Goal: Task Accomplishment & Management: Complete application form

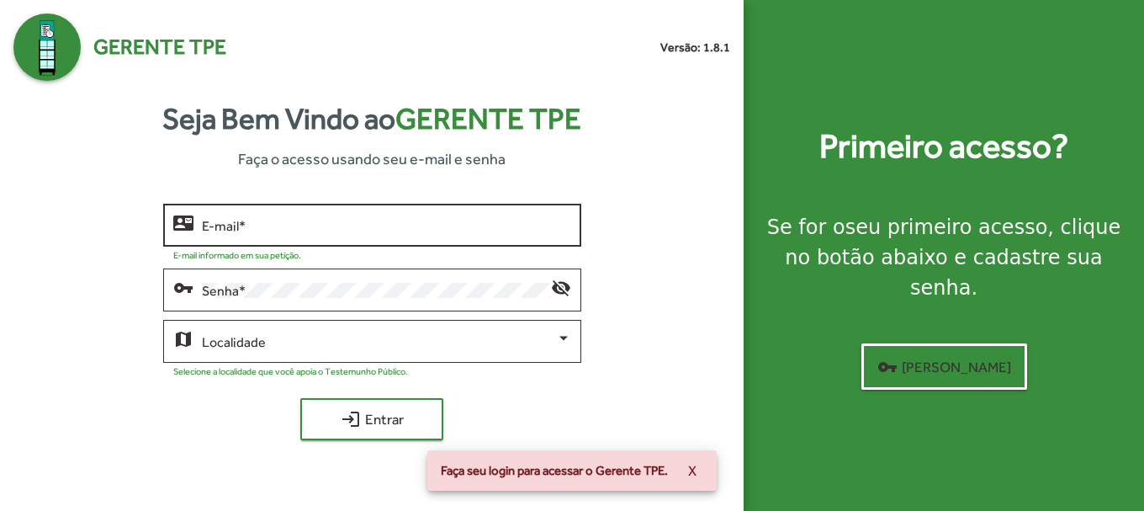
click at [325, 210] on div "E-mail *" at bounding box center [386, 223] width 369 height 46
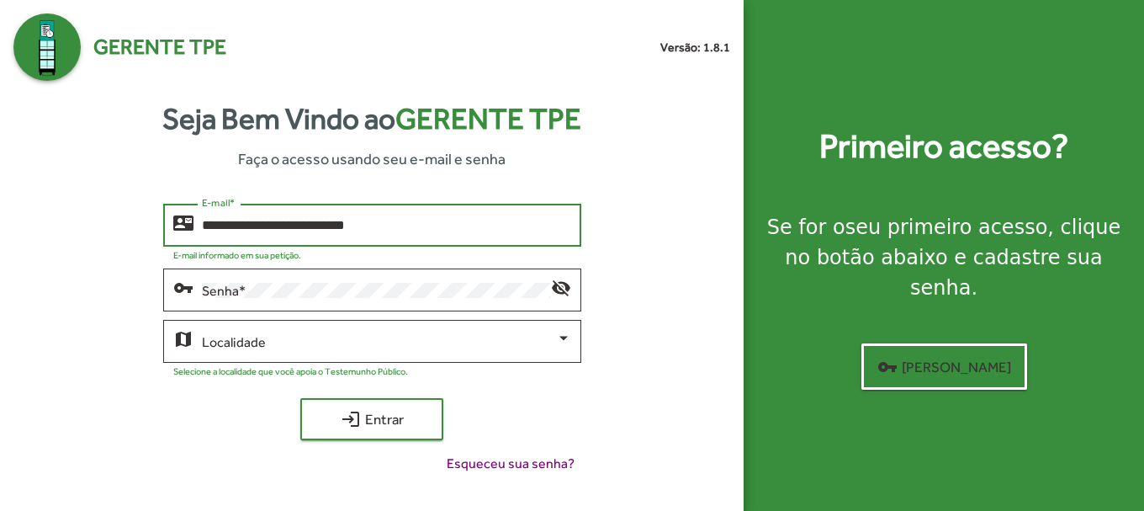
click at [300, 398] on button "login Entrar" at bounding box center [371, 419] width 143 height 42
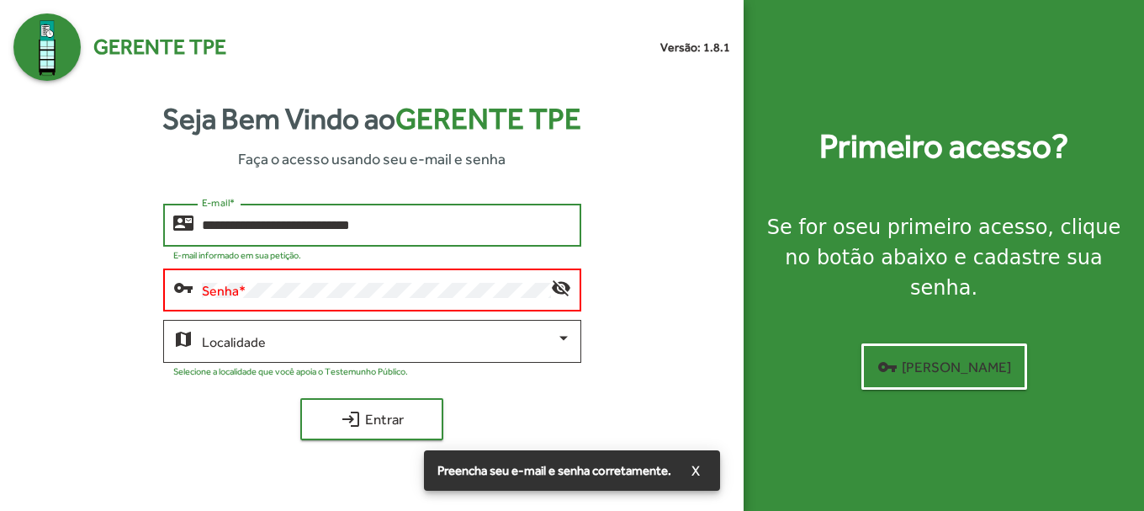
click at [303, 279] on div "Senha *" at bounding box center [376, 288] width 349 height 46
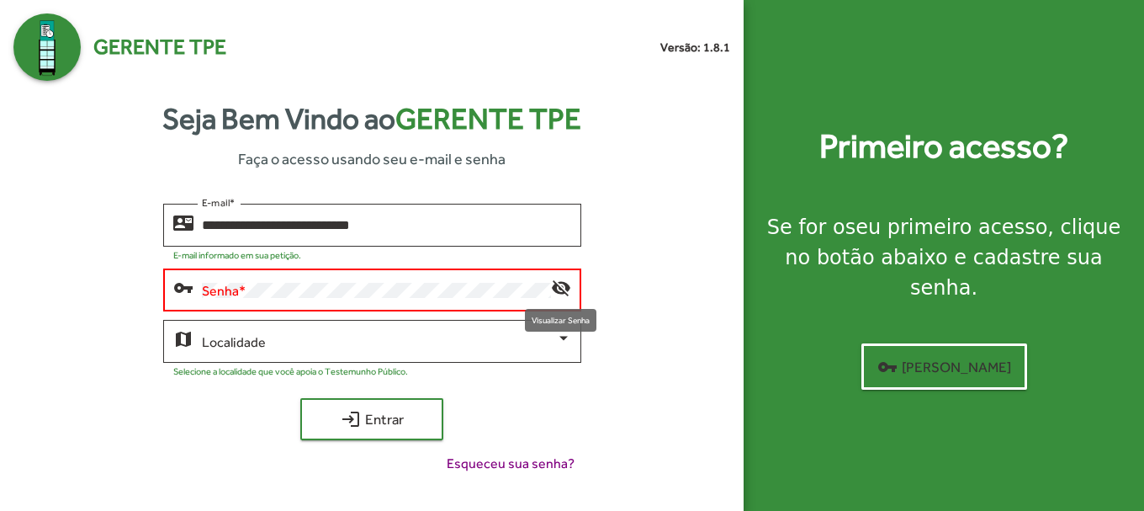
click at [556, 289] on mat-icon "visibility_off" at bounding box center [561, 287] width 20 height 20
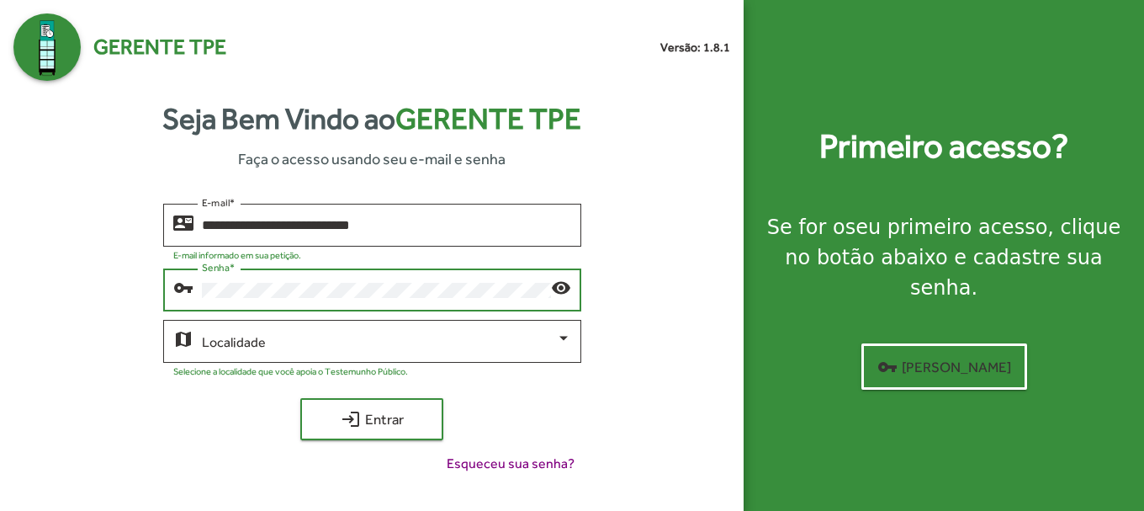
click at [300, 398] on button "login Entrar" at bounding box center [371, 419] width 143 height 42
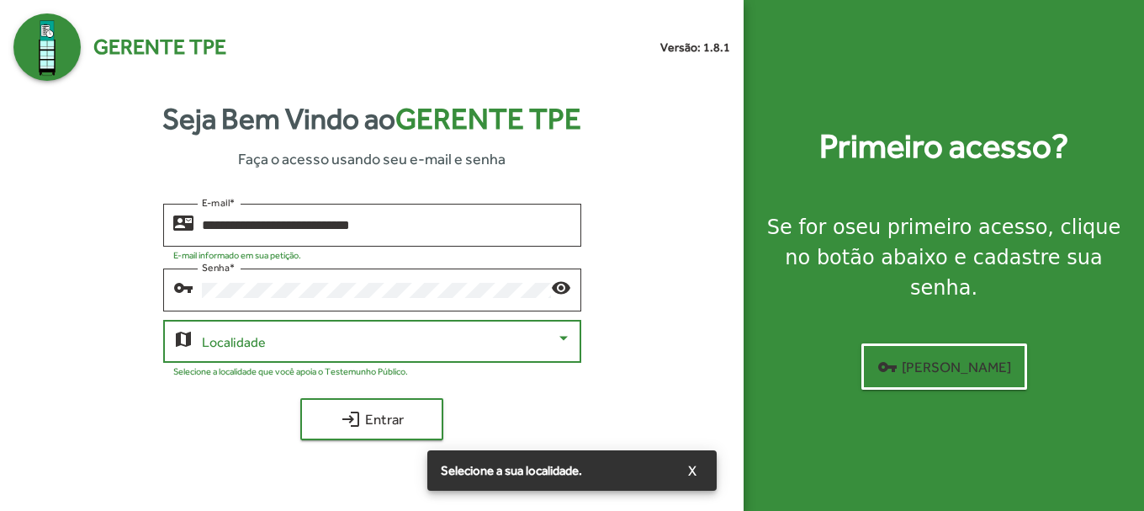
click at [560, 346] on div at bounding box center [386, 341] width 369 height 15
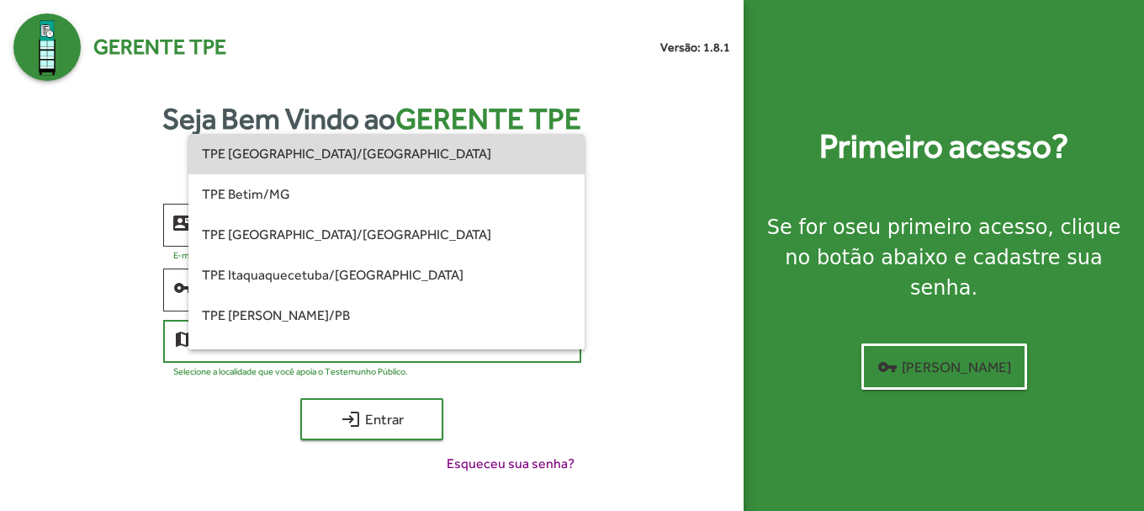
click at [398, 149] on span "TPE [GEOGRAPHIC_DATA]/[GEOGRAPHIC_DATA]" at bounding box center [386, 154] width 369 height 40
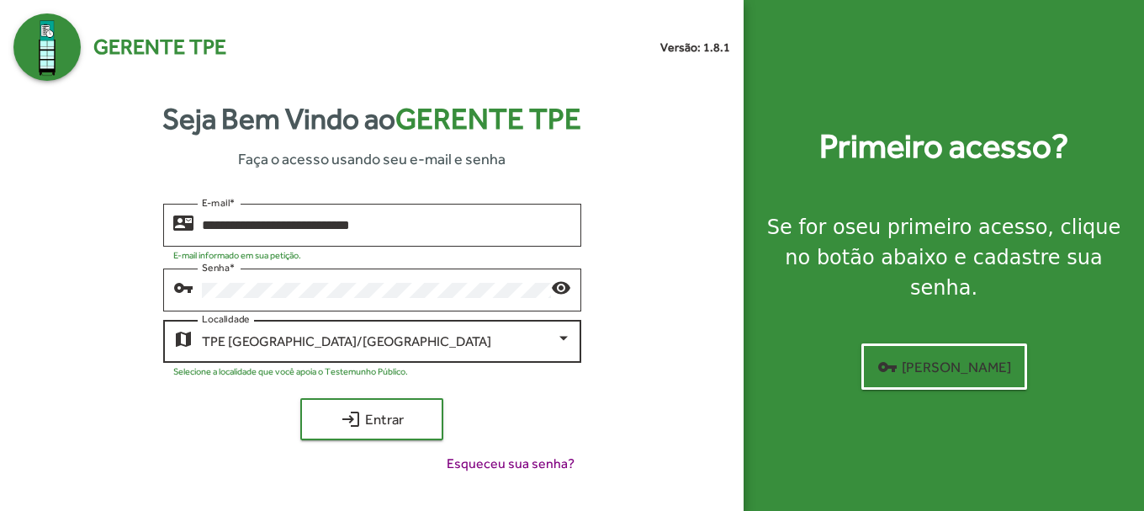
click at [419, 353] on div "TPE [GEOGRAPHIC_DATA]/MG Localidade" at bounding box center [386, 339] width 369 height 46
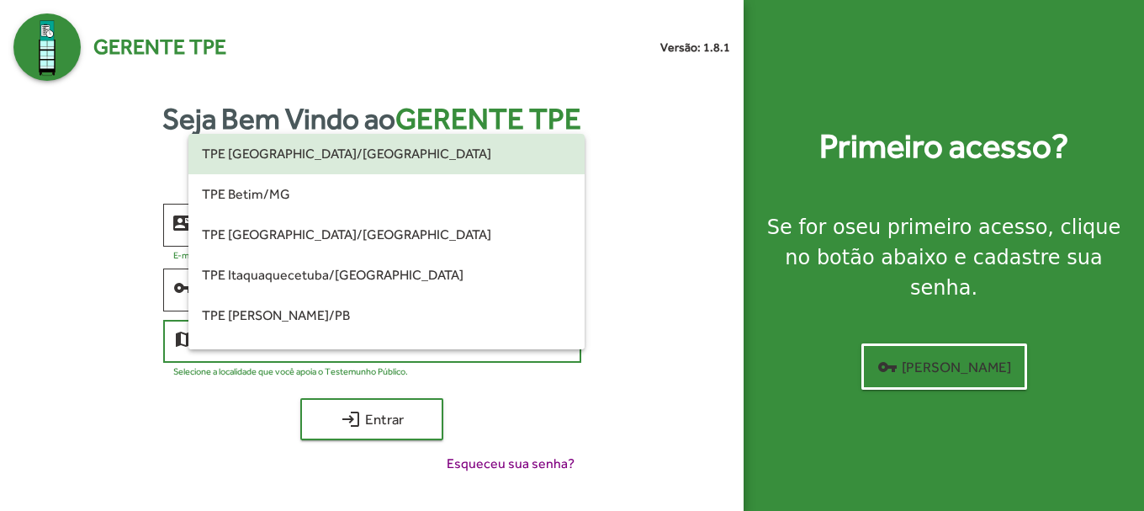
click at [410, 425] on div at bounding box center [572, 255] width 1144 height 511
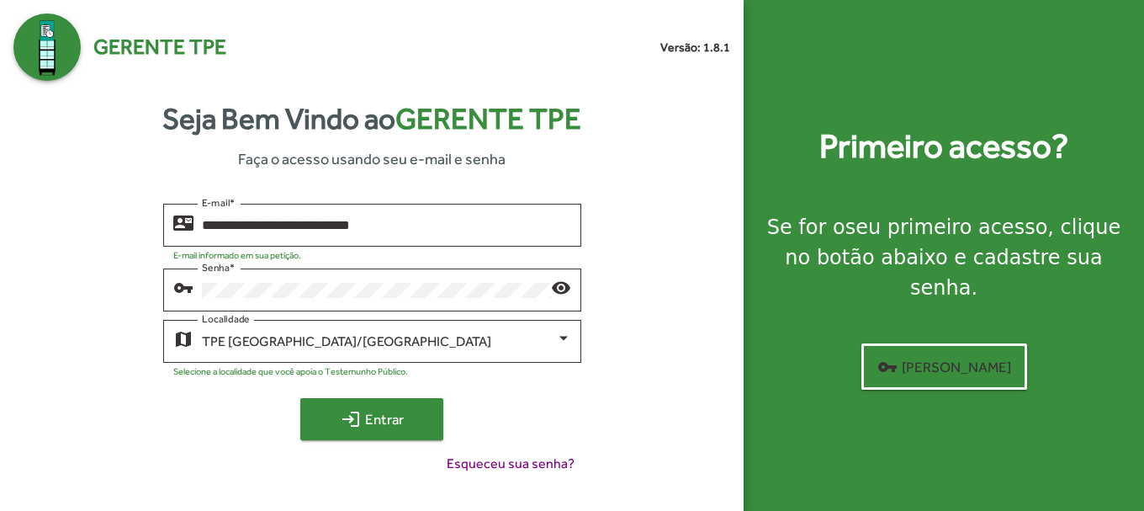
click at [409, 426] on span "login Entrar" at bounding box center [372, 419] width 113 height 30
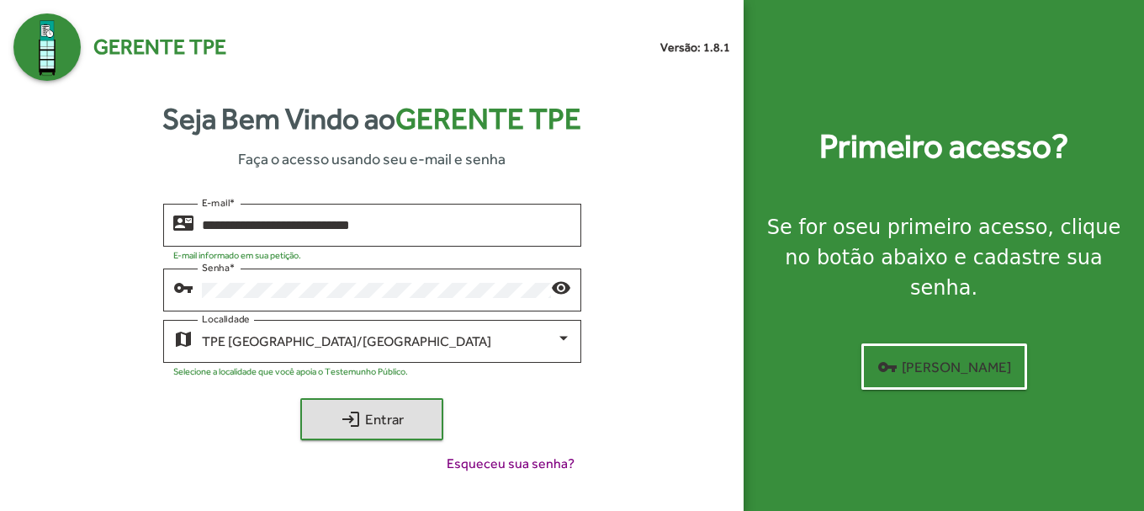
click at [451, 244] on div at bounding box center [436, 252] width 270 height 16
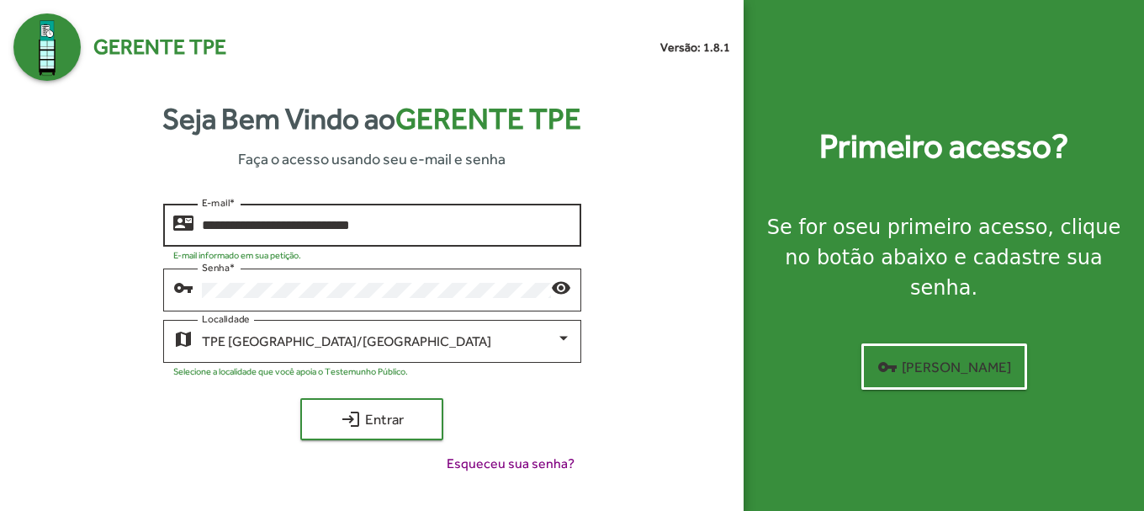
click at [445, 231] on input "**********" at bounding box center [386, 225] width 369 height 15
type input "**********"
click at [300, 398] on button "login Entrar" at bounding box center [371, 419] width 143 height 42
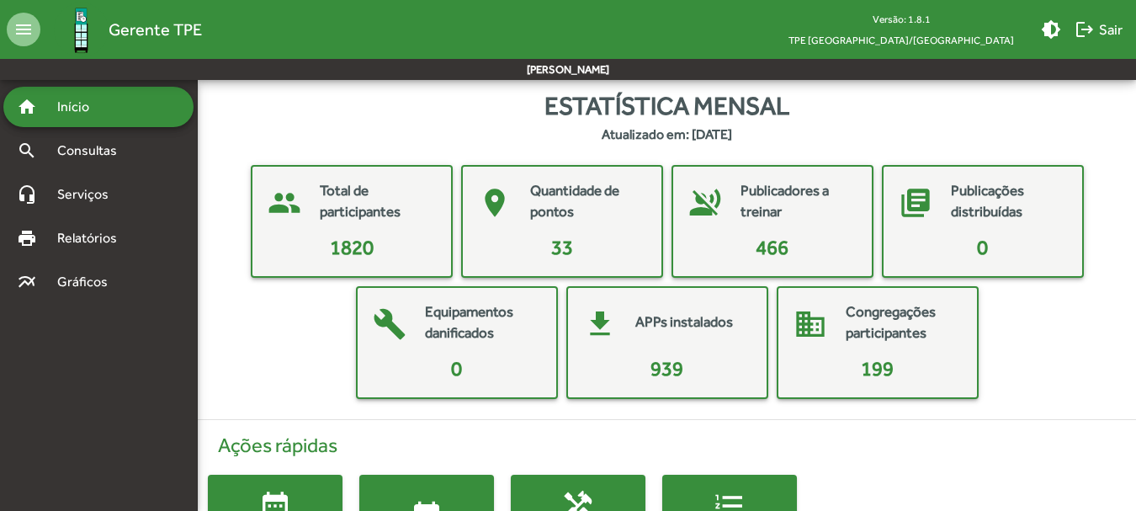
scroll to position [107, 0]
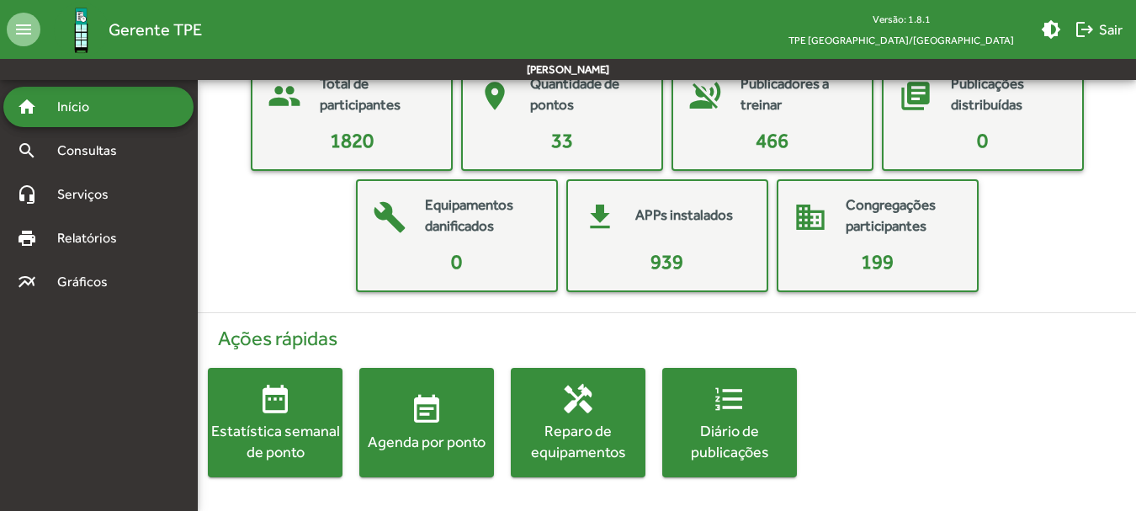
drag, startPoint x: 770, startPoint y: 447, endPoint x: 762, endPoint y: 437, distance: 12.6
click at [762, 437] on div "Diário de publicações" at bounding box center [729, 441] width 135 height 42
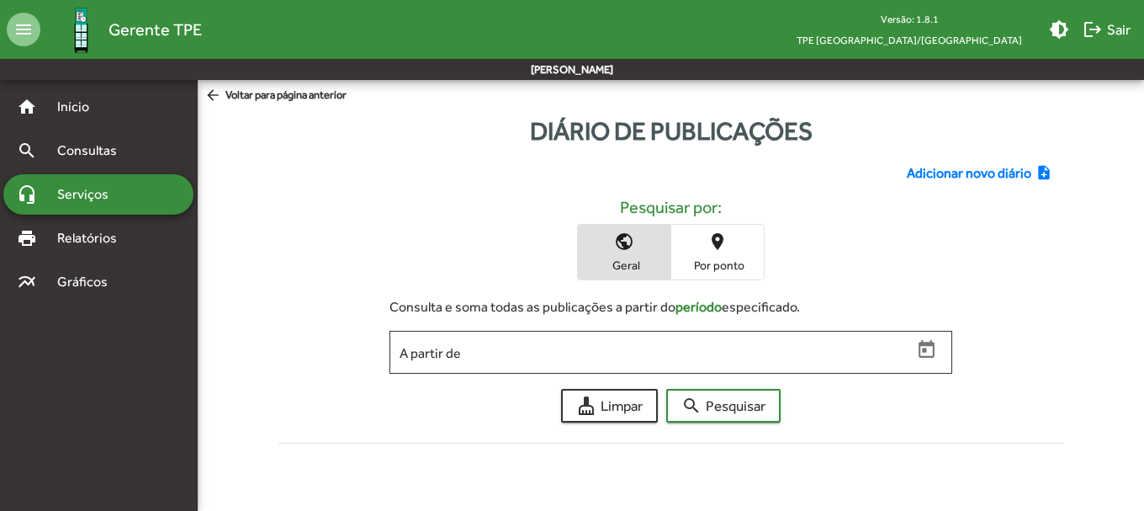
click at [1005, 172] on span "Adicionar novo diário" at bounding box center [969, 173] width 125 height 20
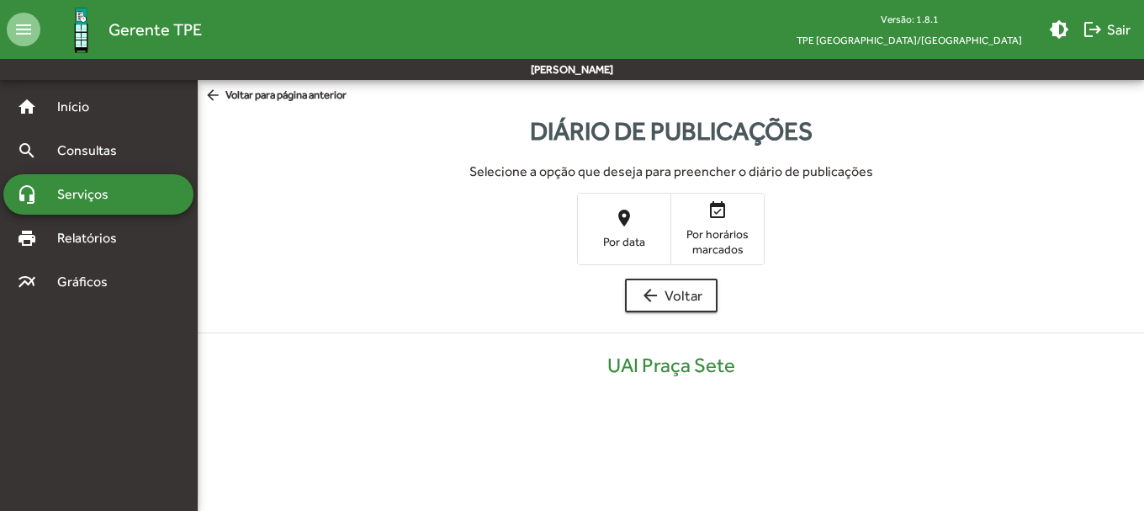
click at [626, 244] on span "Por data" at bounding box center [624, 241] width 84 height 15
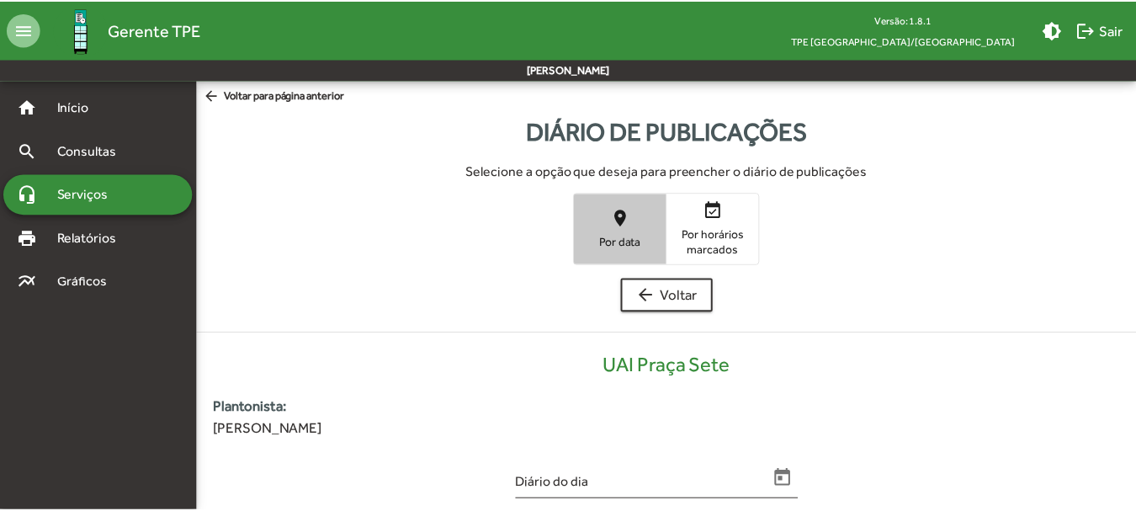
scroll to position [340, 0]
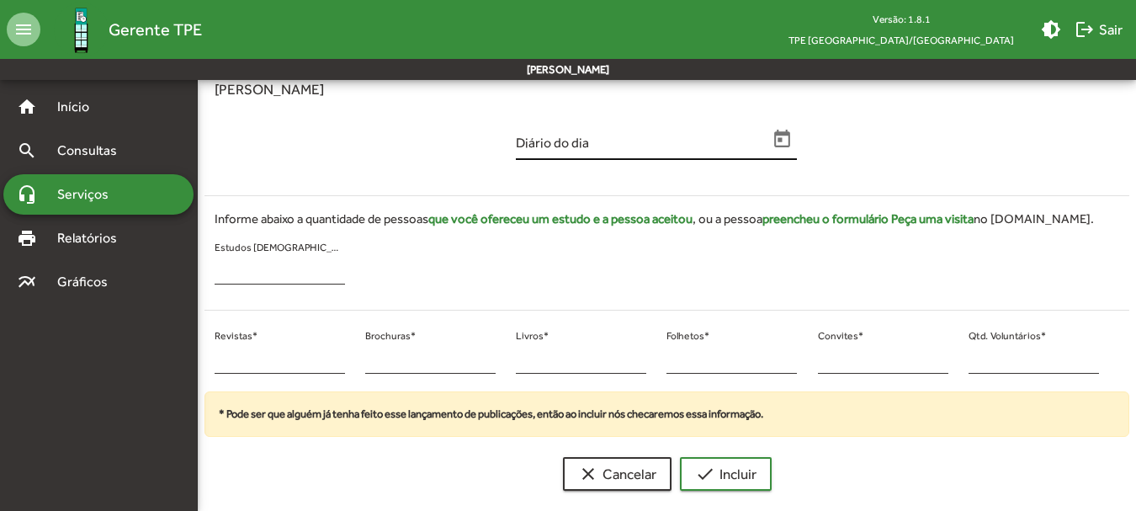
click at [597, 144] on input "Diário do dia" at bounding box center [642, 145] width 252 height 15
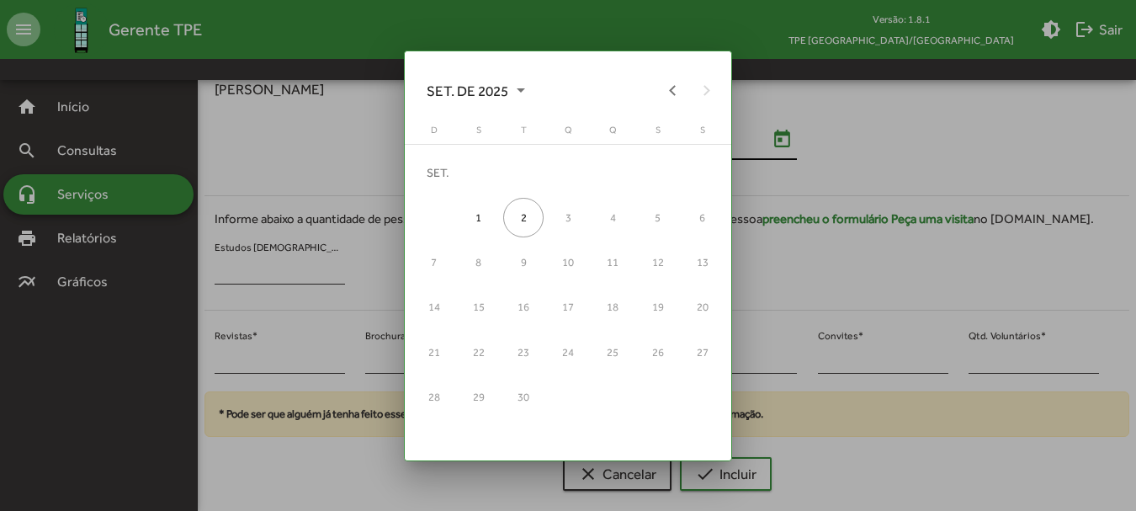
scroll to position [0, 0]
click at [820, 159] on div at bounding box center [568, 255] width 1136 height 511
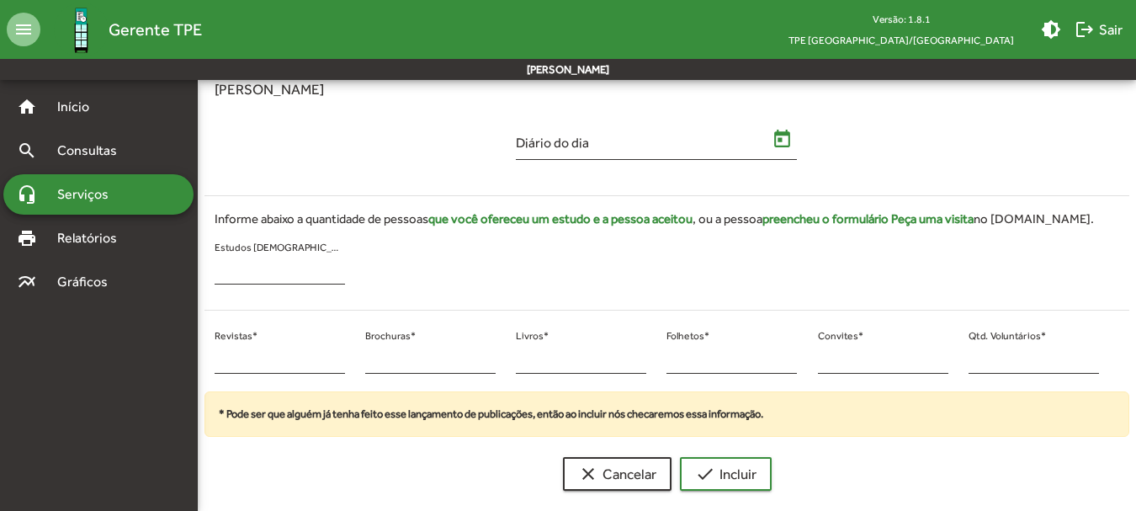
scroll to position [340, 0]
click at [267, 241] on div "* Estudos [DEMOGRAPHIC_DATA] *" at bounding box center [280, 260] width 130 height 50
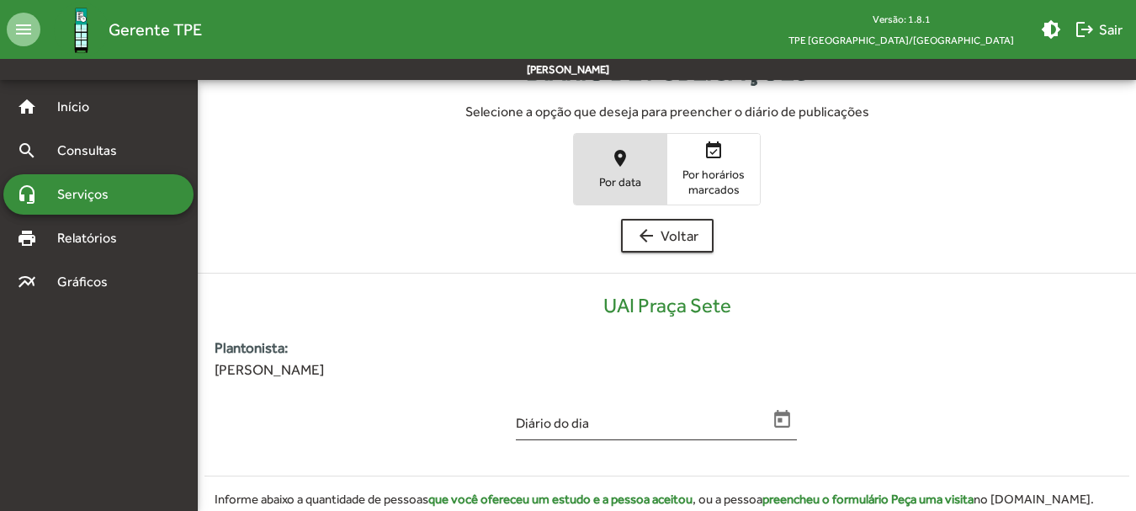
click at [647, 300] on h4 "UAI Praça Sete" at bounding box center [667, 306] width 938 height 24
click at [640, 303] on h4 "UAI Praça Sete" at bounding box center [667, 306] width 938 height 24
click at [273, 363] on span "[PERSON_NAME]" at bounding box center [667, 370] width 904 height 22
drag, startPoint x: 273, startPoint y: 363, endPoint x: 281, endPoint y: 368, distance: 9.4
click at [273, 365] on span "[PERSON_NAME]" at bounding box center [667, 370] width 904 height 22
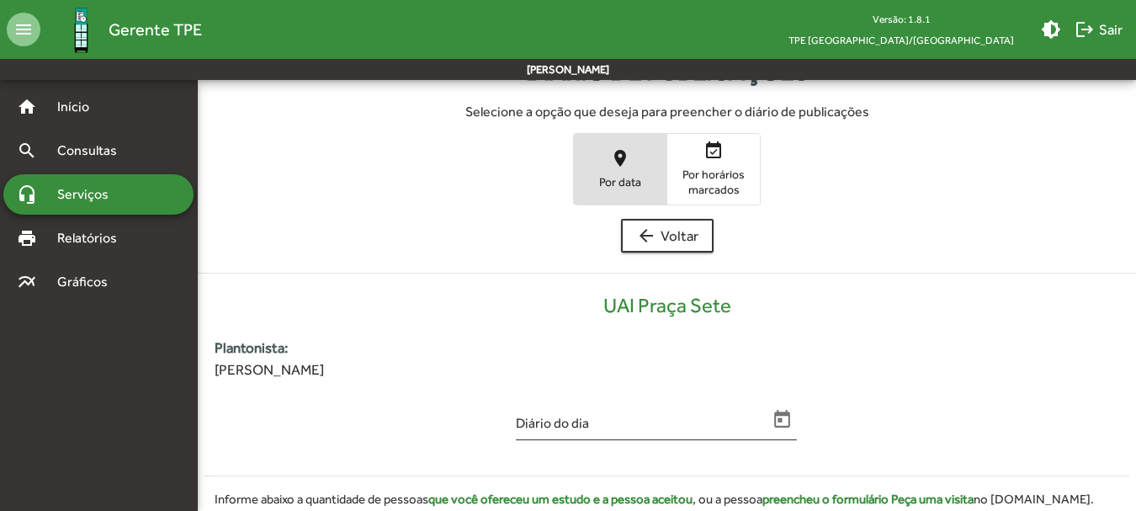
click at [367, 358] on strong "Plantonista:" at bounding box center [667, 348] width 904 height 22
drag, startPoint x: 371, startPoint y: 365, endPoint x: 174, endPoint y: 382, distance: 197.6
click at [174, 382] on mat-sidenav-container "home Início search Consultas headset_mic Serviços print Relatórios multiline_ch…" at bounding box center [568, 402] width 1136 height 764
click at [326, 381] on div "Plantonista: [PERSON_NAME]" at bounding box center [666, 362] width 925 height 50
click at [595, 415] on div "Diário do dia" at bounding box center [642, 421] width 252 height 40
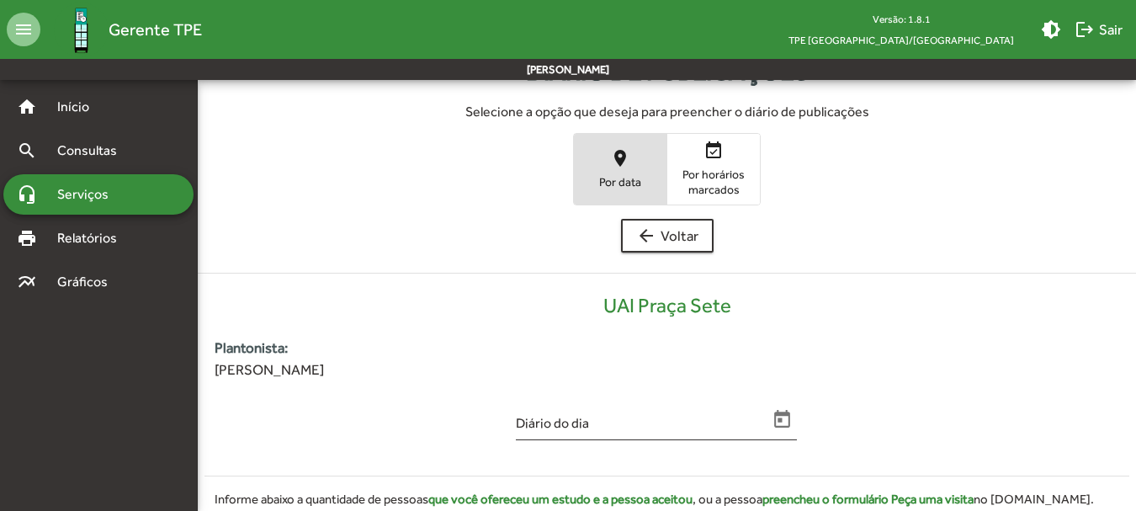
scroll to position [340, 0]
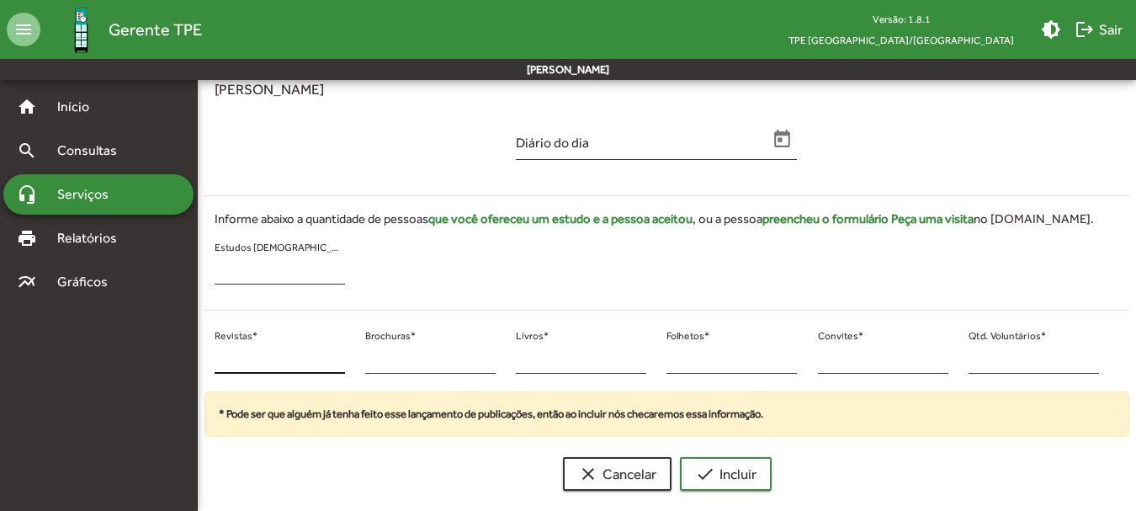
click at [259, 348] on div "* Revistas *" at bounding box center [280, 354] width 130 height 40
type input "*"
click at [377, 363] on input "Brochuras *" at bounding box center [430, 359] width 130 height 15
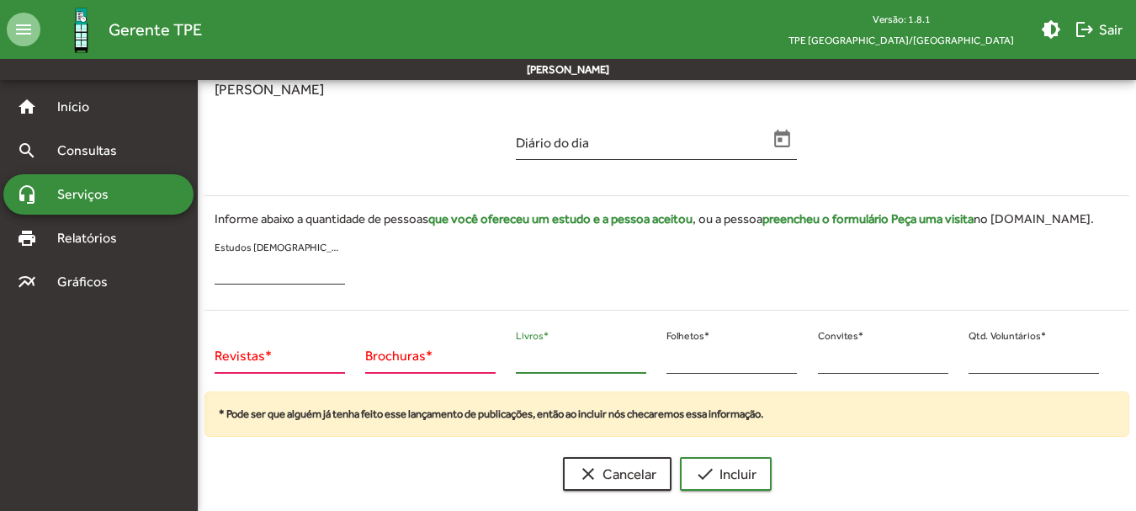
click at [600, 363] on input "Livros *" at bounding box center [581, 359] width 130 height 15
click at [432, 363] on input "Brochuras *" at bounding box center [430, 359] width 130 height 15
type input "*"
click at [680, 457] on button "check Incluir" at bounding box center [726, 474] width 92 height 34
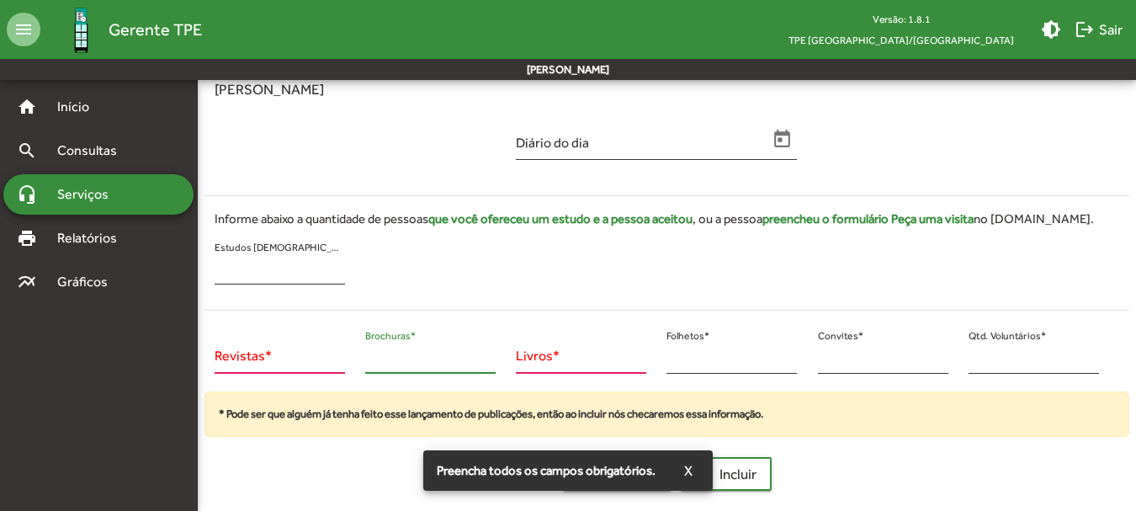
click at [602, 364] on input "Livros *" at bounding box center [581, 359] width 130 height 15
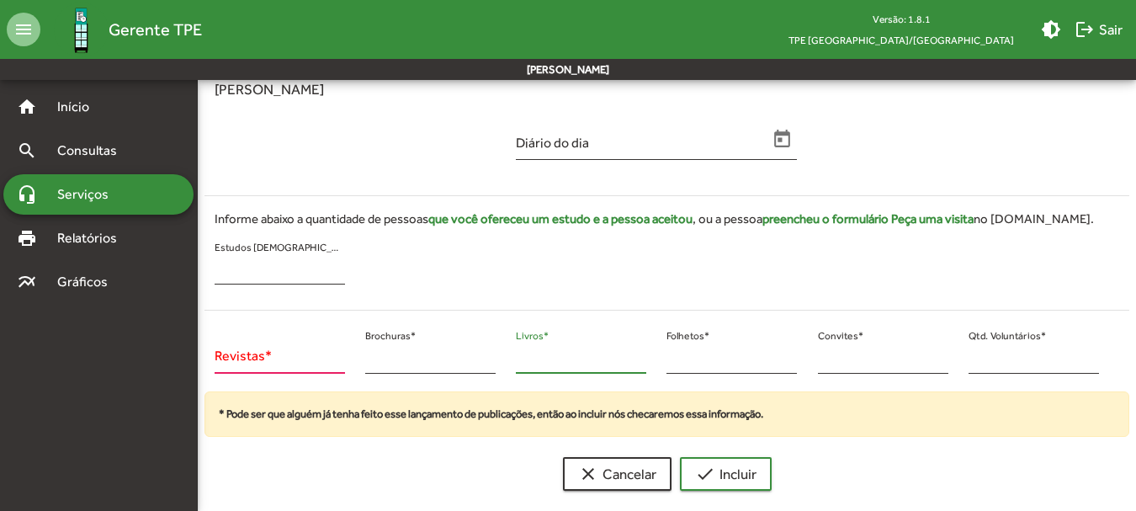
type input "*"
click at [560, 135] on div "Diário do dia" at bounding box center [642, 140] width 252 height 40
click at [560, 144] on input "Diário do dia" at bounding box center [642, 145] width 252 height 15
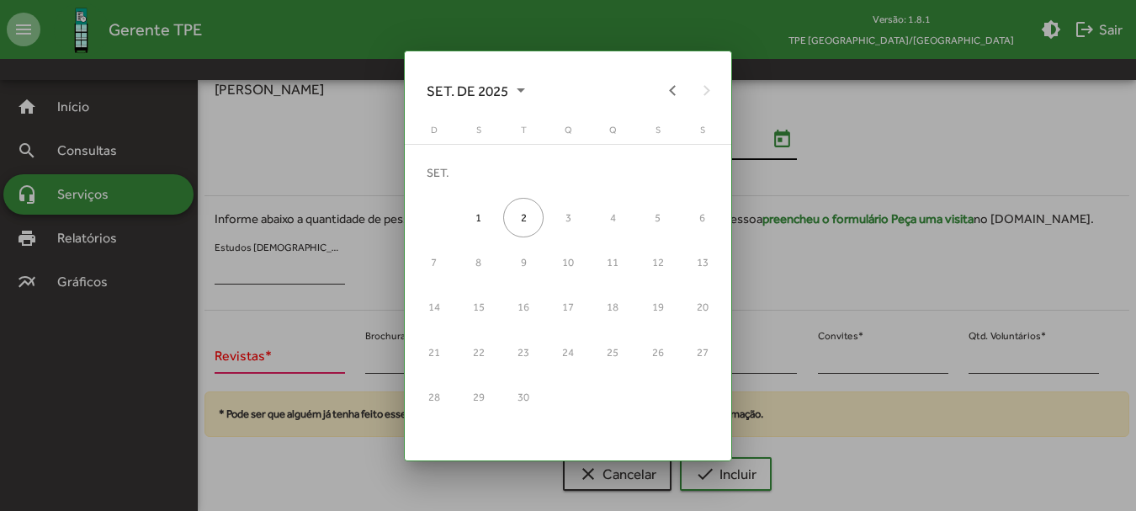
scroll to position [0, 0]
click at [673, 95] on button "Previous month" at bounding box center [673, 90] width 34 height 34
click at [703, 230] on div "9" at bounding box center [702, 217] width 40 height 40
type input "**********"
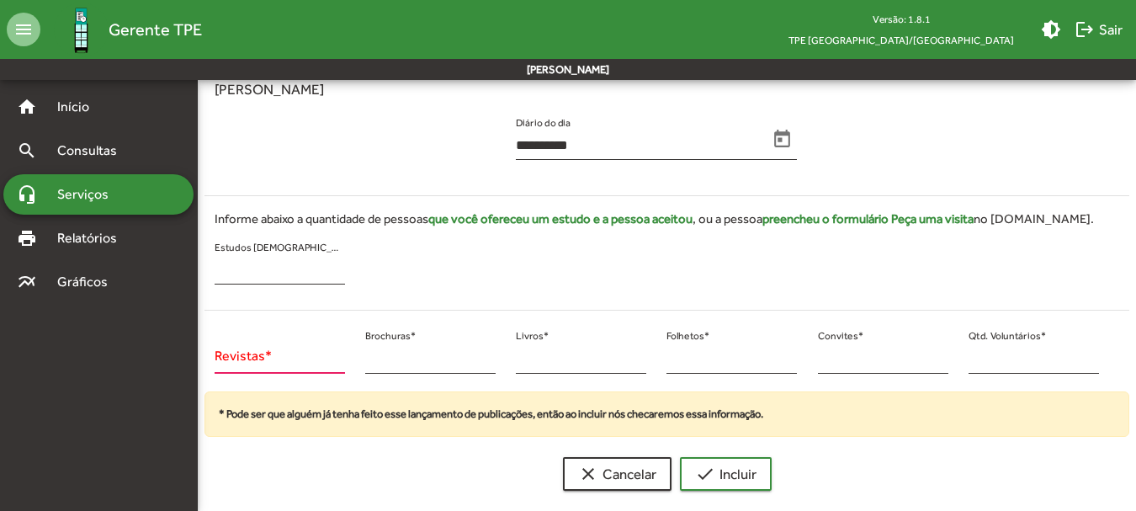
scroll to position [340, 0]
click at [286, 369] on div "Revistas *" at bounding box center [280, 354] width 130 height 40
type input "*"
type input "**"
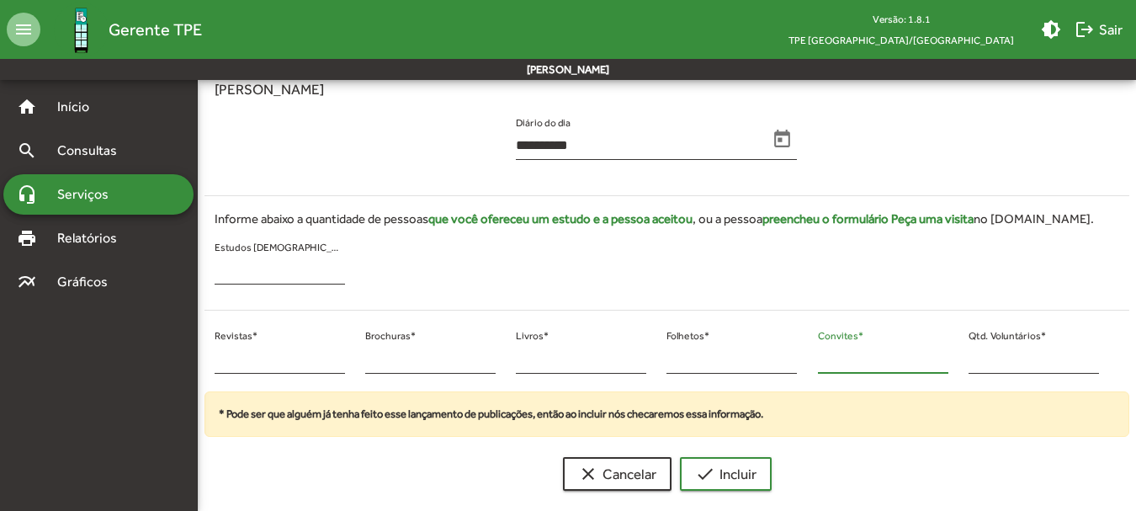
click at [840, 360] on input "*" at bounding box center [883, 359] width 130 height 15
type input "*"
type input "**"
click at [975, 366] on input "*" at bounding box center [1033, 359] width 130 height 15
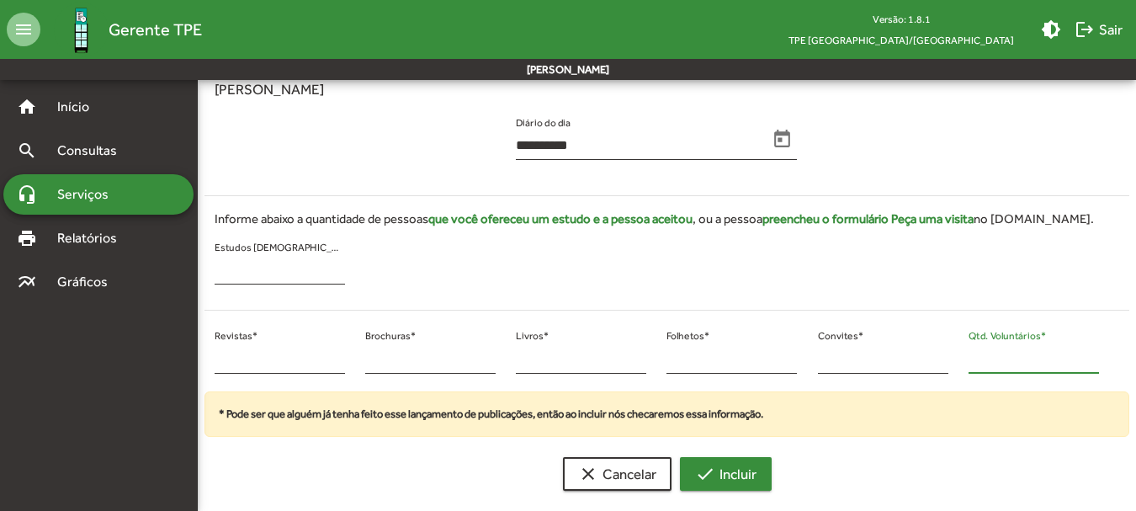
type input "**"
click at [723, 475] on span "check Incluir" at bounding box center [725, 474] width 61 height 30
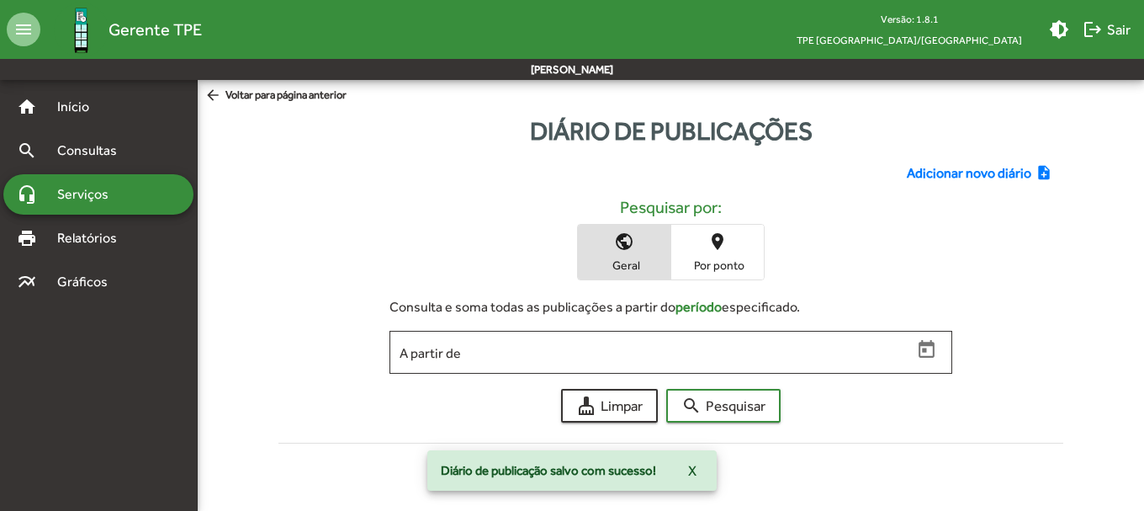
click at [931, 167] on span "Adicionar novo diário" at bounding box center [969, 173] width 125 height 20
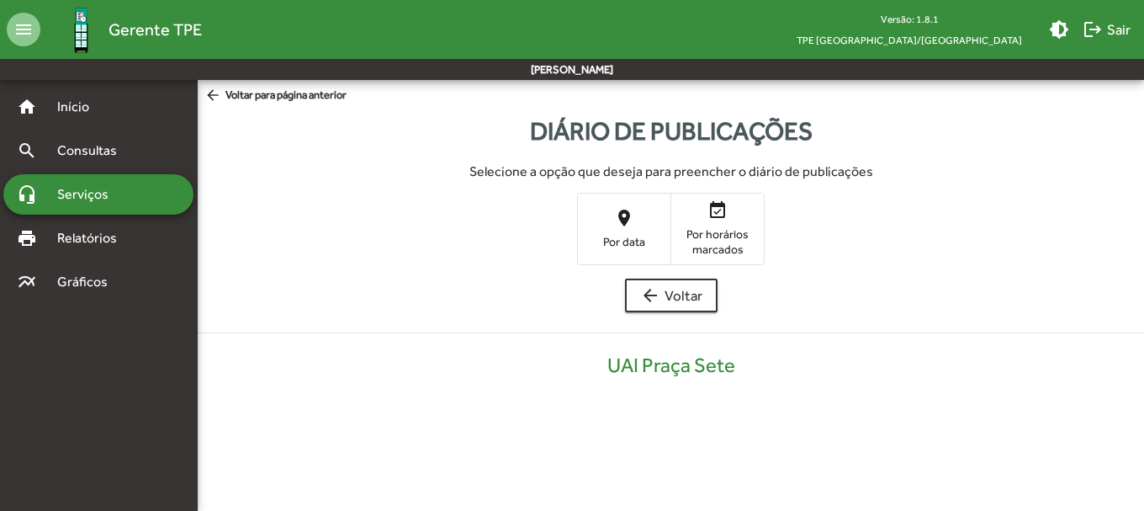
click at [656, 358] on h4 "UAI Praça Sete" at bounding box center [671, 365] width 947 height 24
click at [656, 371] on h4 "UAI Praça Sete" at bounding box center [671, 365] width 947 height 24
click at [611, 218] on span "place Por data" at bounding box center [624, 228] width 93 height 55
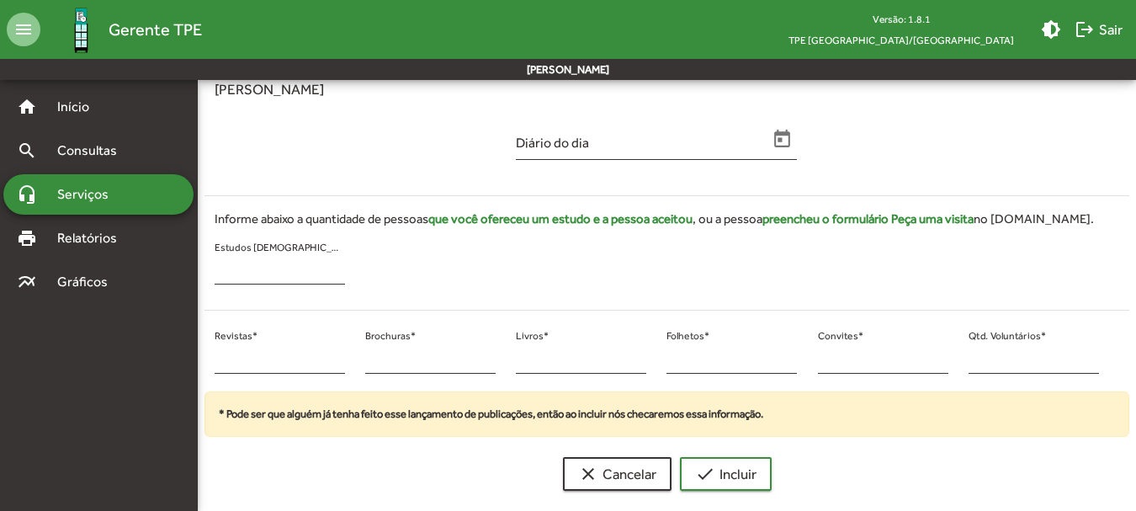
scroll to position [60, 0]
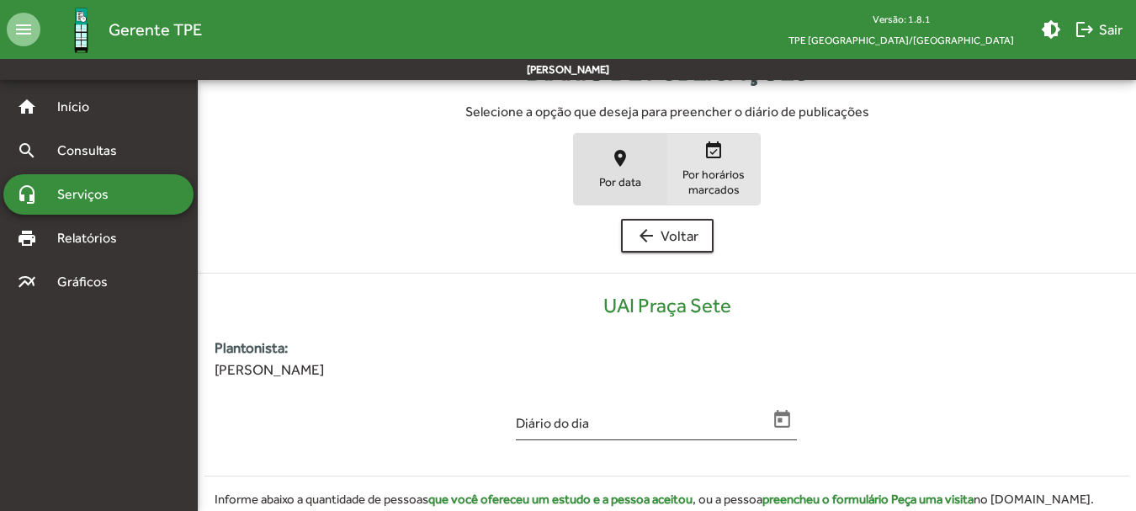
click at [731, 183] on span "Por horários marcados" at bounding box center [713, 182] width 84 height 30
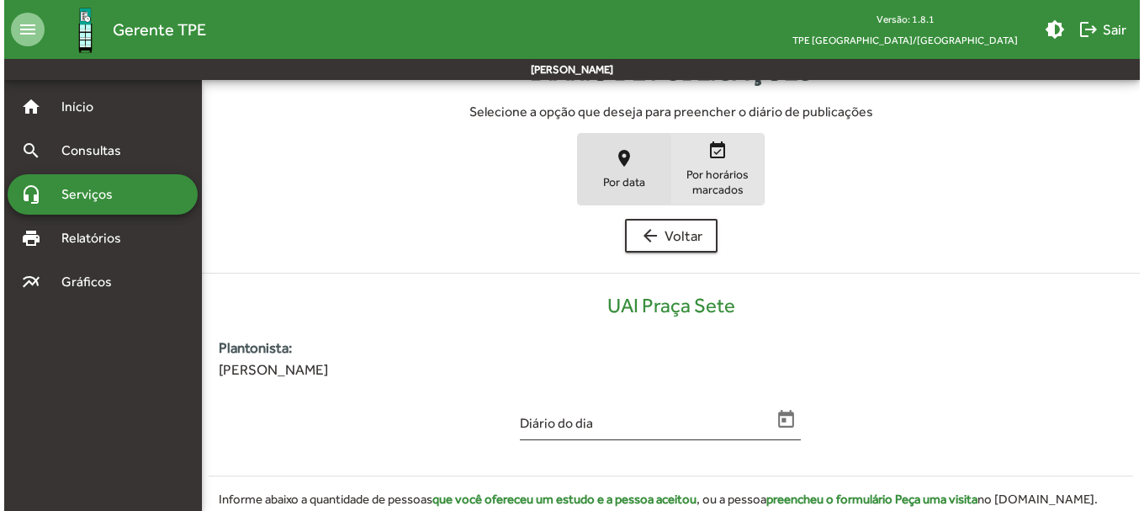
scroll to position [0, 0]
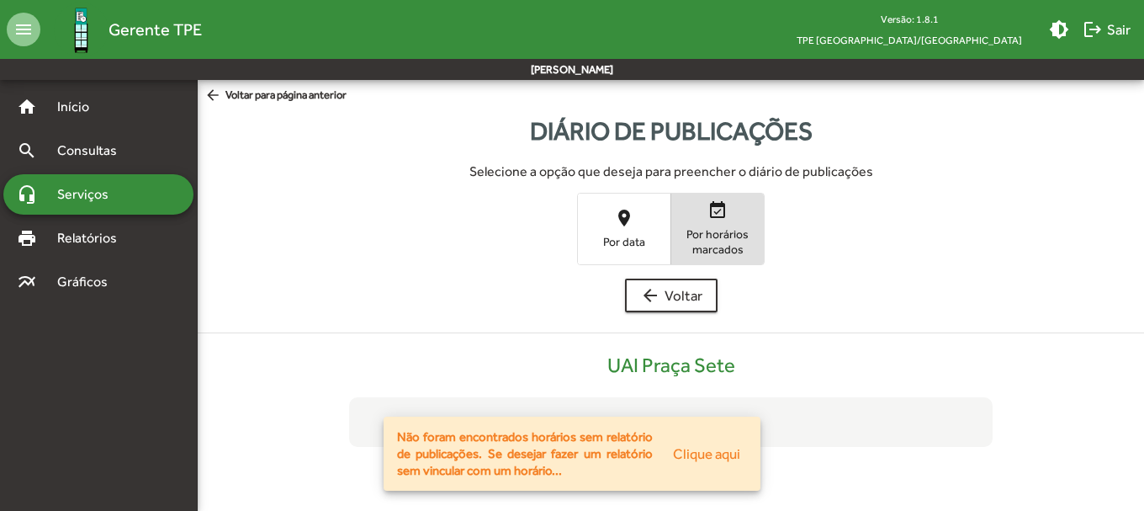
click at [613, 238] on span "Por data" at bounding box center [624, 241] width 84 height 15
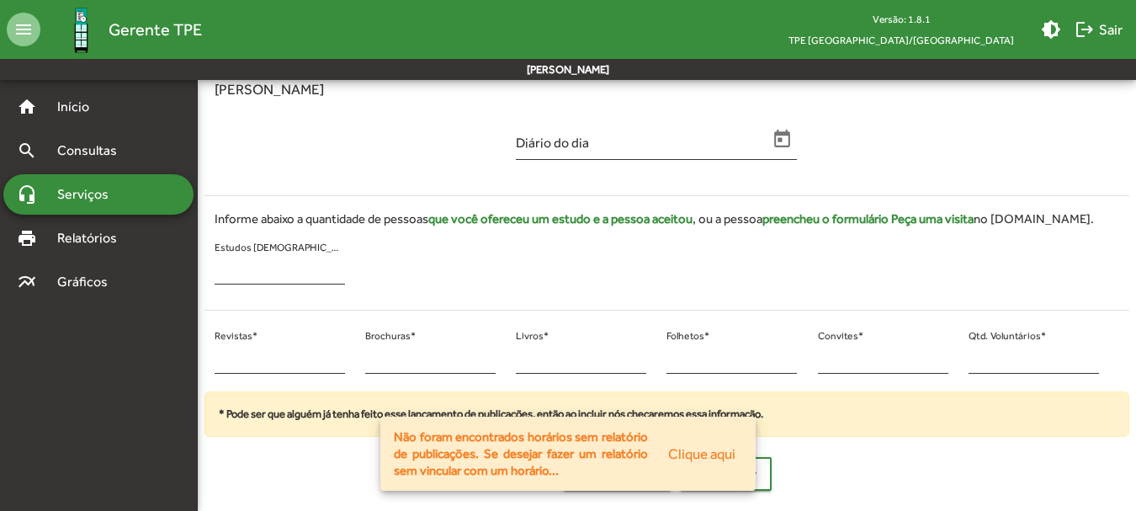
scroll to position [60, 0]
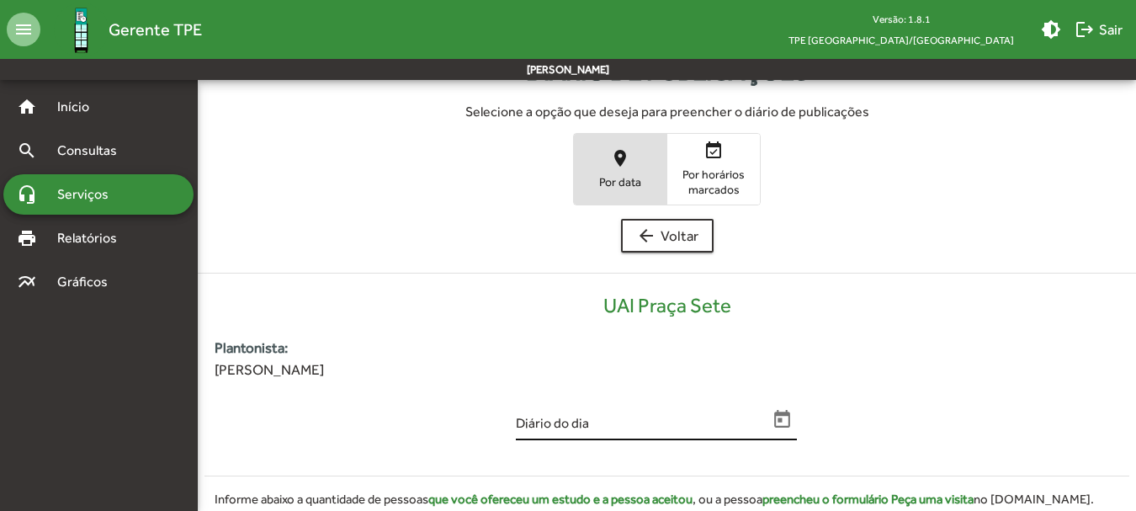
click at [591, 426] on input "Diário do dia" at bounding box center [642, 425] width 252 height 15
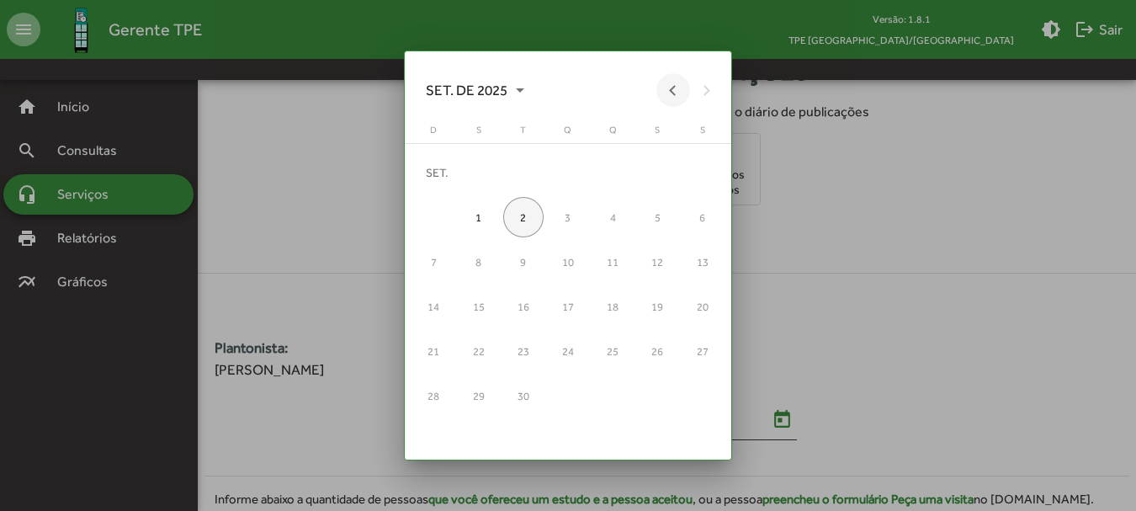
click at [671, 93] on button "Previous month" at bounding box center [673, 90] width 34 height 34
click at [479, 256] on div "11" at bounding box center [479, 261] width 40 height 40
type input "**********"
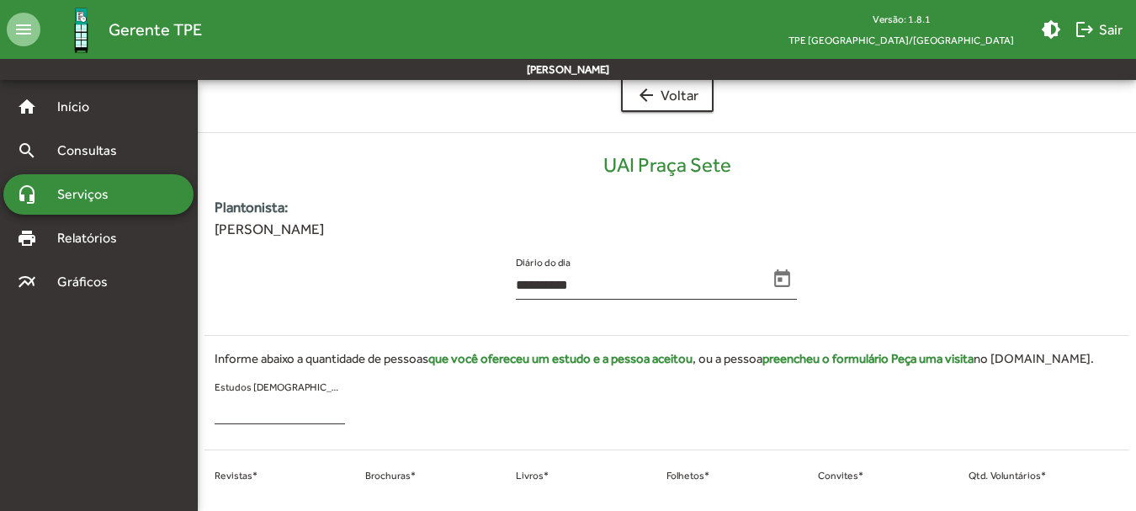
scroll to position [340, 0]
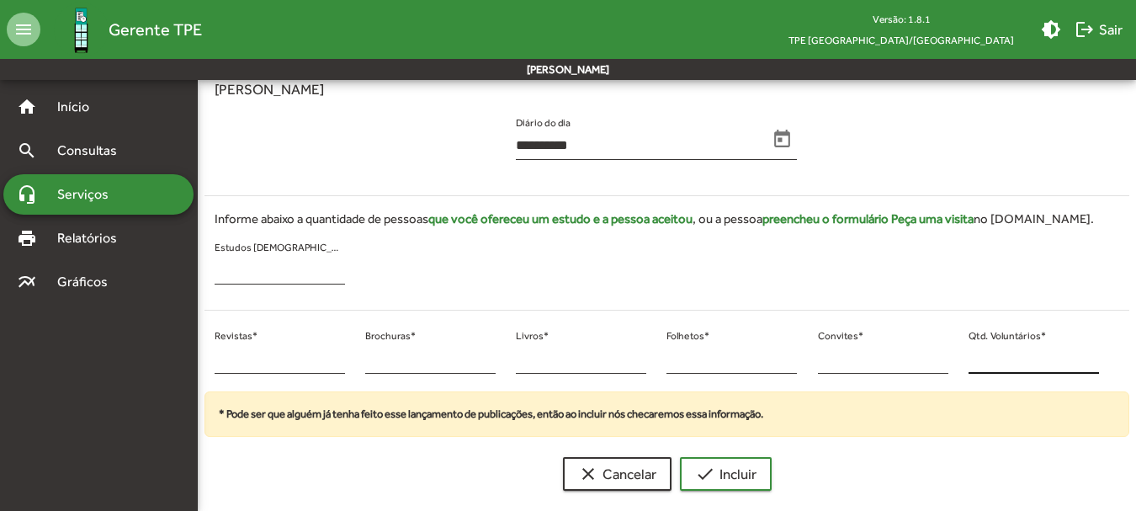
click at [997, 363] on input "*" at bounding box center [1033, 359] width 130 height 15
type input "**"
click at [256, 360] on input "*" at bounding box center [280, 359] width 130 height 15
type input "**"
click at [864, 373] on div "* Convites *" at bounding box center [883, 354] width 130 height 40
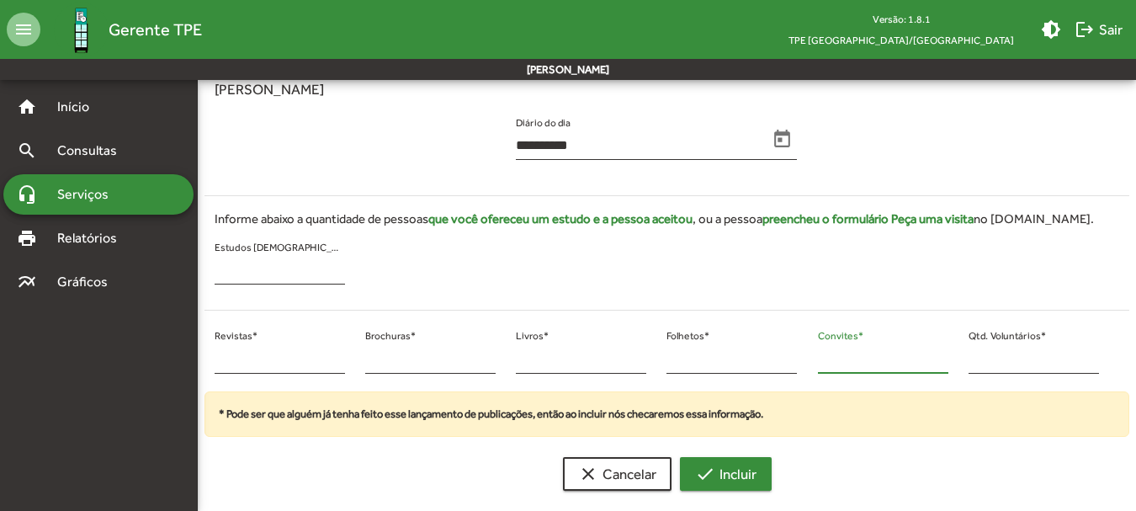
type input "**"
click at [719, 470] on span "check Incluir" at bounding box center [725, 474] width 61 height 30
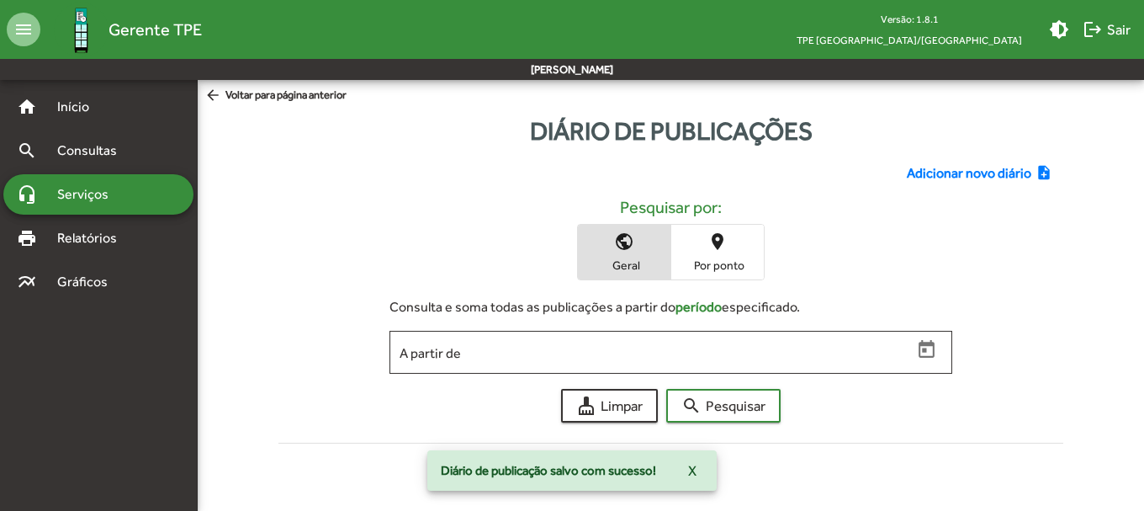
click at [989, 166] on span "Adicionar novo diário" at bounding box center [969, 173] width 125 height 20
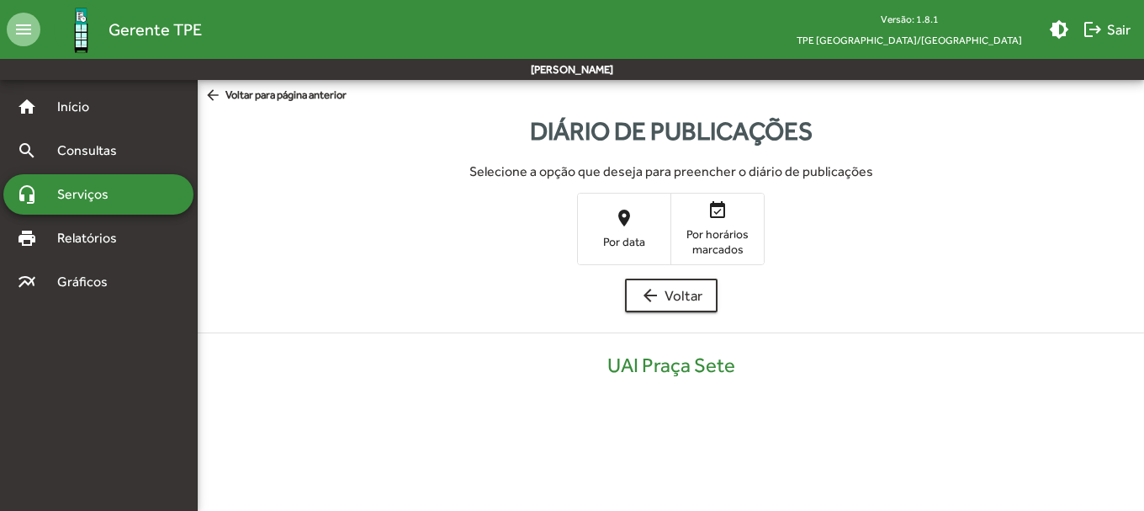
click at [628, 237] on span "Por data" at bounding box center [624, 241] width 84 height 15
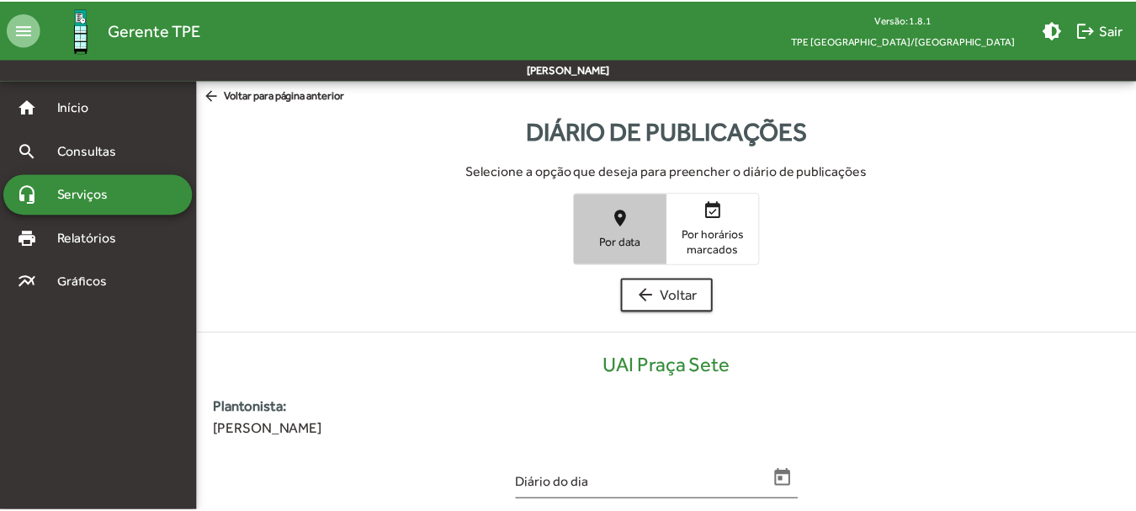
scroll to position [340, 0]
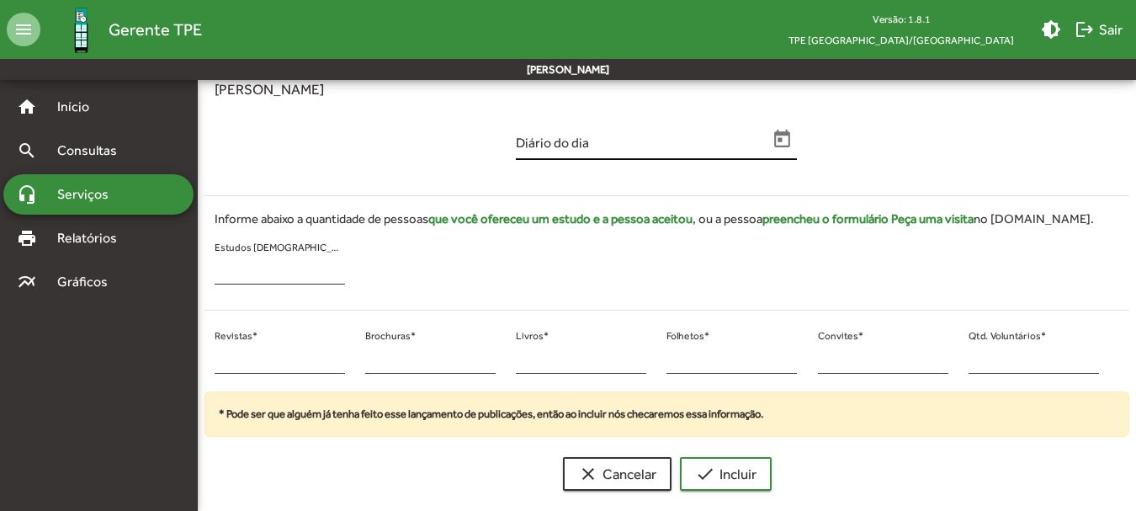
click at [584, 145] on input "Diário do dia" at bounding box center [642, 145] width 252 height 15
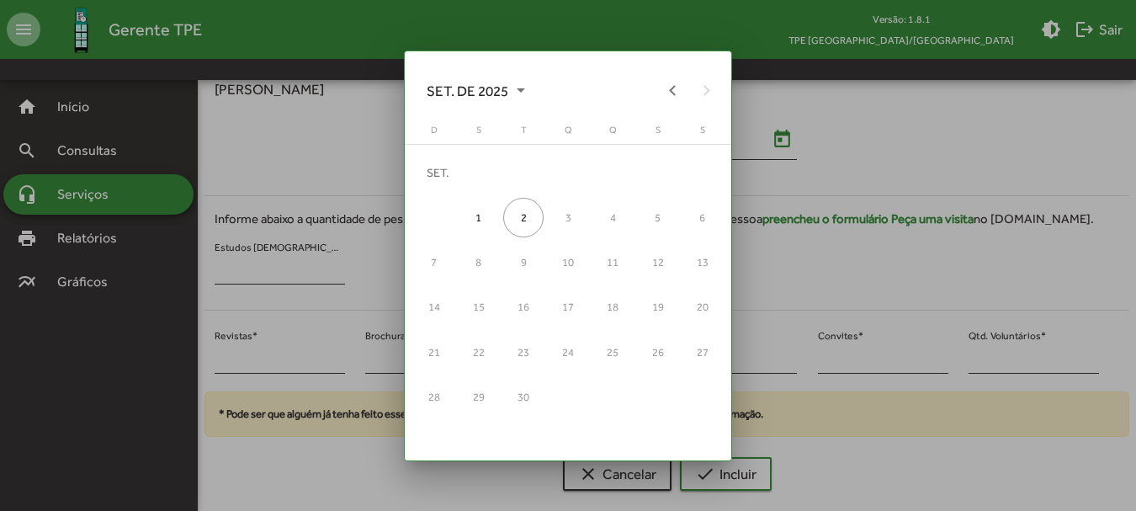
scroll to position [0, 0]
click at [678, 82] on button "Previous month" at bounding box center [673, 90] width 34 height 34
click at [511, 257] on div "12" at bounding box center [523, 261] width 40 height 40
type input "**********"
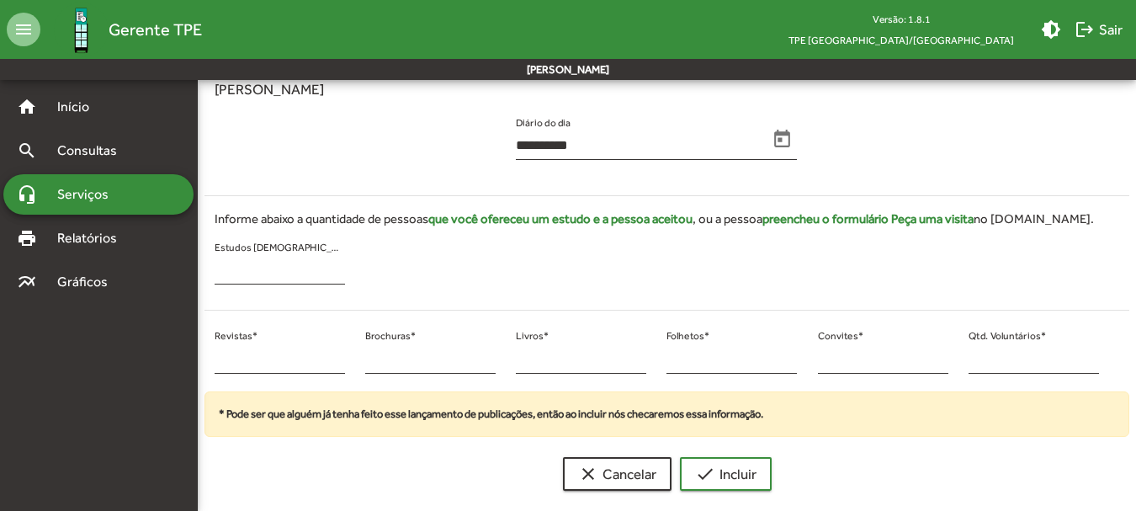
scroll to position [340, 0]
click at [987, 360] on input "*" at bounding box center [1033, 359] width 130 height 15
type input "**"
click at [279, 358] on input "*" at bounding box center [280, 359] width 130 height 15
type input "**"
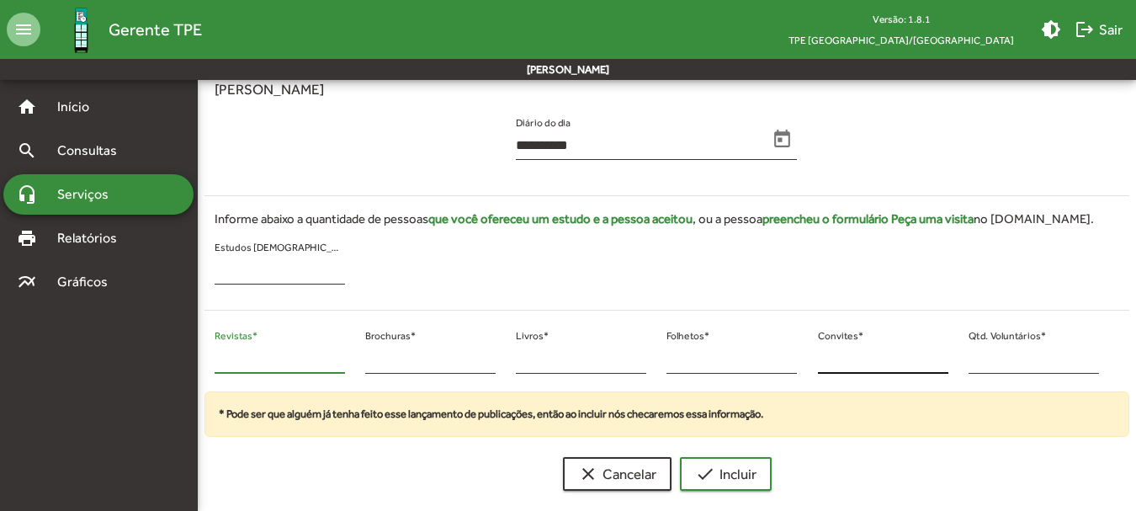
click at [830, 352] on input "*" at bounding box center [883, 359] width 130 height 15
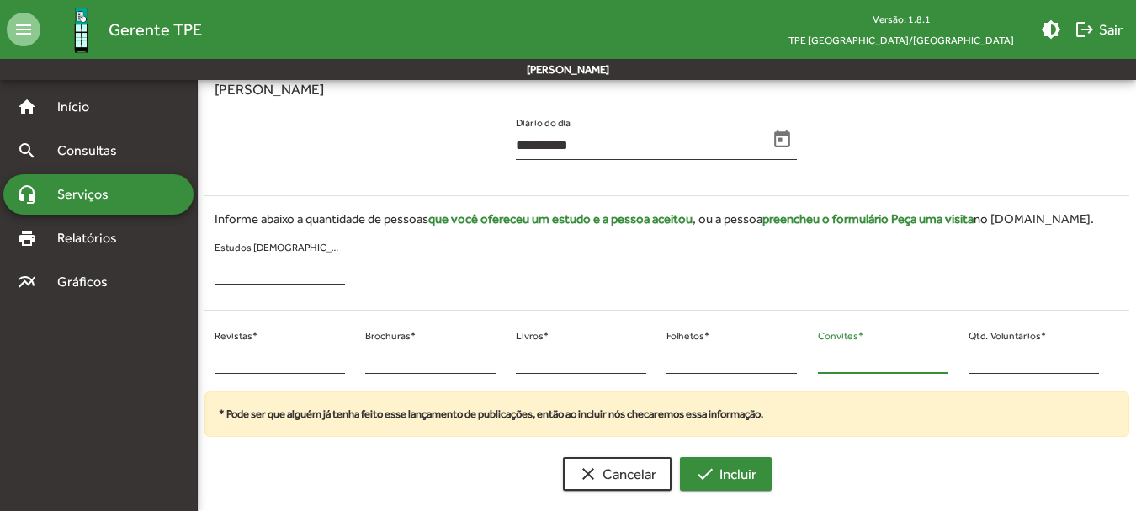
type input "**"
click at [724, 473] on span "check Incluir" at bounding box center [725, 474] width 61 height 30
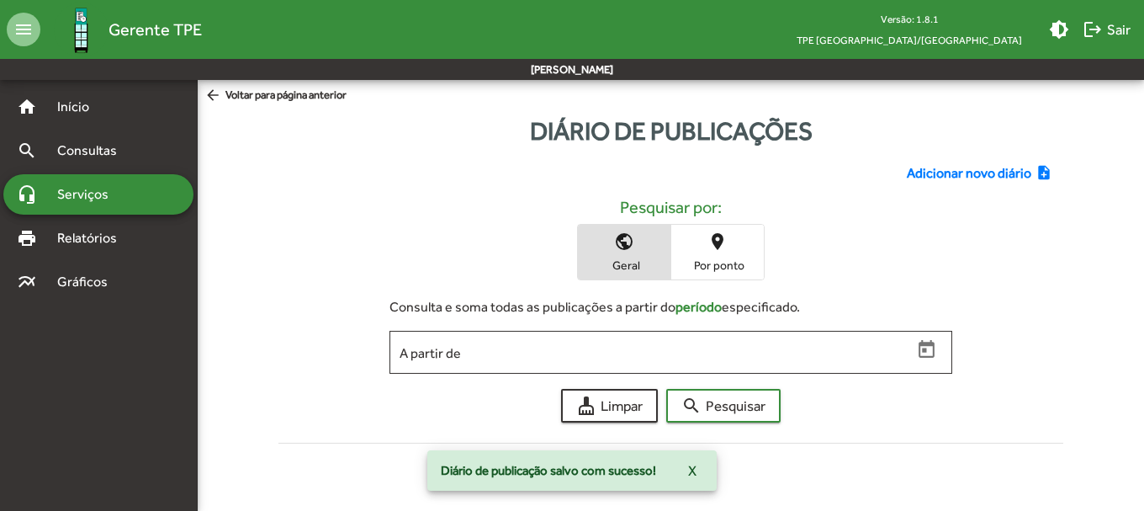
click at [963, 159] on div "Adicionar novo diário note_add Pesquisar por: public Geral place Por ponto Cons…" at bounding box center [671, 300] width 806 height 300
click at [969, 168] on span "Adicionar novo diário" at bounding box center [969, 173] width 125 height 20
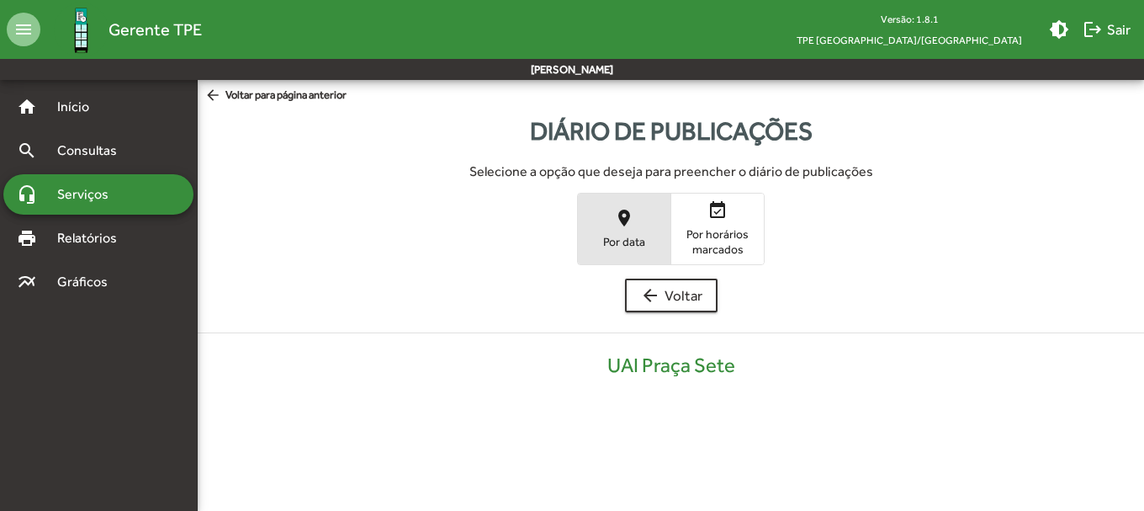
click at [631, 241] on span "Por data" at bounding box center [624, 241] width 84 height 15
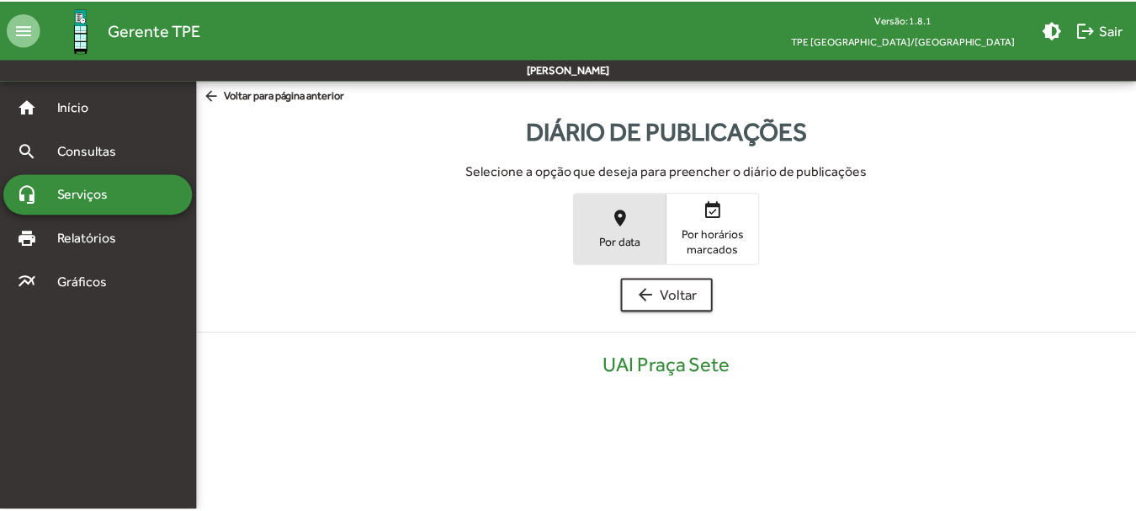
scroll to position [340, 0]
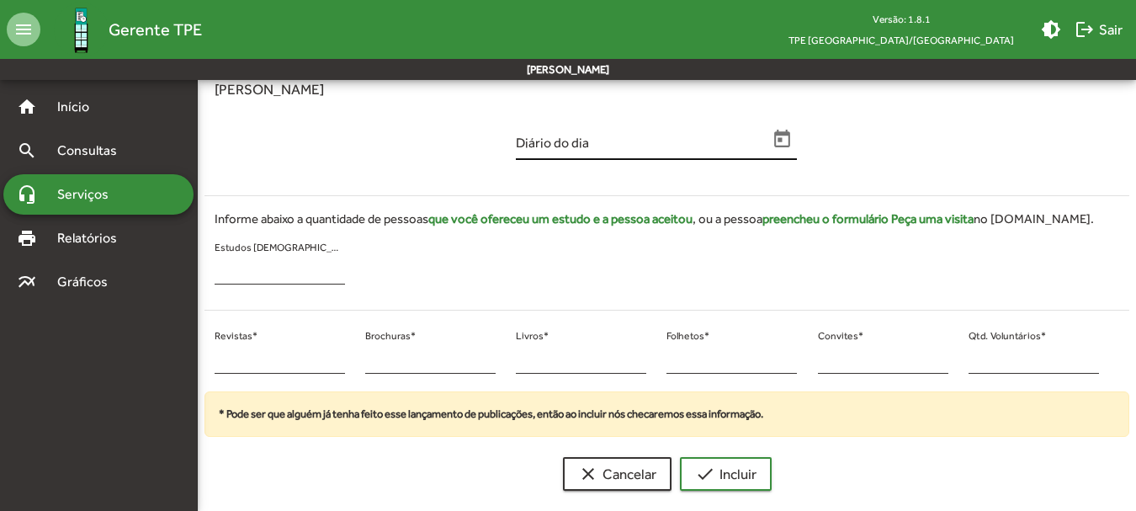
click at [674, 145] on input "Diário do dia" at bounding box center [642, 145] width 252 height 15
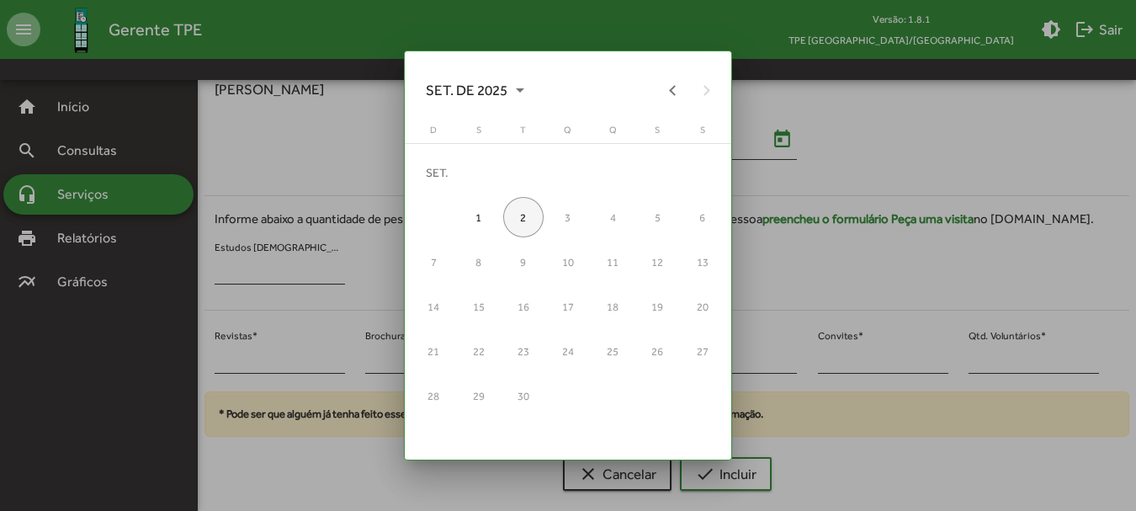
click at [666, 257] on div "12" at bounding box center [657, 261] width 40 height 40
click at [658, 257] on div "12" at bounding box center [657, 261] width 40 height 40
click at [667, 82] on button "Previous month" at bounding box center [673, 90] width 34 height 34
click at [534, 255] on div "12" at bounding box center [523, 261] width 40 height 40
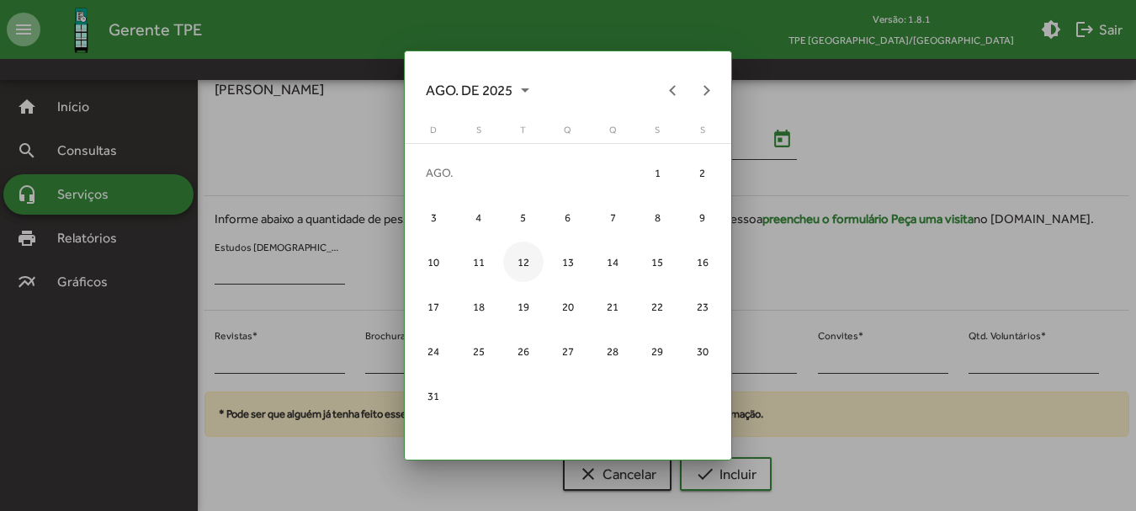
type input "**********"
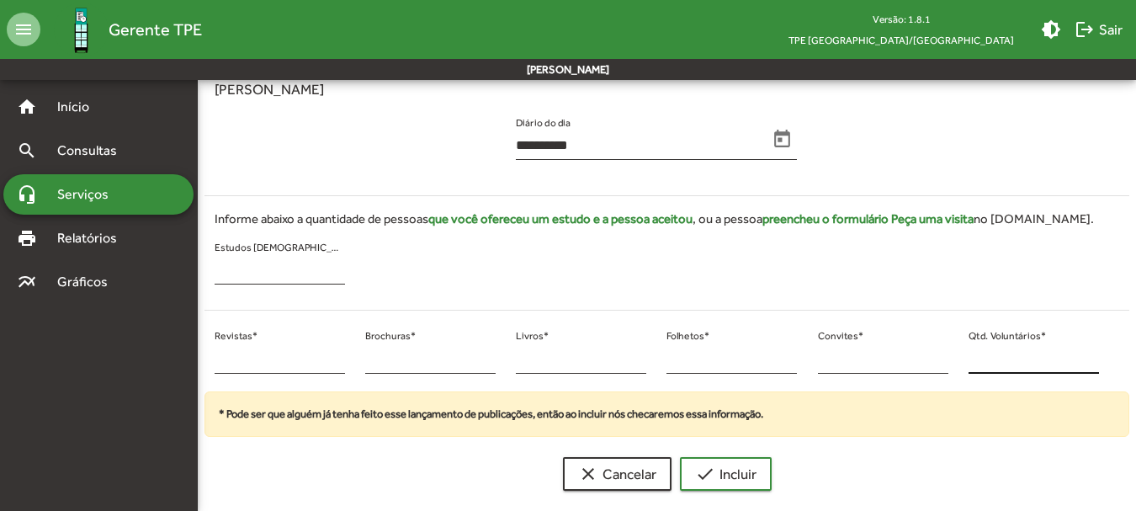
click at [1029, 362] on input "*" at bounding box center [1033, 359] width 130 height 15
type input "**"
click at [226, 362] on input "*" at bounding box center [280, 359] width 130 height 15
type input "**"
drag, startPoint x: 820, startPoint y: 358, endPoint x: 835, endPoint y: 365, distance: 16.9
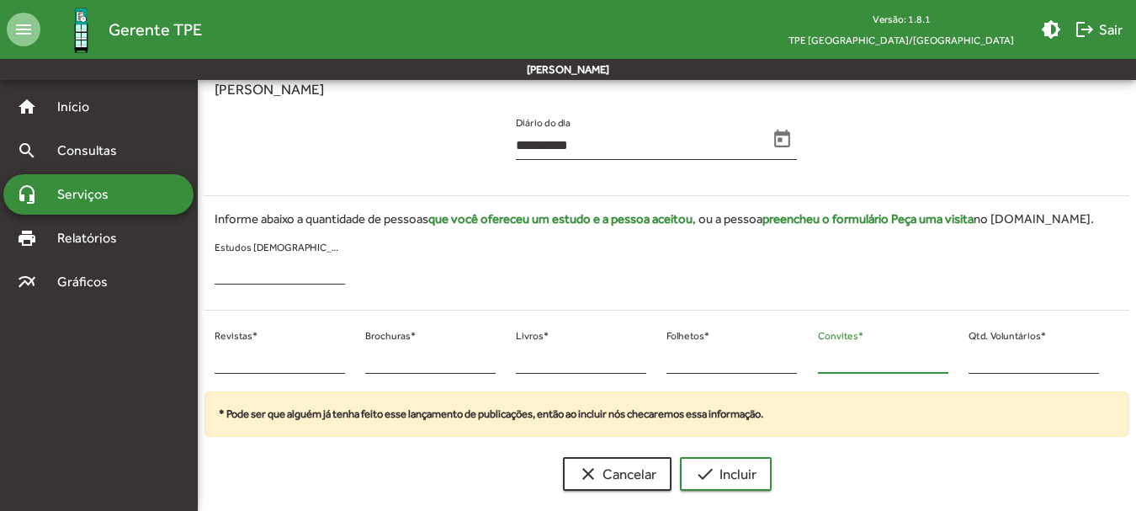
click at [825, 357] on input "*" at bounding box center [883, 359] width 130 height 15
type input "**"
click at [730, 468] on span "check Incluir" at bounding box center [725, 474] width 61 height 30
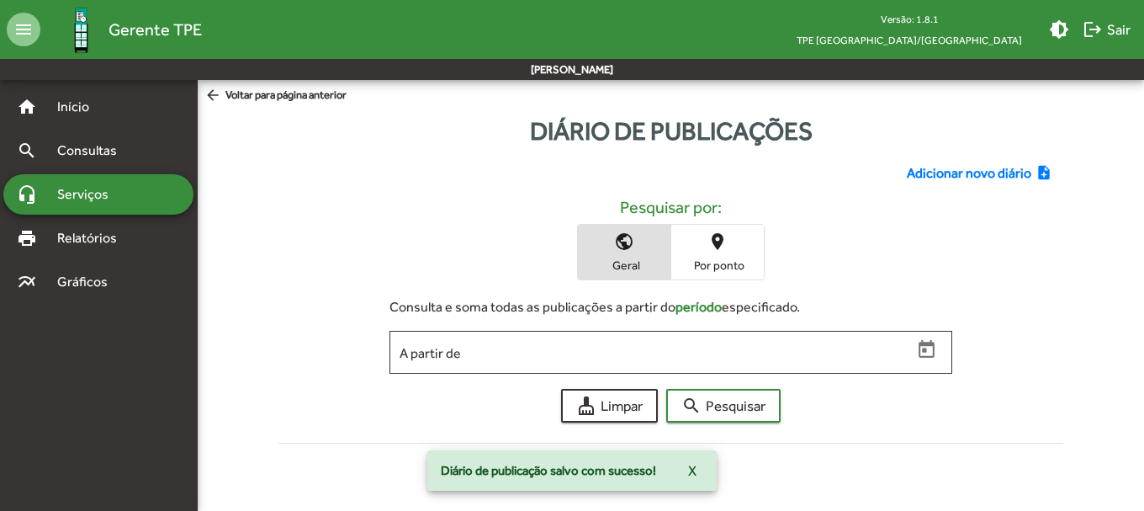
click at [953, 170] on span "Adicionar novo diário" at bounding box center [969, 173] width 125 height 20
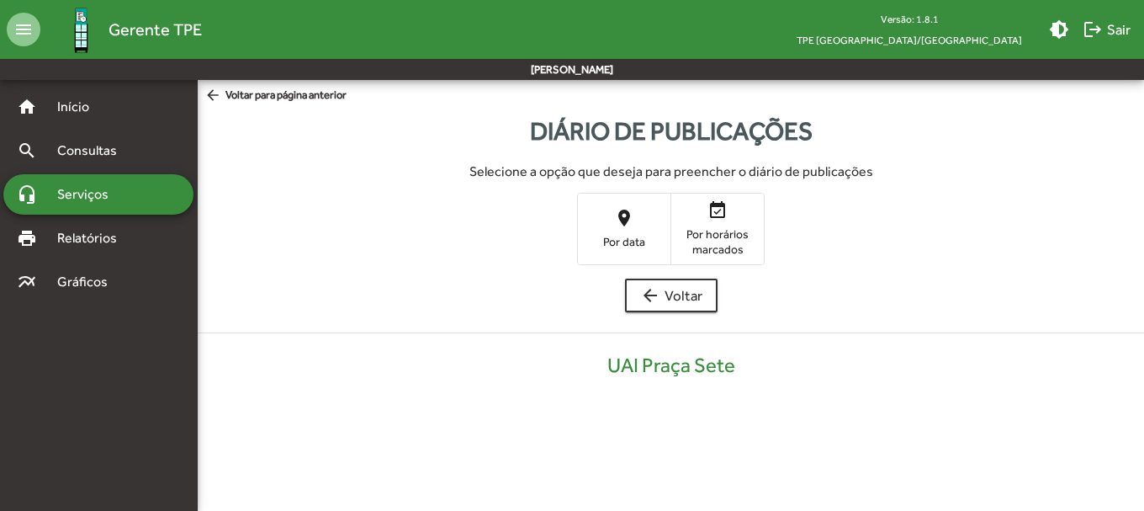
click at [618, 215] on mat-icon "place" at bounding box center [624, 218] width 20 height 20
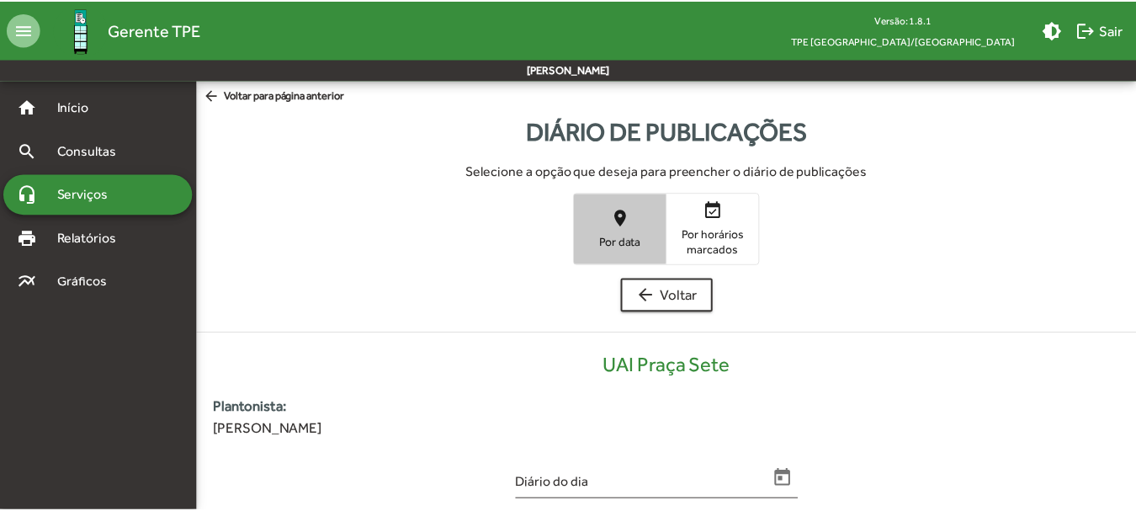
scroll to position [340, 0]
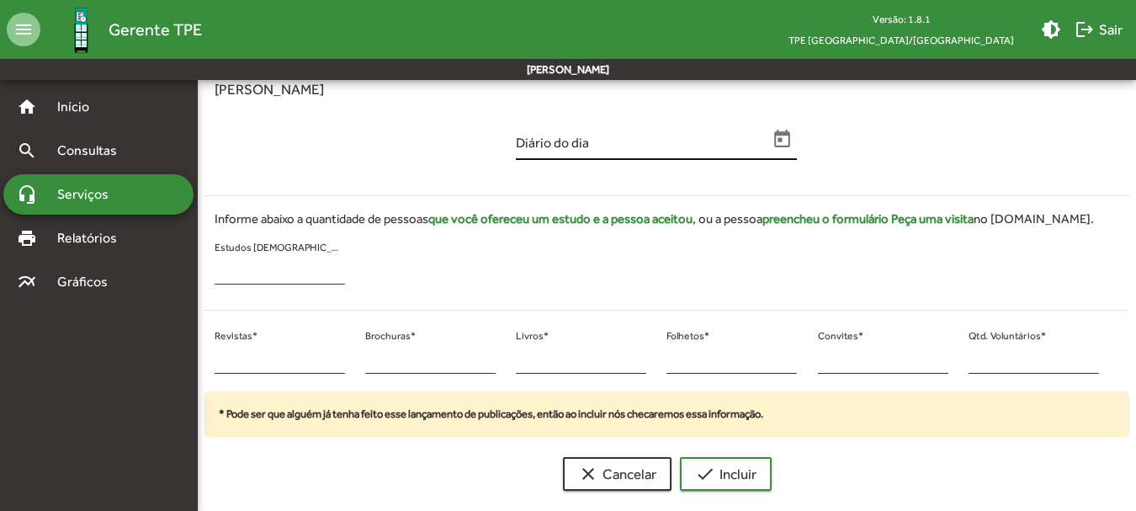
click at [591, 148] on input "Diário do dia" at bounding box center [642, 145] width 252 height 15
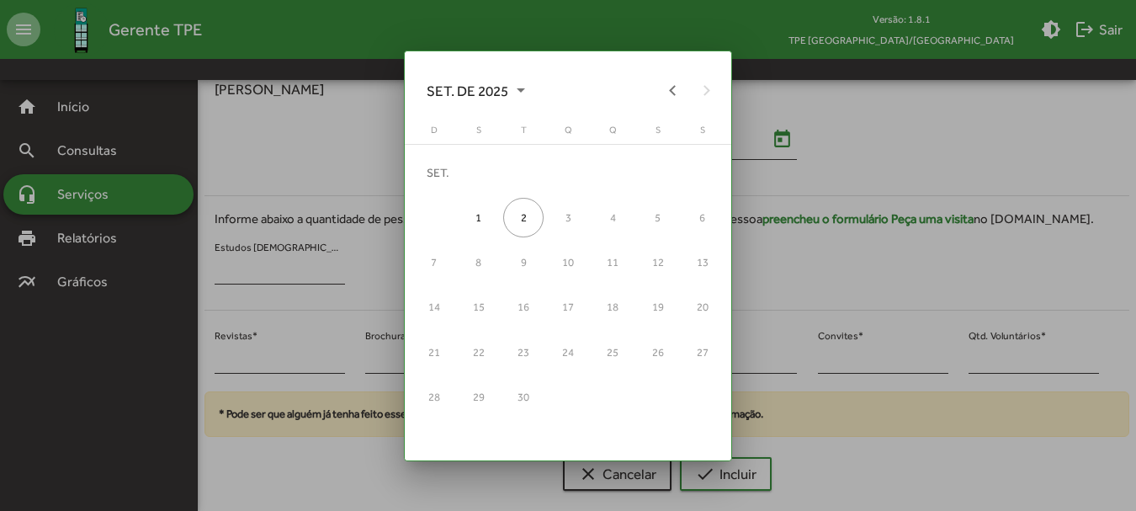
scroll to position [0, 0]
click at [662, 95] on button "Previous month" at bounding box center [673, 90] width 34 height 34
click at [516, 257] on div "12" at bounding box center [523, 261] width 40 height 40
type input "**********"
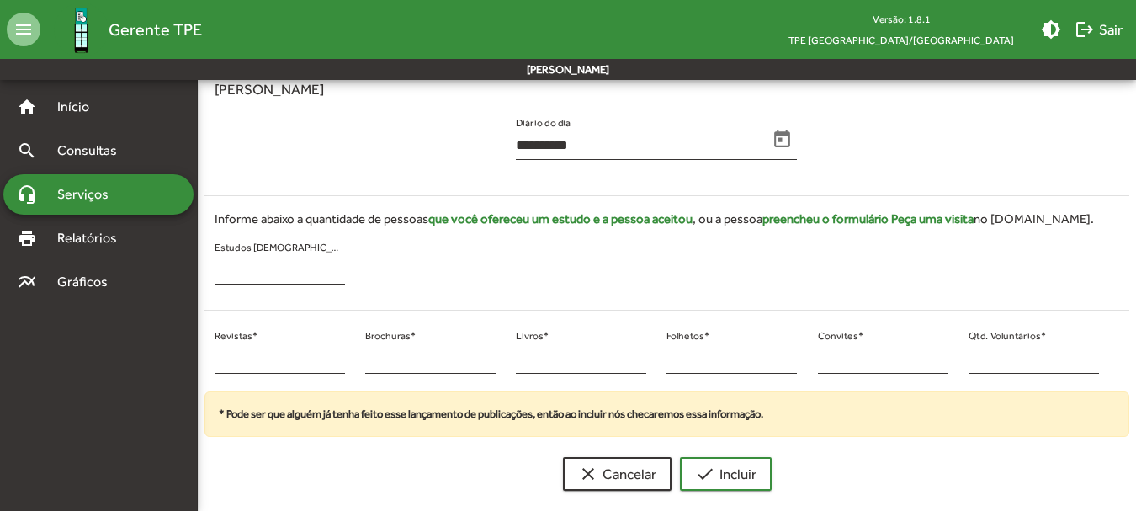
scroll to position [340, 0]
click at [1006, 360] on input "*" at bounding box center [1033, 359] width 130 height 15
type input "*"
type input "**"
click at [836, 358] on input "*" at bounding box center [883, 359] width 130 height 15
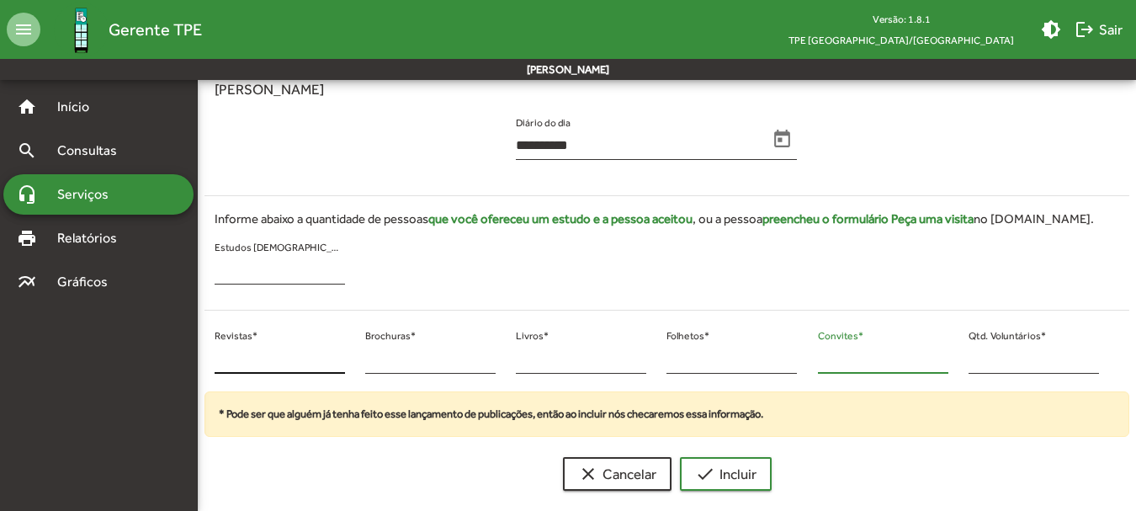
type input "**"
click at [284, 353] on input "*" at bounding box center [280, 359] width 130 height 15
click at [262, 368] on div "** Revistas *" at bounding box center [280, 354] width 130 height 40
type input "**"
click at [736, 495] on div "**********" at bounding box center [667, 134] width 938 height 739
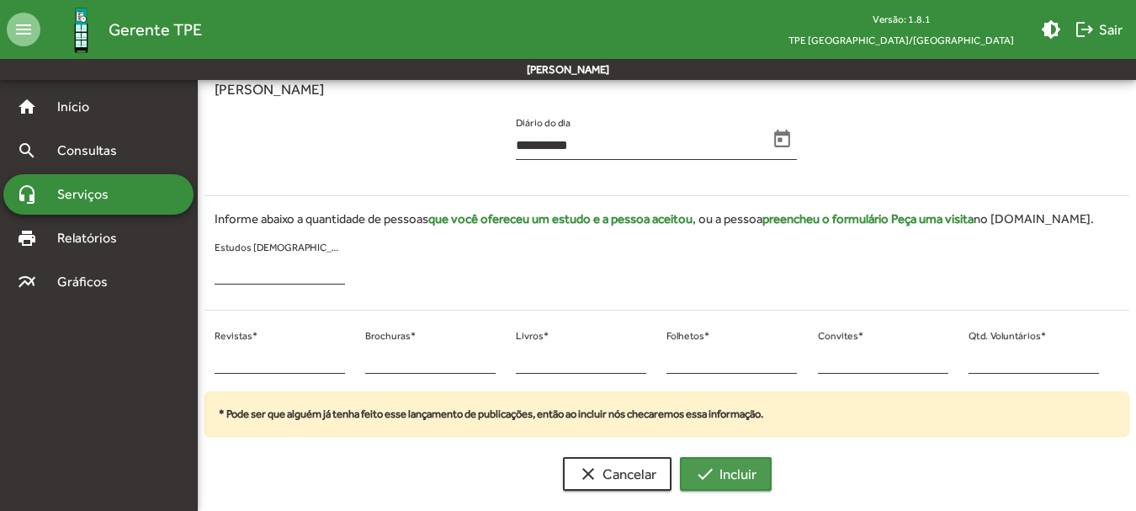
click at [729, 476] on span "check Incluir" at bounding box center [725, 474] width 61 height 30
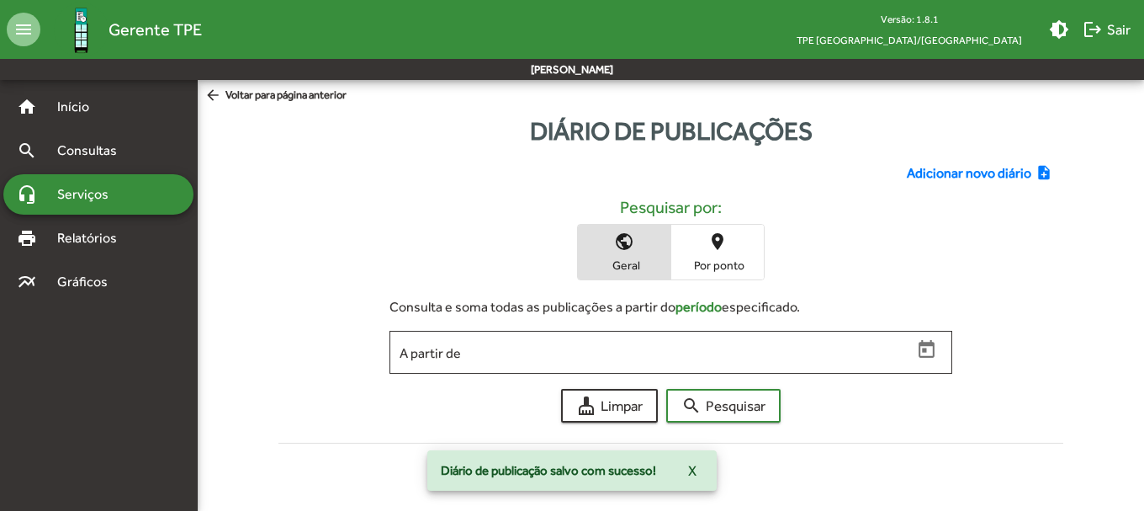
click at [931, 166] on span "Adicionar novo diário" at bounding box center [969, 173] width 125 height 20
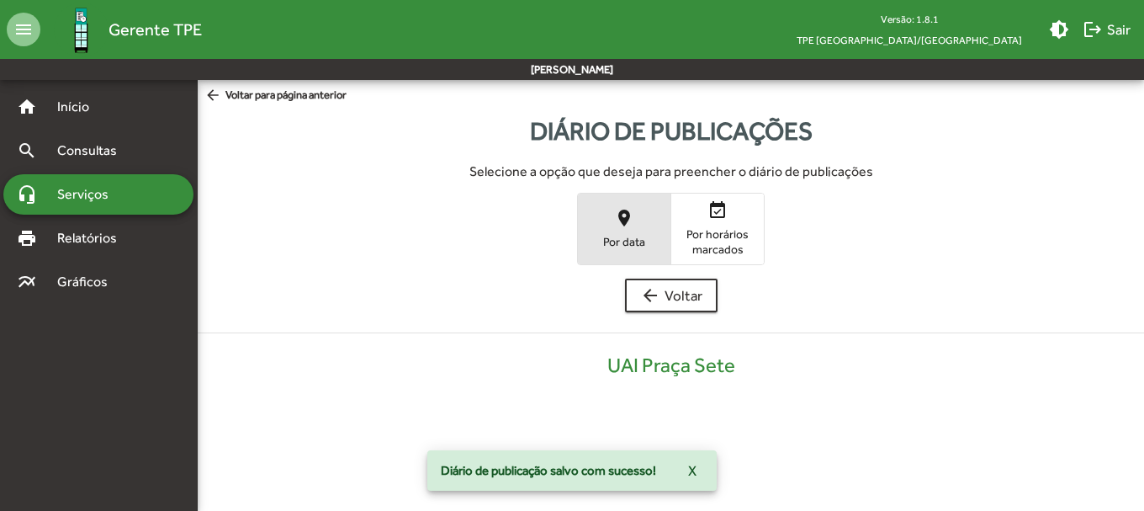
click at [630, 238] on span "Por data" at bounding box center [624, 241] width 84 height 15
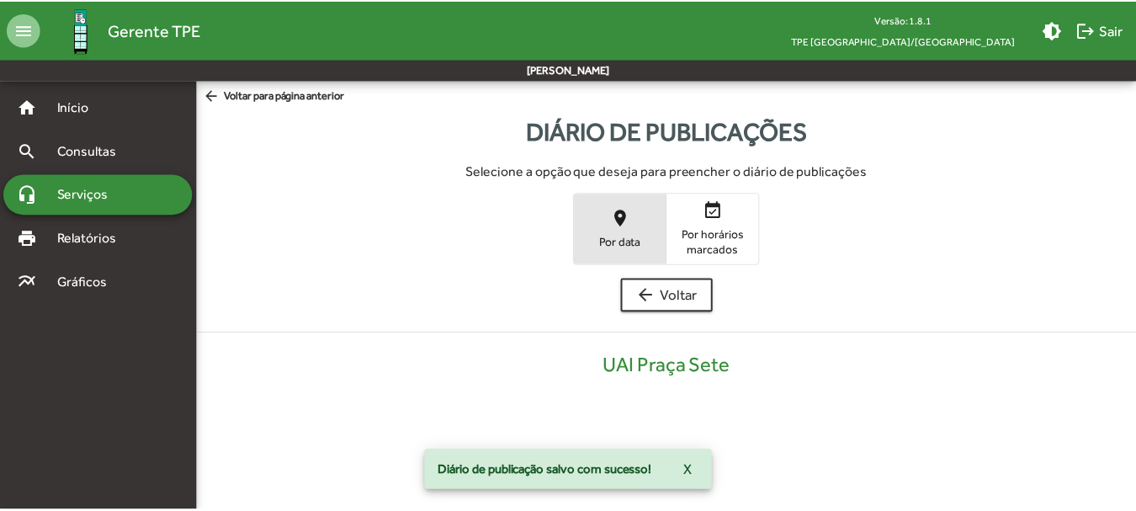
scroll to position [340, 0]
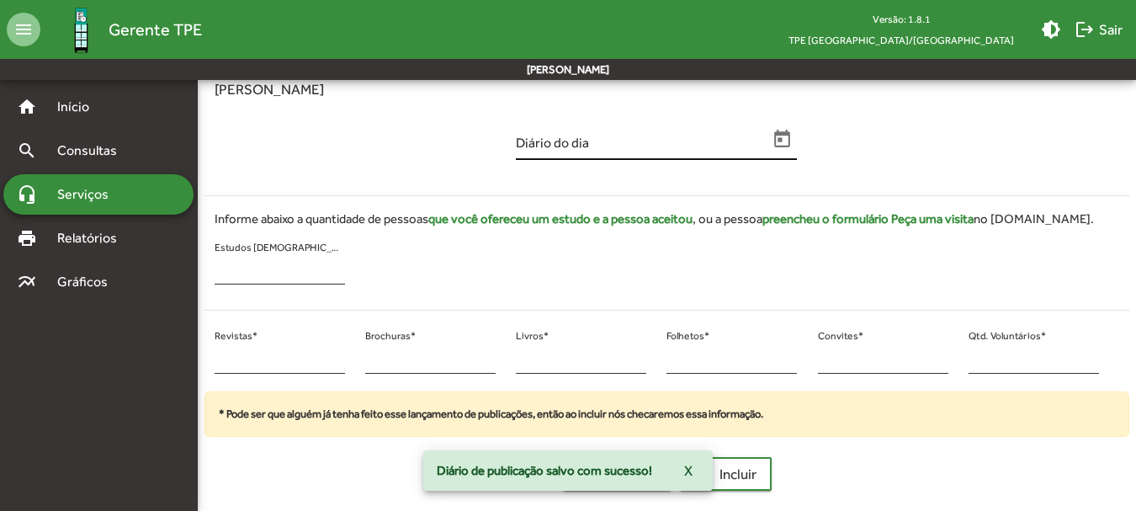
click at [589, 153] on input "Diário do dia" at bounding box center [642, 145] width 252 height 15
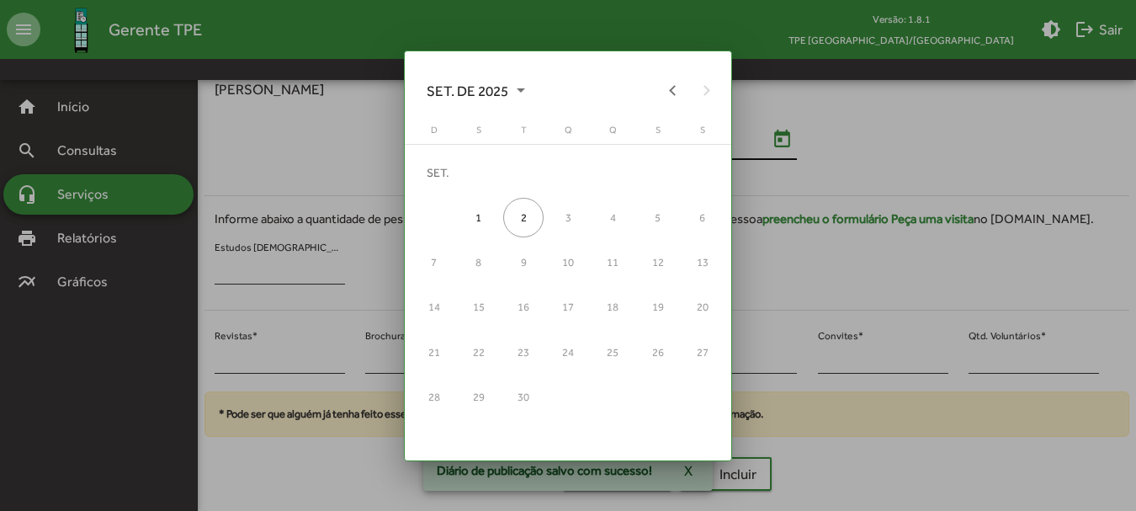
scroll to position [0, 0]
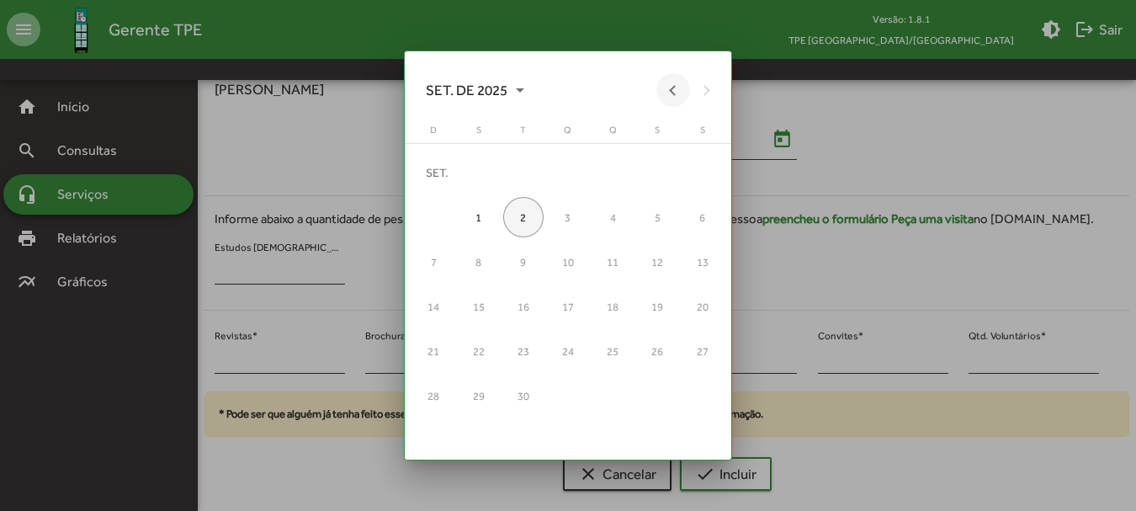
click at [670, 83] on button "Previous month" at bounding box center [673, 90] width 34 height 34
click at [574, 269] on div "13" at bounding box center [568, 261] width 40 height 40
type input "**********"
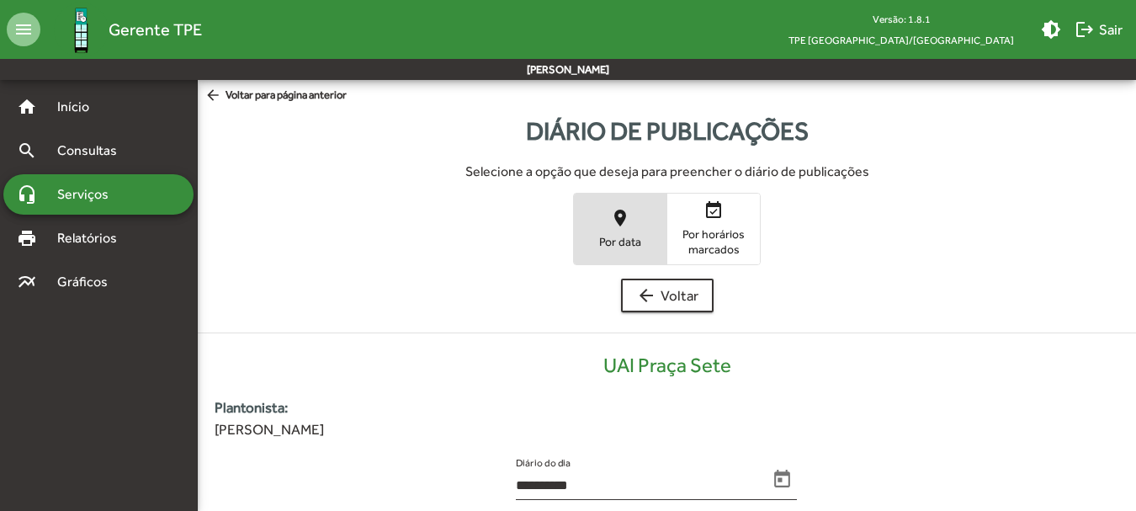
scroll to position [340, 0]
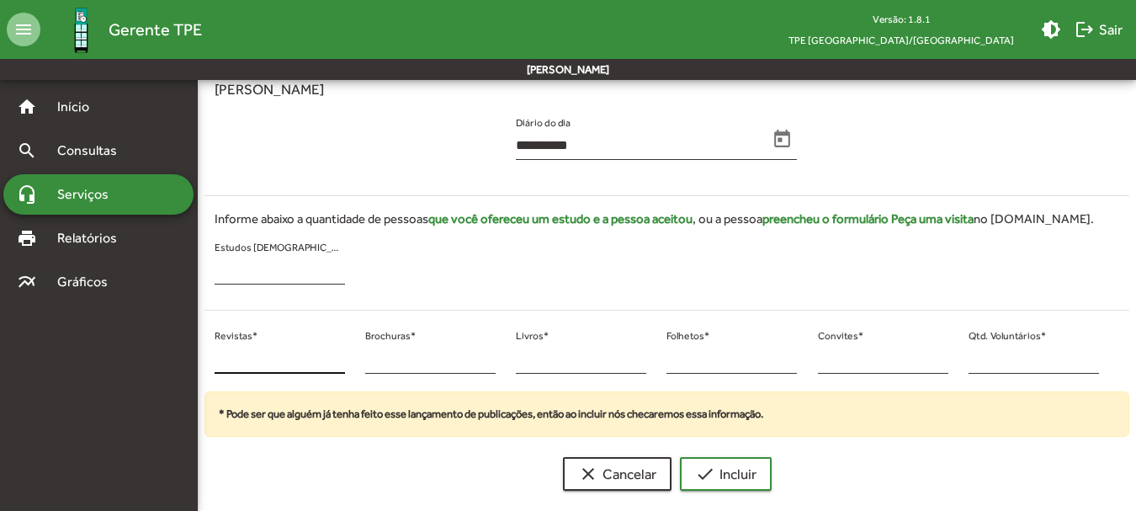
click at [252, 358] on input "*" at bounding box center [280, 359] width 130 height 15
type input "**"
click at [865, 348] on div "* Convites *" at bounding box center [883, 354] width 130 height 40
click at [857, 353] on input "*" at bounding box center [883, 359] width 130 height 15
click at [856, 353] on input "*" at bounding box center [883, 359] width 130 height 15
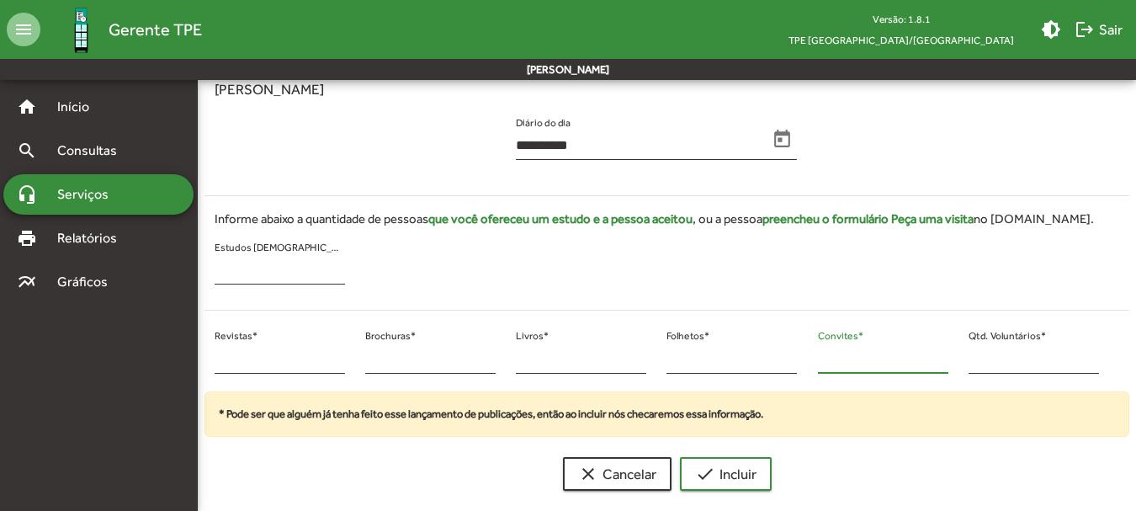
click at [851, 358] on input "*" at bounding box center [883, 359] width 130 height 15
drag, startPoint x: 848, startPoint y: 358, endPoint x: 790, endPoint y: 363, distance: 58.2
click at [794, 363] on div "** Revistas * * Brochuras * * Livros * * Folhetos * * Convites * * Qtd. Voluntá…" at bounding box center [656, 358] width 925 height 68
type input "**"
drag, startPoint x: 984, startPoint y: 359, endPoint x: 852, endPoint y: 358, distance: 132.1
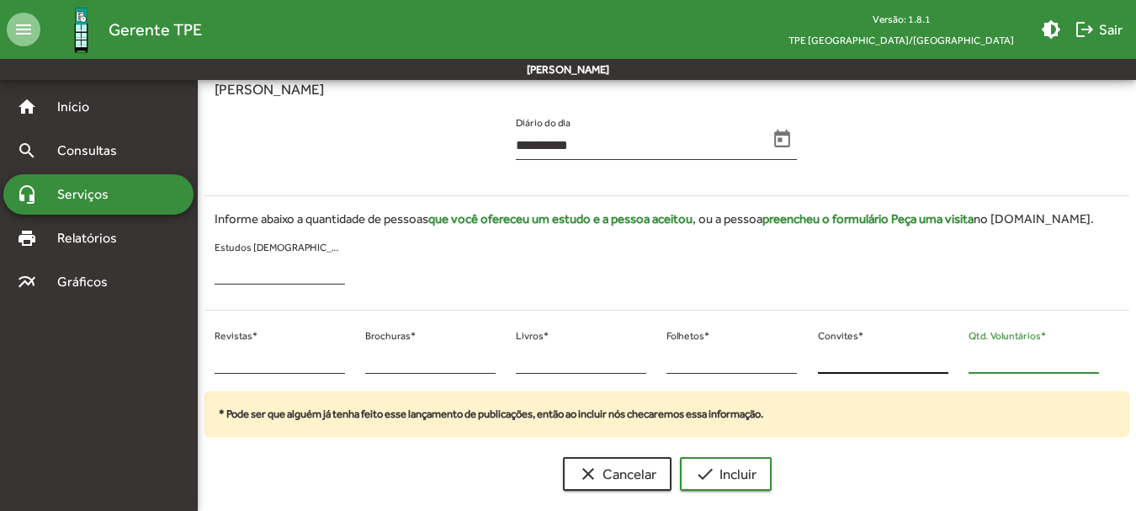
click at [856, 358] on div "** Revistas * * Brochuras * * Livros * * Folhetos * ** Convites * * Qtd. Volunt…" at bounding box center [656, 358] width 925 height 68
type input "*"
click at [716, 469] on span "check Incluir" at bounding box center [725, 474] width 61 height 30
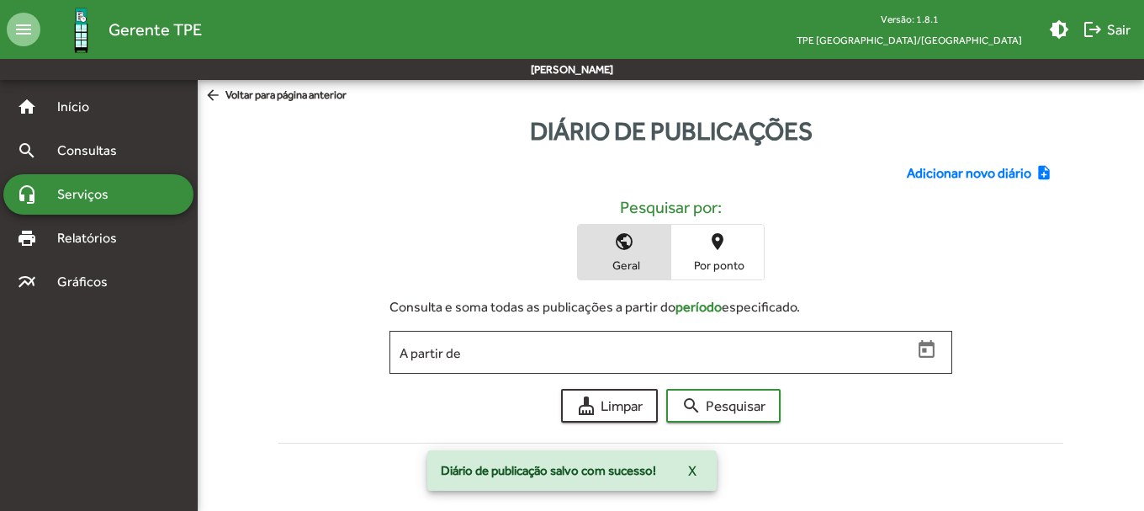
click at [964, 172] on span "Adicionar novo diário" at bounding box center [969, 173] width 125 height 20
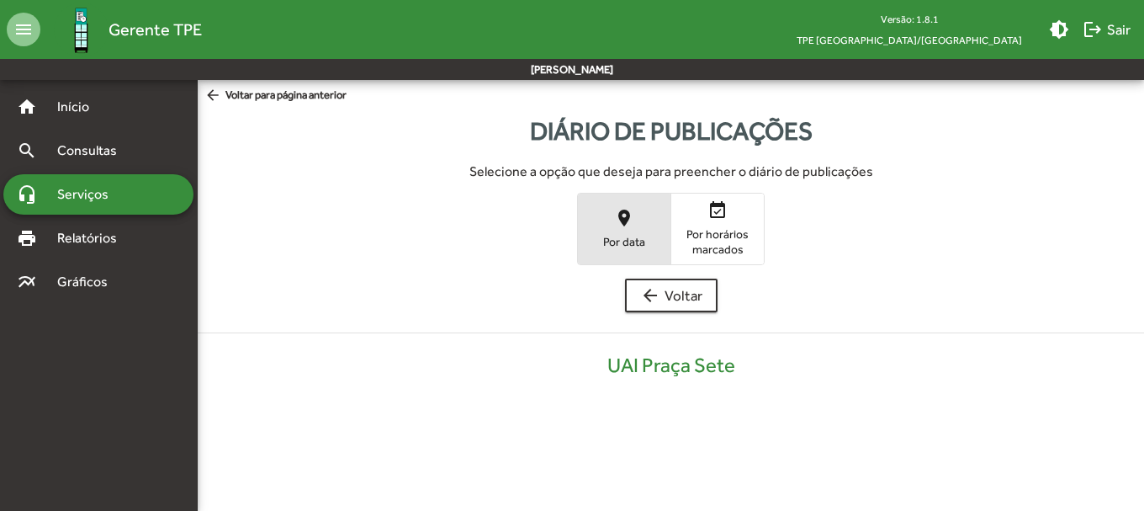
click at [617, 237] on span "Por data" at bounding box center [624, 241] width 84 height 15
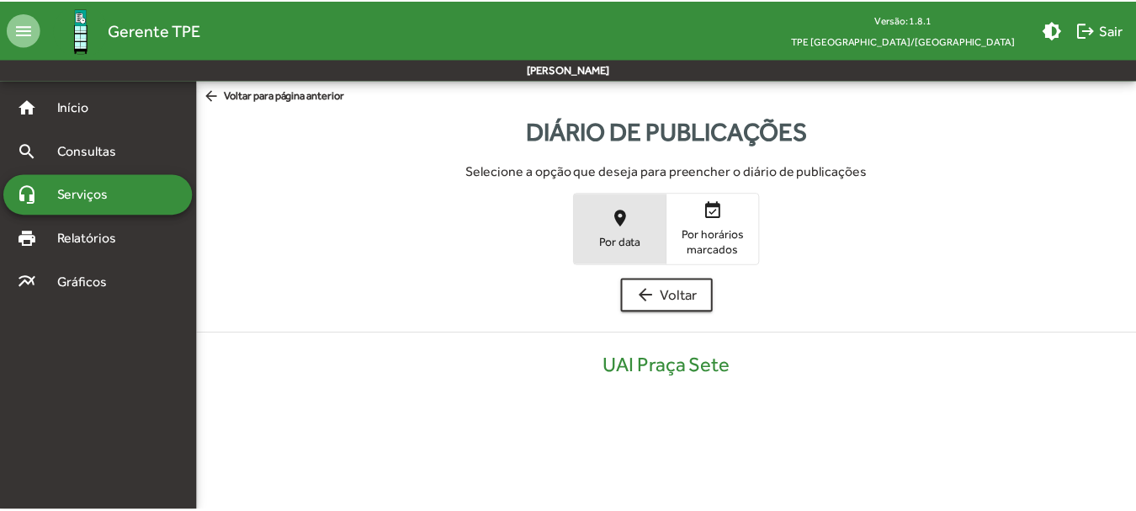
scroll to position [340, 0]
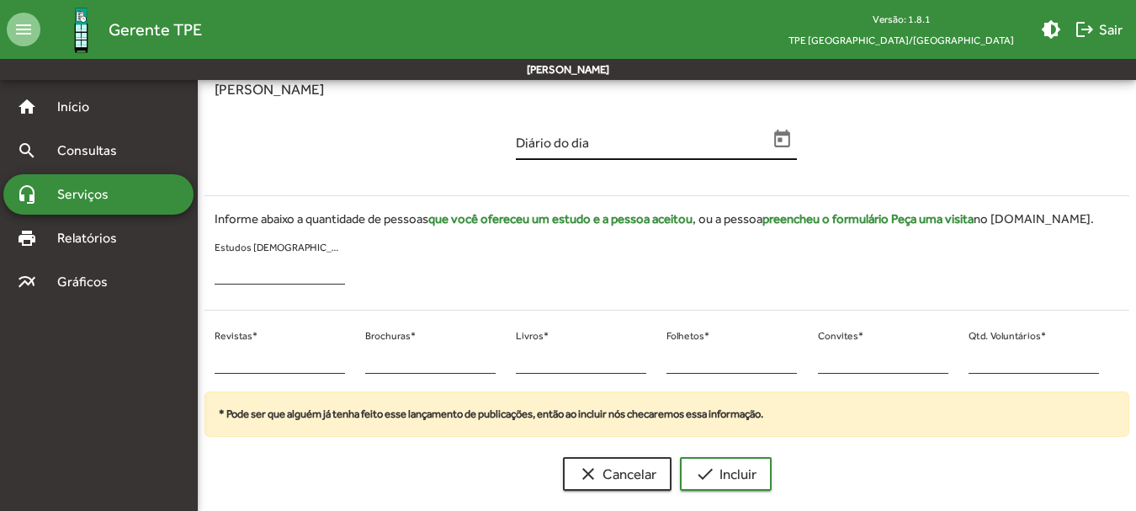
click at [550, 146] on input "Diário do dia" at bounding box center [642, 145] width 252 height 15
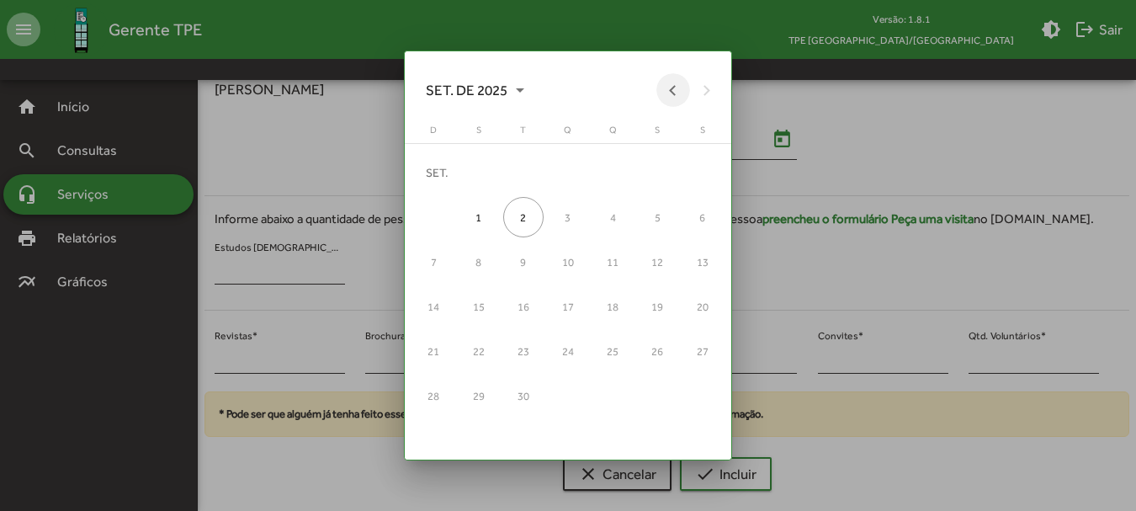
drag, startPoint x: 671, startPoint y: 82, endPoint x: 574, endPoint y: 119, distance: 103.6
click at [670, 82] on button "Previous month" at bounding box center [673, 90] width 34 height 34
click at [559, 263] on div "13" at bounding box center [568, 261] width 40 height 40
type input "**********"
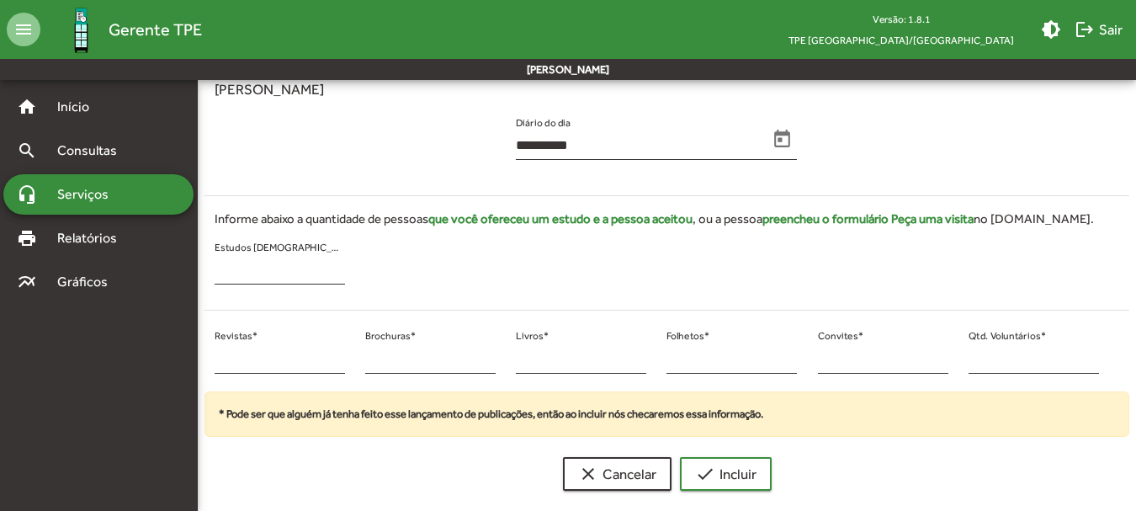
scroll to position [340, 0]
drag, startPoint x: 1008, startPoint y: 372, endPoint x: 862, endPoint y: 358, distance: 146.2
click at [864, 357] on div "* Revistas * * Brochuras * * Livros * * Folhetos * * Convites * * Qtd. Voluntár…" at bounding box center [656, 358] width 925 height 68
click at [990, 364] on input "*" at bounding box center [1033, 359] width 130 height 15
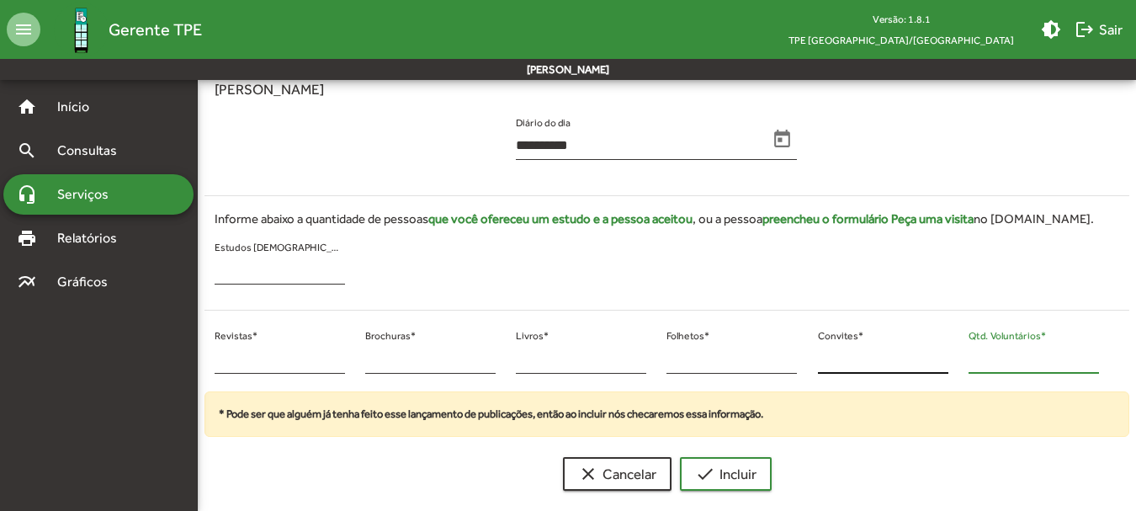
drag, startPoint x: 965, startPoint y: 360, endPoint x: 921, endPoint y: 360, distance: 43.8
click at [921, 360] on div "* Revistas * * Brochuras * * Livros * * Folhetos * * Convites * * Qtd. Voluntár…" at bounding box center [656, 358] width 925 height 68
type input "**"
drag, startPoint x: 894, startPoint y: 361, endPoint x: 747, endPoint y: 353, distance: 147.5
click at [747, 351] on div "* Revistas * * Brochuras * * Livros * * Folhetos * * Convites * ** Qtd. Voluntá…" at bounding box center [656, 358] width 925 height 68
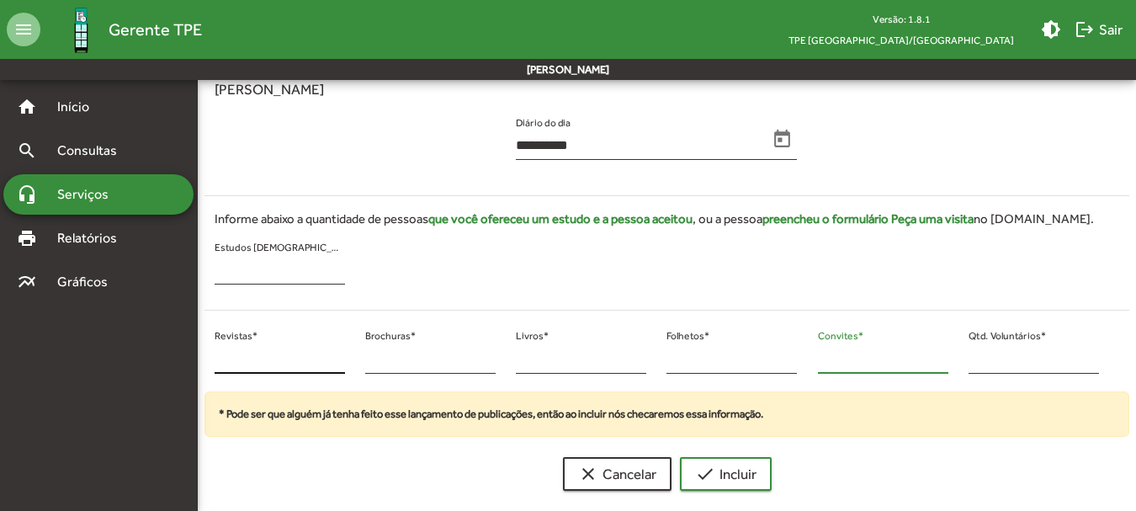
type input "**"
drag, startPoint x: 292, startPoint y: 358, endPoint x: 194, endPoint y: 347, distance: 98.1
click at [194, 347] on mat-sidenav-container "**********" at bounding box center [568, 122] width 1136 height 764
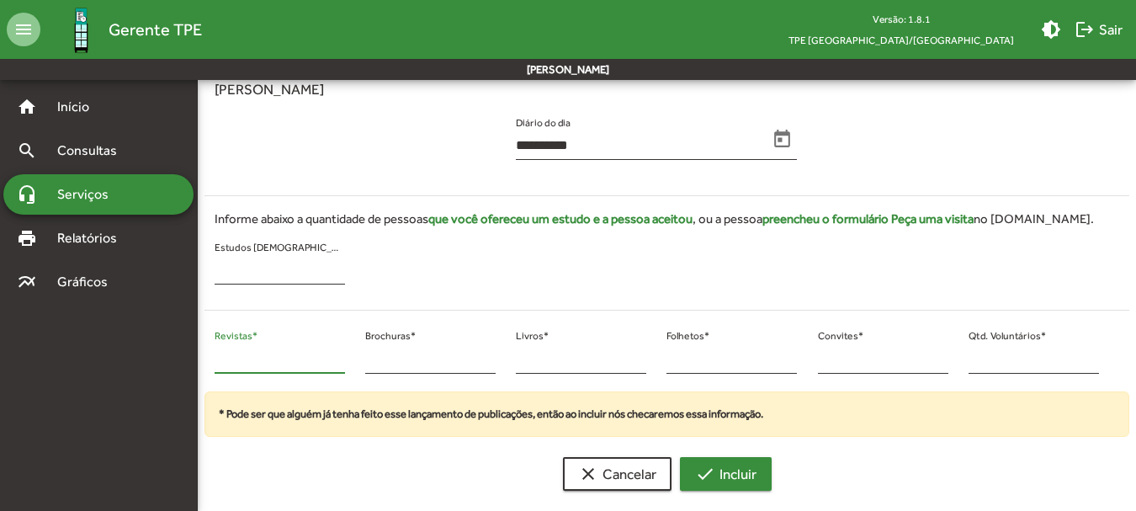
type input "**"
click at [720, 468] on span "check Incluir" at bounding box center [725, 474] width 61 height 30
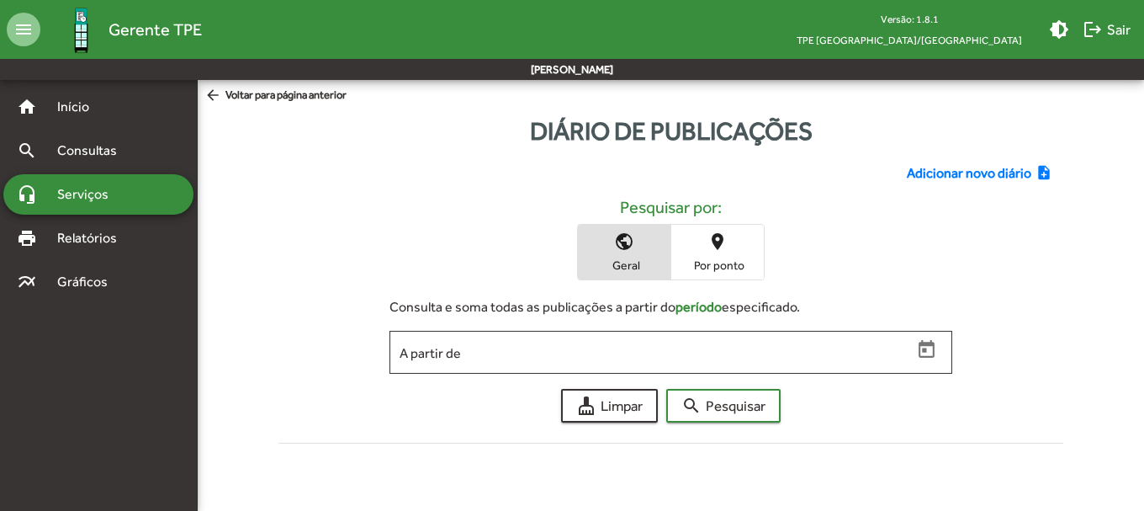
click at [947, 179] on span "Adicionar novo diário" at bounding box center [969, 173] width 125 height 20
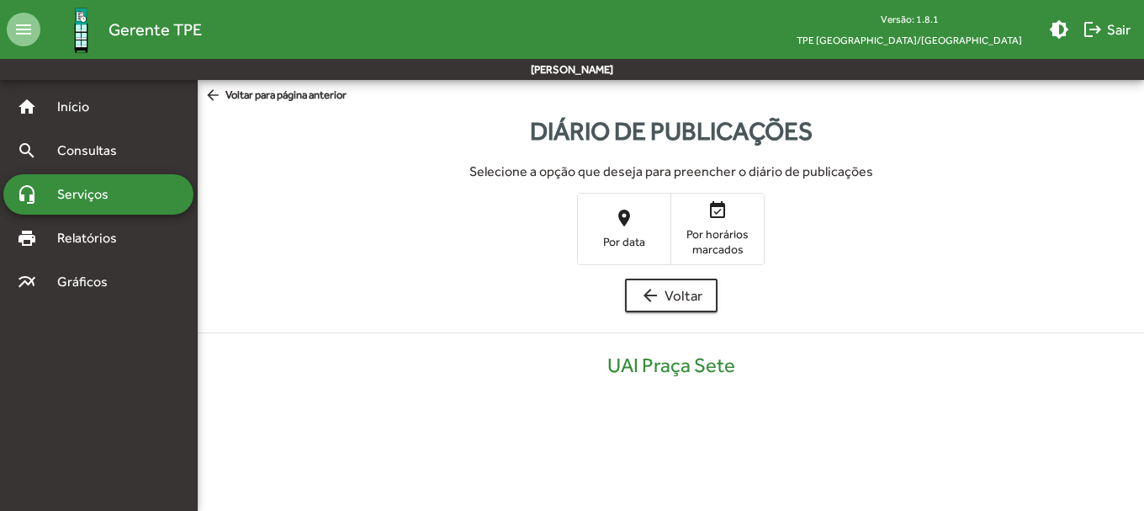
click at [629, 252] on span "place Por data" at bounding box center [624, 228] width 93 height 55
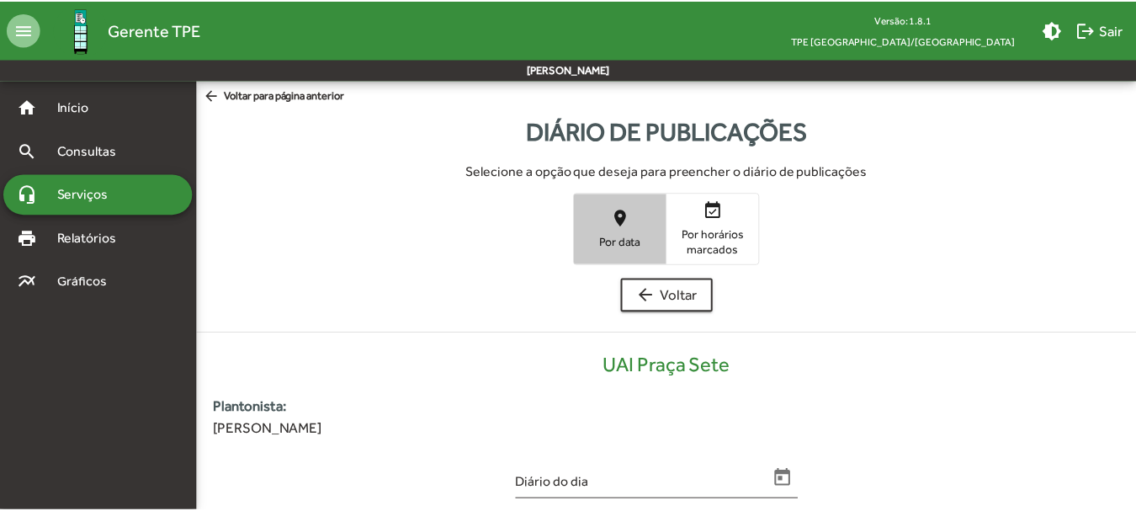
scroll to position [340, 0]
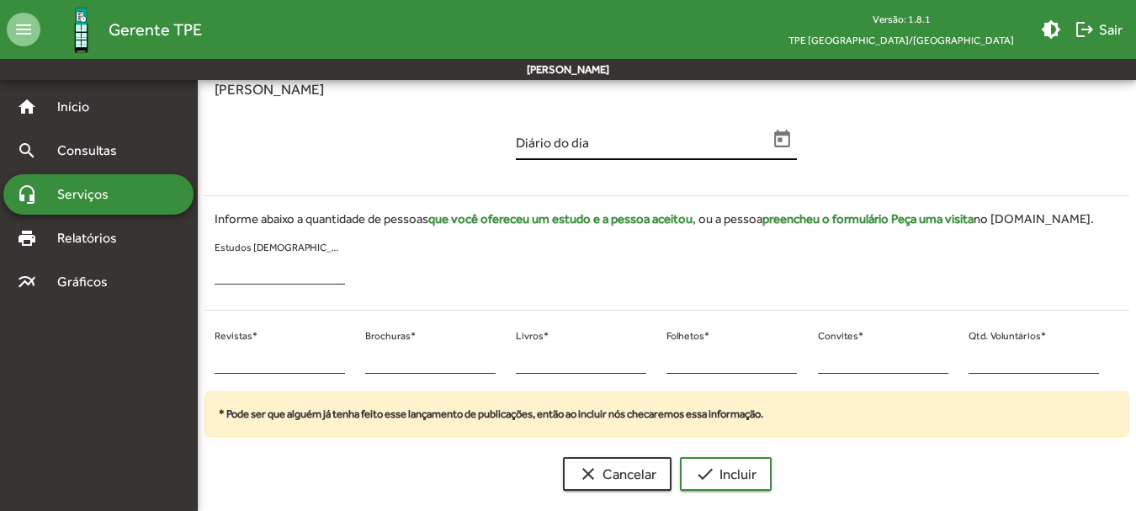
click at [591, 140] on input "Diário do dia" at bounding box center [642, 145] width 252 height 15
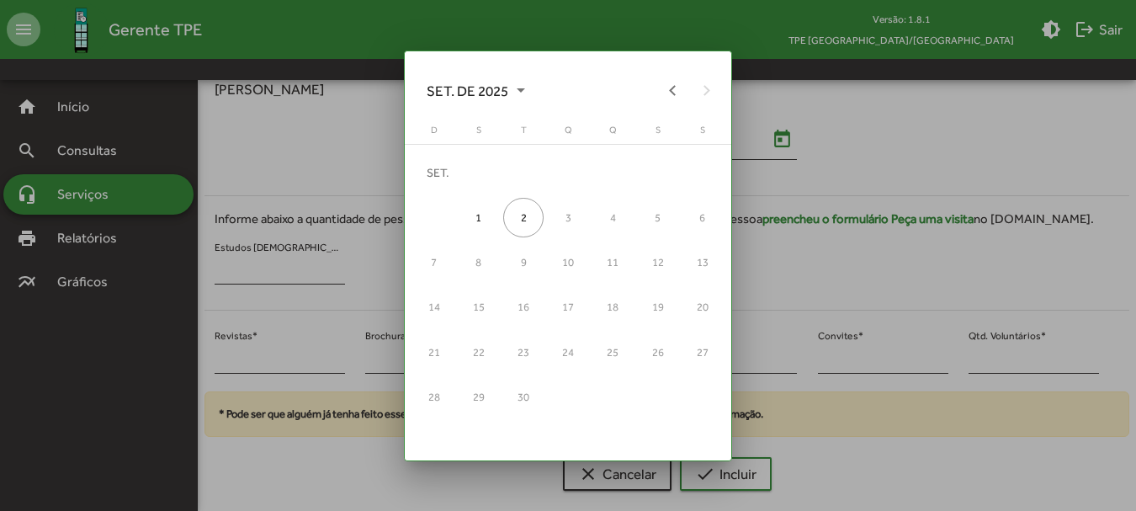
scroll to position [0, 0]
click at [668, 101] on button "Previous month" at bounding box center [673, 90] width 34 height 34
click at [605, 268] on div "14" at bounding box center [612, 261] width 40 height 40
type input "**********"
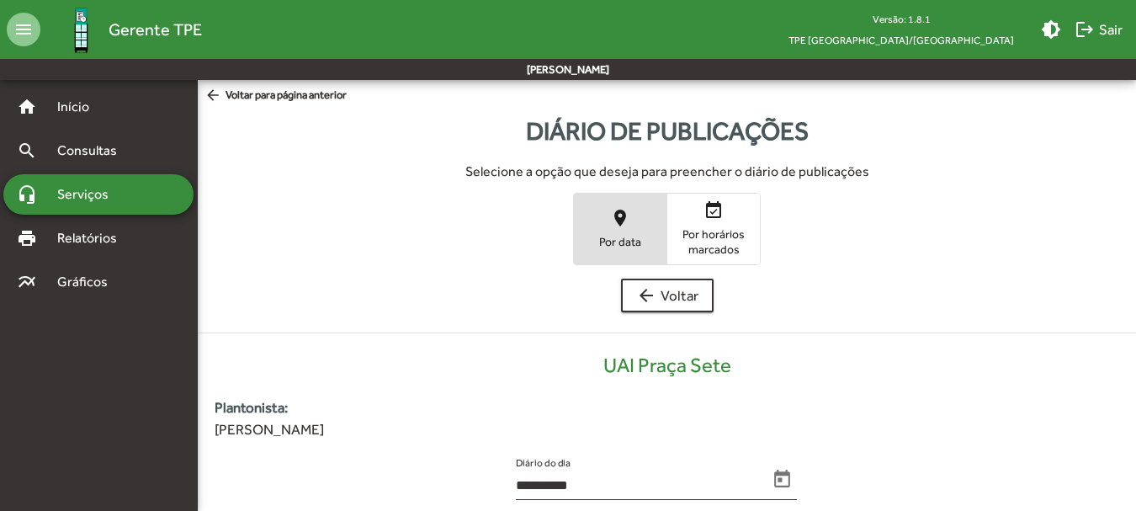
scroll to position [340, 0]
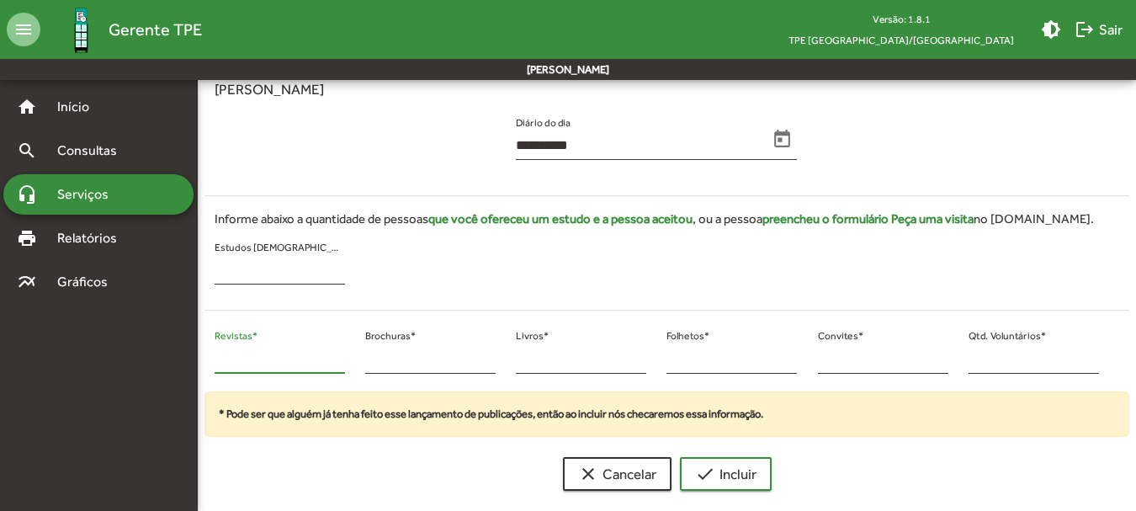
click at [259, 362] on input "*" at bounding box center [280, 359] width 130 height 15
drag, startPoint x: 259, startPoint y: 358, endPoint x: 162, endPoint y: 342, distance: 98.9
click at [161, 341] on mat-sidenav-container "**********" at bounding box center [568, 122] width 1136 height 764
type input "**"
drag, startPoint x: 842, startPoint y: 368, endPoint x: 777, endPoint y: 362, distance: 65.1
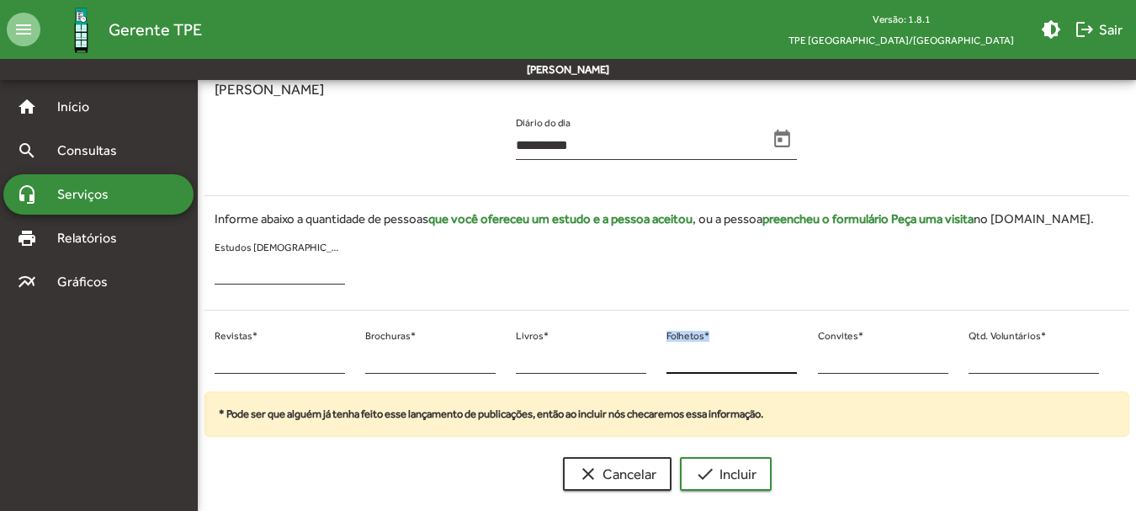
click at [777, 362] on div "** Revistas * * Brochuras * * Livros * * Folhetos * * Convites * * Qtd. Voluntá…" at bounding box center [656, 358] width 925 height 68
drag, startPoint x: 844, startPoint y: 361, endPoint x: 789, endPoint y: 363, distance: 54.7
click at [843, 363] on input "*" at bounding box center [883, 359] width 130 height 15
drag, startPoint x: 873, startPoint y: 294, endPoint x: 860, endPoint y: 300, distance: 13.9
click at [869, 294] on div "Informe abaixo a quantidade de pessoas que você ofereceu um estudo e a pessoa a…" at bounding box center [656, 249] width 925 height 107
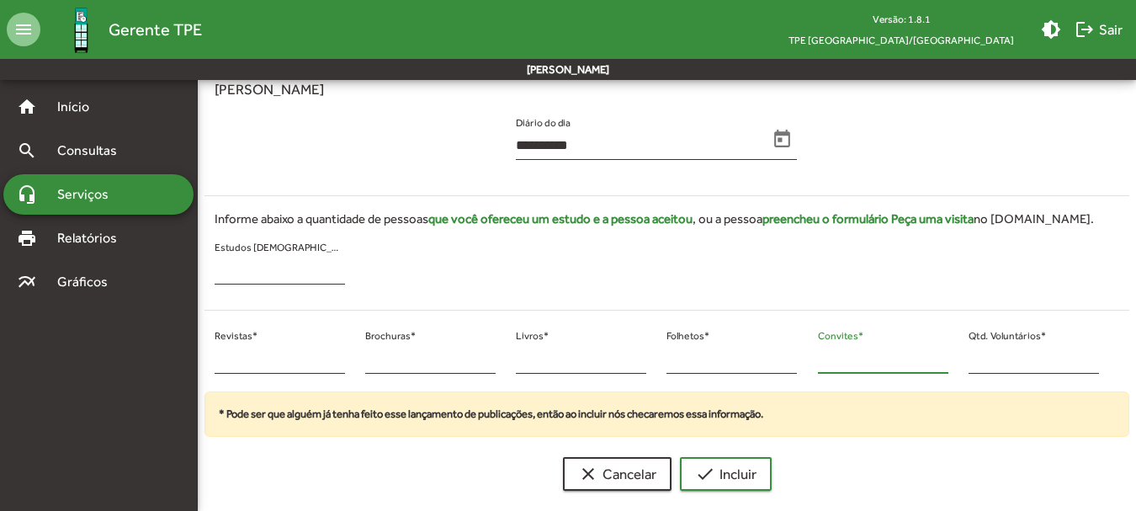
click at [825, 358] on input "*" at bounding box center [883, 359] width 130 height 15
drag, startPoint x: 828, startPoint y: 364, endPoint x: 809, endPoint y: 363, distance: 19.4
click at [809, 363] on div "* Convites *" at bounding box center [883, 358] width 151 height 68
type input "**"
drag, startPoint x: 988, startPoint y: 363, endPoint x: 941, endPoint y: 367, distance: 47.3
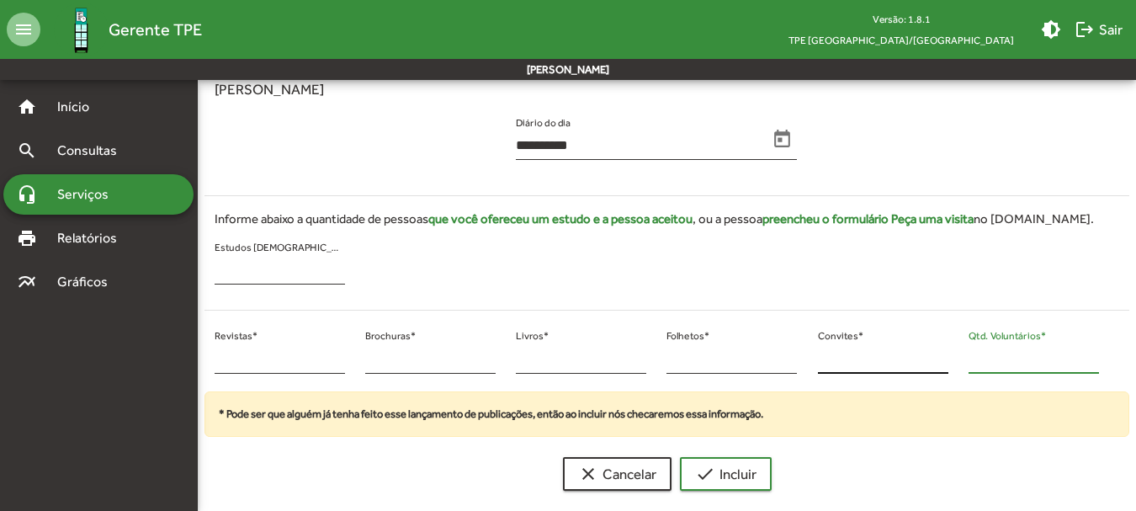
click at [931, 363] on div "** Revistas * * Brochuras * * Livros * * Folhetos * ** Convites * * Qtd. Volunt…" at bounding box center [656, 358] width 925 height 68
type input "*"
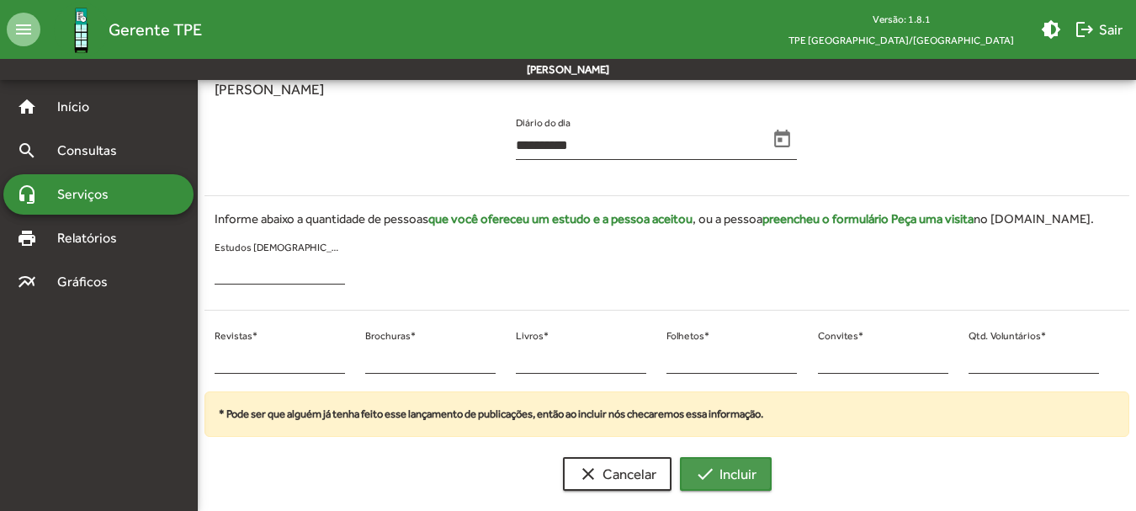
click at [692, 464] on button "check Incluir" at bounding box center [726, 474] width 92 height 34
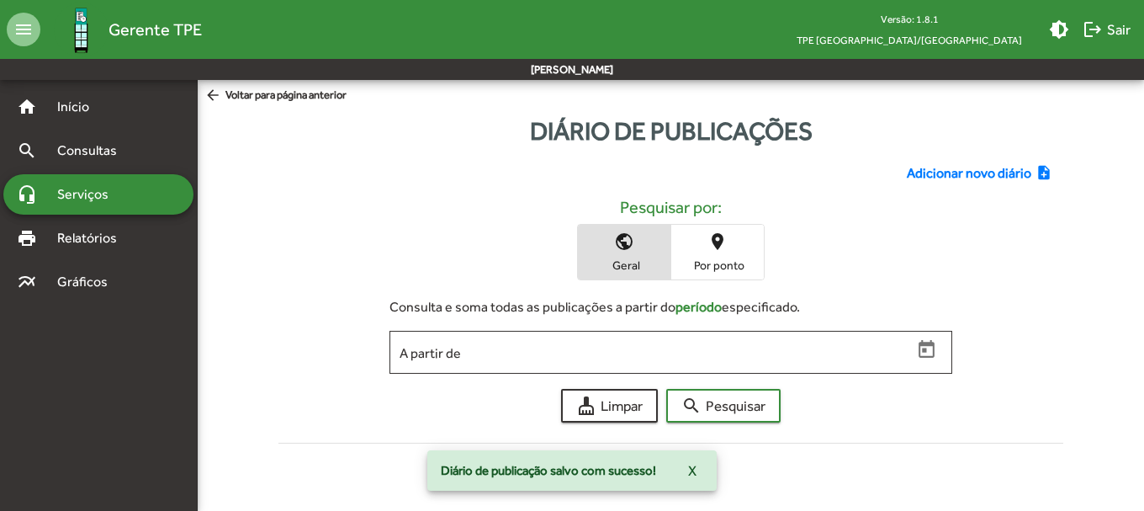
click at [947, 171] on span "Adicionar novo diário" at bounding box center [969, 173] width 125 height 20
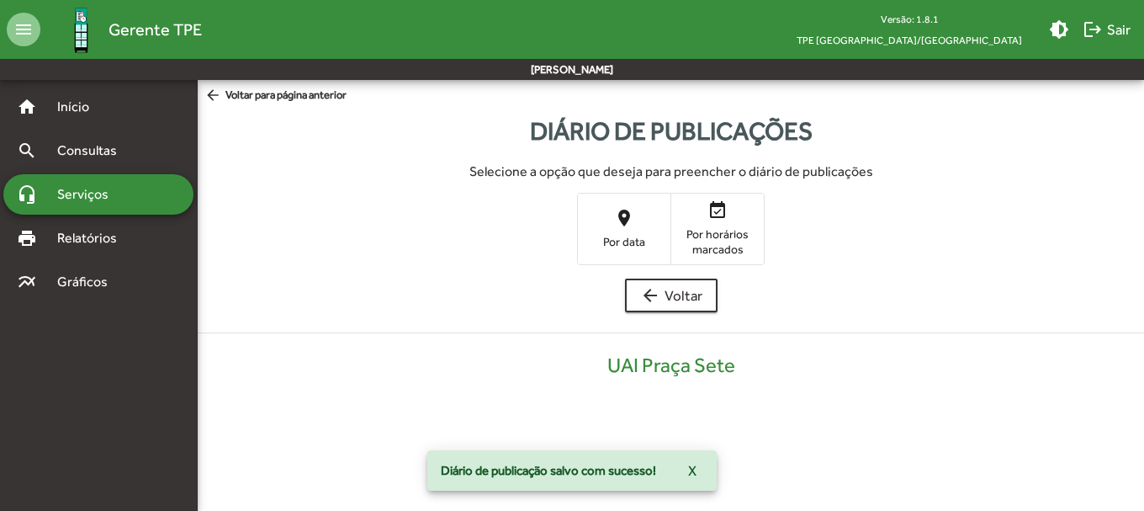
click at [639, 226] on span "place Por data" at bounding box center [624, 228] width 93 height 55
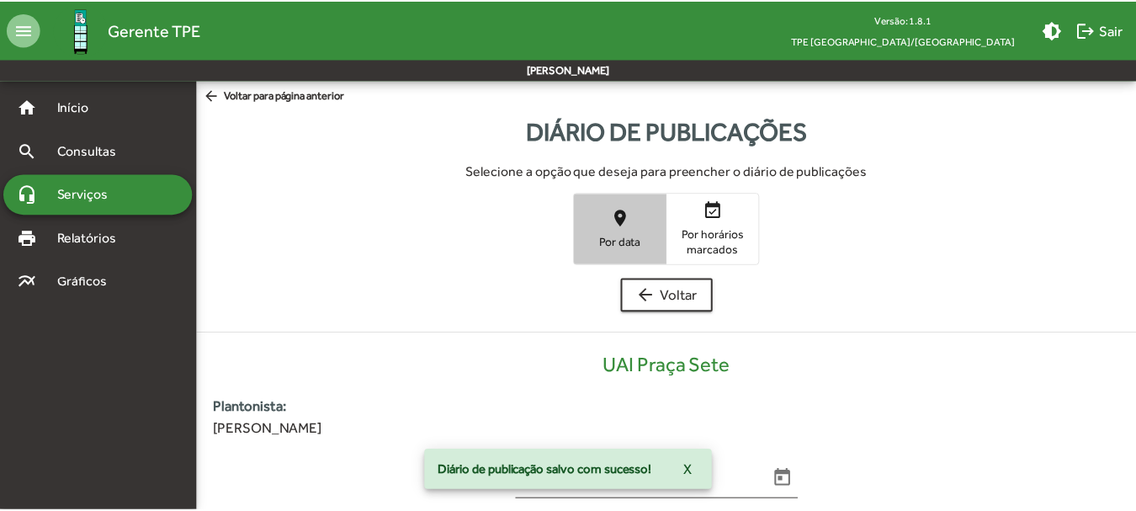
scroll to position [340, 0]
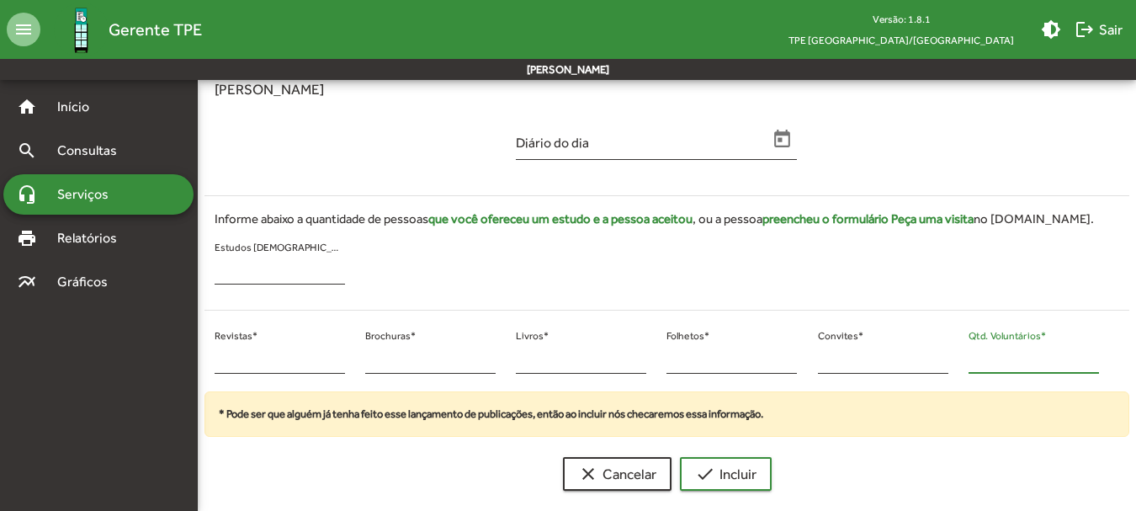
click at [998, 358] on input "*" at bounding box center [1033, 359] width 130 height 15
drag, startPoint x: 986, startPoint y: 359, endPoint x: 973, endPoint y: 370, distance: 16.7
click at [974, 369] on div "* Qtd. Voluntários *" at bounding box center [1033, 354] width 130 height 40
drag, startPoint x: 986, startPoint y: 367, endPoint x: 971, endPoint y: 368, distance: 15.2
click at [971, 368] on div "* Qtd. Voluntários *" at bounding box center [1033, 354] width 130 height 40
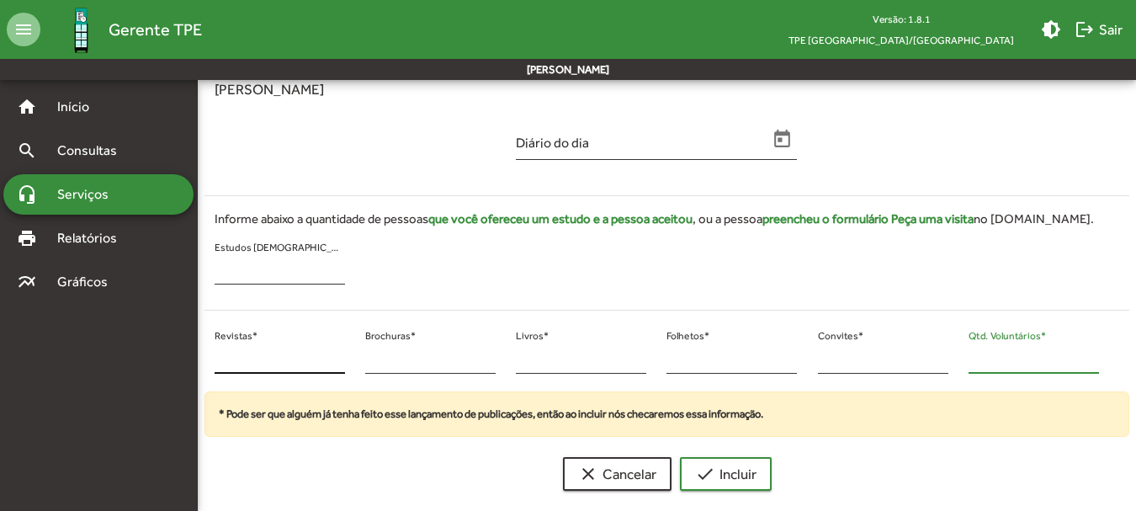
type input "**"
drag, startPoint x: 274, startPoint y: 364, endPoint x: 231, endPoint y: 353, distance: 44.3
click at [225, 353] on input "*" at bounding box center [280, 359] width 130 height 15
click at [617, 144] on div "Diário do dia" at bounding box center [642, 140] width 252 height 40
drag, startPoint x: 646, startPoint y: 156, endPoint x: 766, endPoint y: 147, distance: 119.8
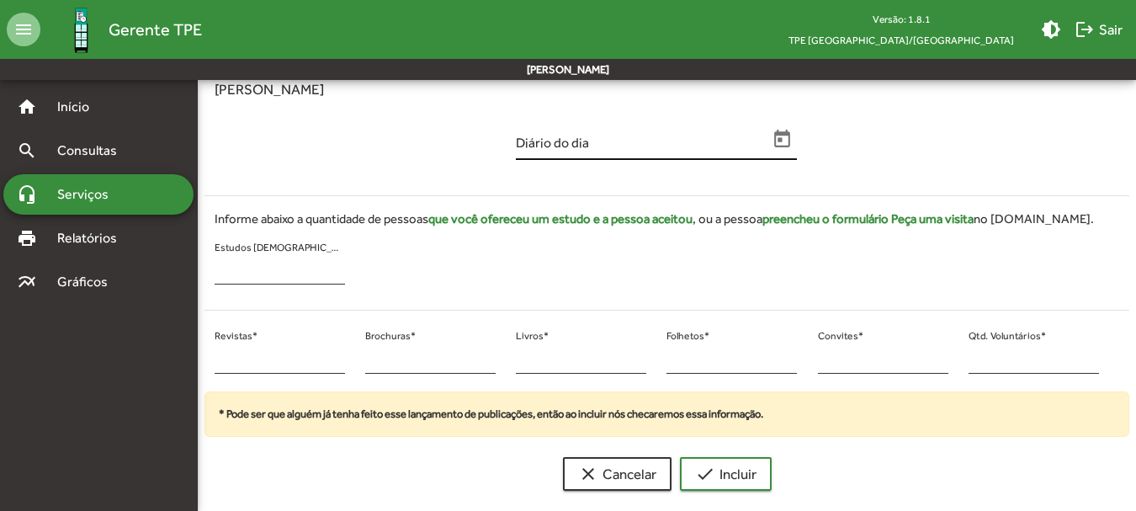
click at [672, 156] on div "Diário do dia" at bounding box center [642, 140] width 252 height 40
drag, startPoint x: 802, startPoint y: 130, endPoint x: 788, endPoint y: 136, distance: 15.5
click at [797, 133] on div "Diário do dia" at bounding box center [656, 144] width 301 height 68
click at [782, 138] on icon "Open calendar" at bounding box center [783, 140] width 22 height 22
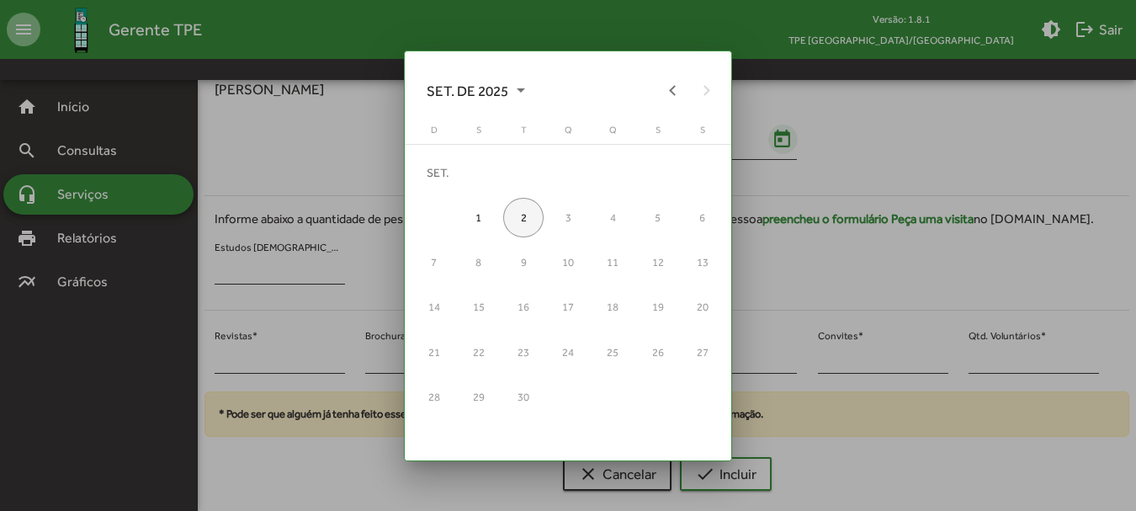
scroll to position [0, 0]
click at [676, 89] on button "Previous month" at bounding box center [673, 90] width 34 height 34
click at [613, 262] on div "14" at bounding box center [612, 261] width 40 height 40
type input "**********"
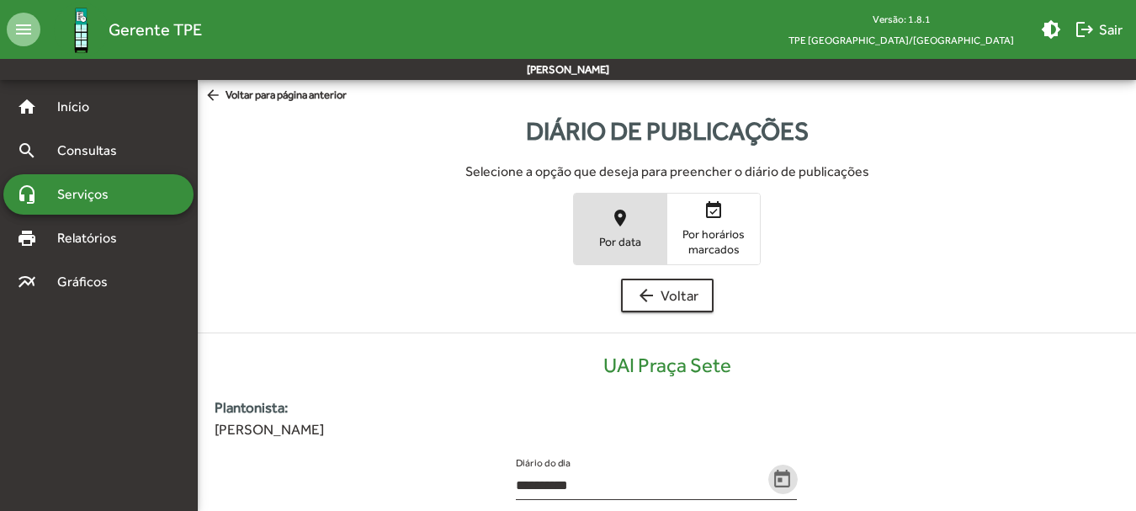
scroll to position [340, 0]
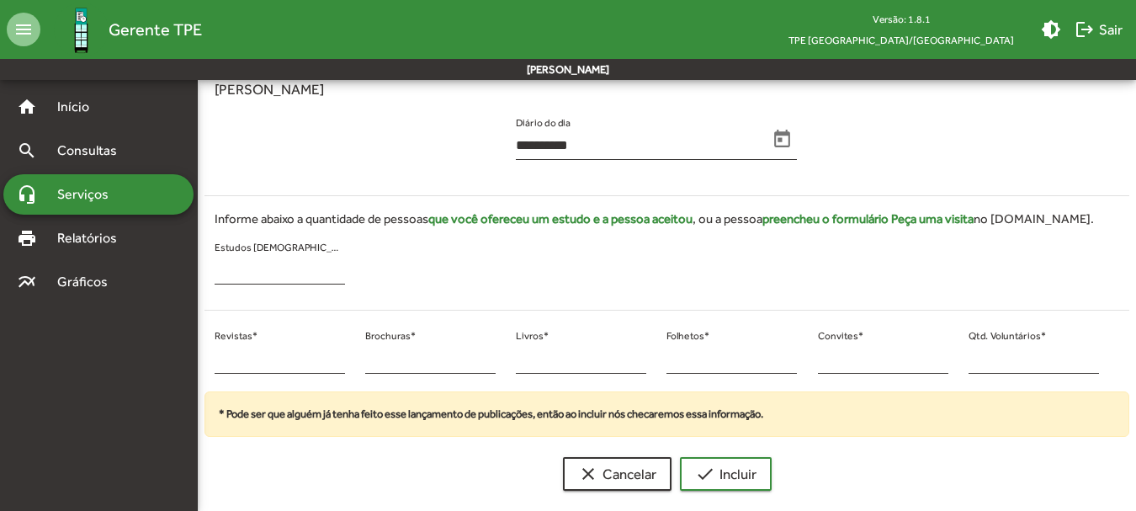
click at [591, 223] on strong "que você ofereceu um estudo e a pessoa aceitou" at bounding box center [560, 218] width 264 height 14
click at [813, 224] on strong "preencheu o formulário Peça uma visita" at bounding box center [867, 218] width 211 height 14
drag, startPoint x: 322, startPoint y: 347, endPoint x: 245, endPoint y: 343, distance: 77.5
click at [245, 343] on div "* Revistas *" at bounding box center [280, 354] width 130 height 40
drag, startPoint x: 220, startPoint y: 346, endPoint x: 202, endPoint y: 356, distance: 20.4
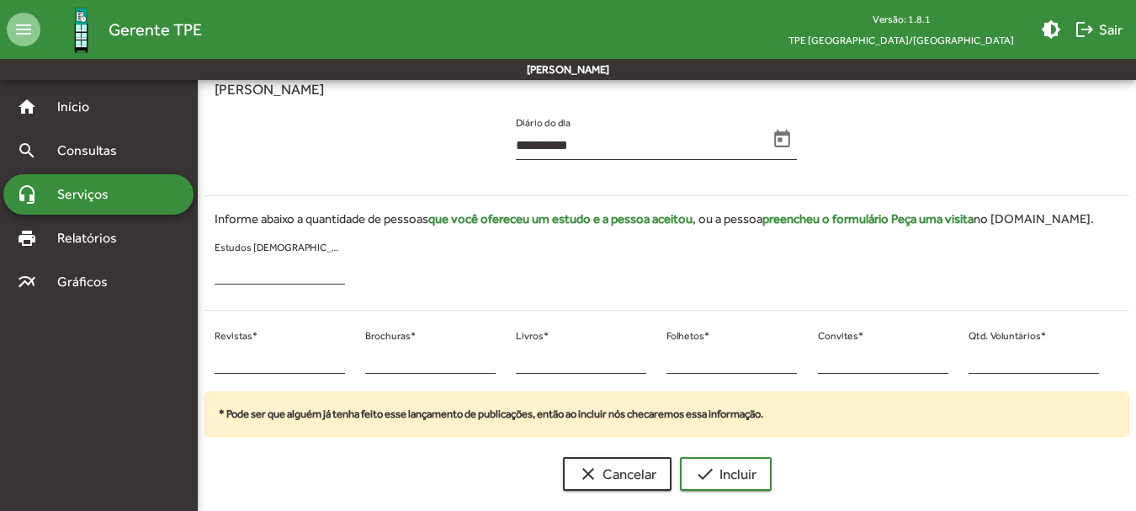
click at [202, 356] on div "* Revistas * * Brochuras * * Livros * * Folhetos * * Convites * ** Qtd. Voluntá…" at bounding box center [656, 358] width 925 height 68
drag, startPoint x: 234, startPoint y: 353, endPoint x: 203, endPoint y: 358, distance: 31.5
click at [203, 358] on div "* Revistas * * Brochuras * * Livros * * Folhetos * * Convites * ** Qtd. Voluntá…" at bounding box center [656, 358] width 925 height 68
type input "**"
drag, startPoint x: 825, startPoint y: 360, endPoint x: 757, endPoint y: 365, distance: 68.3
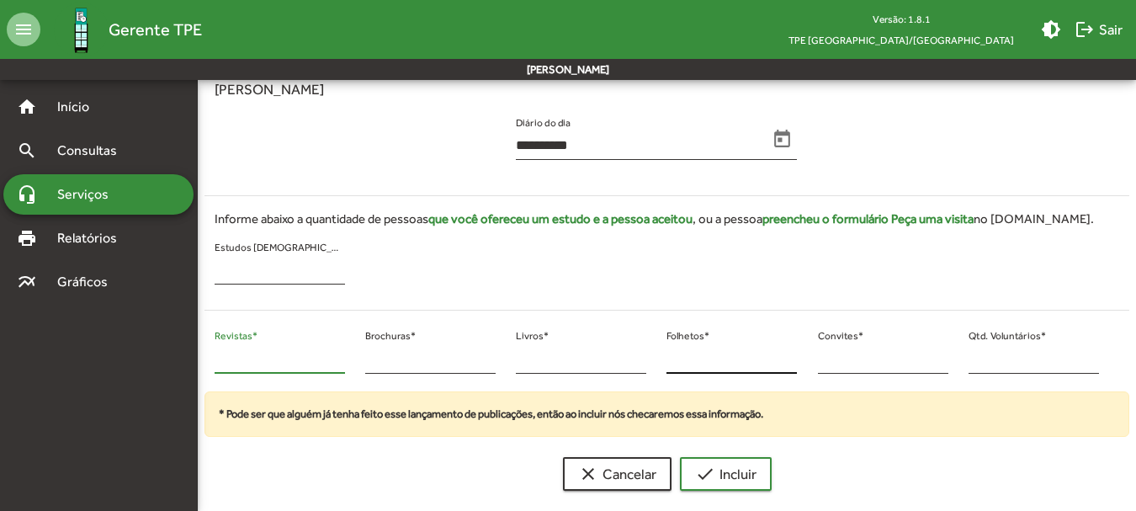
click at [757, 363] on div "** Revistas * * Brochuras * * Livros * * Folhetos * * Convites * ** Qtd. Volunt…" at bounding box center [656, 358] width 925 height 68
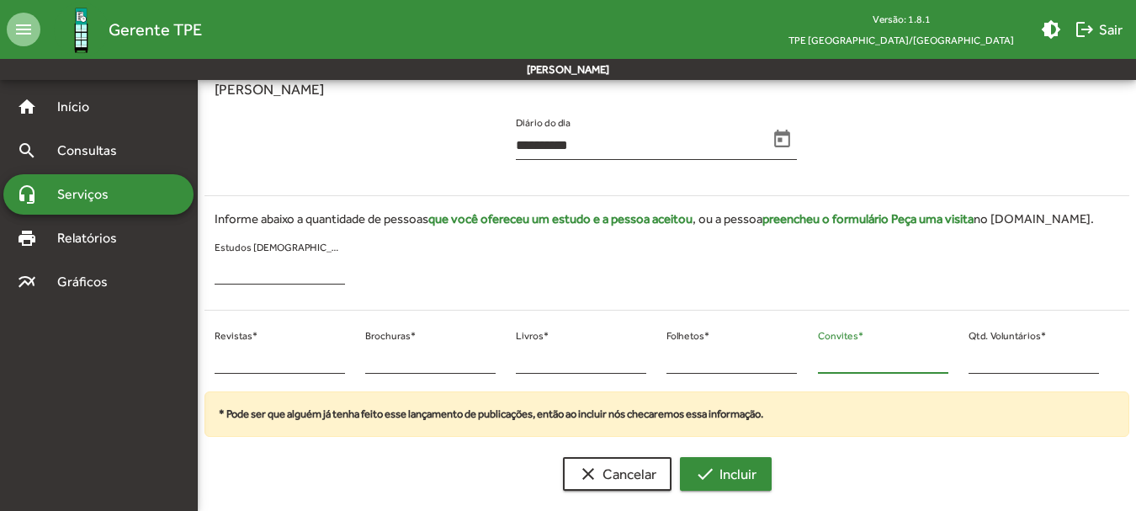
type input "*"
click at [738, 486] on span "check Incluir" at bounding box center [725, 474] width 61 height 30
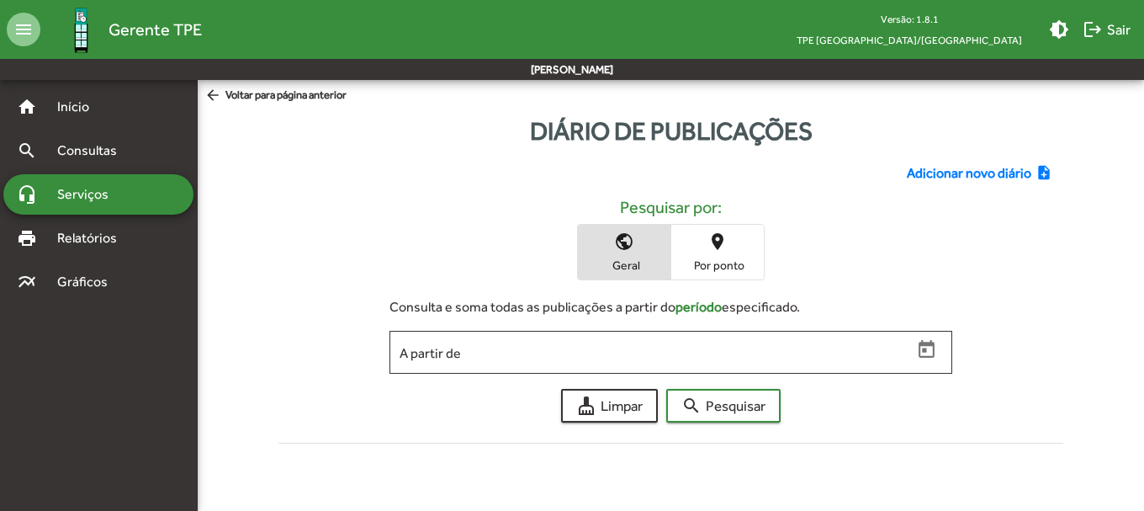
click at [958, 166] on span "Adicionar novo diário" at bounding box center [969, 173] width 125 height 20
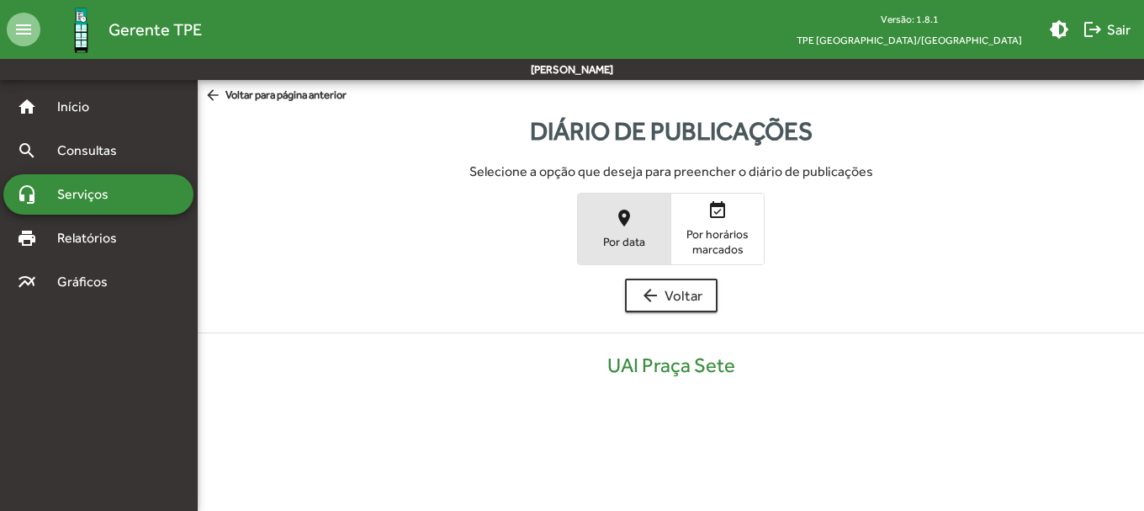
click at [643, 231] on span "place Por data" at bounding box center [624, 228] width 93 height 55
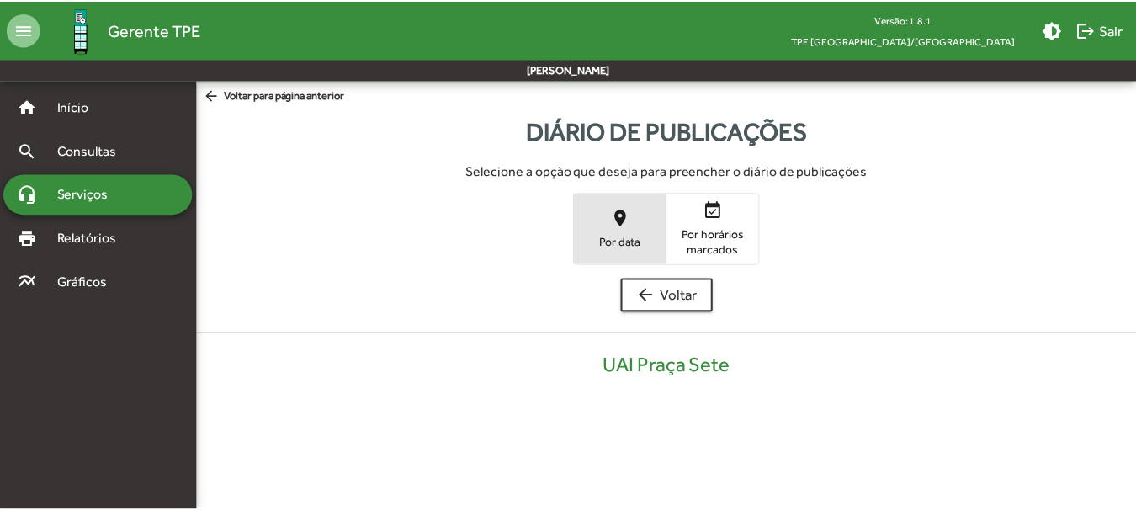
scroll to position [340, 0]
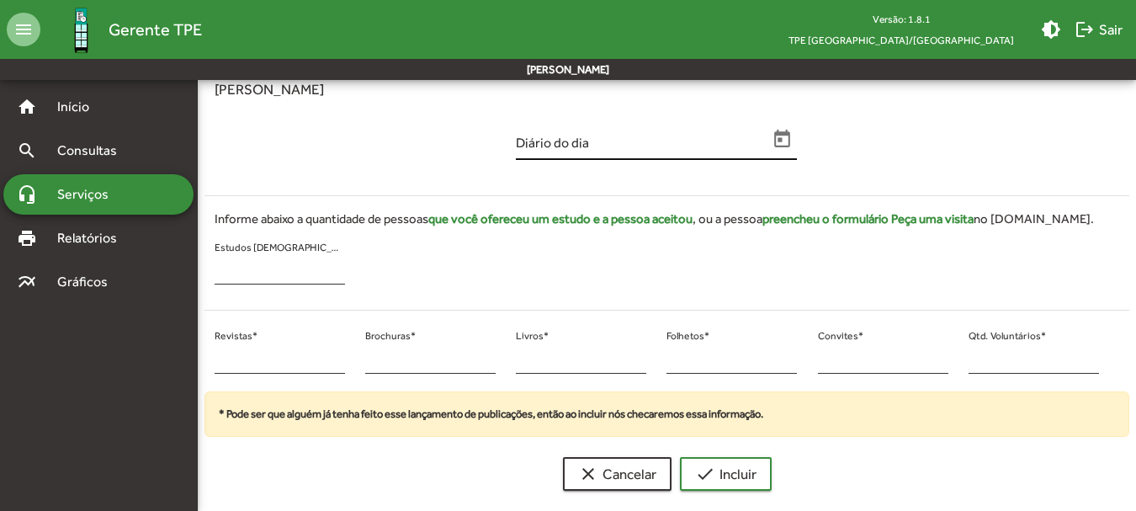
click at [559, 135] on div "Diário do dia" at bounding box center [642, 140] width 252 height 40
click at [560, 147] on input "Diário do dia" at bounding box center [642, 145] width 252 height 15
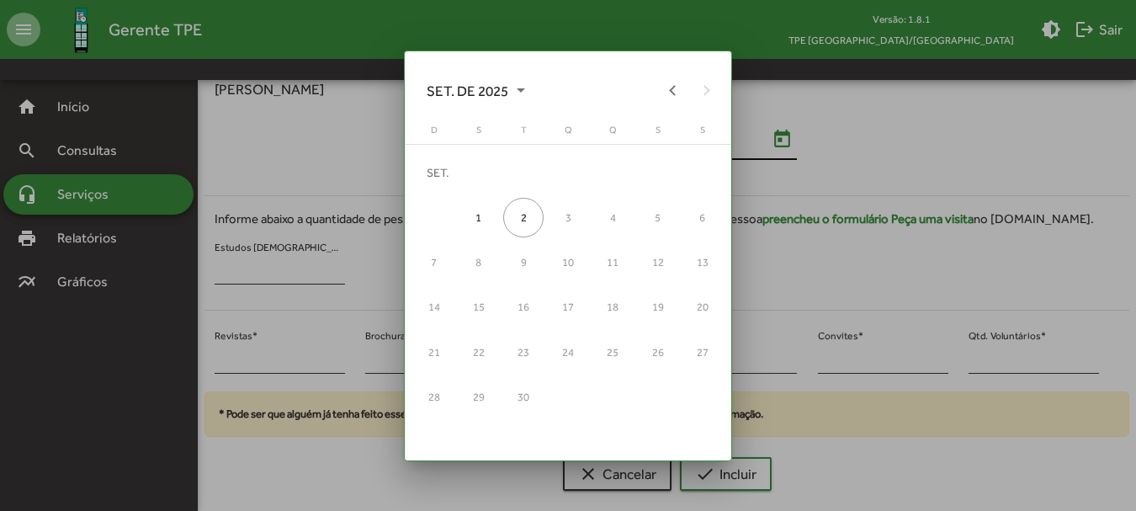
scroll to position [0, 0]
click at [677, 90] on button "Previous month" at bounding box center [673, 90] width 34 height 34
click at [439, 306] on div "17" at bounding box center [433, 307] width 40 height 40
type input "**********"
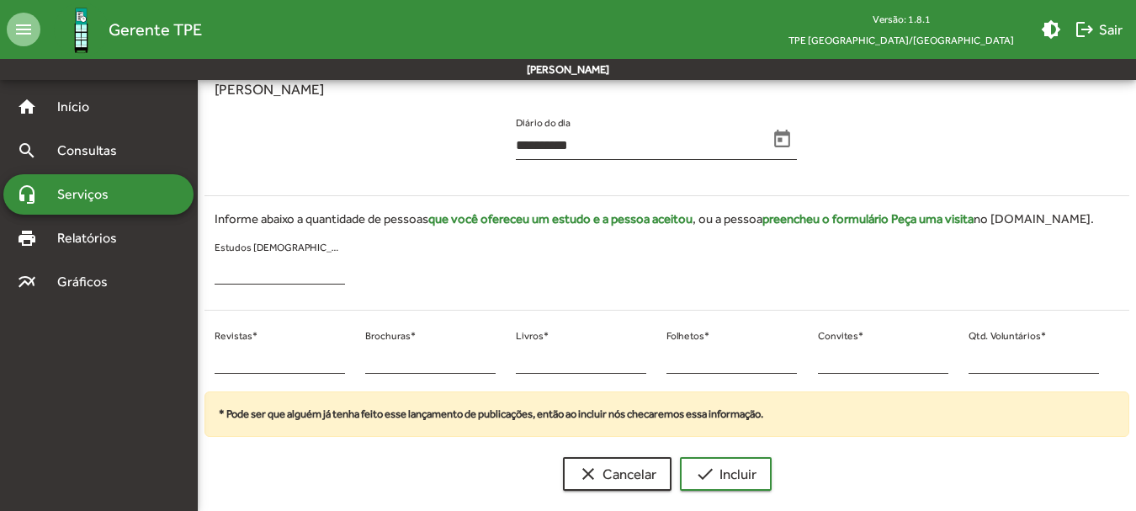
scroll to position [340, 0]
drag, startPoint x: 263, startPoint y: 343, endPoint x: 252, endPoint y: 342, distance: 11.9
click at [258, 342] on div "* Revistas *" at bounding box center [280, 354] width 130 height 40
drag, startPoint x: 232, startPoint y: 357, endPoint x: 191, endPoint y: 364, distance: 41.9
click at [191, 364] on mat-sidenav-container "**********" at bounding box center [568, 122] width 1136 height 764
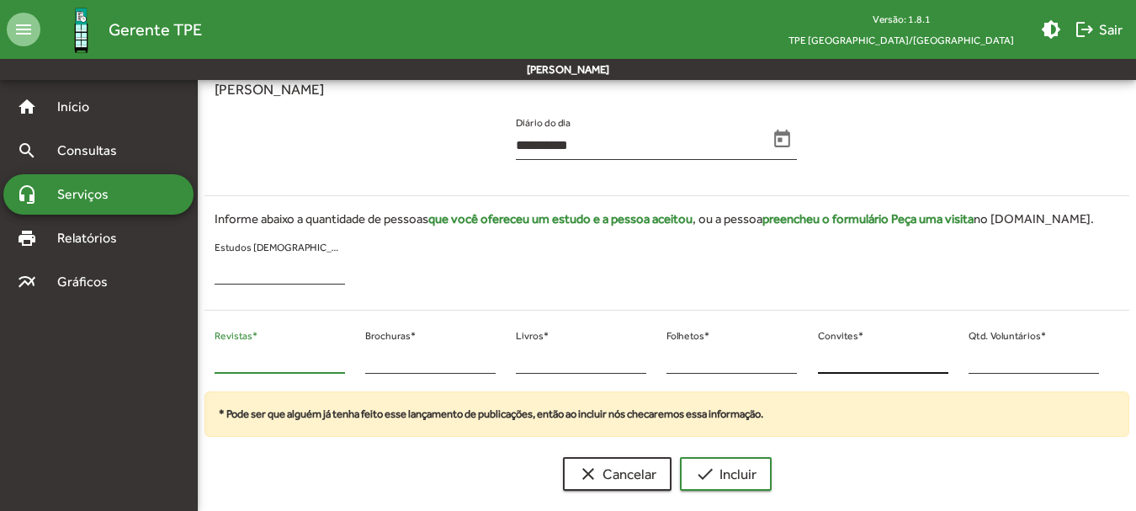
type input "**"
drag, startPoint x: 833, startPoint y: 354, endPoint x: 799, endPoint y: 363, distance: 34.9
click at [780, 355] on div "** Revistas * * Brochuras * * Livros * * Folhetos * * Convites * * Qtd. Voluntá…" at bounding box center [656, 358] width 925 height 68
type input "**"
drag, startPoint x: 1002, startPoint y: 367, endPoint x: 953, endPoint y: 363, distance: 48.9
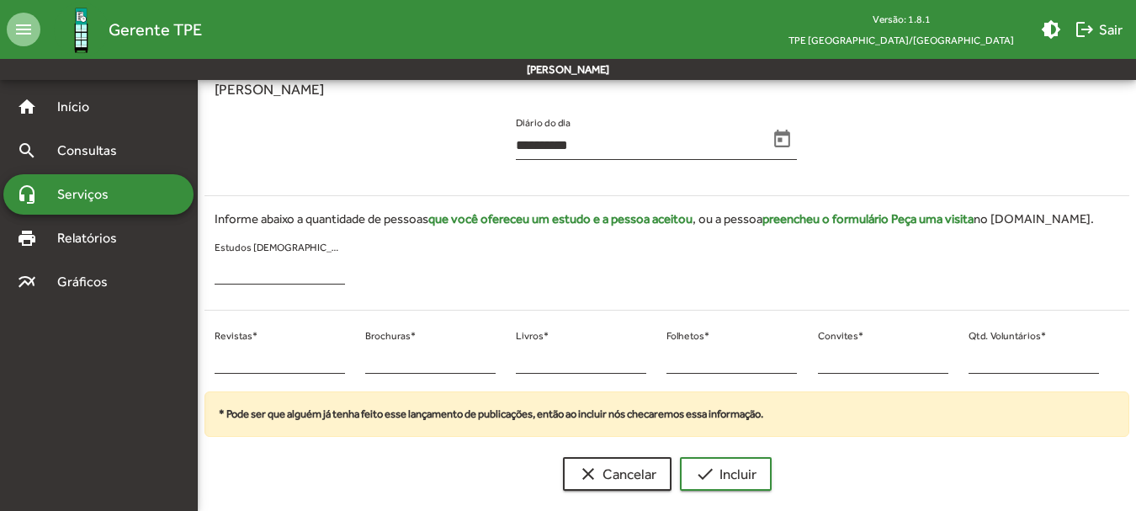
click at [958, 363] on div "* Qtd. Voluntários *" at bounding box center [1033, 358] width 151 height 68
click at [983, 364] on input "*" at bounding box center [1033, 359] width 130 height 15
drag, startPoint x: 1013, startPoint y: 353, endPoint x: 969, endPoint y: 359, distance: 44.1
click at [970, 358] on input "***" at bounding box center [1033, 359] width 130 height 15
type input "**"
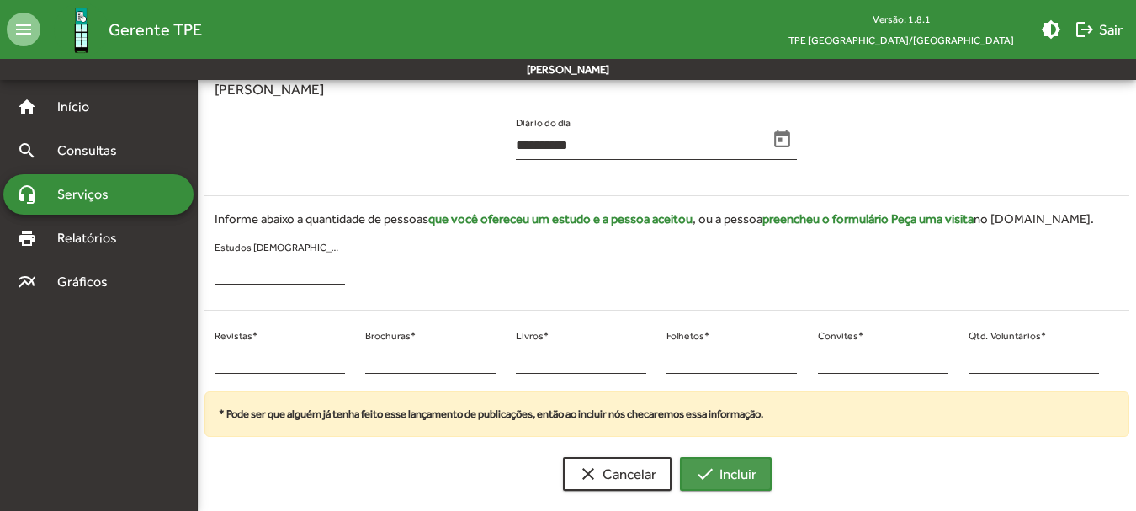
click at [727, 471] on span "check Incluir" at bounding box center [725, 474] width 61 height 30
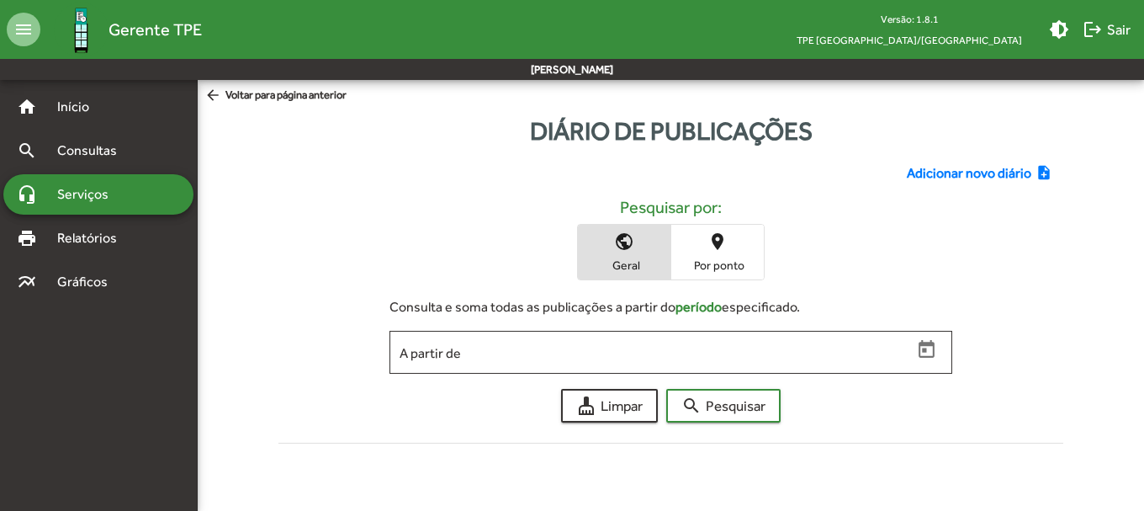
click at [931, 177] on span "Adicionar novo diário" at bounding box center [969, 173] width 125 height 20
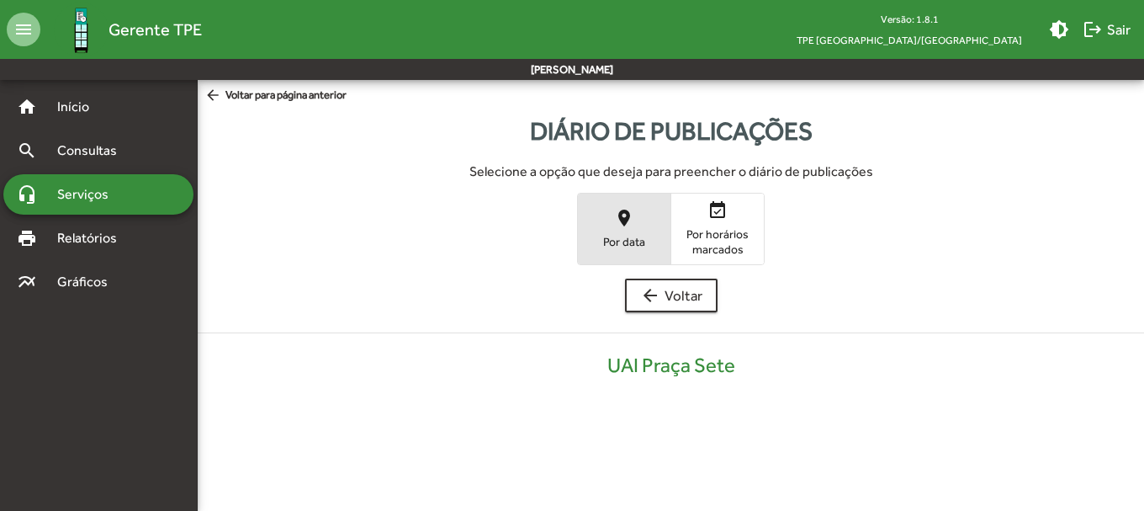
click at [613, 244] on span "Por data" at bounding box center [624, 241] width 84 height 15
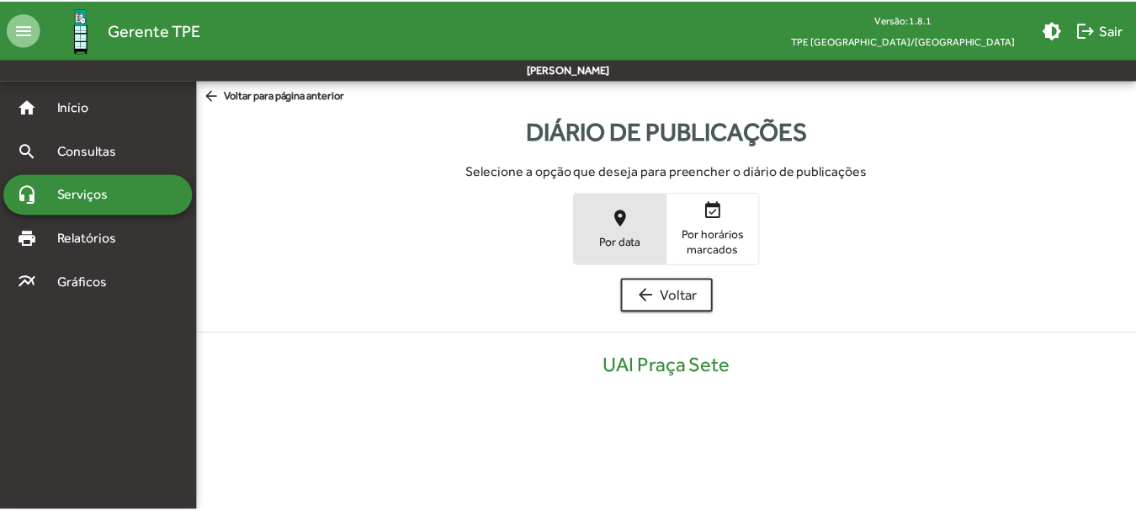
scroll to position [340, 0]
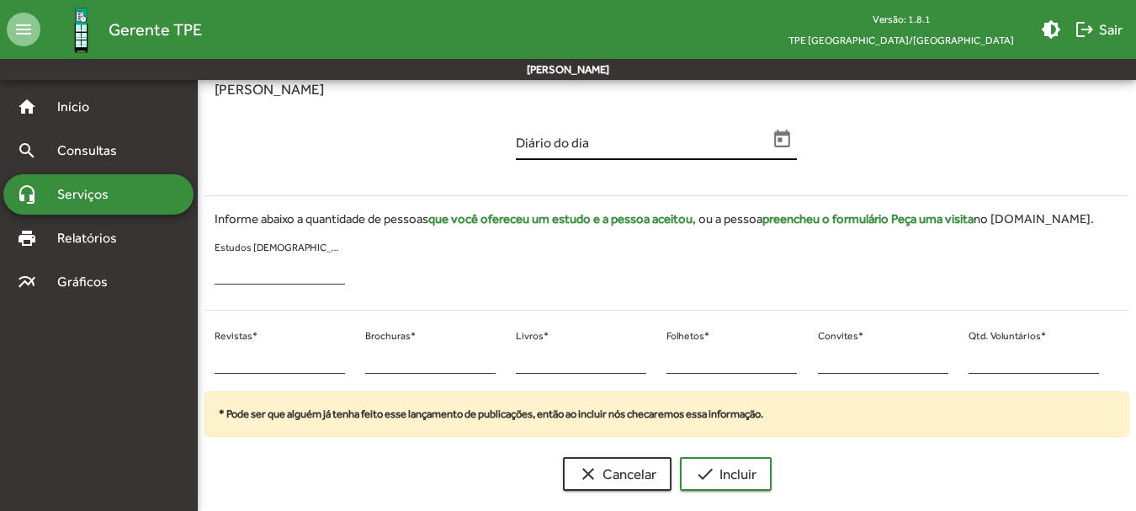
click at [576, 156] on div "Diário do dia" at bounding box center [642, 140] width 252 height 40
click at [782, 133] on icon "Open calendar" at bounding box center [783, 139] width 16 height 18
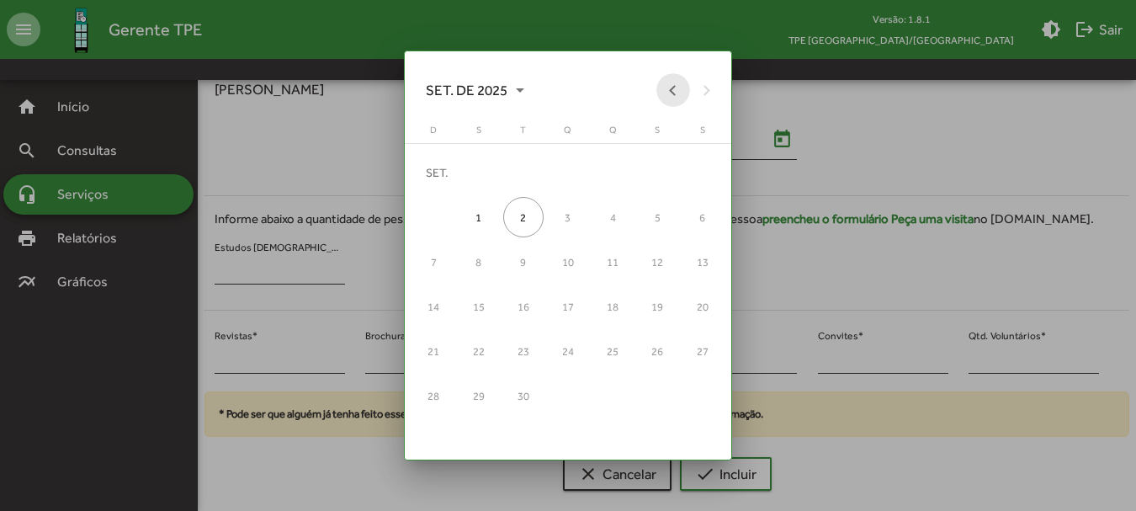
click at [666, 93] on button "Previous month" at bounding box center [673, 90] width 34 height 34
click at [480, 304] on div "18" at bounding box center [479, 307] width 40 height 40
type input "**********"
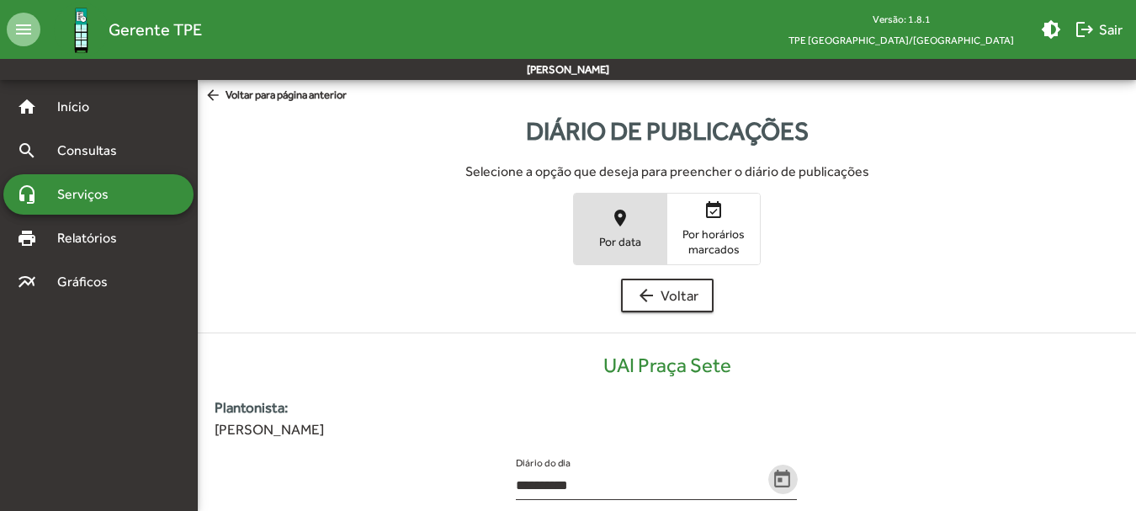
scroll to position [340, 0]
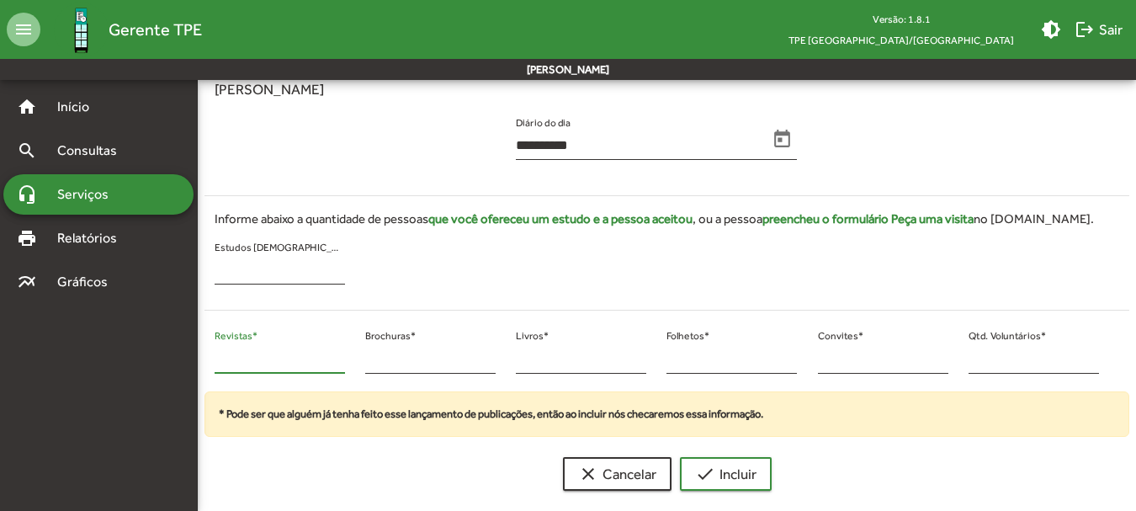
click at [228, 362] on input "*" at bounding box center [280, 359] width 130 height 15
drag, startPoint x: 228, startPoint y: 362, endPoint x: 210, endPoint y: 361, distance: 18.5
click at [210, 361] on div "* Revistas *" at bounding box center [279, 358] width 151 height 68
type input "**"
drag, startPoint x: 999, startPoint y: 355, endPoint x: 952, endPoint y: 363, distance: 47.0
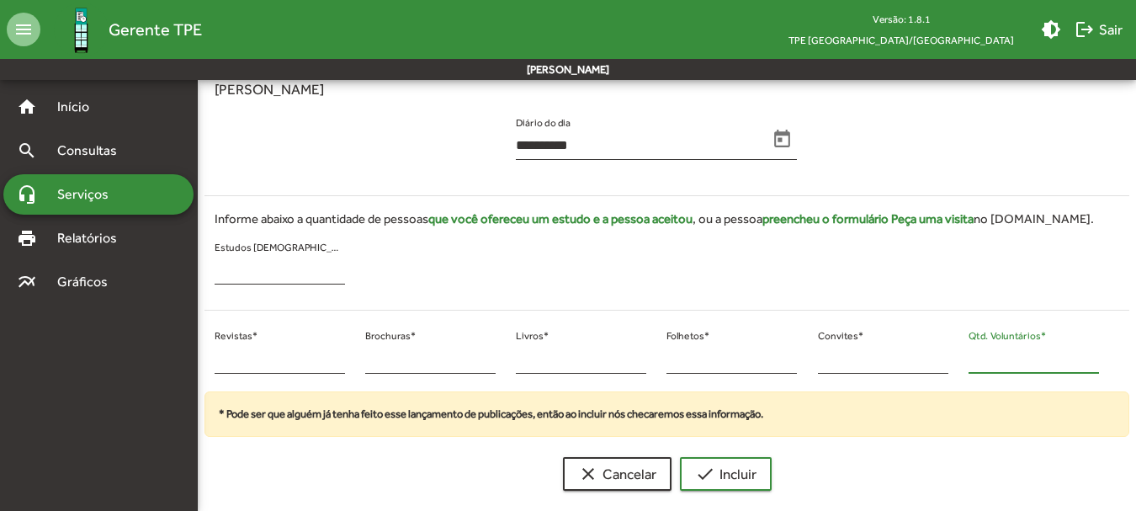
click at [952, 363] on div "** Revistas * * Brochuras * * Livros * * Folhetos * * Convites * * Qtd. Voluntá…" at bounding box center [656, 358] width 925 height 68
type input "**"
click at [712, 476] on mat-icon "check" at bounding box center [705, 474] width 20 height 20
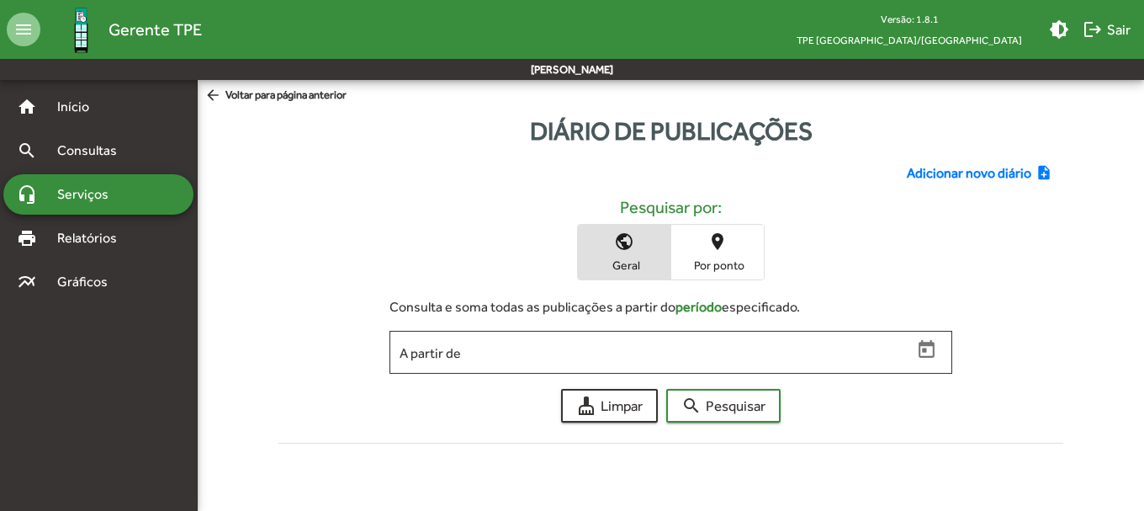
click at [948, 164] on span "Adicionar novo diário" at bounding box center [969, 173] width 125 height 20
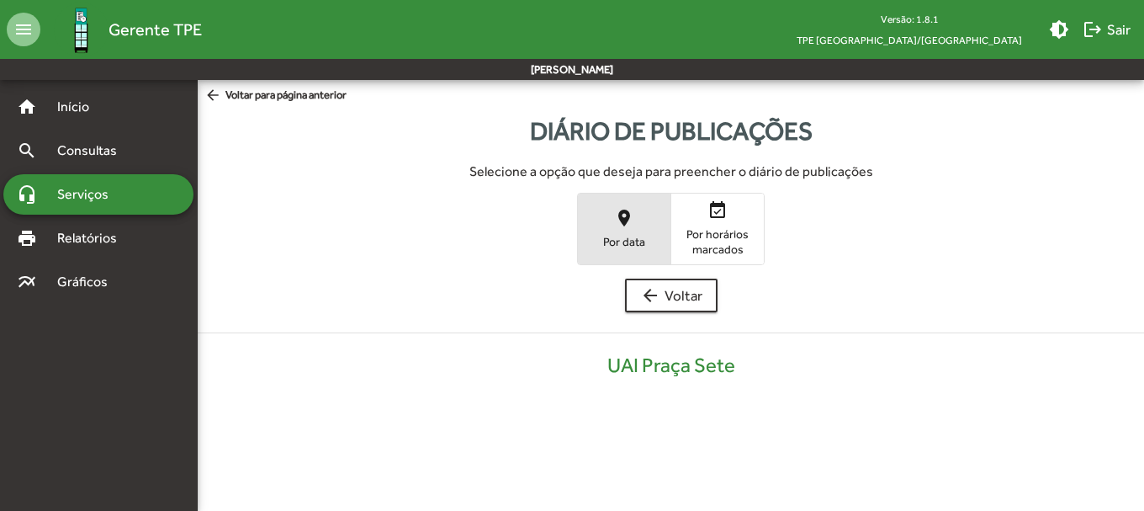
click at [620, 239] on span "Por data" at bounding box center [624, 241] width 84 height 15
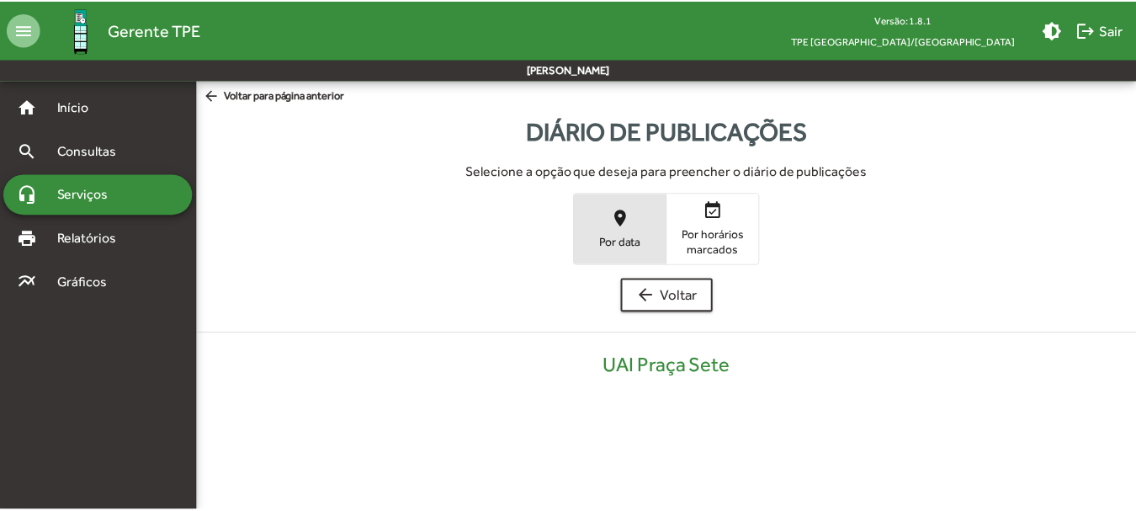
scroll to position [340, 0]
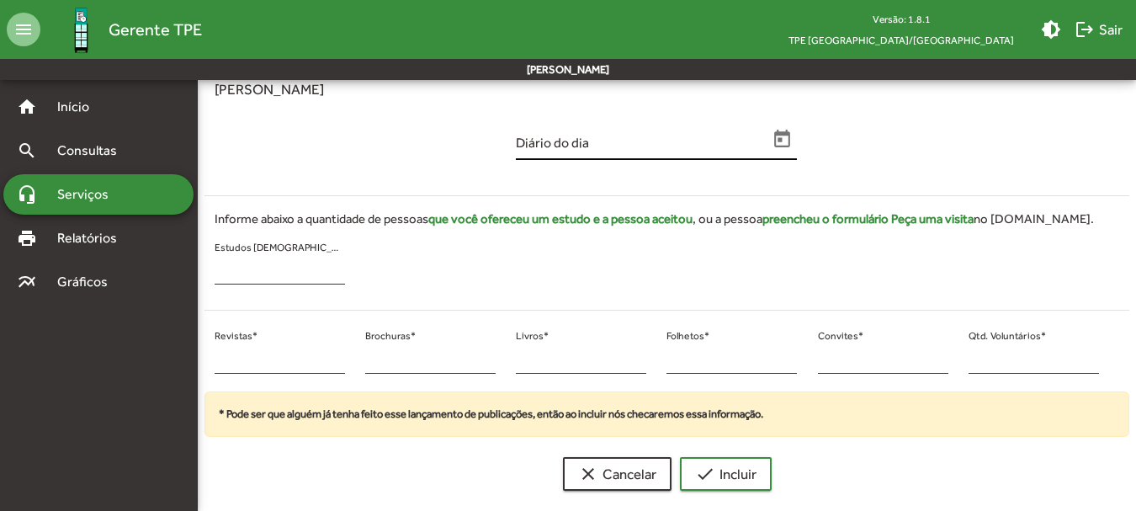
click at [785, 147] on icon "Open calendar" at bounding box center [783, 139] width 16 height 18
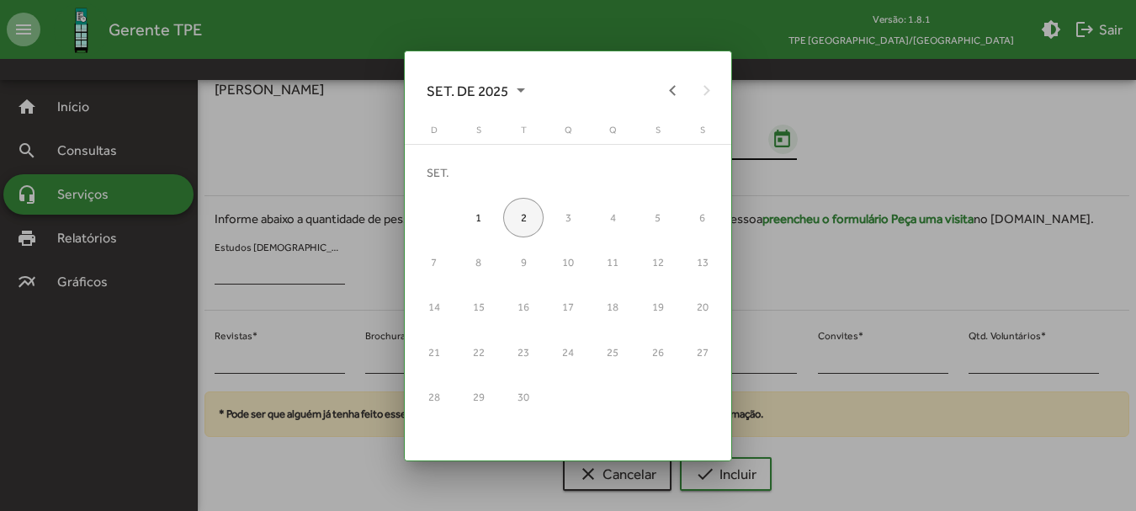
scroll to position [0, 0]
click at [664, 97] on button "Previous month" at bounding box center [673, 90] width 34 height 34
click at [486, 306] on div "18" at bounding box center [479, 307] width 40 height 40
type input "**********"
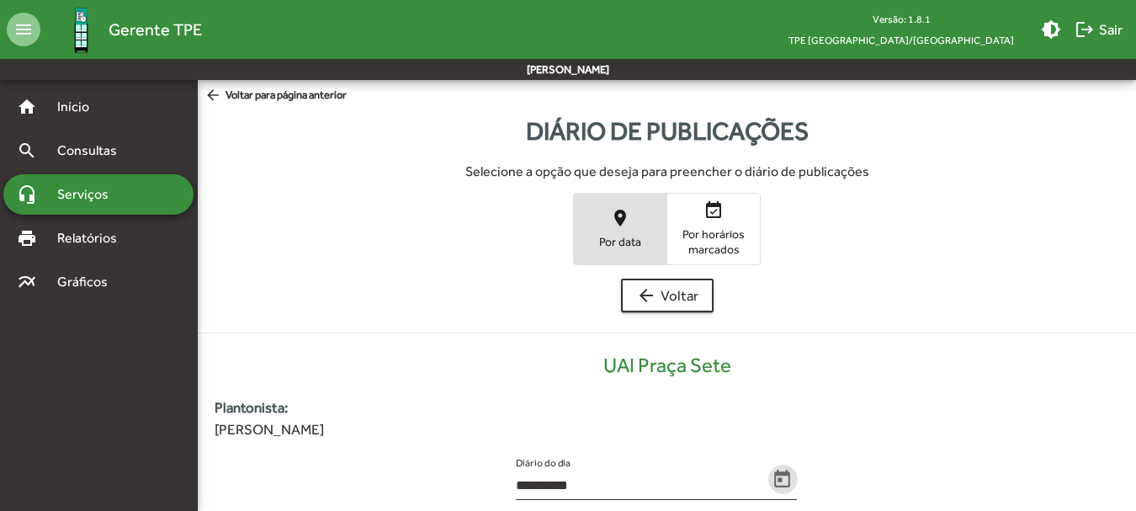
scroll to position [340, 0]
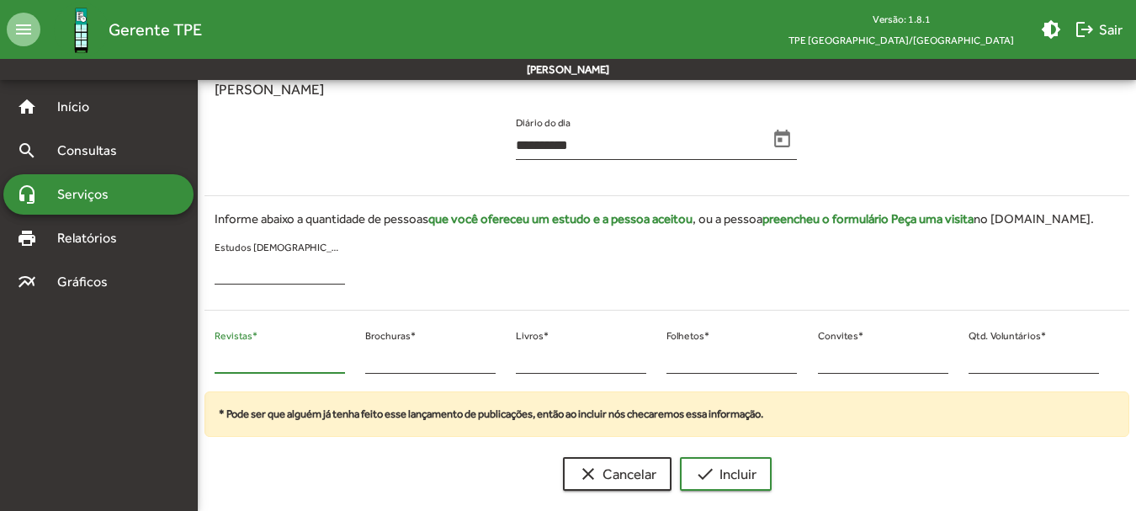
drag, startPoint x: 250, startPoint y: 361, endPoint x: 184, endPoint y: 365, distance: 65.8
click at [187, 363] on mat-sidenav-container "**********" at bounding box center [568, 122] width 1136 height 764
type input "**"
drag, startPoint x: 989, startPoint y: 361, endPoint x: 936, endPoint y: 362, distance: 53.9
click at [936, 362] on div "** Revistas * * Brochuras * * Livros * * Folhetos * * Convites * * Qtd. Voluntá…" at bounding box center [656, 358] width 925 height 68
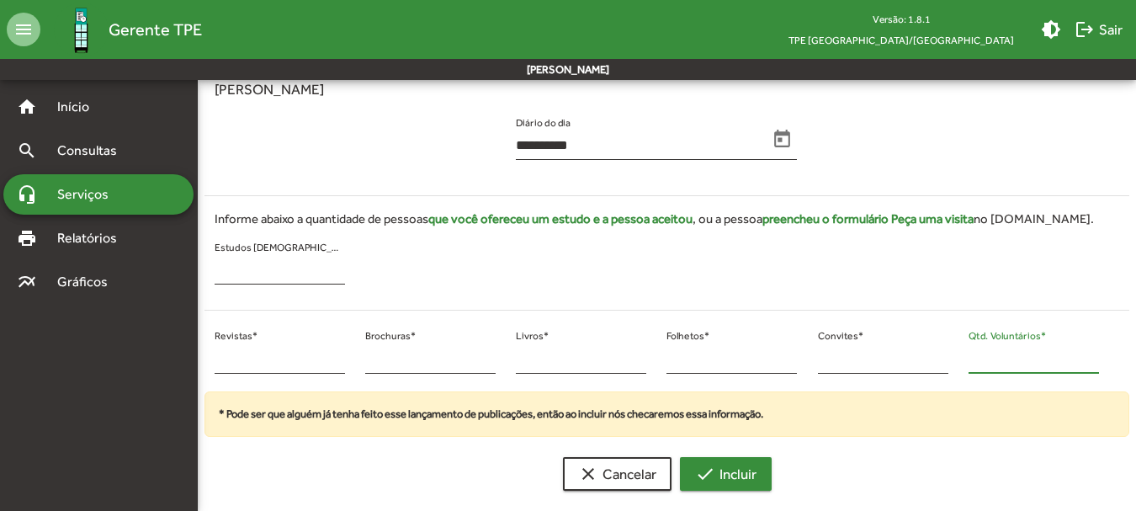
type input "**"
click at [729, 475] on span "check Incluir" at bounding box center [725, 474] width 61 height 30
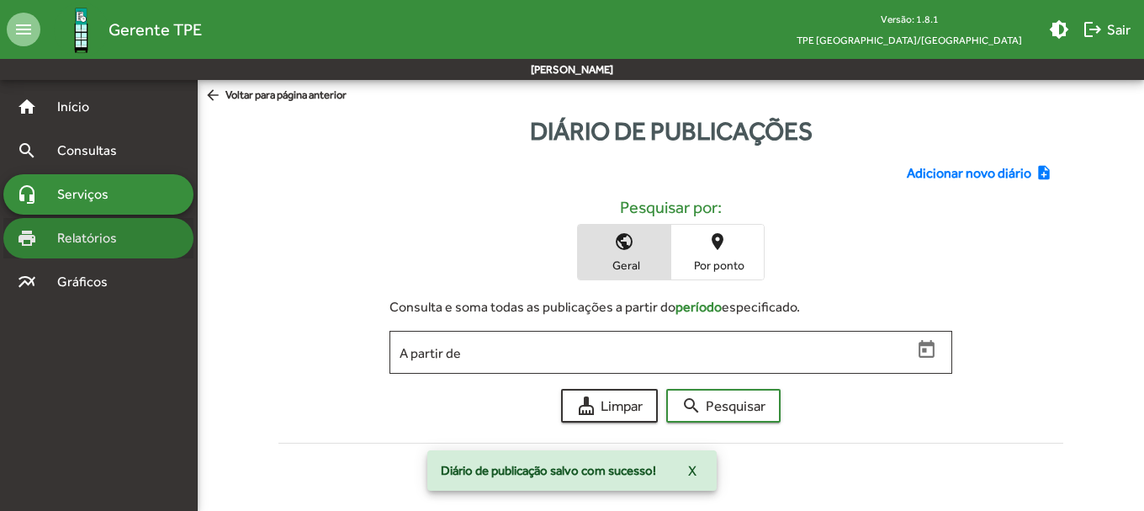
click at [82, 241] on span "Relatórios" at bounding box center [93, 238] width 92 height 20
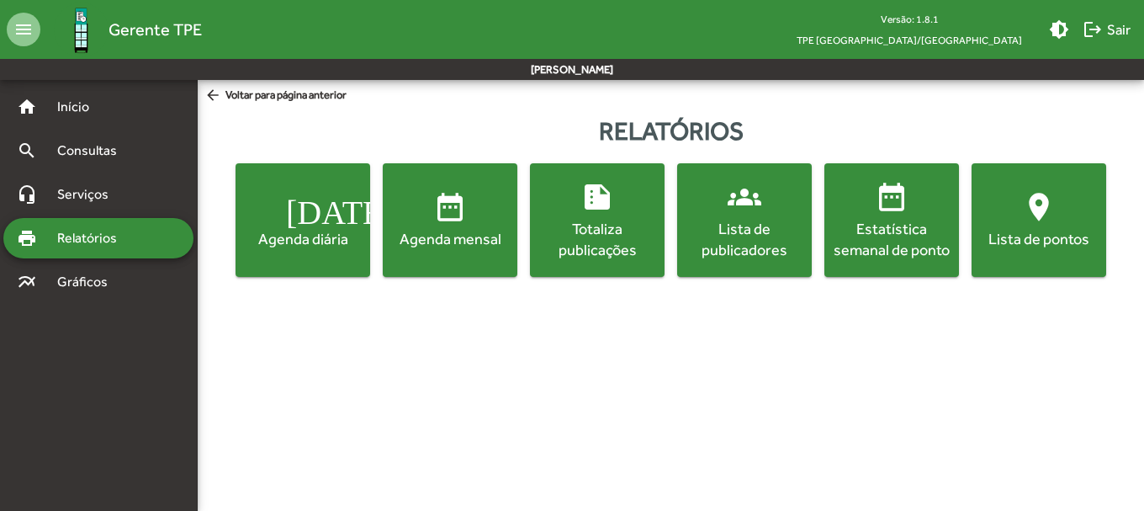
click at [592, 237] on div "Totaliza publicações" at bounding box center [597, 239] width 128 height 42
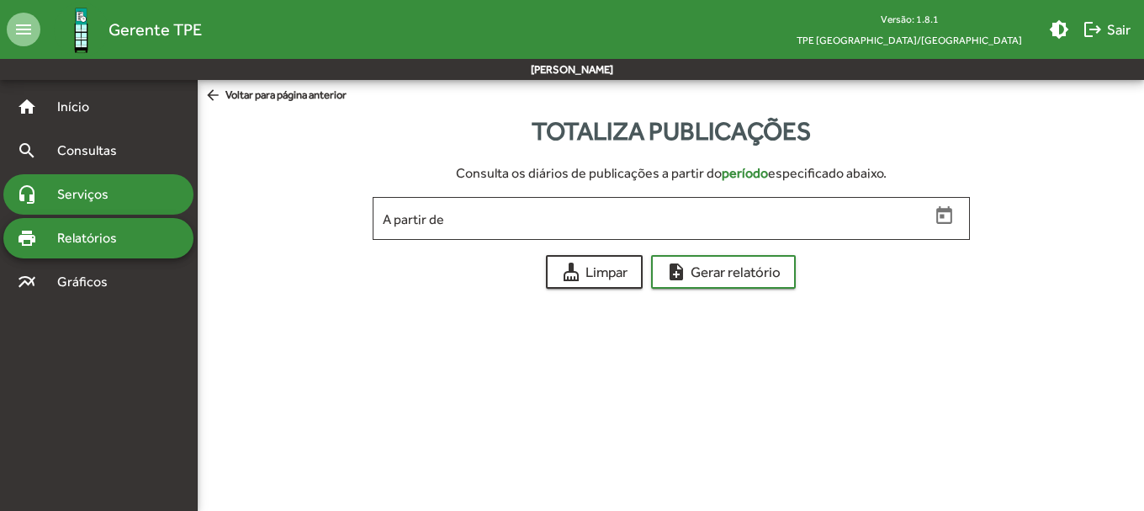
click at [78, 192] on span "Serviços" at bounding box center [89, 194] width 84 height 20
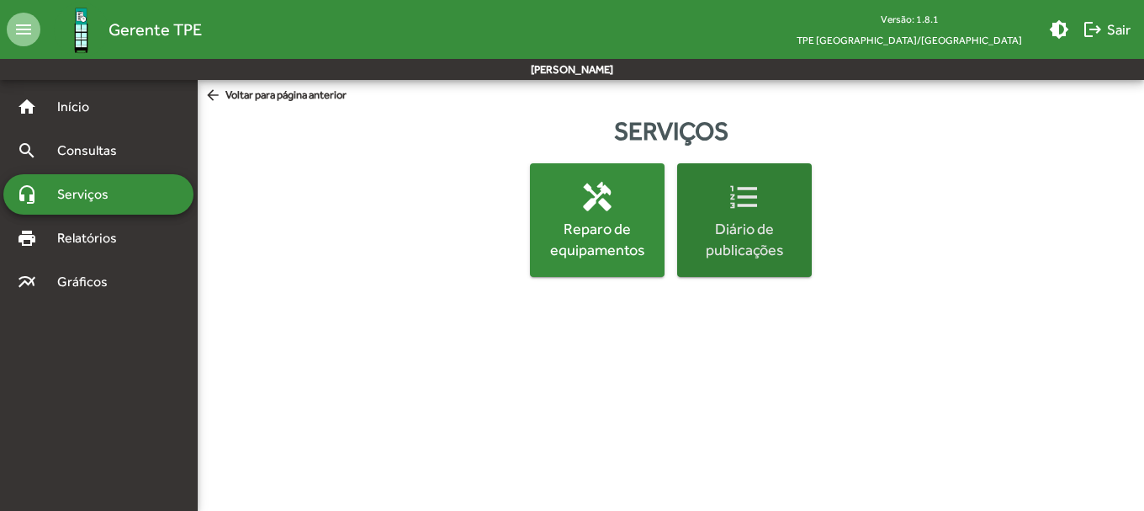
click at [756, 223] on div "Diário de publicações" at bounding box center [745, 239] width 128 height 42
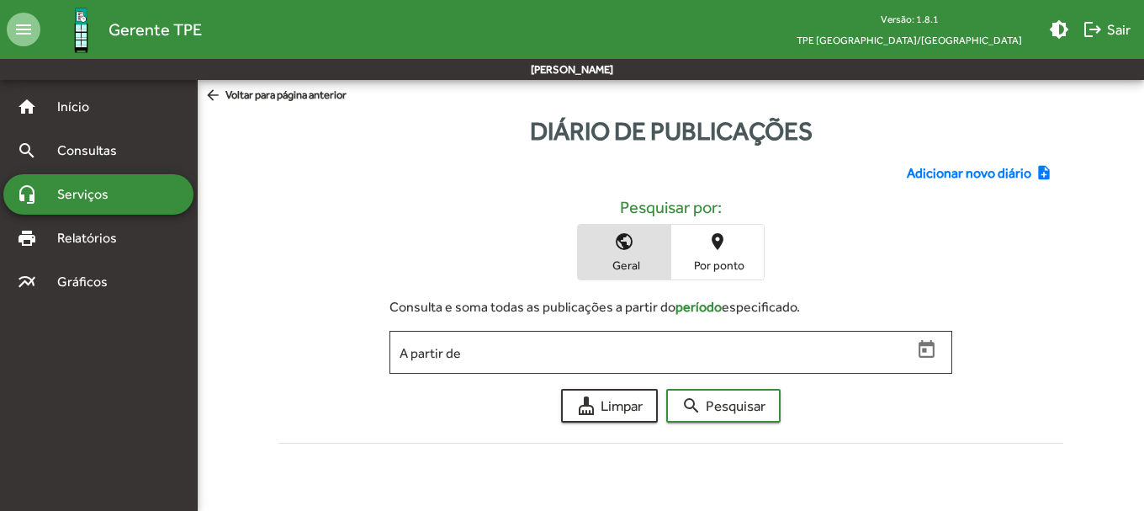
click at [971, 163] on span "Adicionar novo diário" at bounding box center [969, 173] width 125 height 20
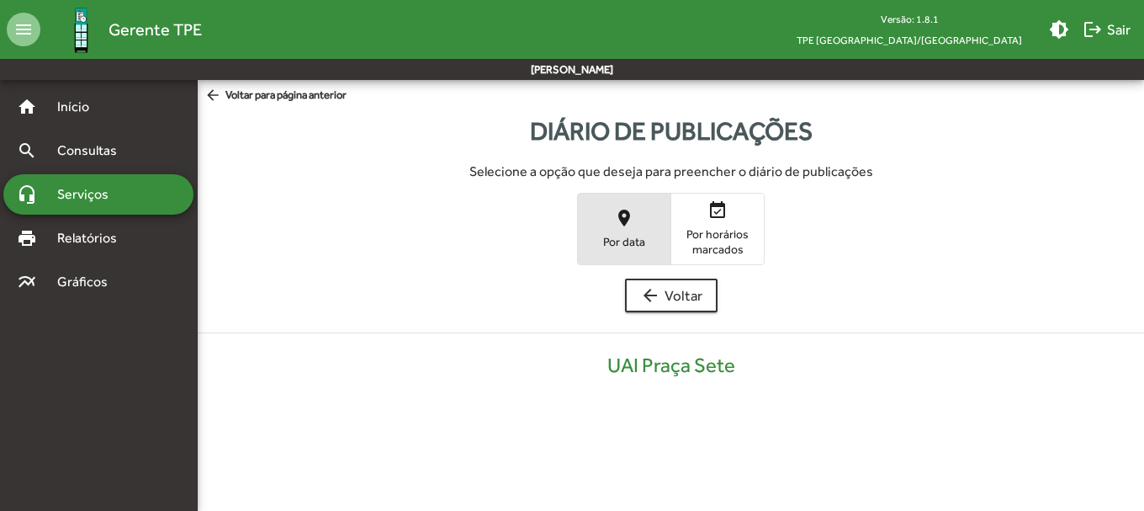
click at [614, 218] on mat-icon "place" at bounding box center [624, 218] width 20 height 20
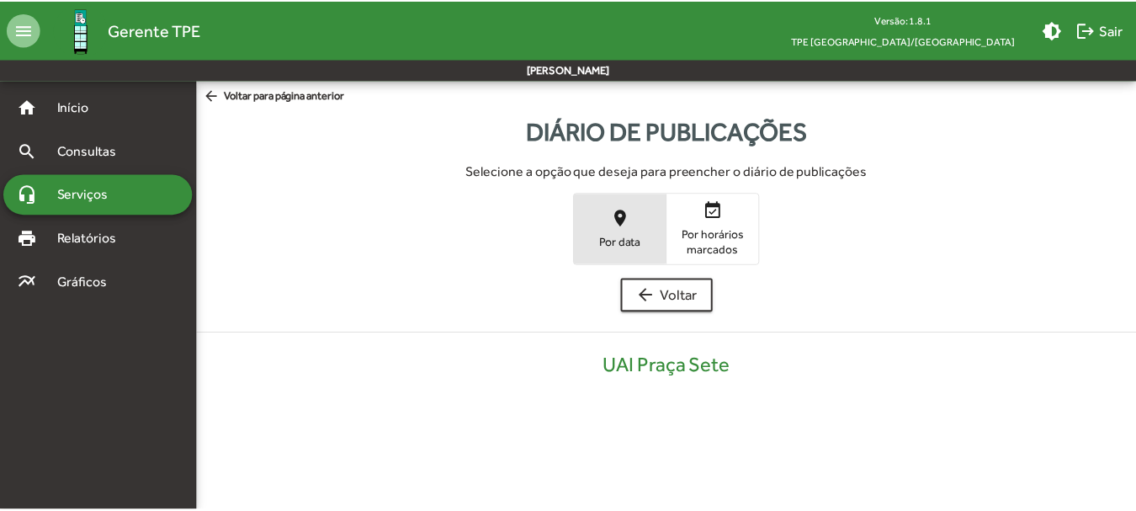
scroll to position [340, 0]
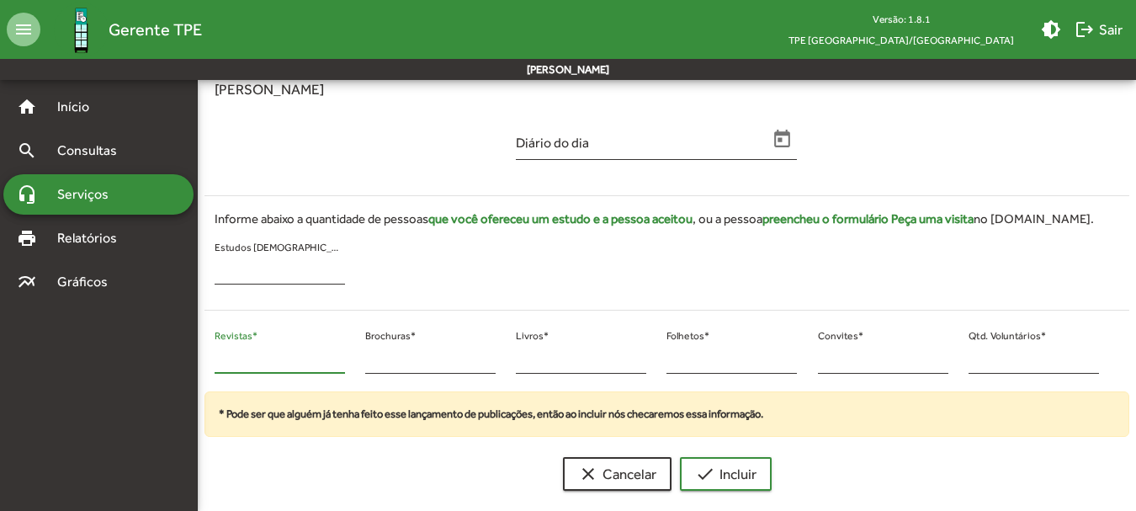
drag, startPoint x: 252, startPoint y: 358, endPoint x: 169, endPoint y: 359, distance: 82.5
click at [169, 359] on mat-sidenav-container "home Início search Consultas headset_mic Serviços print Relatórios multiline_ch…" at bounding box center [568, 122] width 1136 height 764
type input "**"
drag, startPoint x: 984, startPoint y: 357, endPoint x: 931, endPoint y: 353, distance: 53.2
click at [931, 353] on div "** Revistas * * Brochuras * * Livros * * Folhetos * * Convites * * Qtd. Voluntá…" at bounding box center [656, 358] width 925 height 68
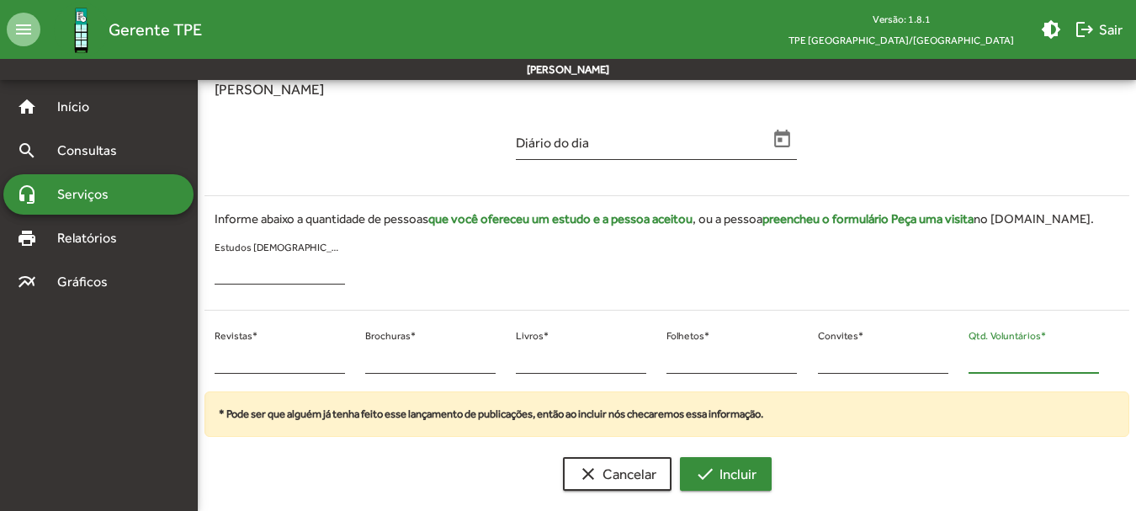
type input "*"
click at [737, 476] on span "check Incluir" at bounding box center [725, 474] width 61 height 30
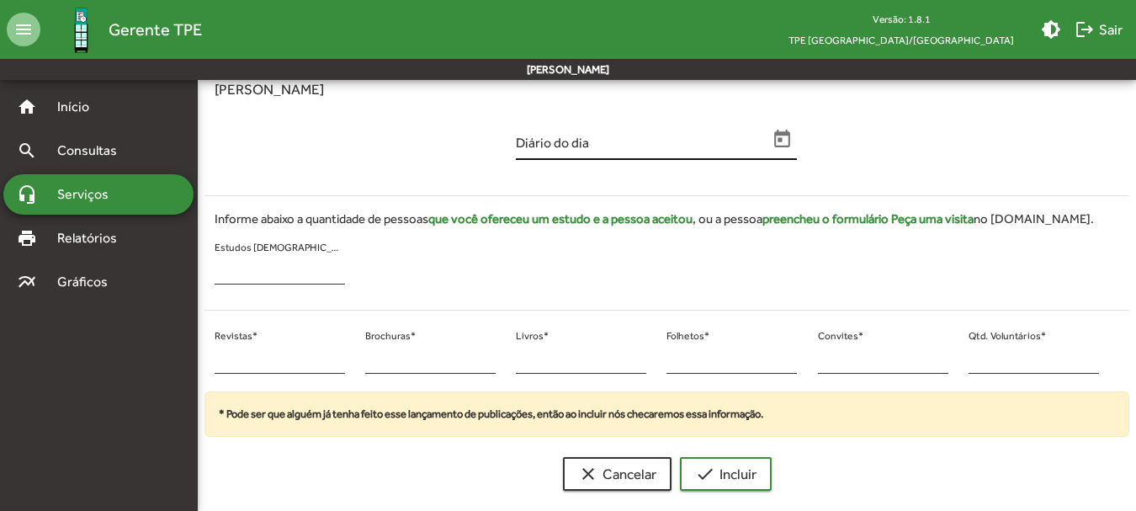
click at [782, 136] on icon "Open calendar" at bounding box center [783, 140] width 22 height 22
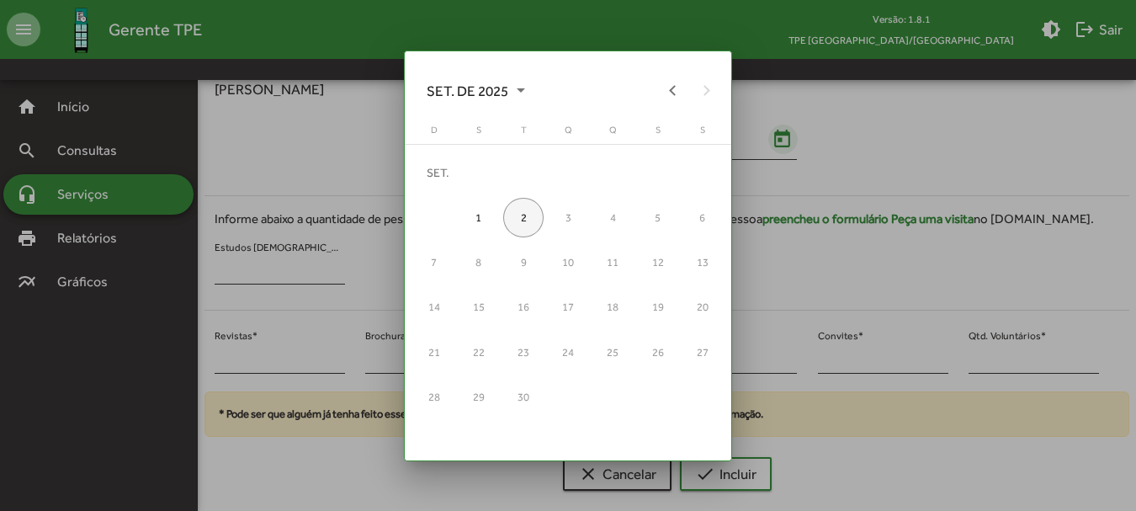
scroll to position [0, 0]
click at [668, 84] on button "Previous month" at bounding box center [673, 90] width 34 height 34
click at [533, 315] on div "19" at bounding box center [523, 307] width 40 height 40
type input "**********"
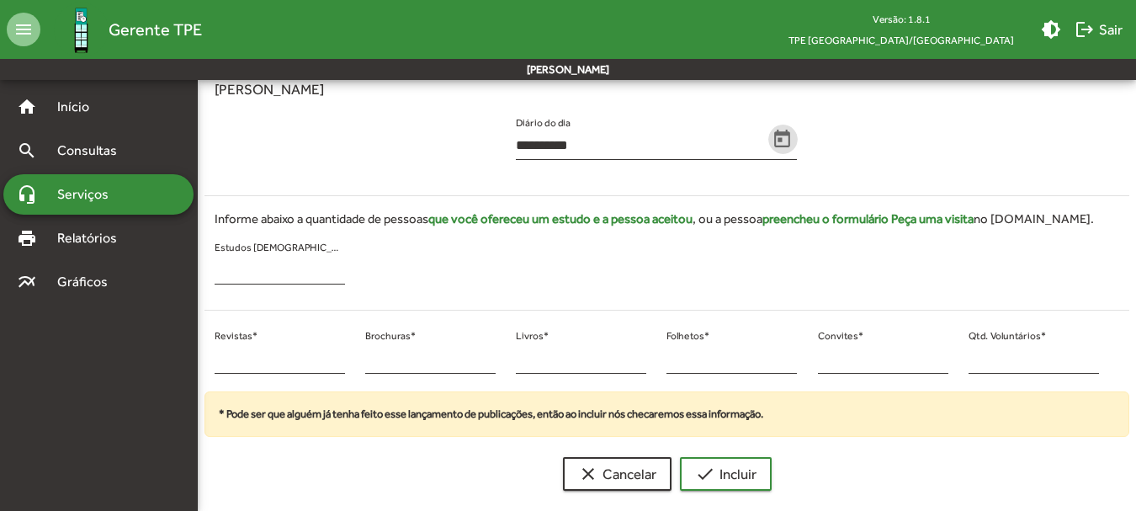
scroll to position [340, 0]
click at [714, 472] on mat-icon "check" at bounding box center [705, 474] width 20 height 20
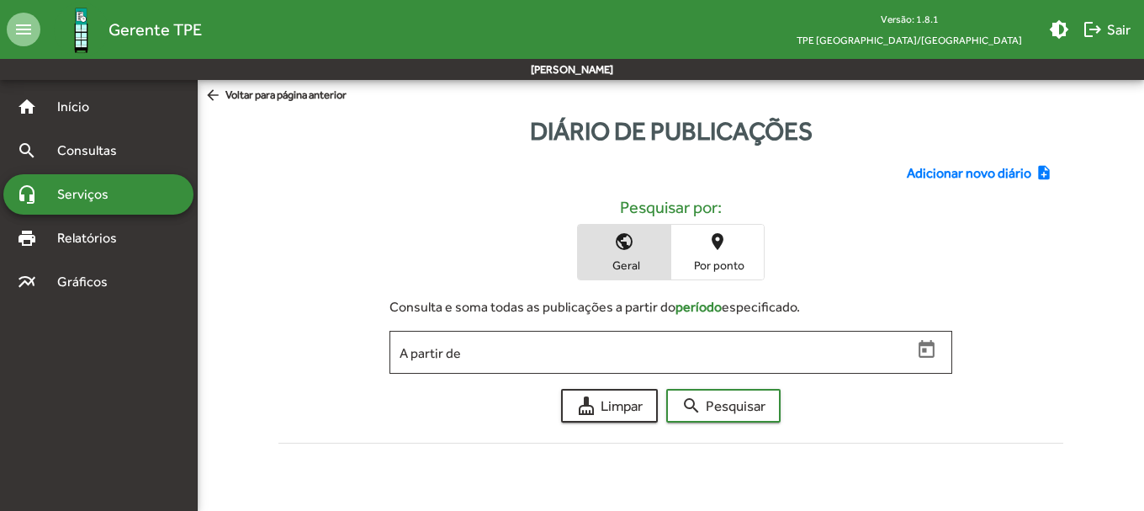
click at [493, 200] on h5 "Pesquisar por:" at bounding box center [671, 207] width 759 height 20
click at [931, 177] on span "Adicionar novo diário" at bounding box center [969, 173] width 125 height 20
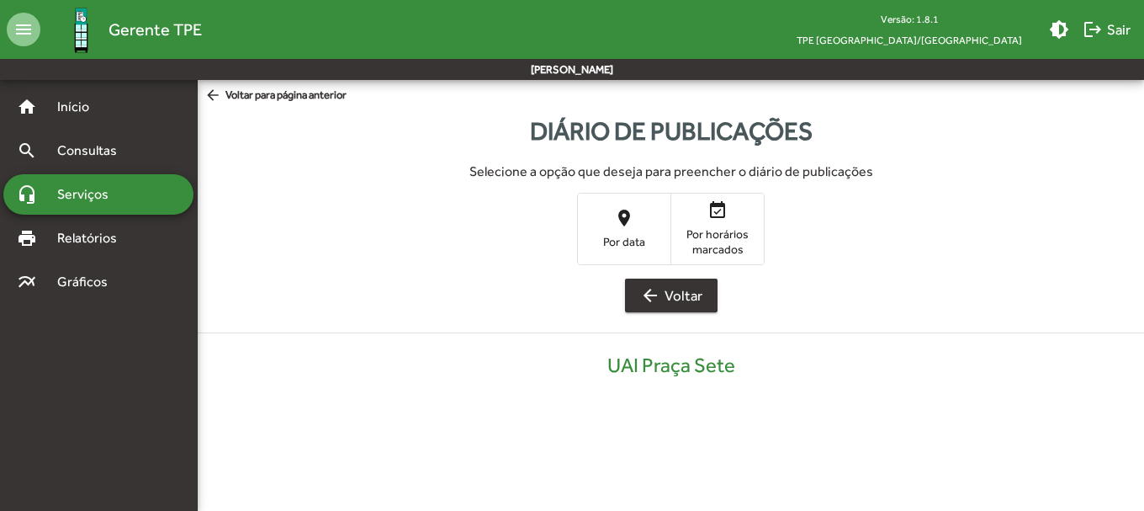
click at [643, 289] on mat-icon "arrow_back" at bounding box center [650, 295] width 20 height 20
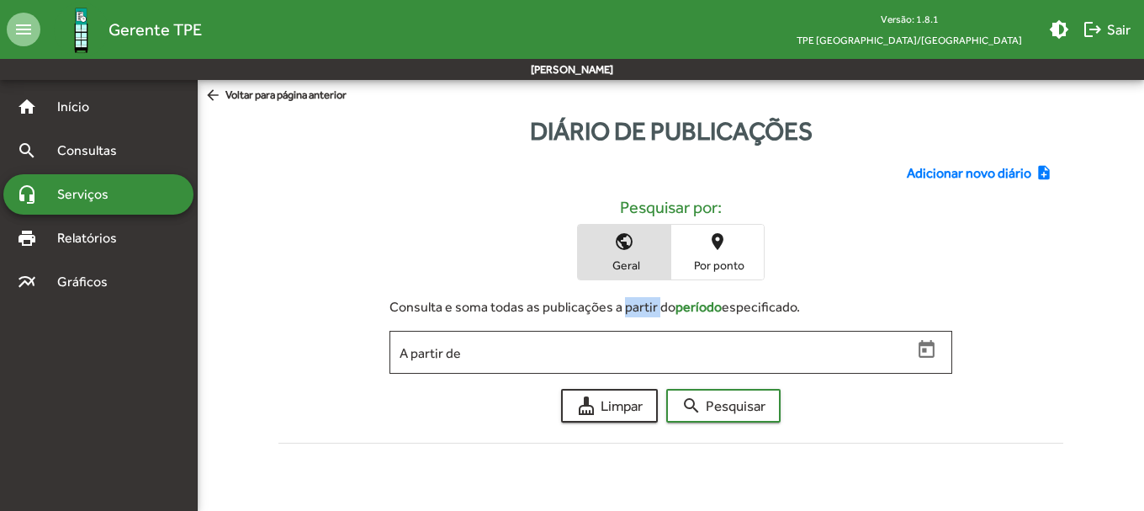
click at [643, 289] on div "Adicionar novo diário note_add Pesquisar por: public Geral place Por ponto Cons…" at bounding box center [671, 300] width 806 height 300
click at [612, 265] on span "Geral" at bounding box center [624, 264] width 84 height 15
click at [705, 258] on span "Por ponto" at bounding box center [718, 264] width 84 height 15
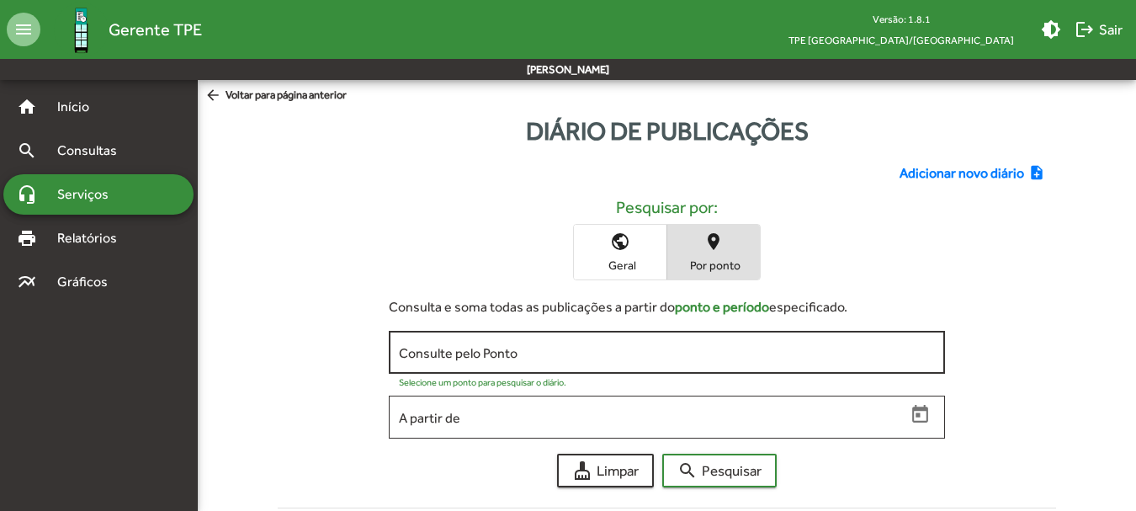
scroll to position [45, 0]
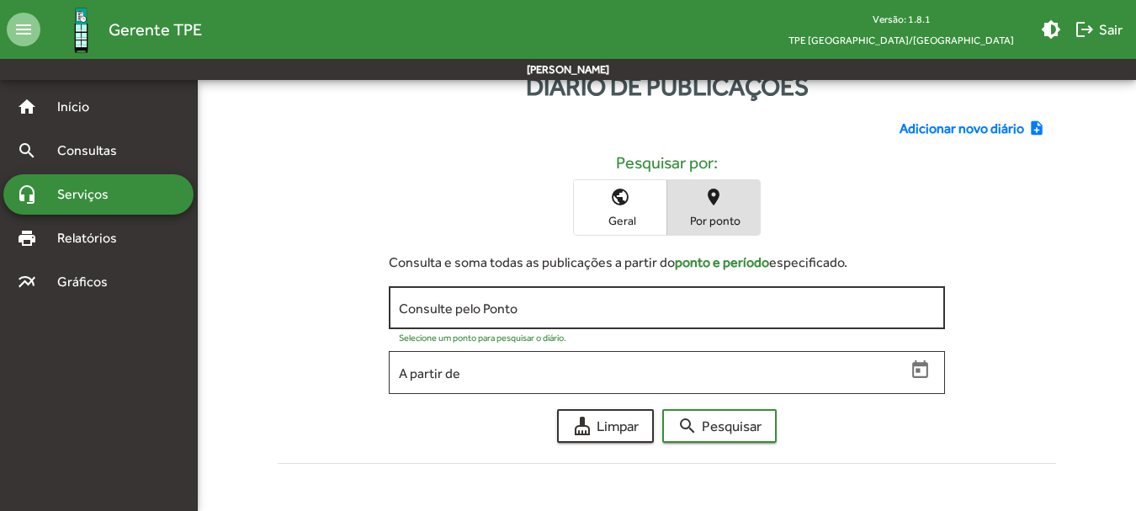
click at [542, 316] on div "Consulte pelo Ponto" at bounding box center [667, 306] width 537 height 46
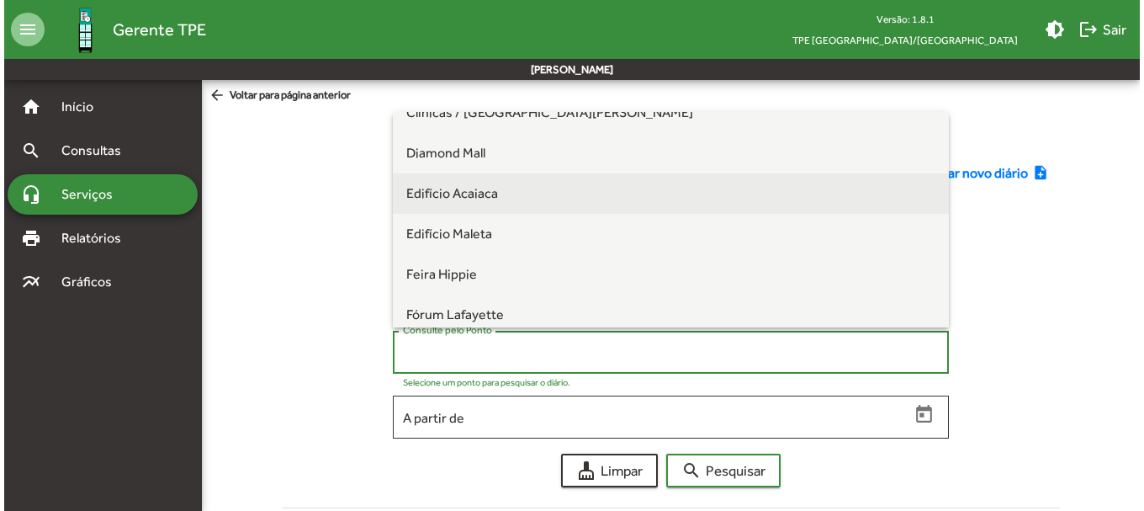
scroll to position [421, 0]
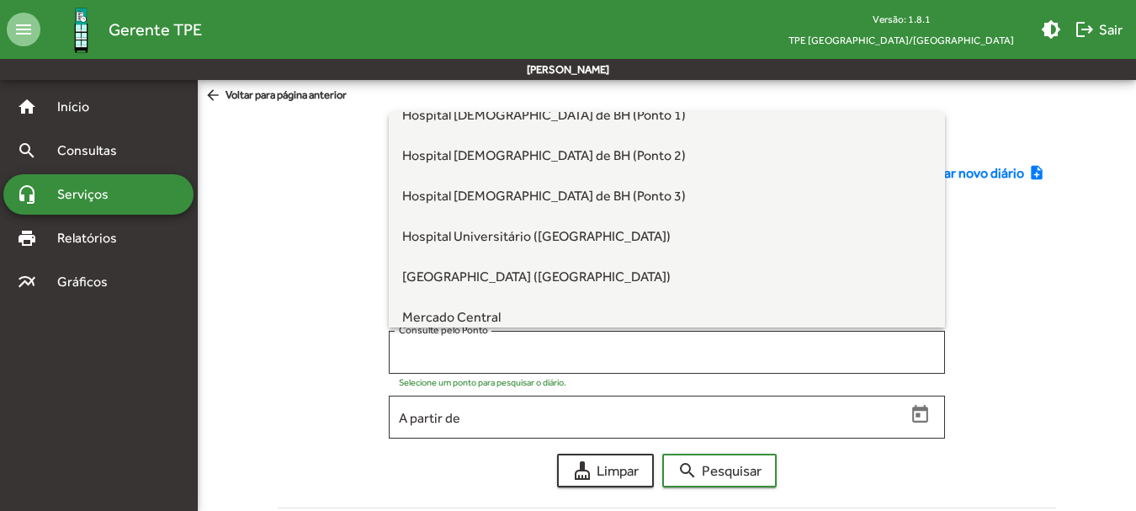
click at [327, 247] on div "public Geral place Por ponto" at bounding box center [666, 252] width 751 height 56
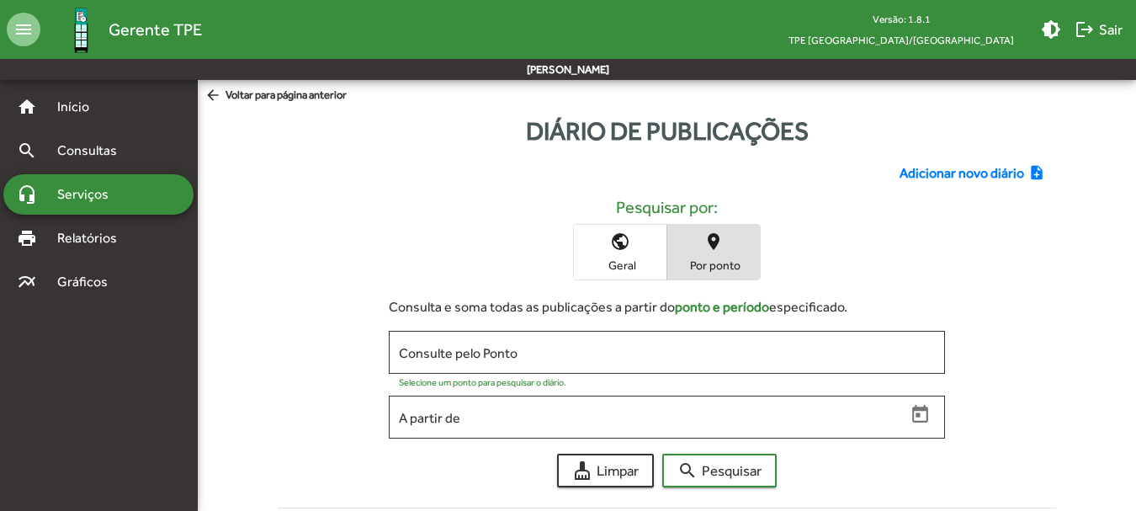
click at [949, 179] on span "Adicionar novo diário" at bounding box center [961, 173] width 125 height 20
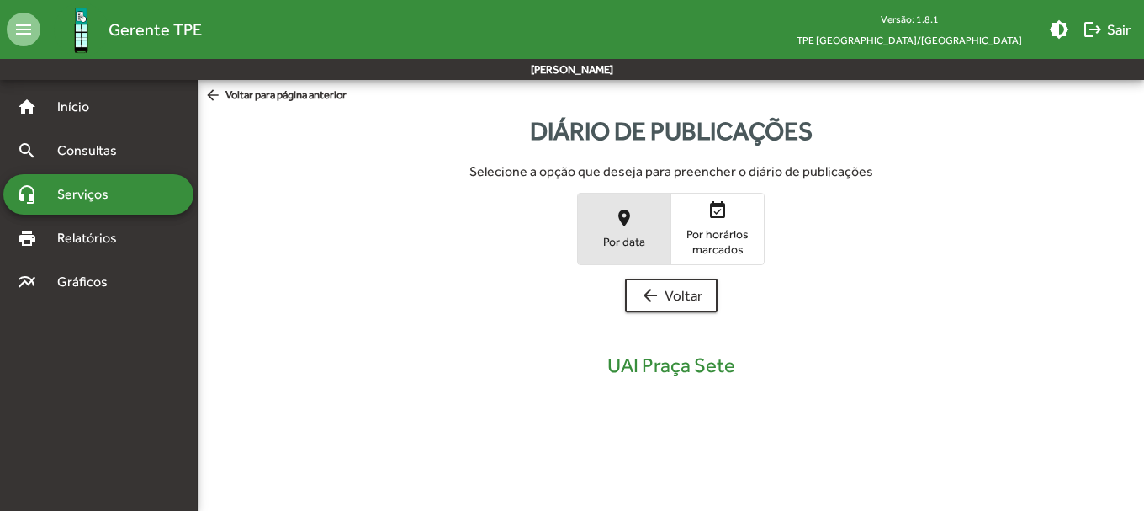
click at [608, 225] on span "place Por data" at bounding box center [624, 228] width 93 height 55
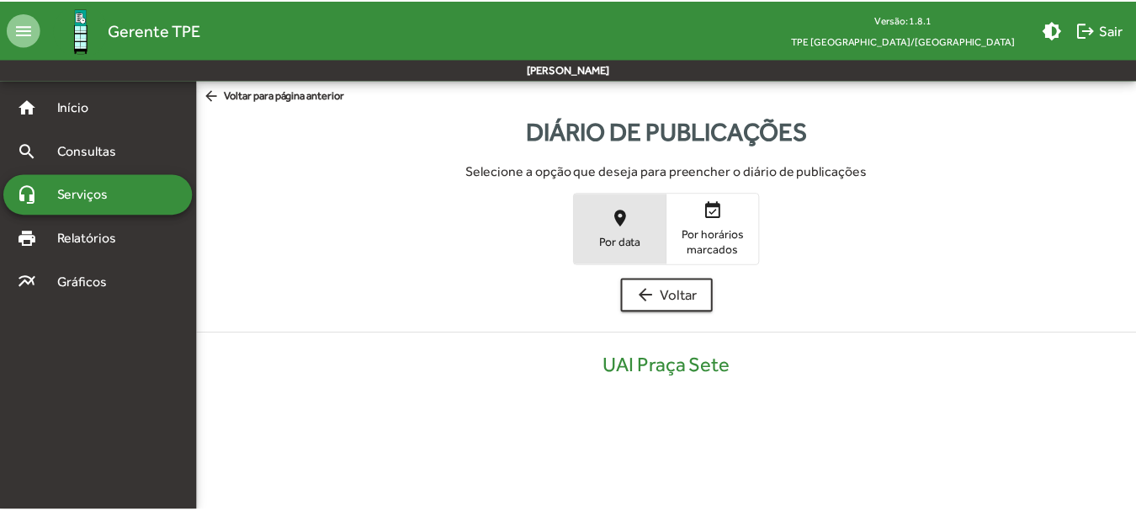
scroll to position [340, 0]
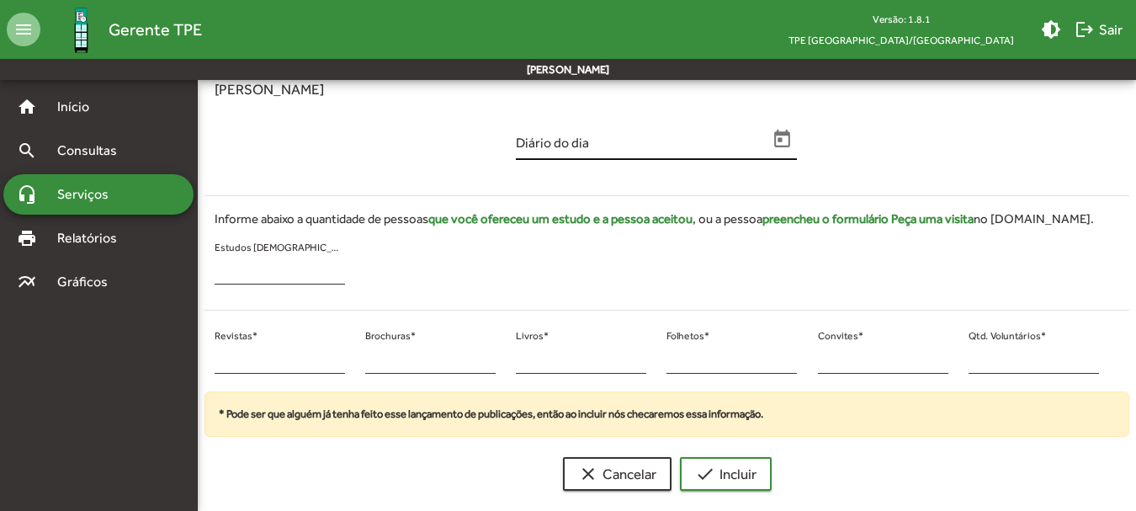
click at [778, 141] on icon "Open calendar" at bounding box center [783, 139] width 16 height 18
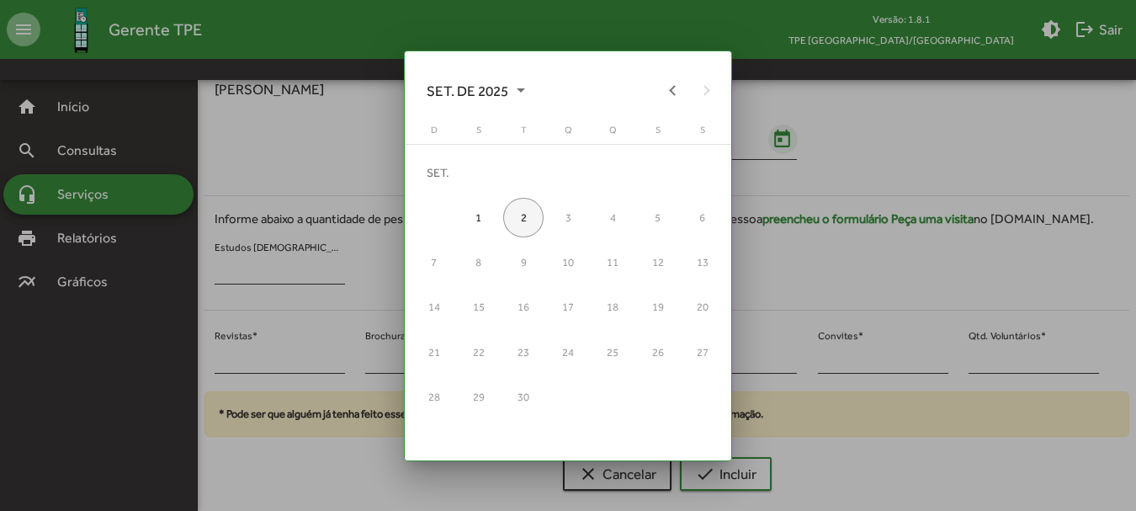
scroll to position [0, 0]
click at [671, 79] on button "Previous month" at bounding box center [673, 90] width 34 height 34
click at [517, 305] on div "19" at bounding box center [523, 307] width 40 height 40
type input "**********"
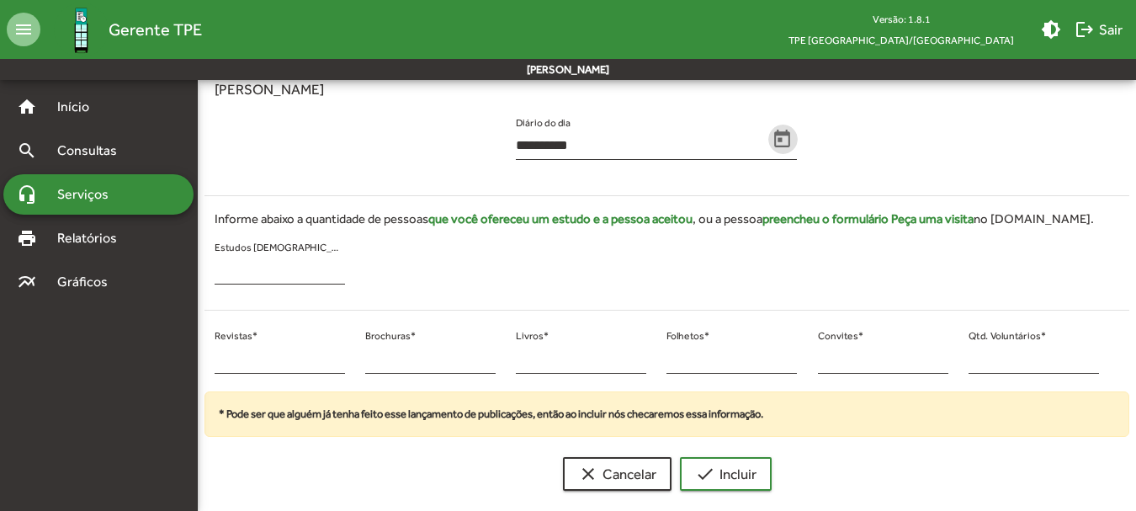
scroll to position [340, 0]
click at [248, 355] on input "*" at bounding box center [280, 359] width 130 height 15
drag, startPoint x: 248, startPoint y: 355, endPoint x: 216, endPoint y: 358, distance: 32.1
click at [216, 358] on input "*" at bounding box center [280, 359] width 130 height 15
drag, startPoint x: 981, startPoint y: 364, endPoint x: 936, endPoint y: 356, distance: 45.4
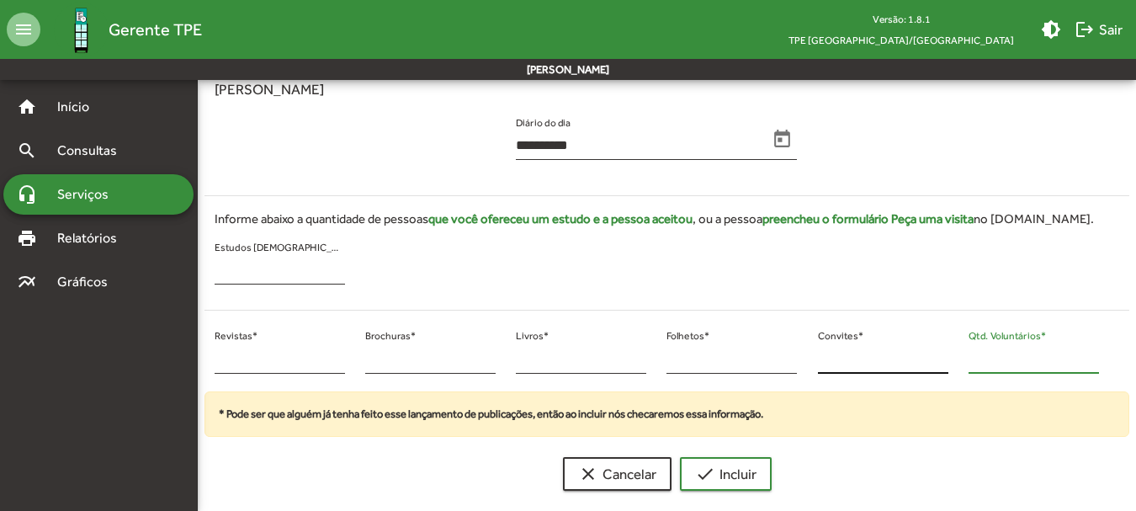
click at [937, 356] on div "* Revistas * * Brochuras * * Livros * * Folhetos * * Convites * * Qtd. Voluntár…" at bounding box center [656, 358] width 925 height 68
type input "**"
drag, startPoint x: 231, startPoint y: 347, endPoint x: 197, endPoint y: 347, distance: 33.7
click at [197, 347] on mat-sidenav-container "**********" at bounding box center [568, 122] width 1136 height 764
drag, startPoint x: 252, startPoint y: 368, endPoint x: 241, endPoint y: 369, distance: 10.1
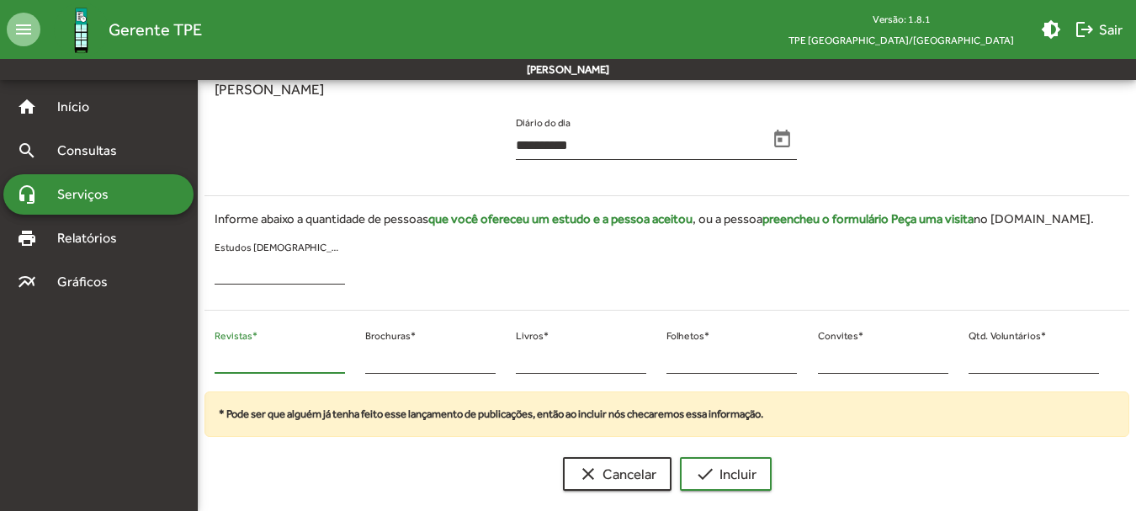
click at [244, 369] on div "* Revistas *" at bounding box center [280, 354] width 130 height 40
drag, startPoint x: 234, startPoint y: 369, endPoint x: 199, endPoint y: 363, distance: 35.8
click at [199, 363] on div "* Revistas * * Brochuras * * Livros * * Folhetos * * Convites * ** Qtd. Voluntá…" at bounding box center [656, 358] width 925 height 68
click at [267, 365] on input "*" at bounding box center [280, 359] width 130 height 15
drag, startPoint x: 266, startPoint y: 365, endPoint x: 215, endPoint y: 361, distance: 50.7
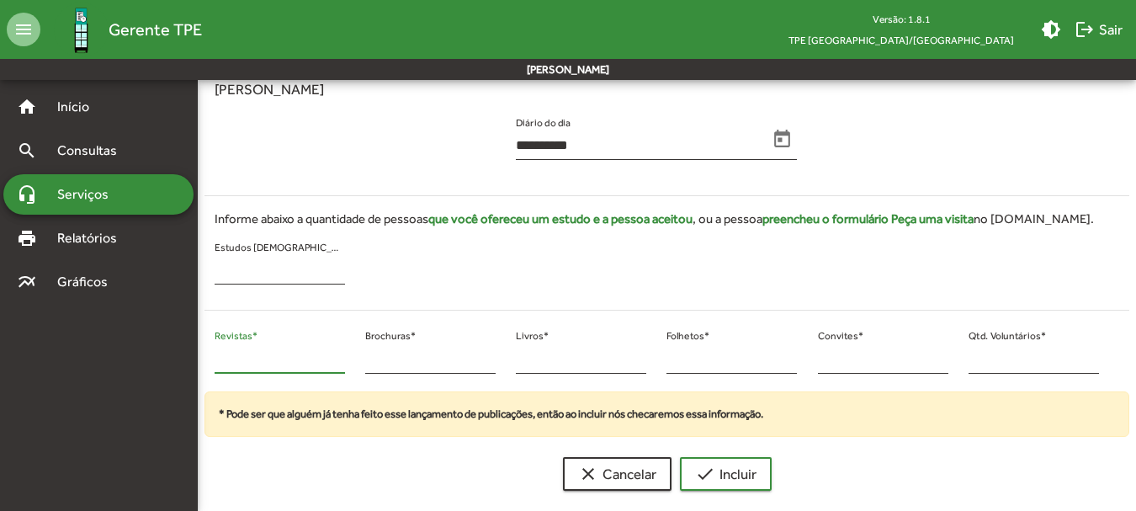
click at [215, 361] on input "*" at bounding box center [280, 359] width 130 height 15
type input "**"
click at [705, 468] on mat-icon "check" at bounding box center [705, 474] width 20 height 20
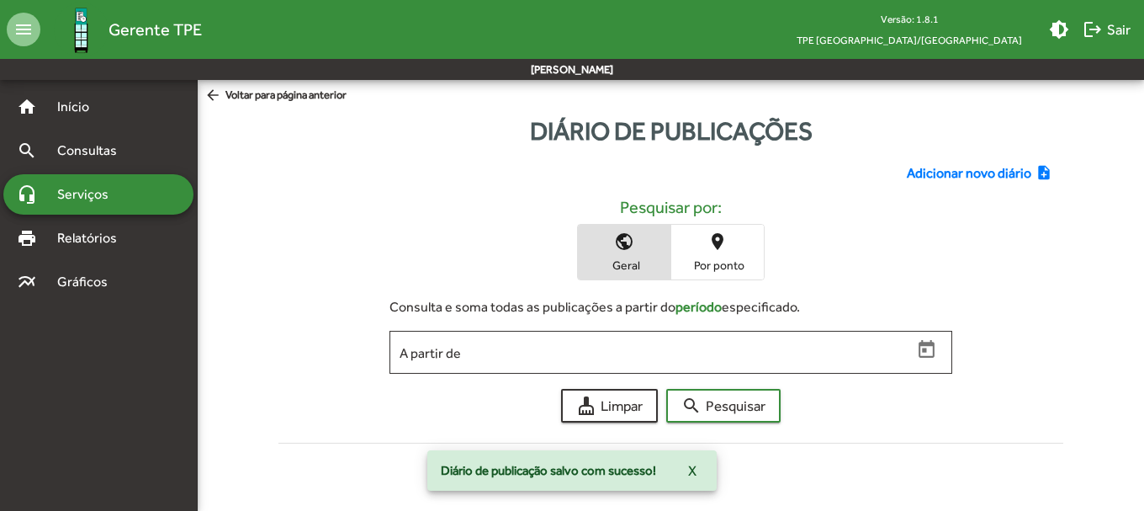
click at [958, 177] on span "Adicionar novo diário" at bounding box center [969, 173] width 125 height 20
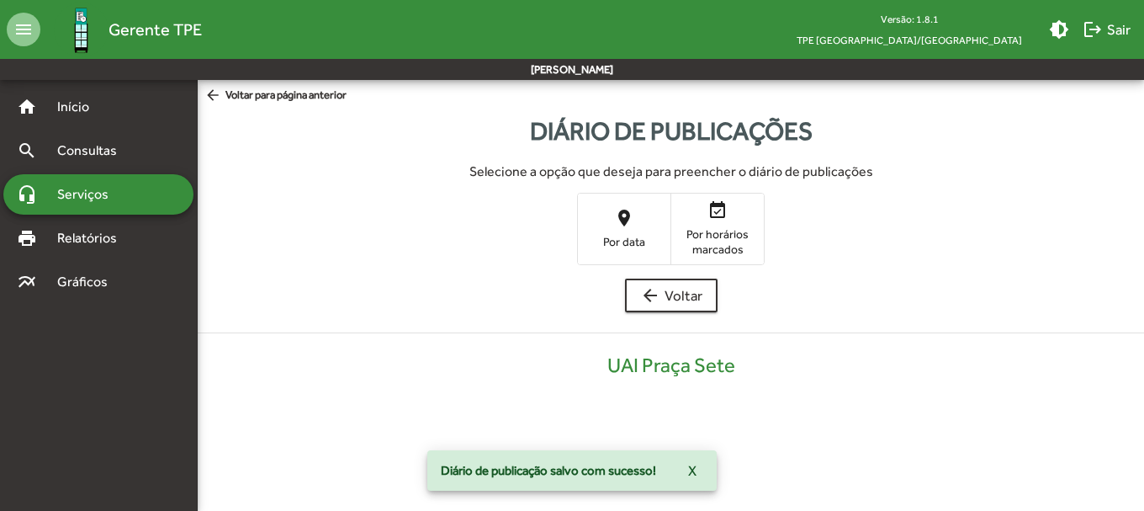
click at [641, 223] on span "place Por data" at bounding box center [624, 228] width 93 height 55
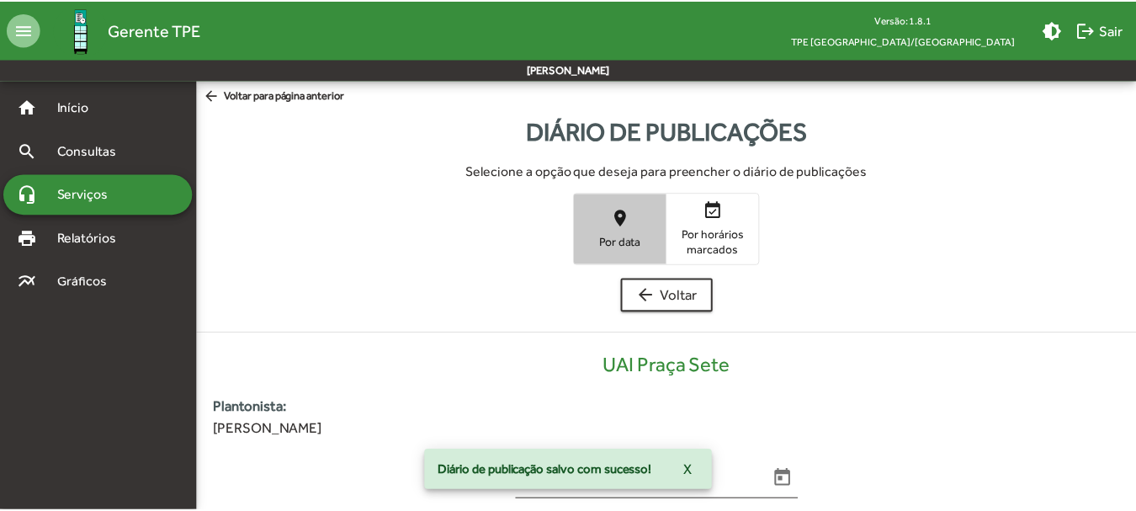
scroll to position [340, 0]
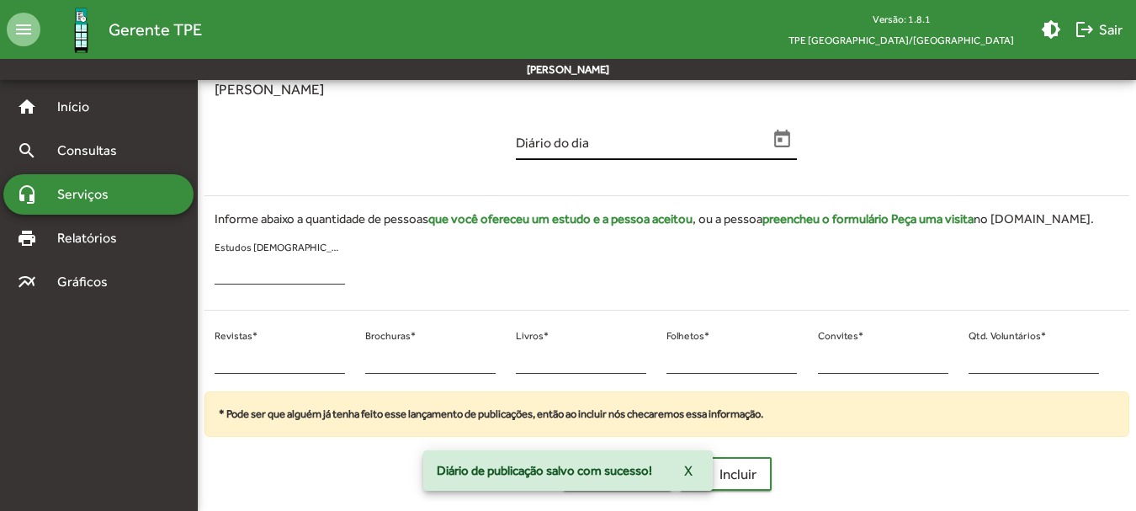
click at [780, 135] on icon "Open calendar" at bounding box center [783, 139] width 16 height 18
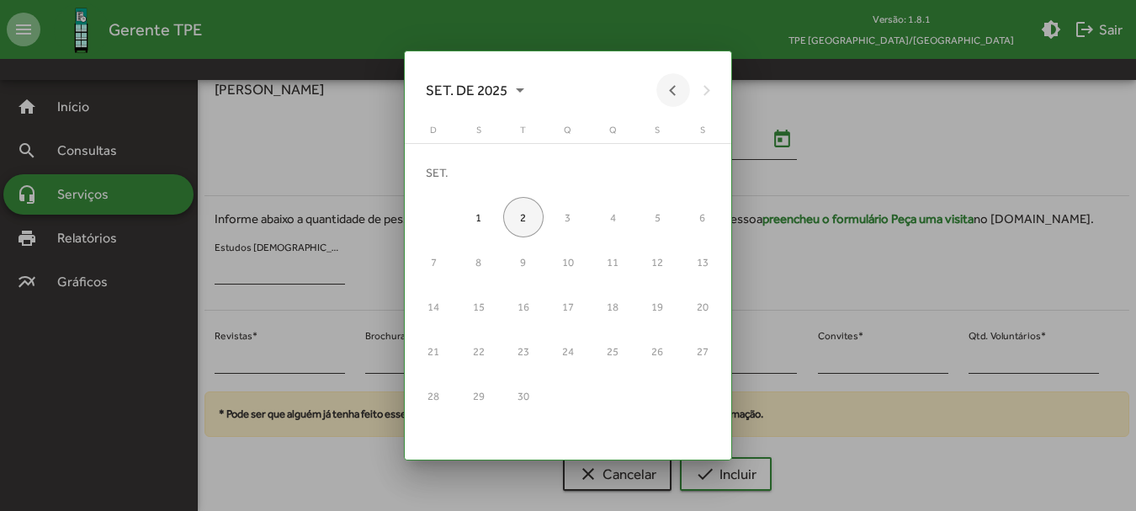
click at [669, 86] on button "Previous month" at bounding box center [673, 90] width 34 height 34
click at [528, 305] on div "19" at bounding box center [523, 307] width 40 height 40
type input "**********"
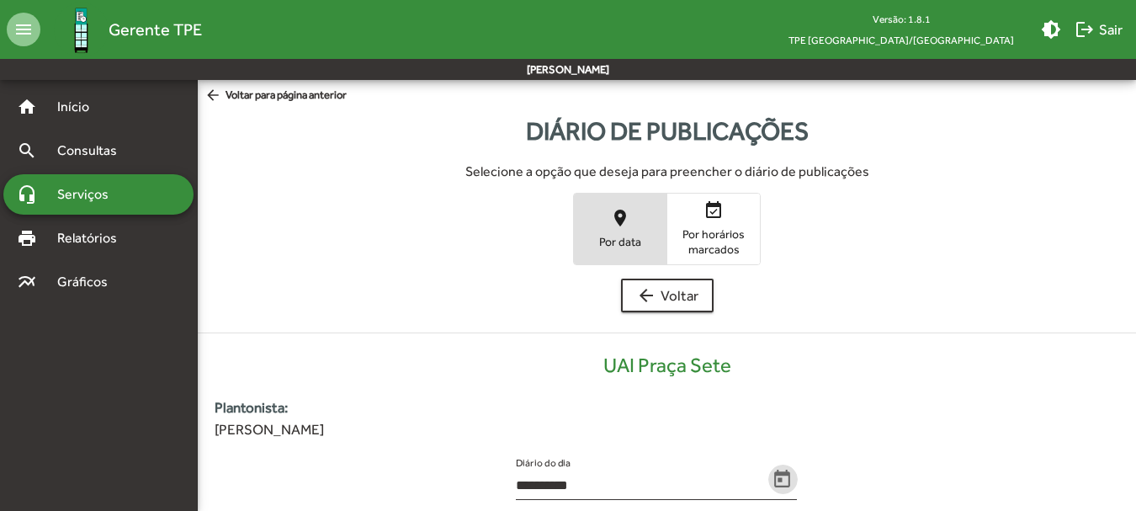
scroll to position [340, 0]
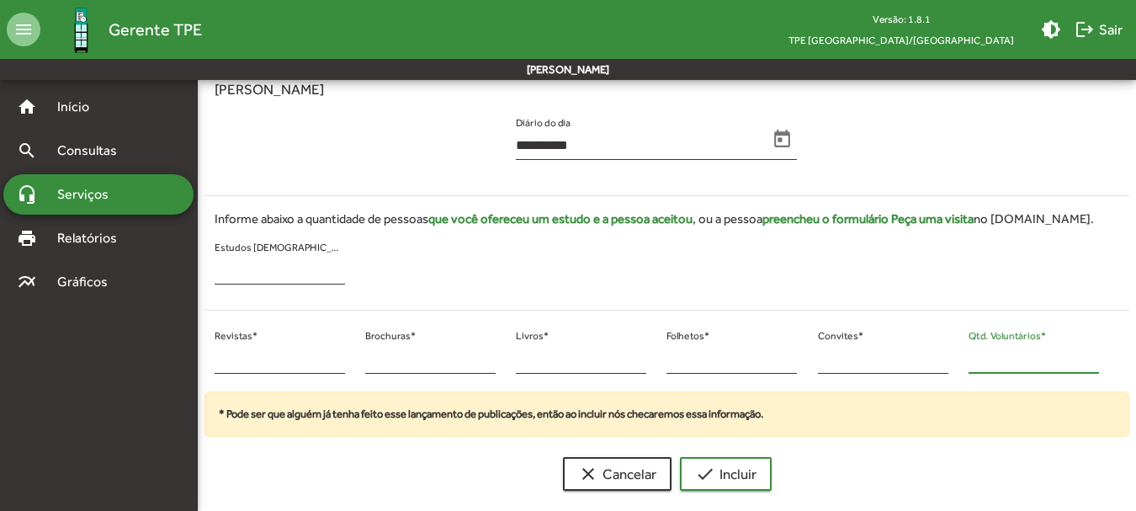
drag, startPoint x: 1021, startPoint y: 351, endPoint x: 983, endPoint y: 353, distance: 37.9
click at [984, 353] on input "*" at bounding box center [1033, 359] width 130 height 15
drag, startPoint x: 993, startPoint y: 367, endPoint x: 944, endPoint y: 364, distance: 48.9
click at [944, 364] on div "* Revistas * * Brochuras * * Livros * * Folhetos * * Convites * * Qtd. Voluntár…" at bounding box center [656, 358] width 925 height 68
click at [987, 360] on input "*" at bounding box center [1033, 359] width 130 height 15
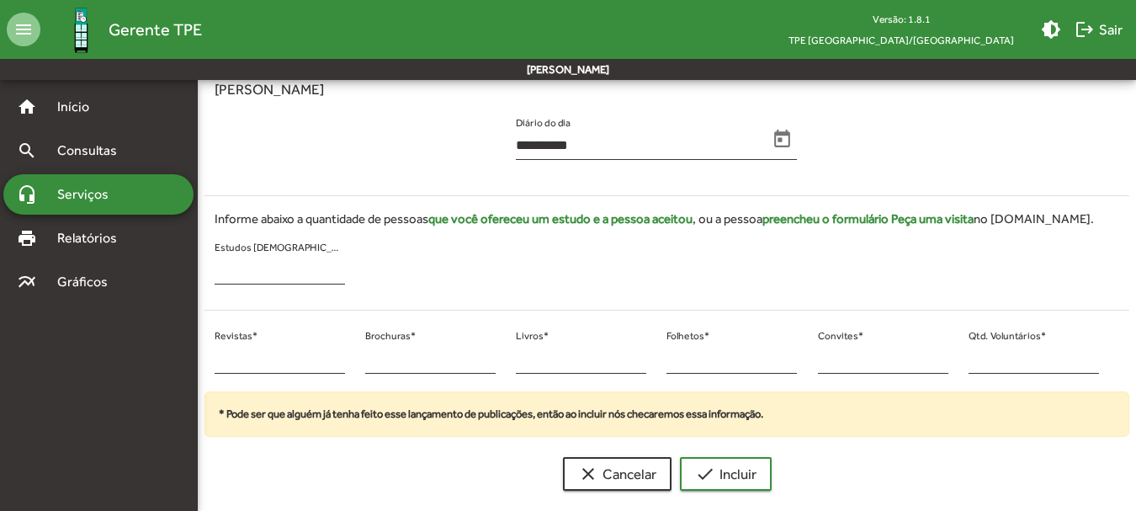
drag, startPoint x: 993, startPoint y: 410, endPoint x: 992, endPoint y: 389, distance: 21.1
click at [994, 410] on div "* Pode ser que alguém já tenha feito esse lançamento de publicações, então ao i…" at bounding box center [666, 413] width 925 height 45
drag, startPoint x: 217, startPoint y: 353, endPoint x: 225, endPoint y: 358, distance: 9.8
click at [225, 358] on input "*" at bounding box center [280, 359] width 130 height 15
type input "*"
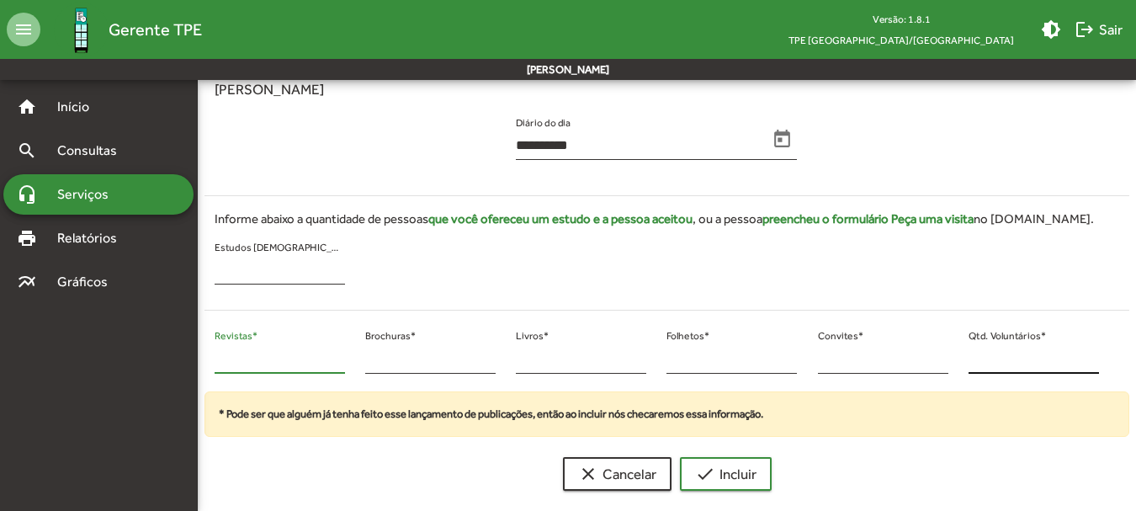
type input "**"
drag, startPoint x: 984, startPoint y: 356, endPoint x: 972, endPoint y: 366, distance: 16.2
click at [972, 366] on input "*" at bounding box center [1033, 359] width 130 height 15
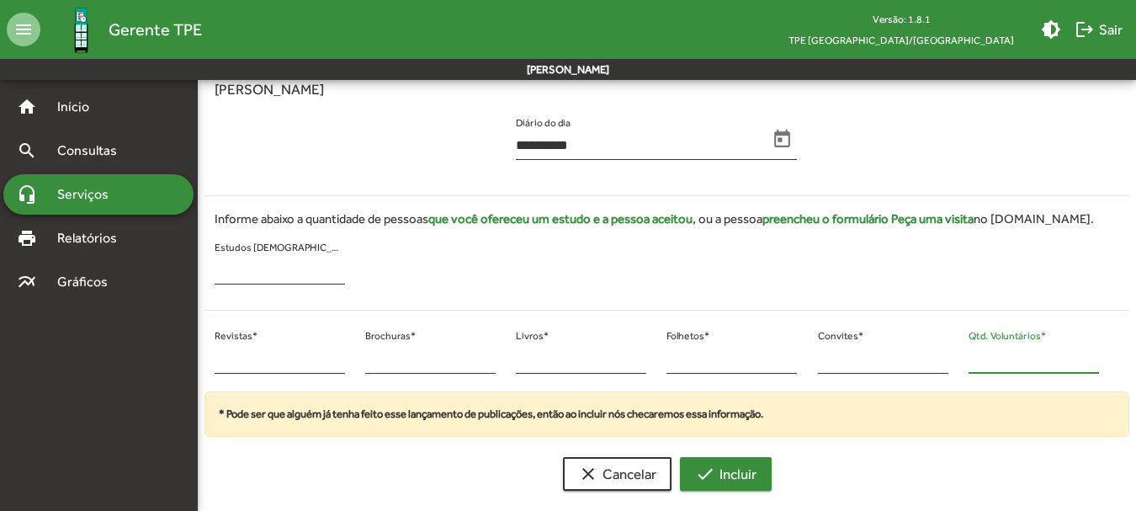
type input "**"
click at [749, 480] on span "check Incluir" at bounding box center [725, 474] width 61 height 30
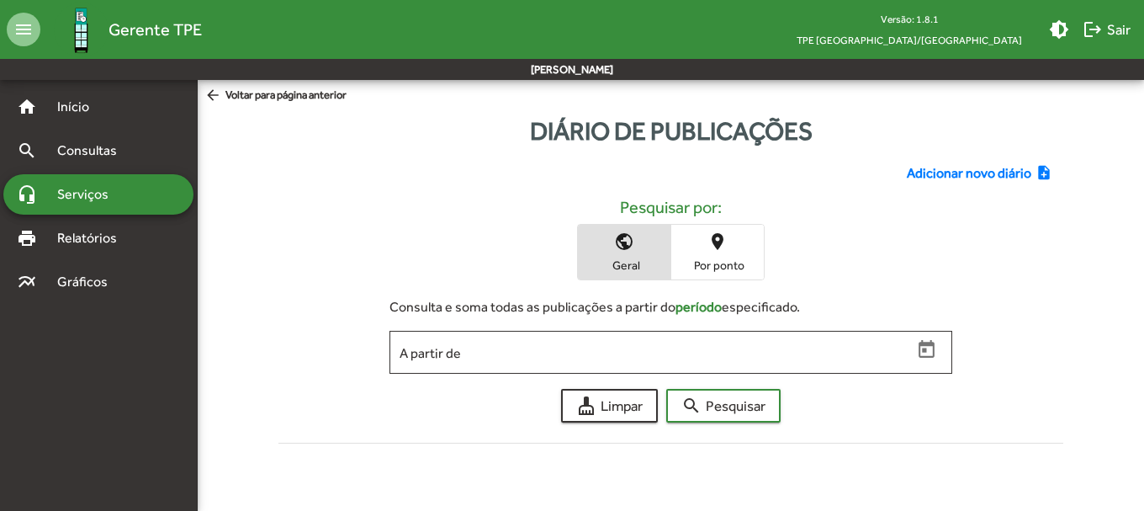
click at [959, 175] on span "Adicionar novo diário" at bounding box center [969, 173] width 125 height 20
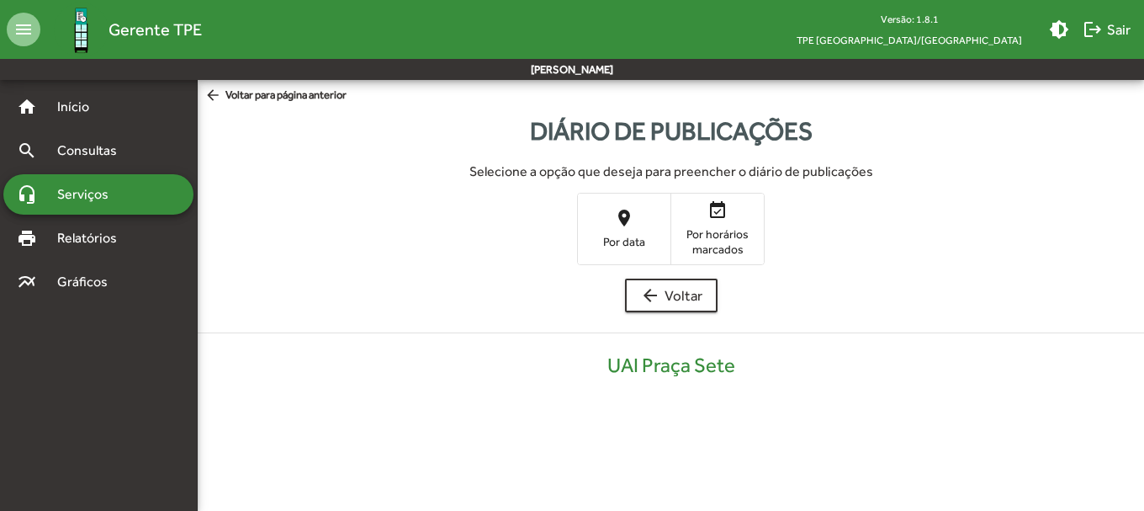
click at [618, 231] on span "place Por data" at bounding box center [624, 228] width 93 height 55
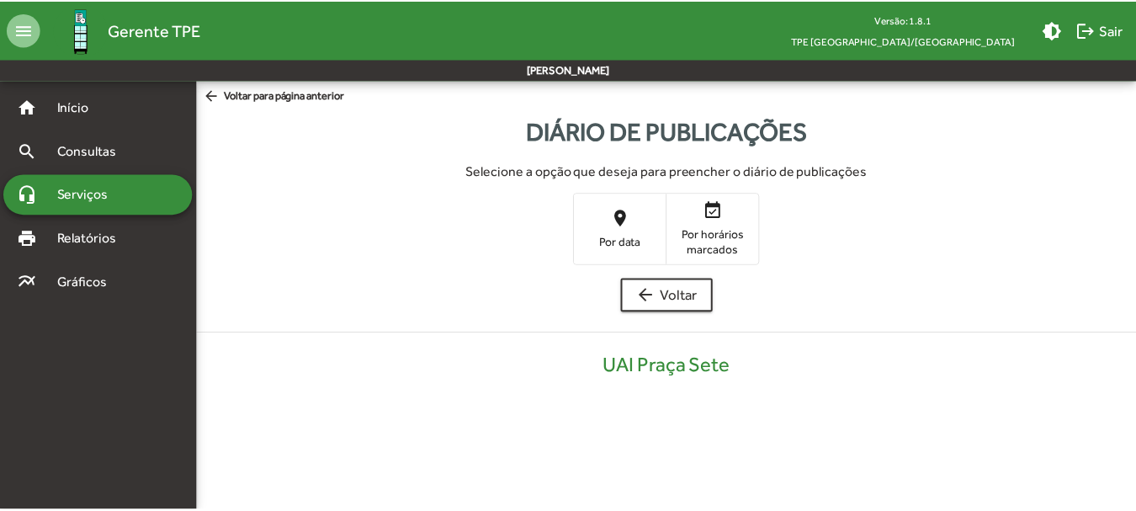
scroll to position [340, 0]
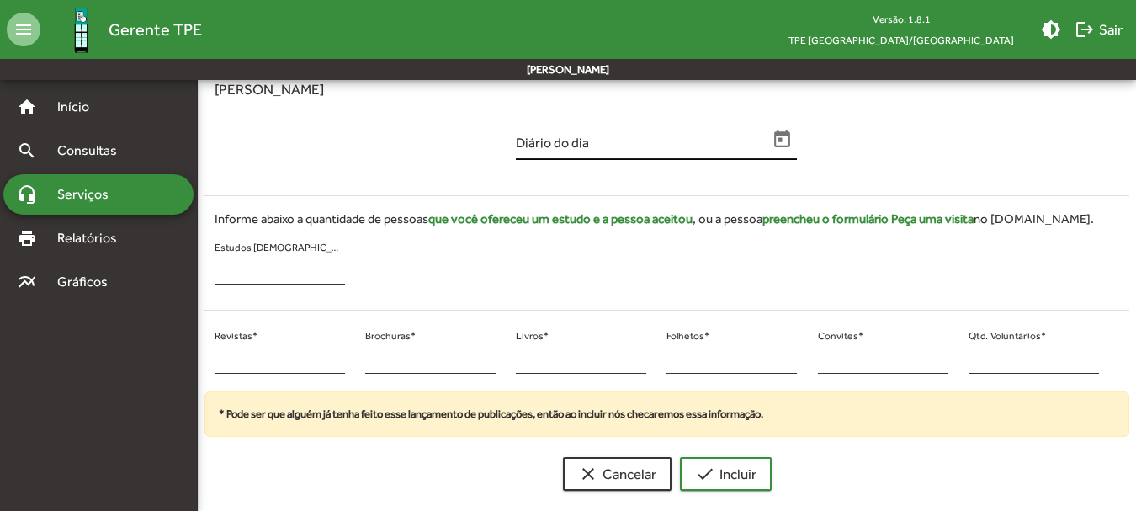
click at [788, 148] on icon "Open calendar" at bounding box center [783, 140] width 22 height 22
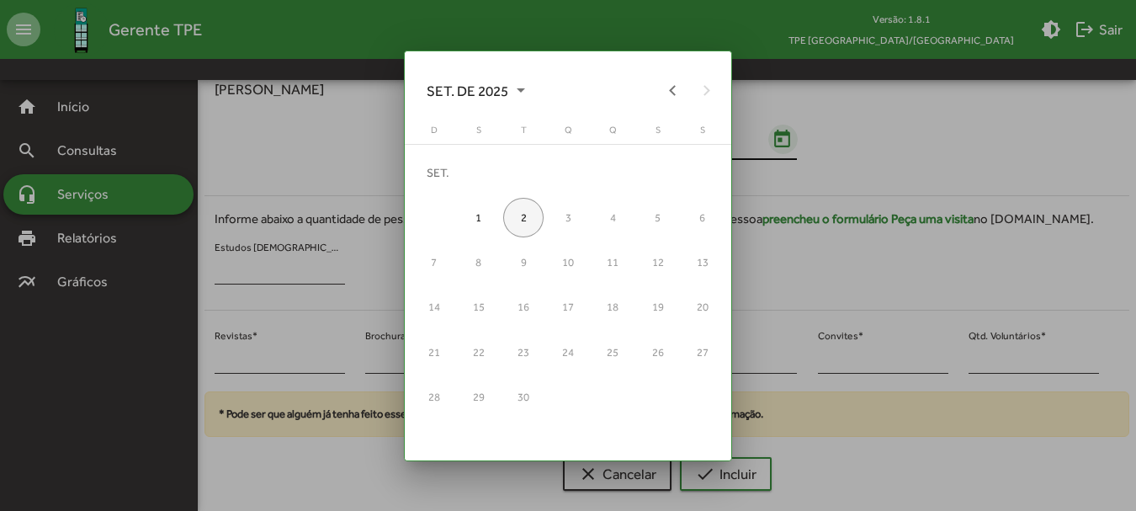
scroll to position [0, 0]
drag, startPoint x: 691, startPoint y: 90, endPoint x: 676, endPoint y: 89, distance: 15.2
click at [682, 89] on div "SET. DE 2025" at bounding box center [567, 90] width 310 height 34
click at [671, 96] on button "Previous month" at bounding box center [673, 90] width 34 height 34
click at [576, 311] on div "20" at bounding box center [568, 307] width 40 height 40
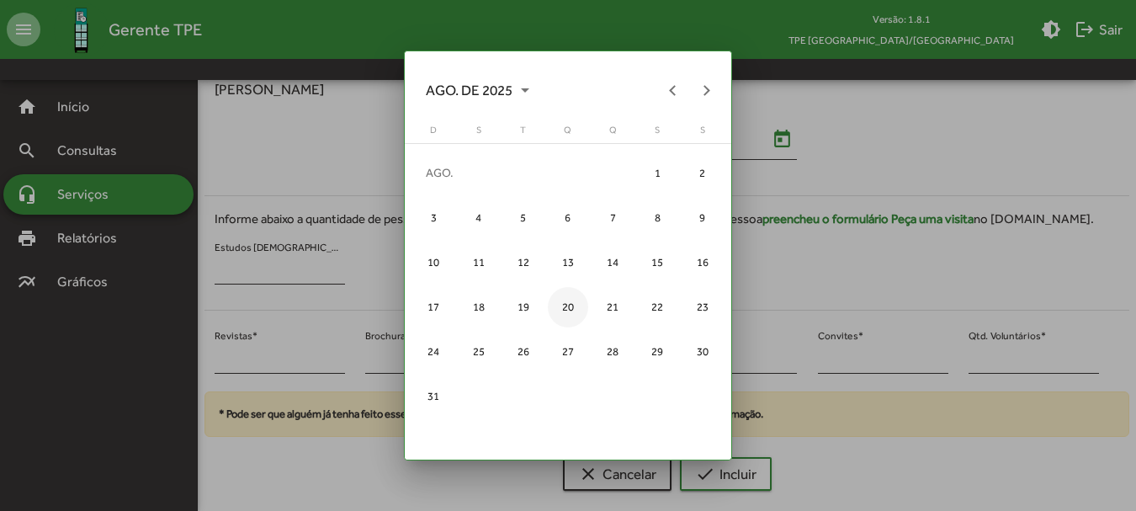
type input "**********"
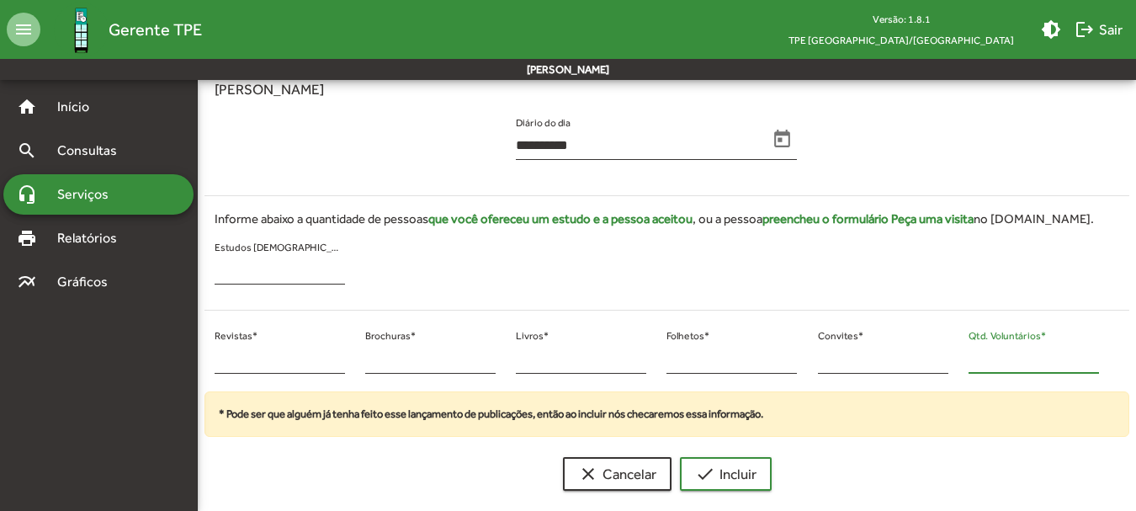
drag, startPoint x: 1012, startPoint y: 365, endPoint x: 960, endPoint y: 374, distance: 52.8
click at [960, 374] on div "* Qtd. Voluntários *" at bounding box center [1033, 358] width 151 height 68
type input "*"
type input "**"
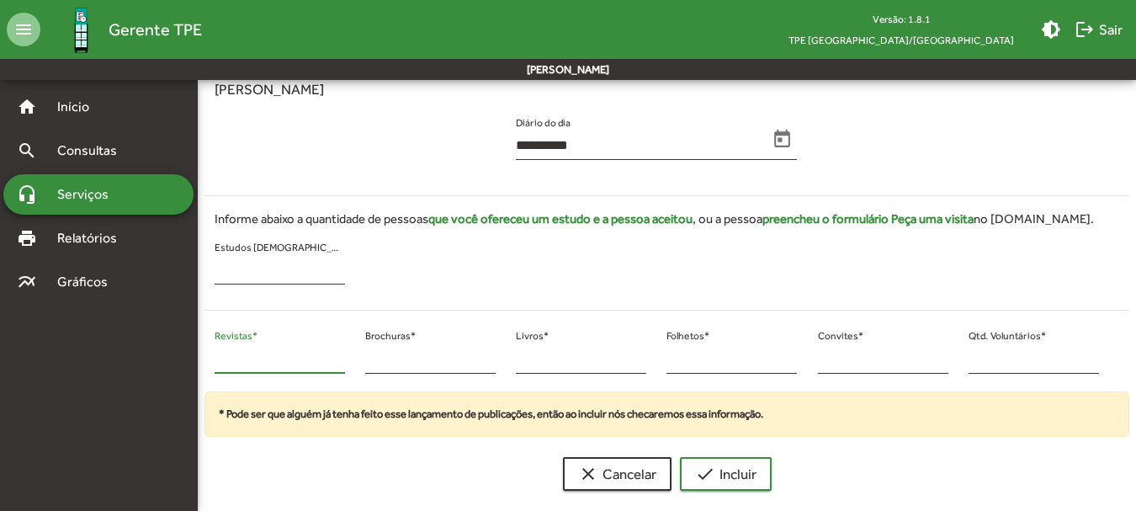
click at [215, 360] on input "*" at bounding box center [280, 359] width 130 height 15
drag, startPoint x: 215, startPoint y: 361, endPoint x: 238, endPoint y: 361, distance: 23.6
click at [238, 361] on input "*" at bounding box center [280, 359] width 130 height 15
type input "**"
click at [680, 457] on button "check Incluir" at bounding box center [726, 474] width 92 height 34
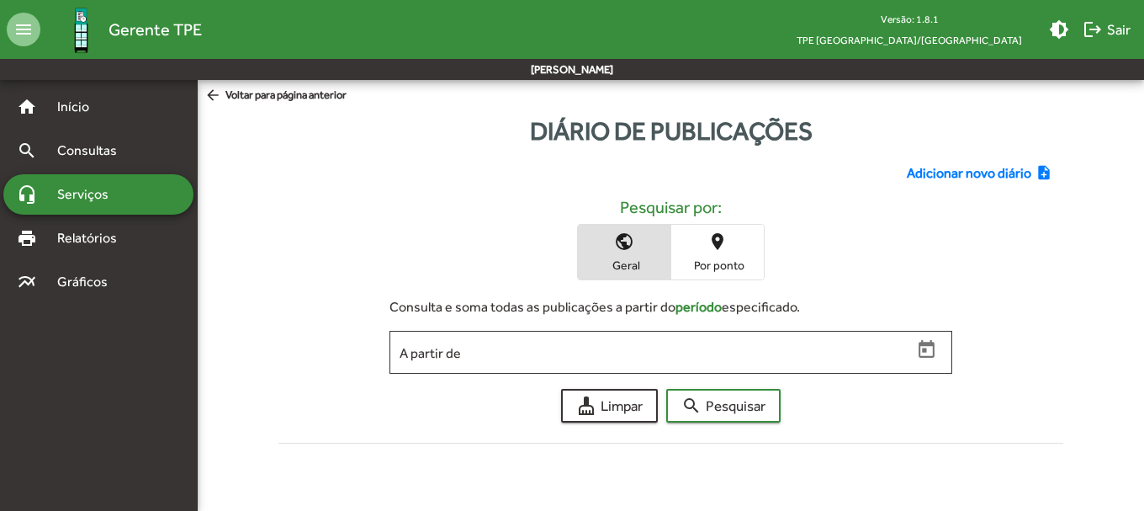
click at [929, 171] on span "Adicionar novo diário" at bounding box center [969, 173] width 125 height 20
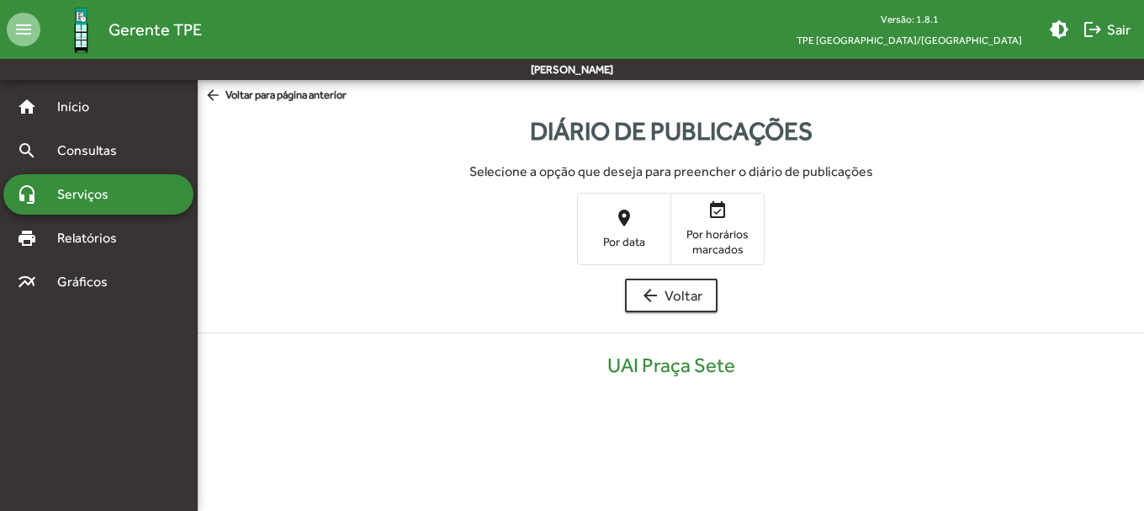
click at [603, 241] on span "Por data" at bounding box center [624, 241] width 84 height 15
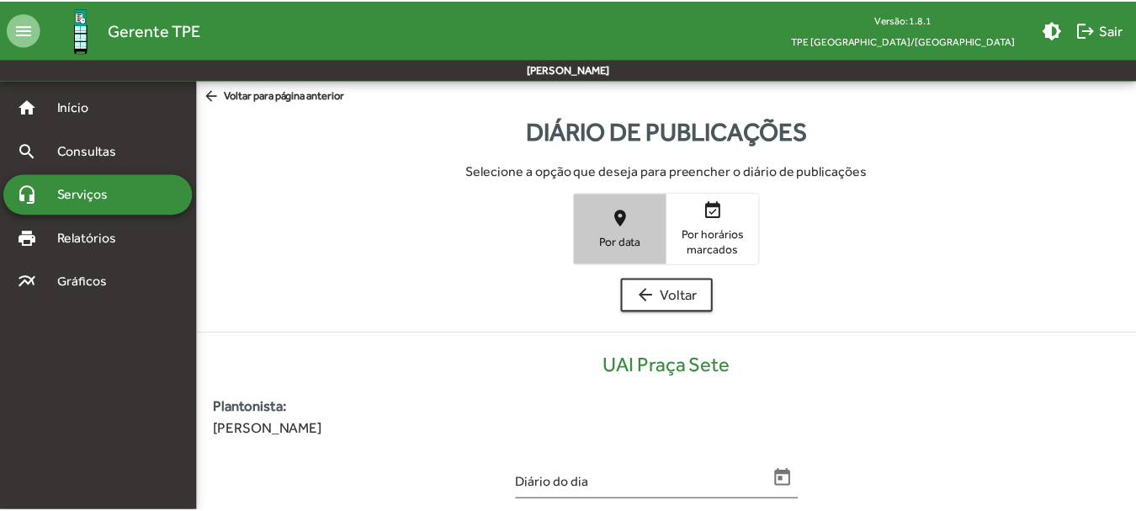
scroll to position [340, 0]
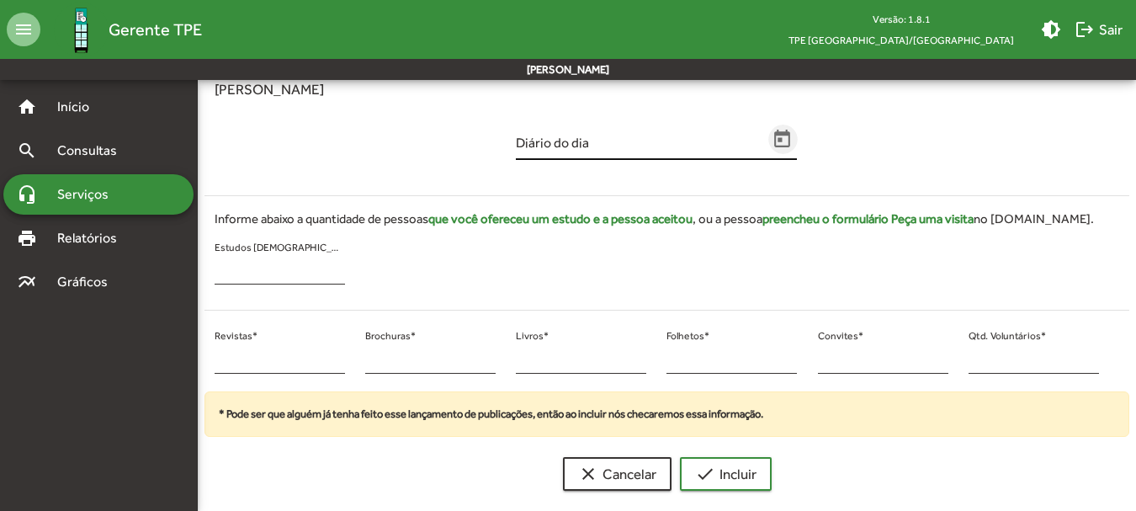
click at [775, 136] on icon "Open calendar" at bounding box center [783, 139] width 16 height 18
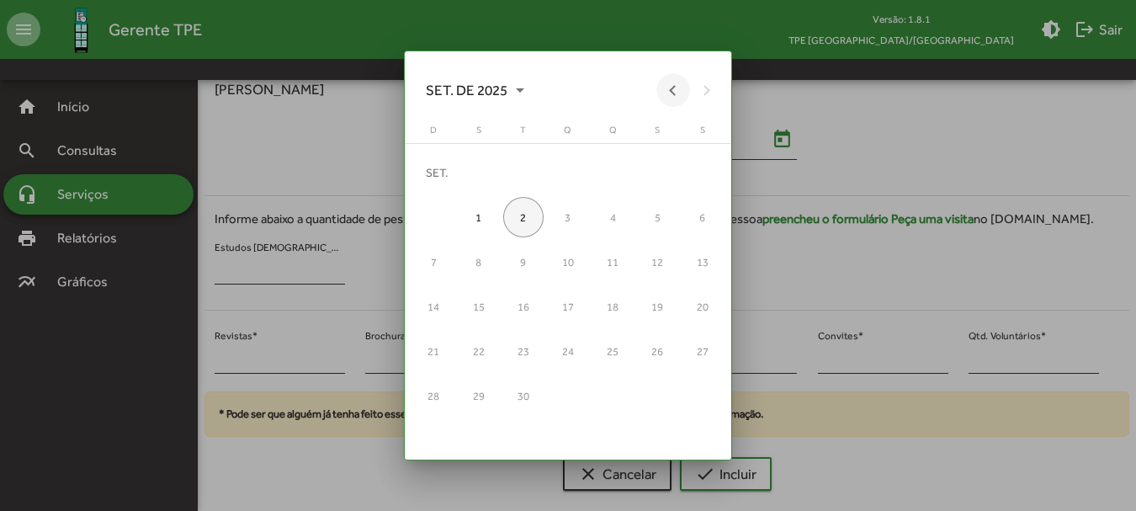
drag, startPoint x: 668, startPoint y: 92, endPoint x: 661, endPoint y: 103, distance: 12.8
click at [668, 91] on button "Previous month" at bounding box center [673, 90] width 34 height 34
click at [574, 302] on div "20" at bounding box center [568, 307] width 40 height 40
type input "**********"
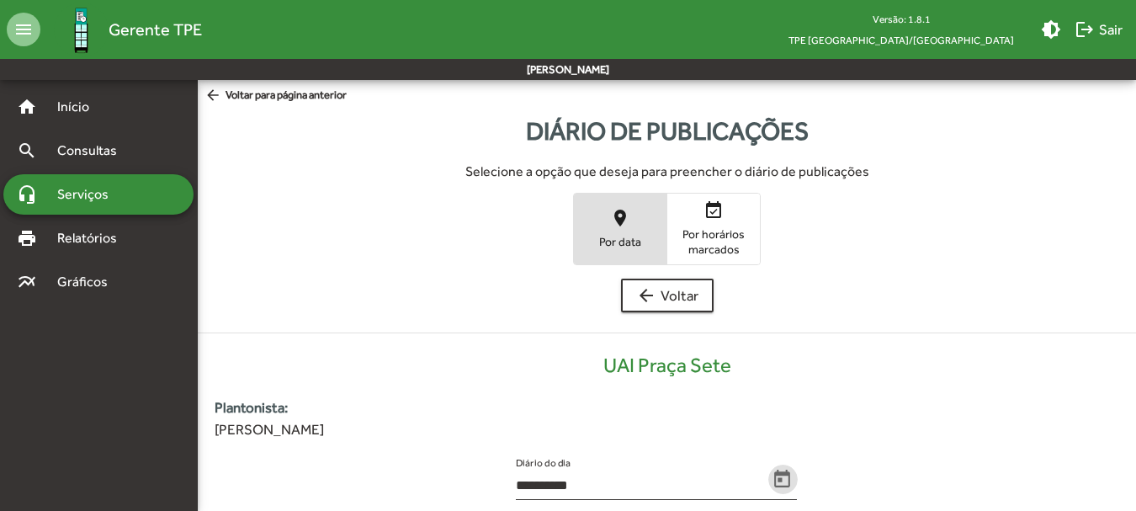
scroll to position [340, 0]
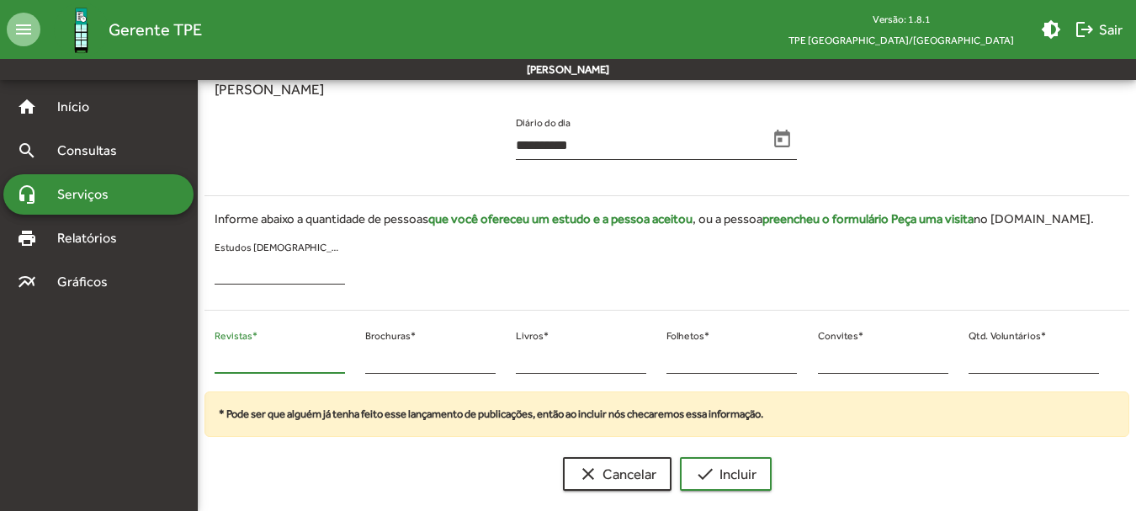
drag, startPoint x: 234, startPoint y: 365, endPoint x: 209, endPoint y: 363, distance: 25.4
click at [209, 363] on div "* Revistas *" at bounding box center [279, 358] width 151 height 68
type input "**"
click at [973, 357] on input "*" at bounding box center [1033, 359] width 130 height 15
click at [973, 358] on input "*" at bounding box center [1033, 359] width 130 height 15
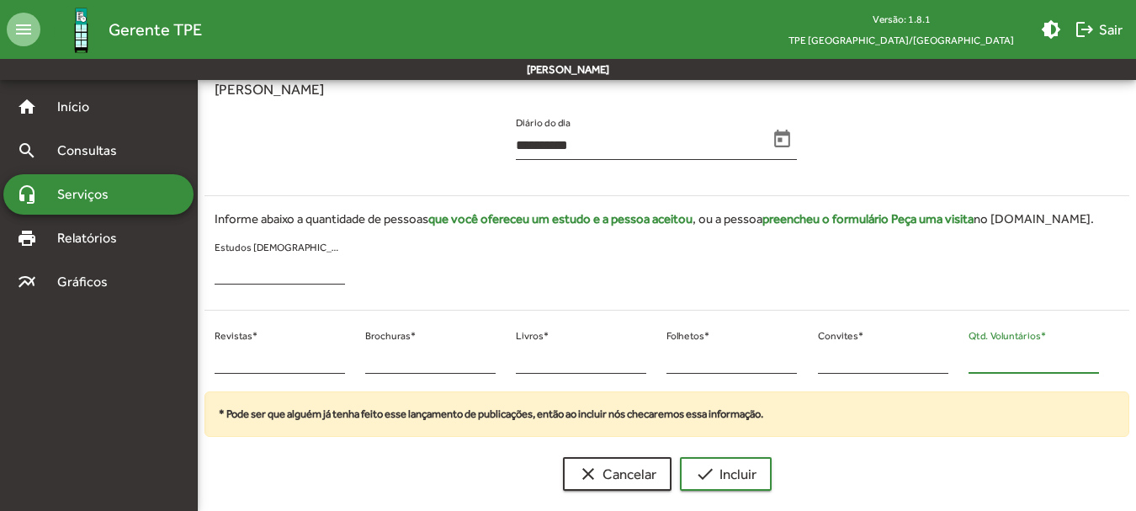
drag, startPoint x: 985, startPoint y: 361, endPoint x: 958, endPoint y: 360, distance: 27.8
click at [958, 360] on div "* Qtd. Voluntários *" at bounding box center [1033, 358] width 151 height 68
type input "**"
click at [708, 485] on span "check Incluir" at bounding box center [725, 474] width 61 height 30
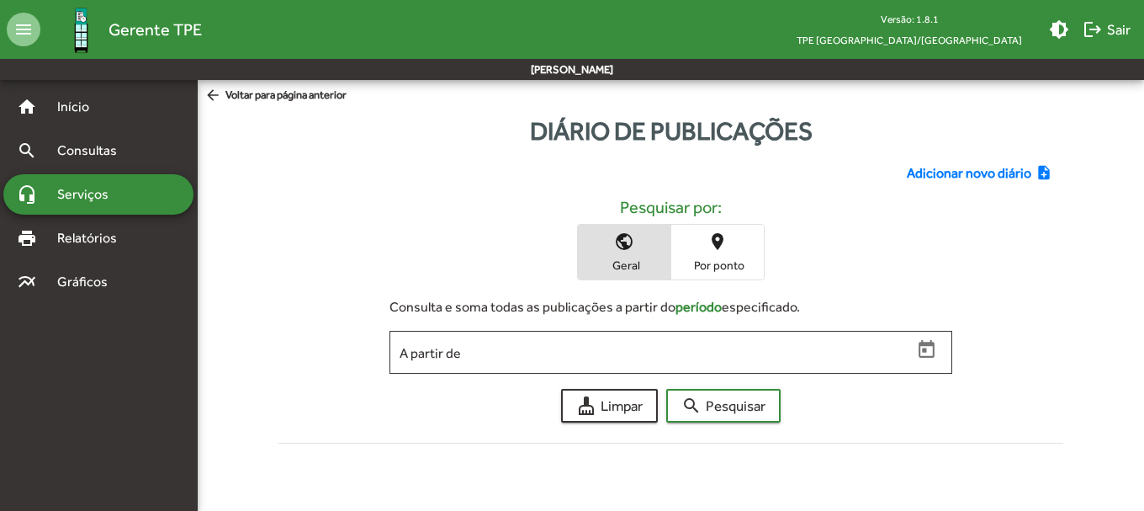
click at [954, 151] on div "Adicionar novo diário note_add Pesquisar por: public Geral place Por ponto Cons…" at bounding box center [671, 300] width 806 height 300
click at [959, 165] on span "Adicionar novo diário" at bounding box center [969, 173] width 125 height 20
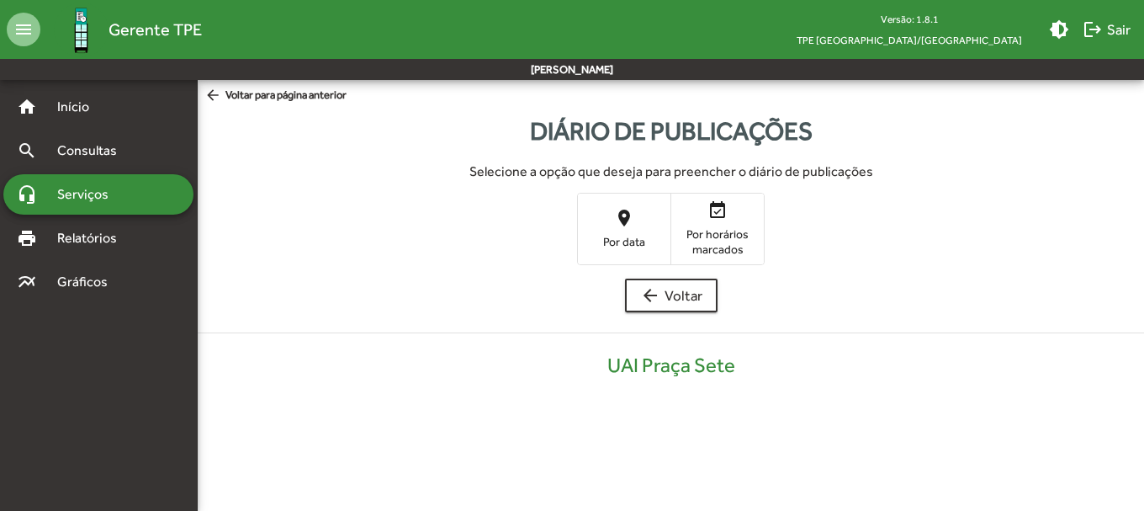
click at [613, 245] on span "Por data" at bounding box center [624, 241] width 84 height 15
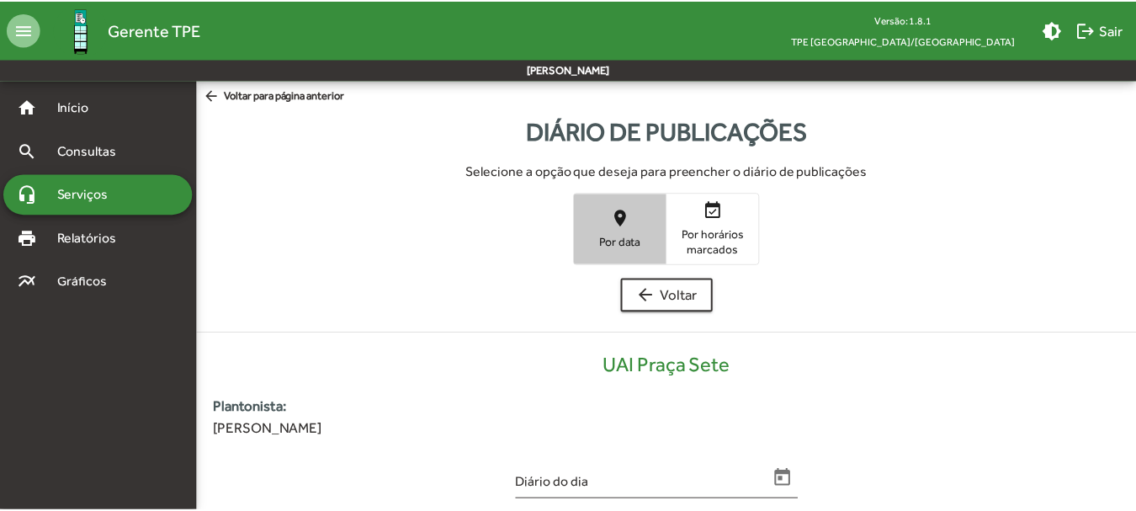
scroll to position [340, 0]
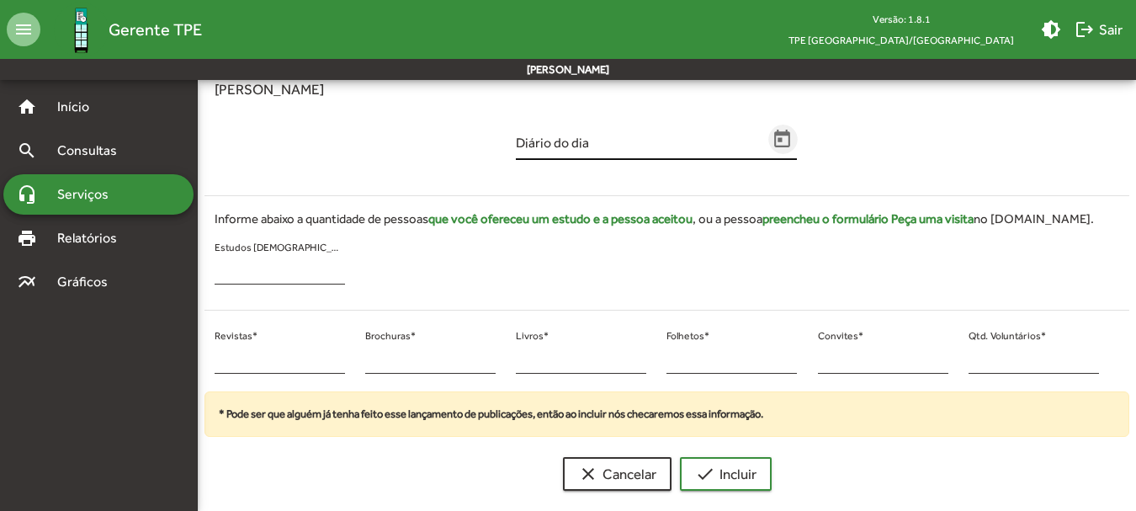
click at [781, 137] on icon "Open calendar" at bounding box center [783, 140] width 22 height 22
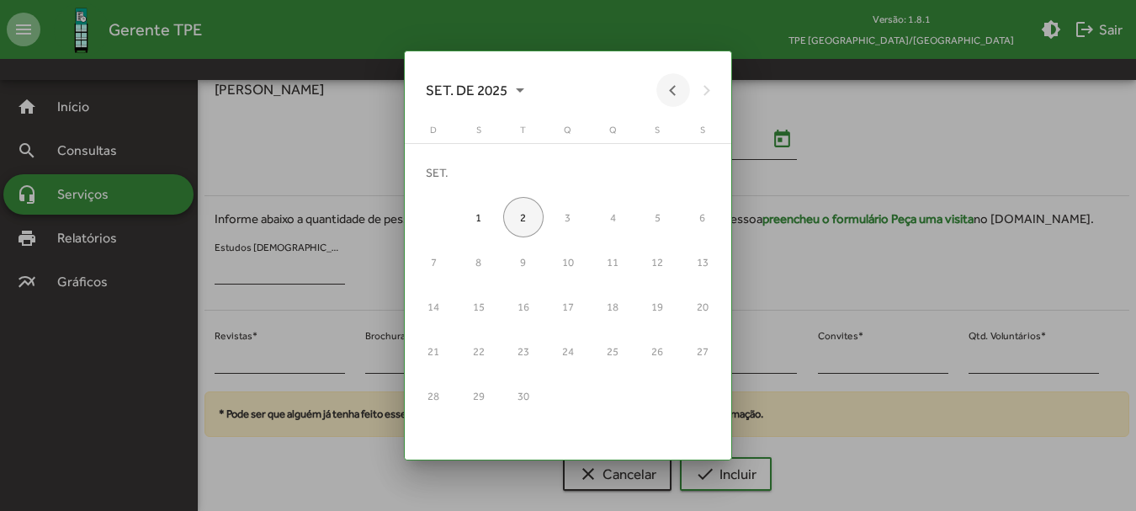
click at [673, 83] on button "Previous month" at bounding box center [673, 90] width 34 height 34
click at [607, 302] on div "21" at bounding box center [612, 307] width 40 height 40
type input "**********"
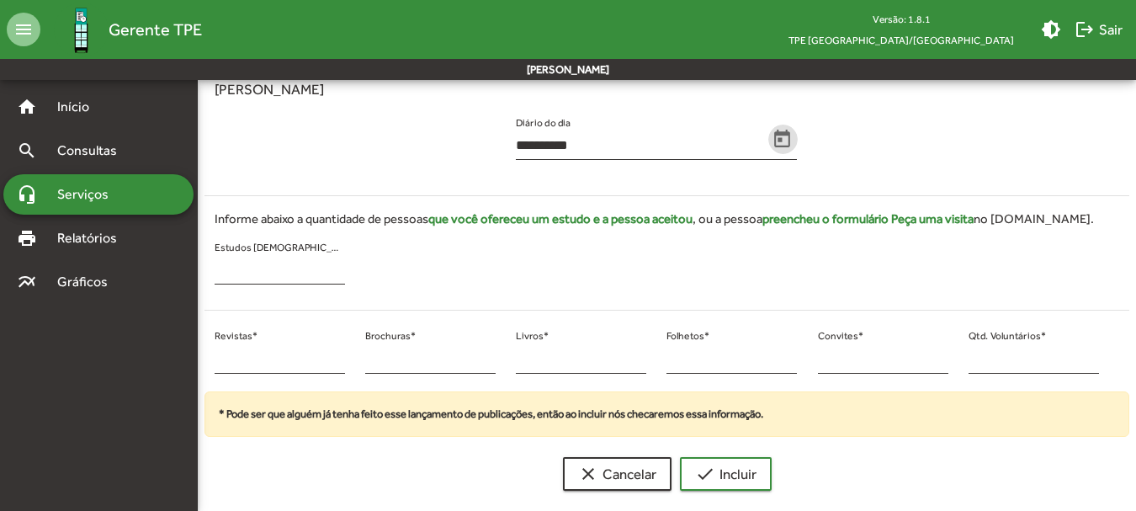
scroll to position [340, 0]
drag, startPoint x: 225, startPoint y: 360, endPoint x: 210, endPoint y: 359, distance: 14.3
click at [210, 359] on div "* Revistas *" at bounding box center [279, 358] width 151 height 68
type input "**"
click at [978, 363] on input "*" at bounding box center [1033, 359] width 130 height 15
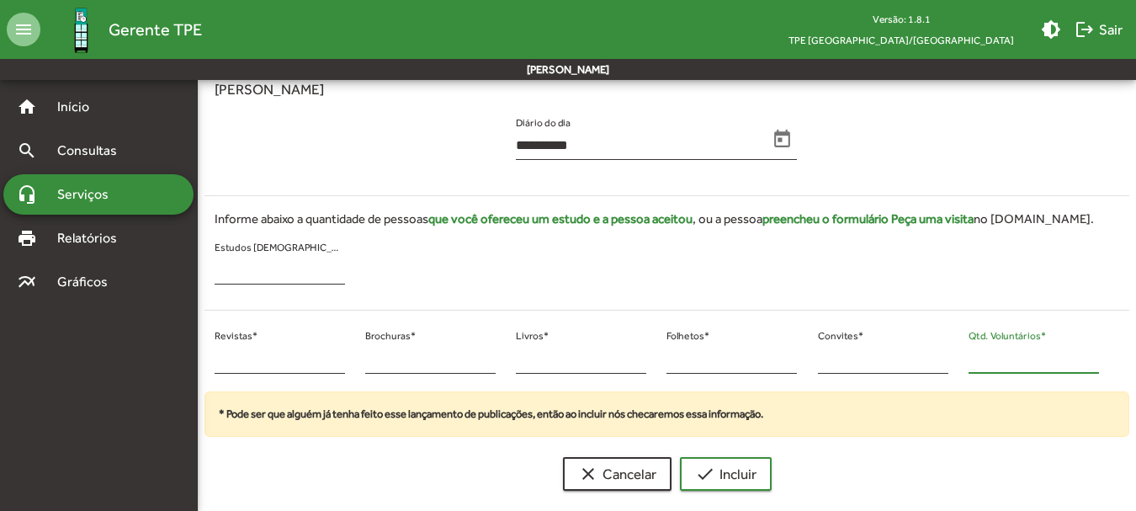
type input "**"
click at [680, 457] on button "check Incluir" at bounding box center [726, 474] width 92 height 34
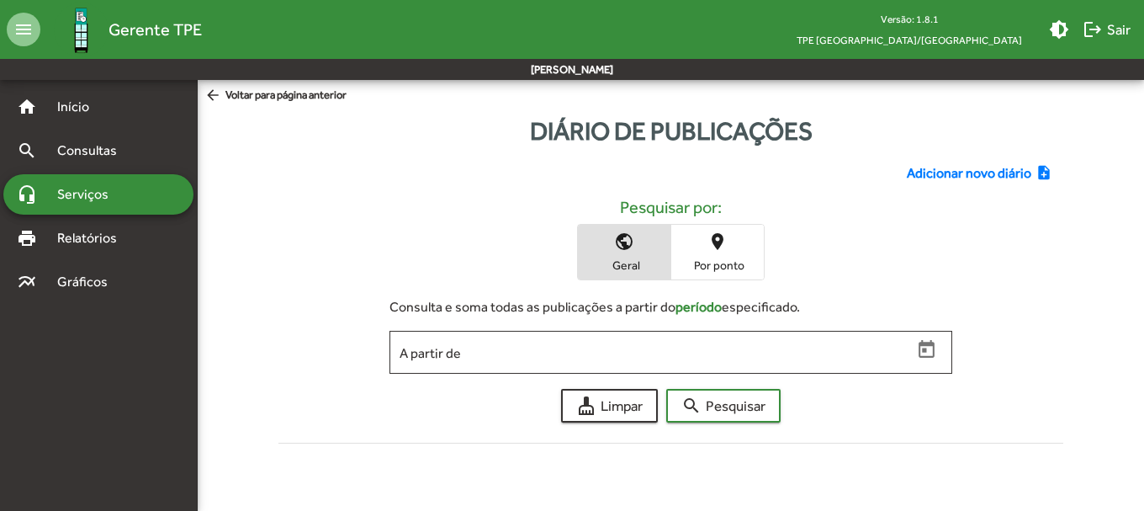
click at [935, 174] on span "Adicionar novo diário" at bounding box center [969, 173] width 125 height 20
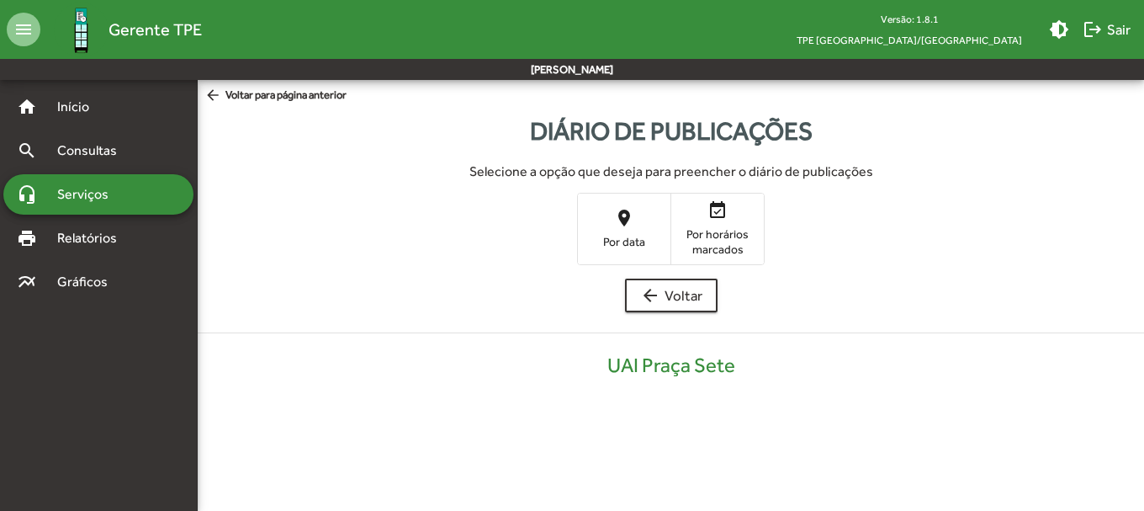
click at [613, 230] on span "place Por data" at bounding box center [624, 228] width 93 height 55
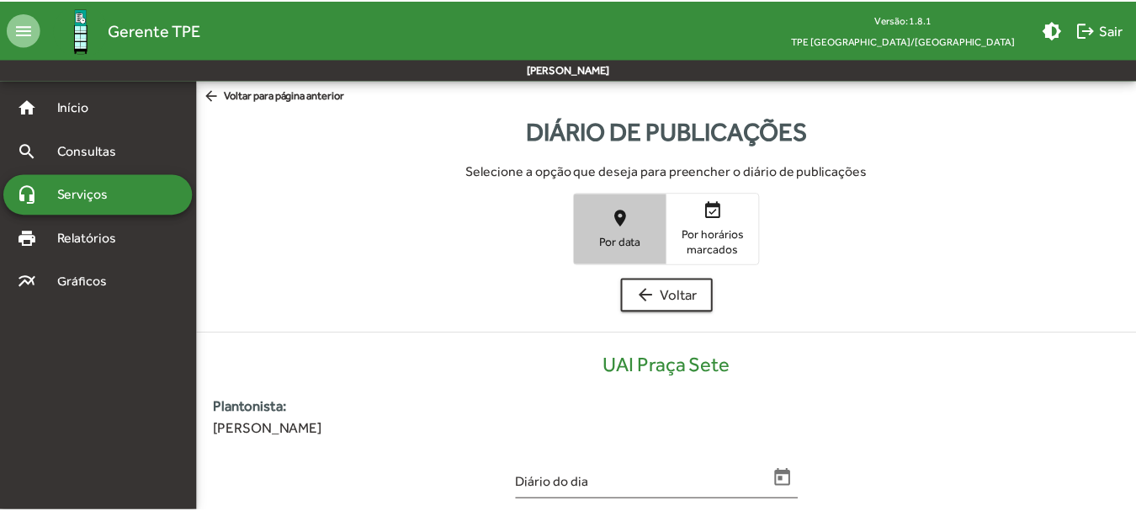
scroll to position [340, 0]
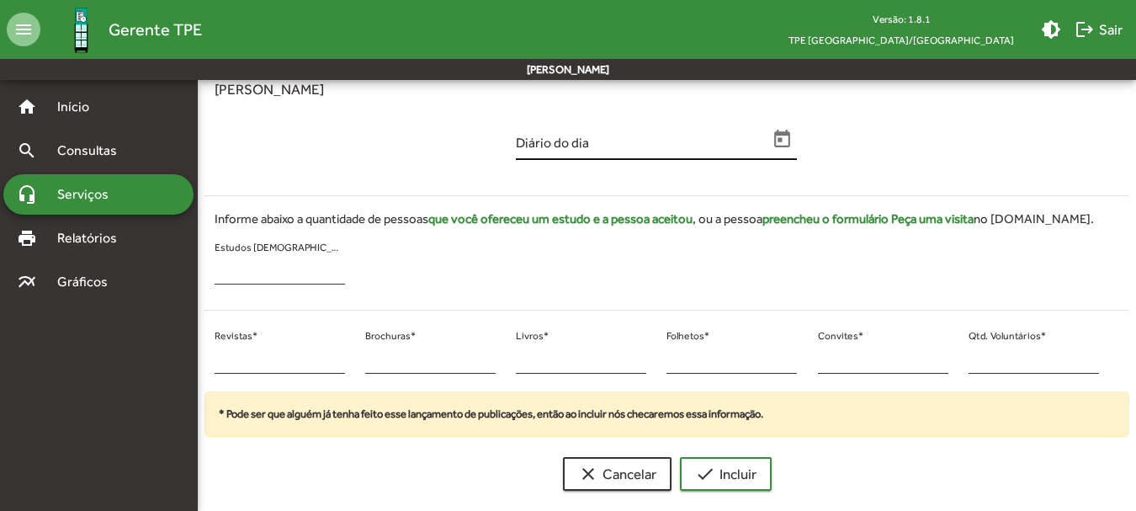
click at [775, 148] on icon "Open calendar" at bounding box center [783, 140] width 22 height 22
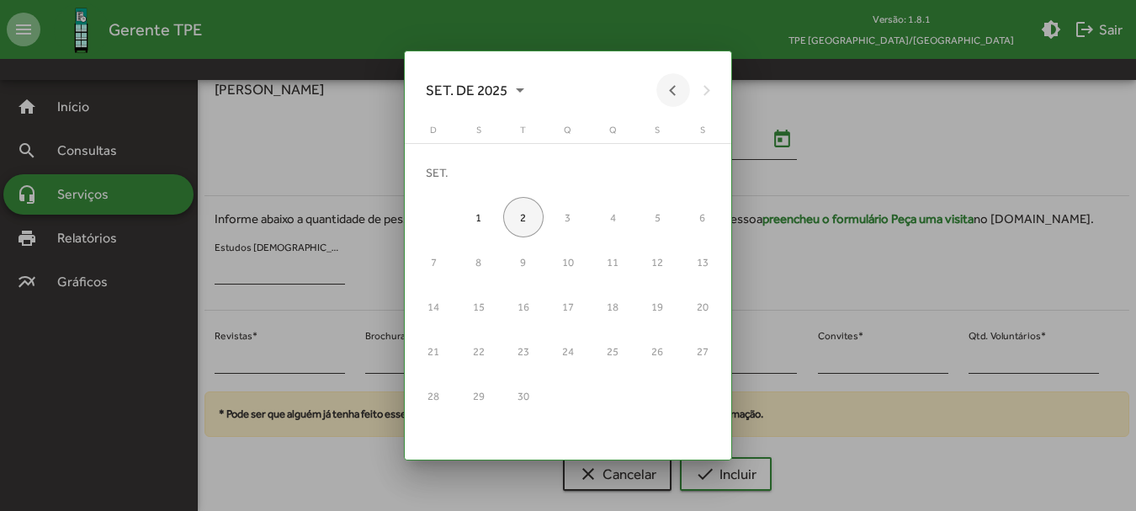
click at [661, 90] on button "Previous month" at bounding box center [673, 90] width 34 height 34
click at [605, 291] on div "21" at bounding box center [612, 307] width 40 height 40
type input "**********"
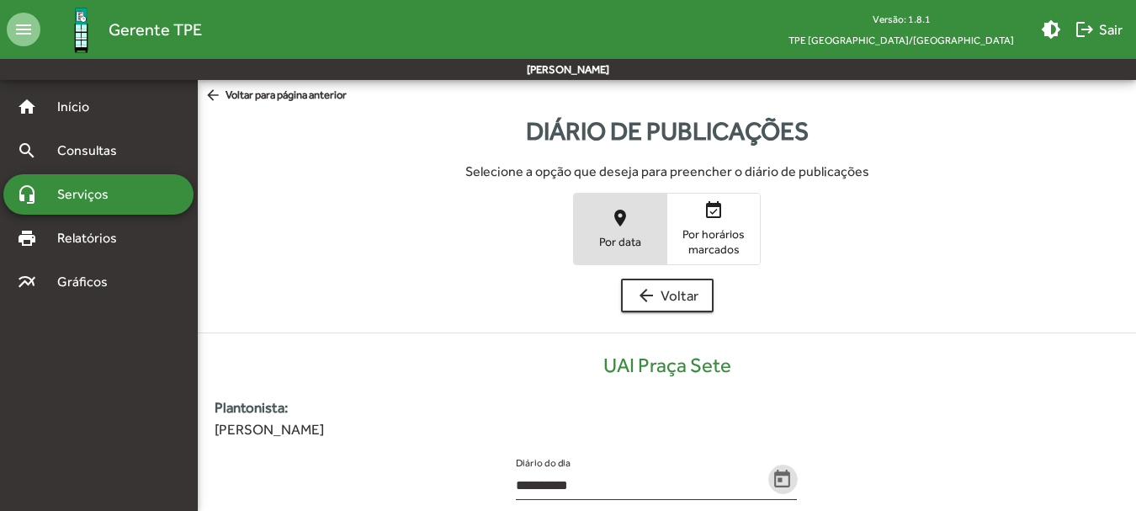
scroll to position [340, 0]
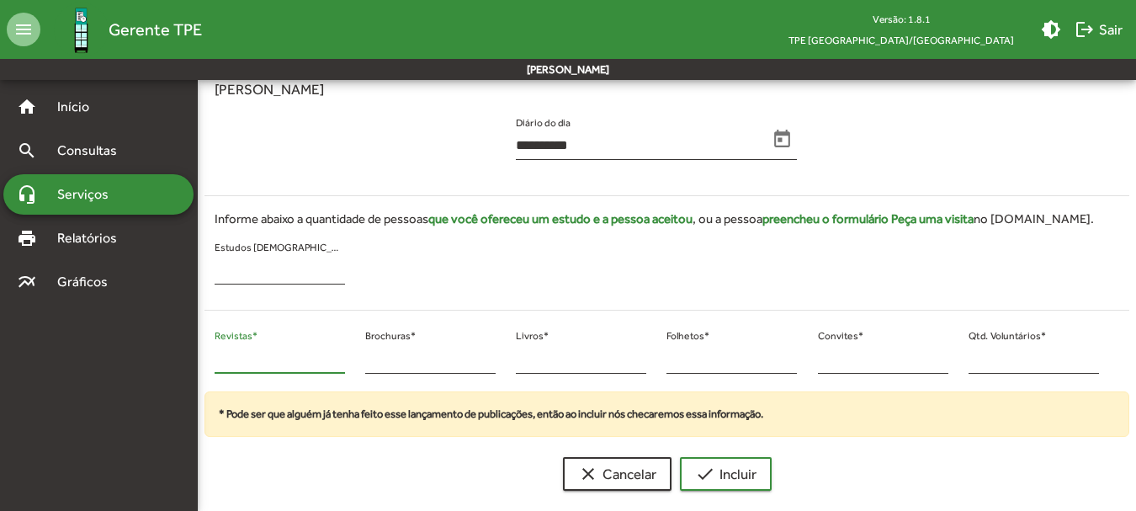
click at [235, 364] on input "*" at bounding box center [280, 359] width 130 height 15
type input "*"
drag, startPoint x: 989, startPoint y: 358, endPoint x: 976, endPoint y: 364, distance: 14.7
click at [976, 363] on input "*" at bounding box center [1033, 359] width 130 height 15
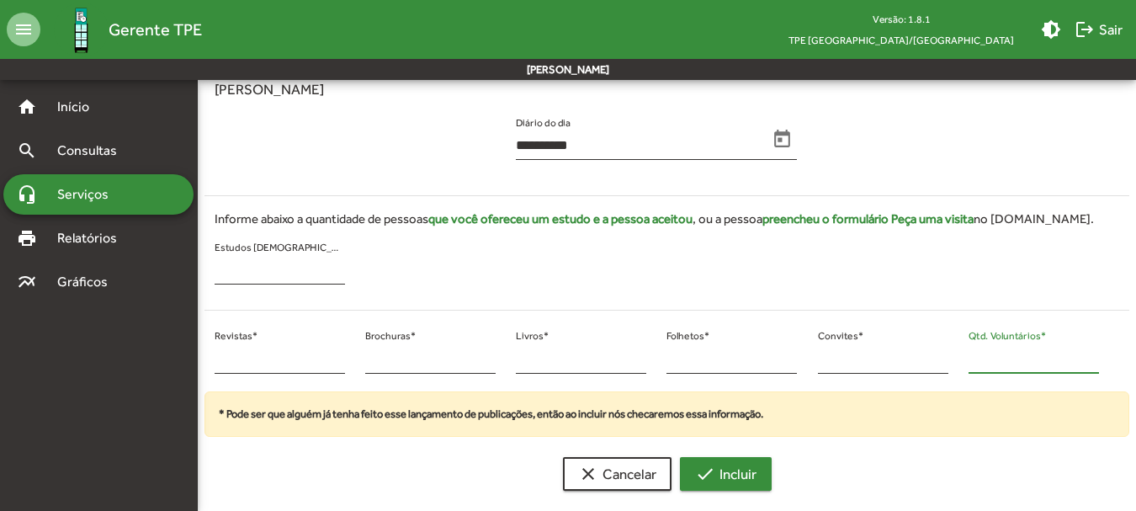
type input "*"
click at [703, 474] on mat-icon "check" at bounding box center [705, 474] width 20 height 20
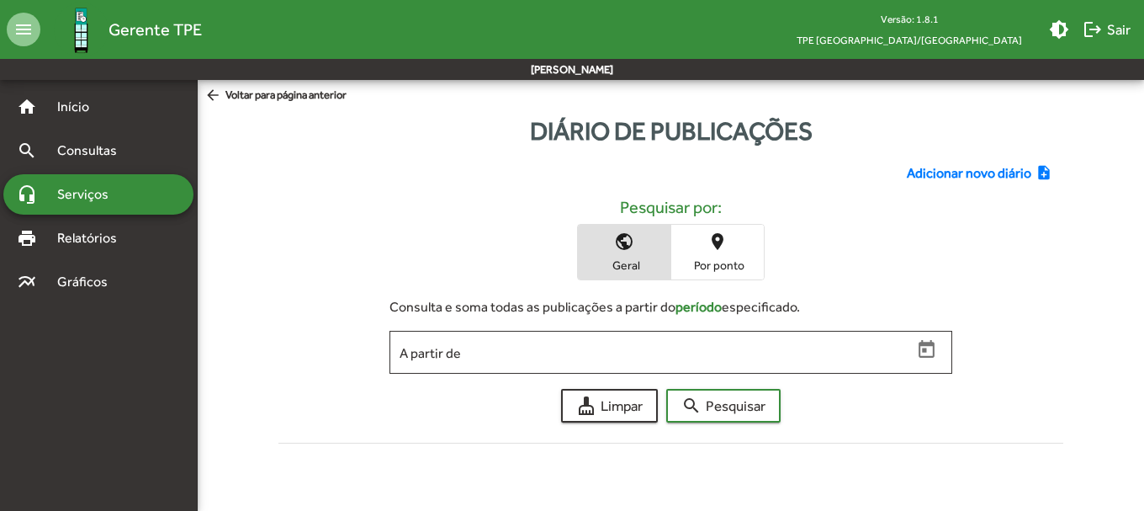
click at [967, 162] on div "Adicionar novo diário note_add Pesquisar por: public Geral place Por ponto Cons…" at bounding box center [671, 300] width 806 height 300
click at [964, 171] on span "Adicionar novo diário" at bounding box center [969, 173] width 125 height 20
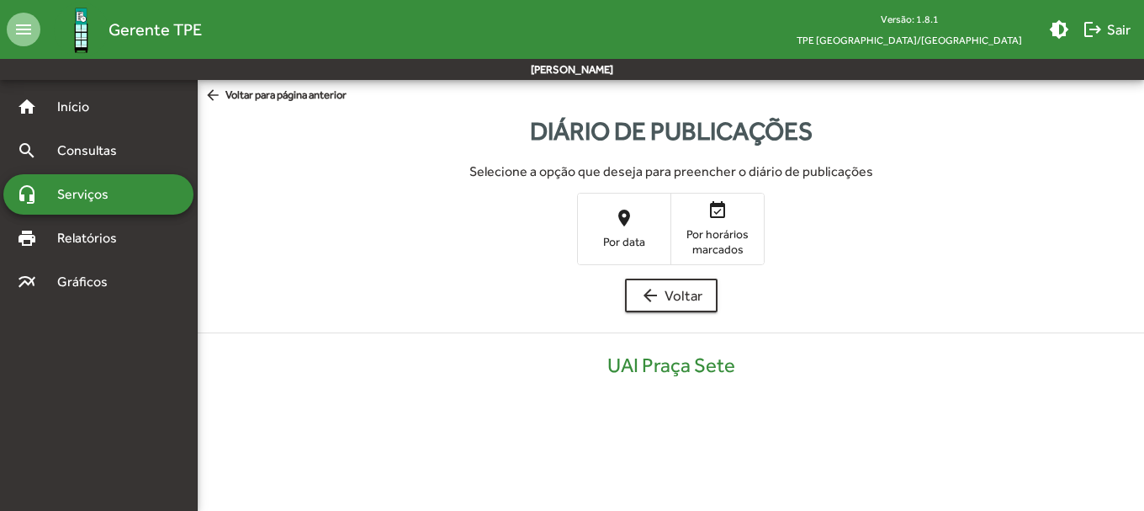
click at [604, 225] on span "place Por data" at bounding box center [624, 228] width 93 height 55
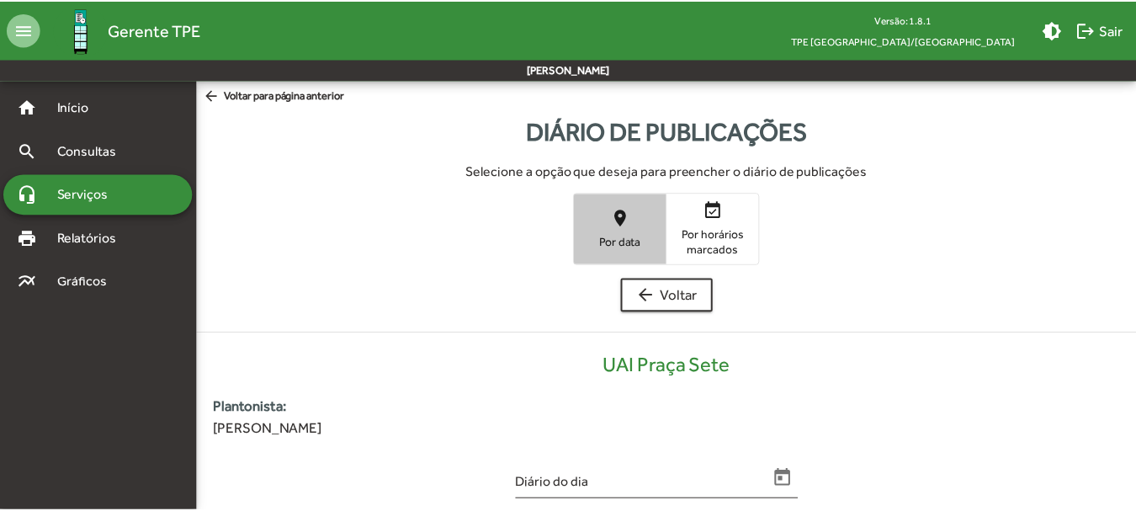
scroll to position [340, 0]
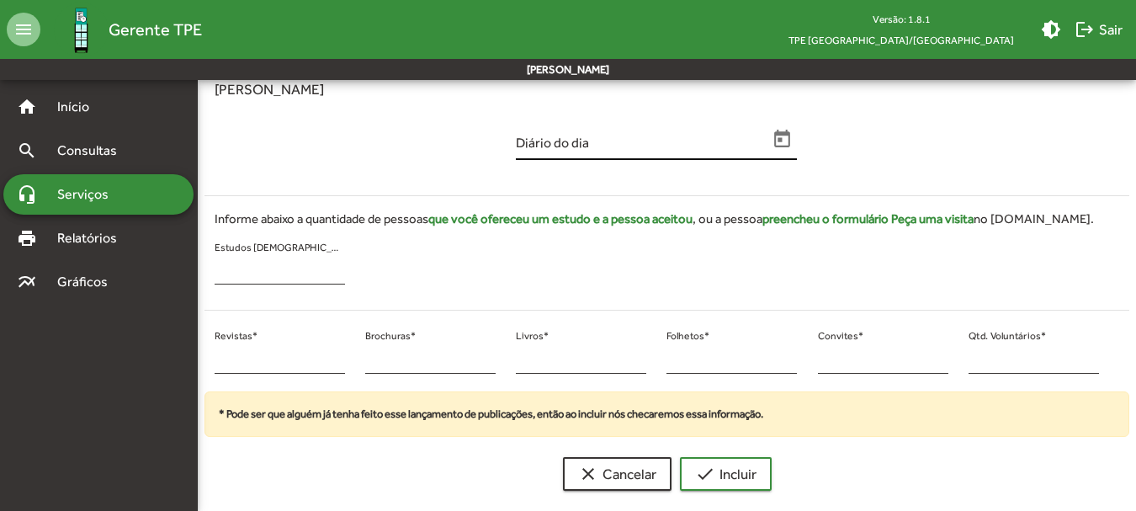
click at [786, 141] on icon "Open calendar" at bounding box center [783, 140] width 22 height 22
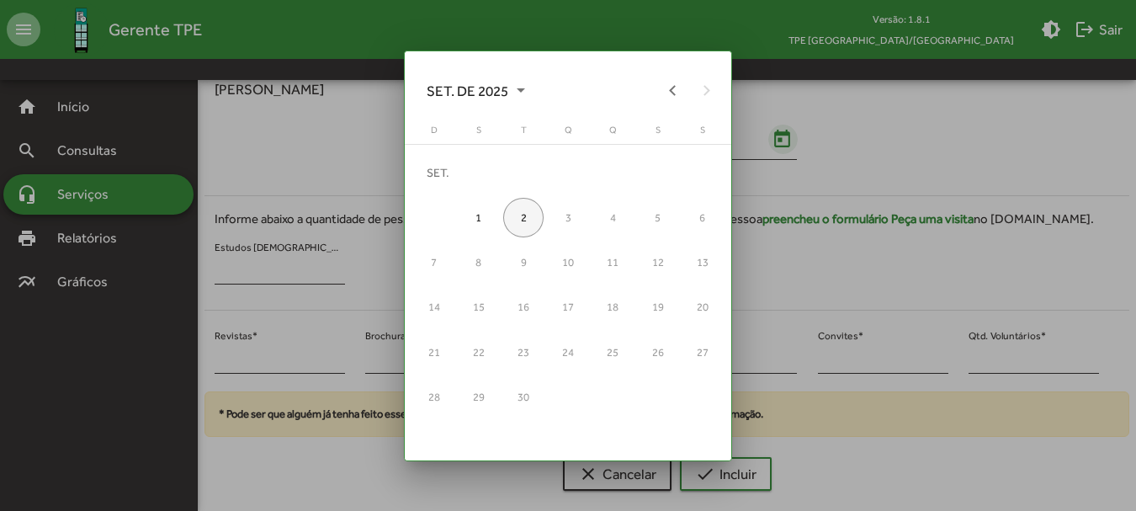
scroll to position [0, 0]
click at [666, 88] on button "Previous month" at bounding box center [673, 90] width 34 height 34
click at [648, 309] on div "22" at bounding box center [657, 307] width 40 height 40
type input "**********"
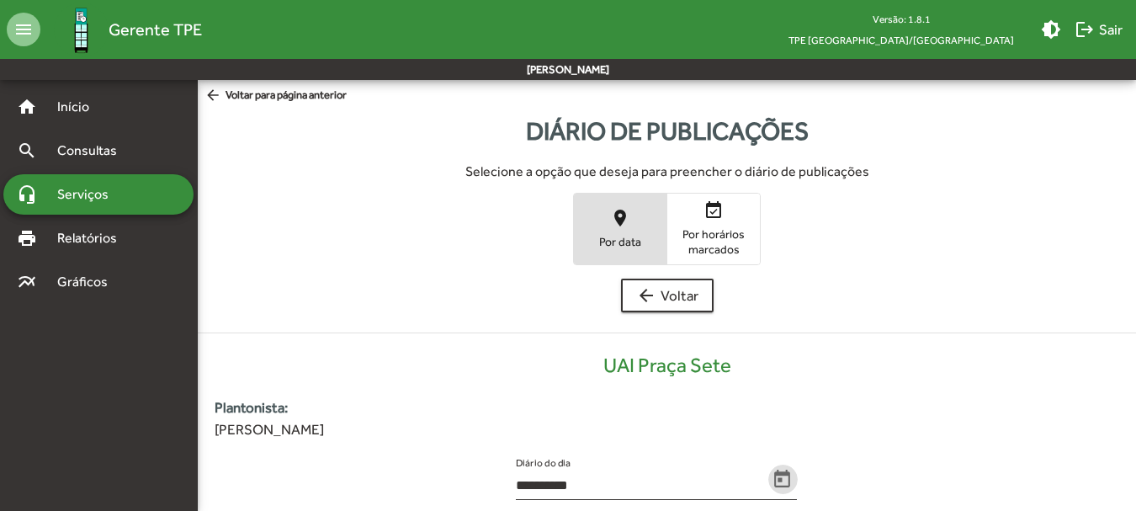
scroll to position [340, 0]
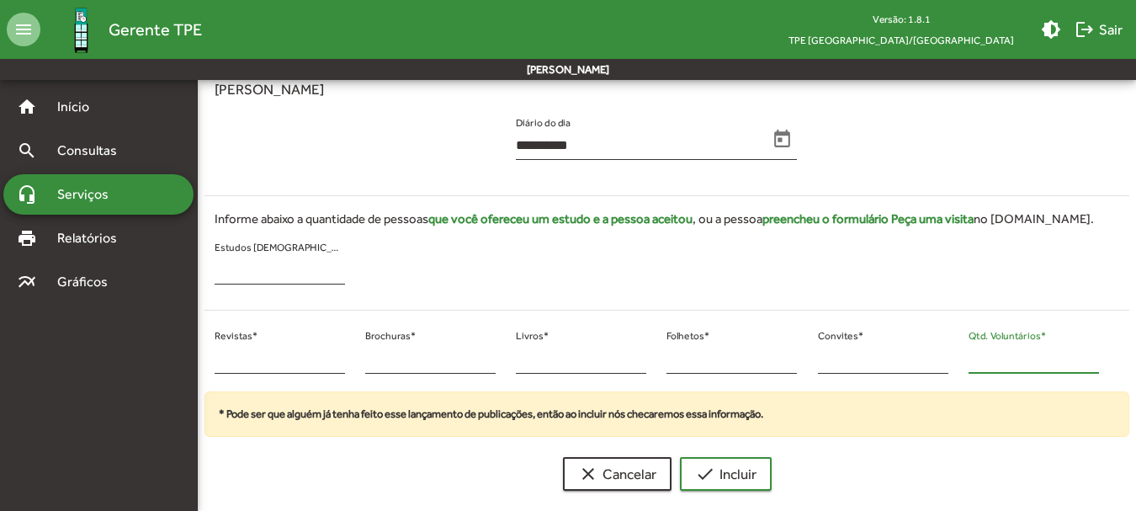
click at [994, 358] on input "*" at bounding box center [1033, 359] width 130 height 15
type input "**"
drag, startPoint x: 236, startPoint y: 368, endPoint x: 196, endPoint y: 395, distance: 49.0
click at [196, 395] on mat-sidenav-container "**********" at bounding box center [568, 122] width 1136 height 764
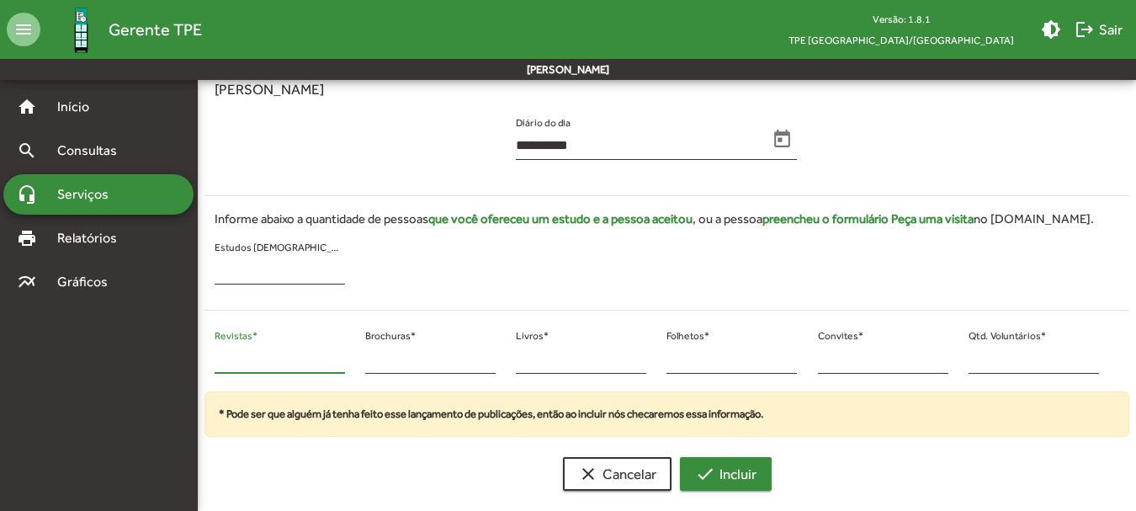
type input "**"
click at [699, 468] on mat-icon "check" at bounding box center [705, 474] width 20 height 20
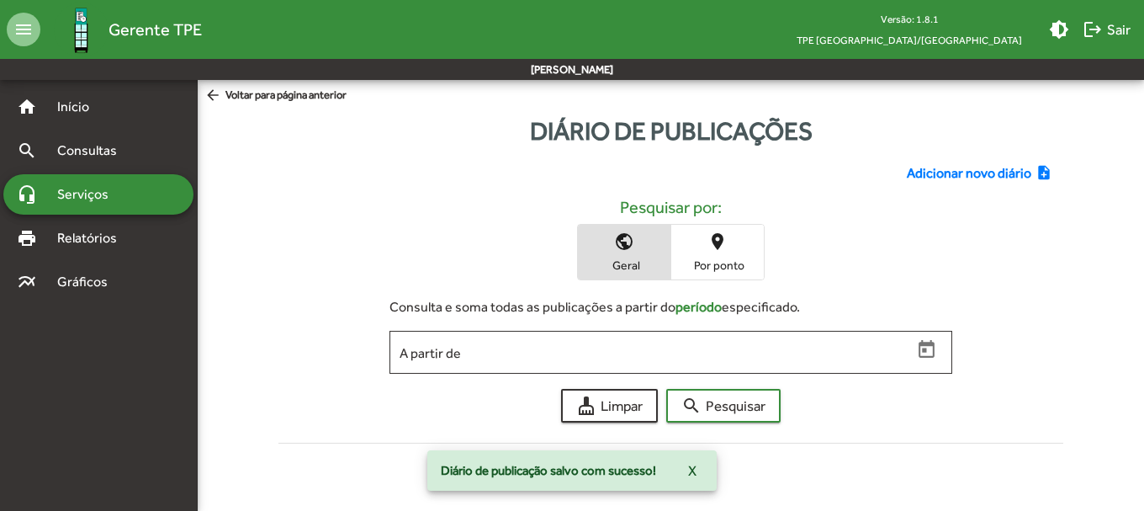
click at [946, 159] on div "Adicionar novo diário note_add Pesquisar por: public Geral place Por ponto Cons…" at bounding box center [671, 300] width 806 height 300
click at [938, 170] on span "Adicionar novo diário" at bounding box center [969, 173] width 125 height 20
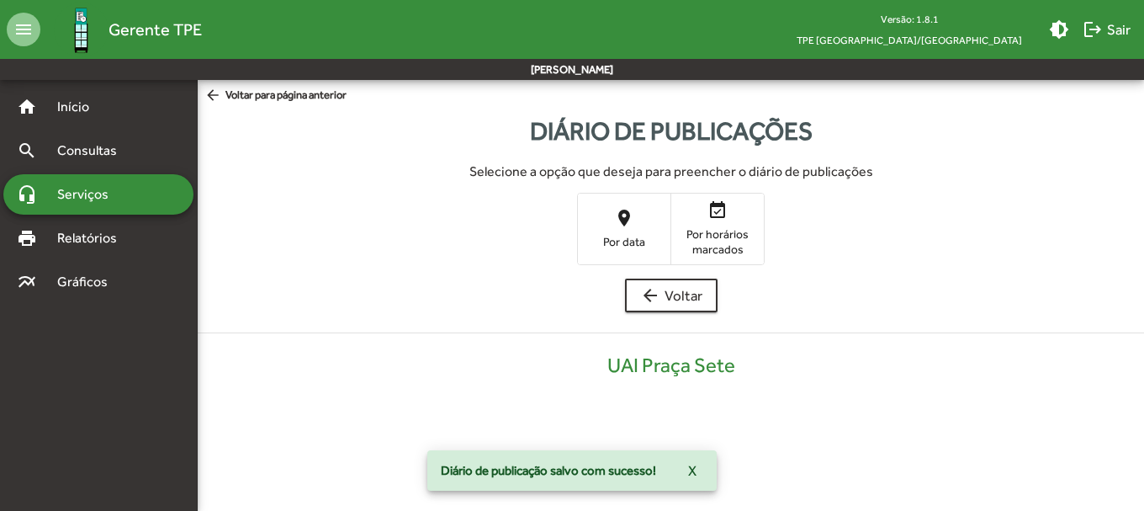
click at [618, 239] on span "Por data" at bounding box center [624, 241] width 84 height 15
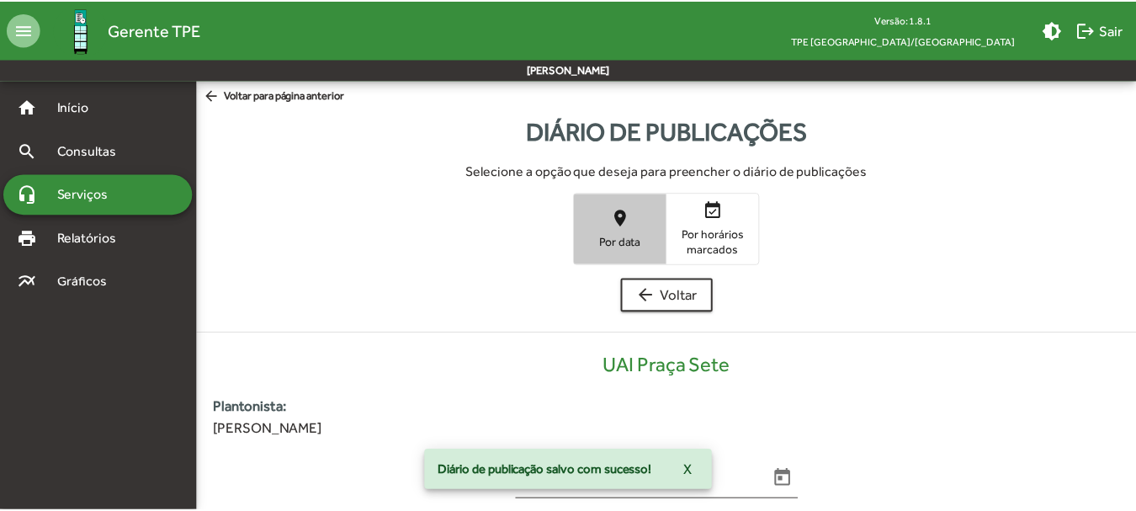
scroll to position [340, 0]
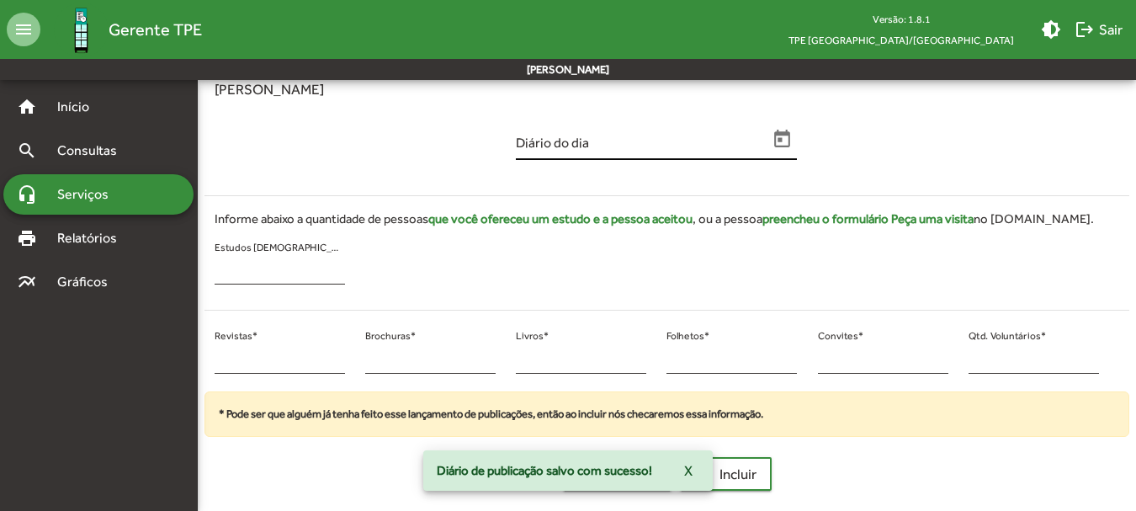
click at [783, 133] on icon "Open calendar" at bounding box center [783, 139] width 16 height 18
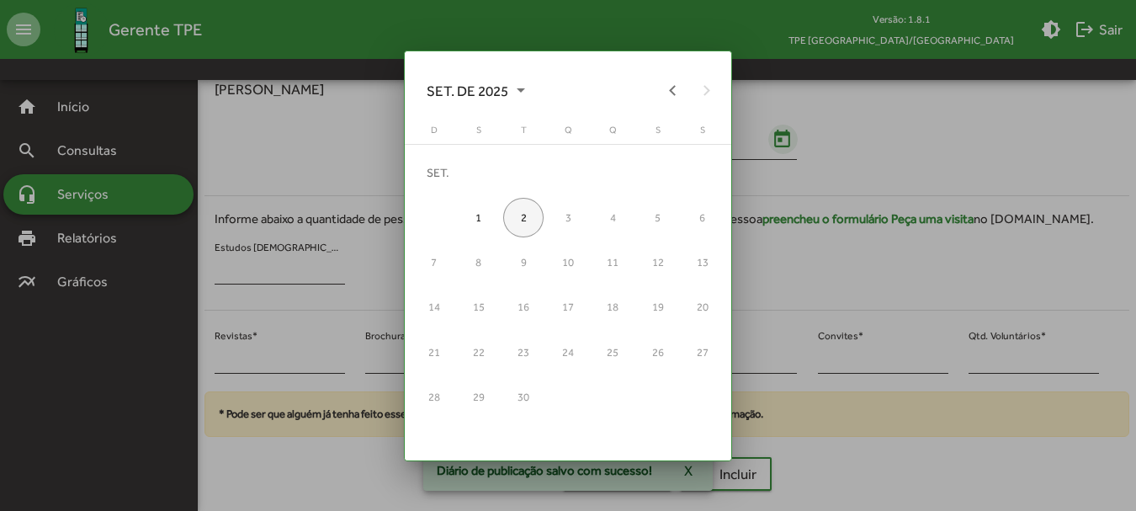
scroll to position [0, 0]
click at [679, 94] on button "Previous month" at bounding box center [673, 90] width 34 height 34
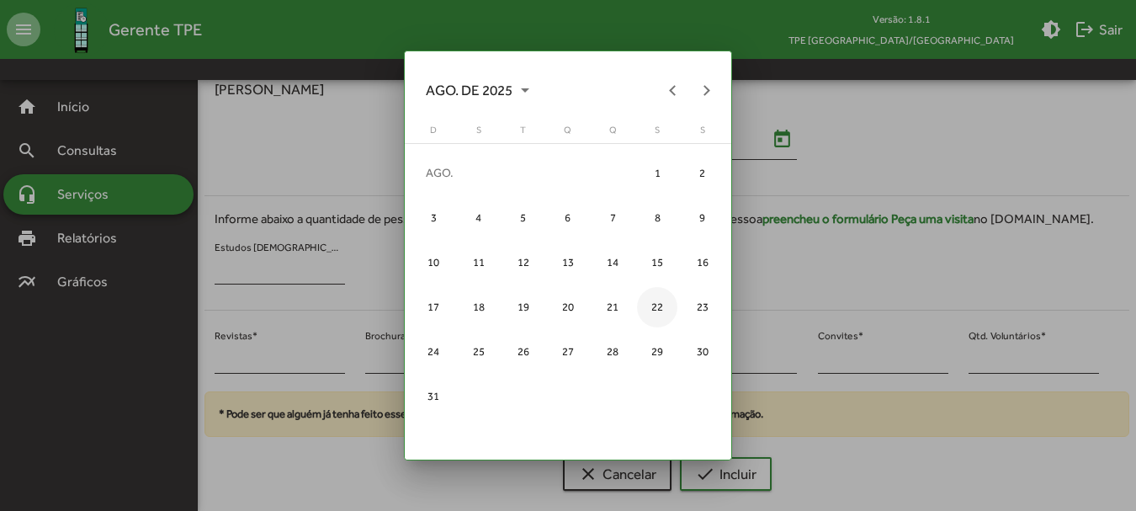
click at [661, 300] on div "22" at bounding box center [657, 307] width 40 height 40
type input "**********"
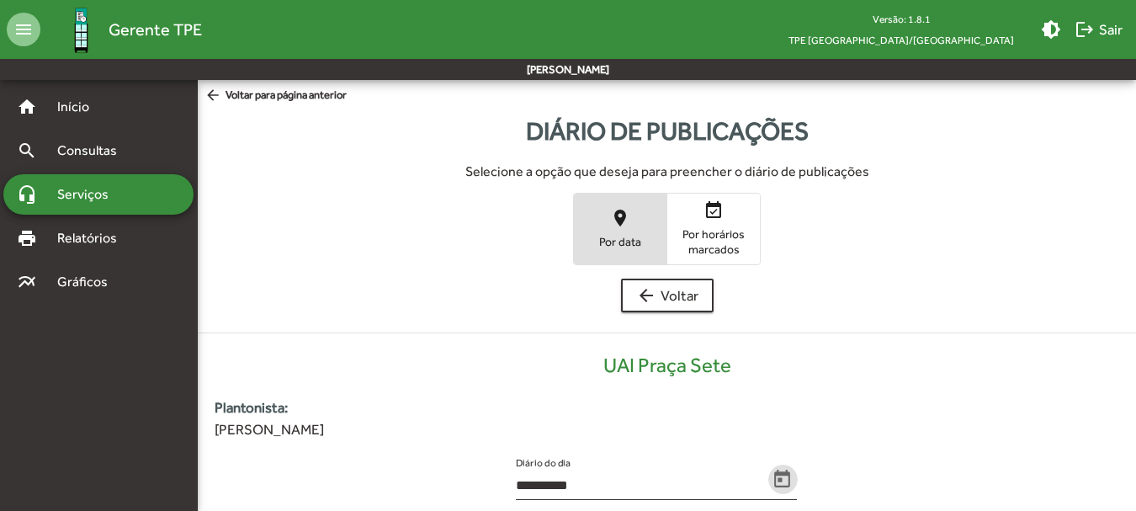
scroll to position [340, 0]
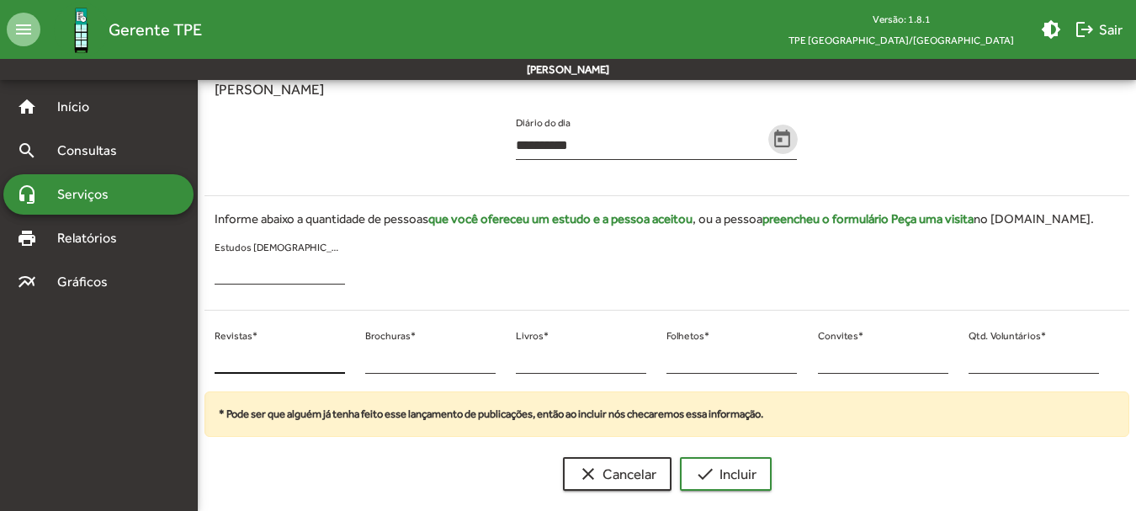
click at [253, 349] on div "* Revistas *" at bounding box center [280, 354] width 130 height 40
click at [239, 349] on div "* Revistas *" at bounding box center [280, 354] width 130 height 40
click at [237, 352] on input "*" at bounding box center [280, 359] width 130 height 15
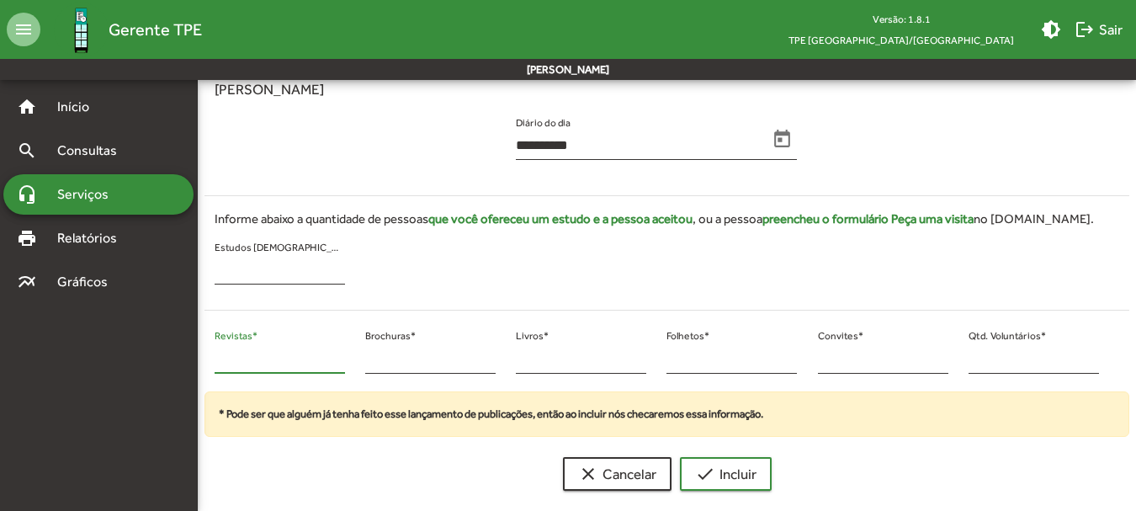
click at [212, 363] on div "* Revistas *" at bounding box center [279, 358] width 151 height 68
type input "**"
drag, startPoint x: 982, startPoint y: 363, endPoint x: 955, endPoint y: 363, distance: 26.9
click at [955, 363] on div "** Revistas * * Brochuras * * Livros * * Folhetos * * Convites * * Qtd. Voluntá…" at bounding box center [656, 358] width 925 height 68
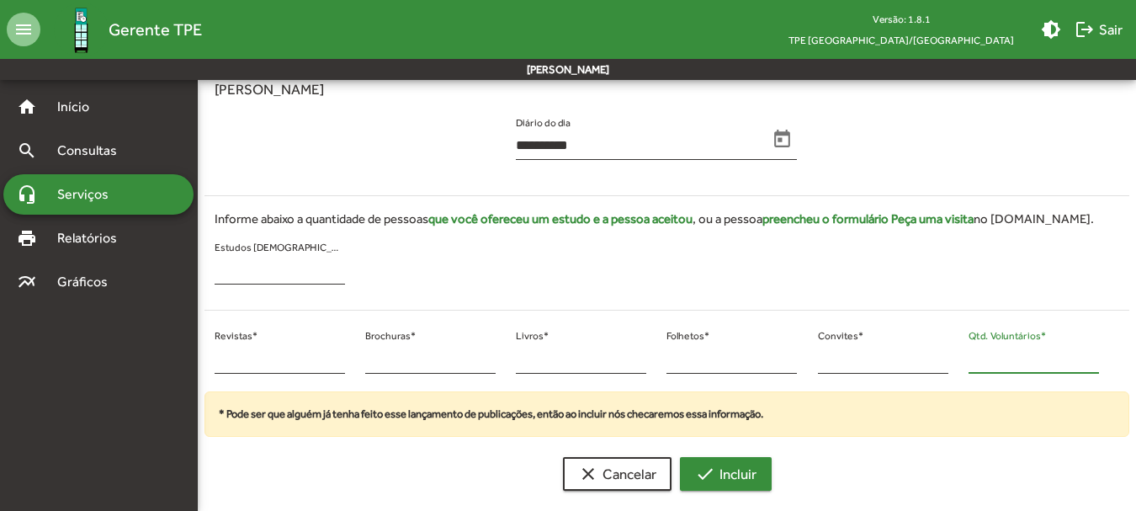
type input "**"
click at [745, 473] on span "check Incluir" at bounding box center [725, 474] width 61 height 30
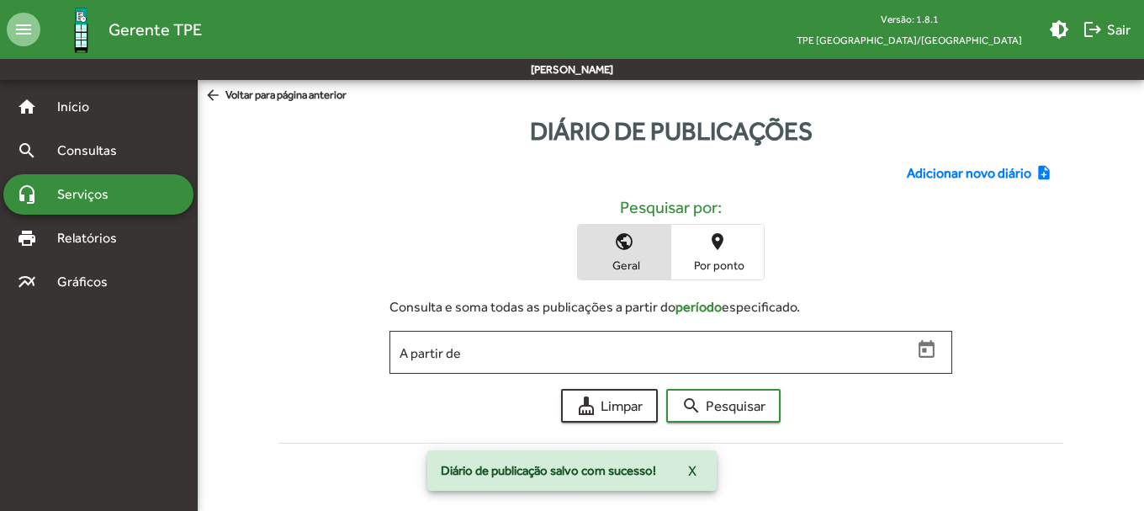
click at [968, 164] on span "Adicionar novo diário" at bounding box center [969, 173] width 125 height 20
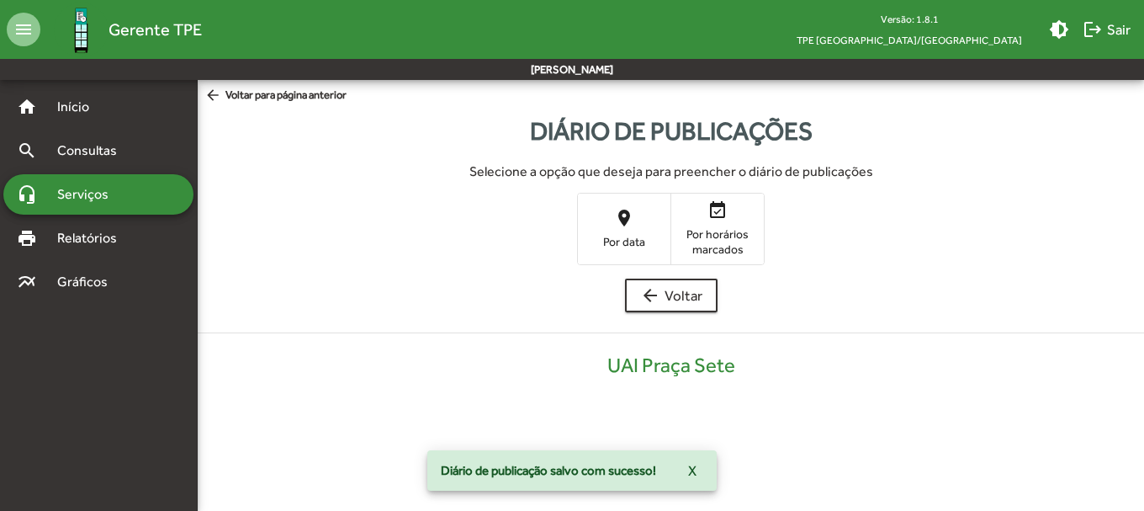
click at [633, 225] on mat-icon "place" at bounding box center [624, 218] width 20 height 20
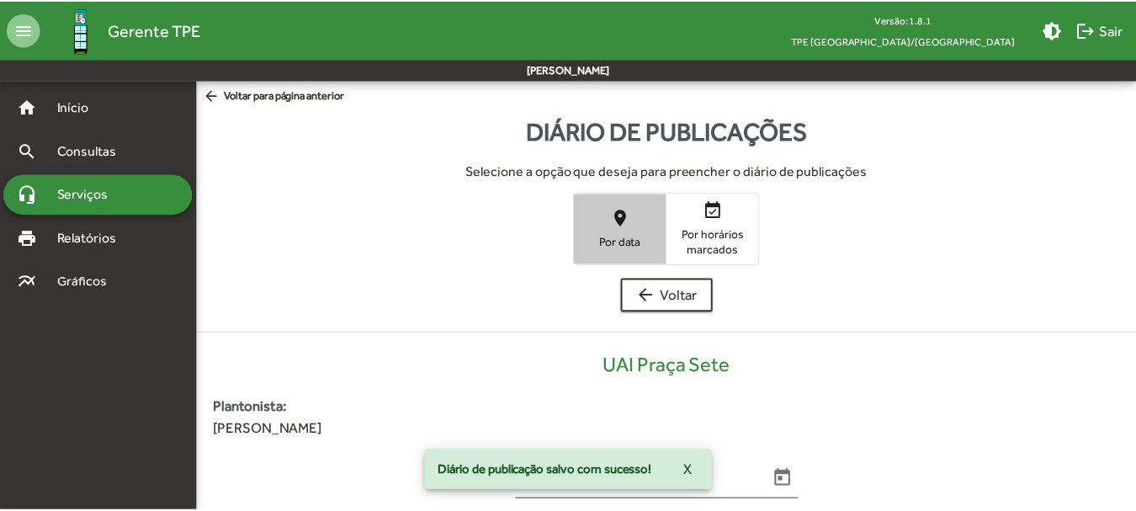
scroll to position [340, 0]
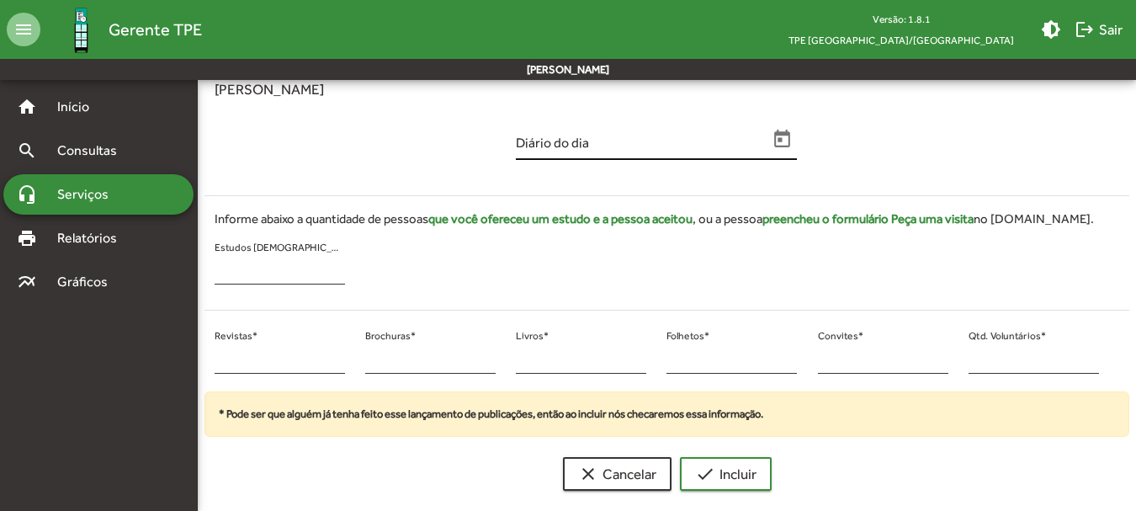
click at [775, 148] on icon "Open calendar" at bounding box center [783, 140] width 22 height 22
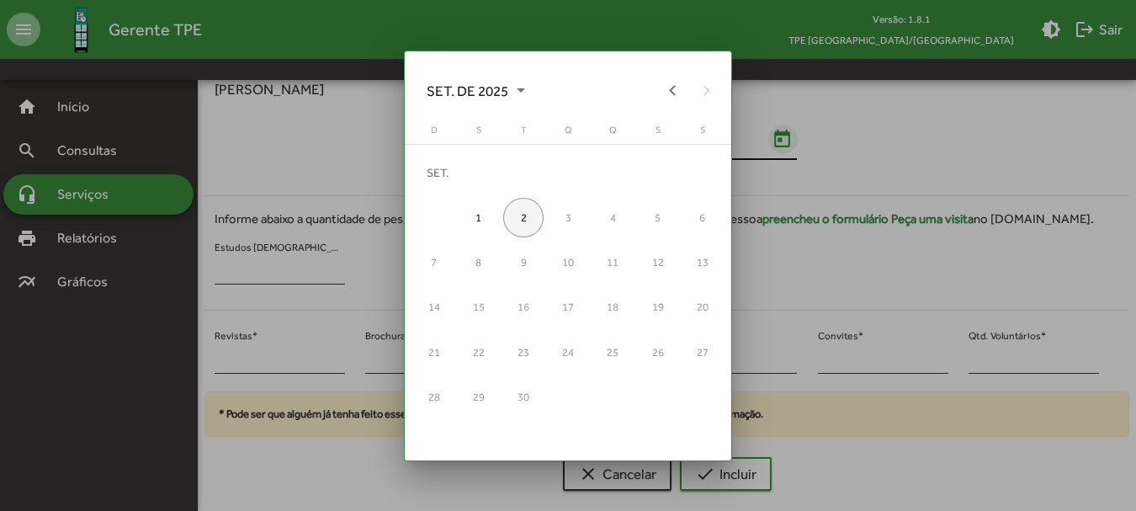
scroll to position [0, 0]
click at [683, 87] on button "Previous month" at bounding box center [673, 90] width 34 height 34
click at [658, 302] on div "22" at bounding box center [657, 307] width 40 height 40
type input "**********"
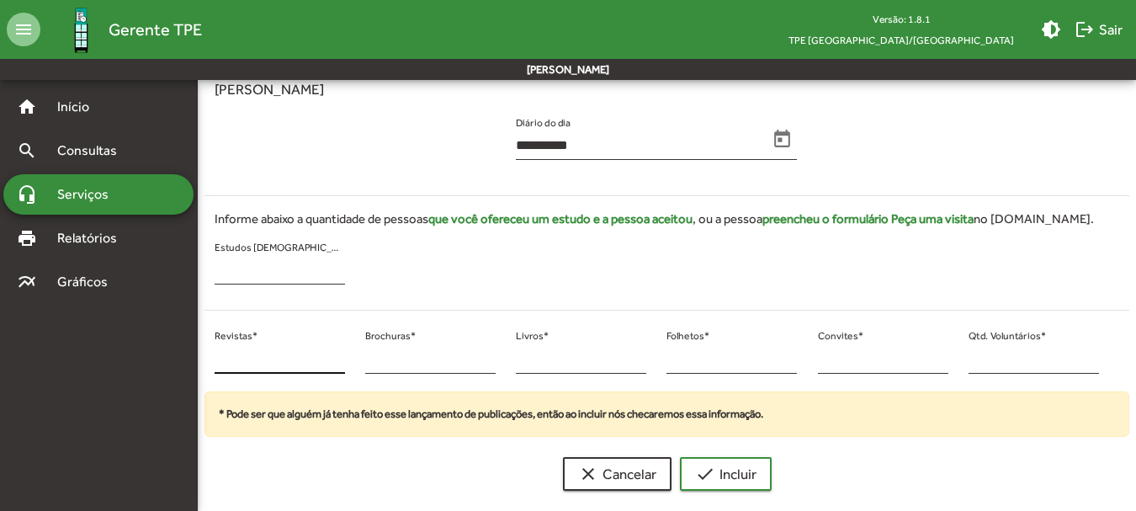
click at [234, 348] on div "* Revistas *" at bounding box center [280, 354] width 130 height 40
type input "**"
click at [835, 366] on input "*" at bounding box center [883, 359] width 130 height 15
type input "**"
click at [717, 463] on span "check Incluir" at bounding box center [725, 474] width 61 height 30
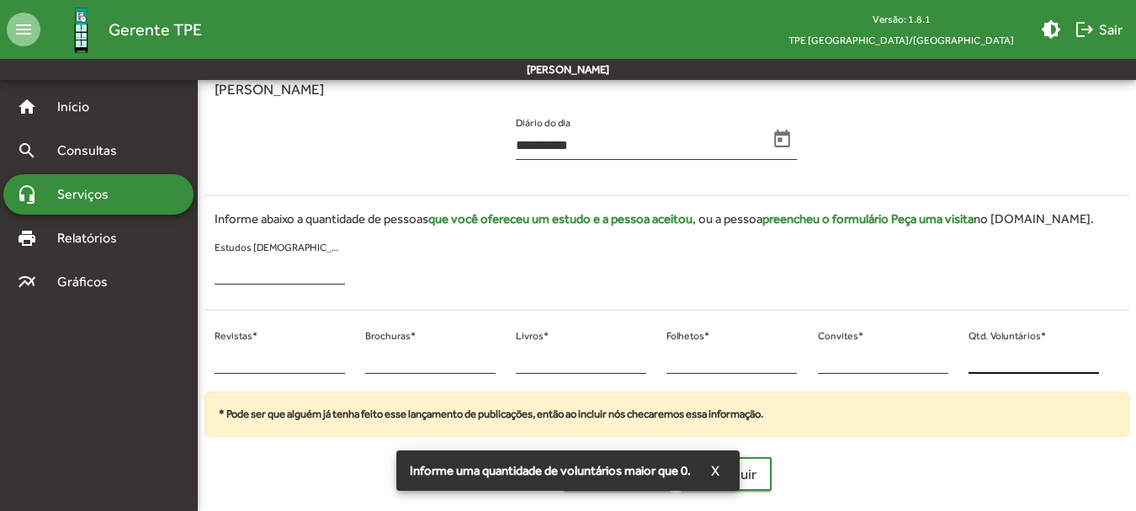
click at [982, 361] on input "*" at bounding box center [1033, 359] width 130 height 15
click at [981, 361] on input "*" at bounding box center [1033, 359] width 130 height 15
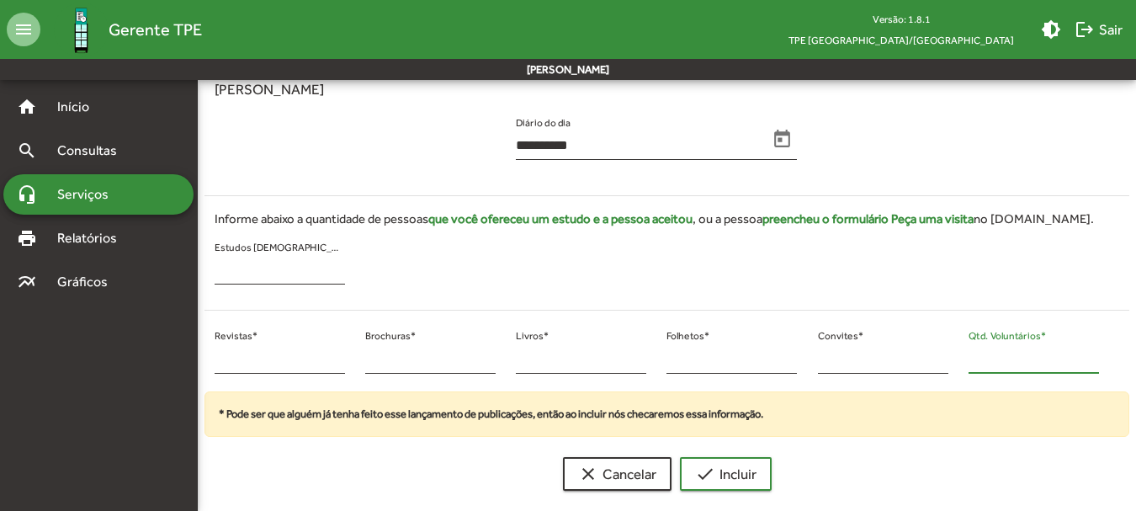
drag, startPoint x: 979, startPoint y: 361, endPoint x: 963, endPoint y: 363, distance: 16.1
click at [963, 363] on div "* Qtd. Voluntários *" at bounding box center [1033, 358] width 151 height 68
type input "**"
click at [719, 474] on span "check Incluir" at bounding box center [725, 474] width 61 height 30
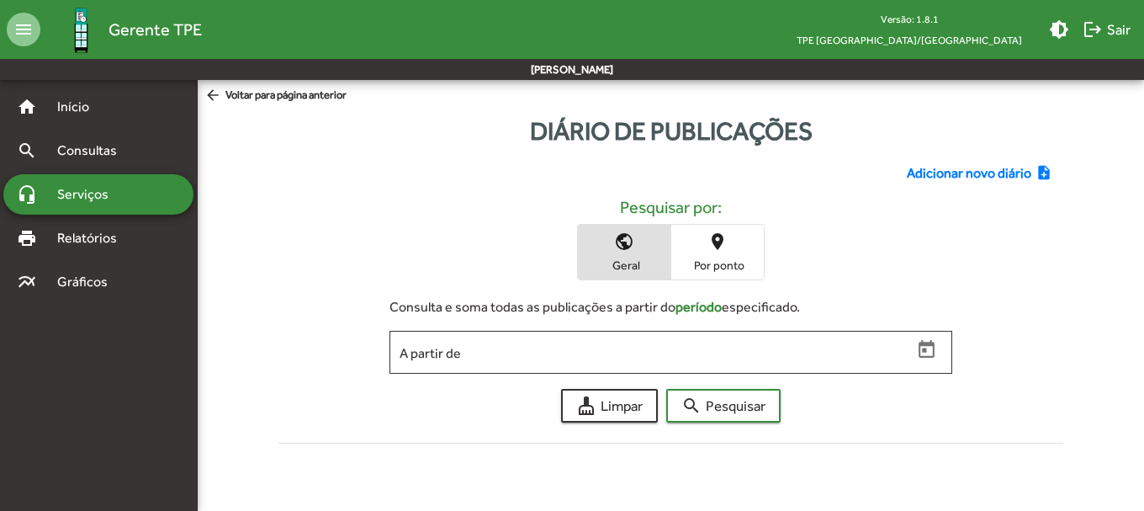
click at [943, 173] on span "Adicionar novo diário" at bounding box center [969, 173] width 125 height 20
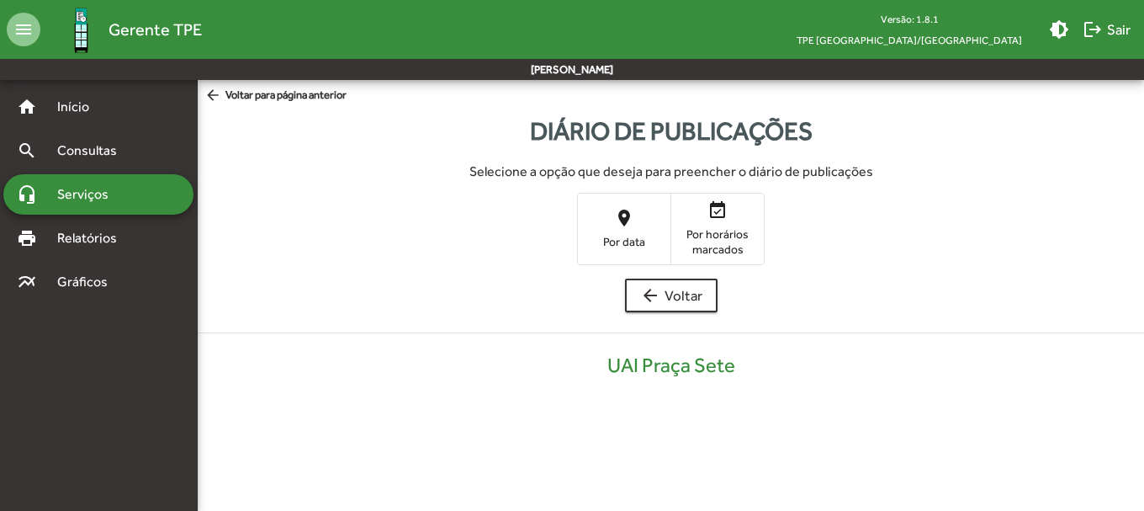
click at [636, 218] on span "place Por data" at bounding box center [624, 228] width 93 height 55
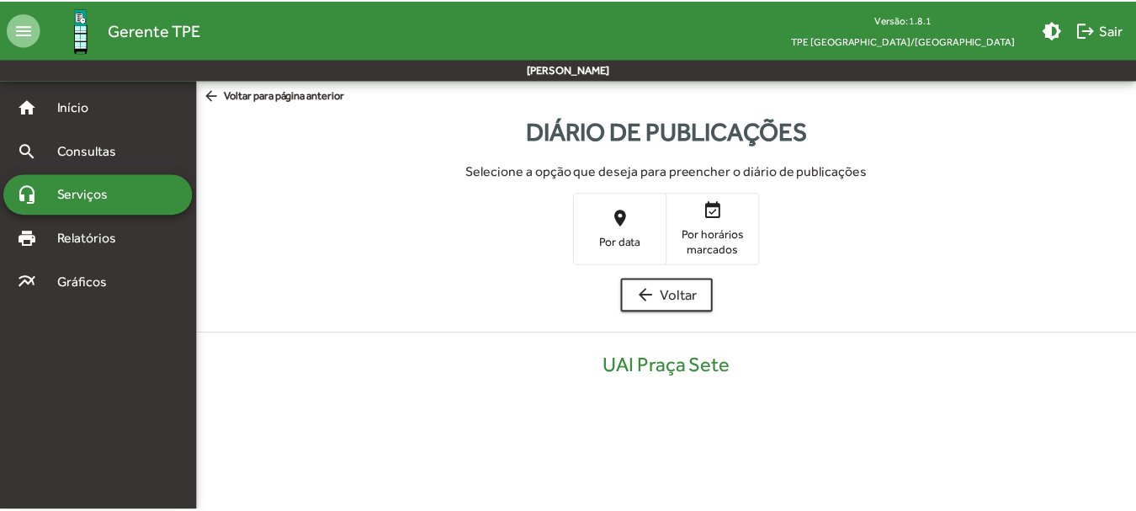
scroll to position [340, 0]
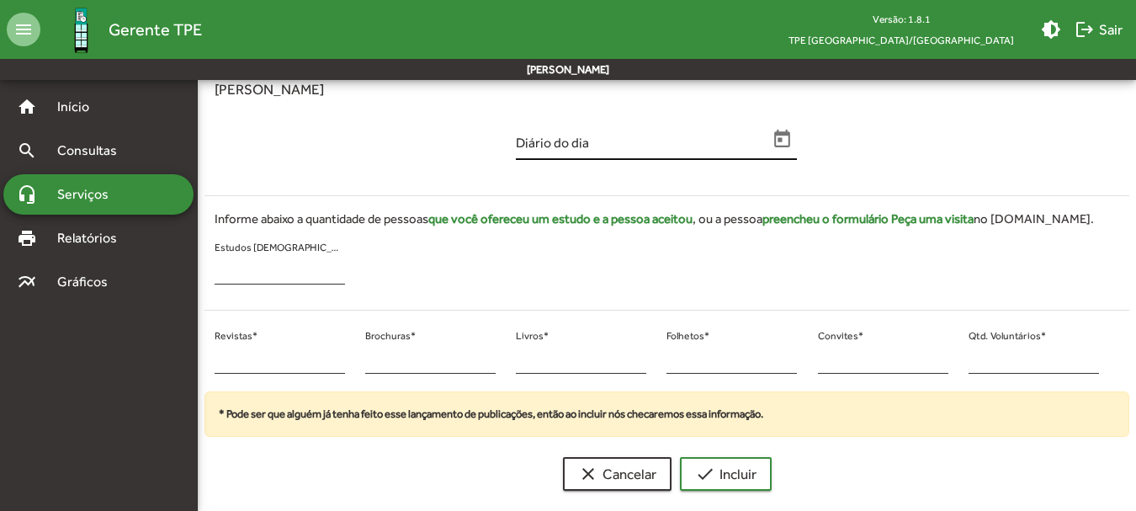
click at [781, 133] on icon "Open calendar" at bounding box center [783, 139] width 16 height 18
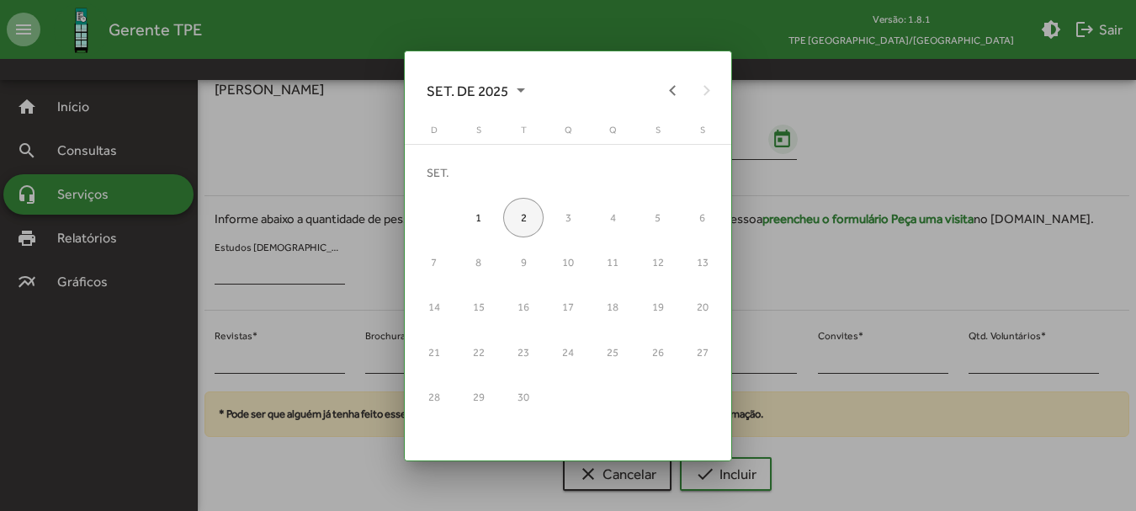
scroll to position [0, 0]
click at [664, 81] on button "Previous month" at bounding box center [673, 90] width 34 height 34
click at [440, 349] on div "24" at bounding box center [433, 352] width 40 height 40
type input "**********"
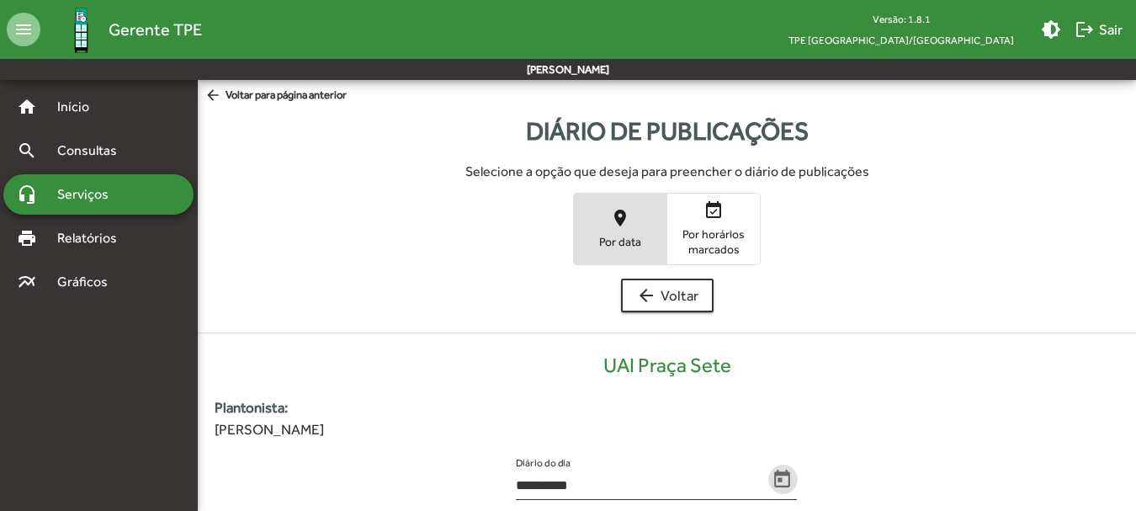
scroll to position [340, 0]
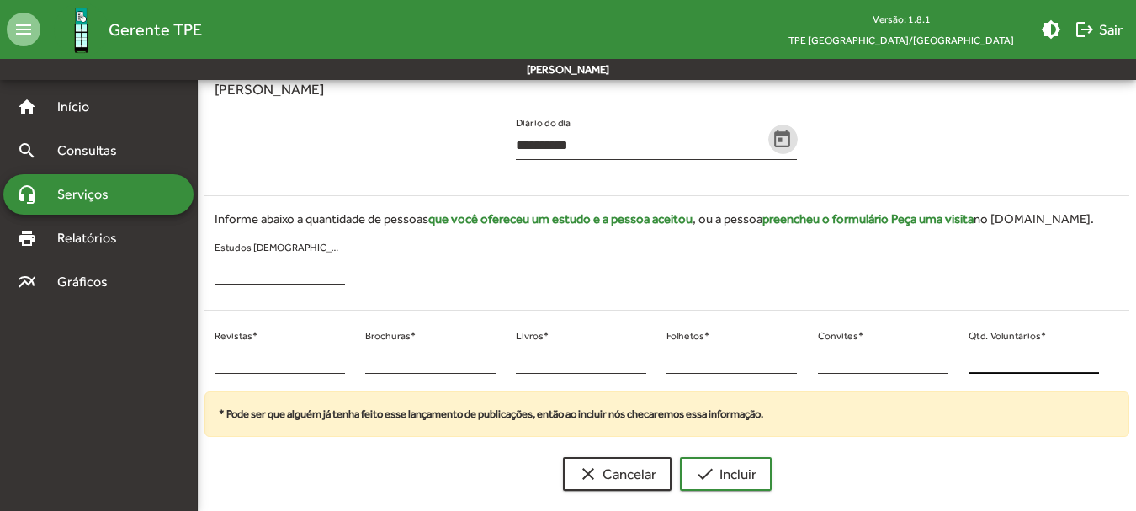
click at [973, 354] on input "*" at bounding box center [1033, 359] width 130 height 15
click at [973, 355] on input "*" at bounding box center [1033, 359] width 130 height 15
drag, startPoint x: 223, startPoint y: 353, endPoint x: 165, endPoint y: 353, distance: 58.1
click at [165, 353] on mat-sidenav-container "**********" at bounding box center [568, 122] width 1136 height 764
type input "**"
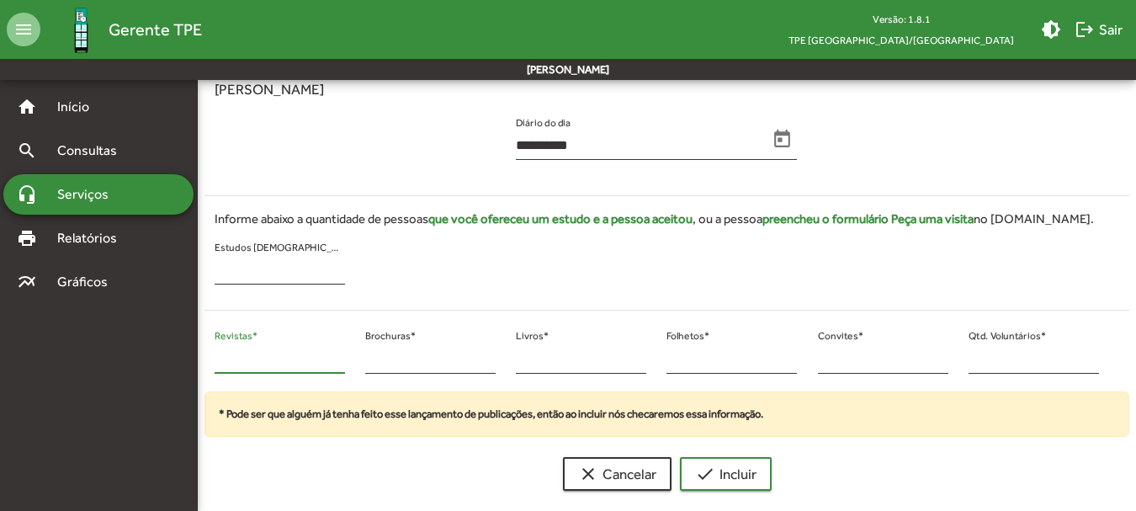
click at [966, 360] on div "* Qtd. Voluntários *" at bounding box center [1033, 358] width 151 height 68
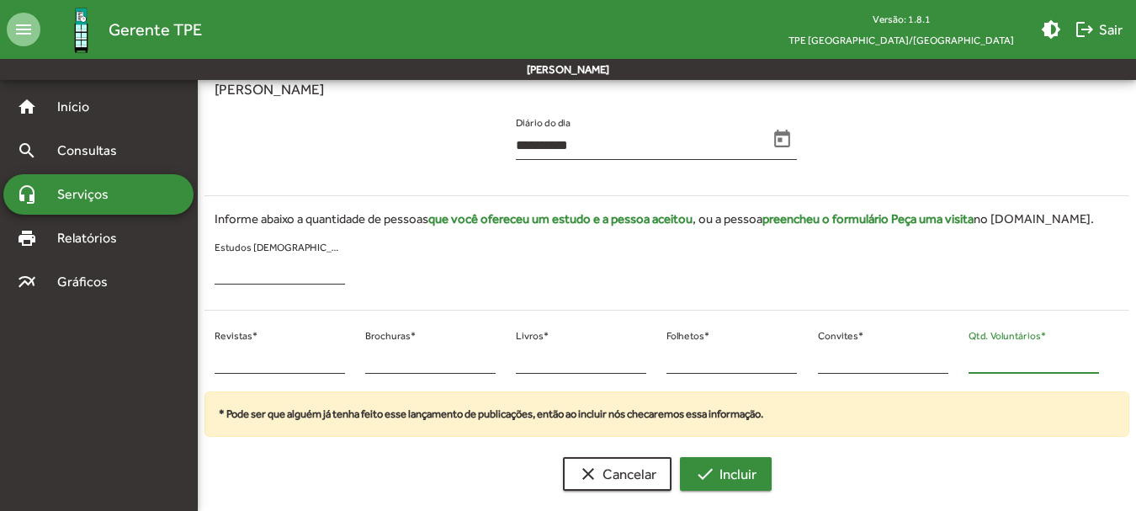
type input "**"
click at [682, 462] on button "check Incluir" at bounding box center [726, 474] width 92 height 34
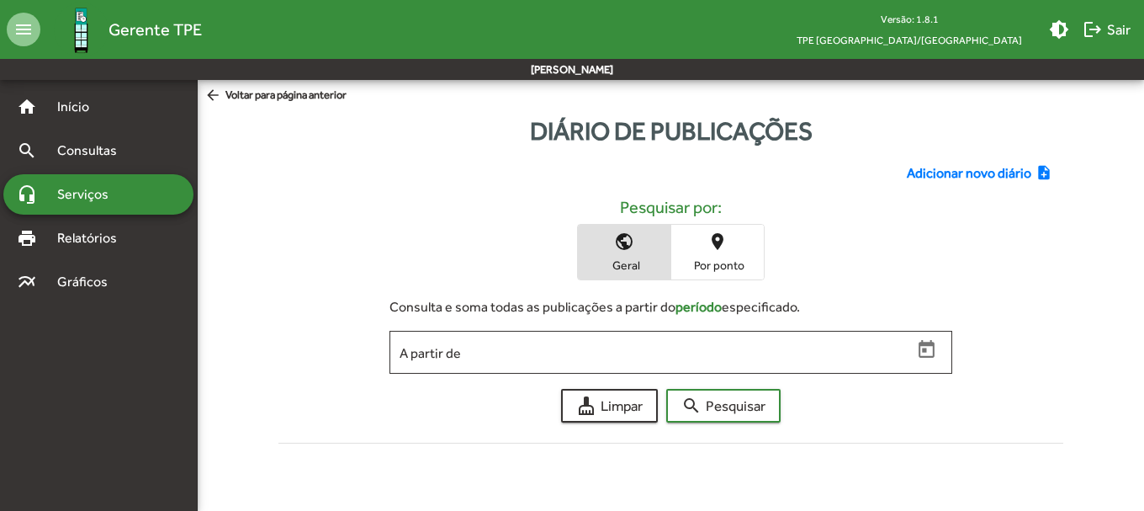
click at [972, 173] on span "Adicionar novo diário" at bounding box center [969, 173] width 125 height 20
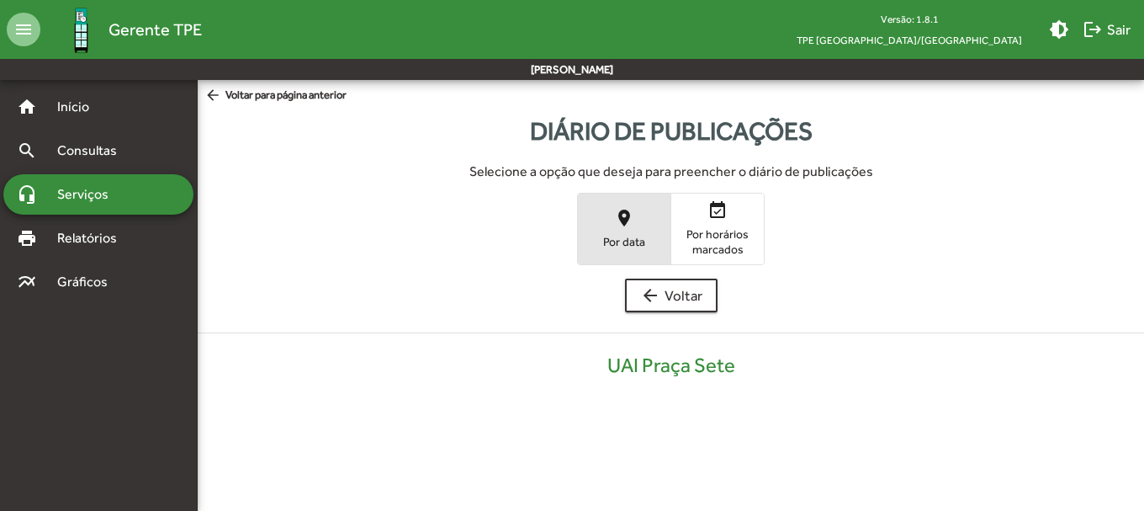
click at [597, 229] on span "place Por data" at bounding box center [624, 228] width 93 height 55
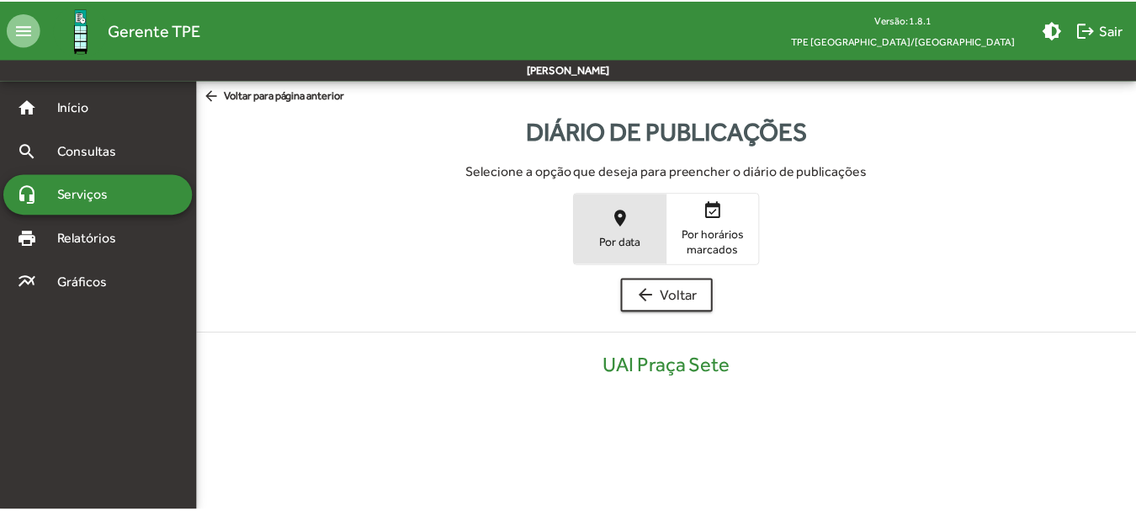
scroll to position [340, 0]
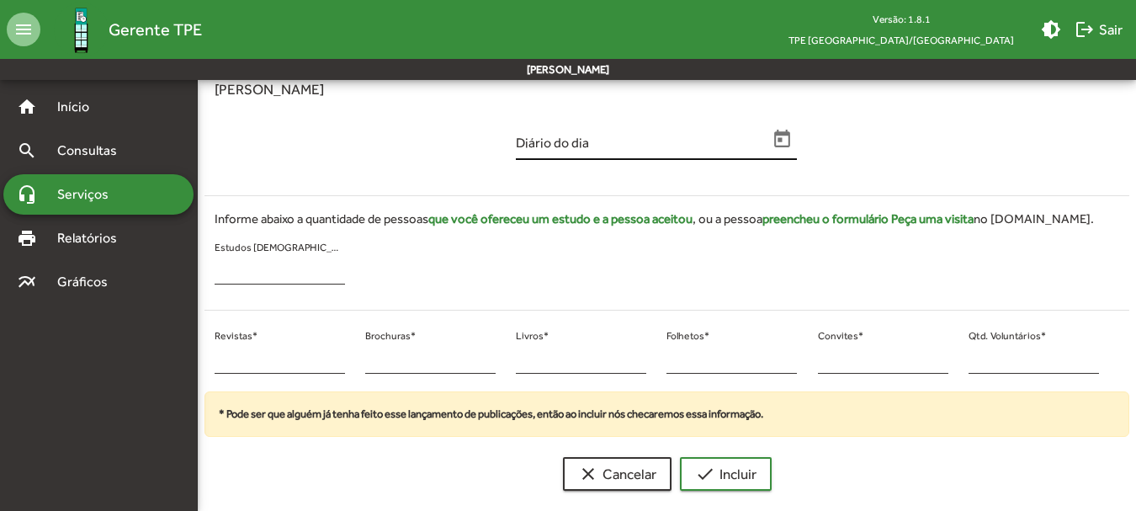
click at [781, 134] on icon "Open calendar" at bounding box center [783, 139] width 16 height 18
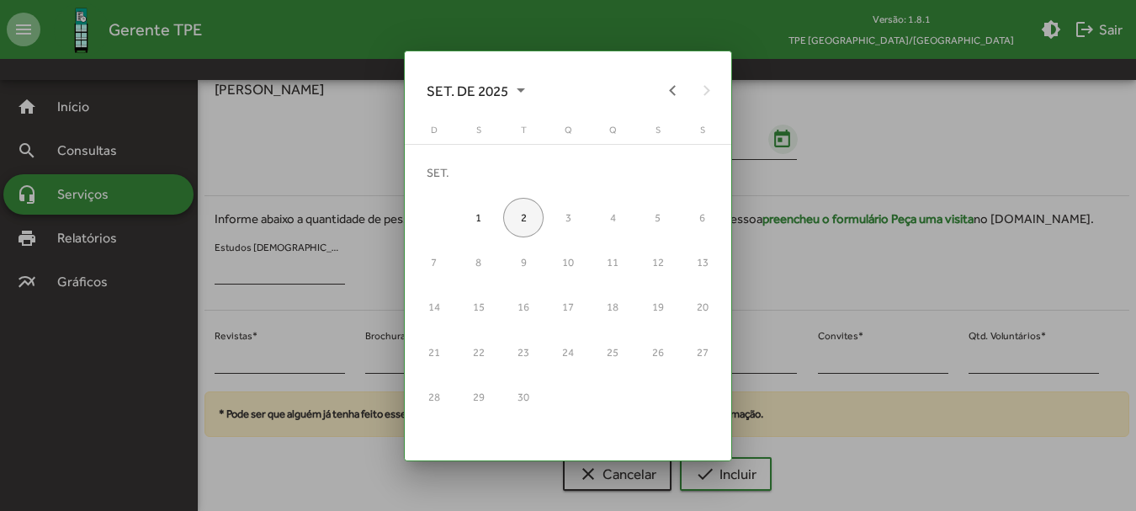
scroll to position [0, 0]
click at [662, 81] on button "Previous month" at bounding box center [673, 90] width 34 height 34
click at [475, 348] on div "25" at bounding box center [479, 352] width 40 height 40
type input "**********"
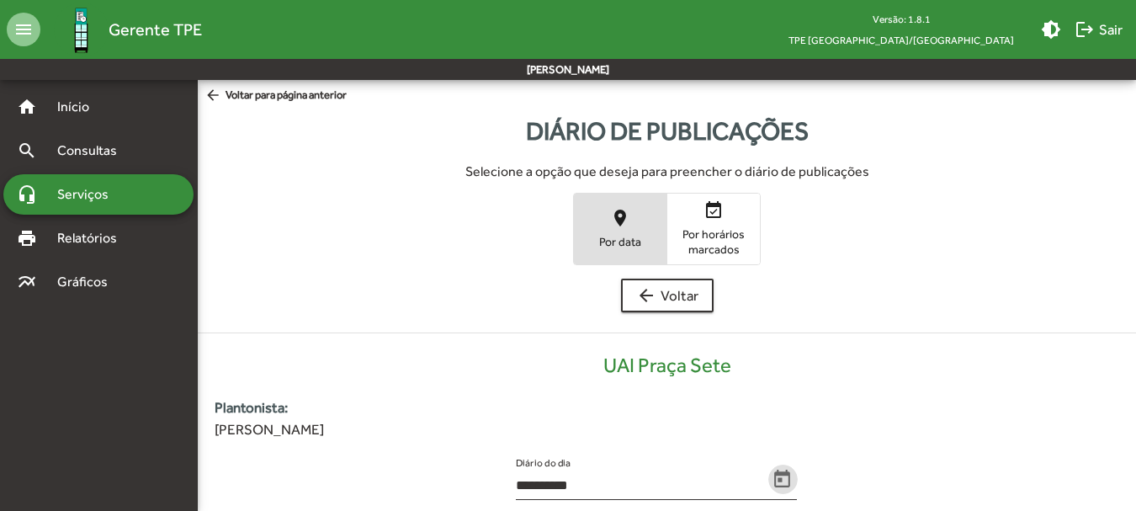
scroll to position [340, 0]
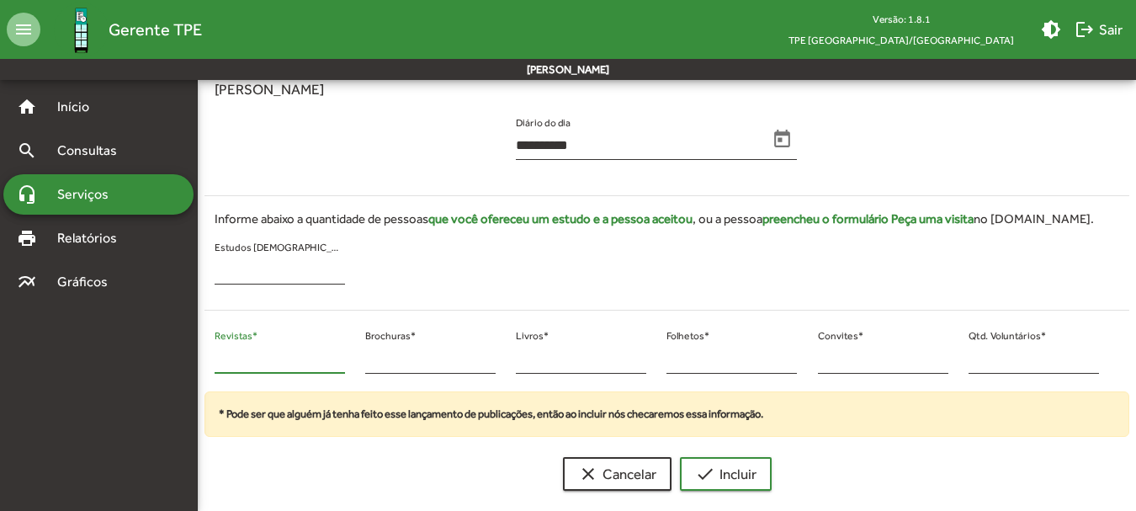
click at [246, 353] on input "*" at bounding box center [280, 359] width 130 height 15
drag, startPoint x: 227, startPoint y: 356, endPoint x: 215, endPoint y: 362, distance: 13.9
click at [215, 362] on input "*" at bounding box center [280, 359] width 130 height 15
type input "**"
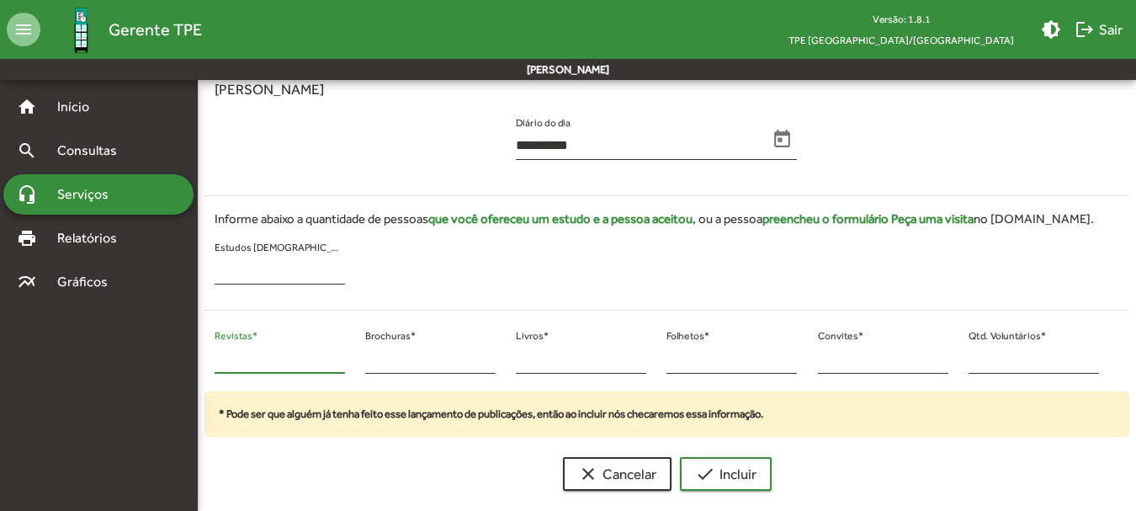
drag, startPoint x: 975, startPoint y: 364, endPoint x: 963, endPoint y: 364, distance: 12.6
click at [971, 364] on input "*" at bounding box center [1033, 359] width 130 height 15
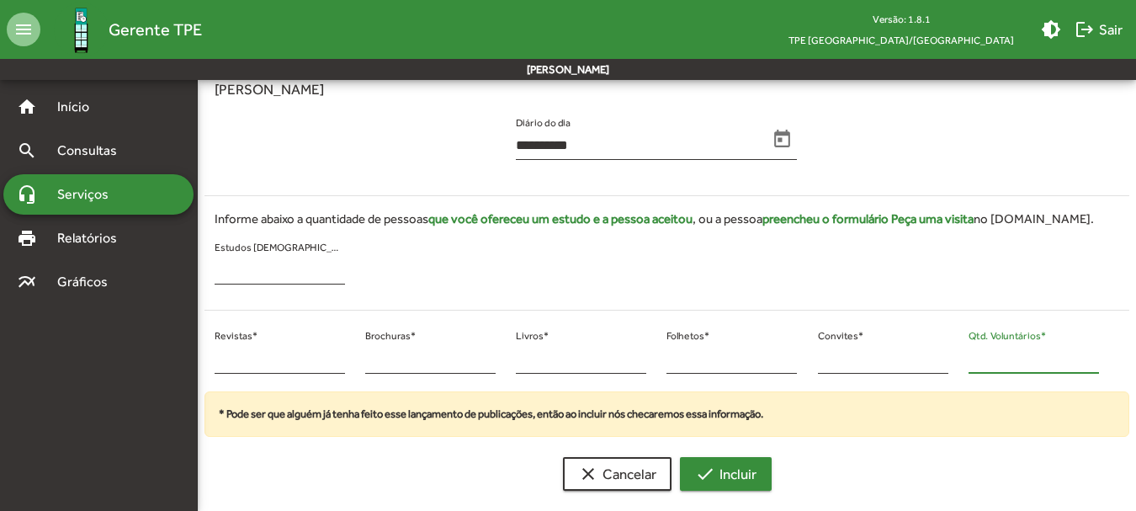
type input "**"
click at [717, 472] on span "check Incluir" at bounding box center [725, 474] width 61 height 30
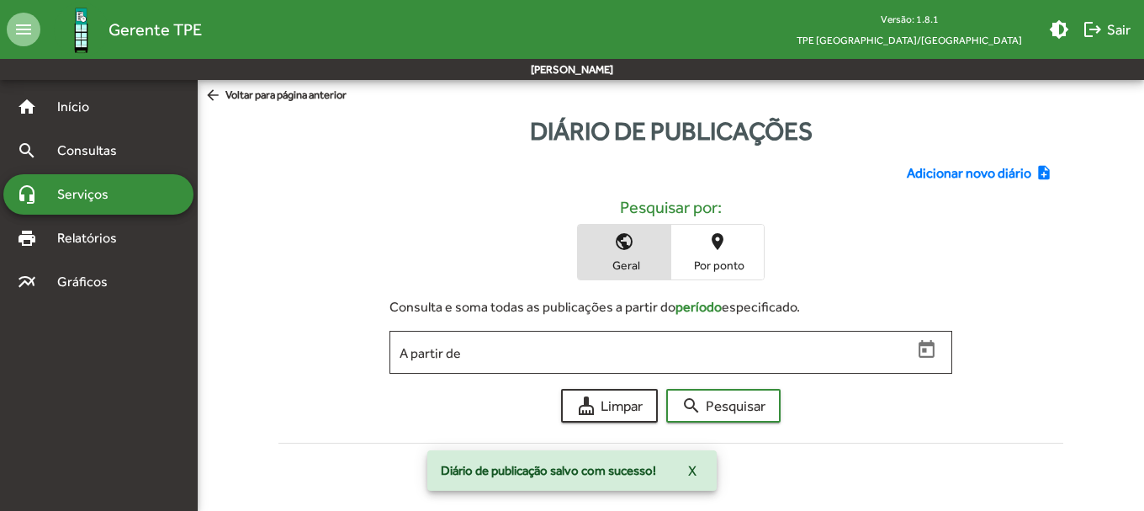
drag, startPoint x: 966, startPoint y: 156, endPoint x: 963, endPoint y: 173, distance: 17.0
click at [964, 159] on div "Adicionar novo diário note_add Pesquisar por: public Geral place Por ponto Cons…" at bounding box center [671, 300] width 806 height 300
click at [963, 175] on span "Adicionar novo diário" at bounding box center [969, 173] width 125 height 20
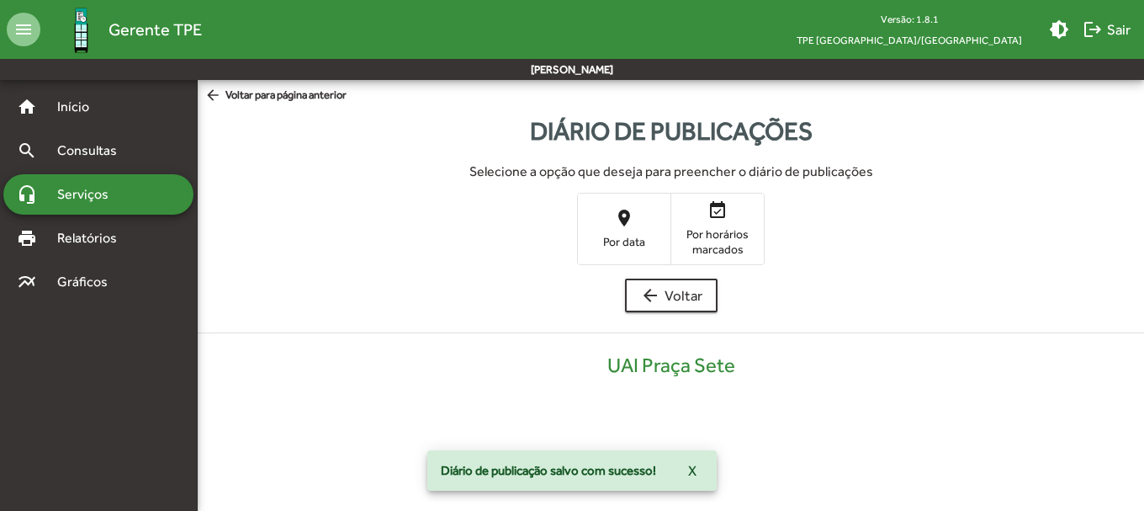
click at [593, 273] on div "Selecione a opção que deseja para preencher o diário de publicações place Por d…" at bounding box center [671, 270] width 947 height 214
click at [607, 255] on span "place Por data" at bounding box center [624, 228] width 93 height 55
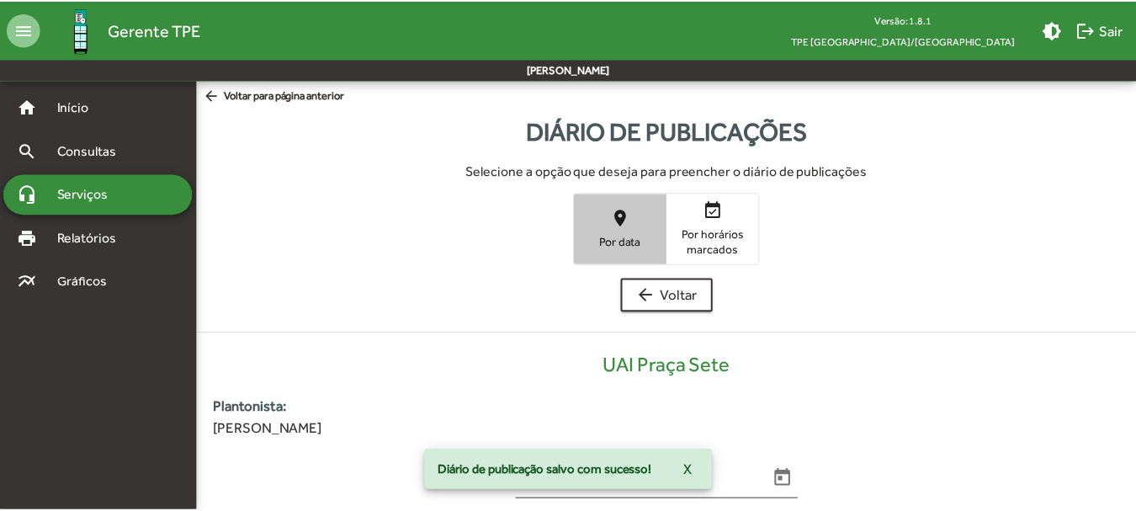
scroll to position [340, 0]
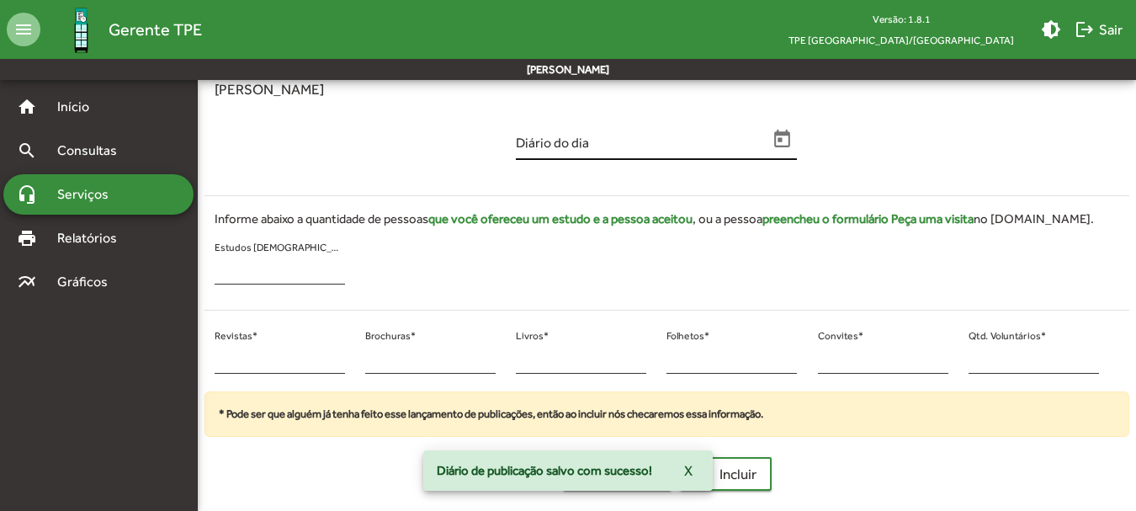
click at [781, 151] on button "Open calendar" at bounding box center [782, 139] width 29 height 29
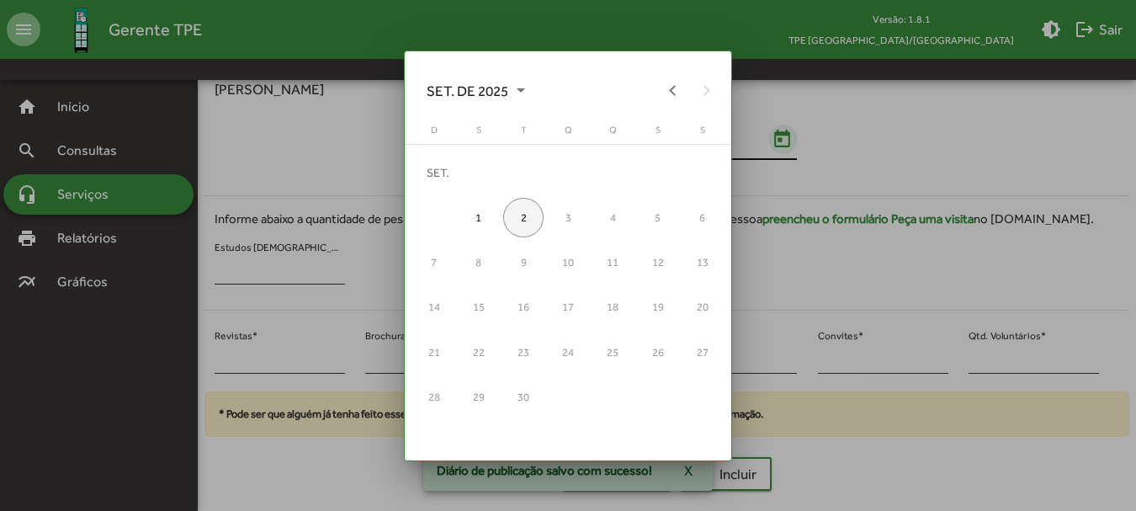
scroll to position [0, 0]
click at [679, 88] on button "Previous month" at bounding box center [673, 90] width 34 height 34
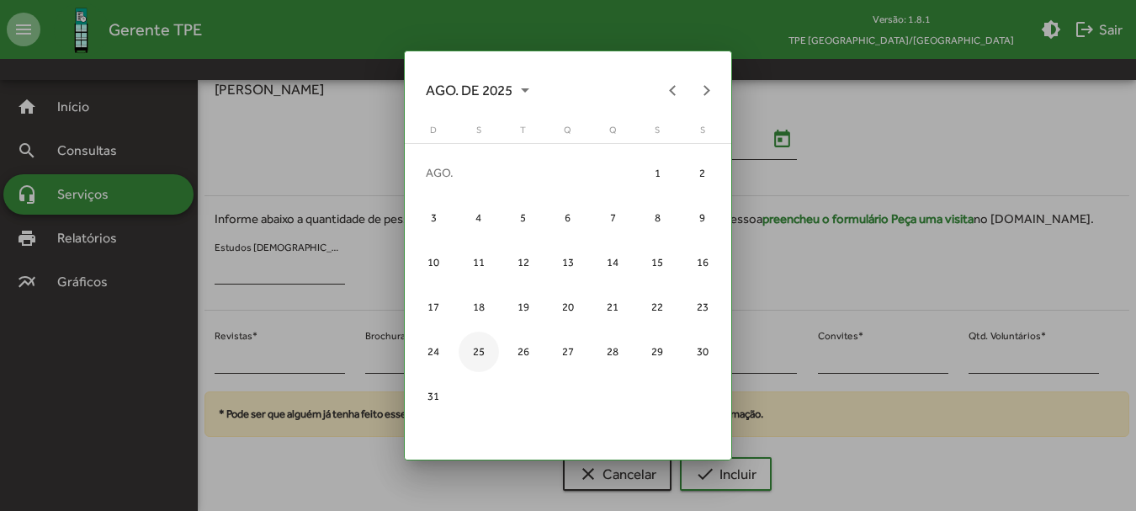
click at [464, 339] on div "25" at bounding box center [479, 352] width 40 height 40
type input "**********"
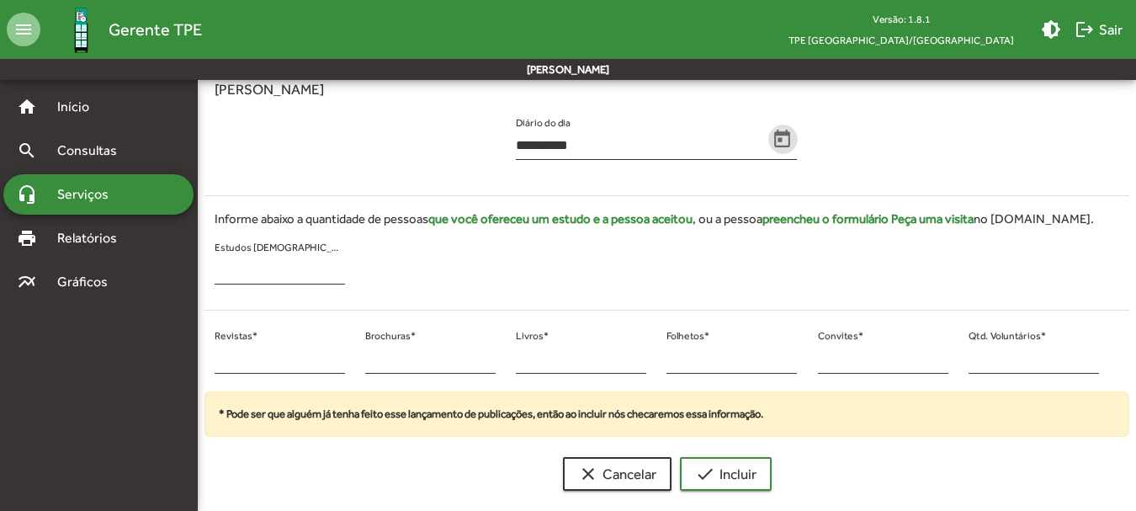
scroll to position [340, 0]
click at [254, 269] on input "*" at bounding box center [280, 270] width 130 height 15
drag, startPoint x: 225, startPoint y: 349, endPoint x: 240, endPoint y: 361, distance: 19.2
click at [236, 357] on div "* Revistas *" at bounding box center [280, 354] width 130 height 40
type input "**"
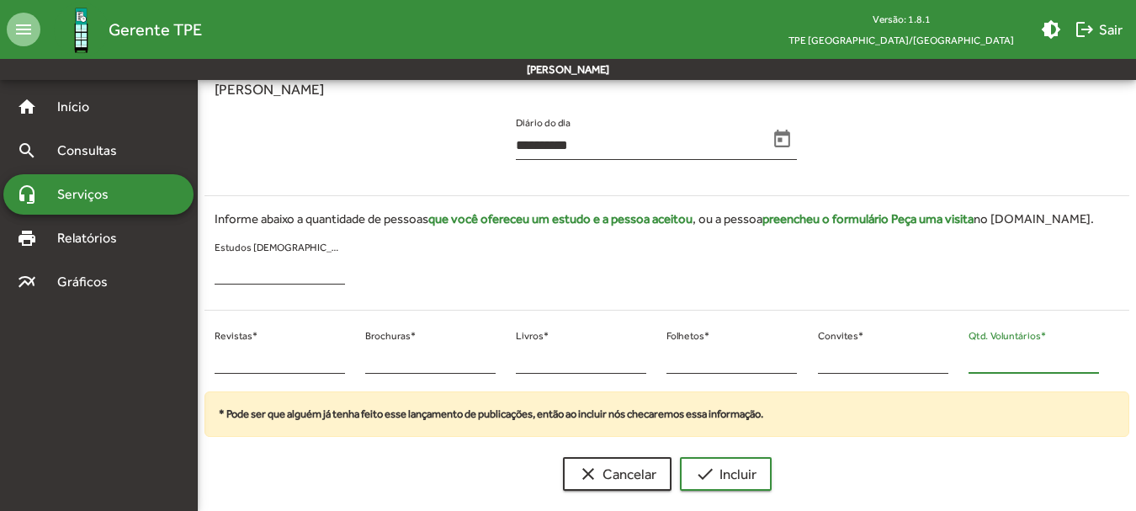
click at [977, 360] on input "*" at bounding box center [1033, 359] width 130 height 15
click at [960, 358] on div "* Qtd. Voluntários *" at bounding box center [1033, 358] width 151 height 68
drag, startPoint x: 960, startPoint y: 358, endPoint x: 993, endPoint y: 358, distance: 32.8
click at [993, 358] on div "* Qtd. Voluntários *" at bounding box center [1033, 358] width 151 height 68
drag, startPoint x: 968, startPoint y: 358, endPoint x: 959, endPoint y: 358, distance: 9.3
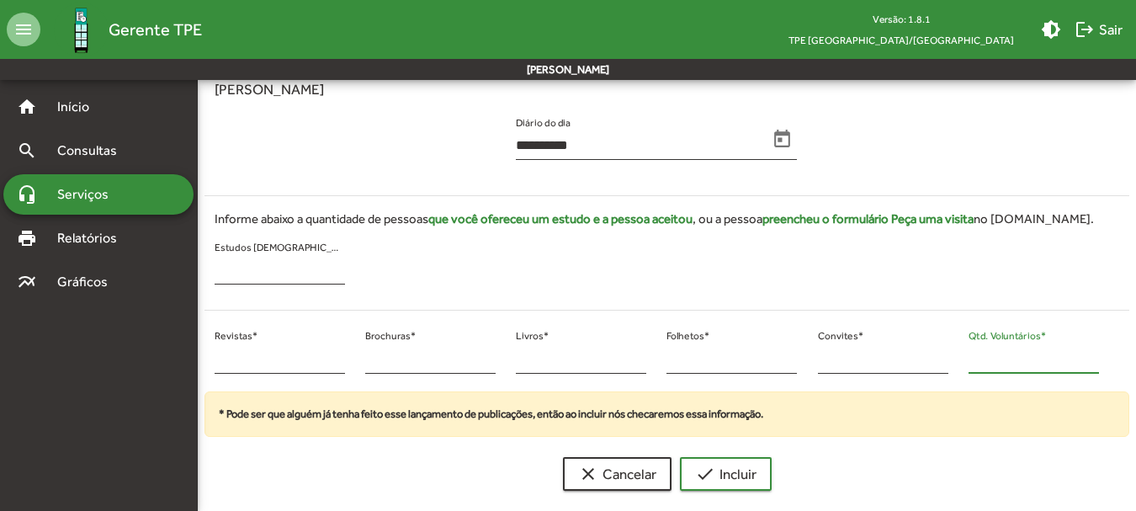
click at [959, 358] on div "* Qtd. Voluntários *" at bounding box center [1033, 358] width 151 height 68
drag, startPoint x: 975, startPoint y: 359, endPoint x: 959, endPoint y: 355, distance: 16.5
click at [959, 355] on div "* Qtd. Voluntários *" at bounding box center [1033, 358] width 151 height 68
type input "**"
click at [715, 485] on span "check Incluir" at bounding box center [725, 474] width 61 height 30
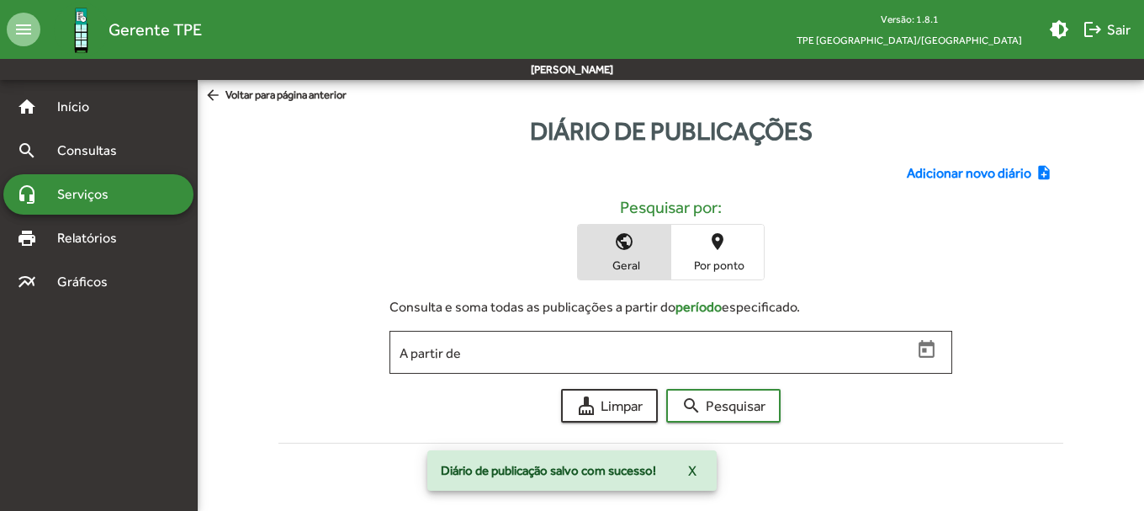
click at [948, 178] on span "Adicionar novo diário" at bounding box center [969, 173] width 125 height 20
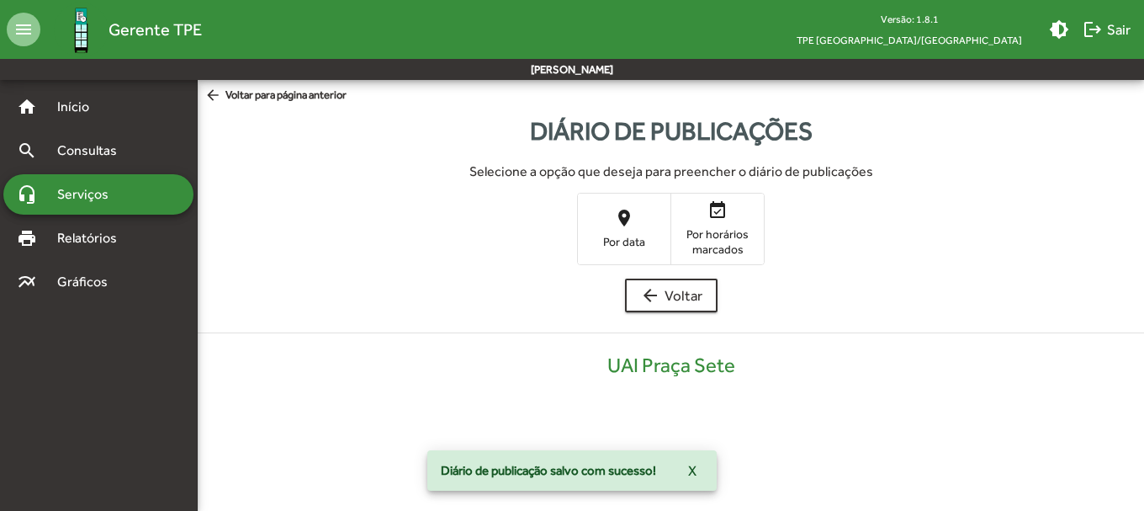
click at [945, 173] on h6 "Selecione a opção que deseja para preencher o diário de publicações" at bounding box center [671, 171] width 920 height 16
click at [620, 237] on span "Por data" at bounding box center [624, 241] width 84 height 15
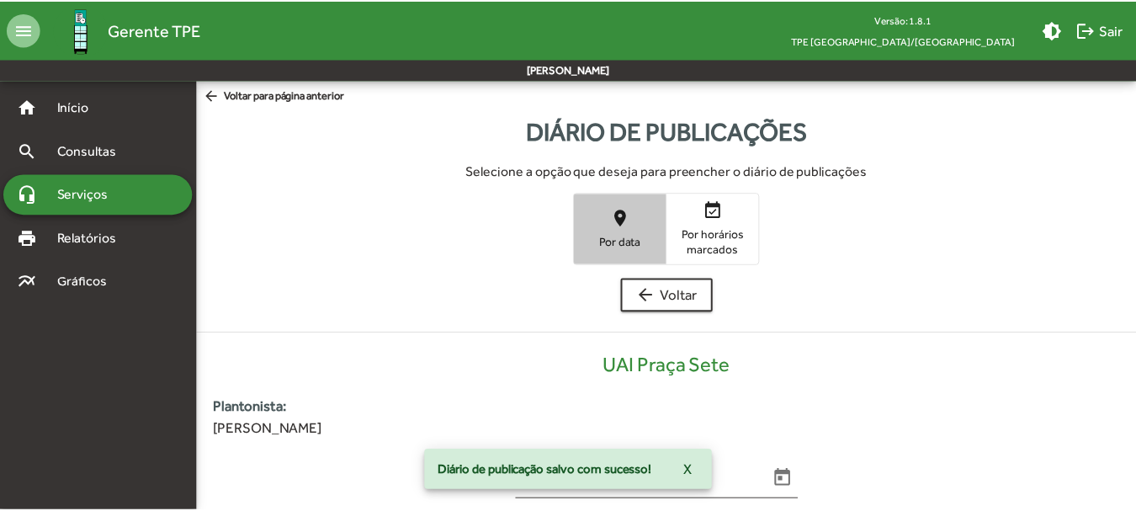
scroll to position [340, 0]
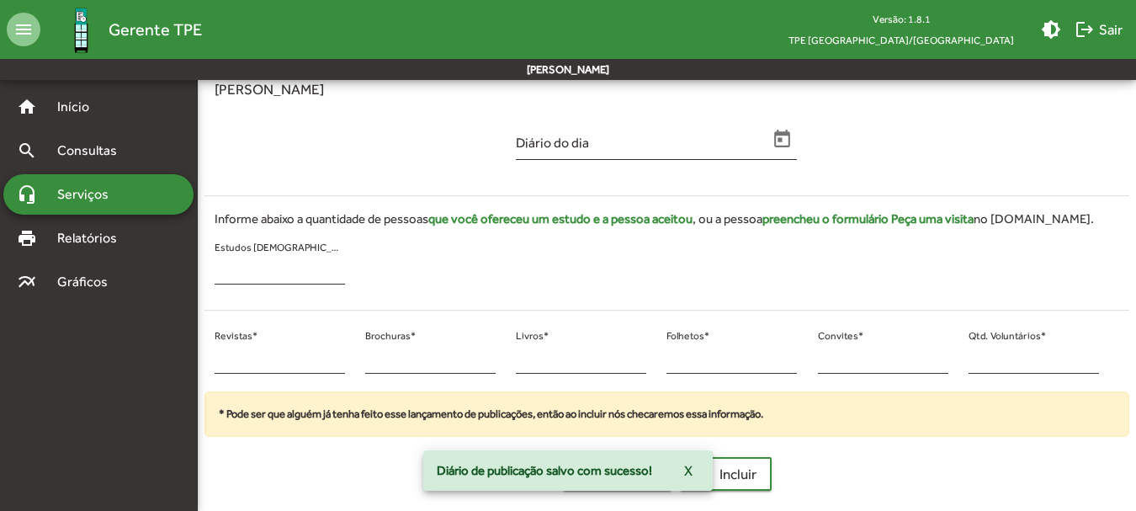
click at [804, 147] on div "Diário do dia" at bounding box center [656, 144] width 301 height 68
click at [788, 143] on icon "Open calendar" at bounding box center [783, 140] width 22 height 22
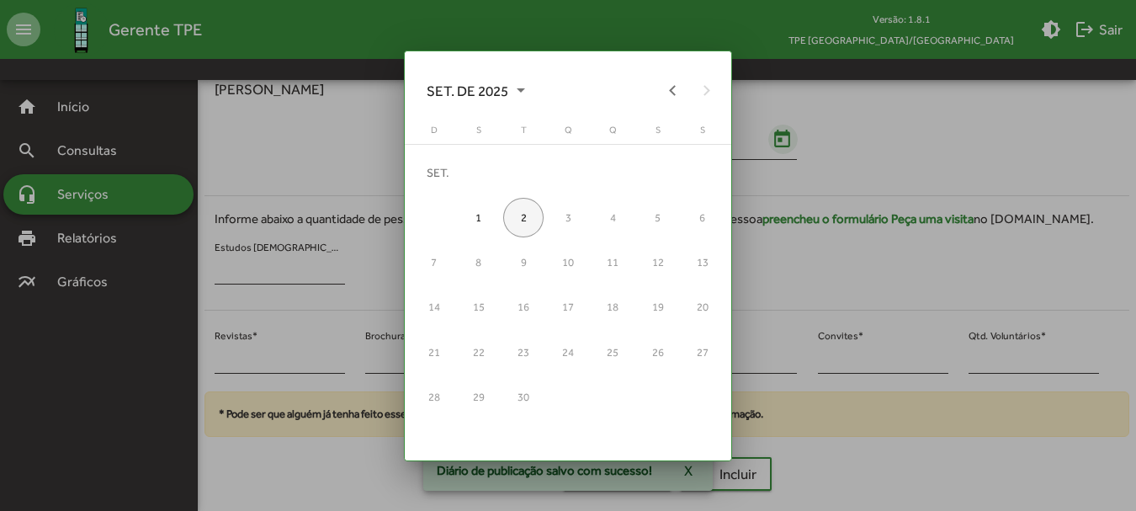
scroll to position [0, 0]
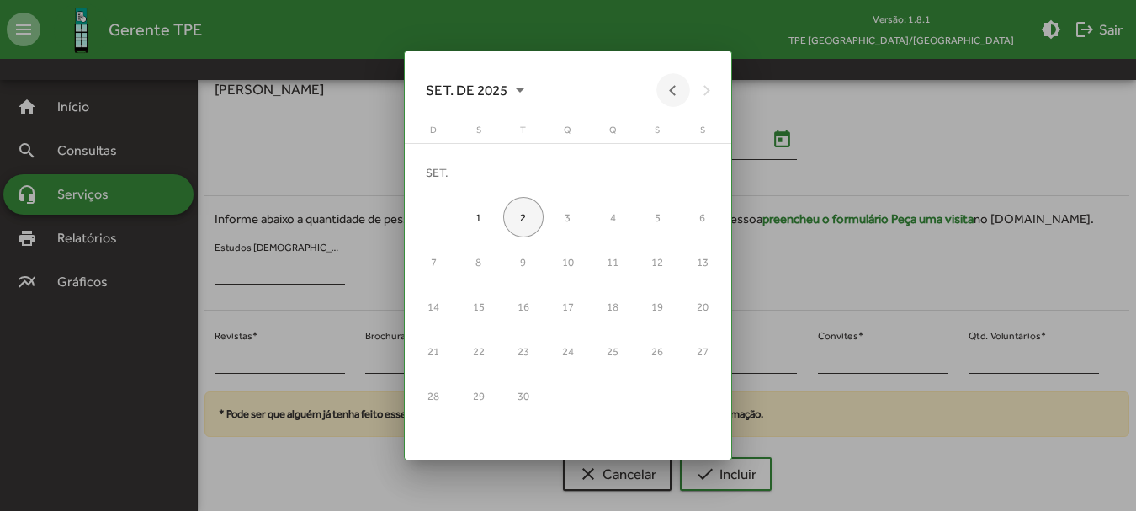
click at [682, 81] on button "Previous month" at bounding box center [673, 90] width 34 height 34
click at [480, 355] on div "25" at bounding box center [479, 352] width 40 height 40
type input "**********"
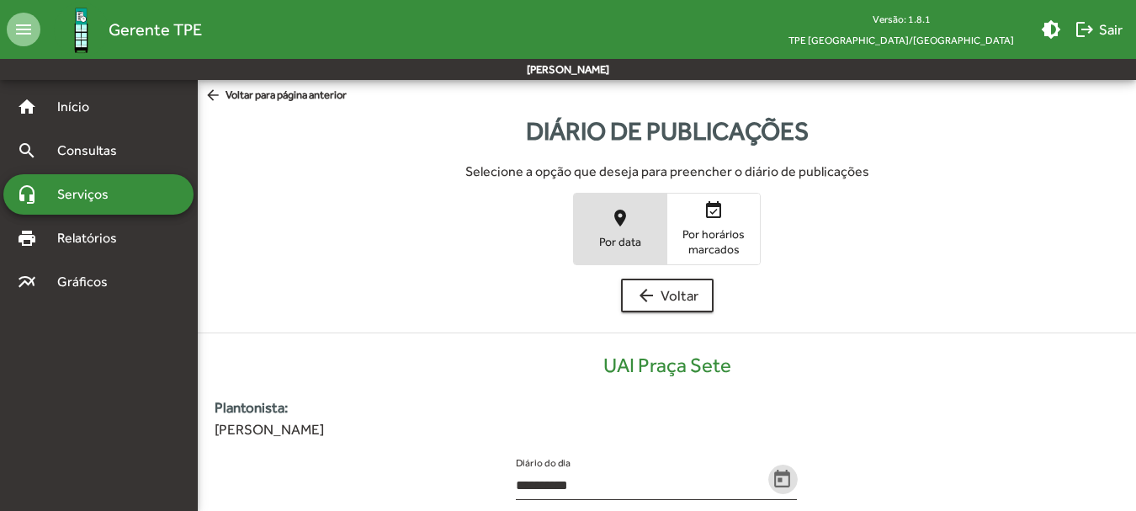
scroll to position [340, 0]
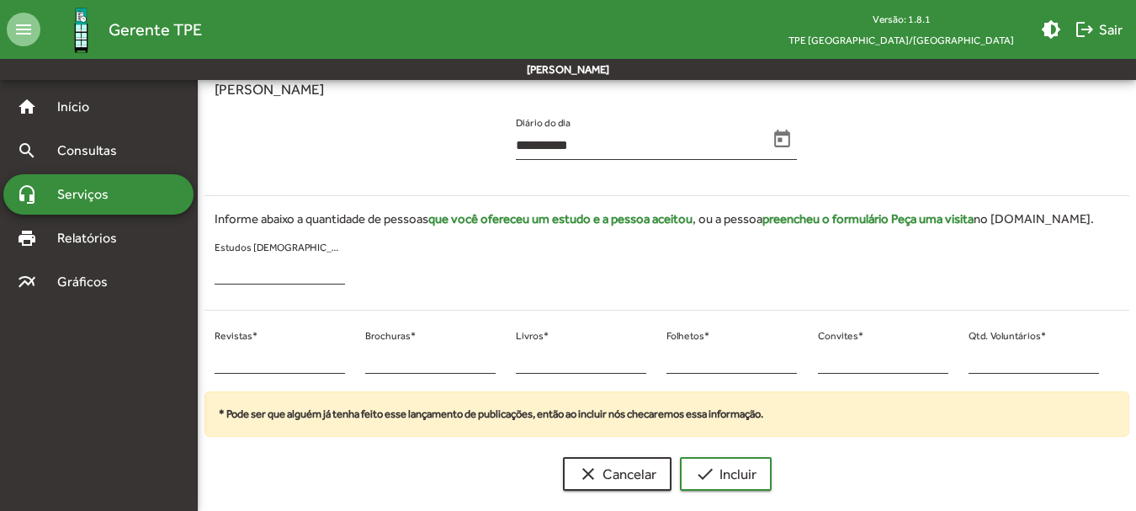
drag, startPoint x: 252, startPoint y: 345, endPoint x: 207, endPoint y: 347, distance: 45.5
click at [207, 347] on div "* Revistas *" at bounding box center [279, 358] width 151 height 68
drag, startPoint x: 234, startPoint y: 363, endPoint x: 204, endPoint y: 360, distance: 29.6
click at [205, 361] on div "* Revistas *" at bounding box center [279, 358] width 151 height 68
type input "**"
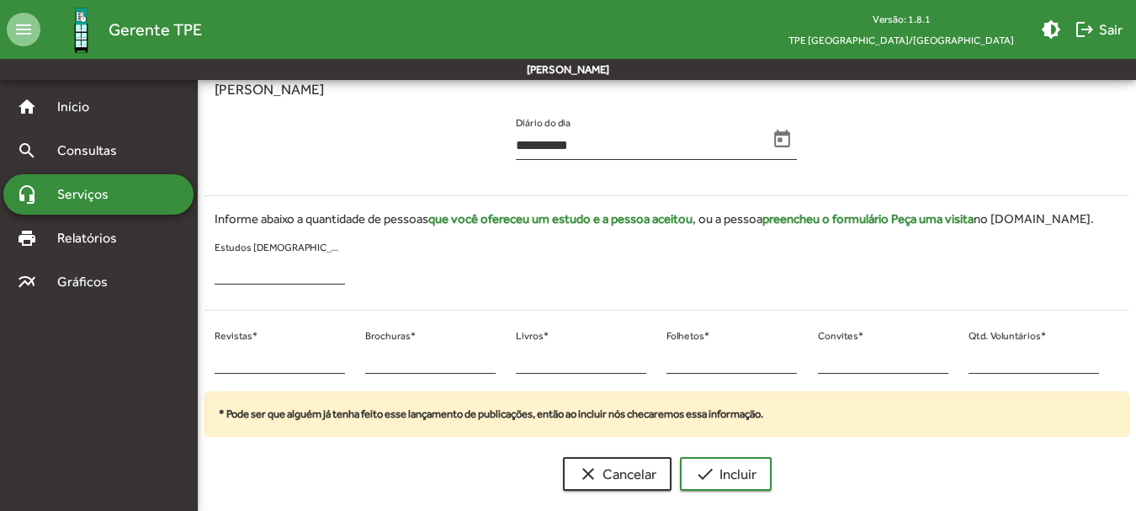
drag, startPoint x: 976, startPoint y: 347, endPoint x: 970, endPoint y: 374, distance: 27.6
click at [970, 374] on div "* Qtd. Voluntários *" at bounding box center [1033, 358] width 130 height 68
click at [989, 362] on input "*" at bounding box center [1033, 359] width 130 height 15
click at [989, 363] on input "*" at bounding box center [1033, 359] width 130 height 15
drag, startPoint x: 989, startPoint y: 363, endPoint x: 939, endPoint y: 363, distance: 50.5
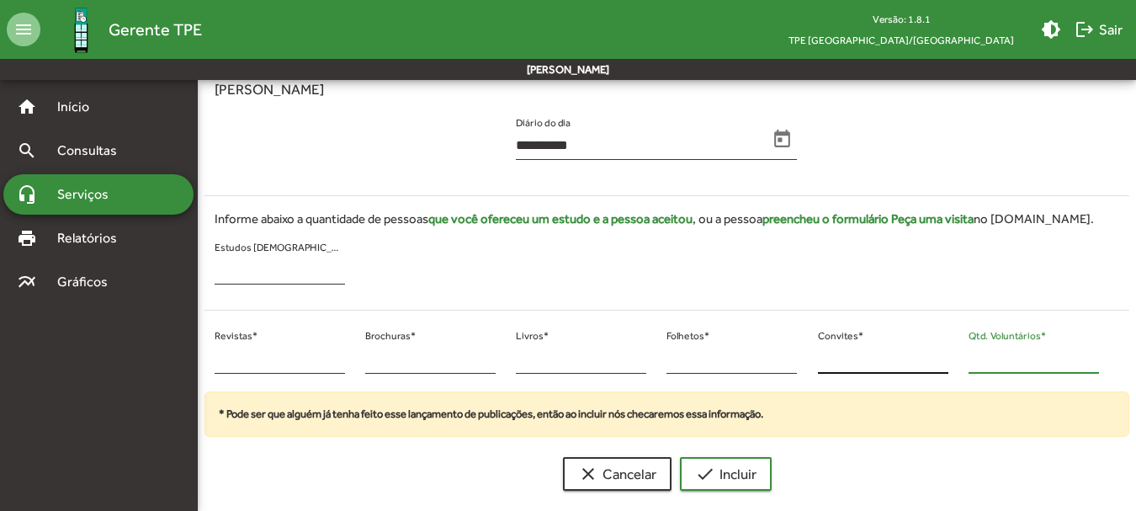
click at [939, 363] on div "** Revistas * * Brochuras * * Livros * * Folhetos * * Convites * ** Qtd. Volunt…" at bounding box center [656, 358] width 925 height 68
type input "**"
click at [735, 471] on span "check Incluir" at bounding box center [725, 474] width 61 height 30
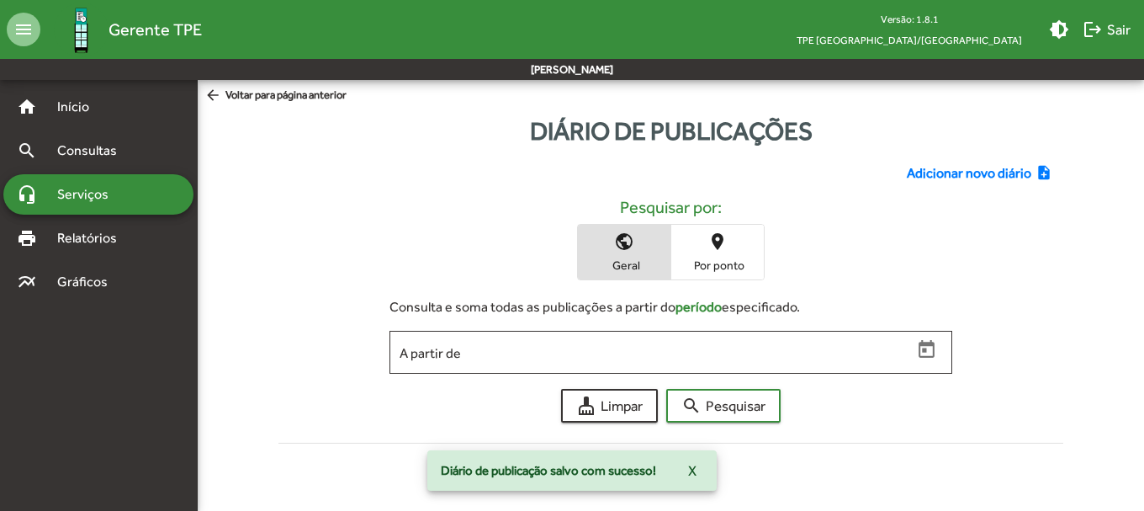
click at [939, 165] on span "Adicionar novo diário" at bounding box center [969, 173] width 125 height 20
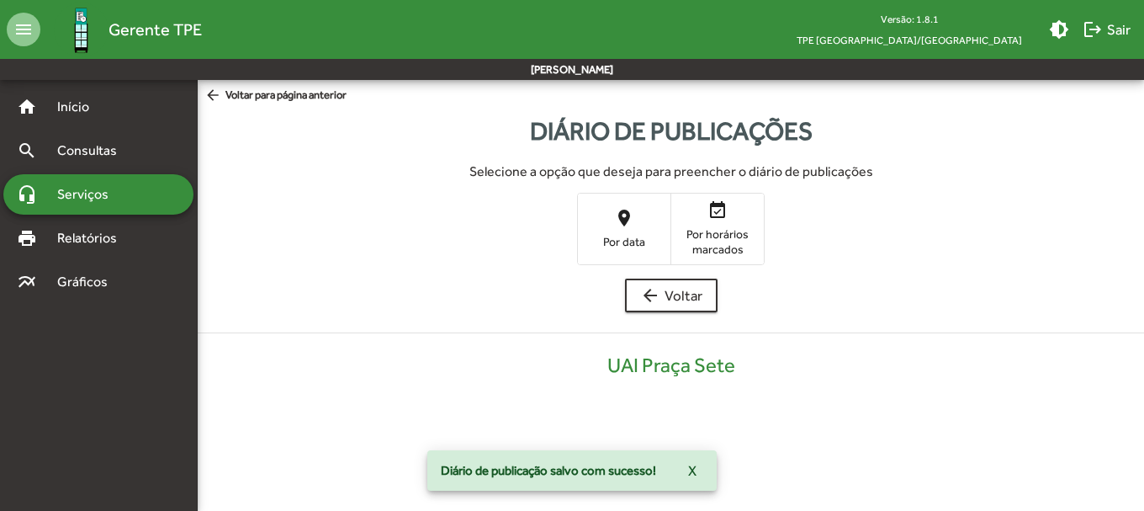
click at [613, 216] on span "place Por data" at bounding box center [624, 228] width 93 height 55
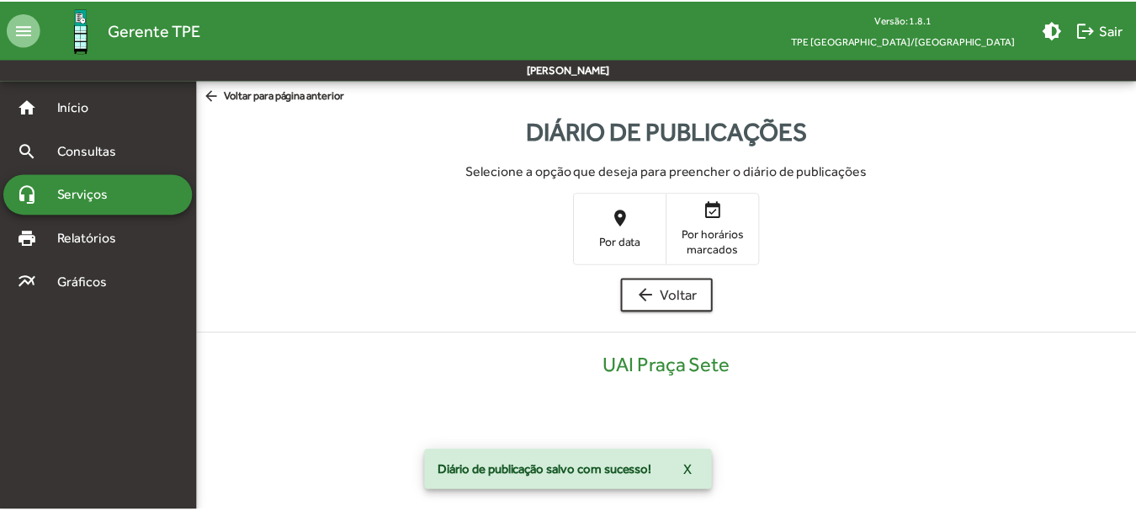
scroll to position [340, 0]
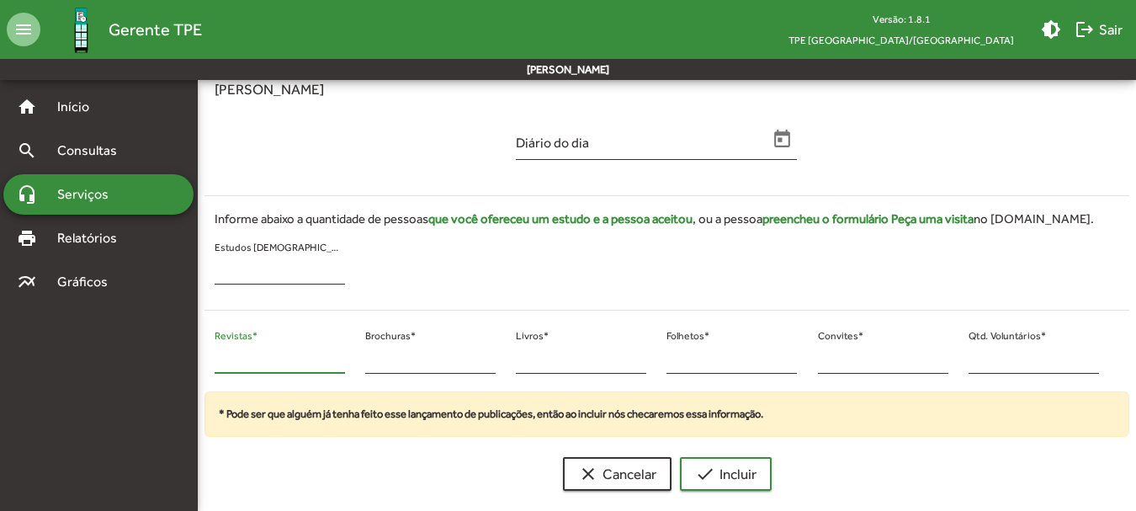
drag, startPoint x: 233, startPoint y: 365, endPoint x: 215, endPoint y: 365, distance: 17.7
click at [215, 365] on input "*" at bounding box center [280, 359] width 130 height 15
type input "**"
drag, startPoint x: 978, startPoint y: 357, endPoint x: 966, endPoint y: 358, distance: 11.9
click at [971, 358] on input "*" at bounding box center [1033, 359] width 130 height 15
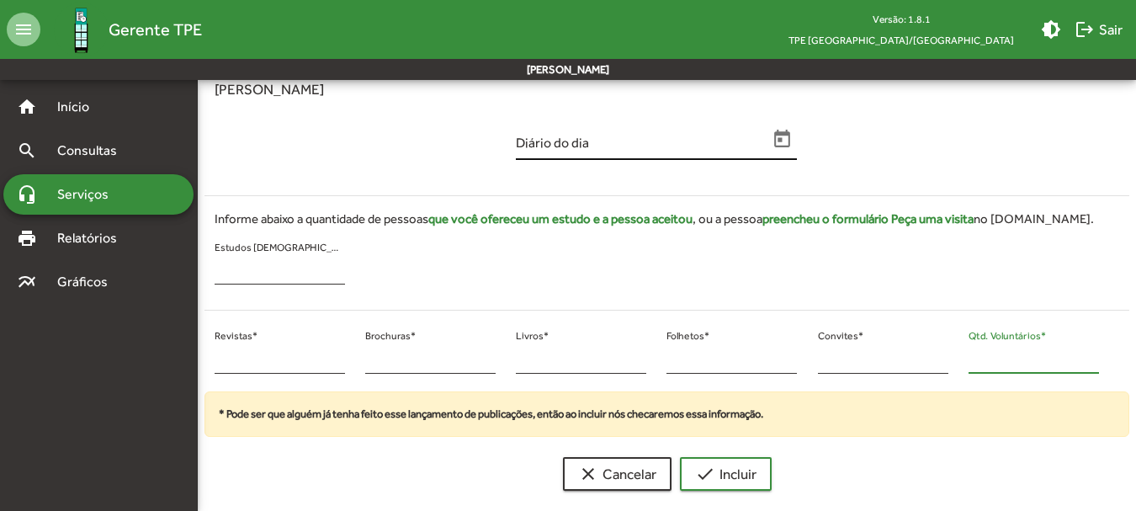
type input "**"
click at [787, 132] on icon "Open calendar" at bounding box center [783, 139] width 16 height 18
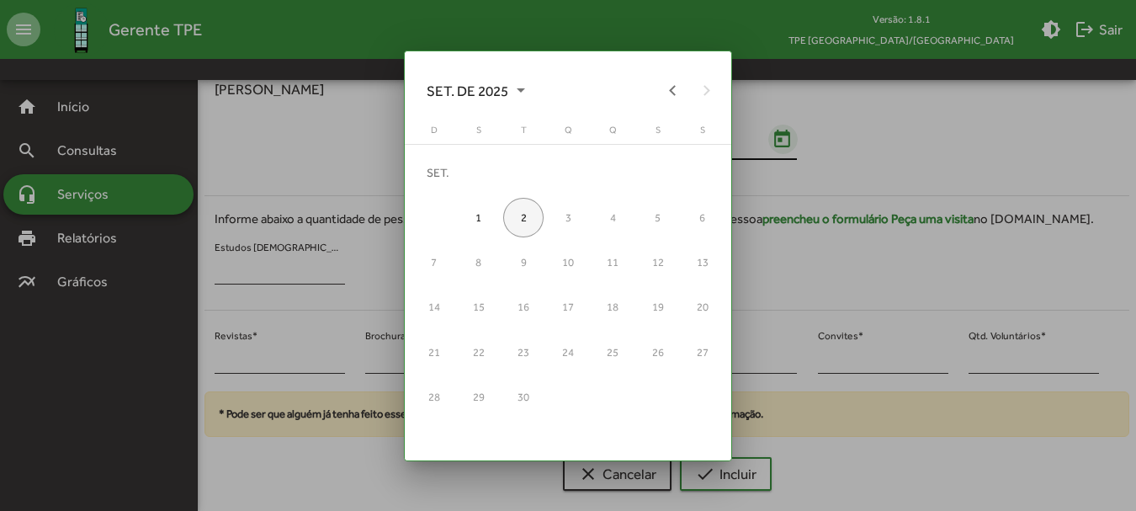
scroll to position [0, 0]
click at [676, 92] on button "Previous month" at bounding box center [673, 90] width 34 height 34
click at [531, 353] on div "26" at bounding box center [523, 352] width 40 height 40
type input "**********"
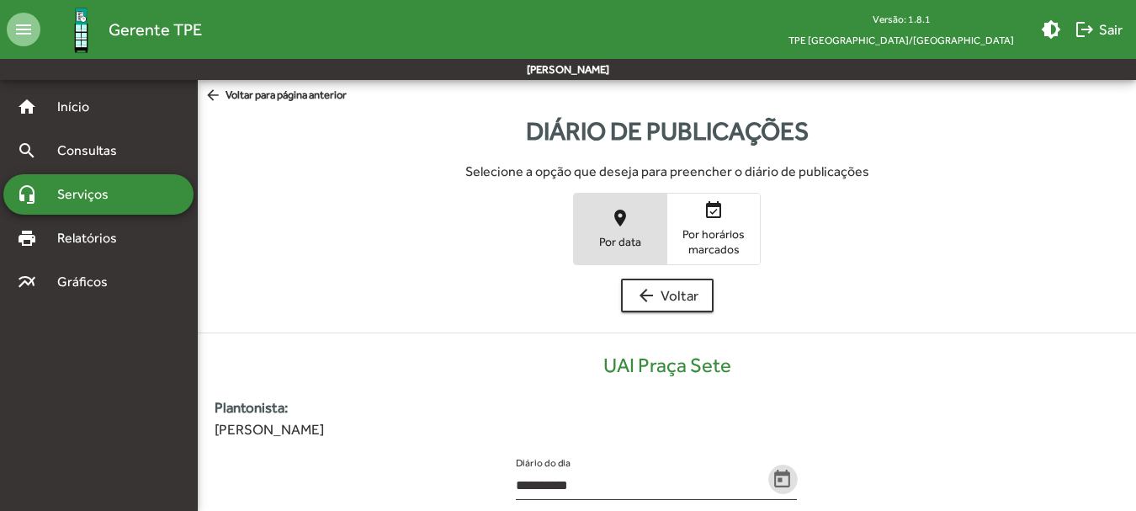
scroll to position [340, 0]
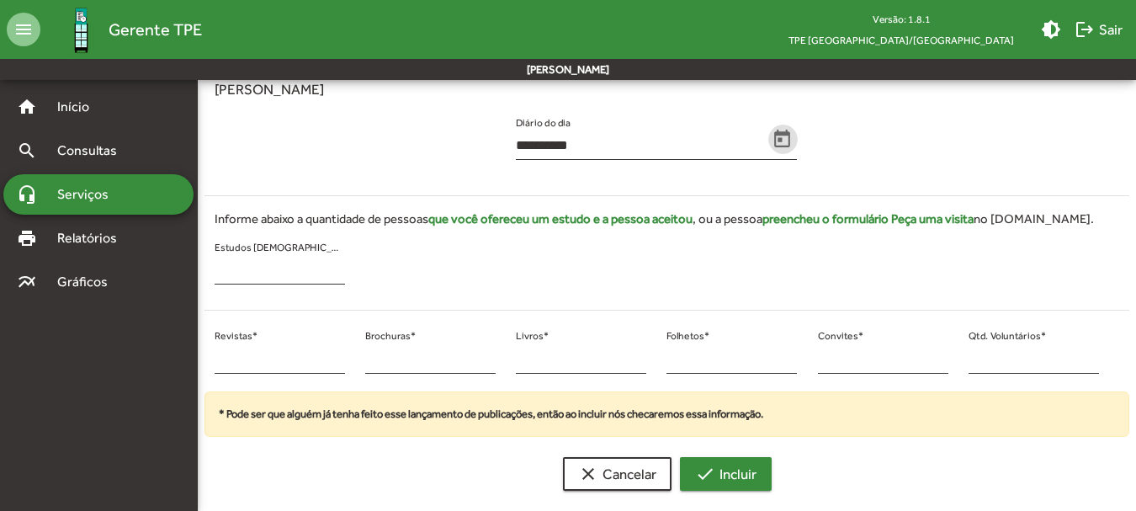
click at [703, 477] on mat-icon "check" at bounding box center [705, 474] width 20 height 20
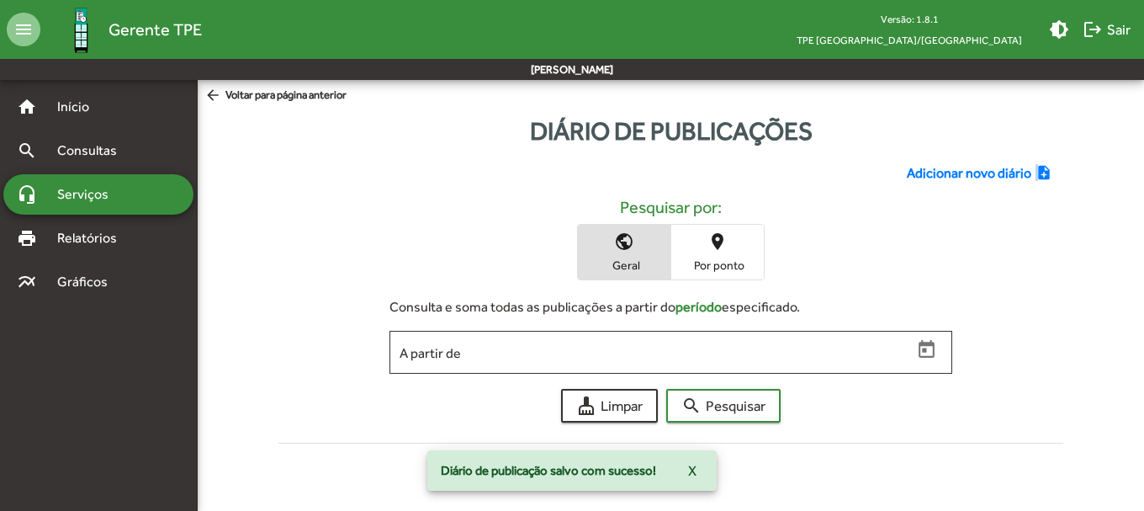
click at [1036, 172] on mat-icon "note_add" at bounding box center [1046, 173] width 21 height 19
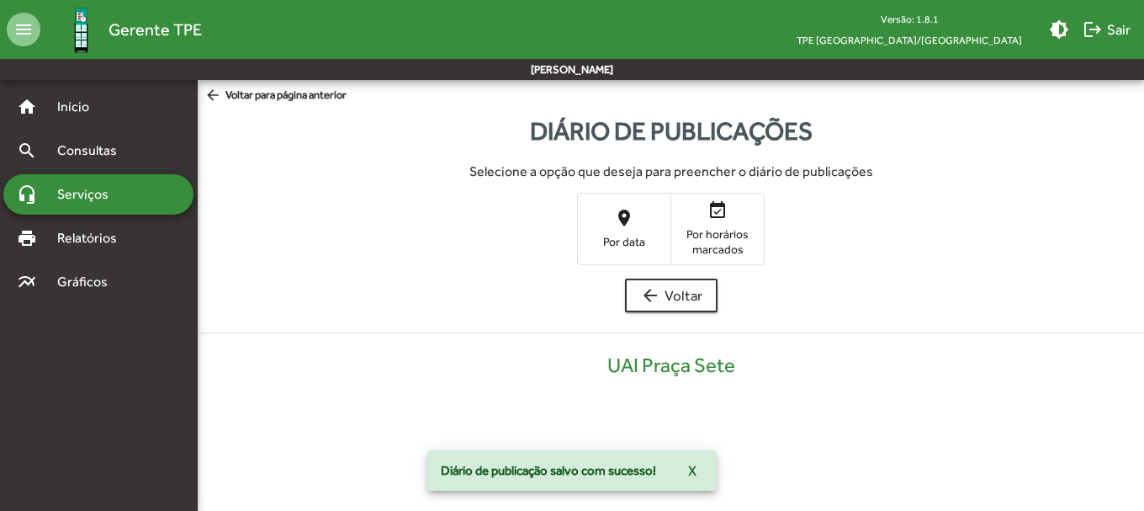
click at [619, 222] on mat-icon "place" at bounding box center [624, 218] width 20 height 20
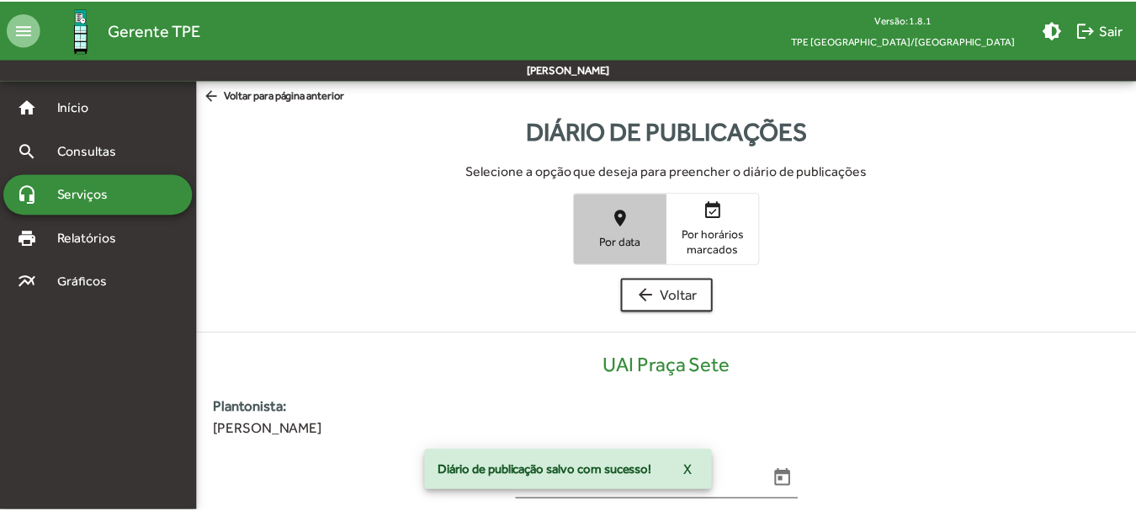
scroll to position [340, 0]
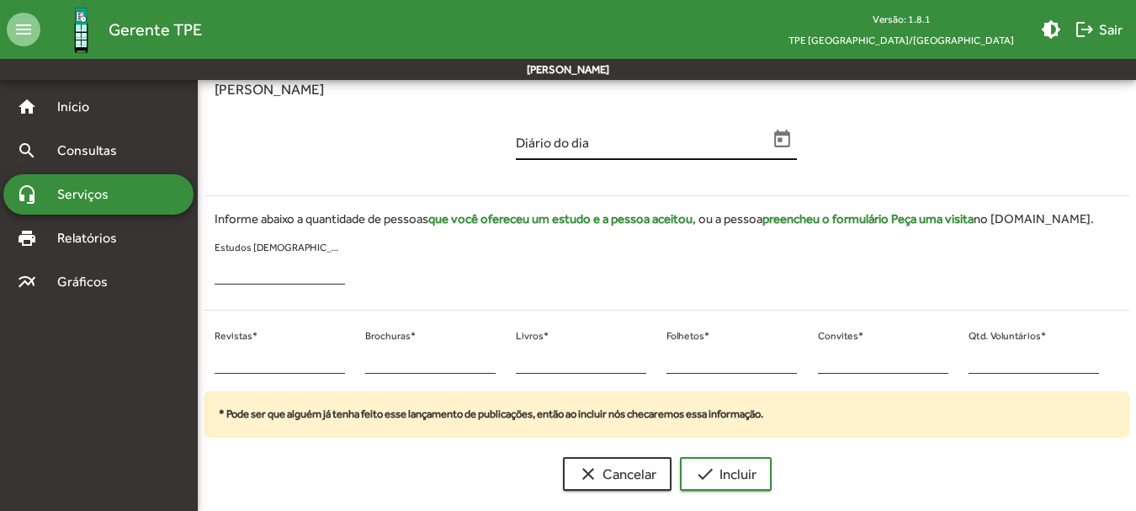
click at [784, 133] on icon "Open calendar" at bounding box center [783, 139] width 16 height 18
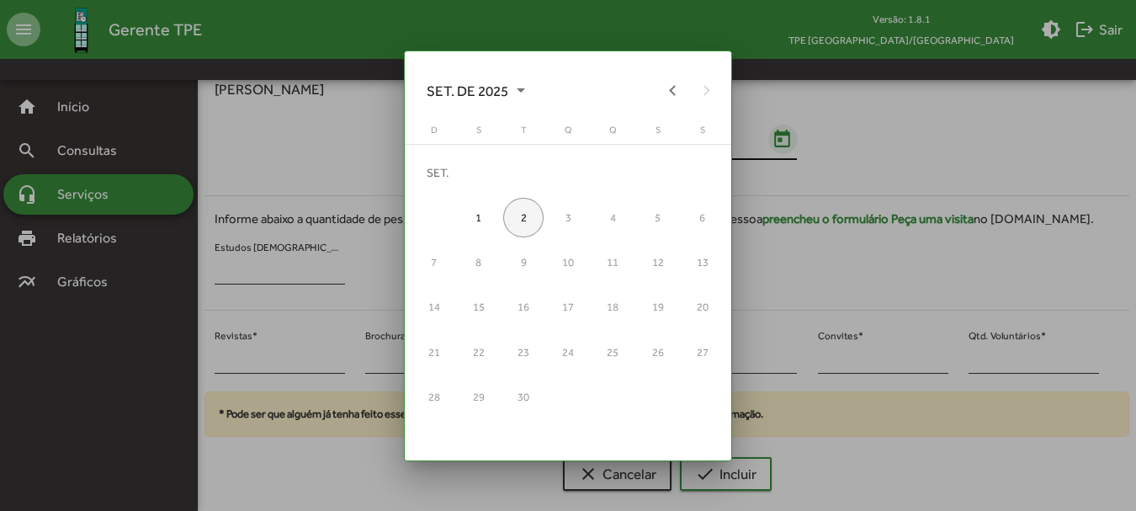
scroll to position [0, 0]
click at [667, 85] on button "Previous month" at bounding box center [673, 90] width 34 height 34
drag, startPoint x: 505, startPoint y: 345, endPoint x: 514, endPoint y: 352, distance: 11.4
click at [507, 346] on div "26" at bounding box center [523, 352] width 40 height 40
type input "**********"
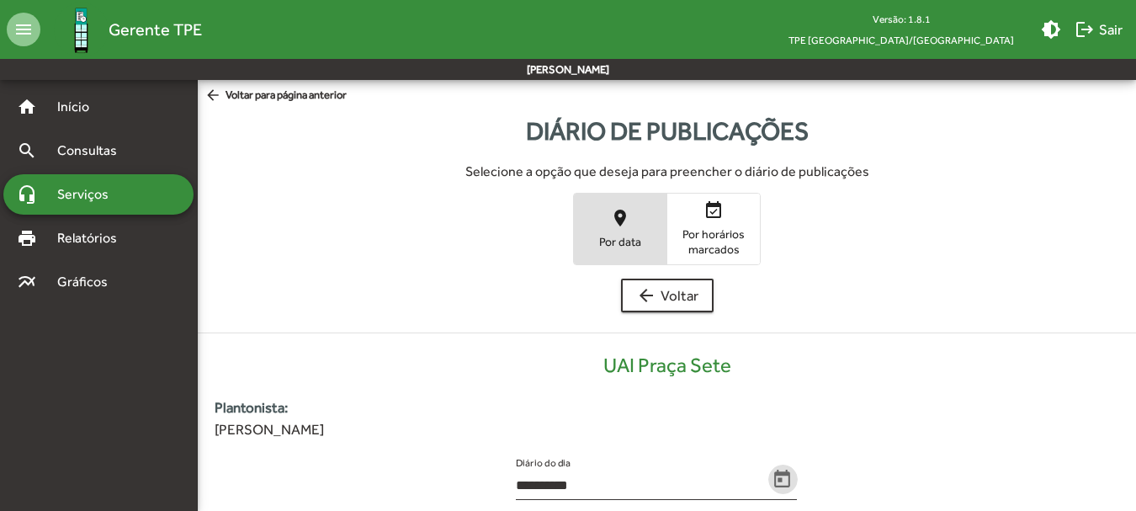
scroll to position [340, 0]
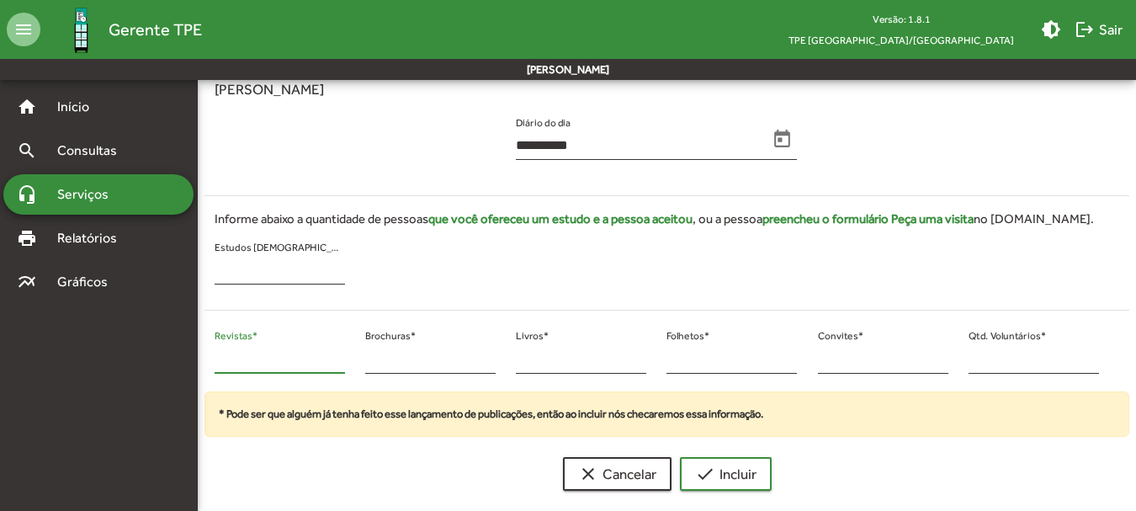
click at [234, 364] on input "*" at bounding box center [280, 359] width 130 height 15
drag, startPoint x: 225, startPoint y: 363, endPoint x: 200, endPoint y: 365, distance: 25.3
click at [201, 364] on div "* Revistas * * Brochuras * * Livros * * Folhetos * * Convites * * Qtd. Voluntár…" at bounding box center [656, 358] width 925 height 68
type input "*"
drag, startPoint x: 975, startPoint y: 357, endPoint x: 955, endPoint y: 360, distance: 20.5
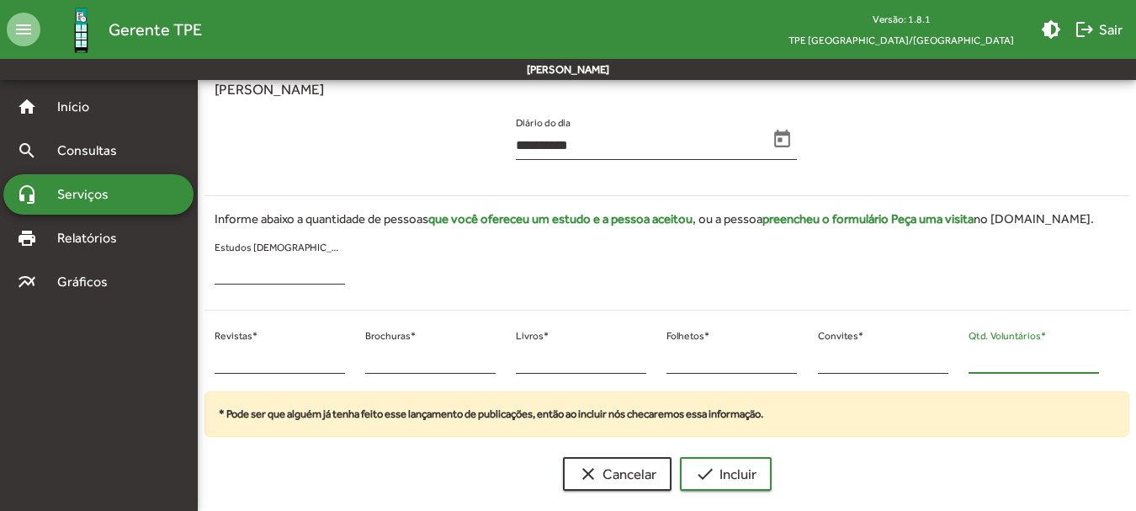
click at [947, 358] on div "* Revistas * * Brochuras * * Livros * * Folhetos * * Convites * * Qtd. Voluntár…" at bounding box center [656, 358] width 925 height 68
type input "**"
click at [716, 481] on span "check Incluir" at bounding box center [725, 474] width 61 height 30
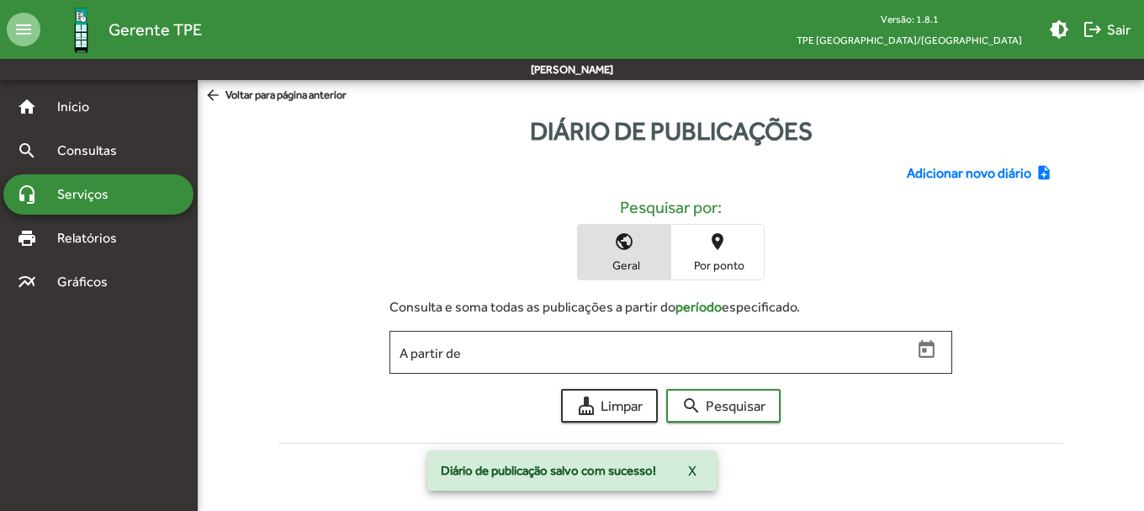
click at [973, 167] on span "Adicionar novo diário" at bounding box center [969, 173] width 125 height 20
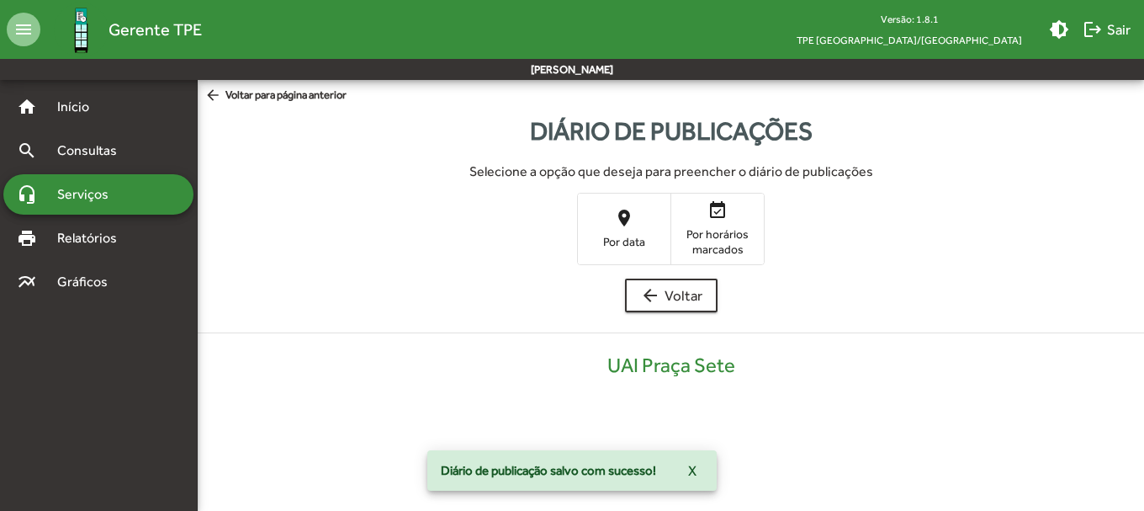
drag, startPoint x: 573, startPoint y: 246, endPoint x: 589, endPoint y: 238, distance: 17.7
click at [586, 240] on div "place Por data event_available Por horários marcados" at bounding box center [671, 229] width 920 height 72
click at [594, 234] on span "Por data" at bounding box center [624, 241] width 84 height 15
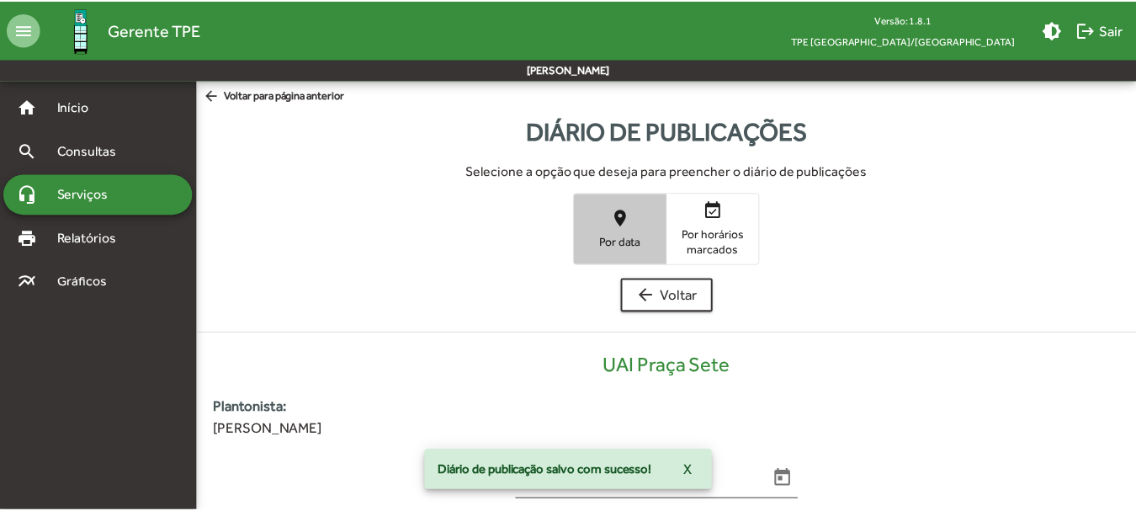
scroll to position [340, 0]
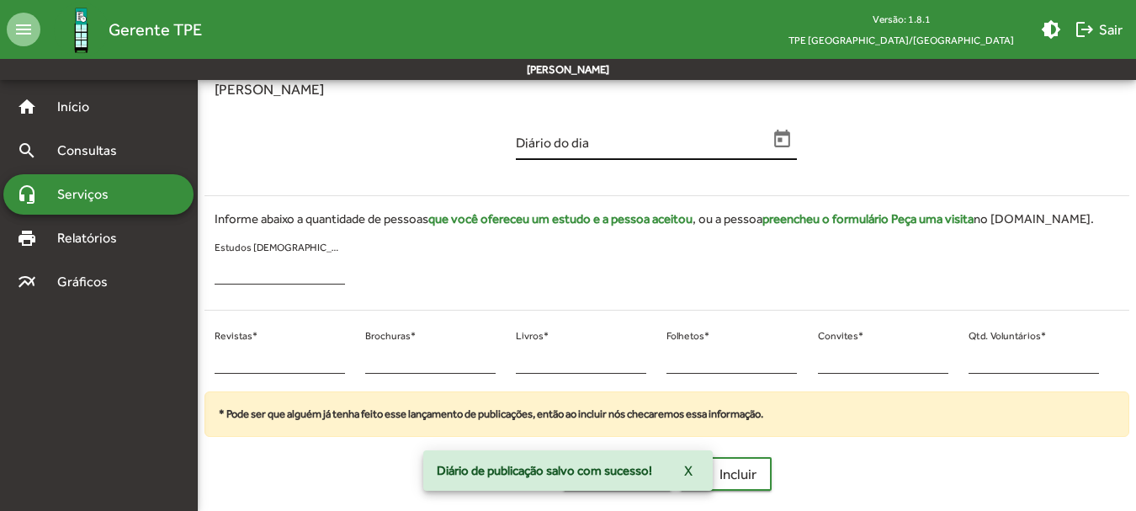
click at [785, 141] on icon "Open calendar" at bounding box center [783, 140] width 22 height 22
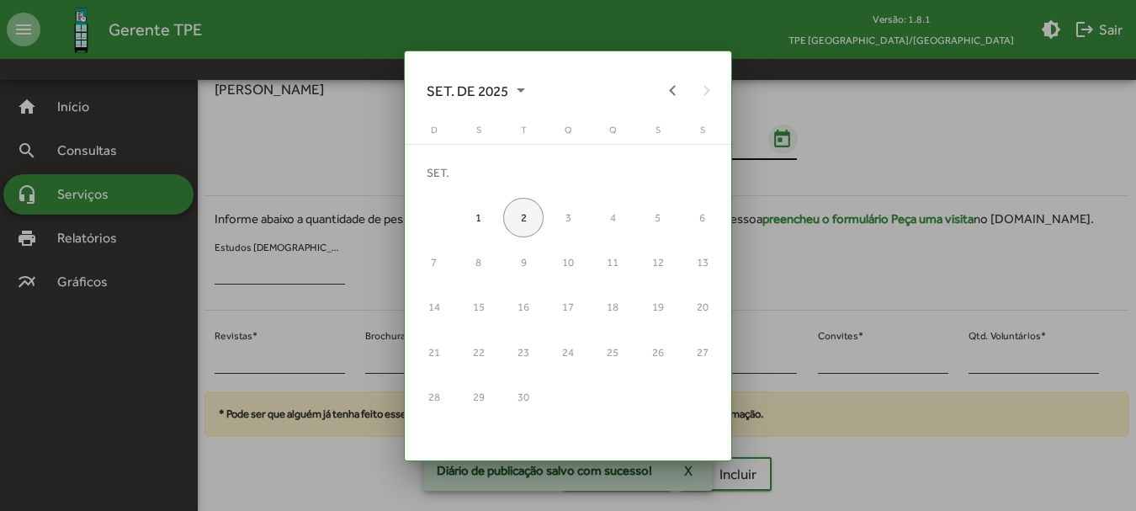
scroll to position [0, 0]
click at [675, 85] on button "Previous month" at bounding box center [673, 90] width 34 height 34
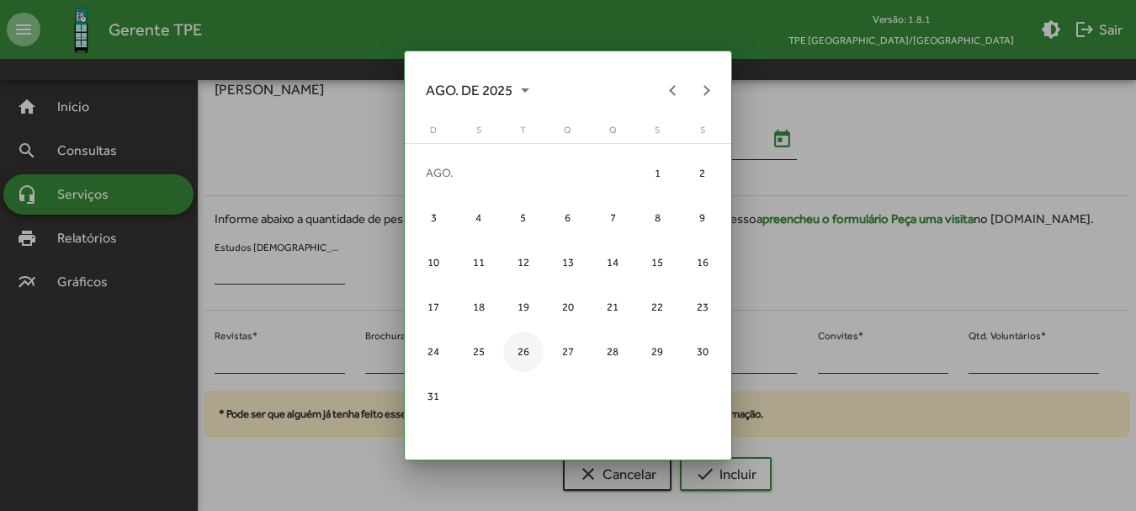
click at [532, 357] on div "26" at bounding box center [523, 352] width 40 height 40
type input "**********"
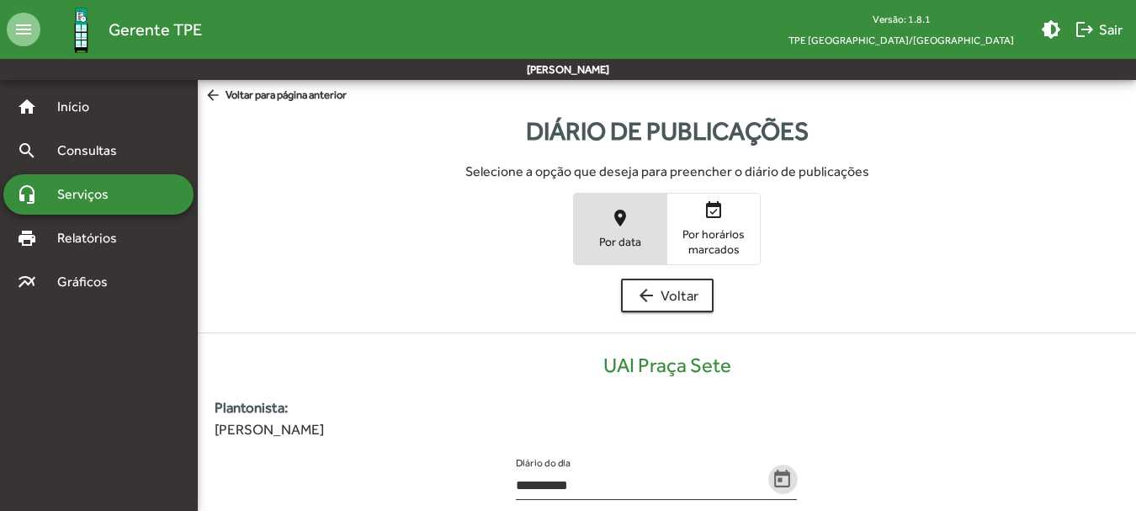
scroll to position [340, 0]
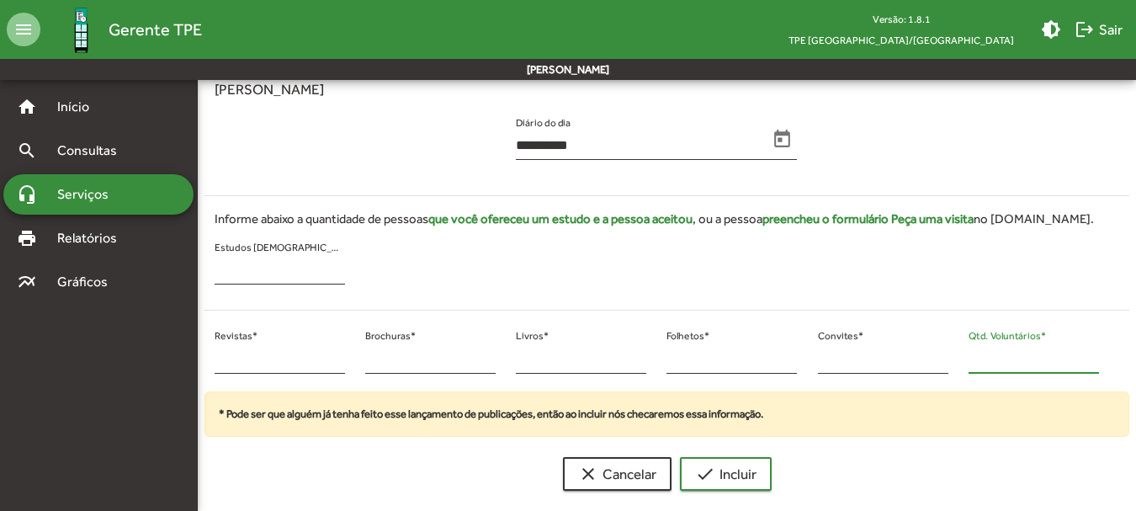
drag, startPoint x: 970, startPoint y: 358, endPoint x: 1024, endPoint y: 370, distance: 55.1
click at [1027, 371] on div "* Qtd. Voluntários *" at bounding box center [1033, 354] width 130 height 40
type input "**"
drag, startPoint x: 209, startPoint y: 355, endPoint x: 232, endPoint y: 355, distance: 23.6
click at [232, 355] on div "* Revistas *" at bounding box center [279, 358] width 151 height 68
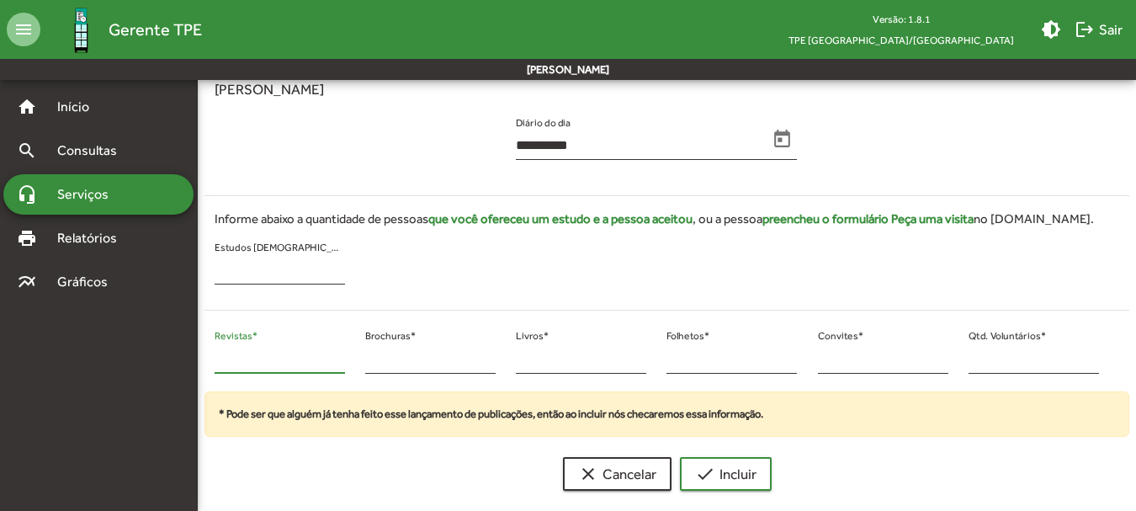
drag, startPoint x: 230, startPoint y: 354, endPoint x: 212, endPoint y: 355, distance: 17.7
click at [212, 355] on div "* Revistas *" at bounding box center [279, 358] width 151 height 68
type input "**"
click at [703, 475] on mat-icon "check" at bounding box center [705, 474] width 20 height 20
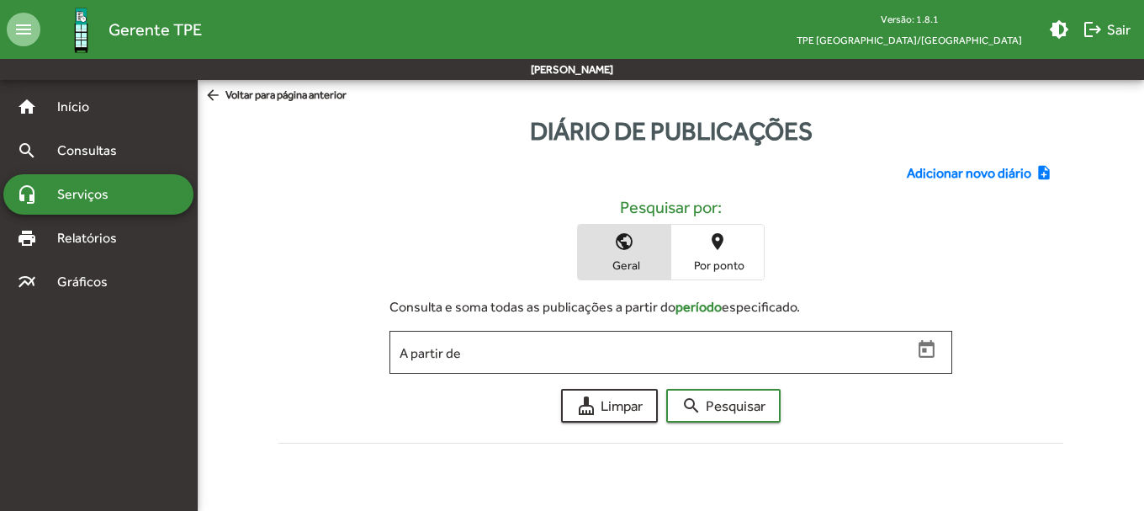
click at [1004, 167] on span "Adicionar novo diário" at bounding box center [969, 173] width 125 height 20
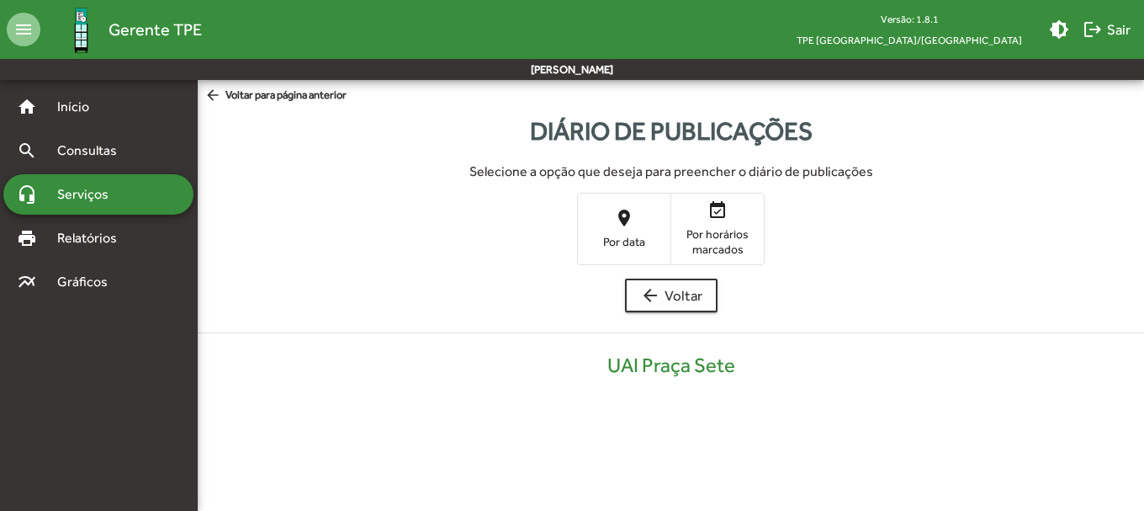
click at [611, 213] on span "place Por data" at bounding box center [624, 228] width 93 height 55
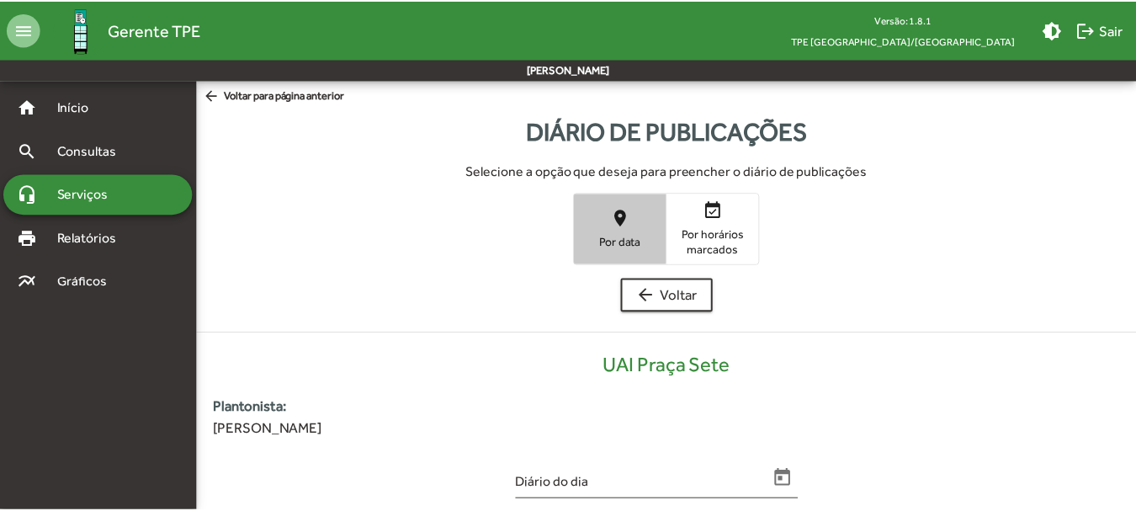
scroll to position [340, 0]
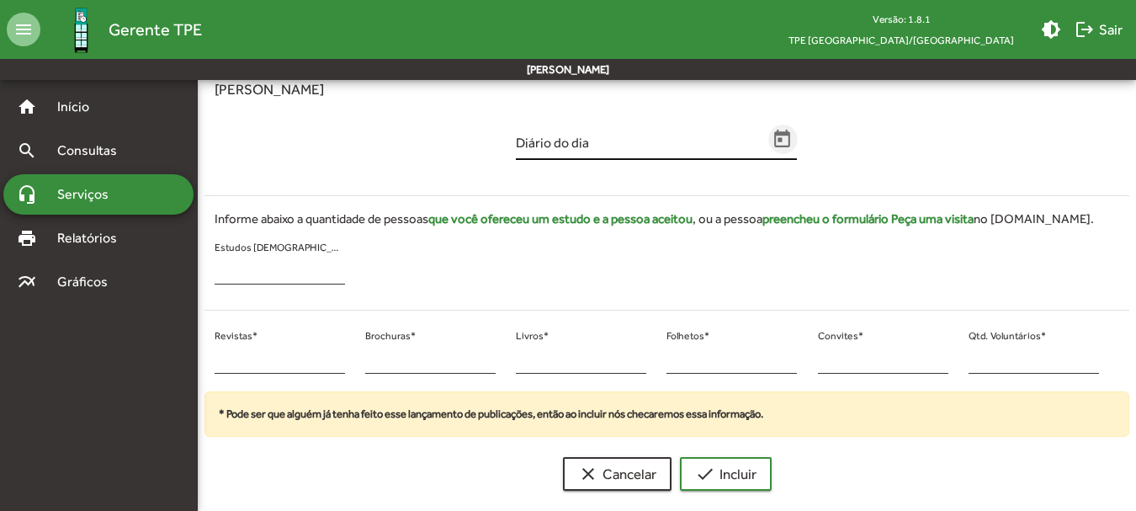
click at [772, 135] on icon "Open calendar" at bounding box center [783, 140] width 22 height 22
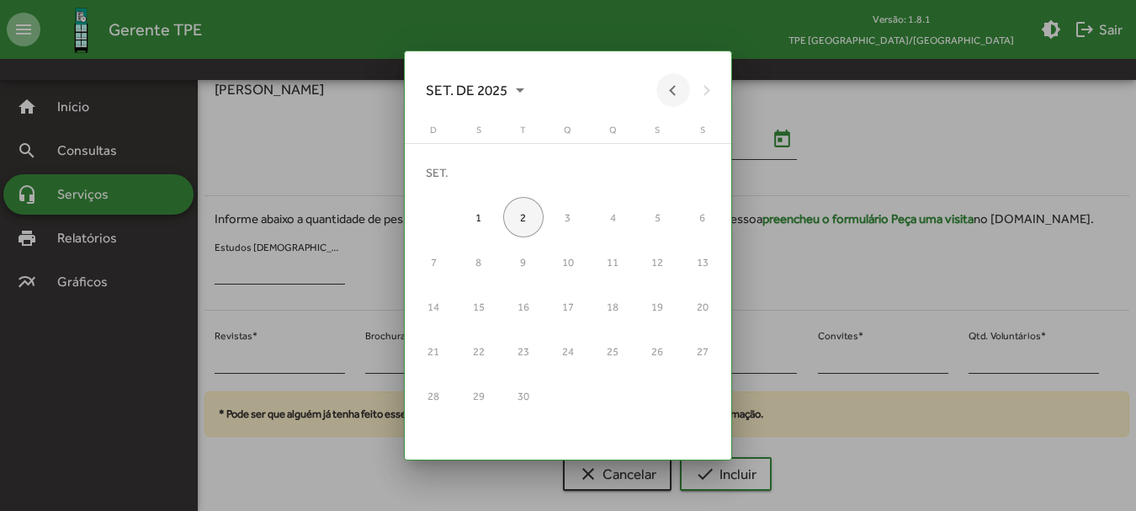
click at [674, 87] on button "Previous month" at bounding box center [673, 90] width 34 height 34
click at [576, 347] on div "27" at bounding box center [568, 352] width 40 height 40
type input "**********"
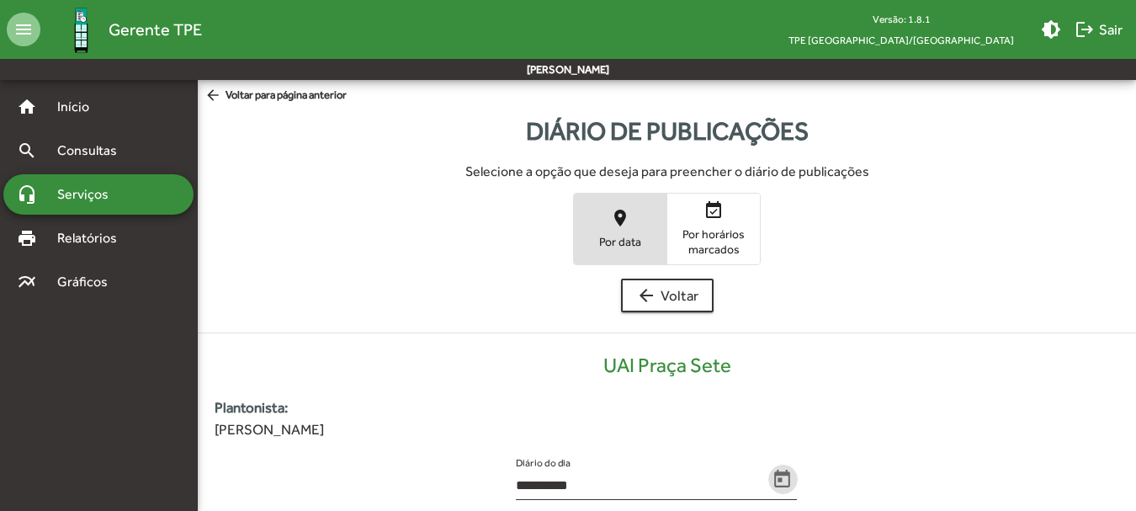
scroll to position [340, 0]
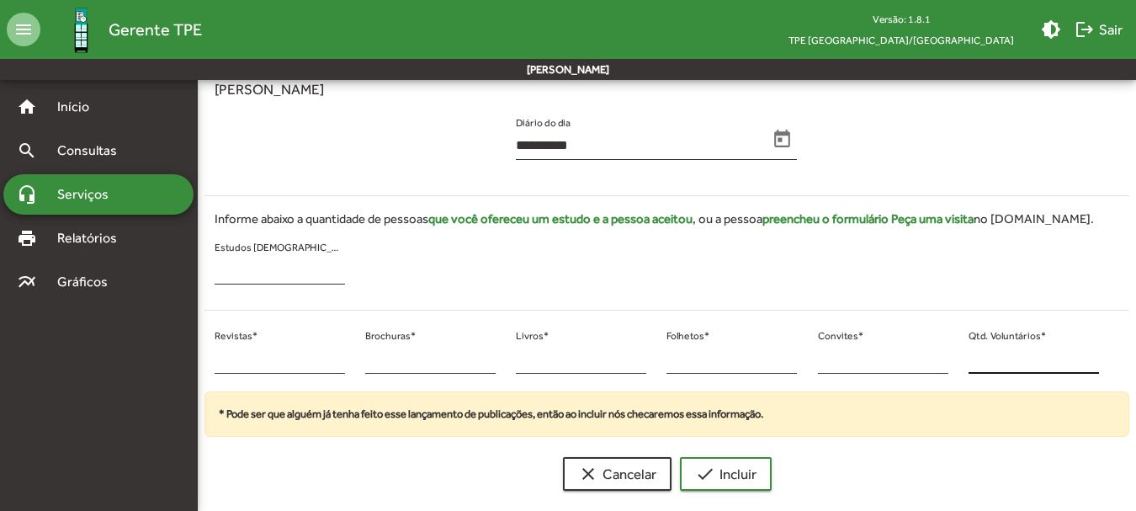
drag, startPoint x: 989, startPoint y: 371, endPoint x: 968, endPoint y: 358, distance: 25.0
click at [968, 358] on div "* Qtd. Voluntários *" at bounding box center [1033, 354] width 130 height 40
click at [973, 358] on input "***" at bounding box center [1033, 359] width 130 height 15
type input "**"
drag, startPoint x: 221, startPoint y: 352, endPoint x: 214, endPoint y: 363, distance: 14.0
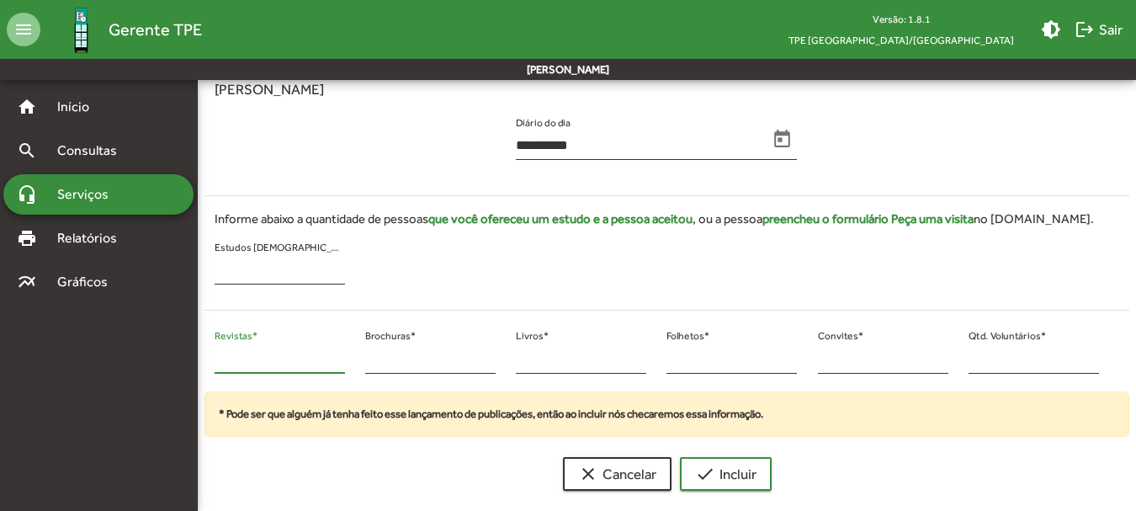
click at [214, 363] on div "* Revistas *" at bounding box center [279, 358] width 151 height 68
type input "**"
click at [728, 474] on span "check Incluir" at bounding box center [725, 474] width 61 height 30
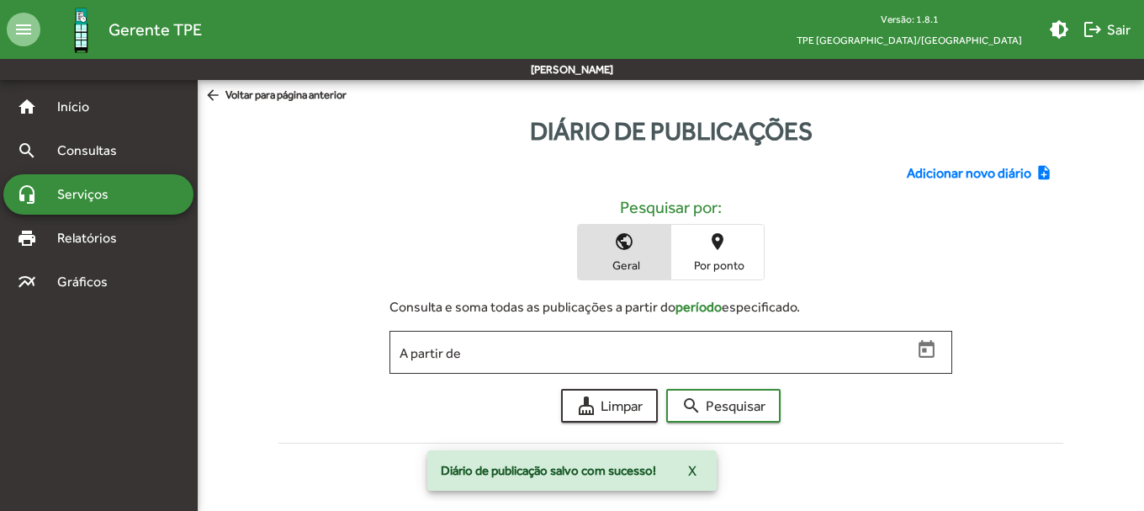
click at [973, 170] on span "Adicionar novo diário" at bounding box center [969, 173] width 125 height 20
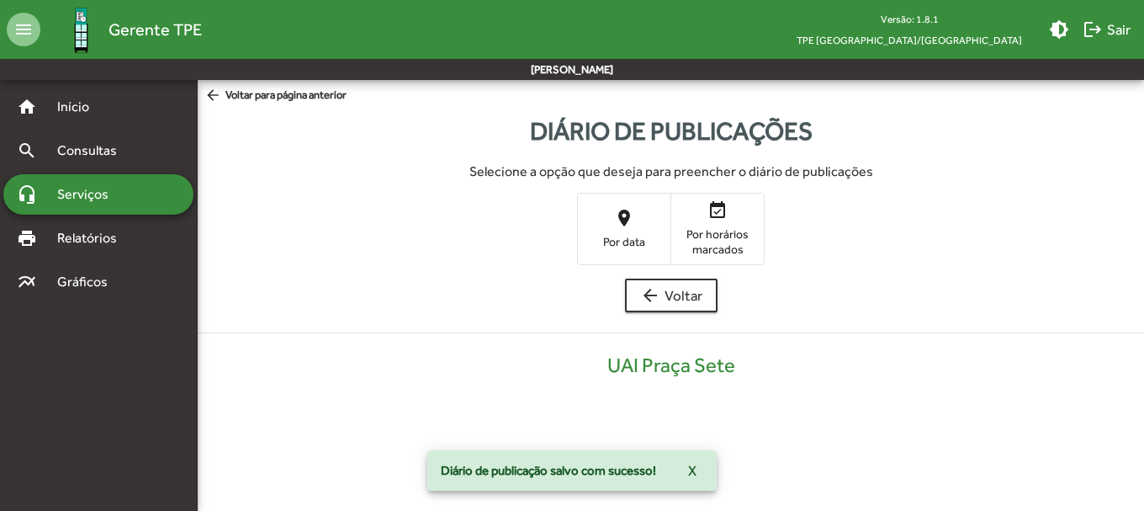
click at [626, 222] on mat-icon "place" at bounding box center [624, 218] width 20 height 20
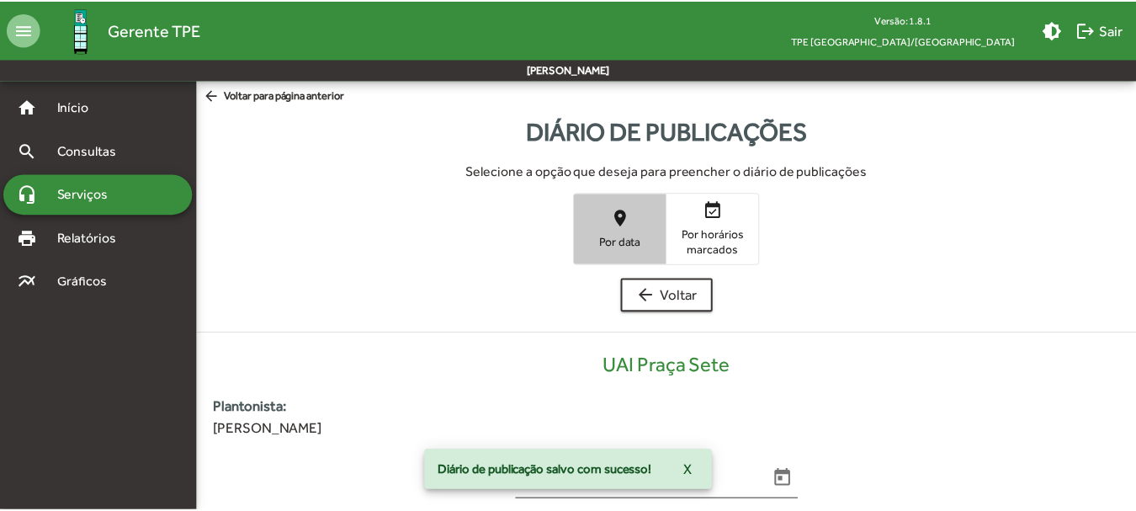
scroll to position [340, 0]
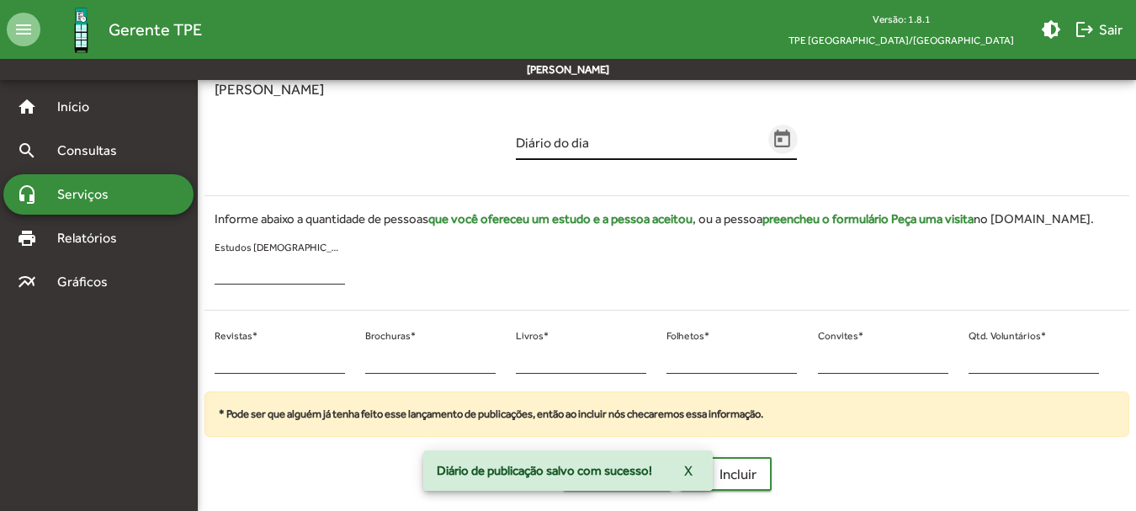
click at [793, 129] on span "Open calendar" at bounding box center [782, 140] width 29 height 22
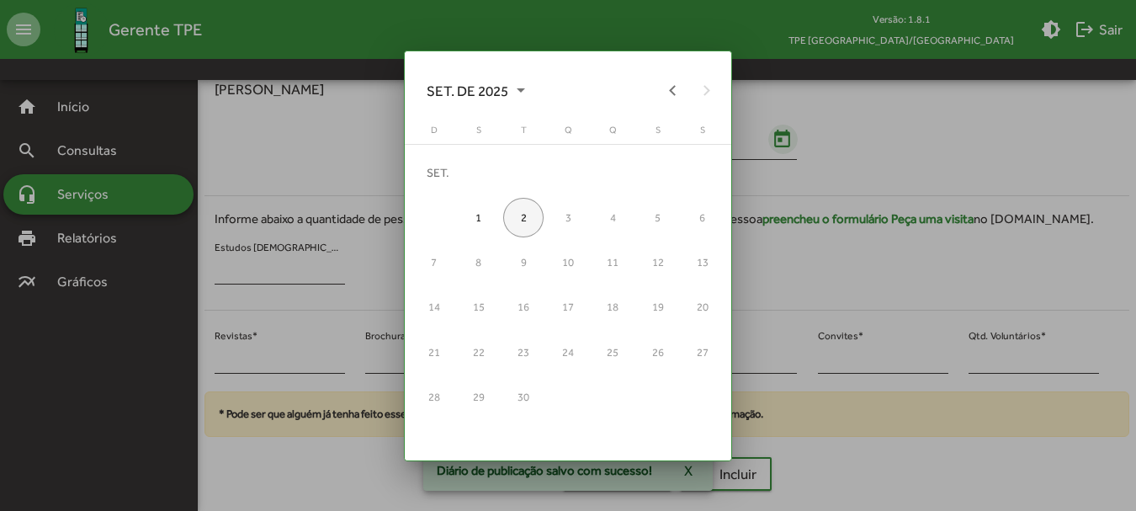
click at [786, 135] on div at bounding box center [568, 255] width 1136 height 511
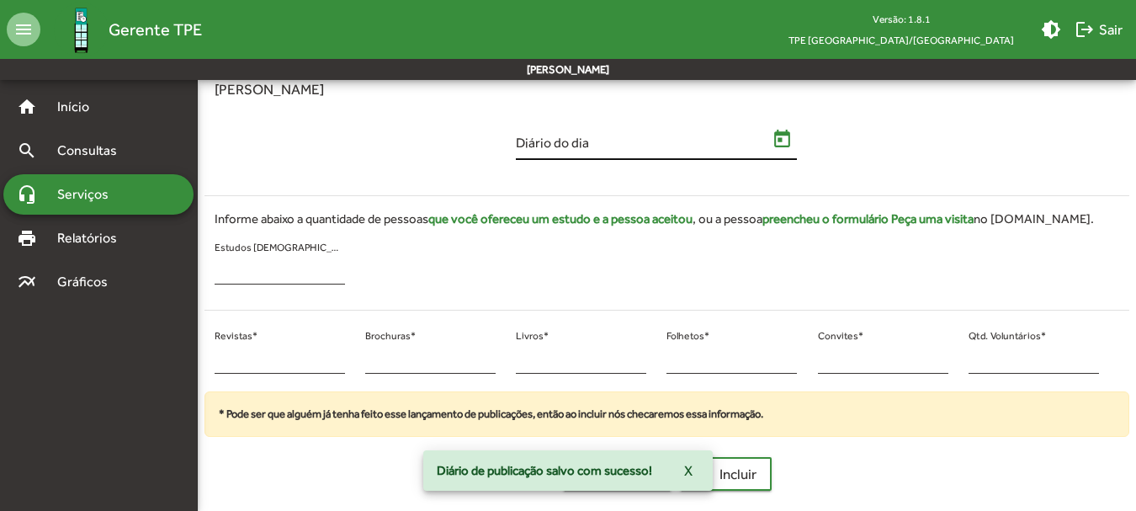
scroll to position [340, 0]
click at [798, 153] on div "Diário do dia" at bounding box center [656, 144] width 301 height 68
click at [781, 141] on icon "Open calendar" at bounding box center [783, 139] width 16 height 18
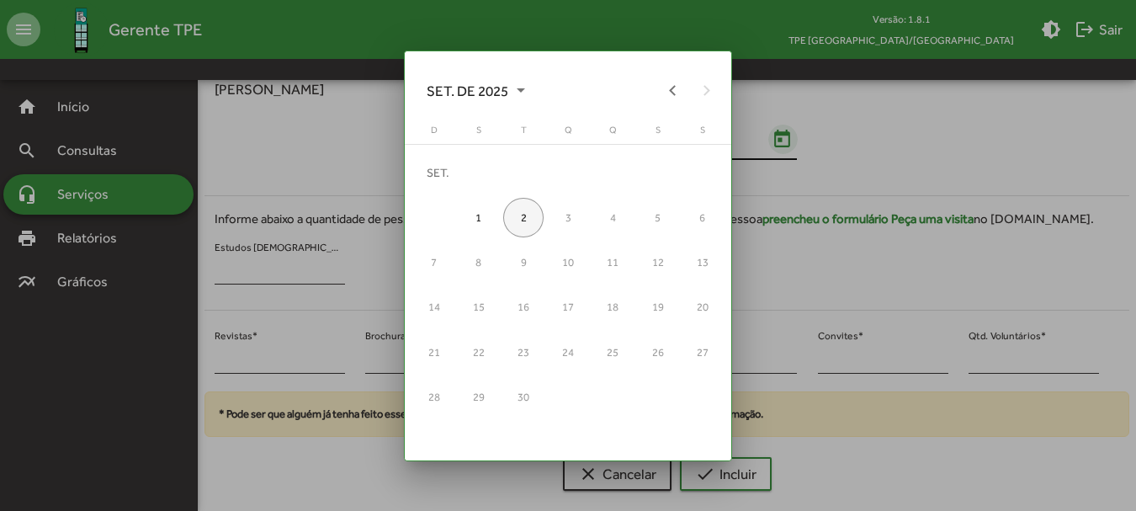
scroll to position [0, 0]
click at [663, 89] on button "Previous month" at bounding box center [673, 90] width 34 height 34
drag, startPoint x: 579, startPoint y: 347, endPoint x: 565, endPoint y: 344, distance: 13.7
click at [576, 347] on div "27" at bounding box center [568, 352] width 40 height 40
type input "**********"
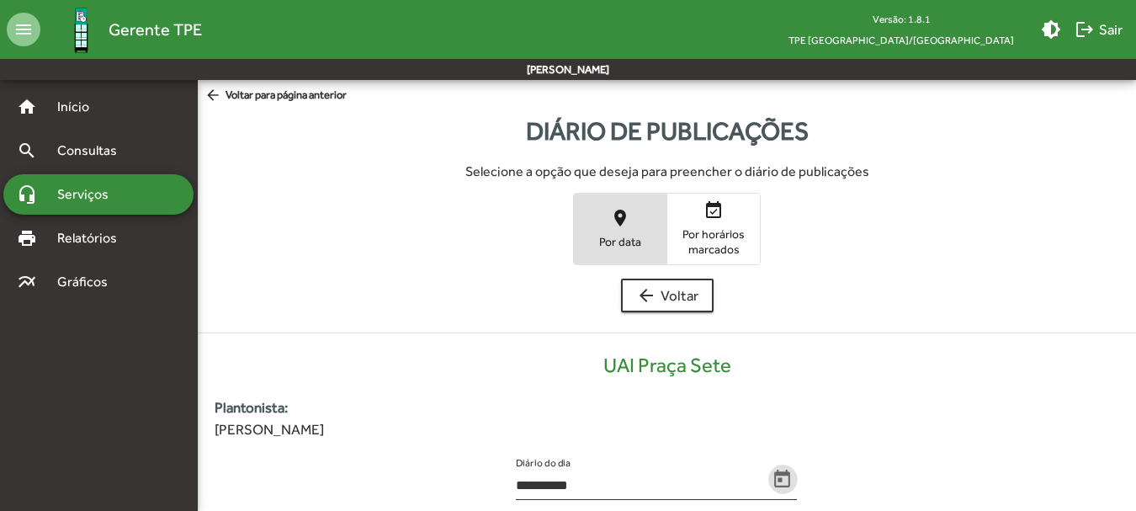
scroll to position [340, 0]
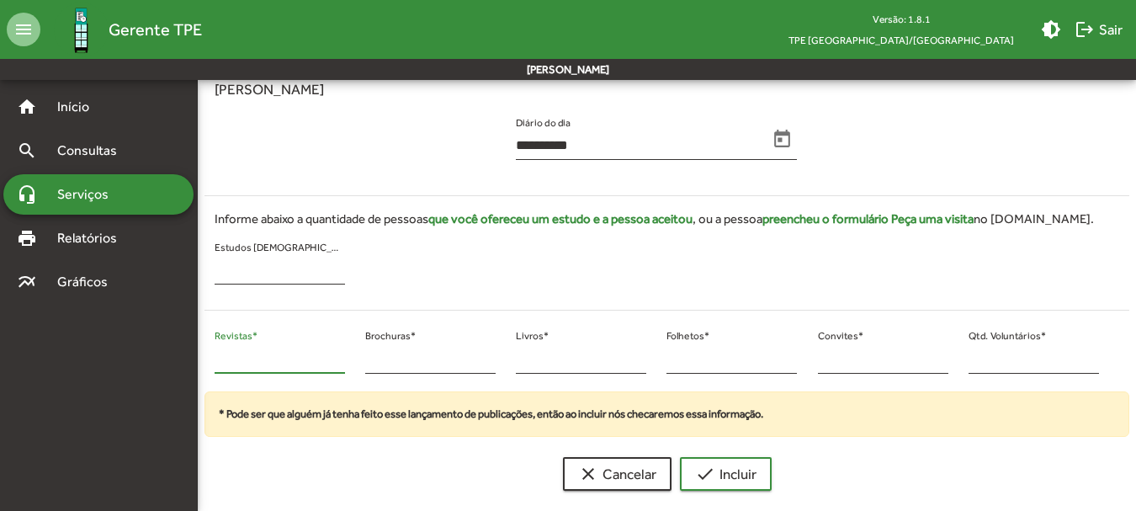
drag, startPoint x: 229, startPoint y: 358, endPoint x: 204, endPoint y: 359, distance: 25.3
click at [204, 359] on div "* Revistas * * Brochuras * * Livros * * Folhetos * * Convites * * Qtd. Voluntár…" at bounding box center [656, 358] width 925 height 68
type input "**"
drag, startPoint x: 976, startPoint y: 356, endPoint x: 966, endPoint y: 359, distance: 10.6
click at [966, 359] on div "* Qtd. Voluntários *" at bounding box center [1033, 358] width 151 height 68
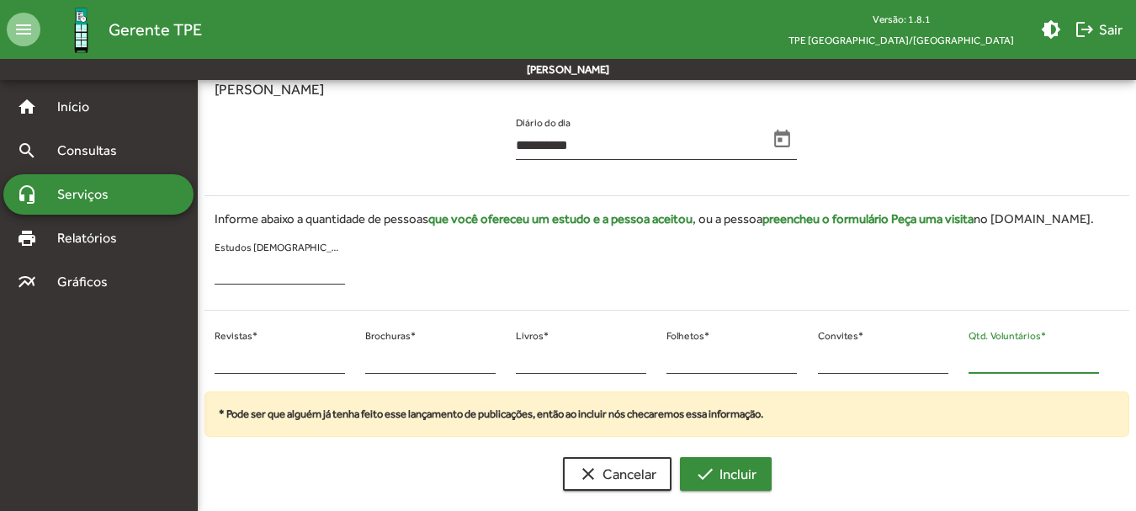
type input "**"
click at [713, 479] on mat-icon "check" at bounding box center [705, 474] width 20 height 20
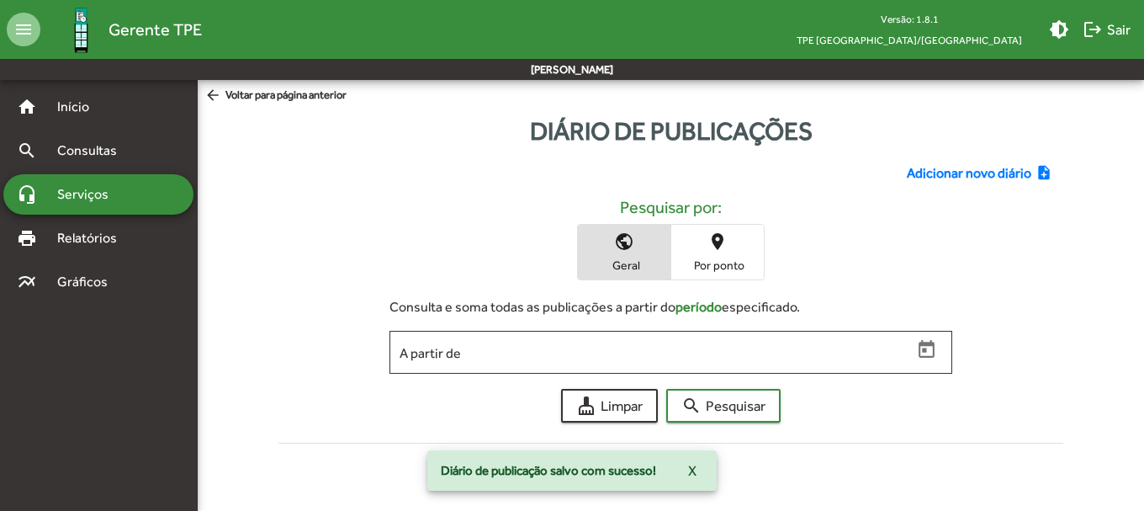
click at [929, 179] on span "Adicionar novo diário" at bounding box center [969, 173] width 125 height 20
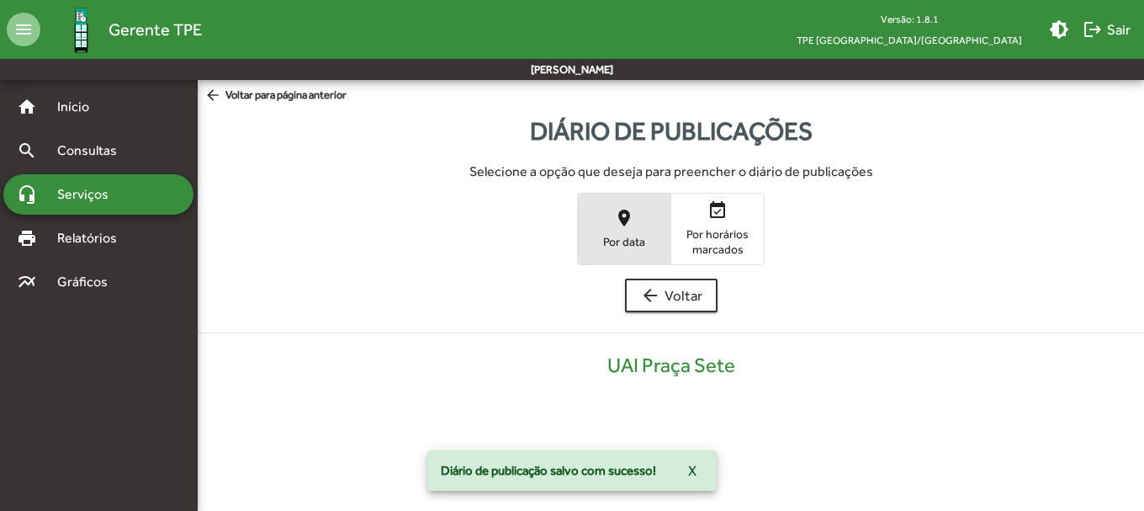
click at [634, 225] on span "place Por data" at bounding box center [624, 228] width 93 height 55
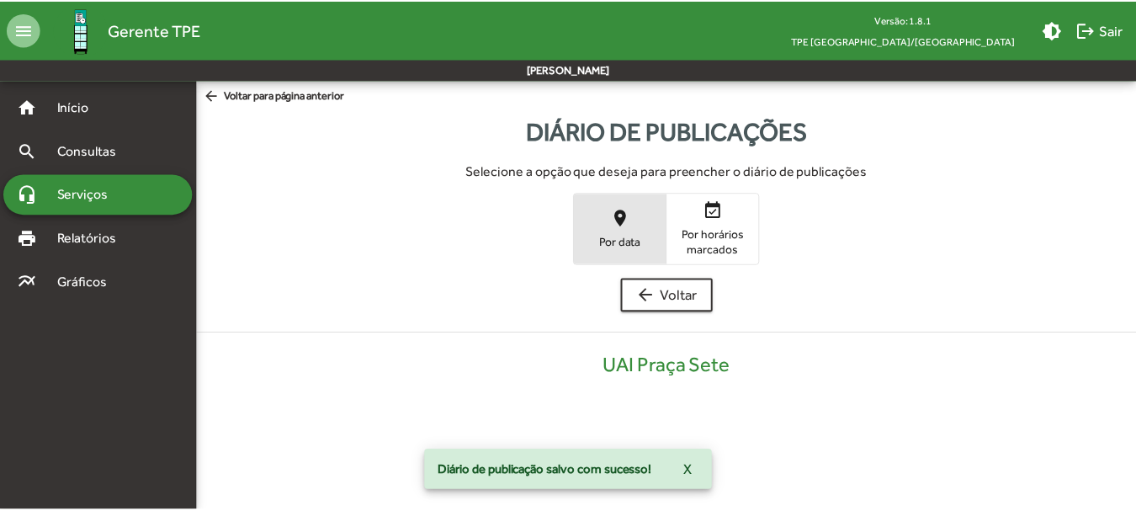
scroll to position [340, 0]
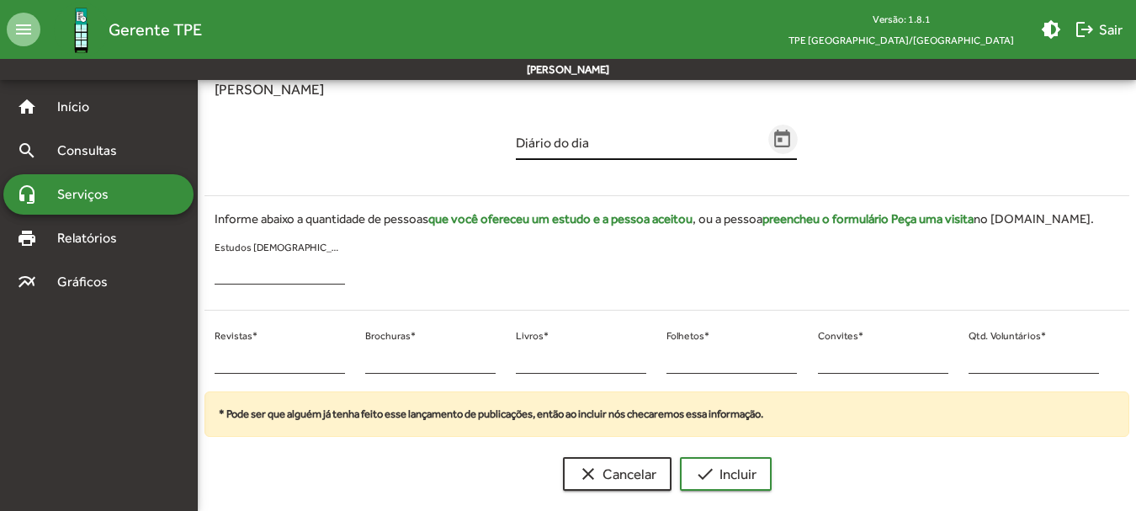
click at [779, 134] on icon "Open calendar" at bounding box center [783, 139] width 16 height 18
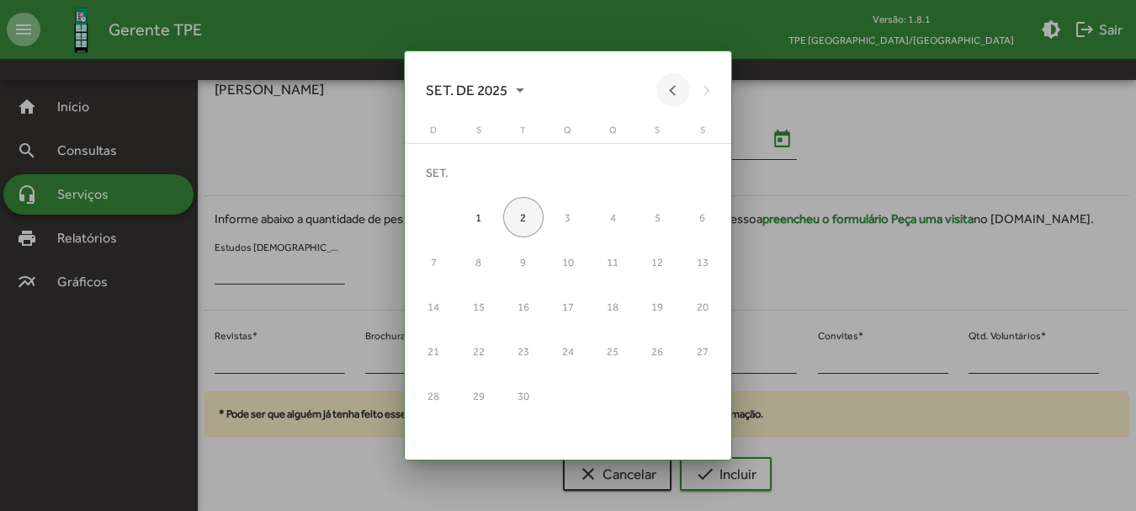
click at [663, 95] on button "Previous month" at bounding box center [673, 90] width 34 height 34
click at [616, 348] on div "28" at bounding box center [612, 352] width 40 height 40
type input "**********"
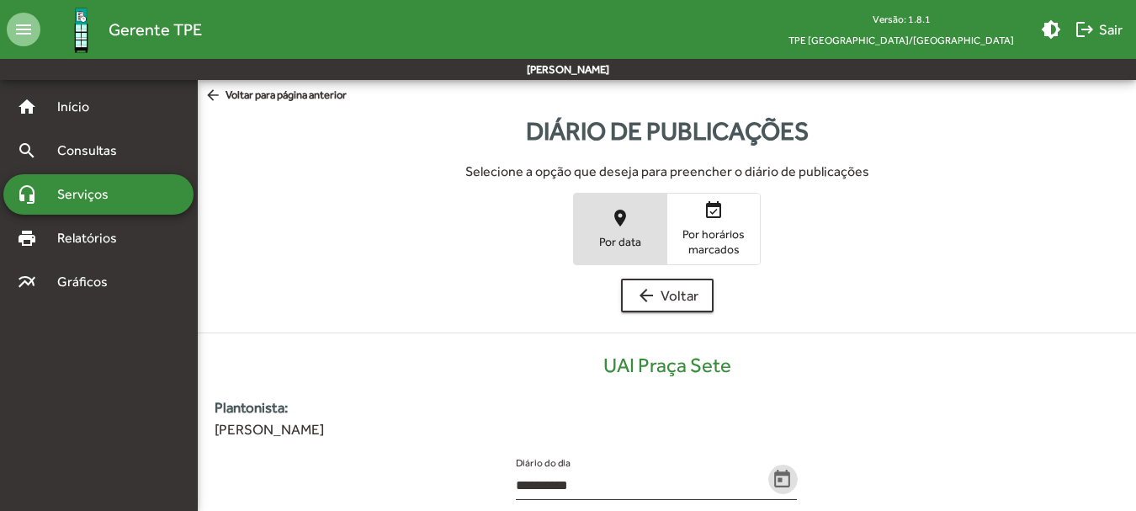
scroll to position [340, 0]
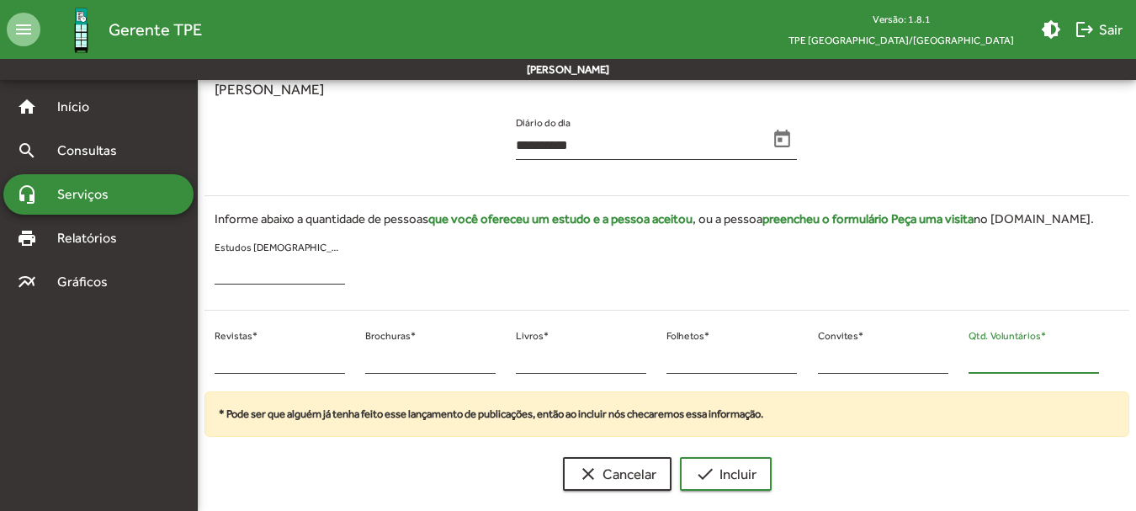
drag, startPoint x: 983, startPoint y: 357, endPoint x: 948, endPoint y: 359, distance: 34.6
click at [948, 359] on div "* Revistas * * Brochuras * * Livros * * Folhetos * * Convites * * Qtd. Voluntár…" at bounding box center [656, 358] width 925 height 68
type input "*"
drag, startPoint x: 257, startPoint y: 360, endPoint x: 194, endPoint y: 370, distance: 64.7
click at [194, 370] on mat-sidenav-container "**********" at bounding box center [568, 122] width 1136 height 764
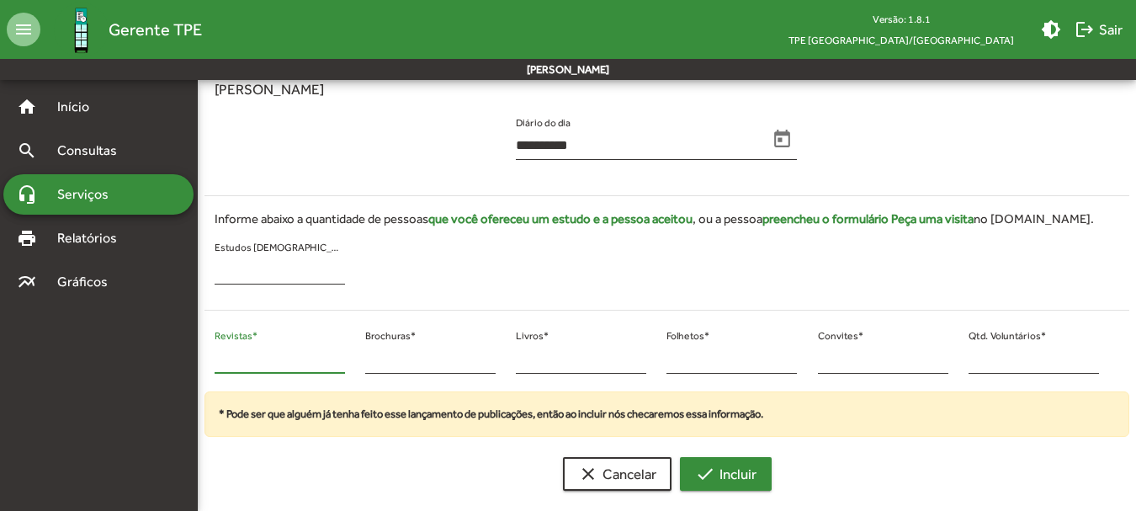
type input "**"
click at [735, 459] on span "check Incluir" at bounding box center [725, 474] width 61 height 30
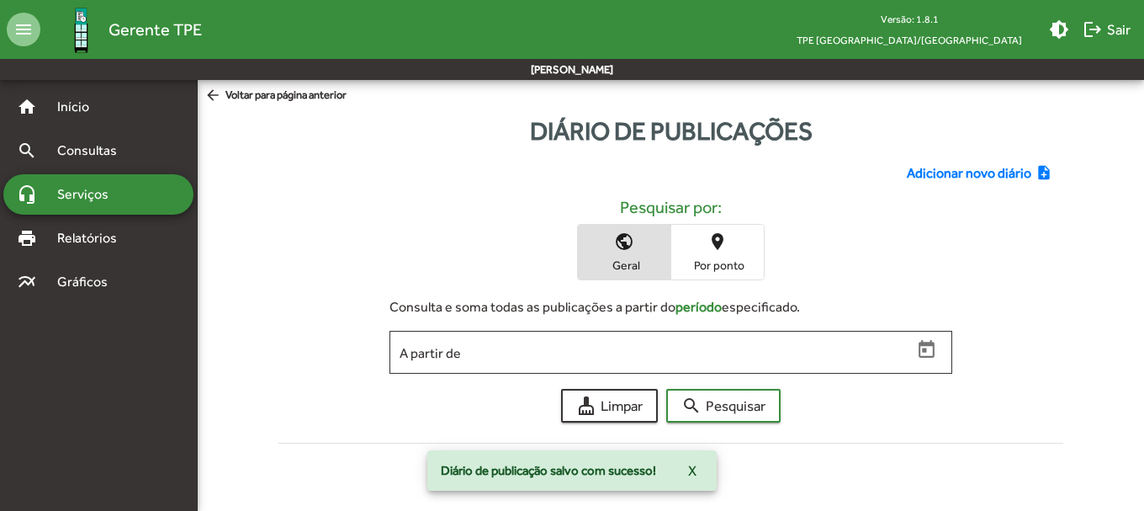
click at [942, 170] on span "Adicionar novo diário" at bounding box center [969, 173] width 125 height 20
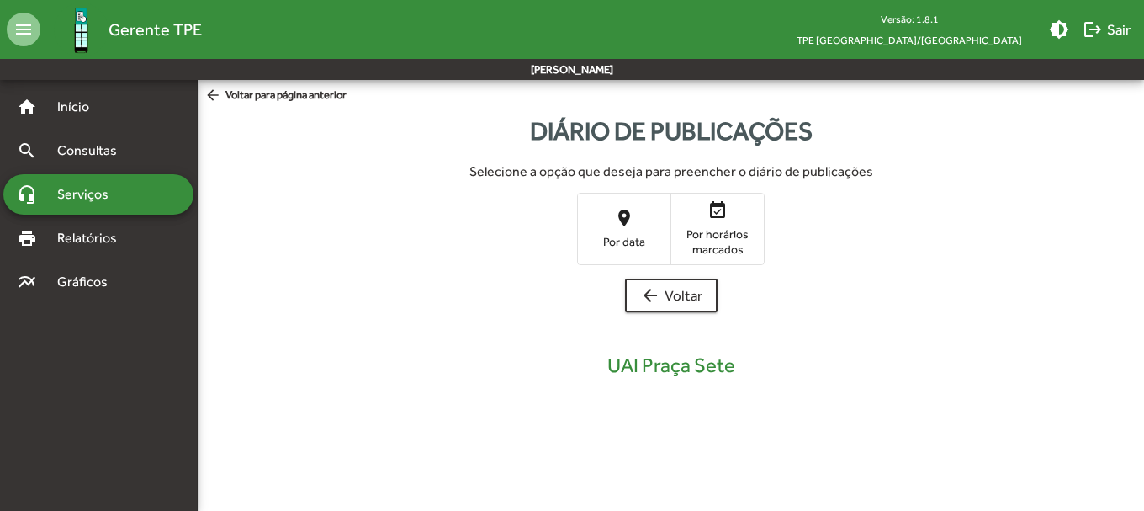
click at [593, 218] on span "place Por data" at bounding box center [624, 228] width 93 height 55
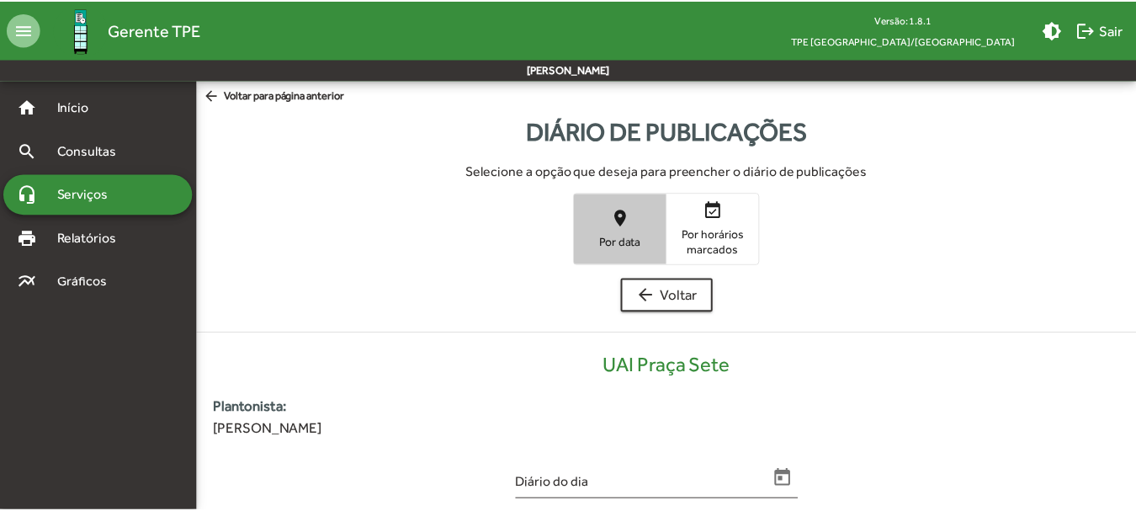
scroll to position [340, 0]
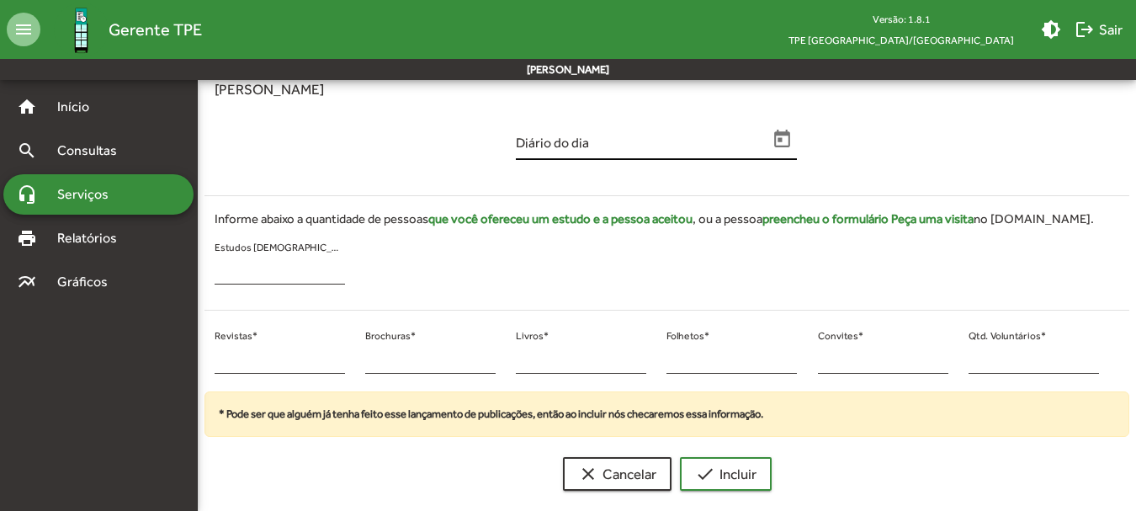
click at [788, 135] on icon "Open calendar" at bounding box center [783, 140] width 22 height 22
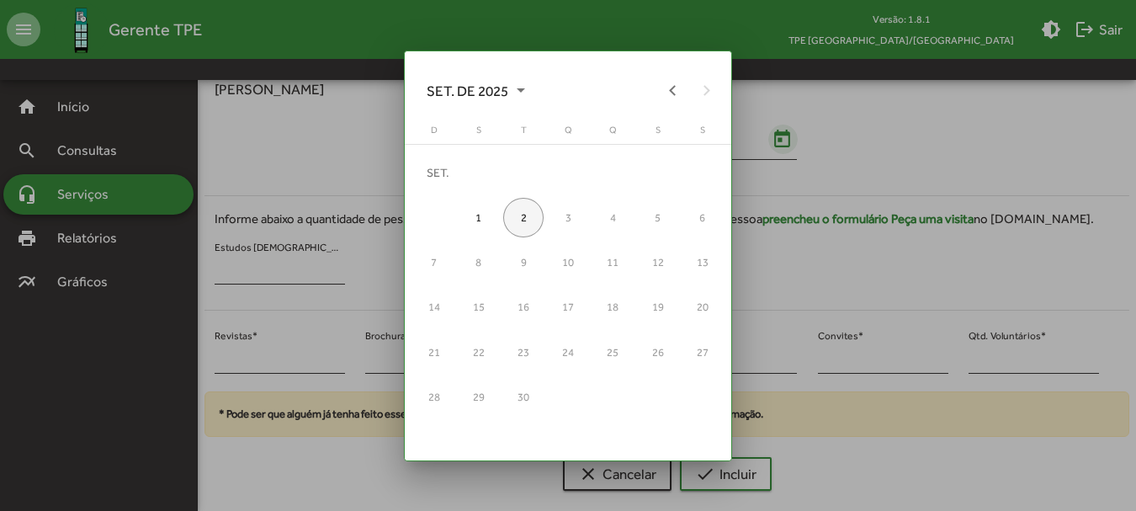
scroll to position [0, 0]
click at [671, 91] on button "Previous month" at bounding box center [673, 90] width 34 height 34
click at [623, 359] on div "28" at bounding box center [612, 352] width 40 height 40
type input "**********"
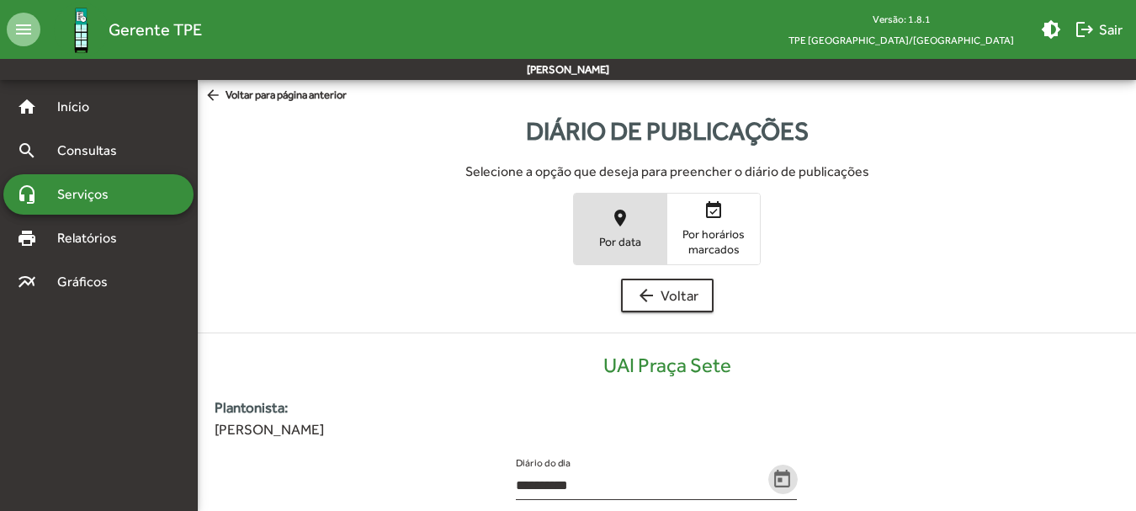
scroll to position [340, 0]
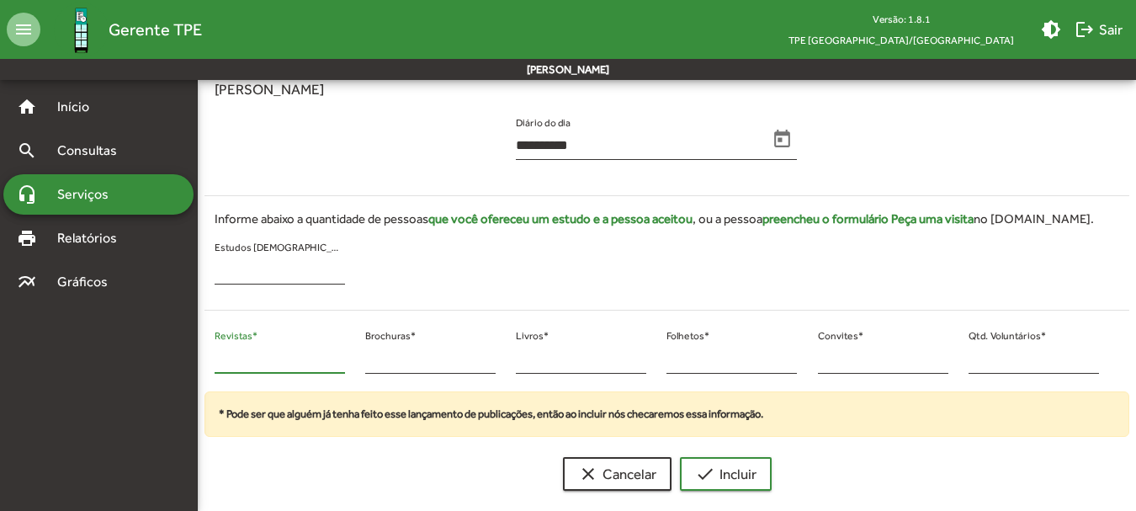
drag, startPoint x: 223, startPoint y: 363, endPoint x: 207, endPoint y: 363, distance: 16.0
click at [207, 363] on div "* Revistas *" at bounding box center [279, 358] width 151 height 68
type input "**"
drag, startPoint x: 978, startPoint y: 353, endPoint x: 952, endPoint y: 356, distance: 25.4
click at [952, 356] on div "** Revistas * * Brochuras * * Livros * * Folhetos * * Convites * * Qtd. Voluntá…" at bounding box center [656, 358] width 925 height 68
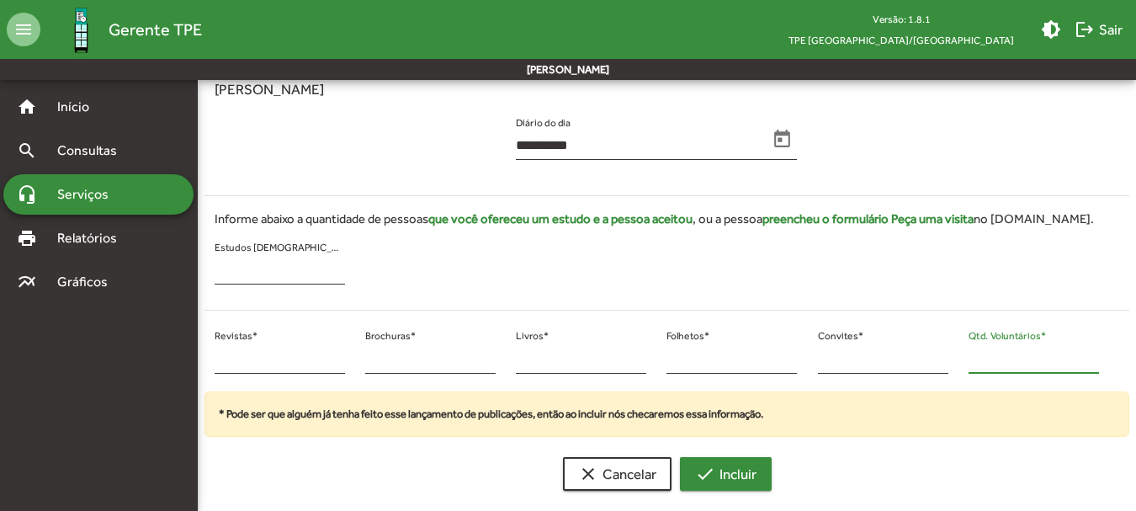
type input "**"
click at [729, 467] on span "check Incluir" at bounding box center [725, 474] width 61 height 30
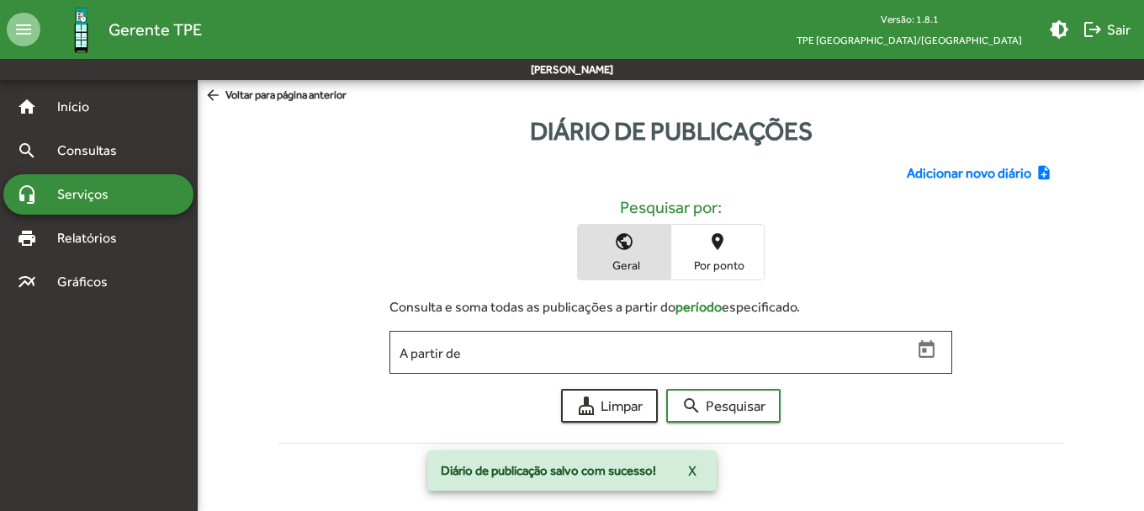
click at [968, 173] on span "Adicionar novo diário" at bounding box center [969, 173] width 125 height 20
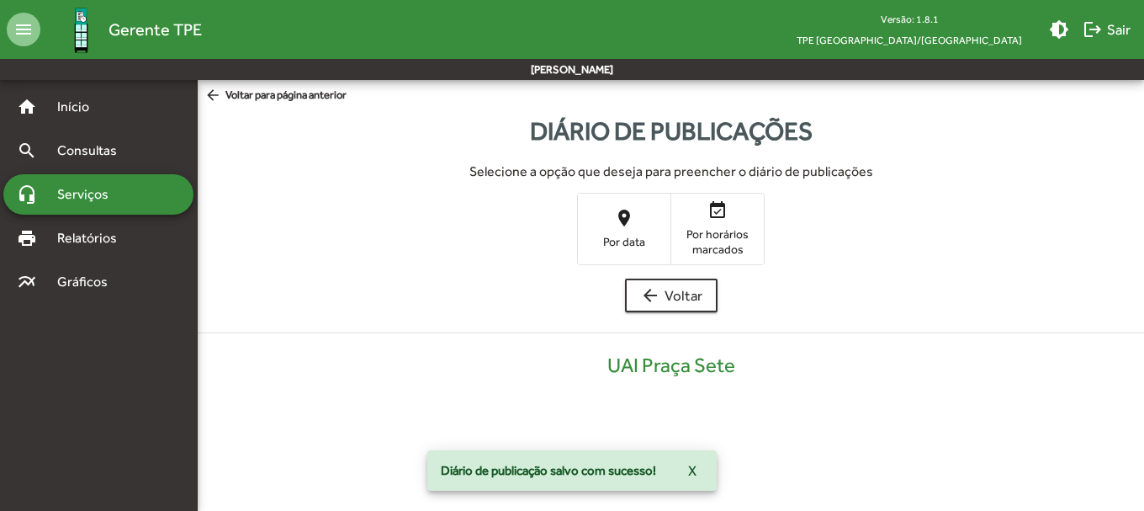
click at [645, 231] on span "place Por data" at bounding box center [624, 228] width 93 height 55
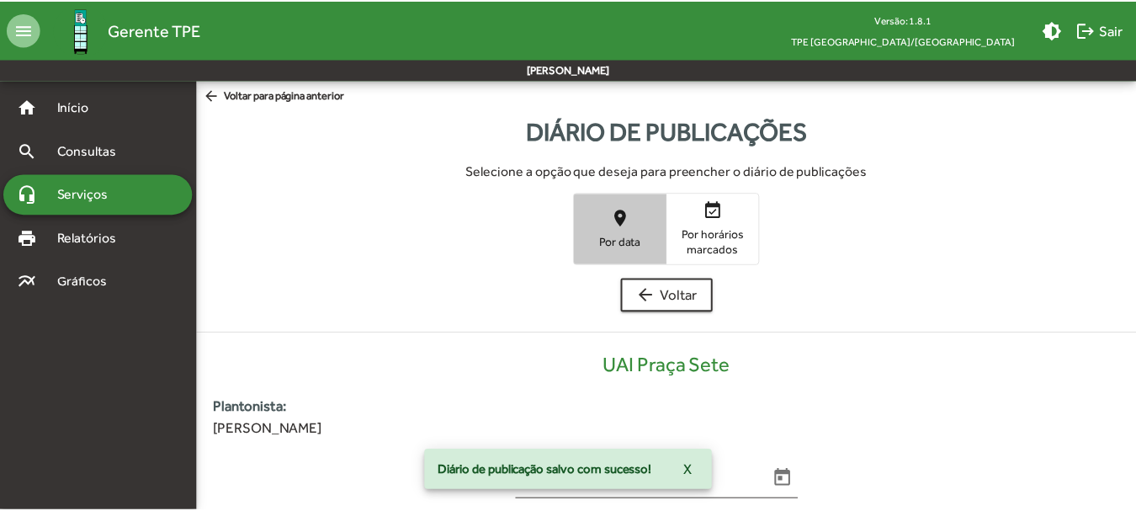
scroll to position [340, 0]
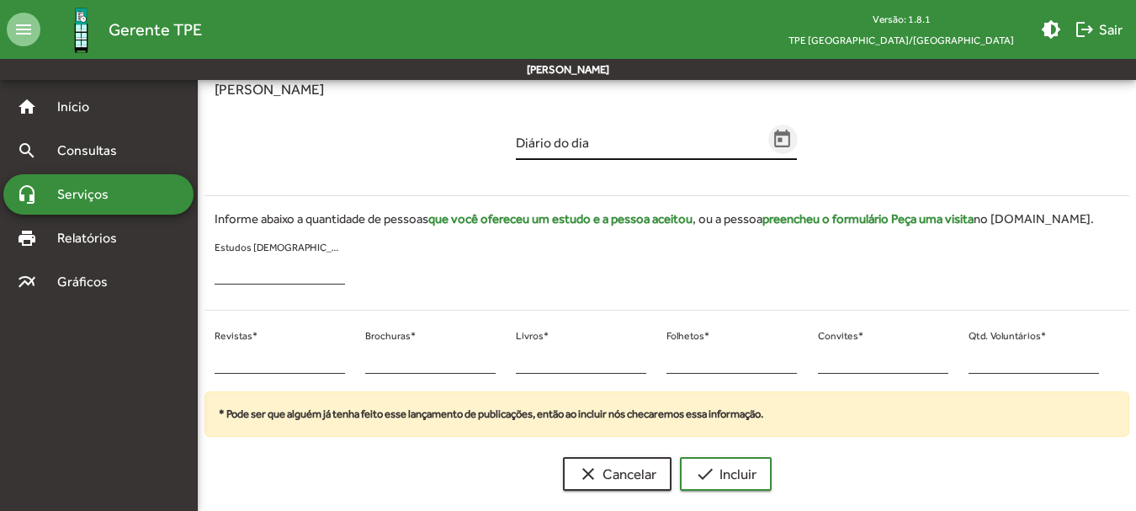
click at [772, 135] on icon "Open calendar" at bounding box center [783, 140] width 22 height 22
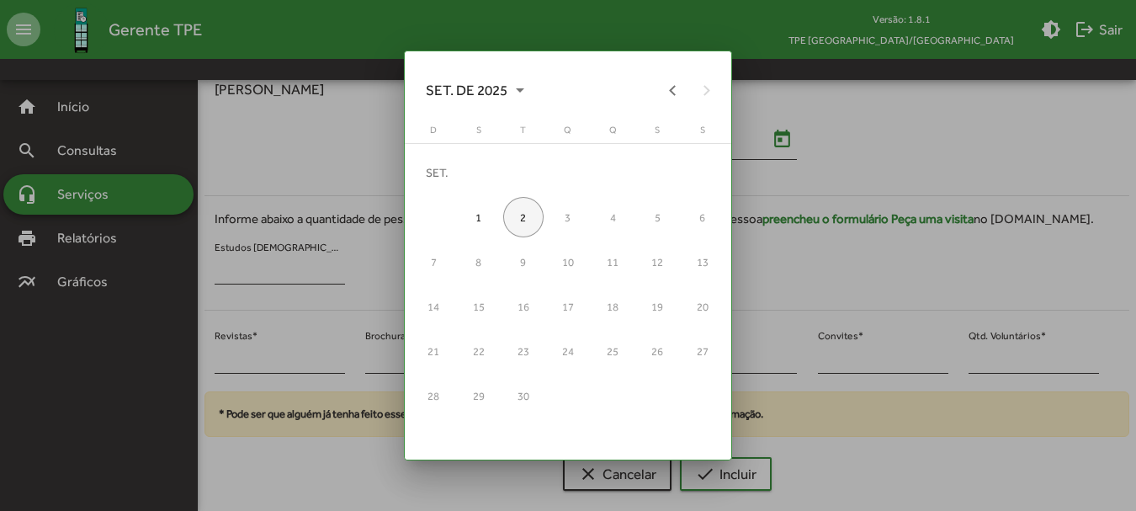
click at [680, 94] on button "Previous month" at bounding box center [673, 90] width 34 height 34
drag, startPoint x: 615, startPoint y: 358, endPoint x: 761, endPoint y: 356, distance: 146.4
click at [617, 359] on div "28" at bounding box center [612, 352] width 40 height 40
type input "**********"
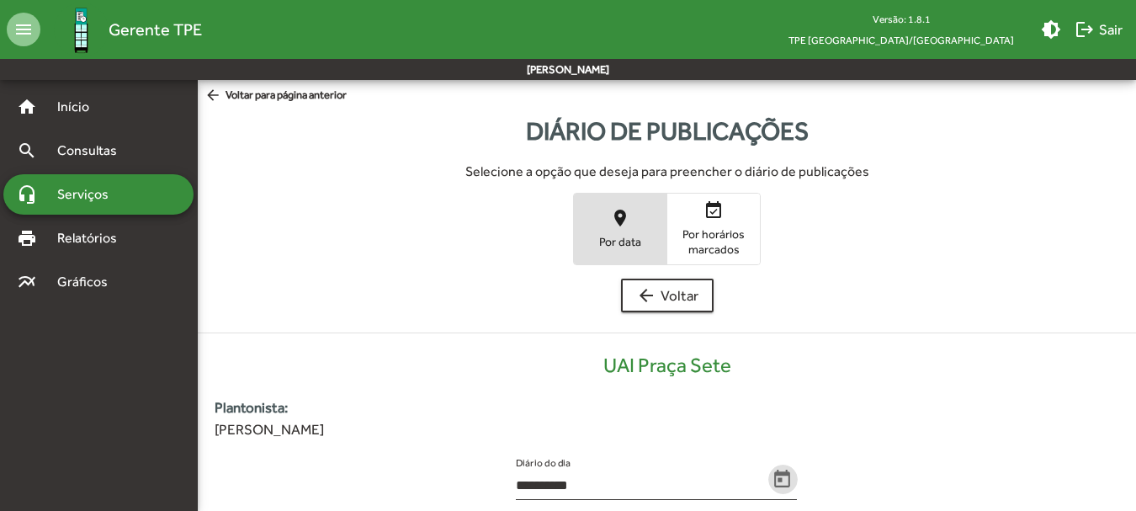
scroll to position [340, 0]
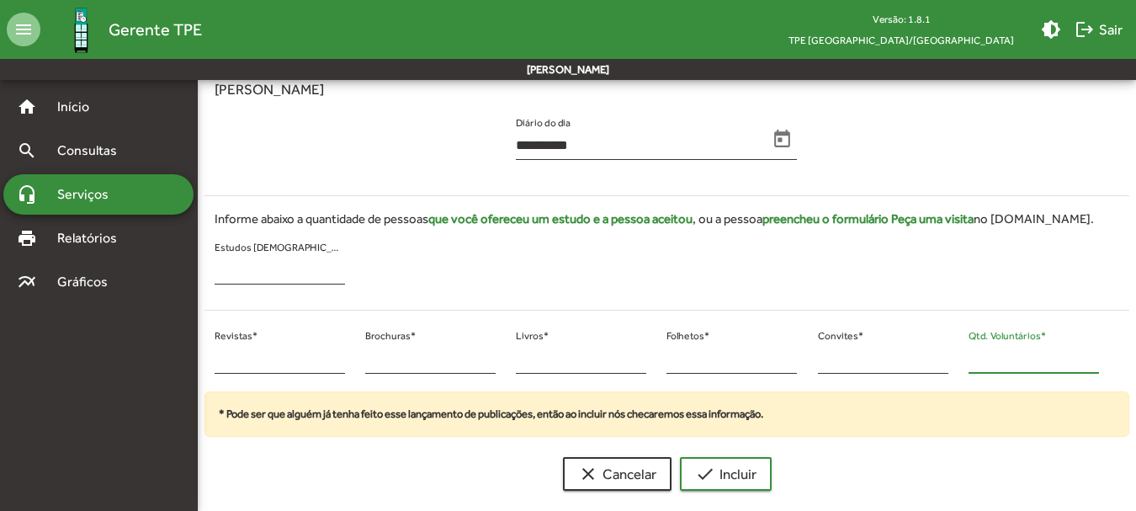
drag, startPoint x: 1011, startPoint y: 360, endPoint x: 966, endPoint y: 361, distance: 44.6
click at [953, 358] on div "* Revistas * * Brochuras * * Livros * * Folhetos * * Convites * * Qtd. Voluntár…" at bounding box center [656, 358] width 925 height 68
type input "**"
drag, startPoint x: 235, startPoint y: 354, endPoint x: 215, endPoint y: 352, distance: 20.4
click at [215, 352] on input "*" at bounding box center [280, 359] width 130 height 15
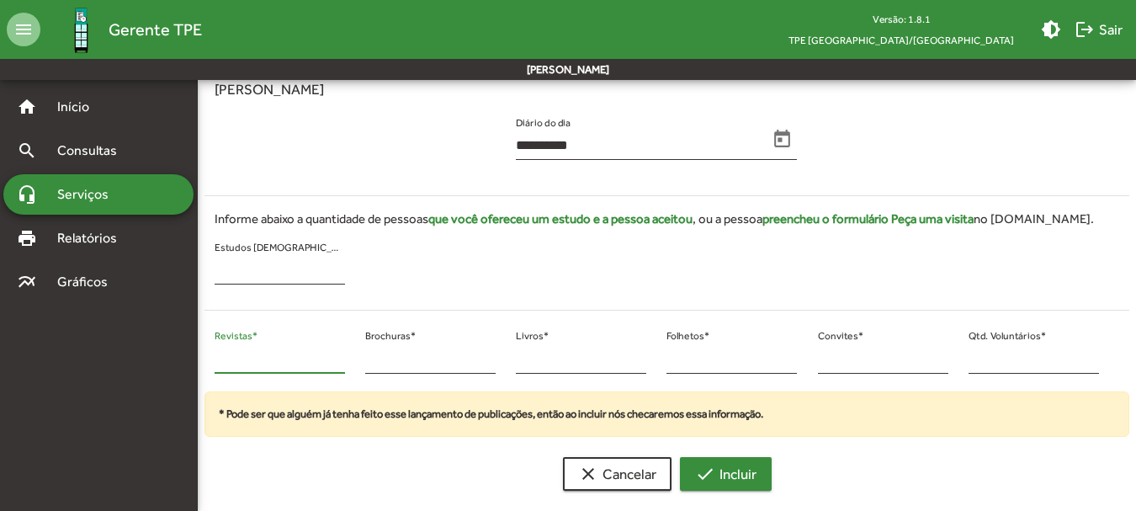
type input "**"
click at [700, 474] on mat-icon "check" at bounding box center [705, 474] width 20 height 20
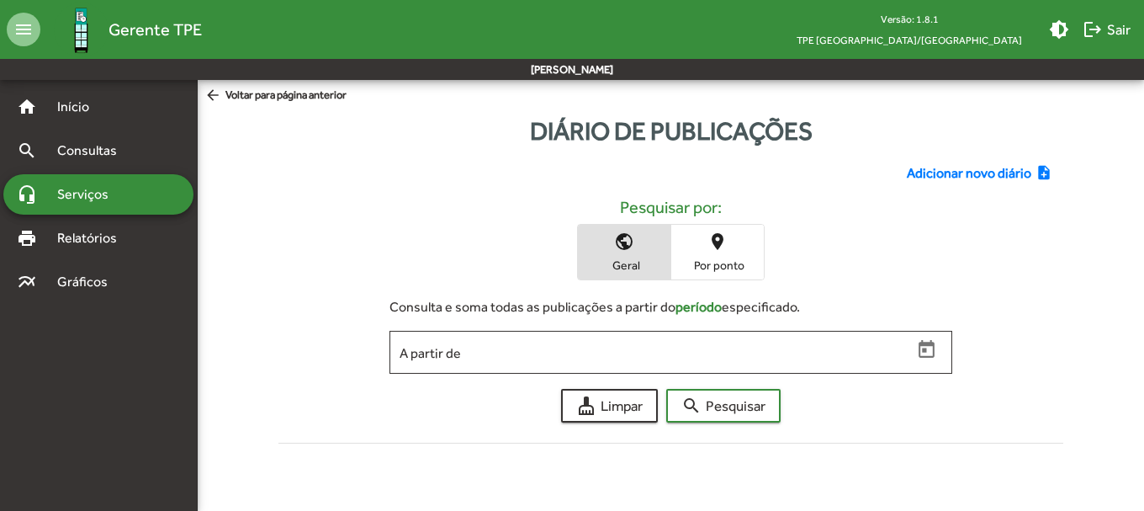
click at [954, 175] on span "Adicionar novo diário" at bounding box center [969, 173] width 125 height 20
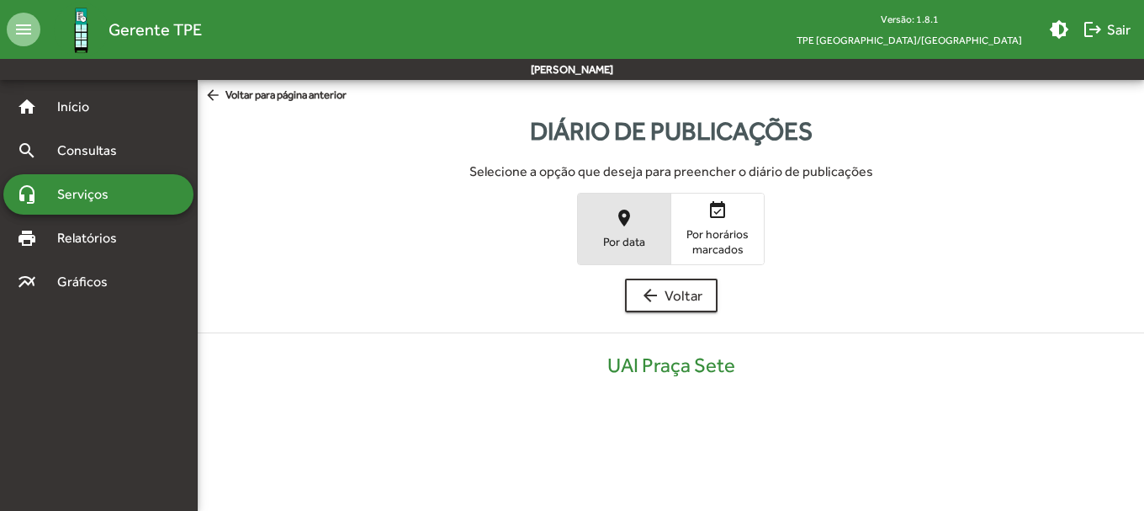
click at [645, 204] on span "place Por data" at bounding box center [624, 228] width 93 height 55
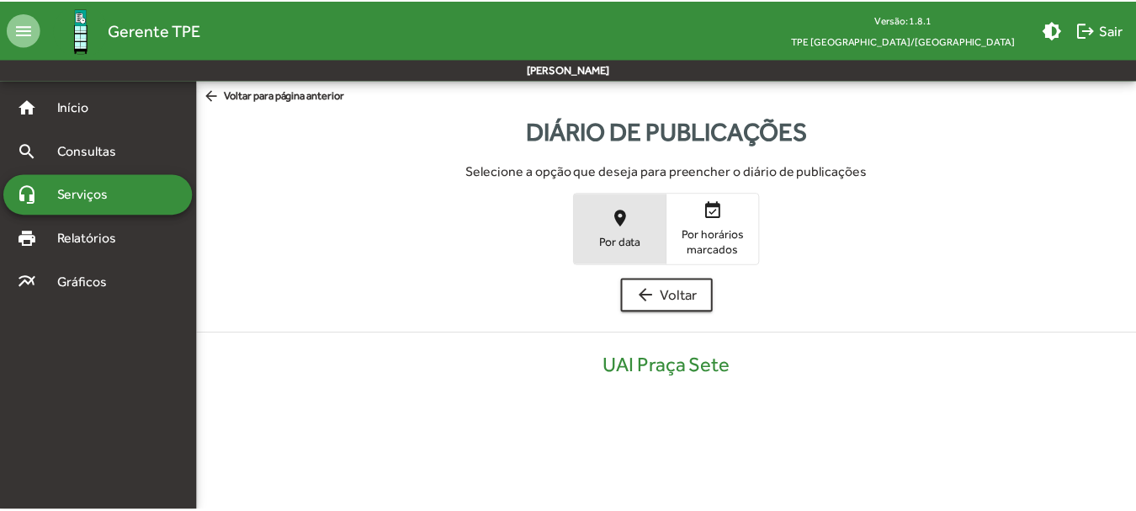
scroll to position [340, 0]
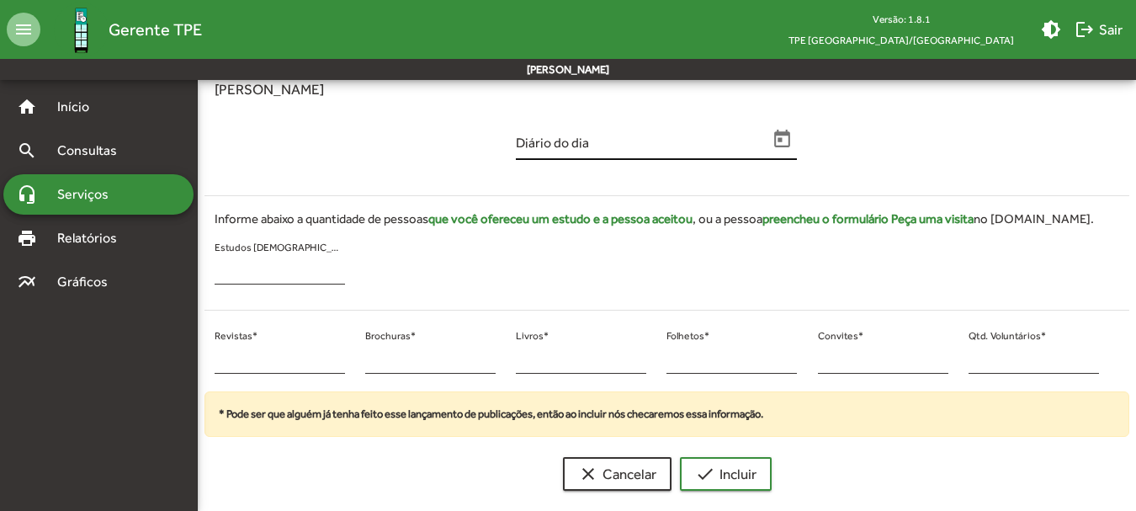
click at [771, 141] on span "Open calendar" at bounding box center [782, 140] width 29 height 22
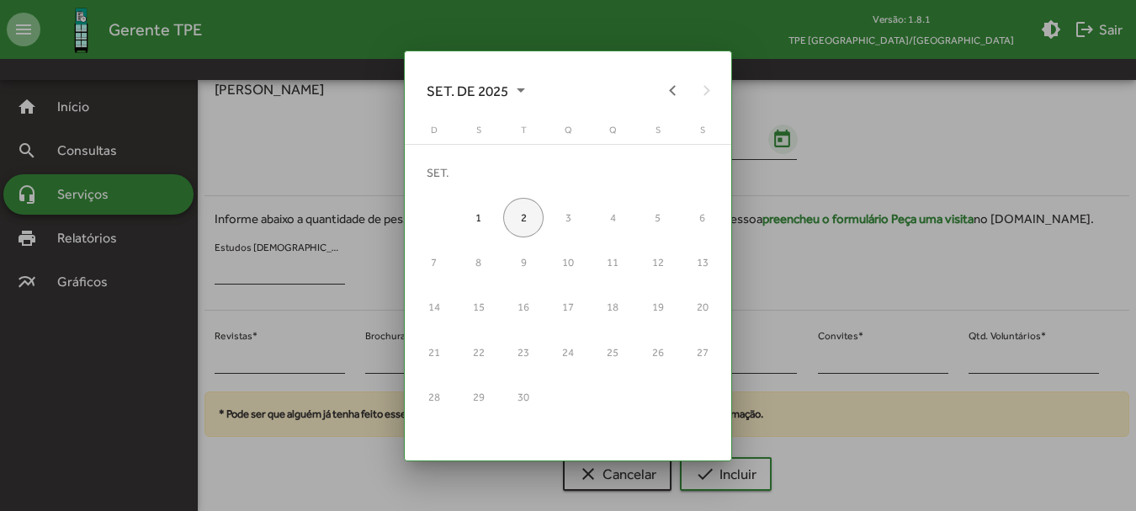
scroll to position [0, 0]
click at [658, 87] on button "Previous month" at bounding box center [673, 90] width 34 height 34
click at [653, 339] on div "29" at bounding box center [657, 352] width 40 height 40
type input "**********"
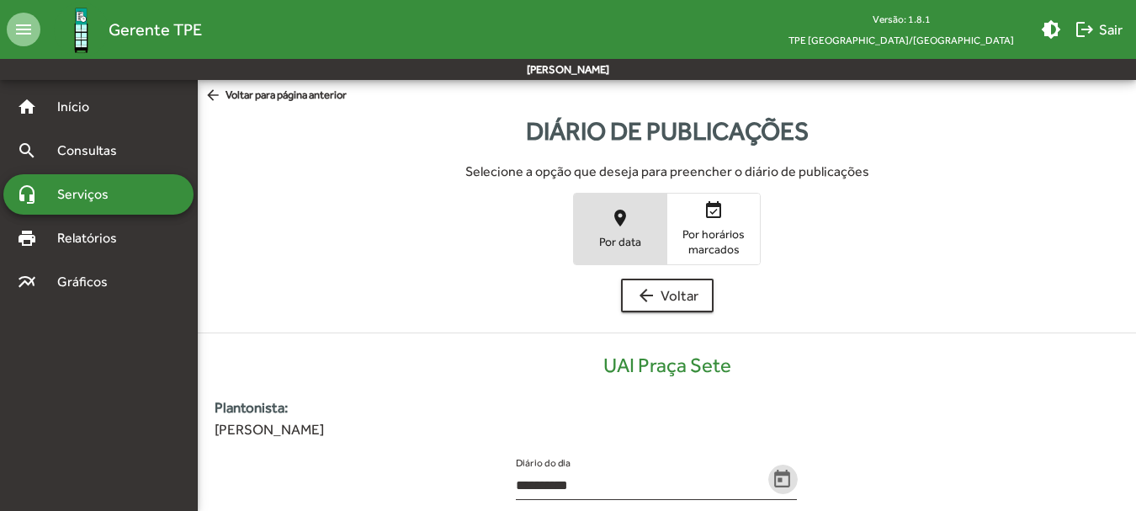
scroll to position [340, 0]
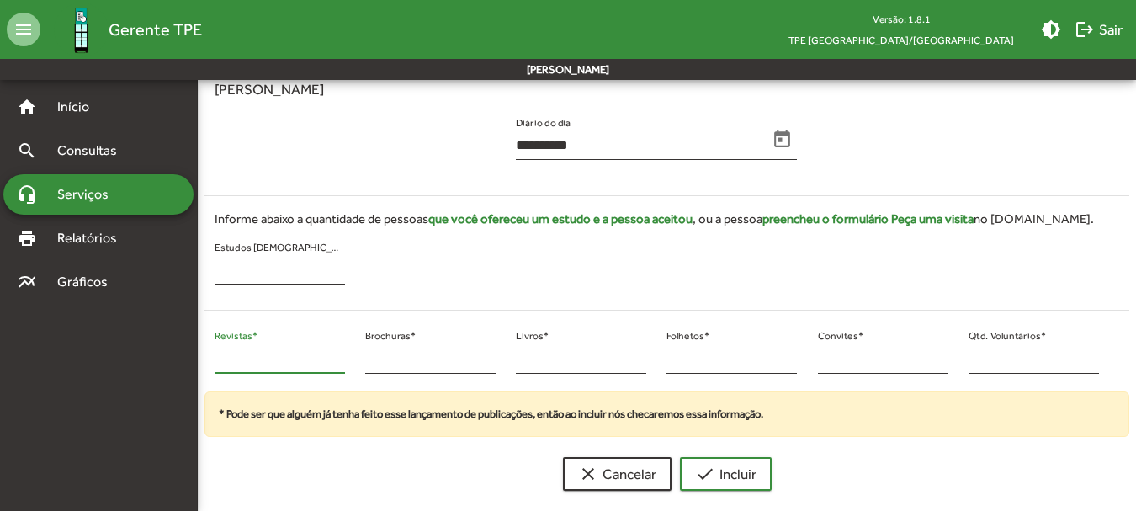
click at [222, 363] on input "*" at bounding box center [280, 359] width 130 height 15
drag, startPoint x: 222, startPoint y: 365, endPoint x: 210, endPoint y: 369, distance: 13.3
click at [204, 367] on div "* Revistas * * Brochuras * * Livros * * Folhetos * * Convites * * Qtd. Voluntár…" at bounding box center [656, 358] width 925 height 68
type input "**"
click at [944, 357] on div "** Revistas * * Brochuras * * Livros * * Folhetos * * Convites * * Qtd. Voluntá…" at bounding box center [656, 358] width 925 height 68
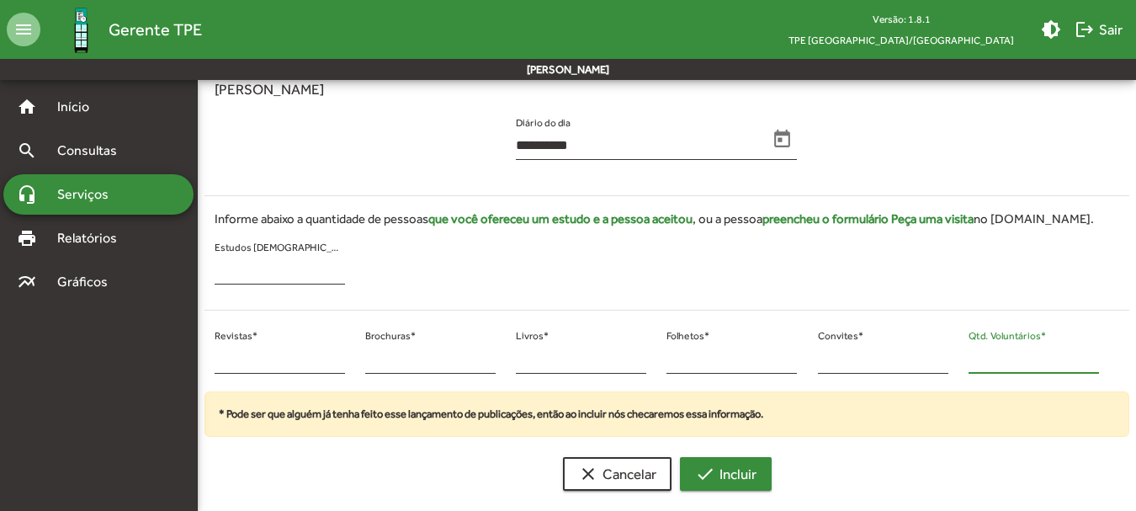
type input "**"
click at [710, 491] on div "**********" at bounding box center [667, 134] width 938 height 739
click at [719, 465] on span "check Incluir" at bounding box center [725, 474] width 61 height 30
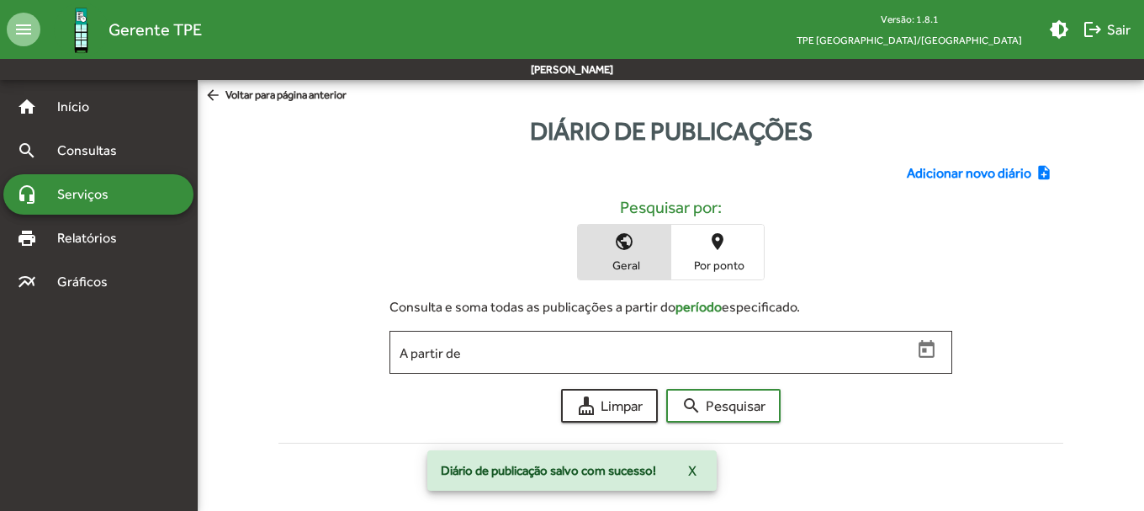
click at [926, 171] on span "Adicionar novo diário" at bounding box center [969, 173] width 125 height 20
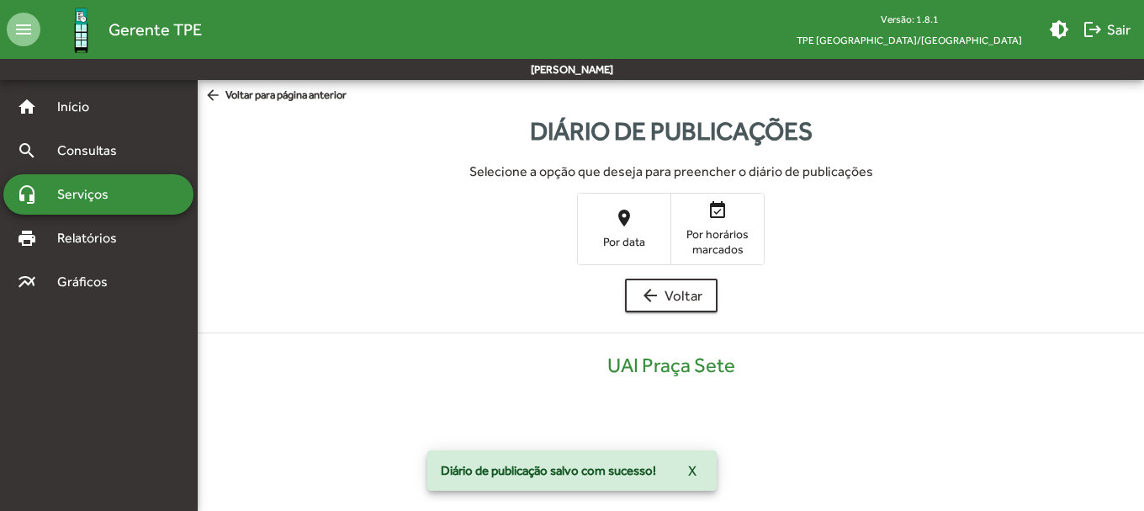
click at [616, 232] on span "place Por data" at bounding box center [624, 228] width 93 height 55
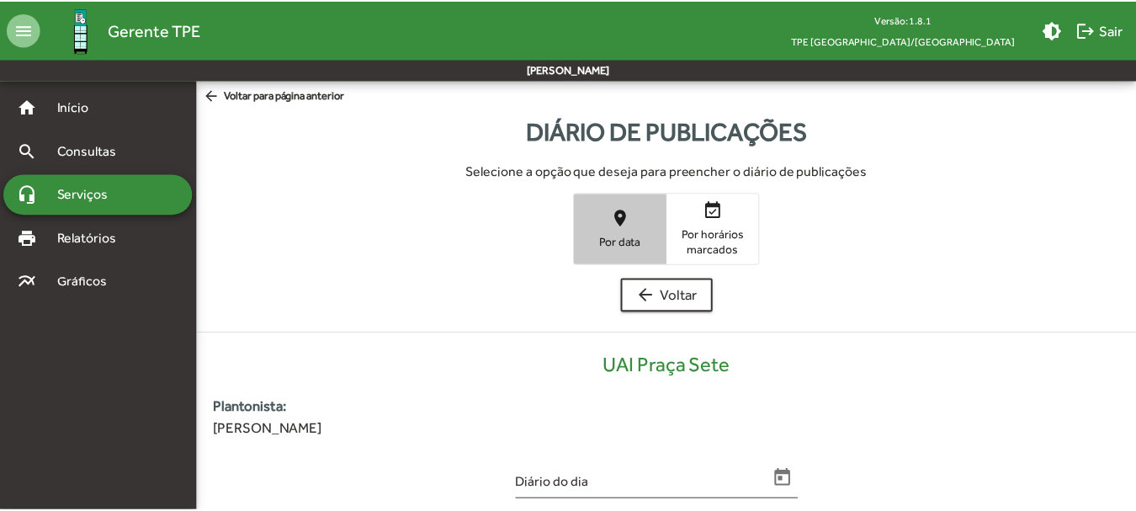
scroll to position [340, 0]
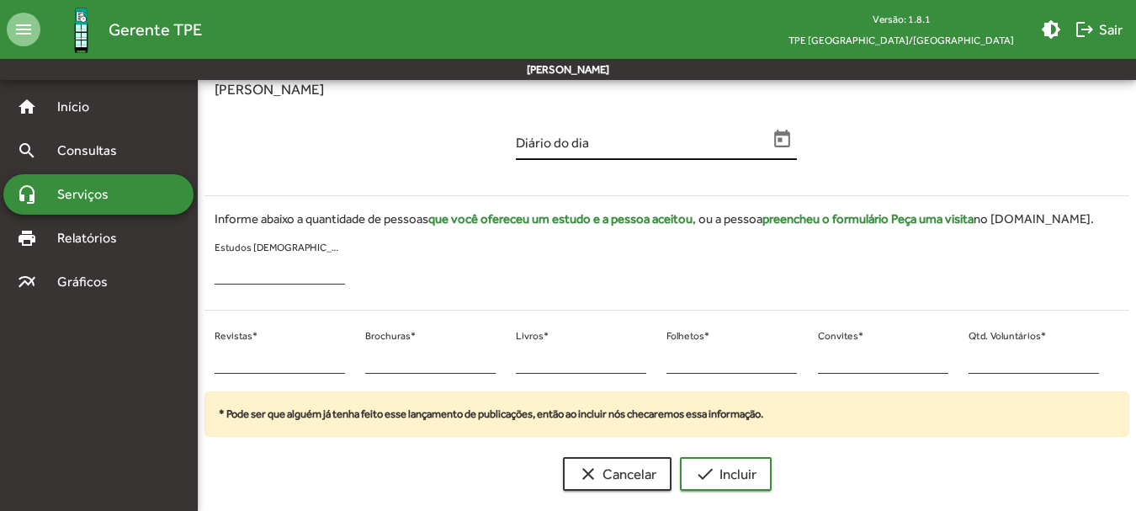
click at [783, 134] on icon "Open calendar" at bounding box center [783, 139] width 16 height 18
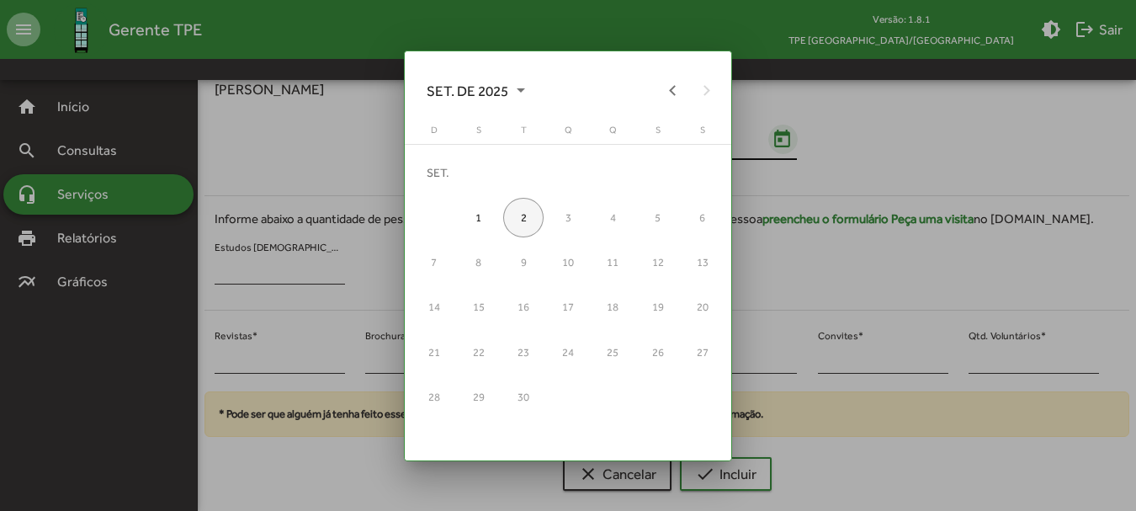
scroll to position [0, 0]
click at [680, 95] on button "Previous month" at bounding box center [673, 90] width 34 height 34
click at [650, 345] on div "29" at bounding box center [657, 352] width 40 height 40
type input "**********"
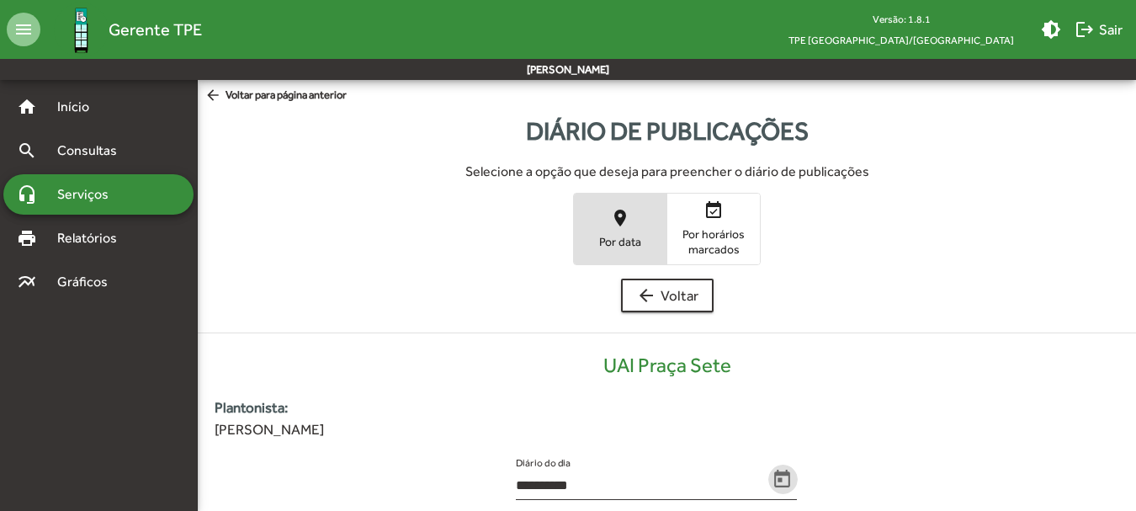
scroll to position [340, 0]
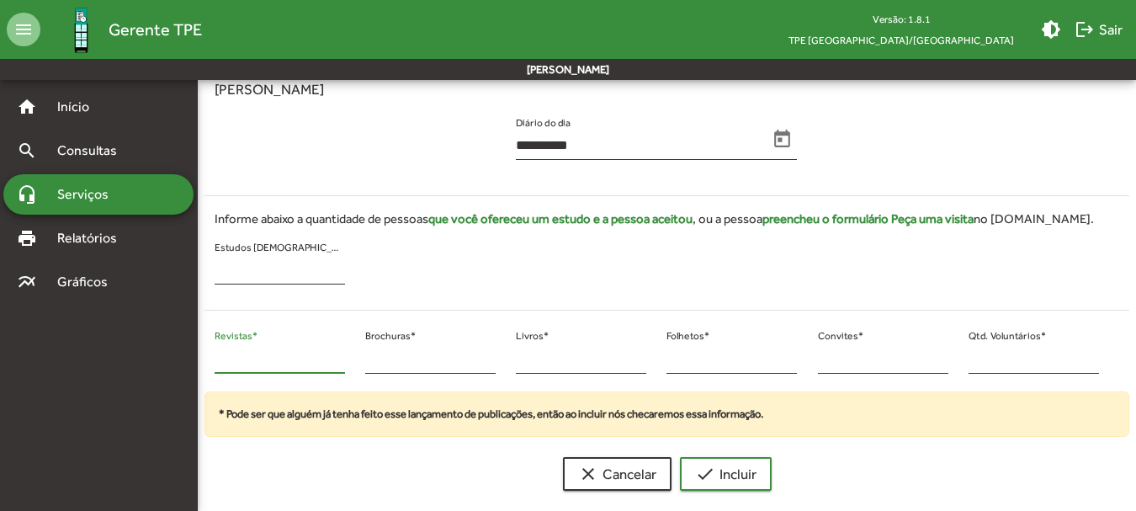
drag, startPoint x: 228, startPoint y: 362, endPoint x: 199, endPoint y: 359, distance: 28.7
click at [199, 359] on div "* Revistas * * Brochuras * * Livros * * Folhetos * * Convites * * Qtd. Voluntár…" at bounding box center [656, 358] width 925 height 68
type input "**"
drag, startPoint x: 999, startPoint y: 356, endPoint x: 963, endPoint y: 358, distance: 36.2
click at [963, 358] on div "* Qtd. Voluntários *" at bounding box center [1033, 358] width 151 height 68
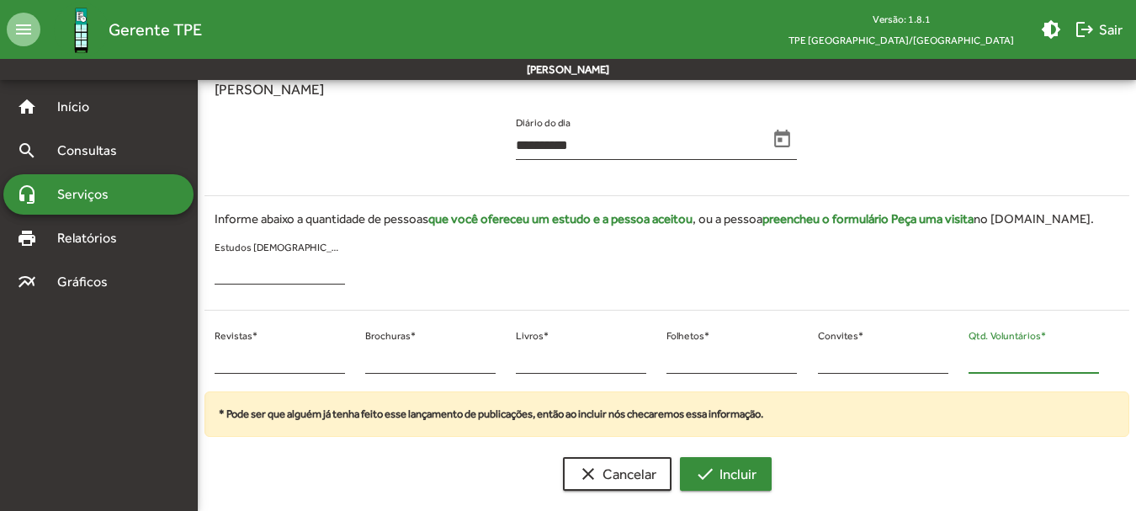
type input "**"
click at [728, 472] on span "check Incluir" at bounding box center [725, 474] width 61 height 30
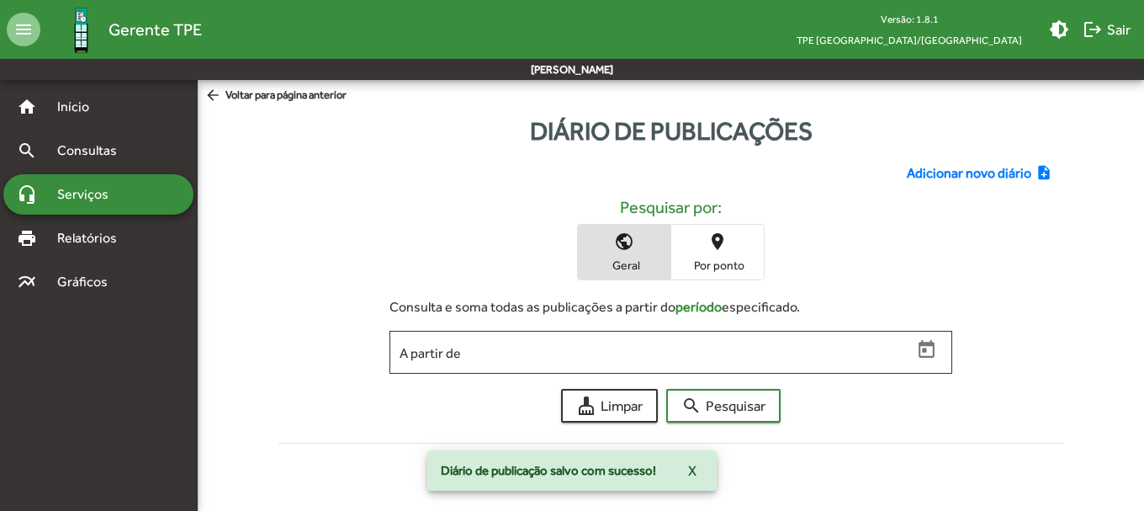
click at [946, 180] on span "Adicionar novo diário" at bounding box center [969, 173] width 125 height 20
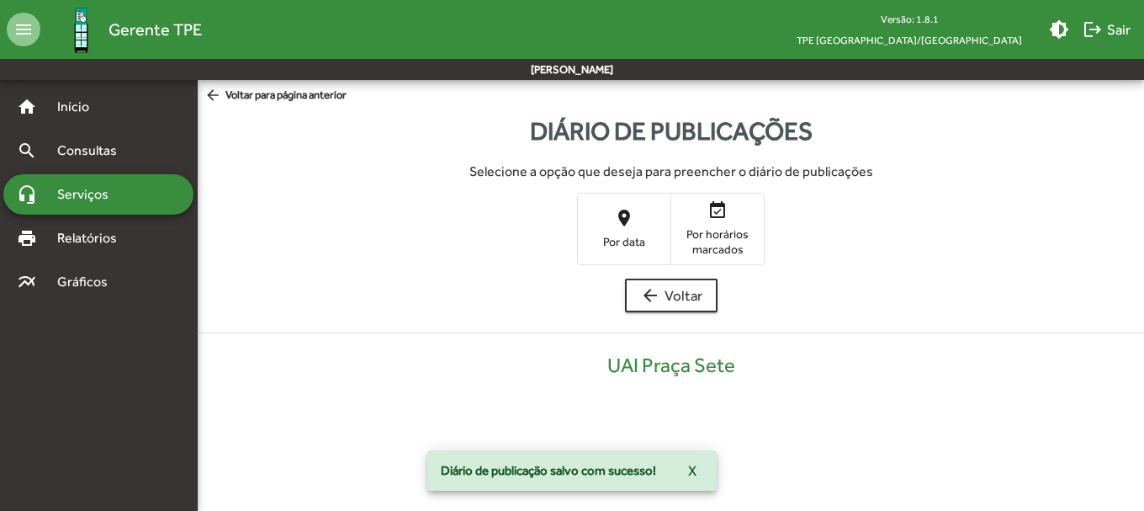
drag, startPoint x: 609, startPoint y: 247, endPoint x: 619, endPoint y: 247, distance: 10.1
click at [613, 247] on span "Por data" at bounding box center [624, 241] width 84 height 15
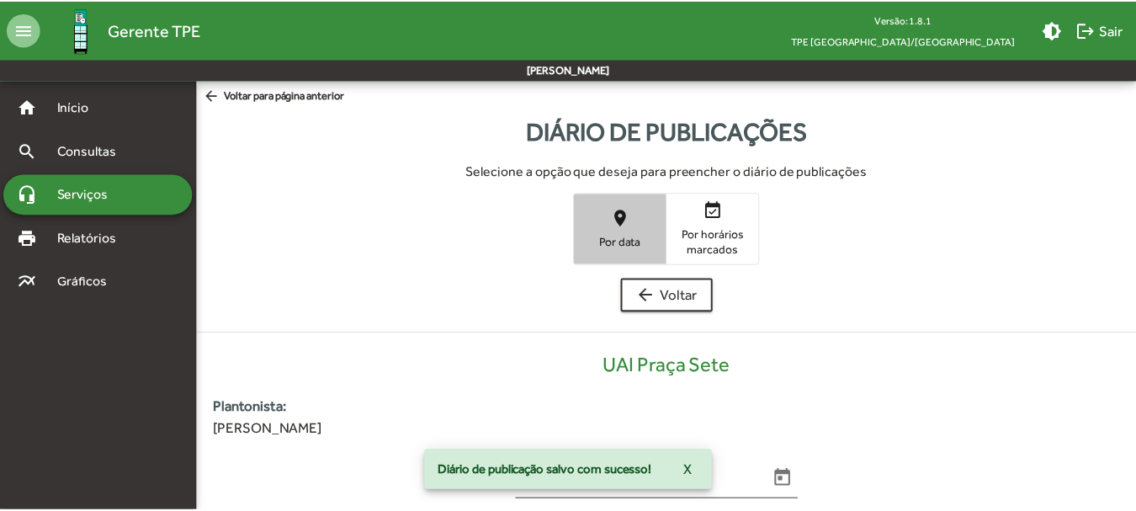
scroll to position [340, 0]
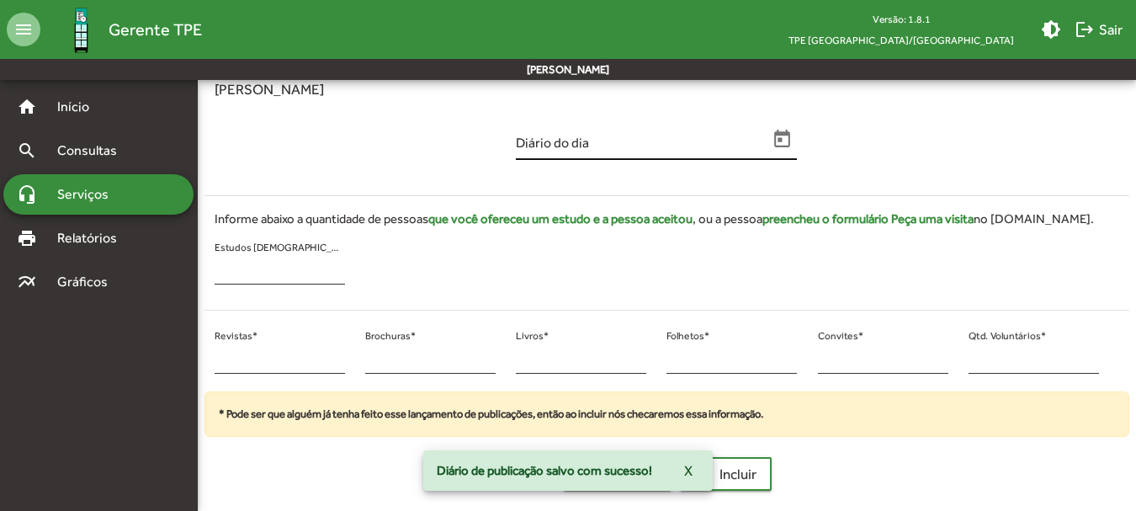
click at [782, 146] on icon "Open calendar" at bounding box center [783, 140] width 22 height 22
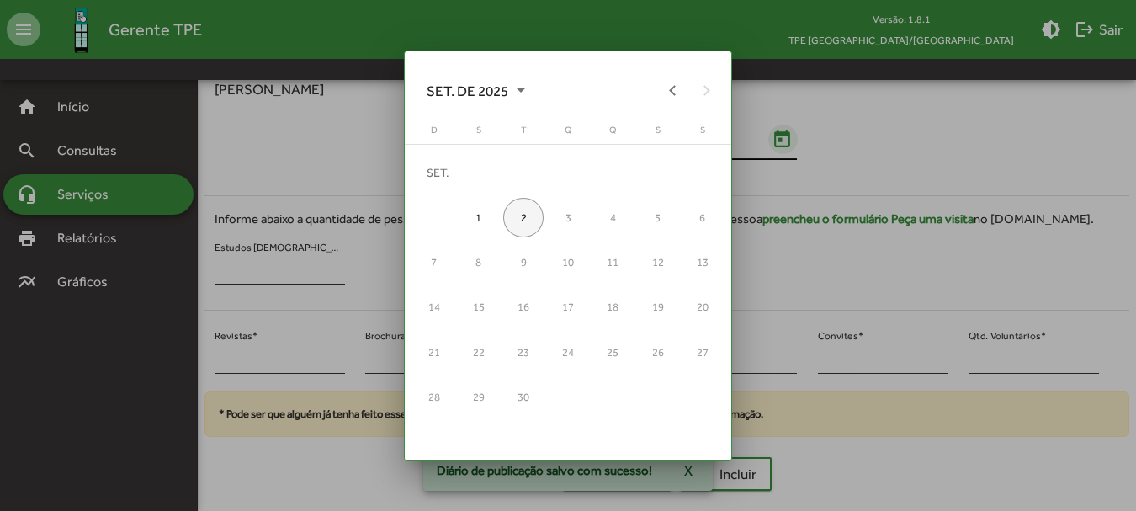
scroll to position [0, 0]
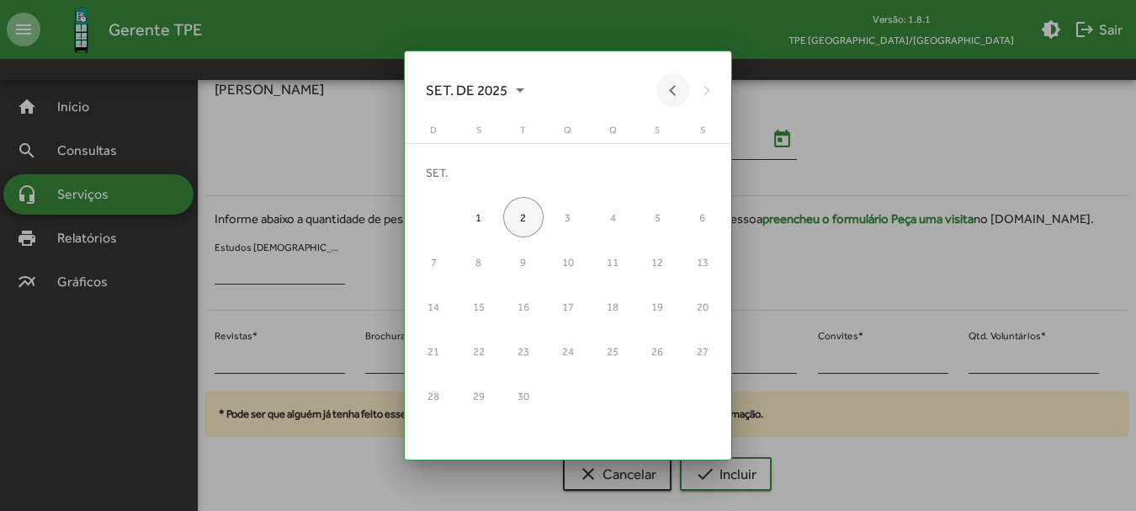
click at [676, 87] on button "Previous month" at bounding box center [673, 90] width 34 height 34
click at [654, 353] on div "29" at bounding box center [657, 352] width 40 height 40
type input "**********"
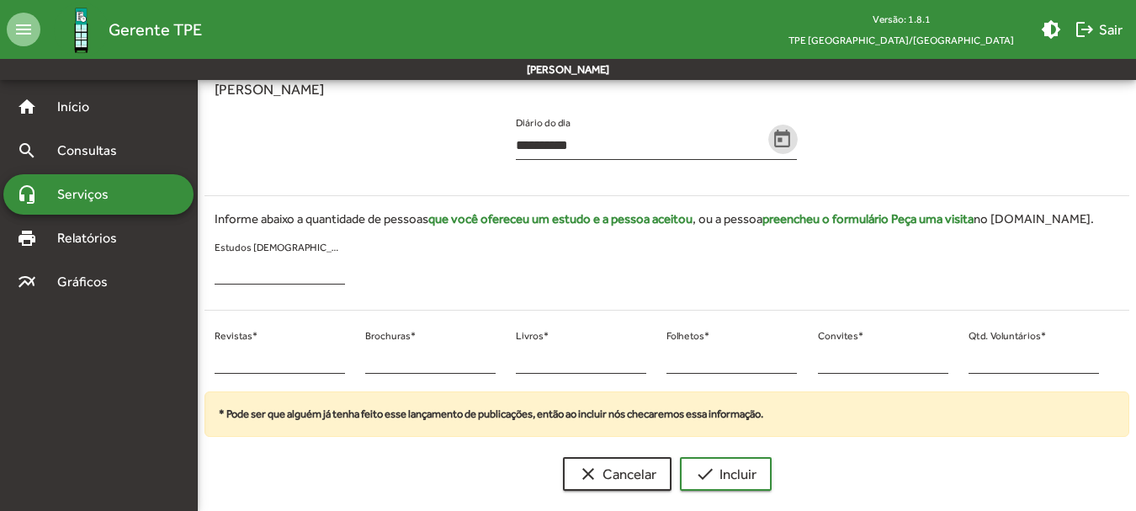
scroll to position [340, 0]
drag, startPoint x: 219, startPoint y: 352, endPoint x: 204, endPoint y: 356, distance: 15.7
click at [204, 356] on div "* Revistas * * Brochuras * * Livros * * Folhetos * * Convites * * Qtd. Voluntár…" at bounding box center [656, 358] width 925 height 68
type input "*"
drag, startPoint x: 979, startPoint y: 357, endPoint x: 935, endPoint y: 355, distance: 44.6
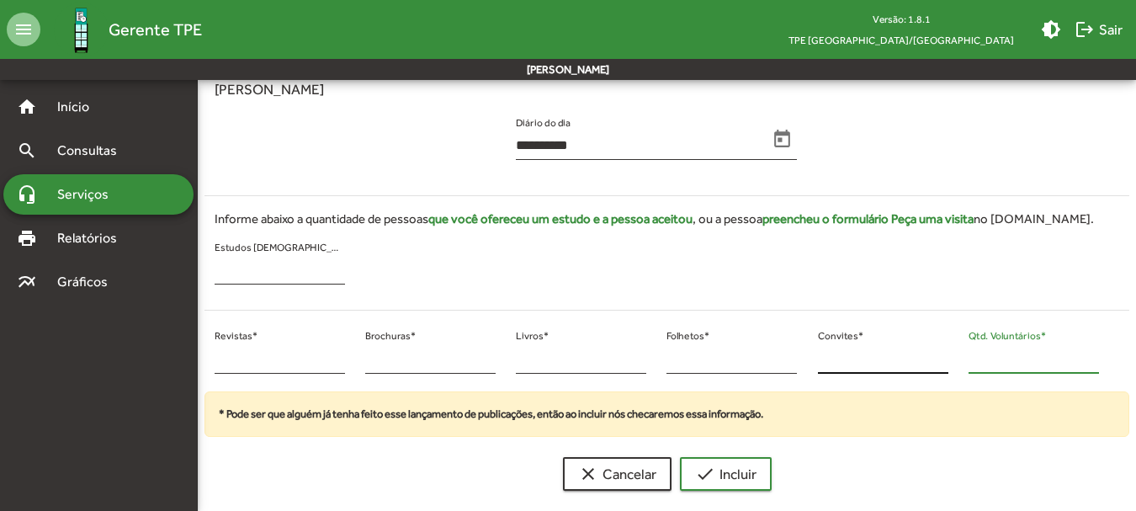
click at [935, 355] on div "* Revistas * * Brochuras * * Livros * * Folhetos * * Convites * * Qtd. Voluntár…" at bounding box center [656, 358] width 925 height 68
type input "**"
click at [712, 469] on mat-icon "check" at bounding box center [705, 474] width 20 height 20
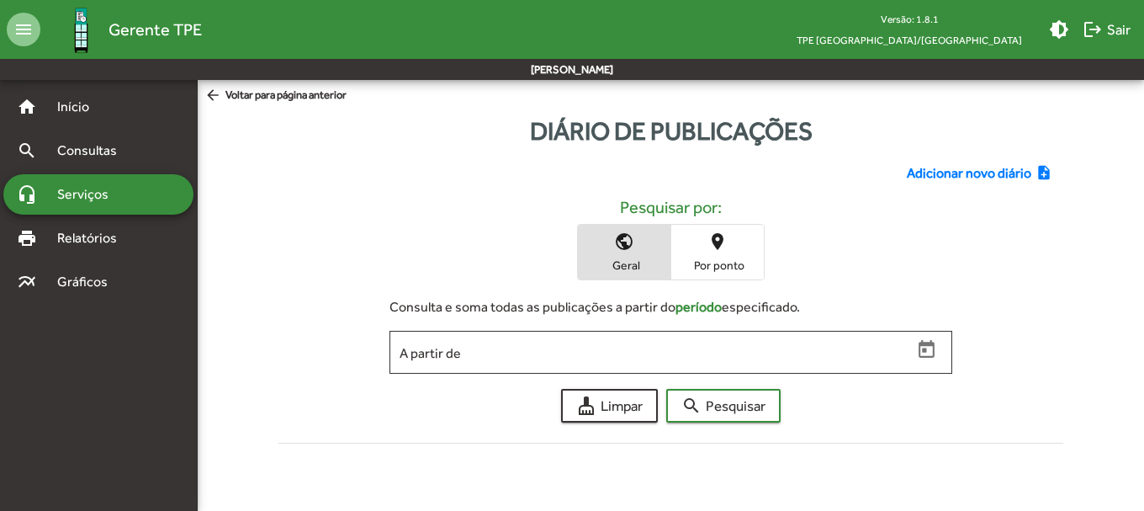
click at [937, 182] on span "Adicionar novo diário" at bounding box center [969, 173] width 125 height 20
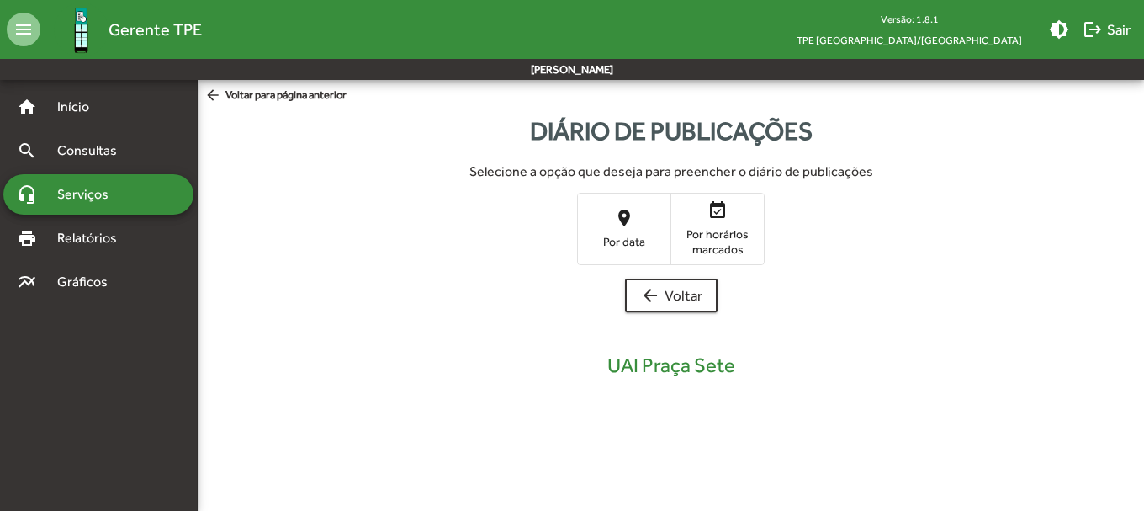
click at [639, 233] on span "place Por data" at bounding box center [624, 228] width 93 height 55
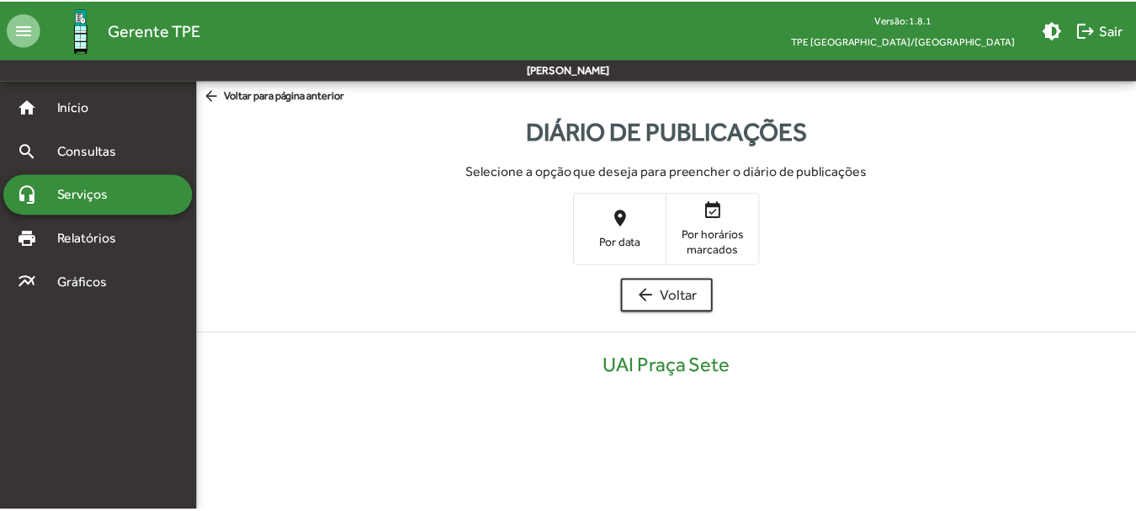
scroll to position [340, 0]
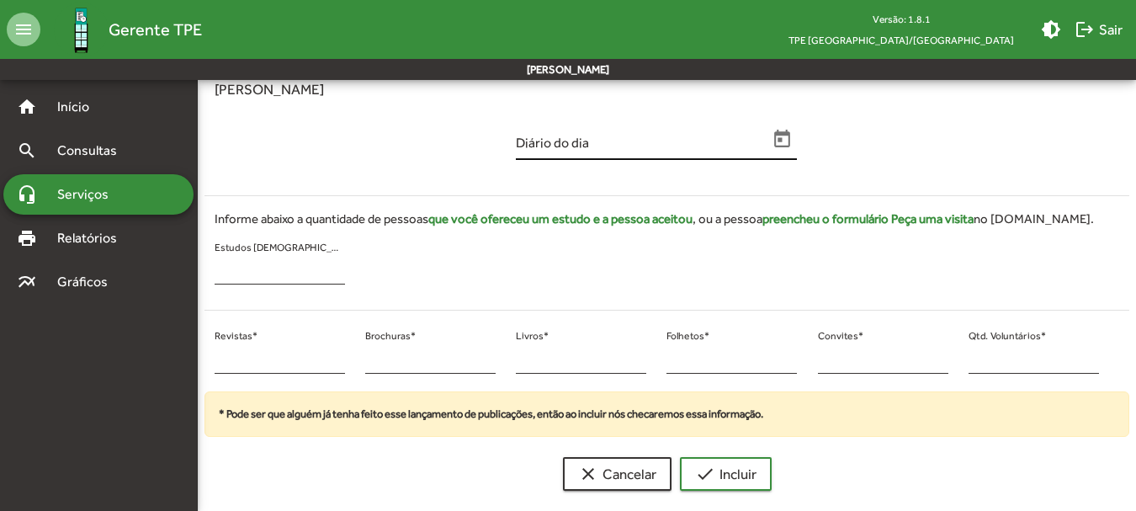
click at [764, 129] on div "Diário do dia" at bounding box center [642, 140] width 252 height 40
click at [782, 135] on icon "Open calendar" at bounding box center [783, 139] width 16 height 18
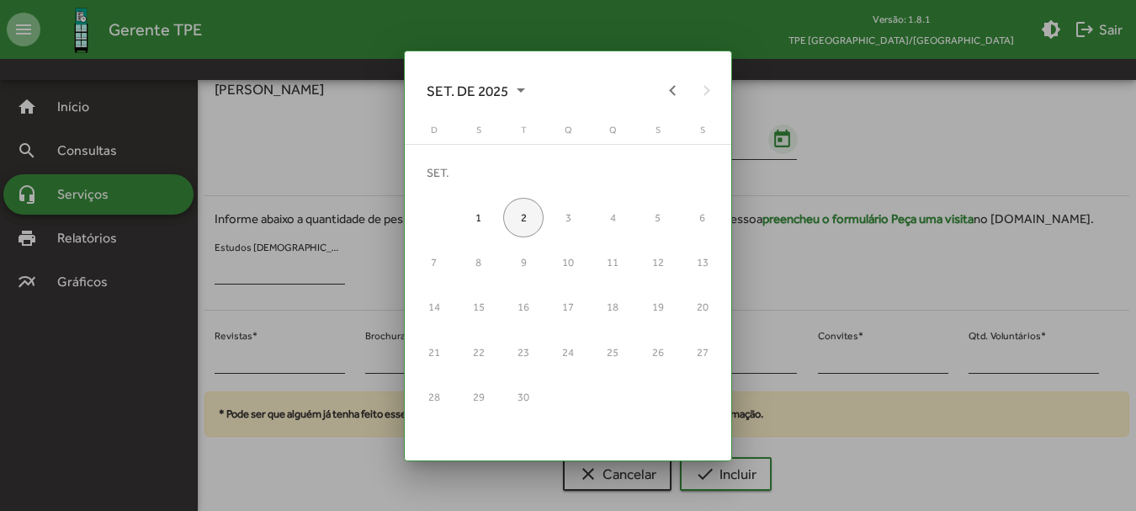
scroll to position [0, 0]
click at [676, 84] on button "Previous month" at bounding box center [673, 90] width 34 height 34
click at [696, 342] on div "30" at bounding box center [702, 352] width 40 height 40
type input "**********"
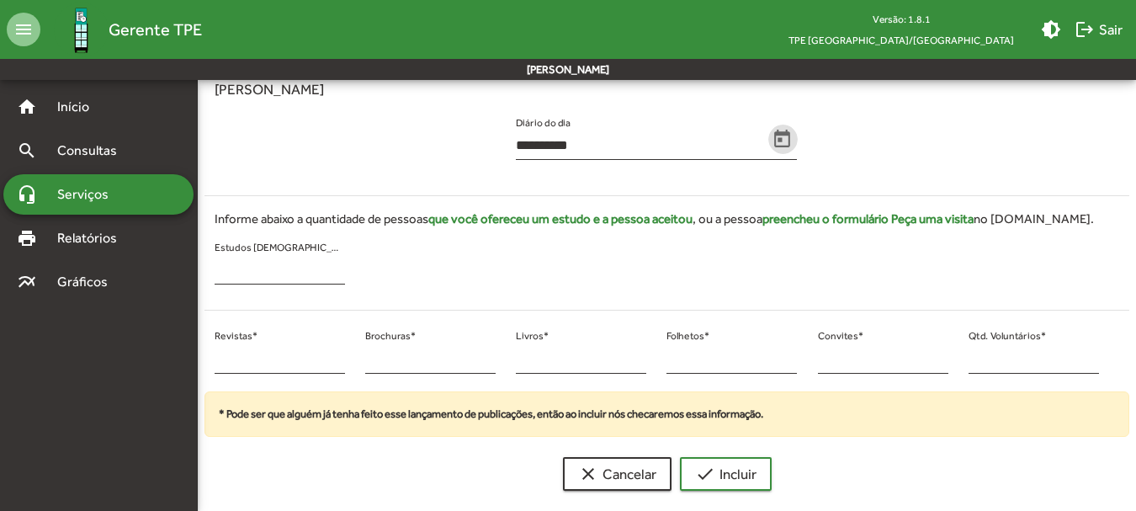
scroll to position [340, 0]
drag, startPoint x: 1000, startPoint y: 353, endPoint x: 959, endPoint y: 357, distance: 40.5
click at [959, 357] on div "* Qtd. Voluntários *" at bounding box center [1033, 358] width 151 height 68
type input "**"
drag, startPoint x: 290, startPoint y: 358, endPoint x: 194, endPoint y: 362, distance: 96.0
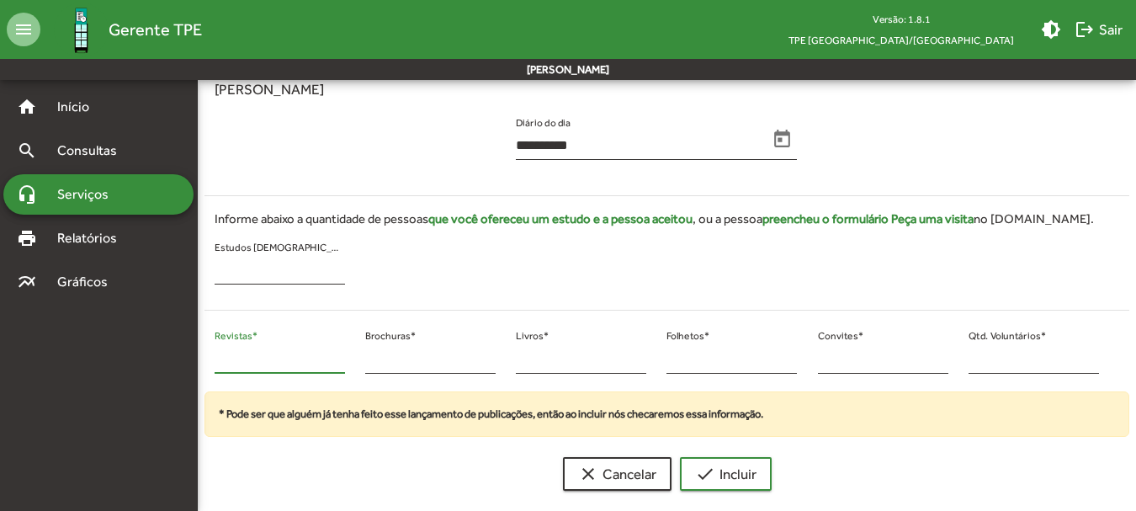
click at [194, 362] on mat-sidenav-container "**********" at bounding box center [568, 122] width 1136 height 764
type input "**"
click at [732, 475] on span "check Incluir" at bounding box center [725, 474] width 61 height 30
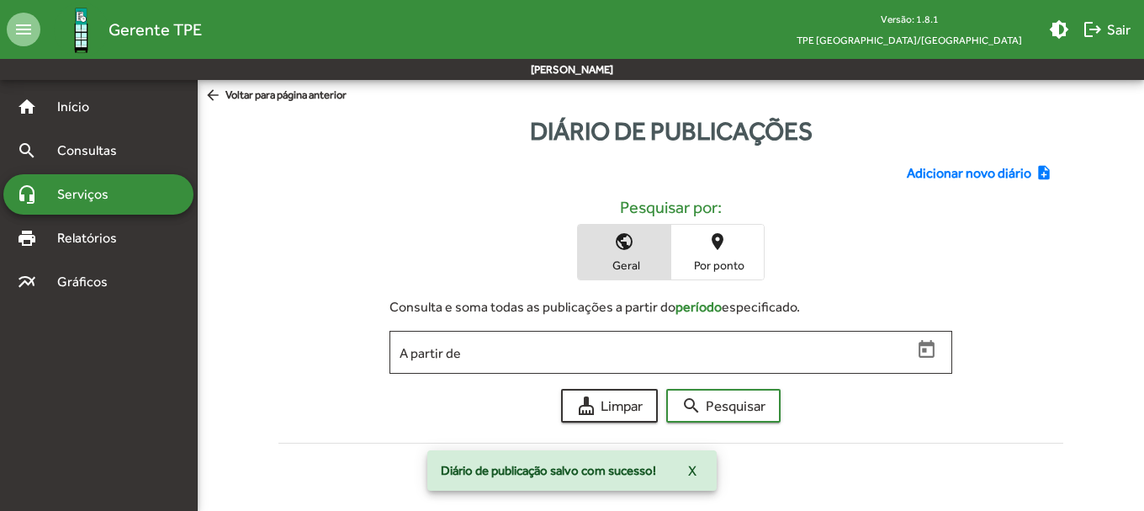
click at [943, 172] on span "Adicionar novo diário" at bounding box center [969, 173] width 125 height 20
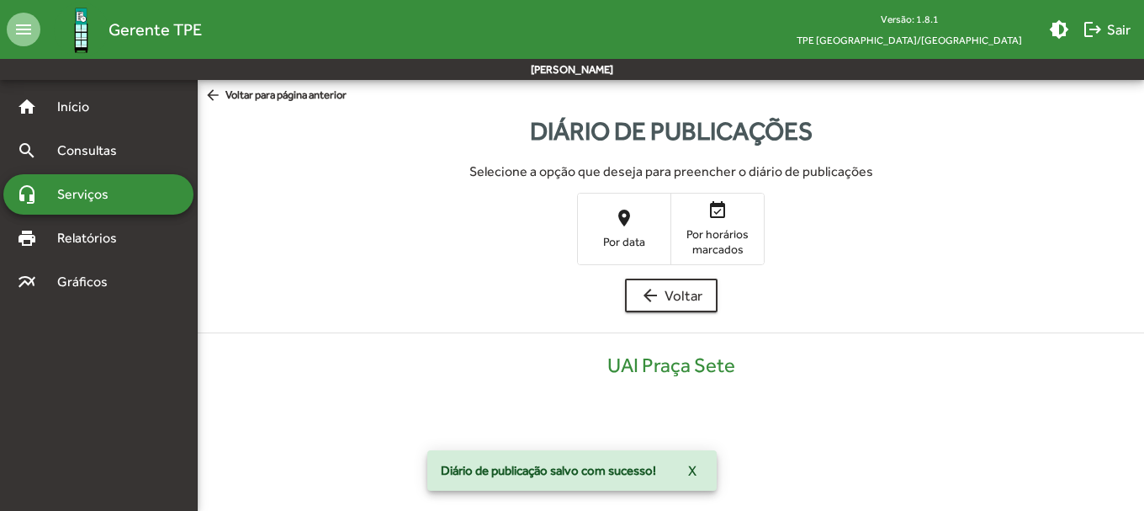
click at [582, 236] on span "Por data" at bounding box center [624, 241] width 84 height 15
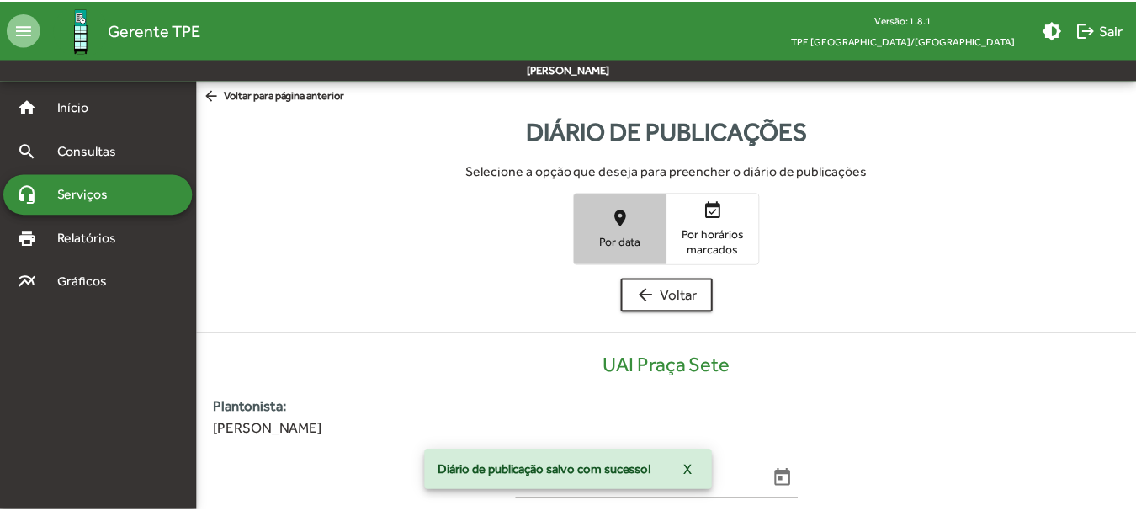
scroll to position [340, 0]
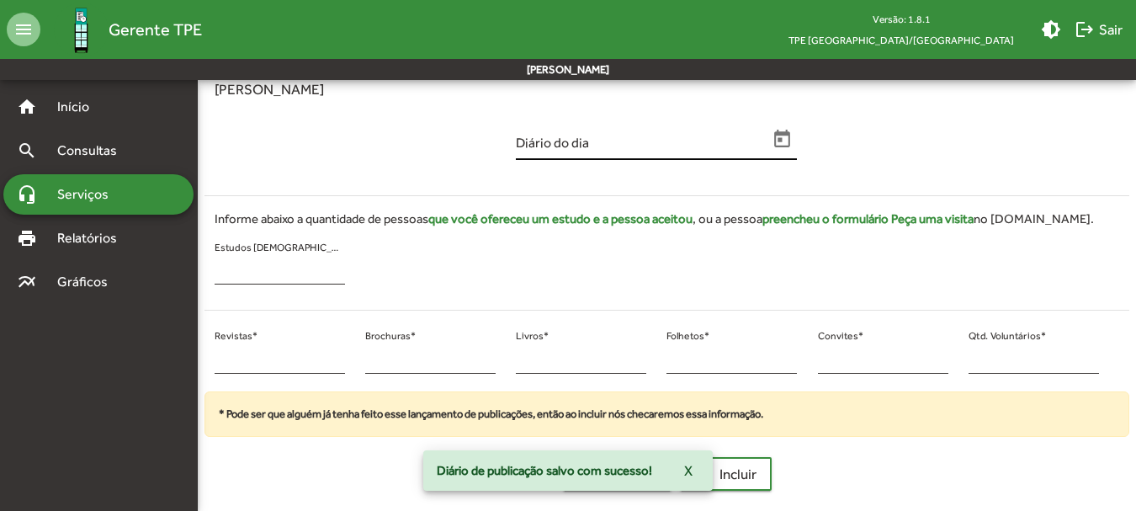
click at [792, 140] on icon "Open calendar" at bounding box center [783, 140] width 22 height 22
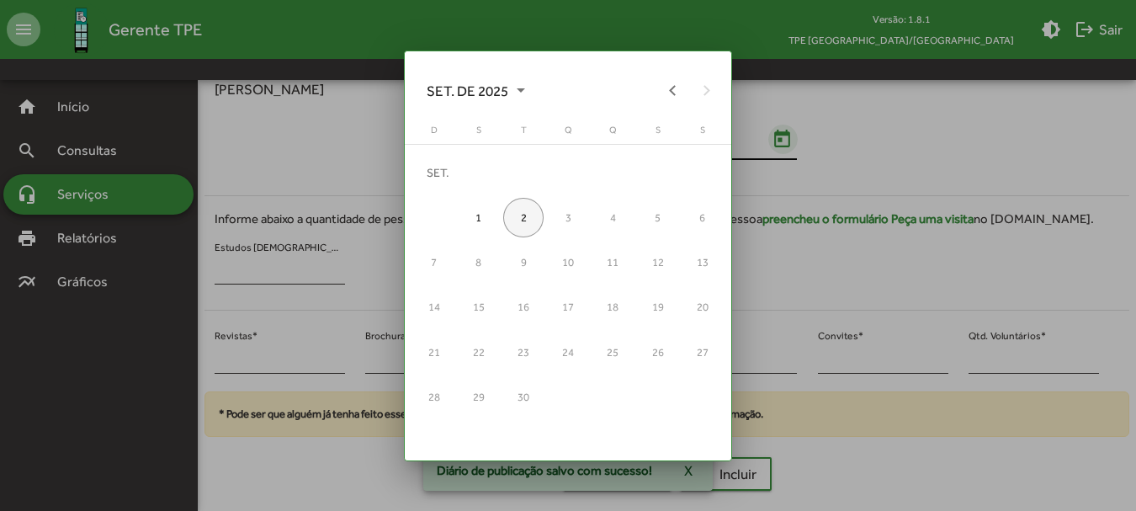
scroll to position [0, 0]
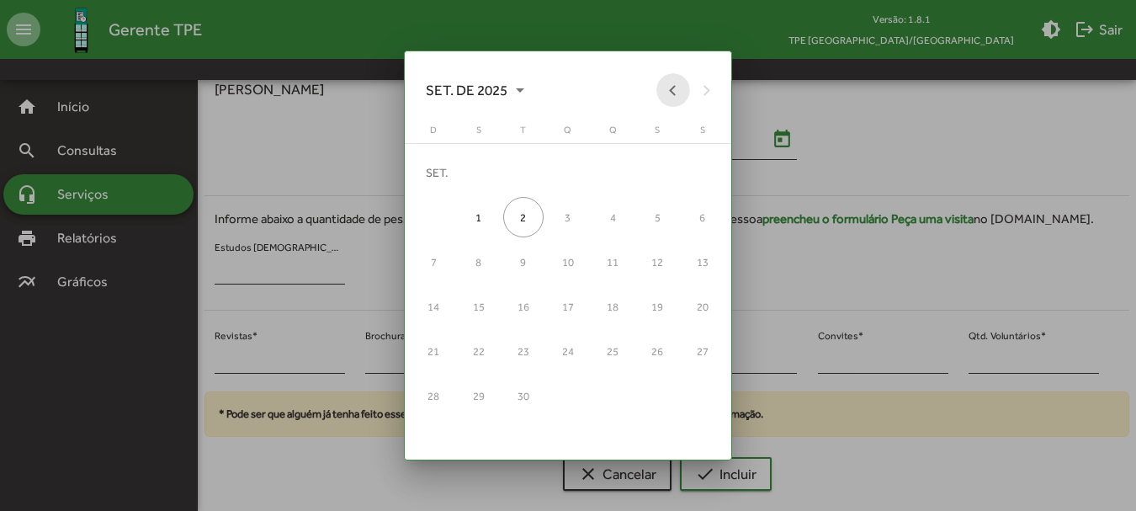
click at [665, 94] on button "Previous month" at bounding box center [673, 90] width 34 height 34
click at [700, 353] on div "30" at bounding box center [702, 352] width 40 height 40
type input "**********"
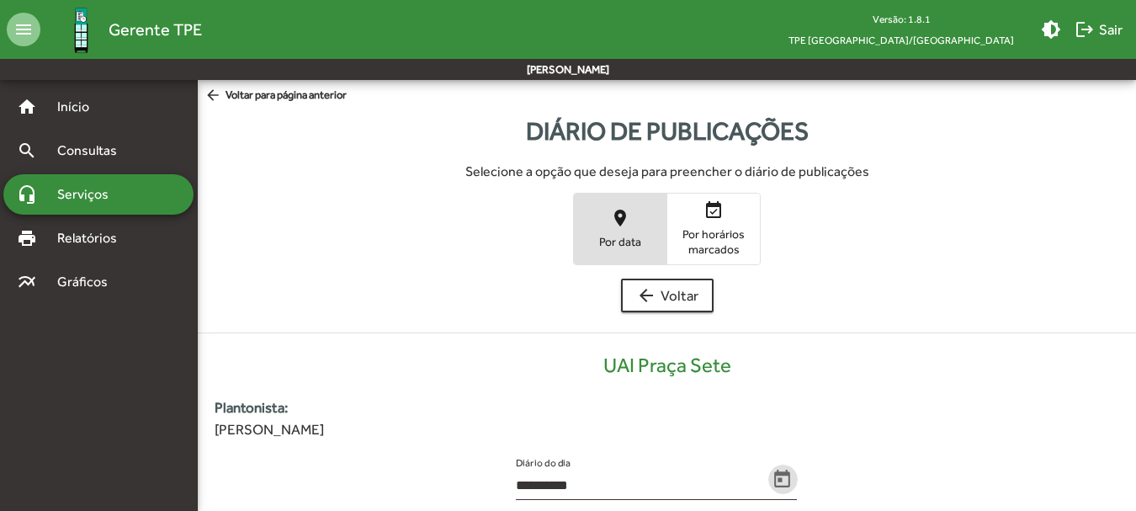
scroll to position [340, 0]
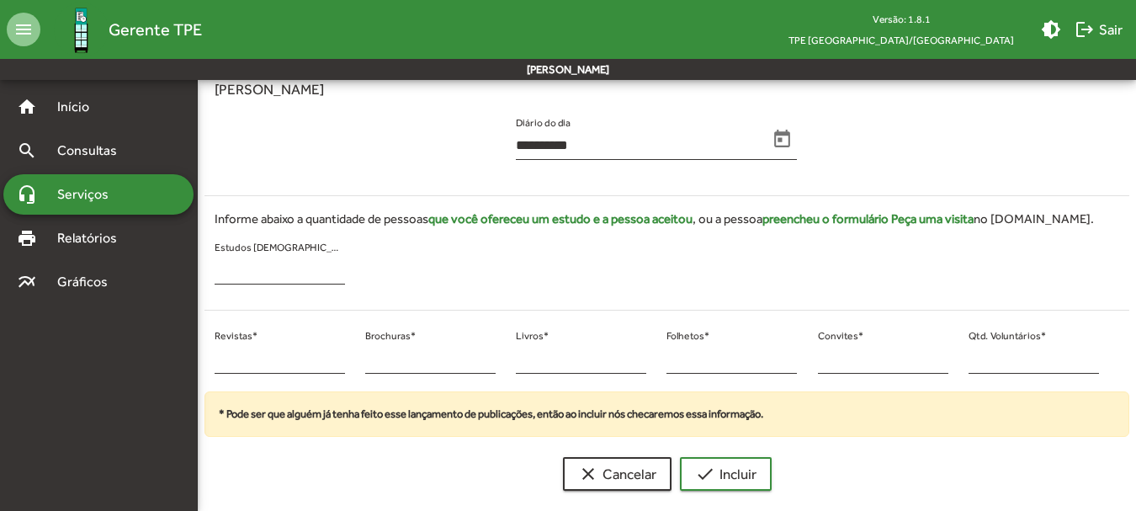
drag, startPoint x: 274, startPoint y: 347, endPoint x: 202, endPoint y: 350, distance: 72.4
click at [202, 349] on div "* Revistas * * Brochuras * * Livros * * Folhetos * * Convites * * Qtd. Voluntár…" at bounding box center [656, 358] width 925 height 68
drag, startPoint x: 232, startPoint y: 361, endPoint x: 202, endPoint y: 360, distance: 30.3
click at [202, 360] on div "* Revistas * * Brochuras * * Livros * * Folhetos * * Convites * * Qtd. Voluntár…" at bounding box center [656, 358] width 925 height 68
type input "**"
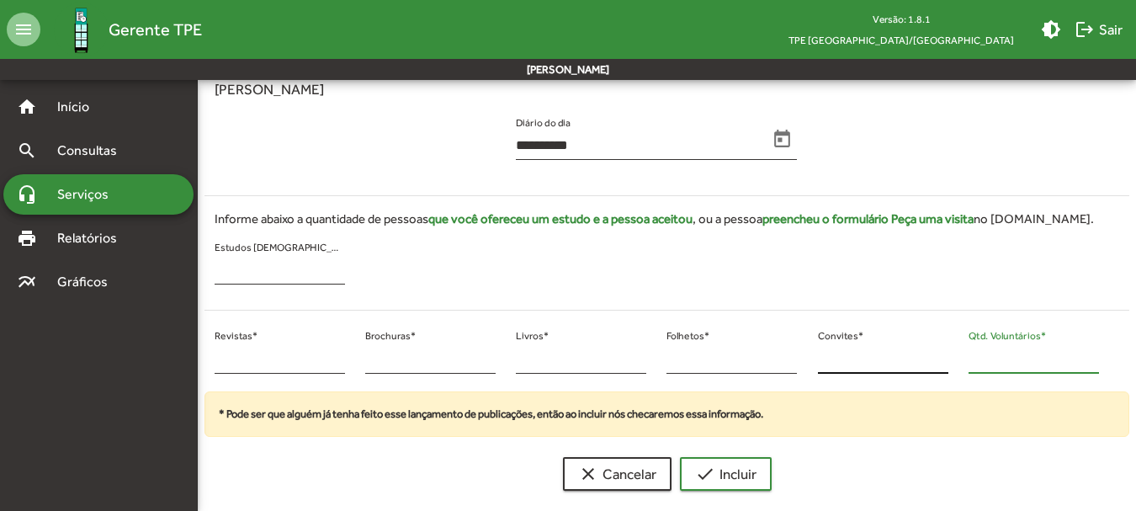
drag, startPoint x: 988, startPoint y: 353, endPoint x: 947, endPoint y: 354, distance: 40.4
click at [947, 354] on div "** Revistas * * Brochuras * * Livros * * Folhetos * * Convites * * Qtd. Voluntá…" at bounding box center [656, 358] width 925 height 68
type input "**"
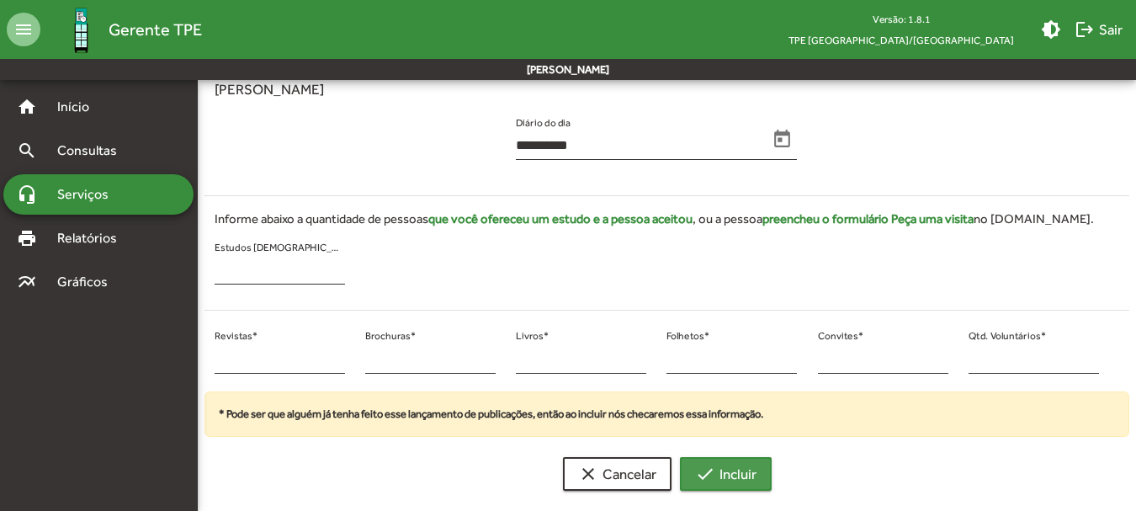
click at [729, 475] on span "check Incluir" at bounding box center [725, 474] width 61 height 30
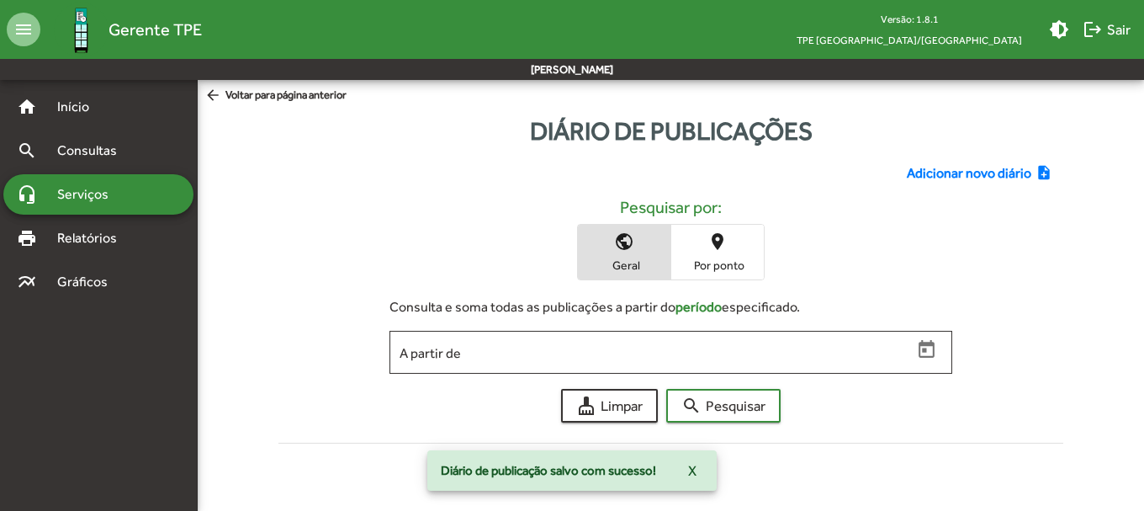
drag, startPoint x: 1009, startPoint y: 159, endPoint x: 999, endPoint y: 159, distance: 10.1
click at [1004, 159] on div "Adicionar novo diário note_add Pesquisar por: public Geral place Por ponto Cons…" at bounding box center [671, 300] width 806 height 300
click at [961, 165] on span "Adicionar novo diário" at bounding box center [969, 173] width 125 height 20
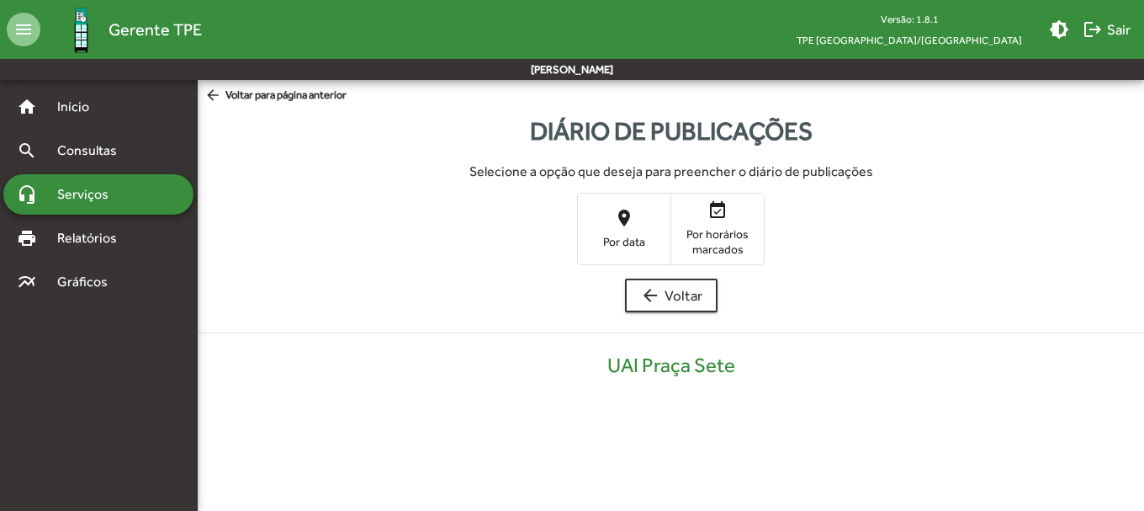
click at [616, 231] on span "place Por data" at bounding box center [624, 228] width 93 height 55
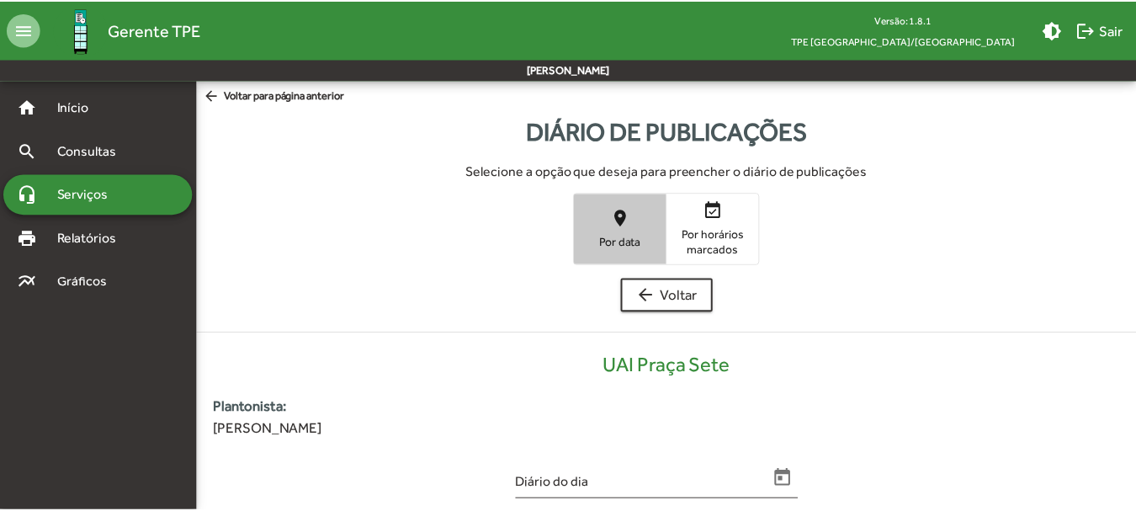
scroll to position [340, 0]
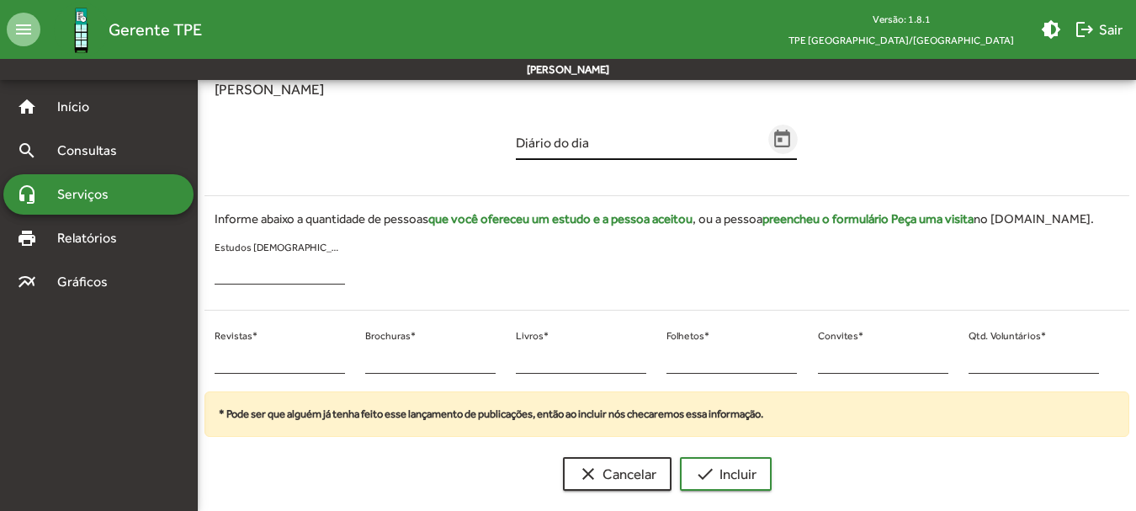
click at [770, 143] on span "Open calendar" at bounding box center [782, 140] width 29 height 22
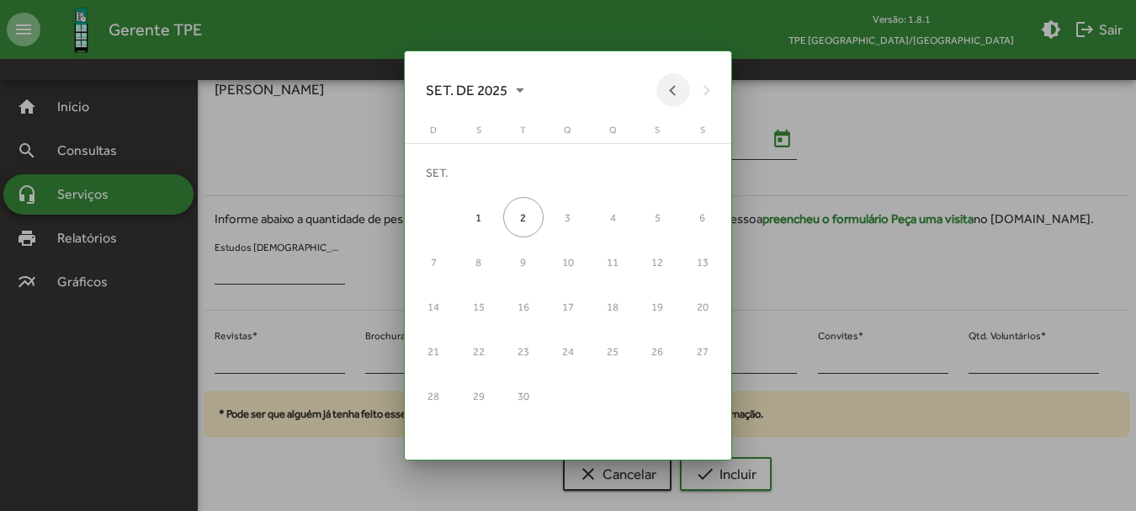
drag, startPoint x: 667, startPoint y: 91, endPoint x: 661, endPoint y: 114, distance: 24.3
click at [667, 92] on button "Previous month" at bounding box center [673, 90] width 34 height 34
click at [433, 392] on div "31" at bounding box center [433, 396] width 40 height 40
type input "**********"
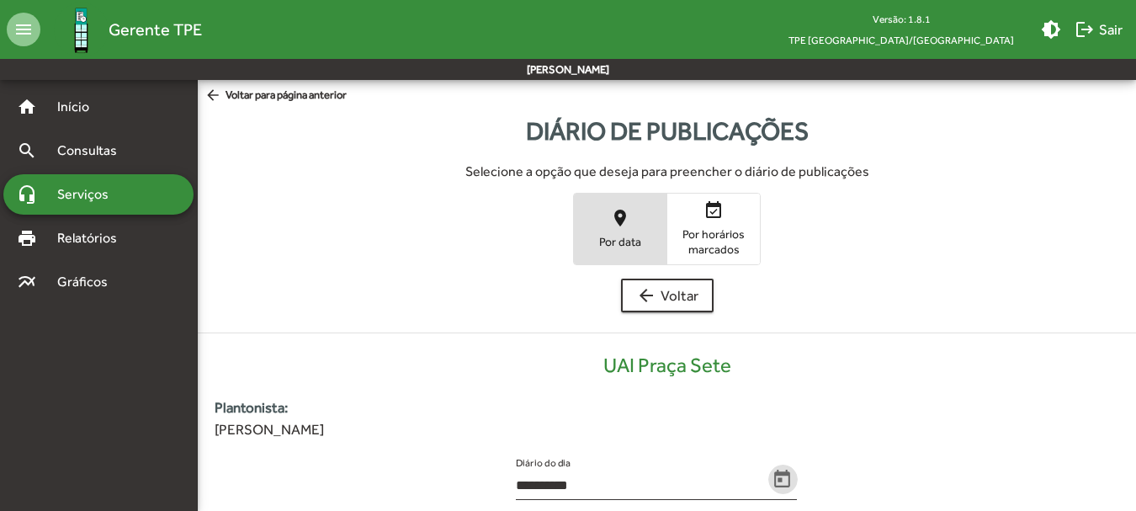
scroll to position [340, 0]
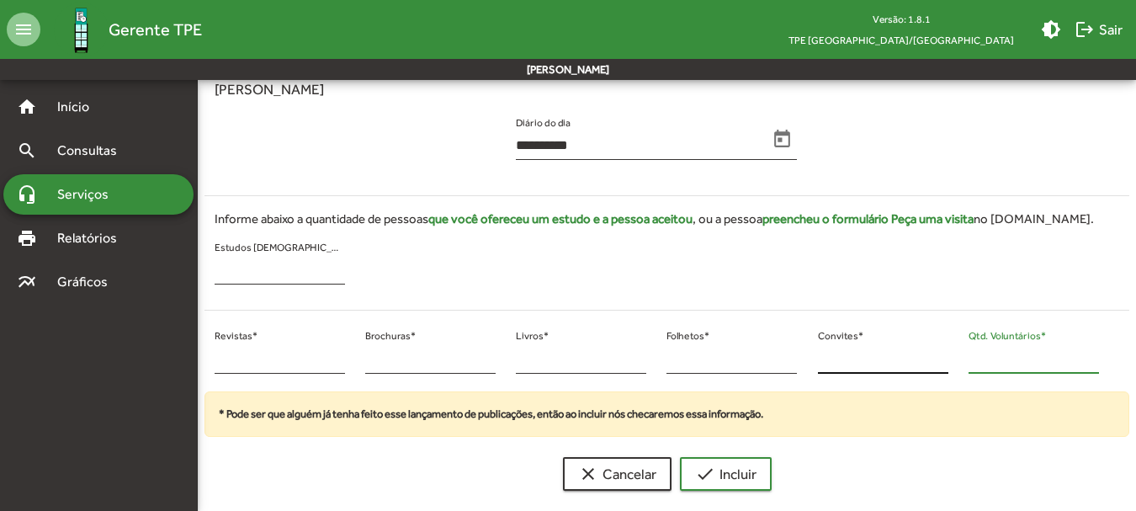
drag, startPoint x: 974, startPoint y: 363, endPoint x: 936, endPoint y: 358, distance: 38.3
click at [936, 358] on div "* Revistas * * Brochuras * * Livros * * Folhetos * * Convites * * Qtd. Voluntár…" at bounding box center [656, 358] width 925 height 68
type input "**"
click at [194, 361] on mat-sidenav-container "**********" at bounding box center [568, 122] width 1136 height 764
click at [236, 363] on div "* Revistas *" at bounding box center [280, 354] width 130 height 40
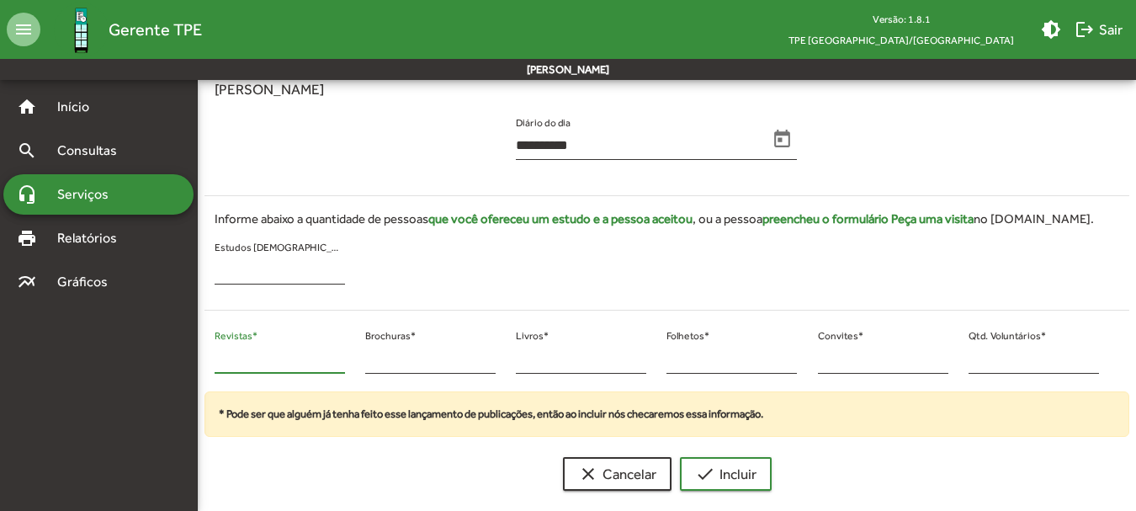
drag, startPoint x: 236, startPoint y: 361, endPoint x: 218, endPoint y: 360, distance: 17.7
click at [218, 360] on input "*" at bounding box center [280, 359] width 130 height 15
type input "*"
click at [680, 457] on button "check Incluir" at bounding box center [726, 474] width 92 height 34
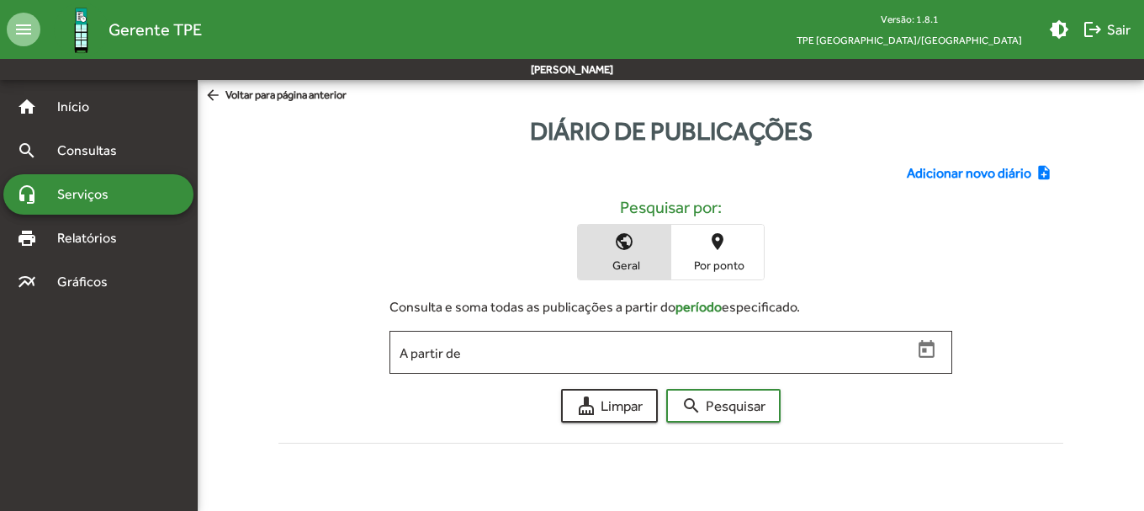
click at [978, 177] on span "Adicionar novo diário" at bounding box center [969, 173] width 125 height 20
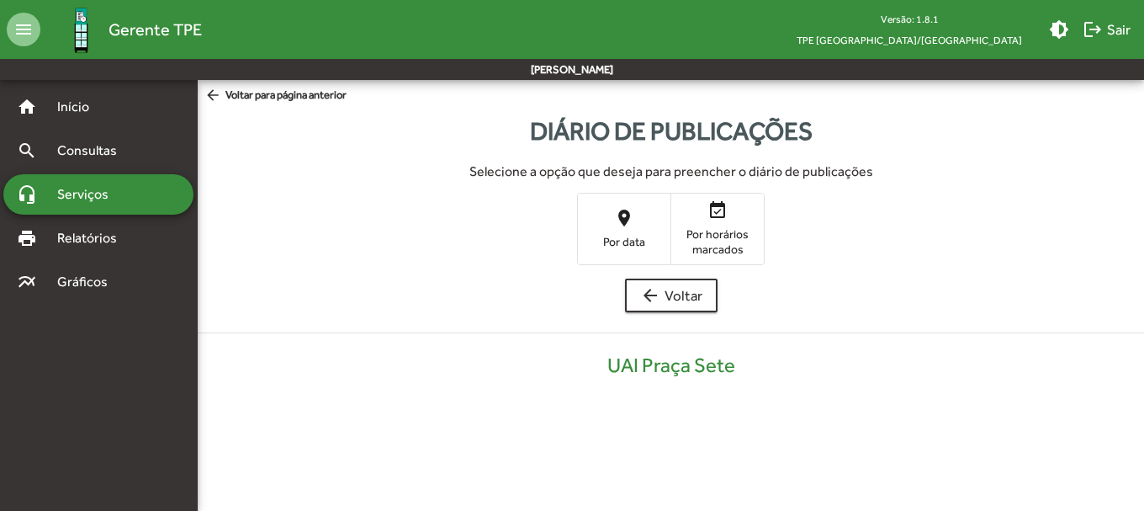
click at [641, 210] on span "place Por data" at bounding box center [624, 228] width 93 height 55
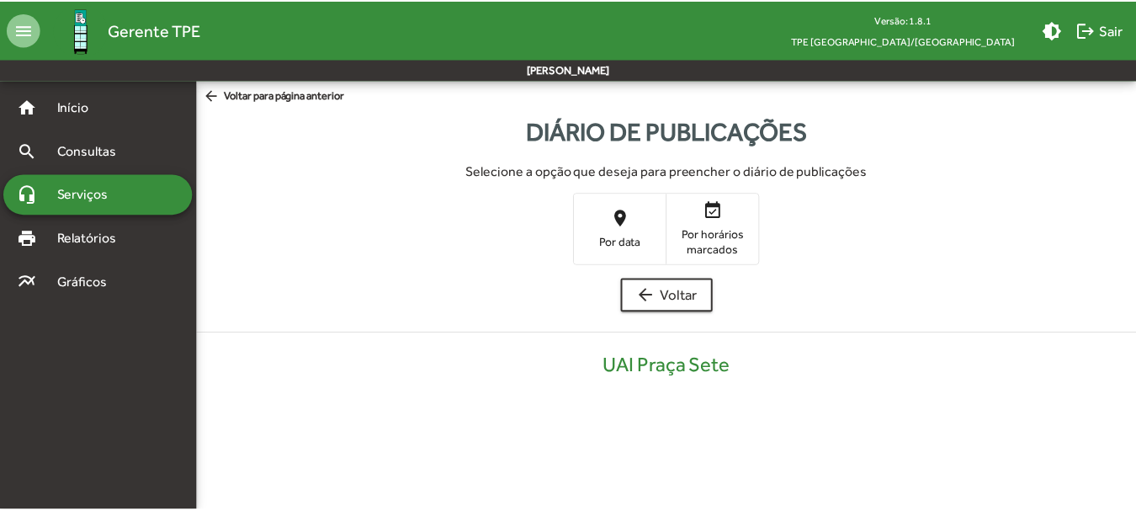
scroll to position [340, 0]
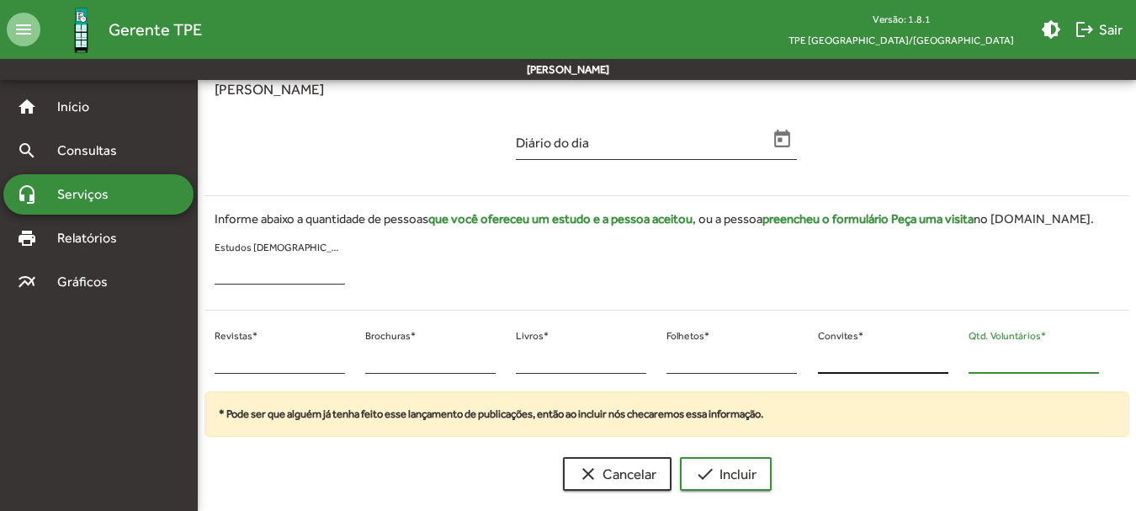
drag, startPoint x: 997, startPoint y: 365, endPoint x: 947, endPoint y: 364, distance: 49.6
click at [948, 364] on div "* Revistas * * Brochuras * * Livros * * Folhetos * * Convites * * Qtd. Voluntár…" at bounding box center [656, 358] width 925 height 68
type input "**"
drag, startPoint x: 228, startPoint y: 362, endPoint x: 190, endPoint y: 361, distance: 37.9
click at [190, 361] on mat-sidenav-container "home Início search Consultas headset_mic Serviços print Relatórios multiline_ch…" at bounding box center [568, 122] width 1136 height 764
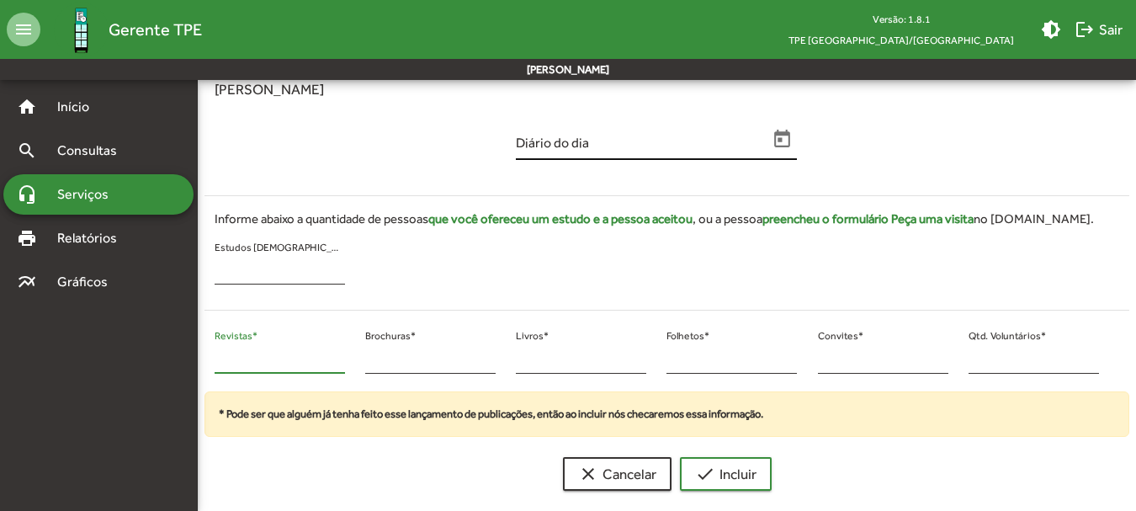
type input "**"
click at [780, 133] on icon "Open calendar" at bounding box center [783, 139] width 16 height 18
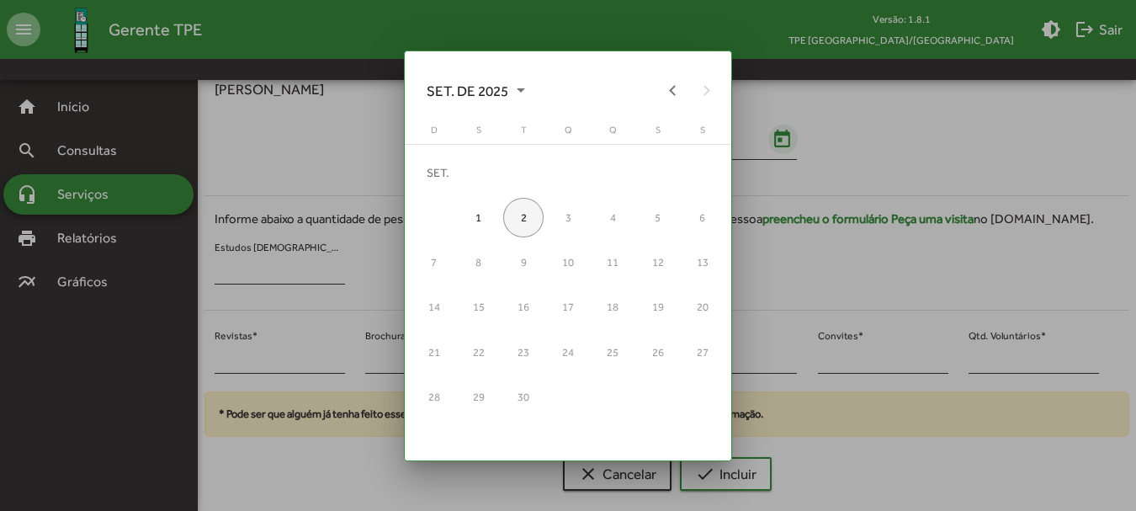
scroll to position [0, 0]
click at [487, 220] on div "1" at bounding box center [479, 217] width 40 height 40
type input "**********"
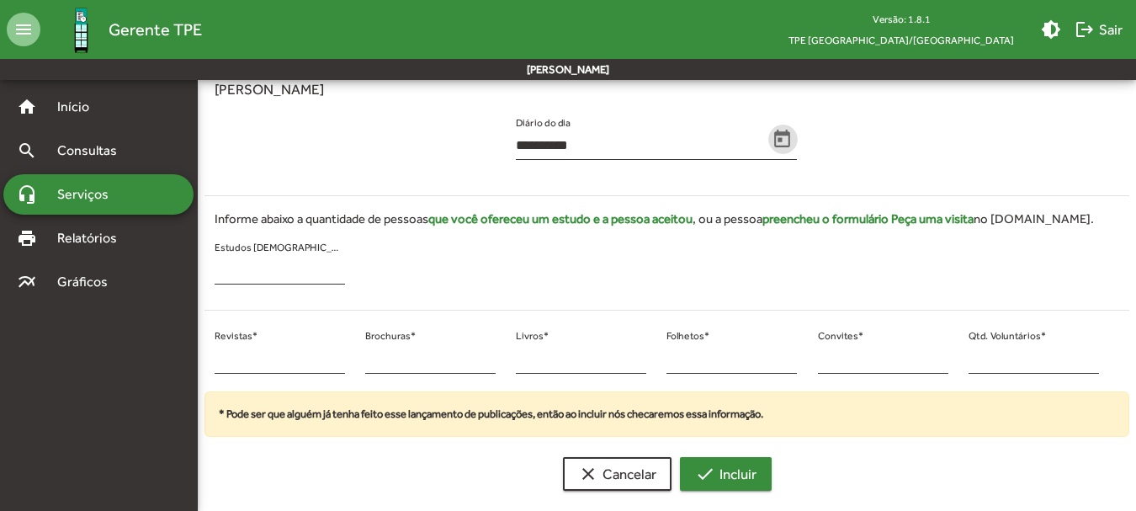
click at [706, 480] on mat-icon "check" at bounding box center [705, 474] width 20 height 20
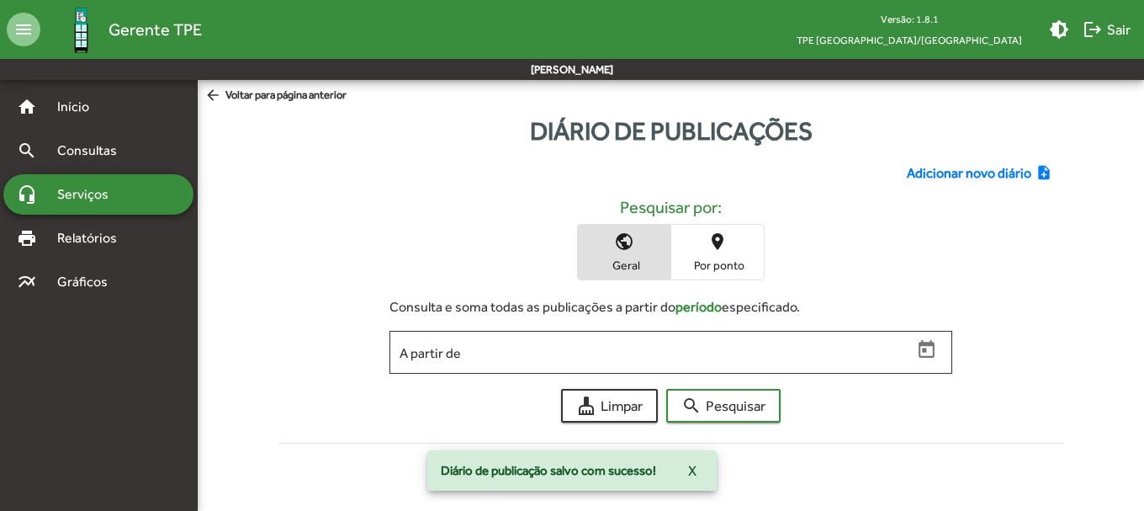
click at [958, 170] on span "Adicionar novo diário" at bounding box center [969, 173] width 125 height 20
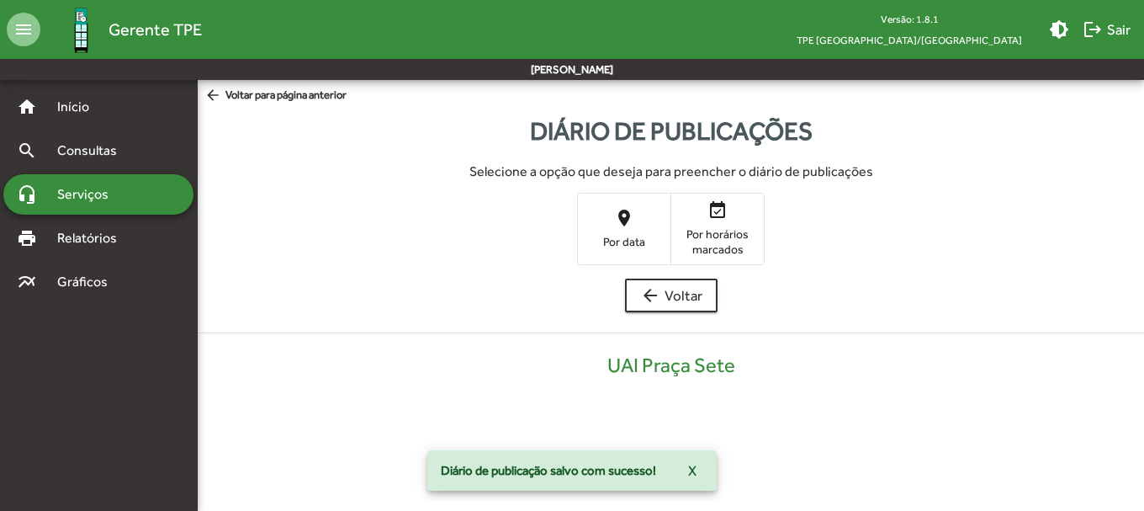
drag, startPoint x: 653, startPoint y: 227, endPoint x: 641, endPoint y: 226, distance: 11.8
click at [649, 226] on span "place Por data" at bounding box center [624, 228] width 93 height 55
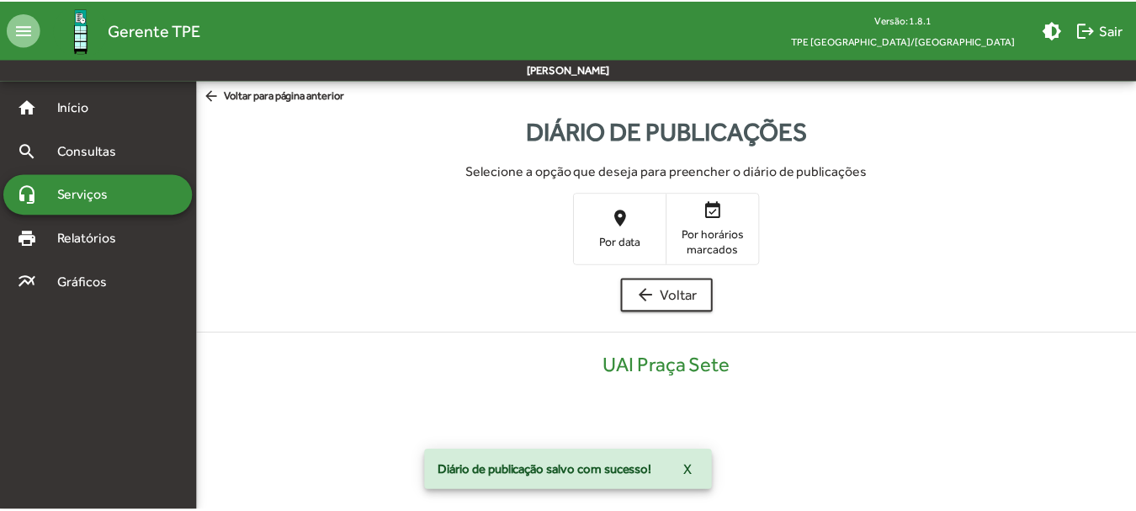
scroll to position [340, 0]
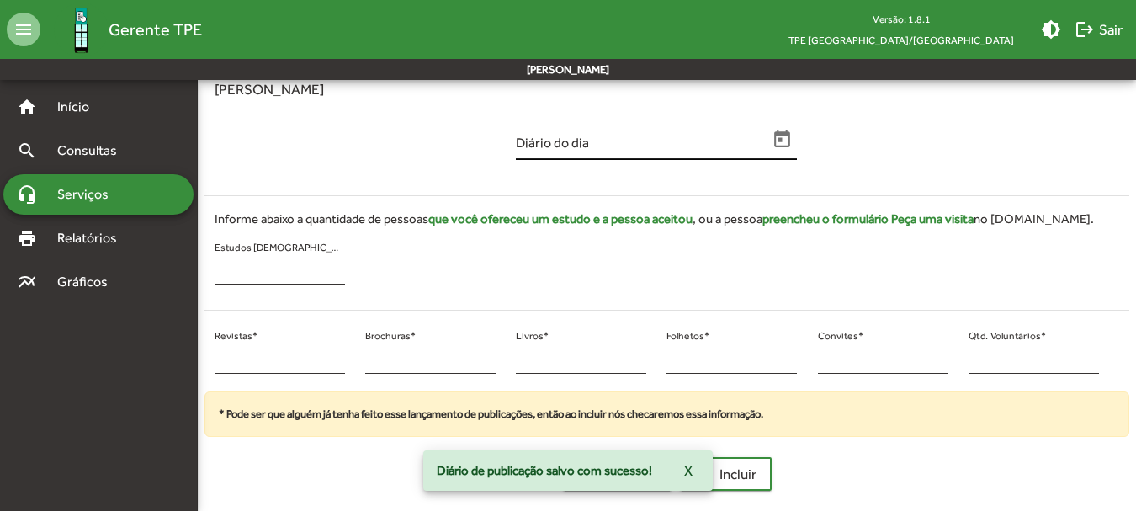
click at [779, 138] on icon "Open calendar" at bounding box center [783, 139] width 16 height 18
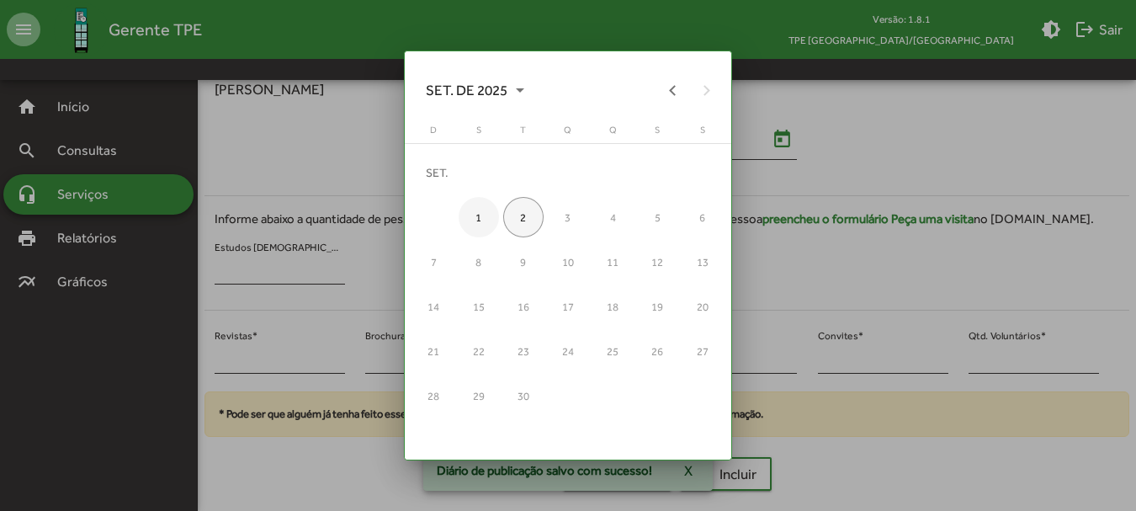
click at [484, 215] on div "1" at bounding box center [479, 217] width 40 height 40
type input "**********"
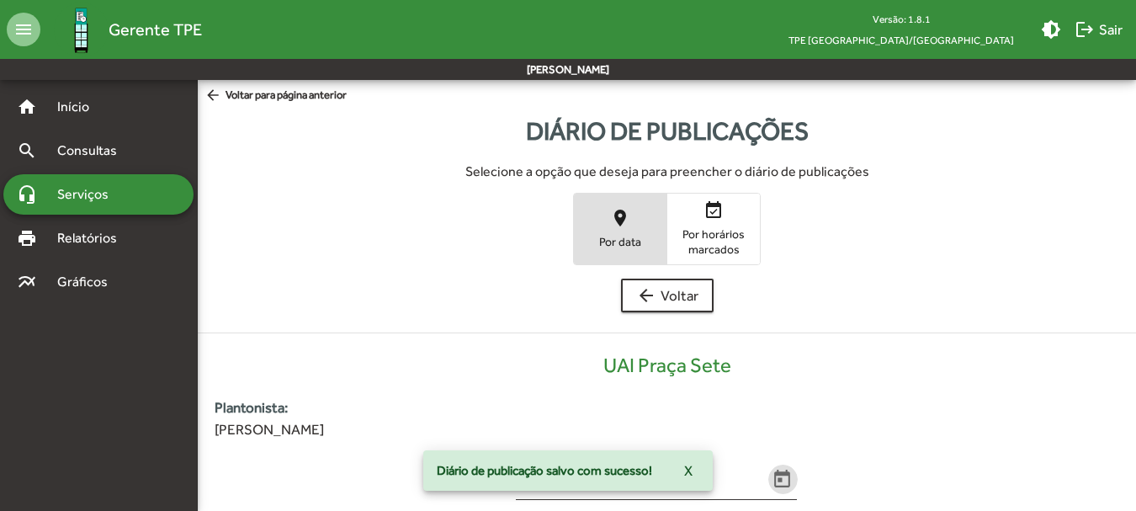
scroll to position [340, 0]
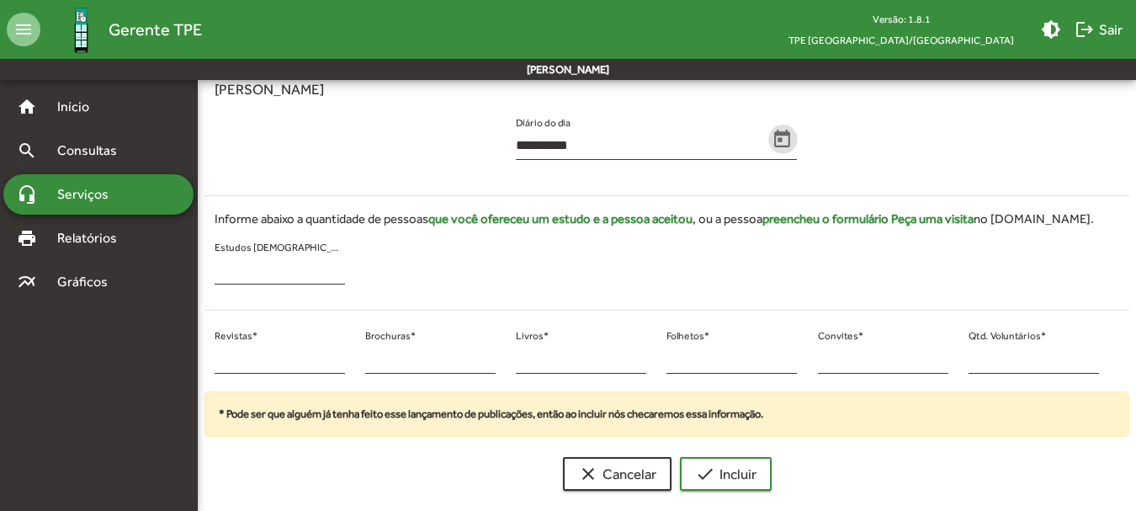
click at [194, 361] on mat-sidenav-container "**********" at bounding box center [568, 122] width 1136 height 764
type input "**"
drag, startPoint x: 985, startPoint y: 347, endPoint x: 964, endPoint y: 354, distance: 22.4
click at [966, 353] on div "* Qtd. Voluntários *" at bounding box center [1033, 358] width 151 height 68
drag, startPoint x: 983, startPoint y: 360, endPoint x: 933, endPoint y: 366, distance: 50.0
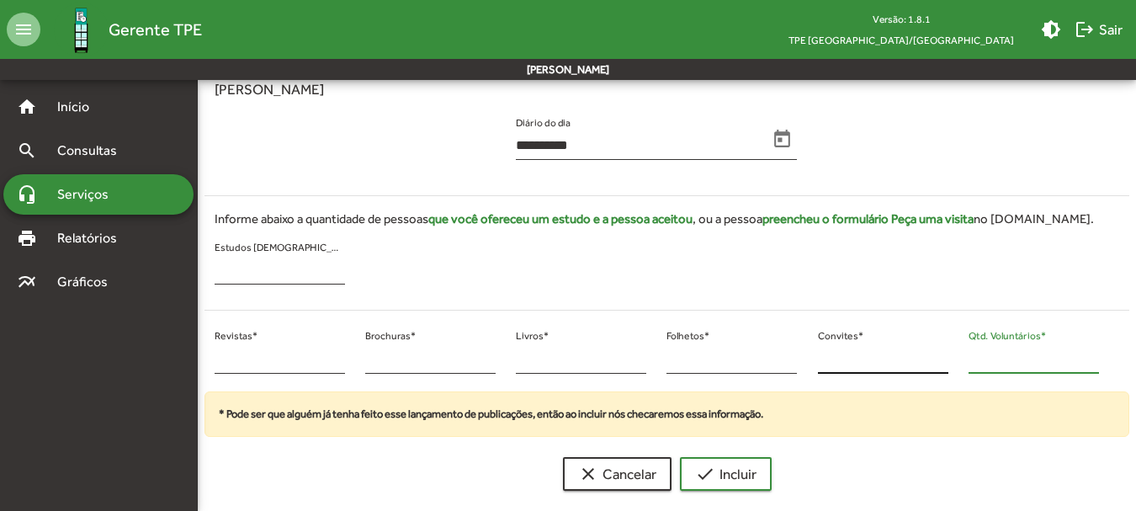
click at [934, 366] on div "** Revistas * * Brochuras * * Livros * * Folhetos * * Convites * * Qtd. Voluntá…" at bounding box center [656, 358] width 925 height 68
type input "**"
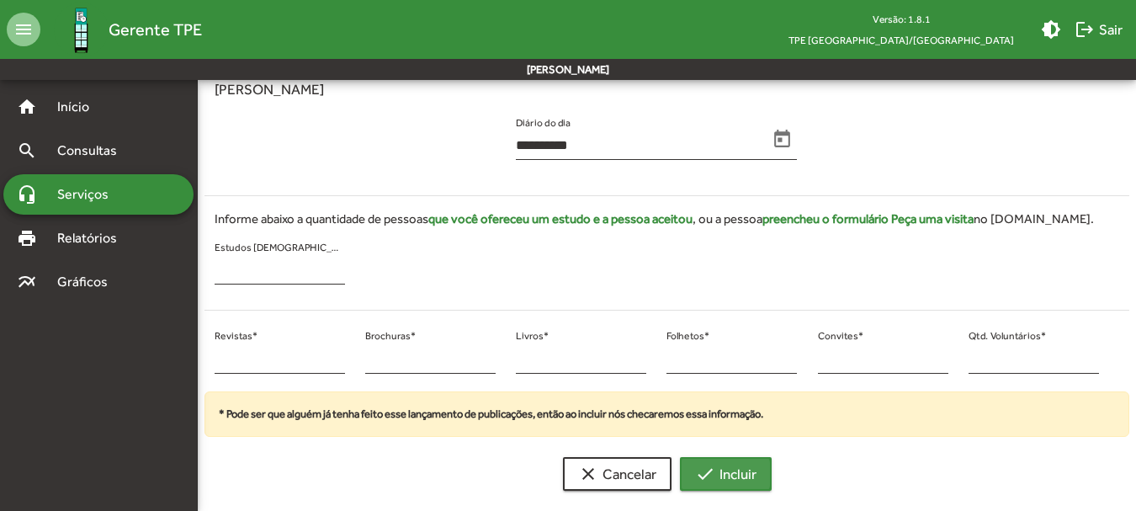
click at [695, 474] on mat-icon "check" at bounding box center [705, 474] width 20 height 20
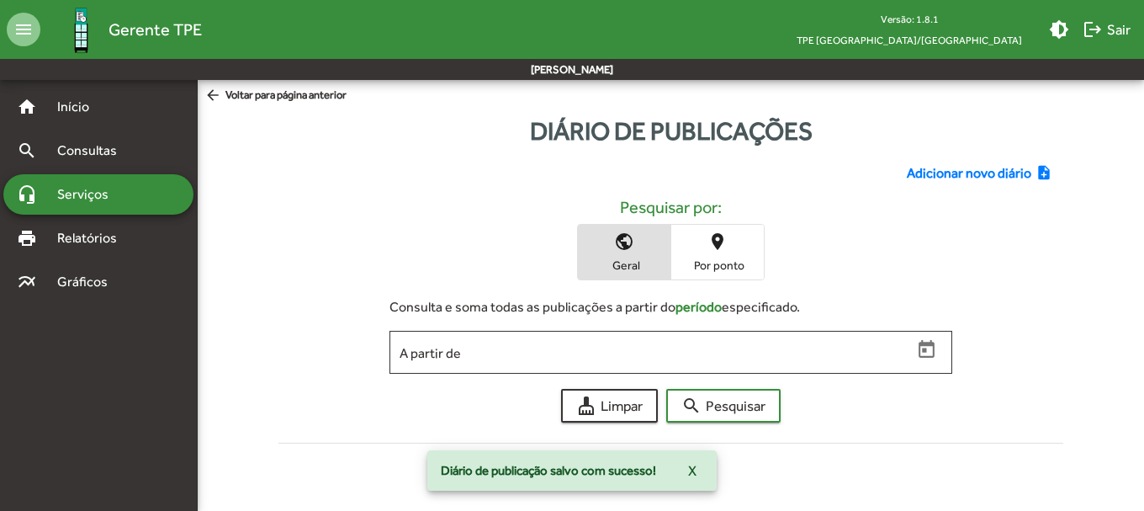
click at [953, 183] on div "Adicionar novo diário note_add Pesquisar por: public Geral place Por ponto Cons…" at bounding box center [671, 300] width 806 height 300
click at [939, 175] on span "Adicionar novo diário" at bounding box center [969, 173] width 125 height 20
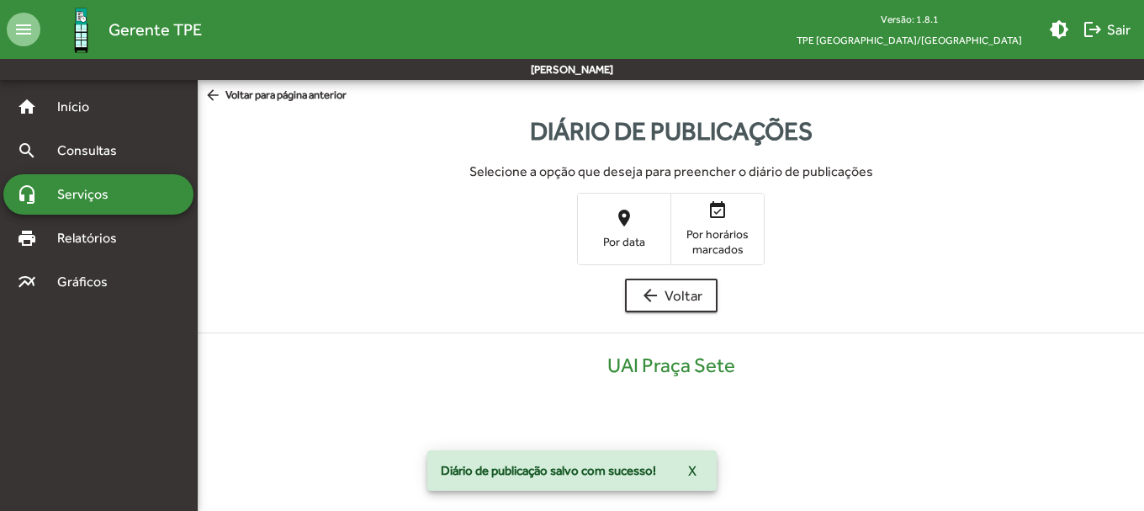
click at [596, 217] on span "place Por data" at bounding box center [624, 228] width 93 height 55
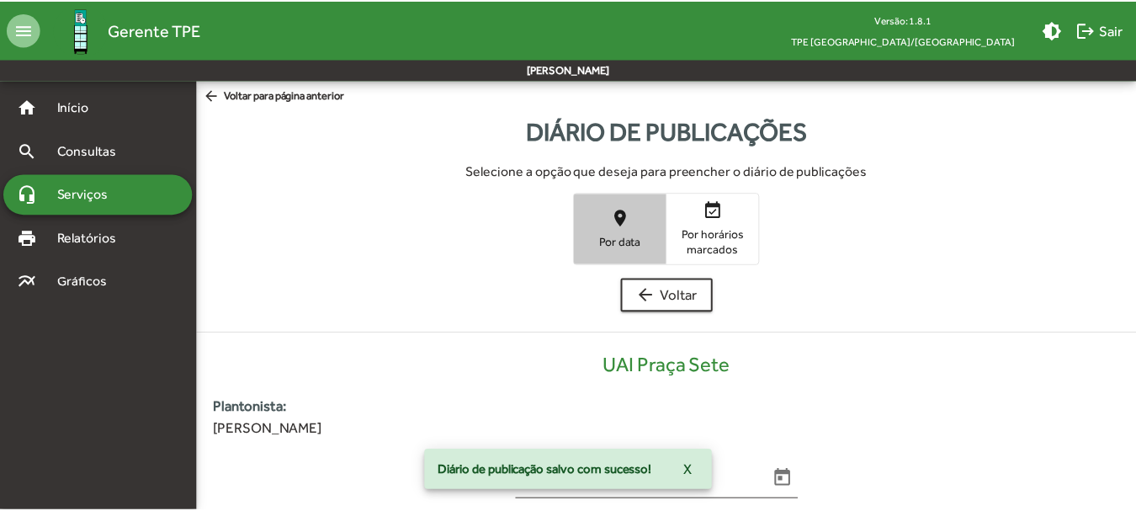
scroll to position [340, 0]
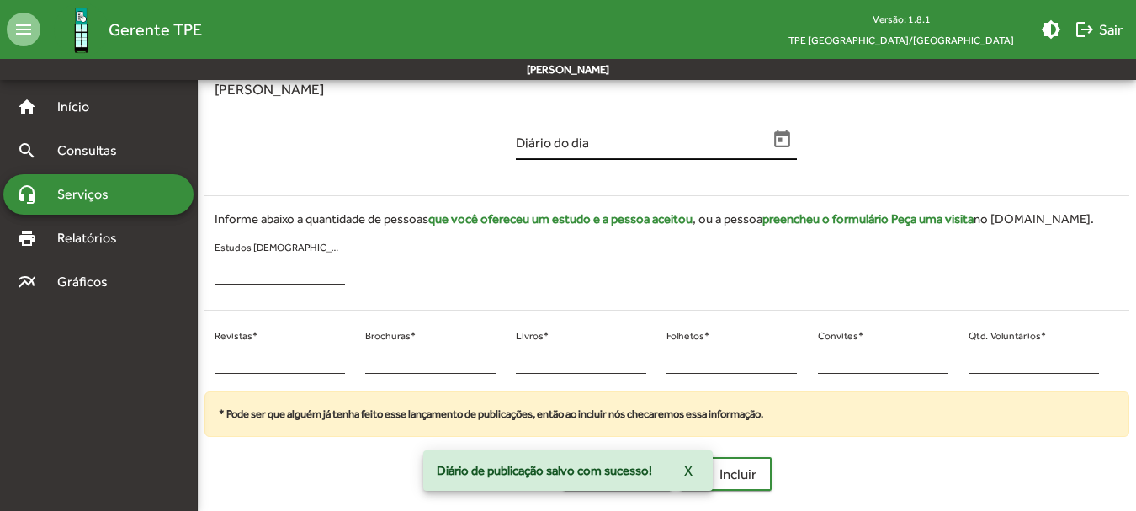
click at [774, 133] on icon "Open calendar" at bounding box center [783, 140] width 22 height 22
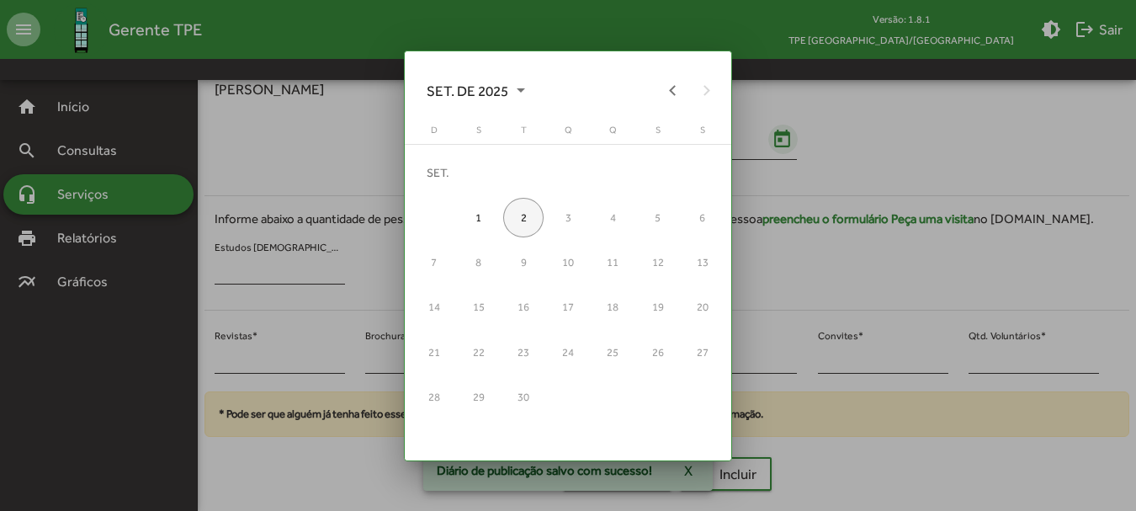
scroll to position [0, 0]
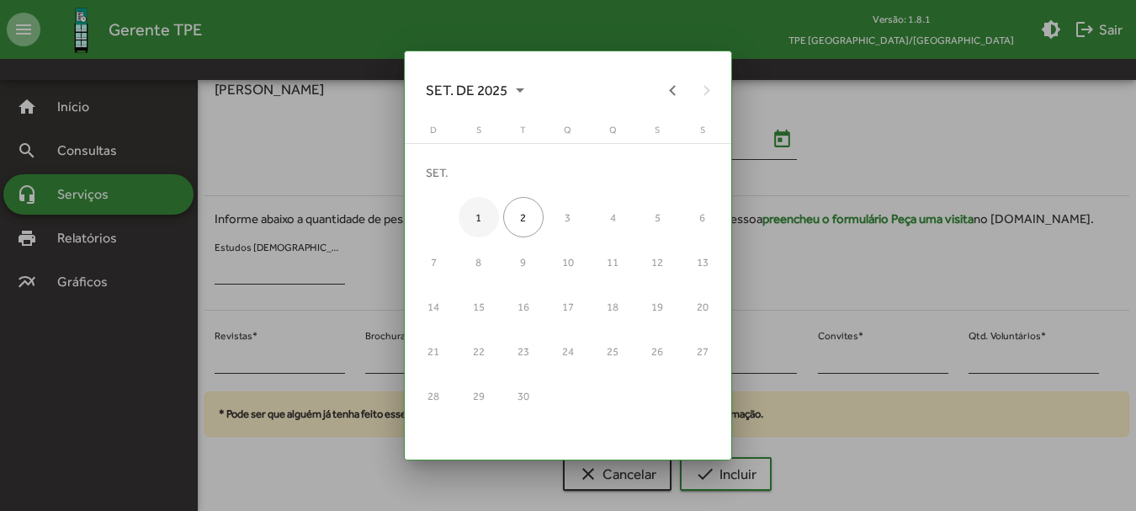
drag, startPoint x: 465, startPoint y: 213, endPoint x: 476, endPoint y: 217, distance: 11.7
click at [470, 213] on div "1" at bounding box center [479, 217] width 40 height 40
type input "**********"
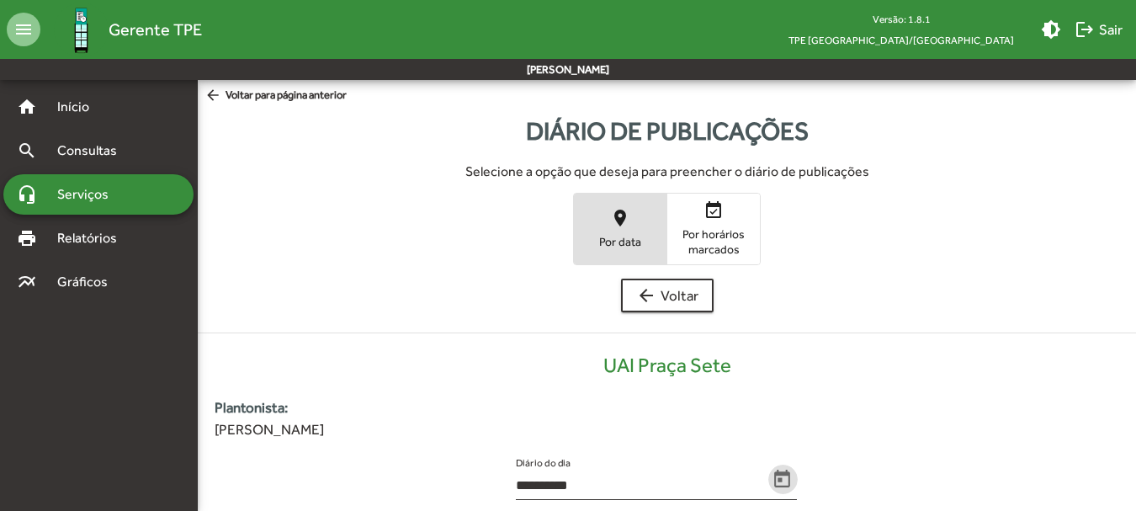
scroll to position [340, 0]
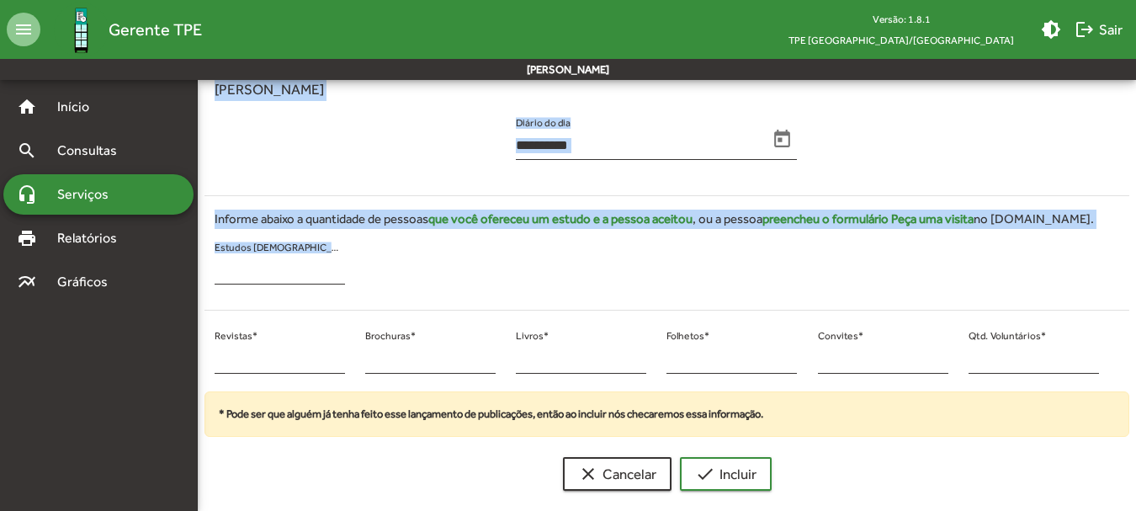
drag, startPoint x: 277, startPoint y: 326, endPoint x: 206, endPoint y: 366, distance: 81.4
click at [185, 363] on mat-sidenav-container "**********" at bounding box center [568, 122] width 1136 height 764
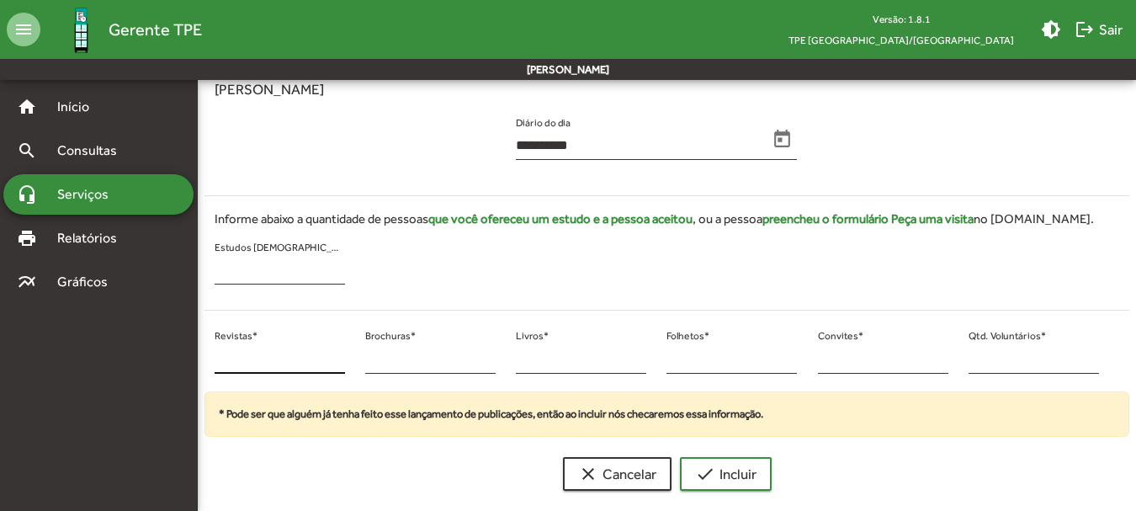
click at [245, 360] on input "*" at bounding box center [280, 359] width 130 height 15
drag, startPoint x: 225, startPoint y: 360, endPoint x: 208, endPoint y: 360, distance: 16.8
click at [208, 360] on div "* Revistas *" at bounding box center [279, 358] width 151 height 68
type input "**"
drag, startPoint x: 986, startPoint y: 360, endPoint x: 959, endPoint y: 363, distance: 27.1
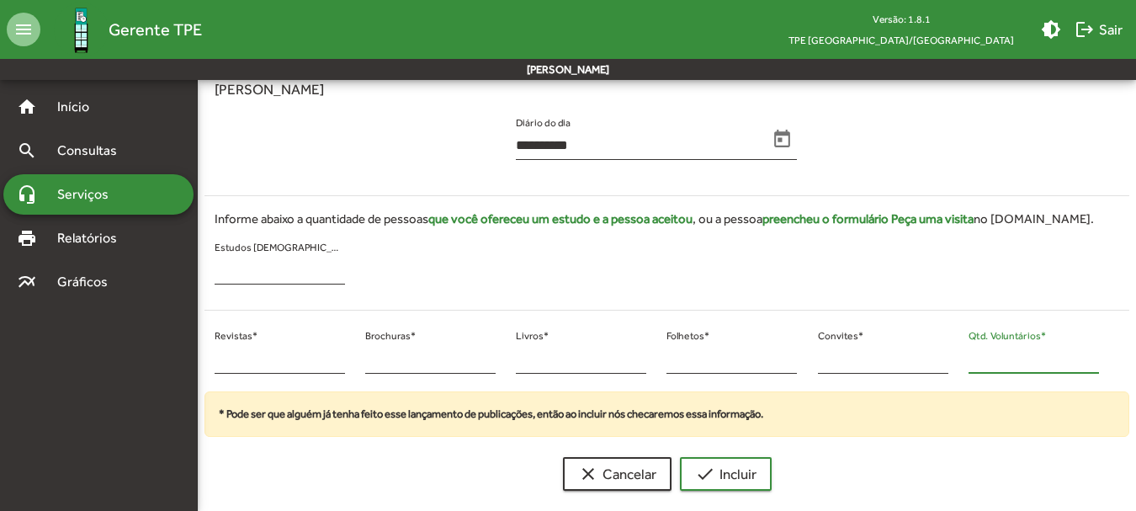
click at [959, 363] on div "* Qtd. Voluntários *" at bounding box center [1033, 358] width 151 height 68
type input "**"
click at [703, 480] on mat-icon "check" at bounding box center [705, 474] width 20 height 20
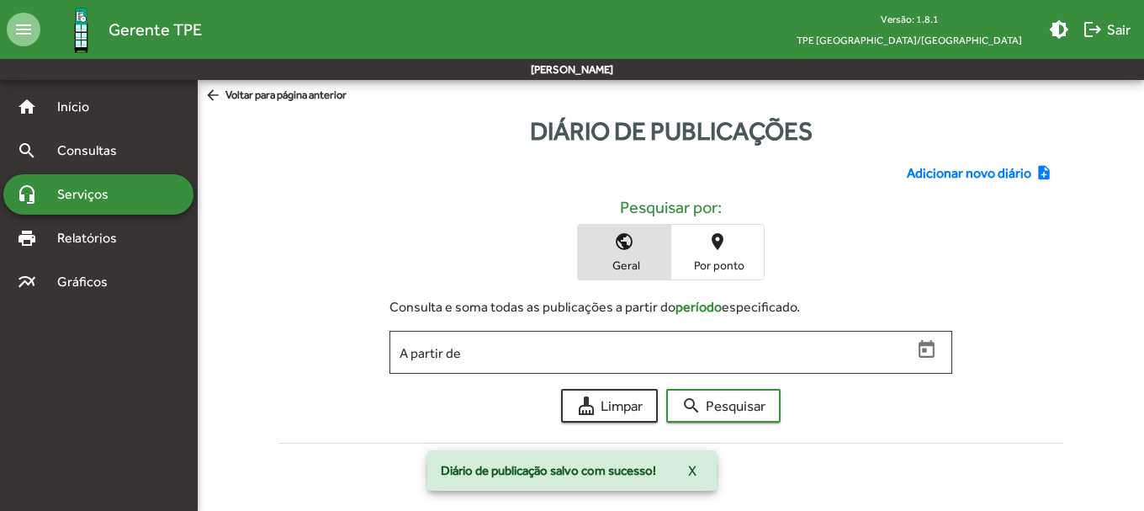
click at [939, 170] on span "Adicionar novo diário" at bounding box center [969, 173] width 125 height 20
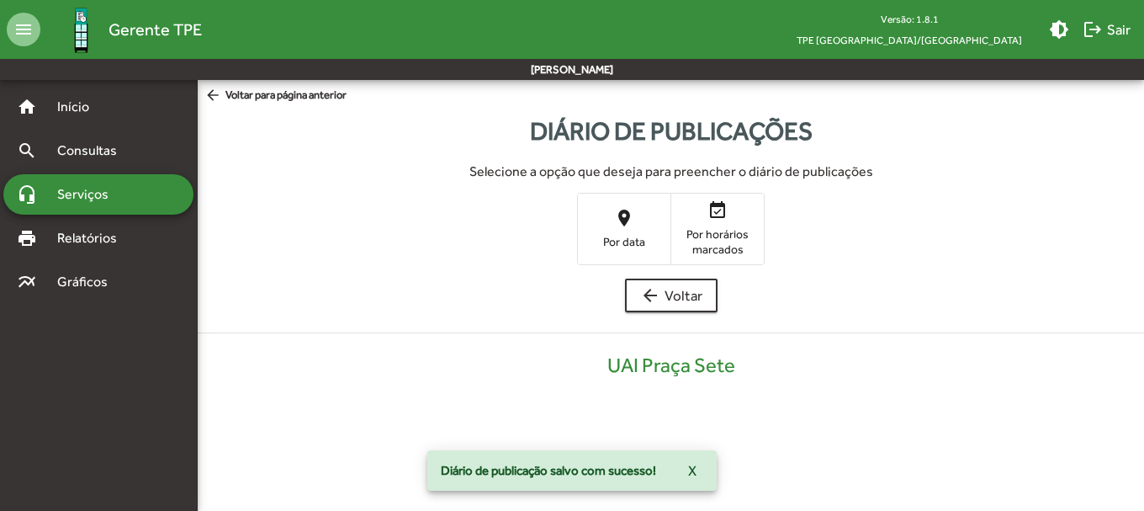
click at [596, 234] on span "Por data" at bounding box center [624, 241] width 84 height 15
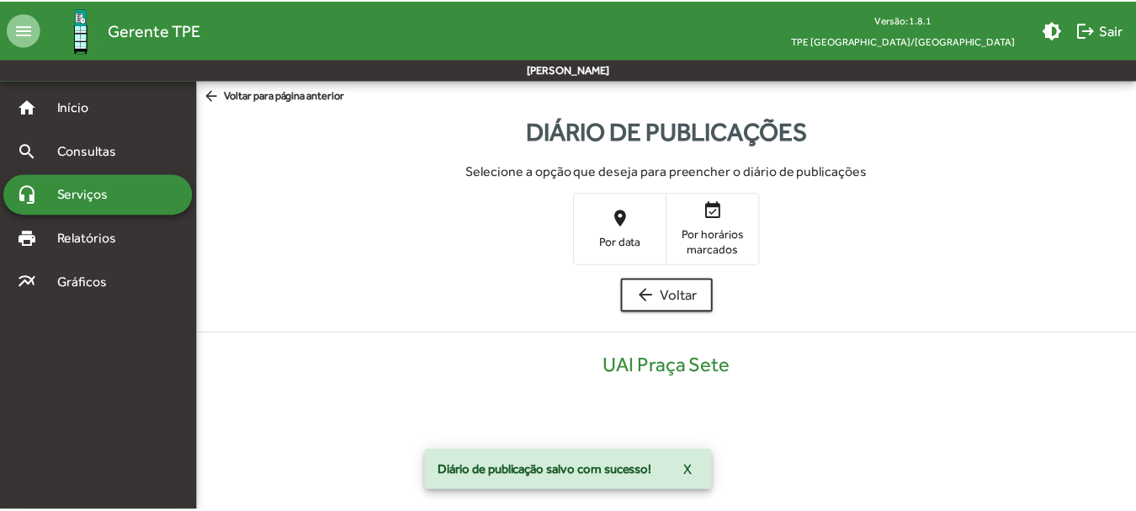
scroll to position [340, 0]
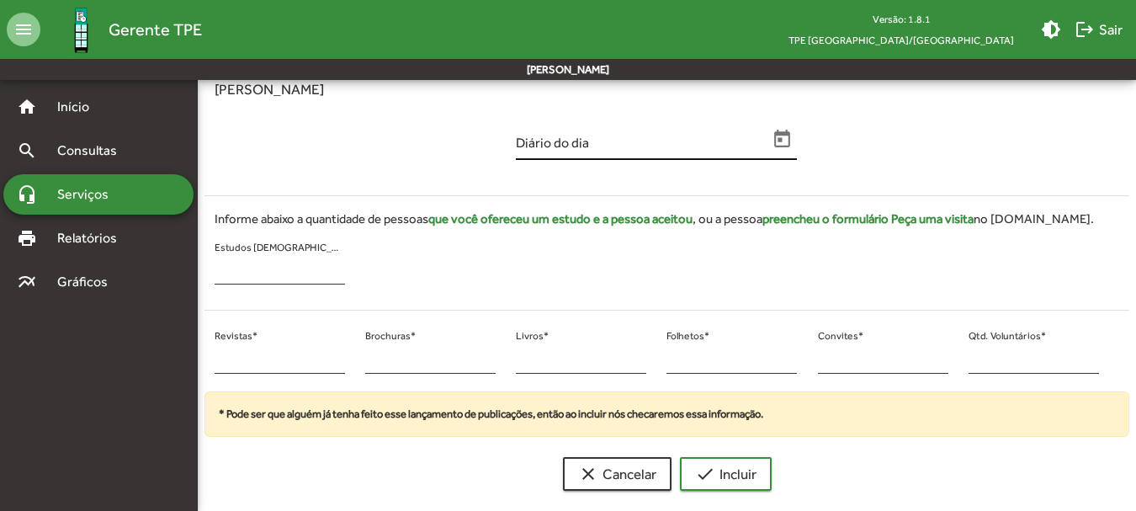
click at [778, 129] on icon "Open calendar" at bounding box center [783, 140] width 22 height 22
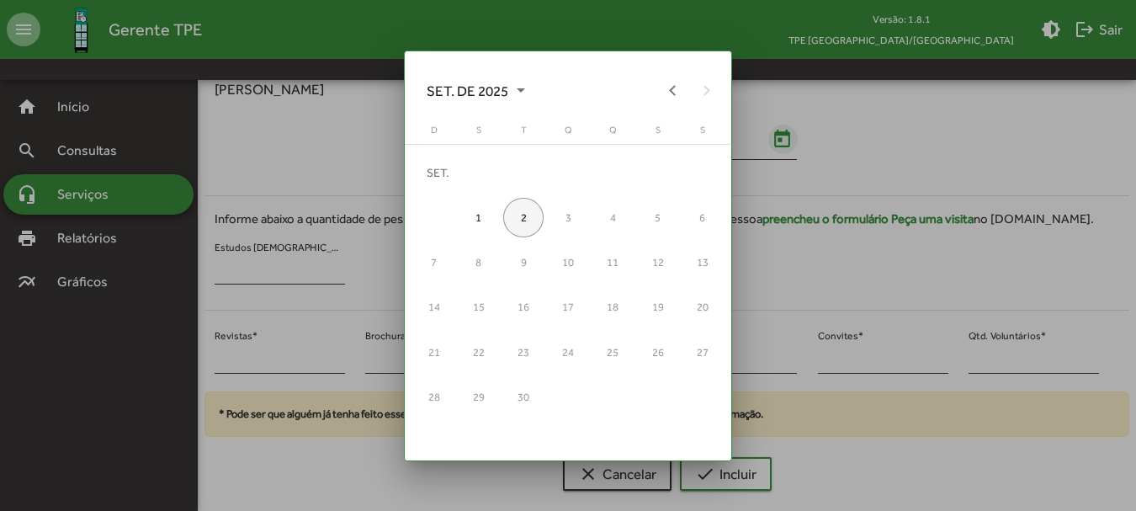
scroll to position [0, 0]
click at [528, 209] on div "2" at bounding box center [523, 217] width 40 height 40
type input "**********"
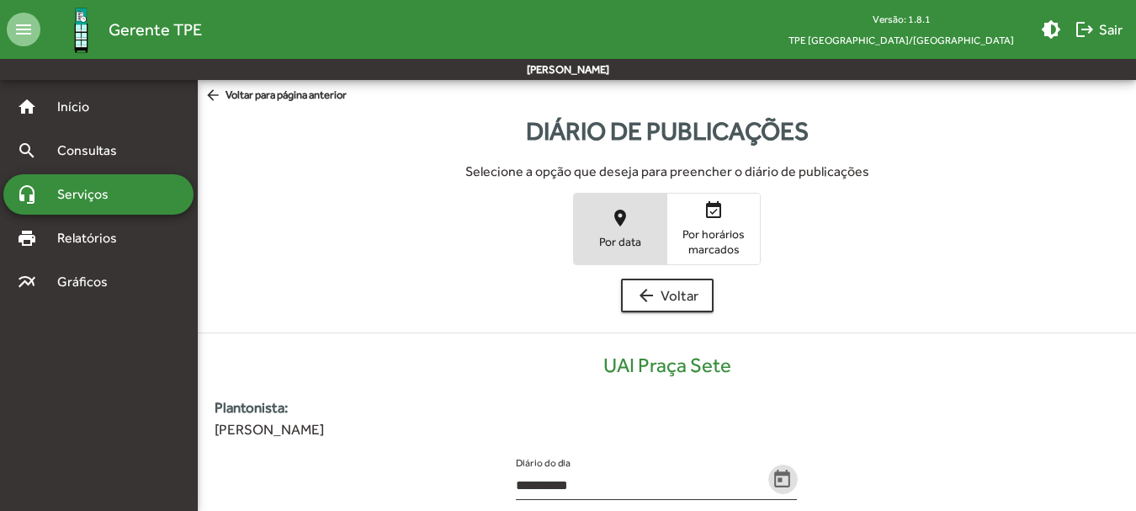
scroll to position [340, 0]
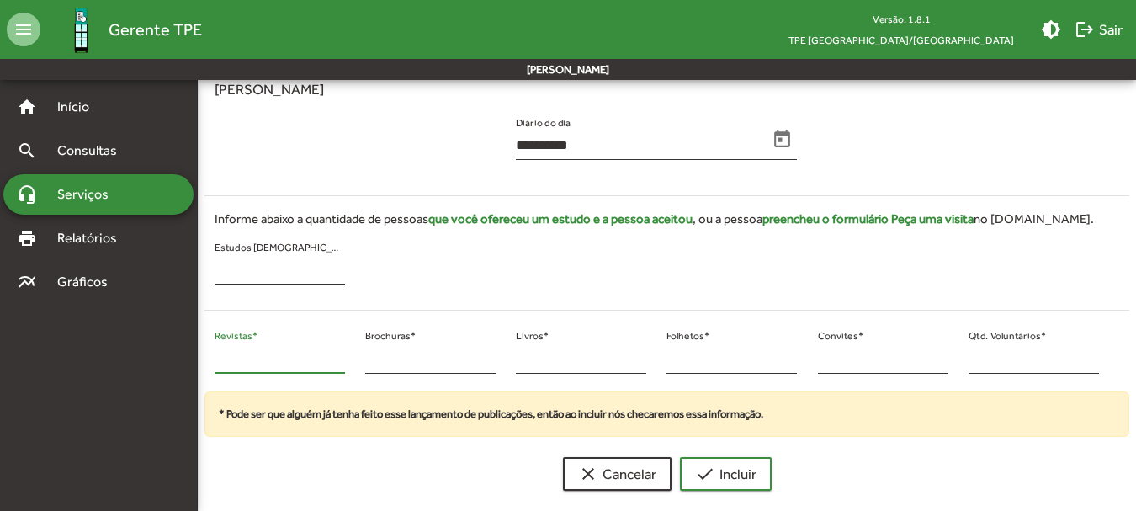
drag, startPoint x: 243, startPoint y: 366, endPoint x: 217, endPoint y: 362, distance: 26.4
click at [218, 363] on input "*" at bounding box center [280, 359] width 130 height 15
type input "**"
click at [958, 357] on div "* Qtd. Voluntários *" at bounding box center [1033, 358] width 151 height 68
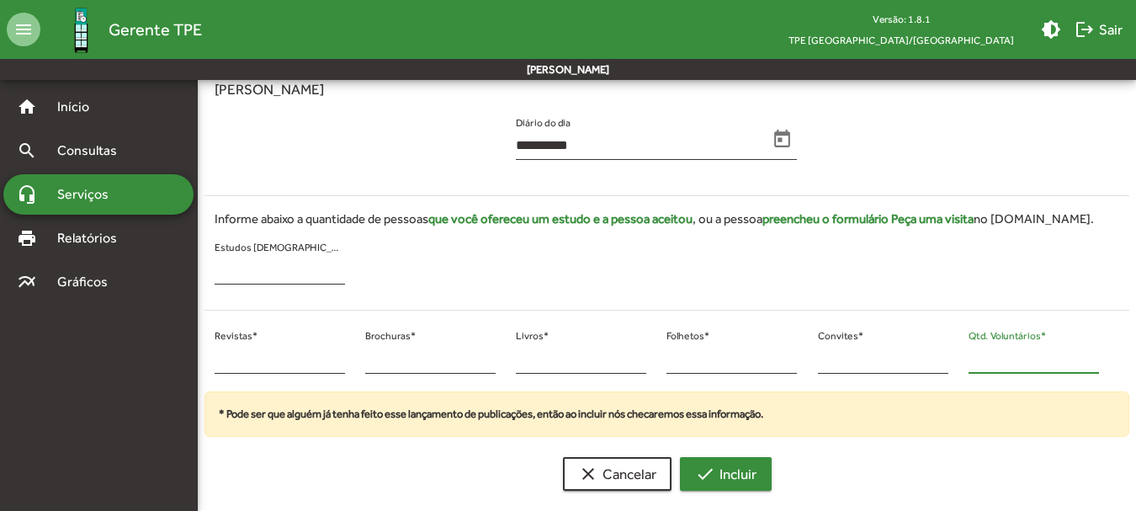
type input "**"
click at [724, 457] on button "check Incluir" at bounding box center [726, 474] width 92 height 34
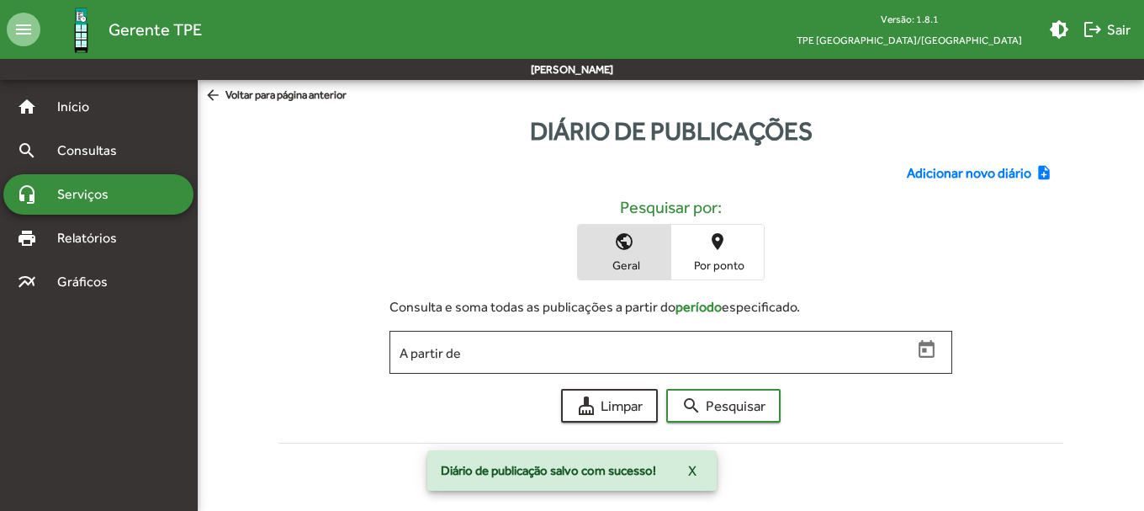
click at [992, 160] on div "Adicionar novo diário note_add Pesquisar por: public Geral place Por ponto Cons…" at bounding box center [671, 300] width 806 height 300
click at [968, 169] on span "Adicionar novo diário" at bounding box center [969, 173] width 125 height 20
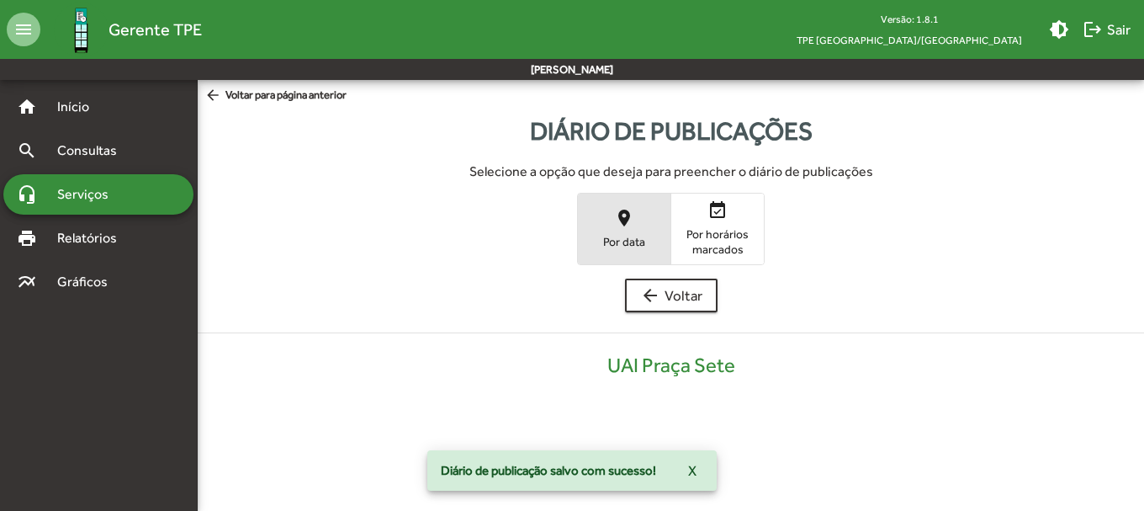
click at [629, 223] on mat-icon "place" at bounding box center [624, 218] width 20 height 20
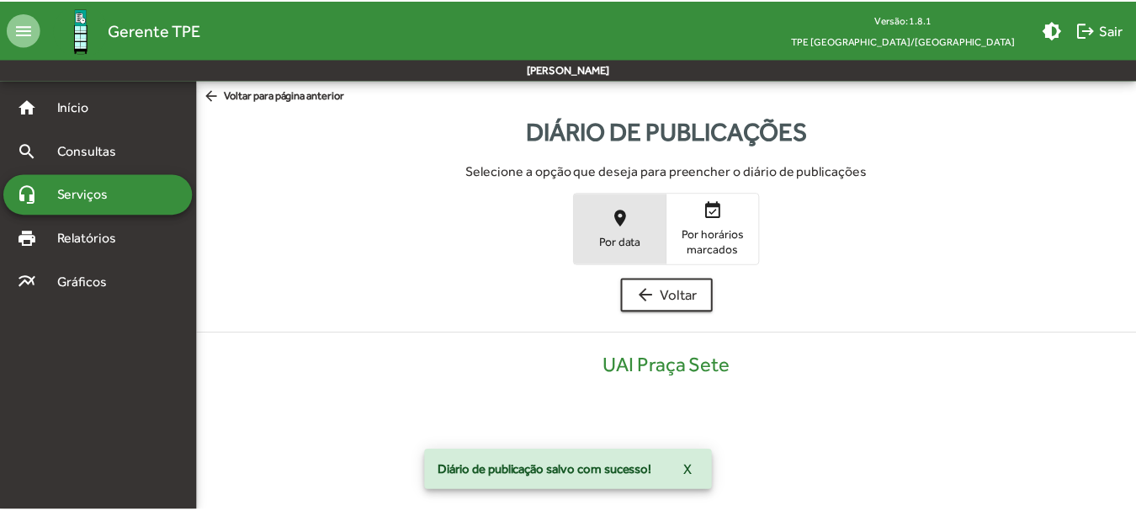
scroll to position [340, 0]
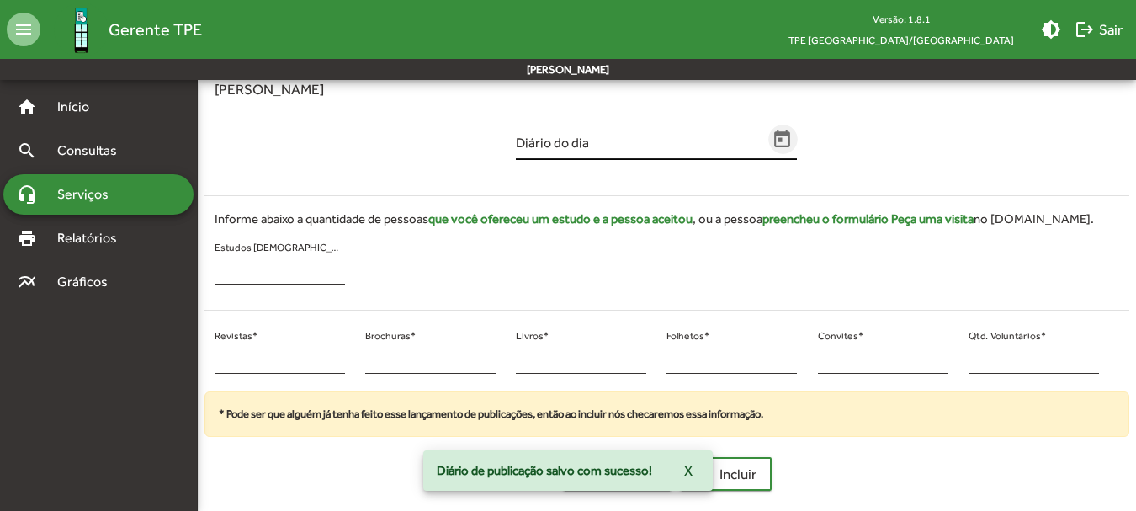
click at [778, 139] on icon "Open calendar" at bounding box center [783, 139] width 16 height 18
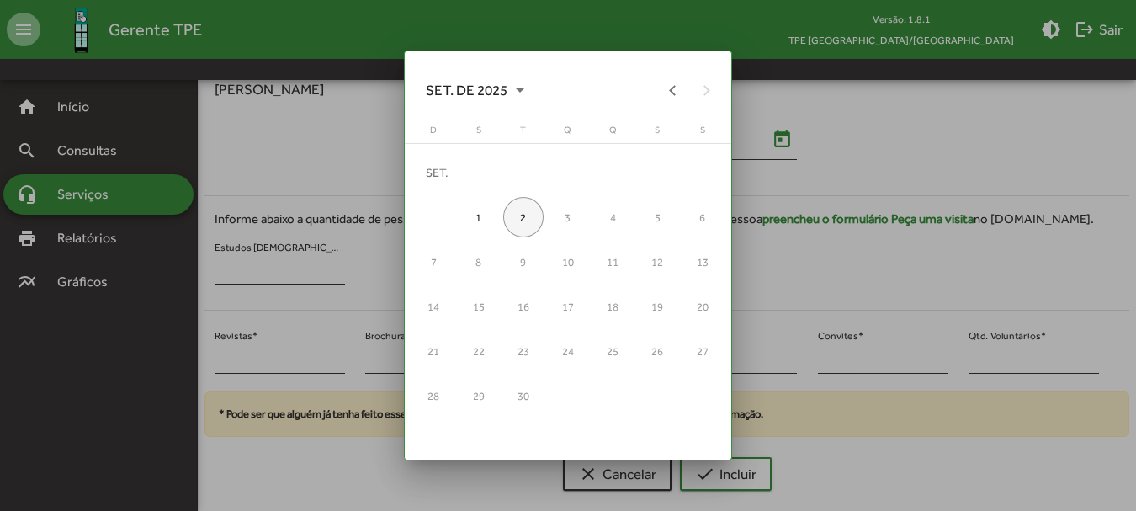
click at [512, 218] on div "2" at bounding box center [523, 217] width 40 height 40
type input "**********"
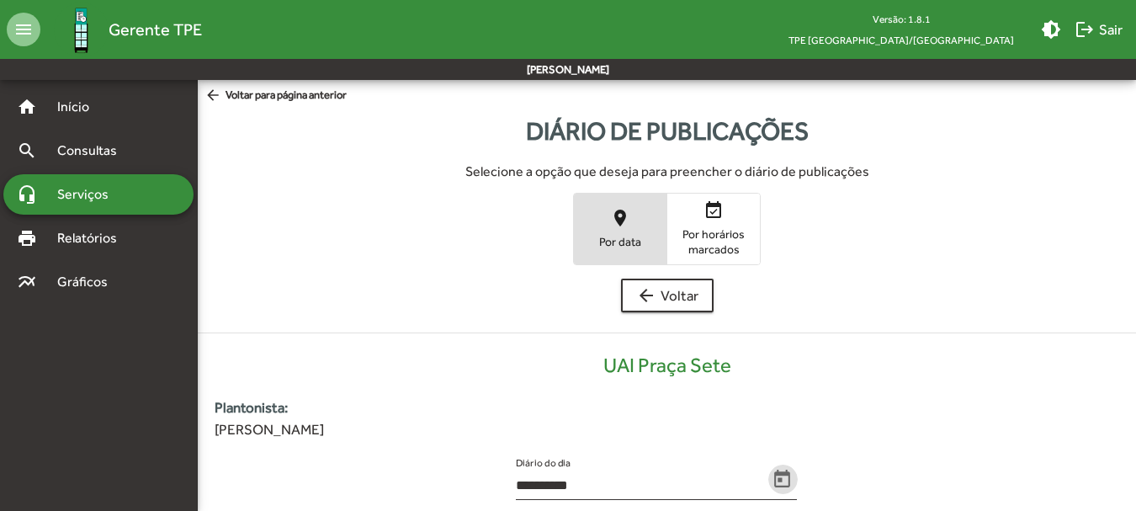
scroll to position [340, 0]
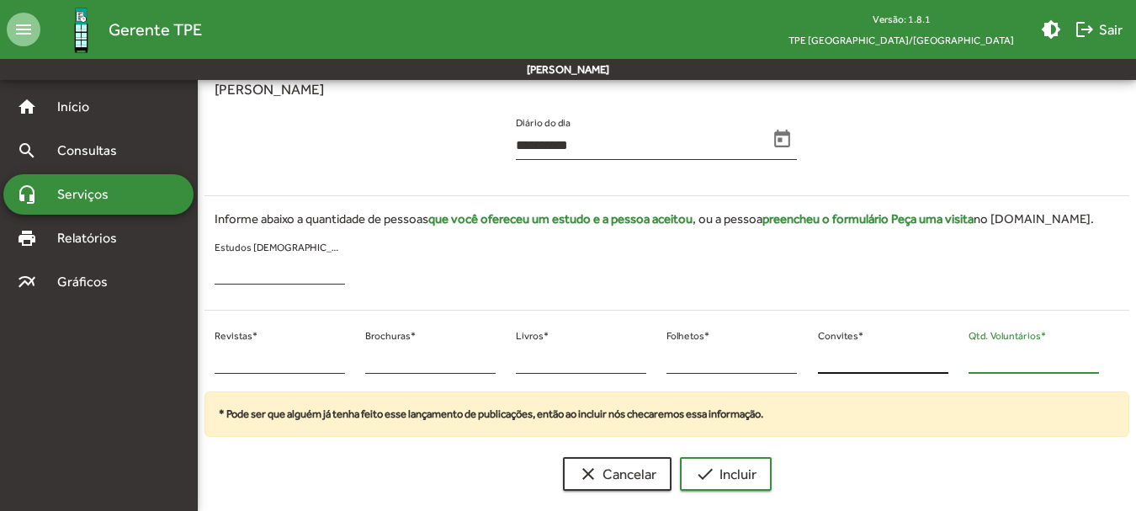
drag, startPoint x: 985, startPoint y: 355, endPoint x: 943, endPoint y: 347, distance: 42.9
click at [943, 347] on div "* Revistas * * Brochuras * * Livros * * Folhetos * * Convites * * Qtd. Voluntár…" at bounding box center [656, 358] width 925 height 68
type input "**"
drag, startPoint x: 251, startPoint y: 344, endPoint x: 227, endPoint y: 344, distance: 23.6
click at [227, 344] on div "* Revistas *" at bounding box center [280, 354] width 130 height 40
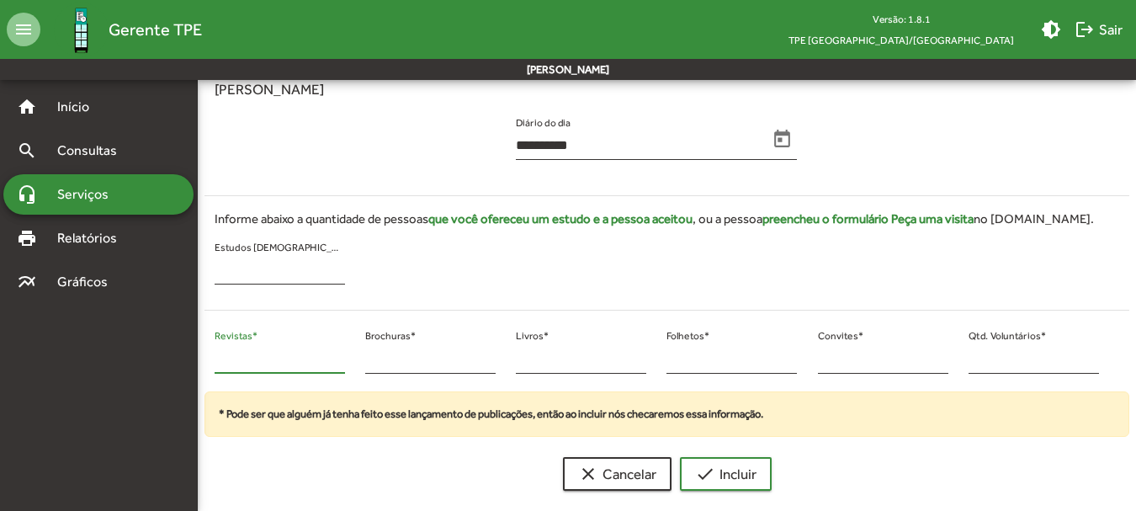
click at [219, 363] on input "*" at bounding box center [280, 359] width 130 height 15
drag, startPoint x: 235, startPoint y: 361, endPoint x: 211, endPoint y: 361, distance: 23.6
click at [211, 361] on div "* Revistas *" at bounding box center [279, 358] width 151 height 68
type input "**"
click at [734, 471] on span "check Incluir" at bounding box center [725, 474] width 61 height 30
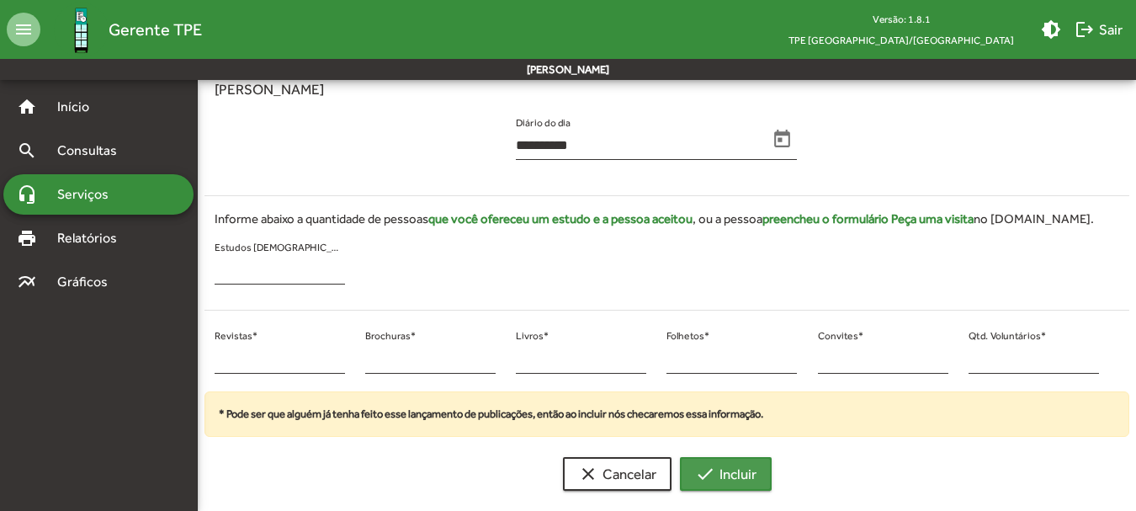
click at [734, 470] on span "check Incluir" at bounding box center [725, 474] width 61 height 30
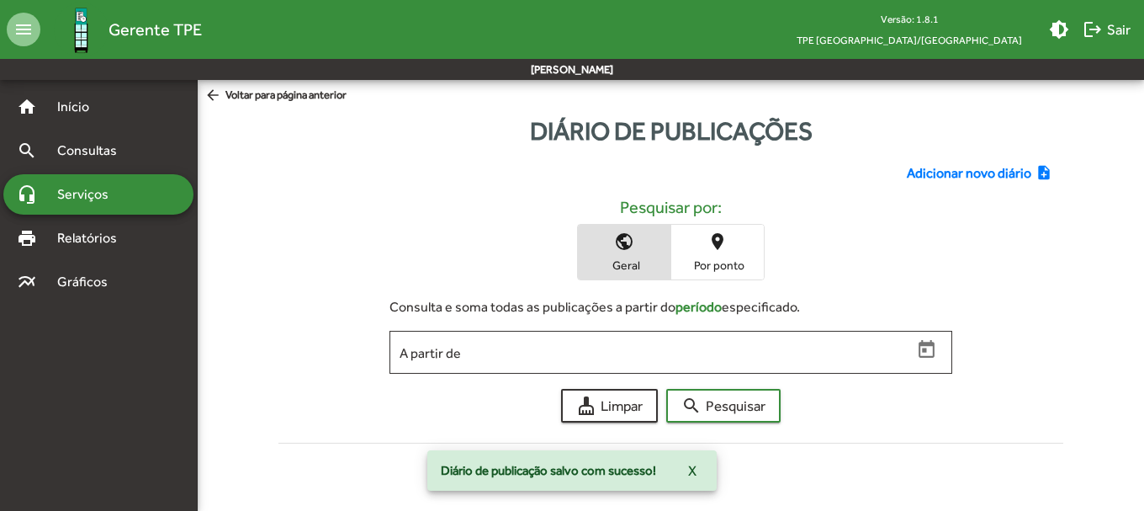
click at [561, 468] on span "Diário de publicação salvo com sucesso!" at bounding box center [548, 470] width 215 height 17
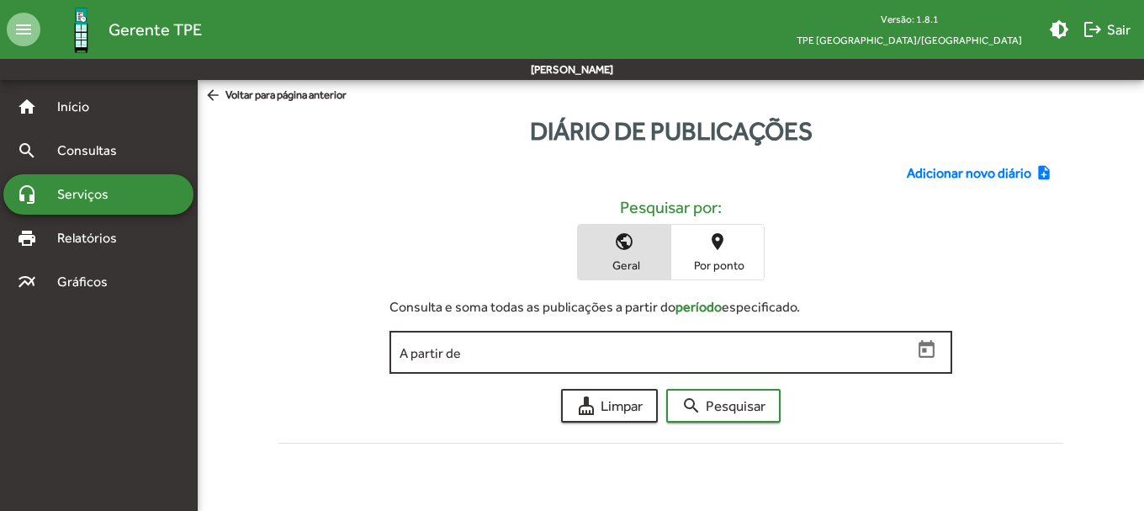
click at [440, 347] on input "A partir de" at bounding box center [656, 352] width 512 height 15
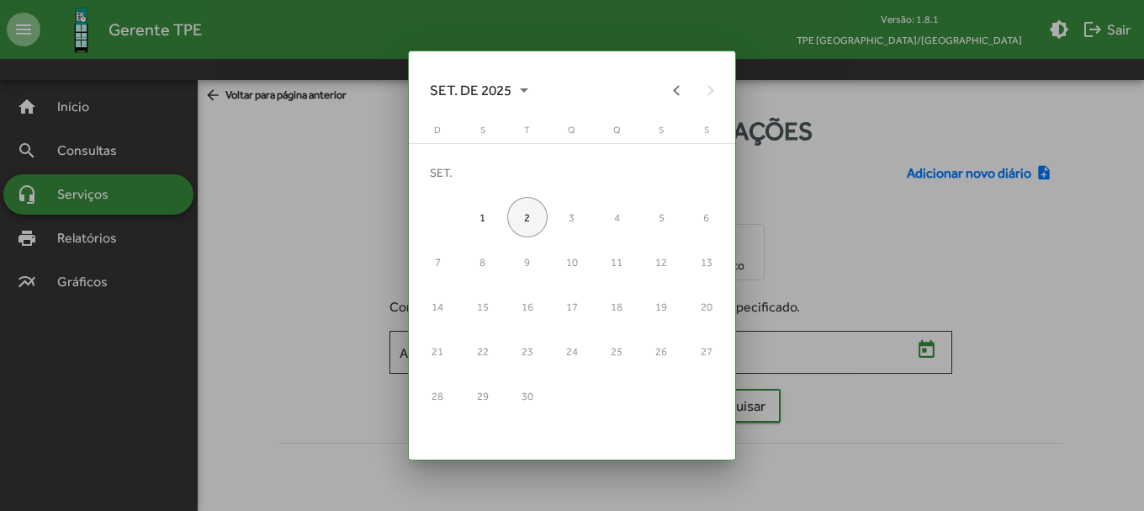
drag, startPoint x: 525, startPoint y: 217, endPoint x: 512, endPoint y: 217, distance: 13.5
click at [522, 215] on div "2" at bounding box center [527, 217] width 40 height 40
type input "**********"
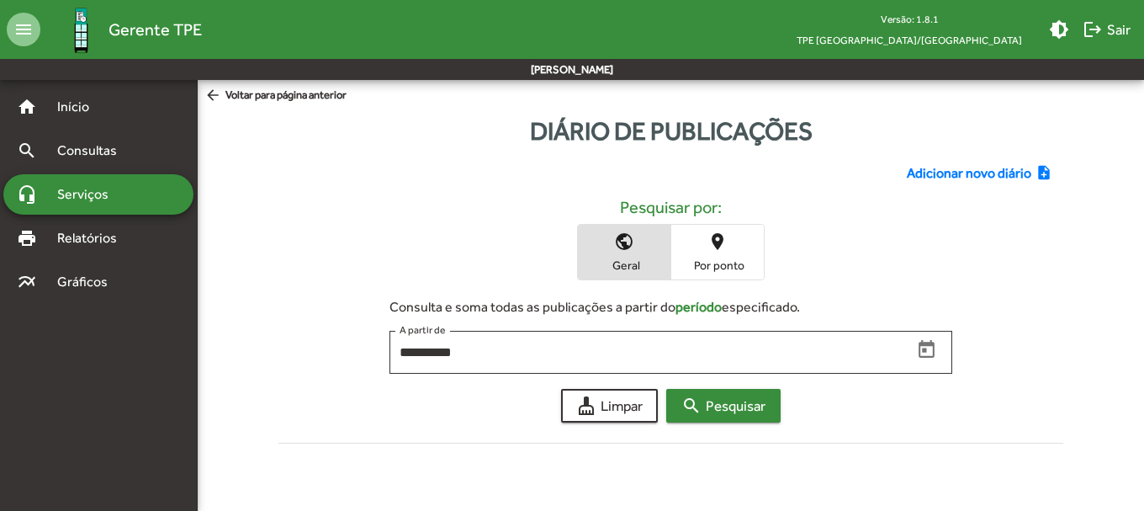
click at [718, 408] on span "search Pesquisar" at bounding box center [724, 405] width 84 height 30
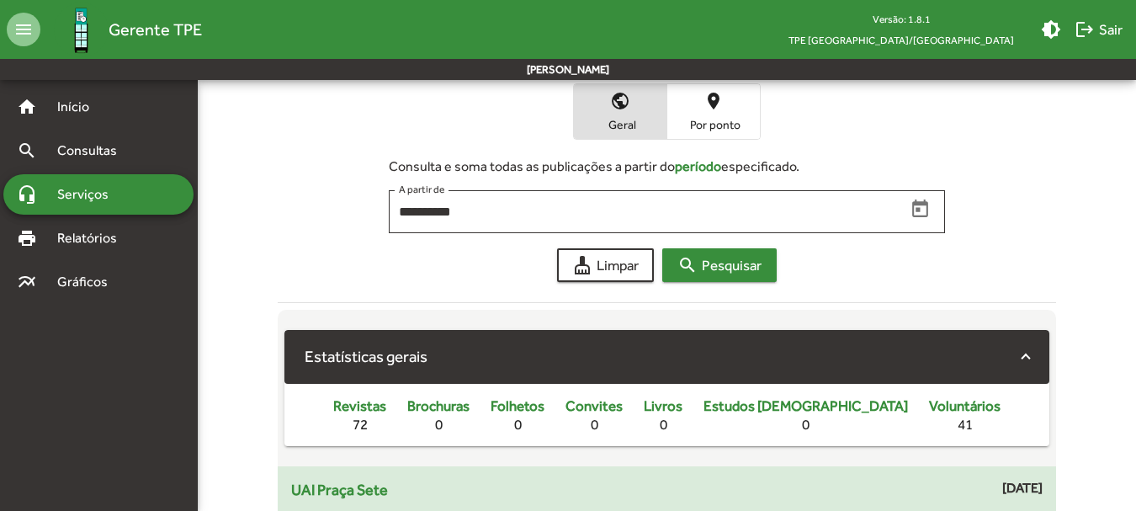
scroll to position [421, 0]
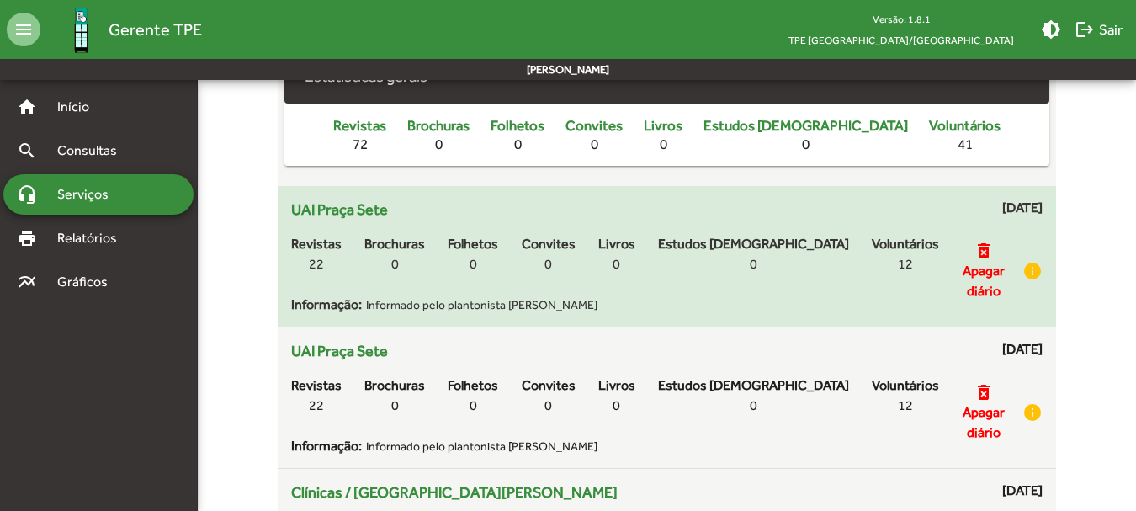
click at [973, 276] on span "Apagar diário" at bounding box center [984, 281] width 64 height 40
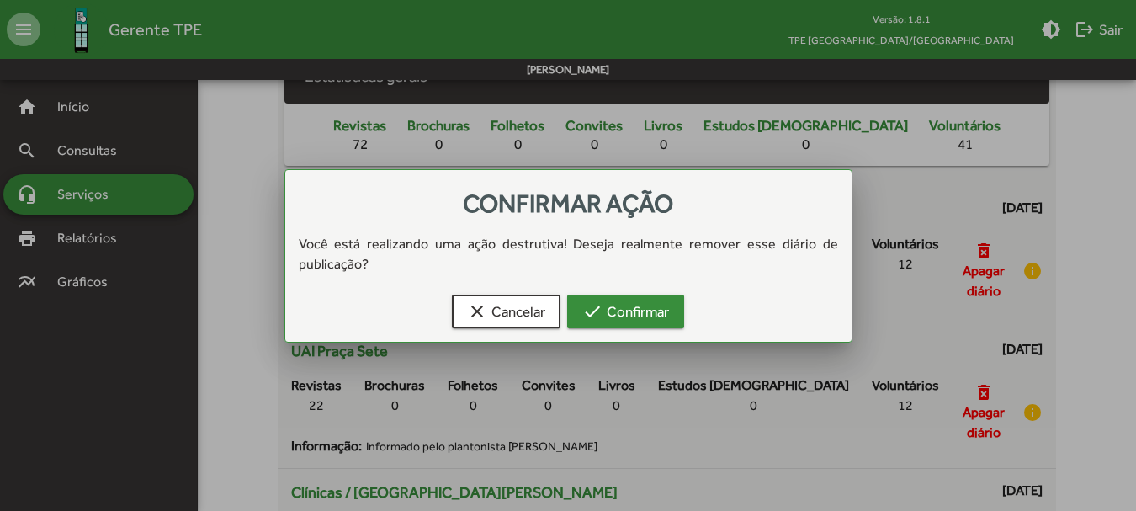
click at [608, 313] on span "check Confirmar" at bounding box center [625, 311] width 87 height 30
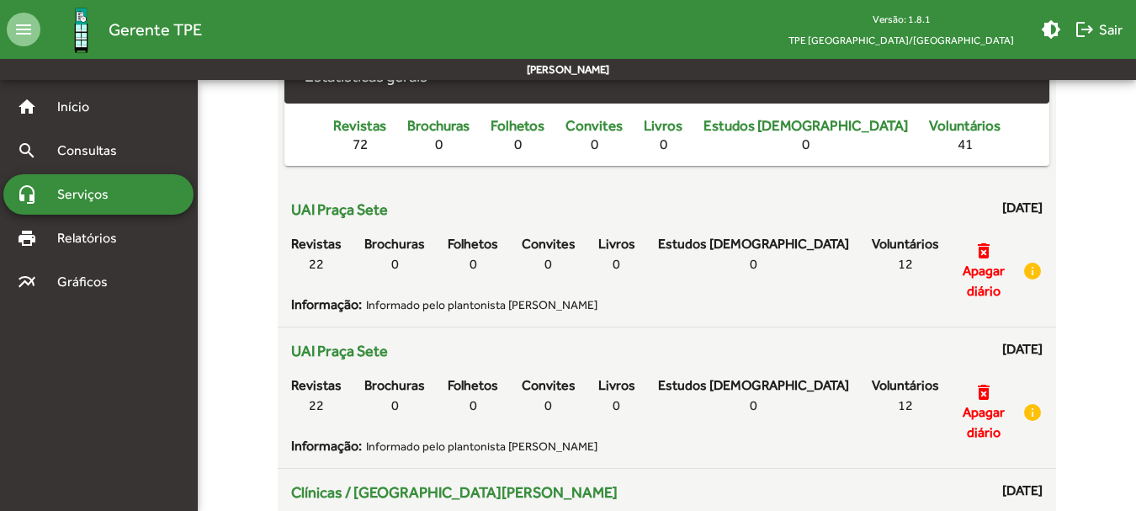
scroll to position [421, 0]
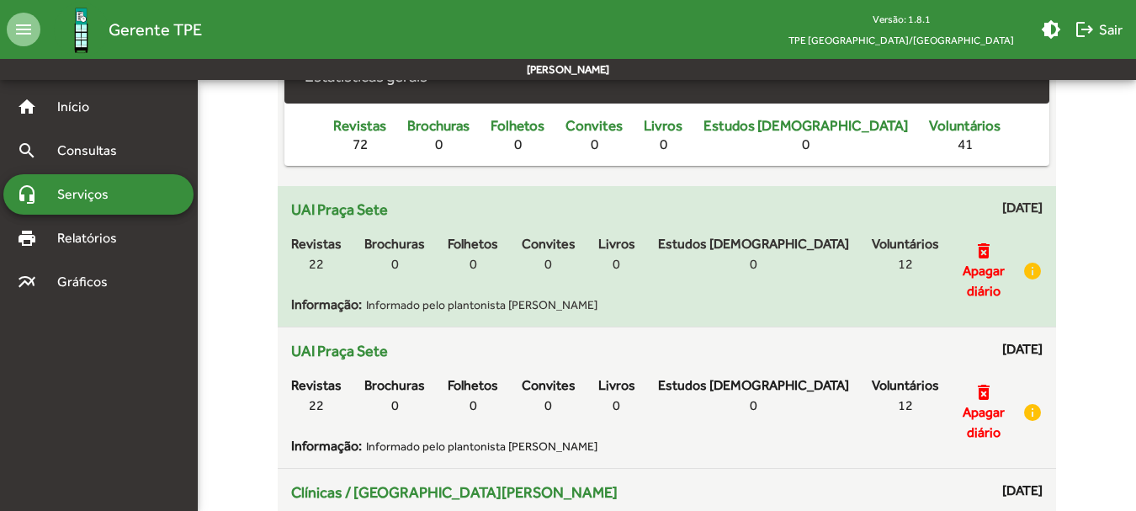
click at [981, 264] on span "Apagar diário" at bounding box center [984, 281] width 64 height 40
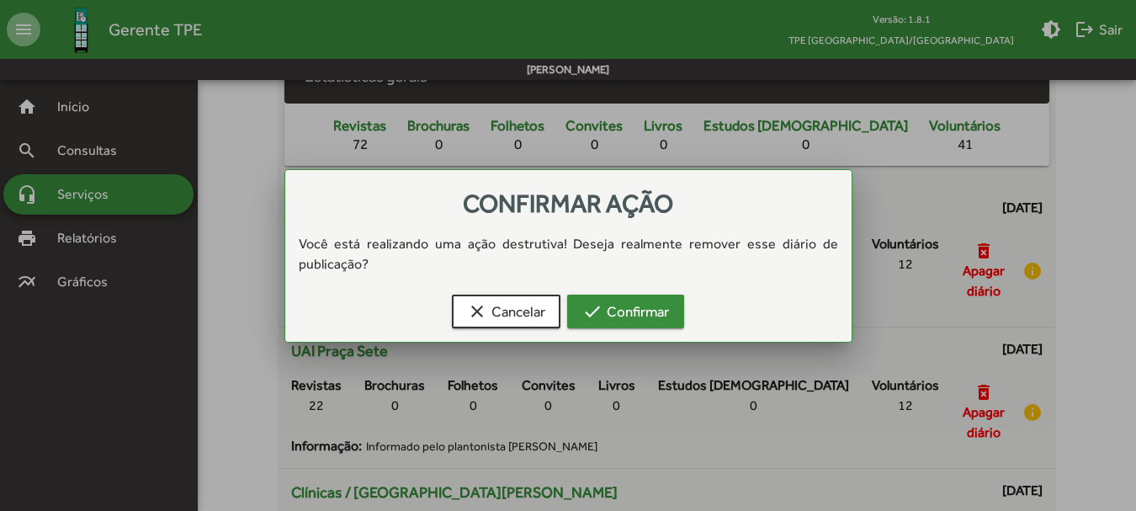
click at [631, 305] on span "check Confirmar" at bounding box center [625, 311] width 87 height 30
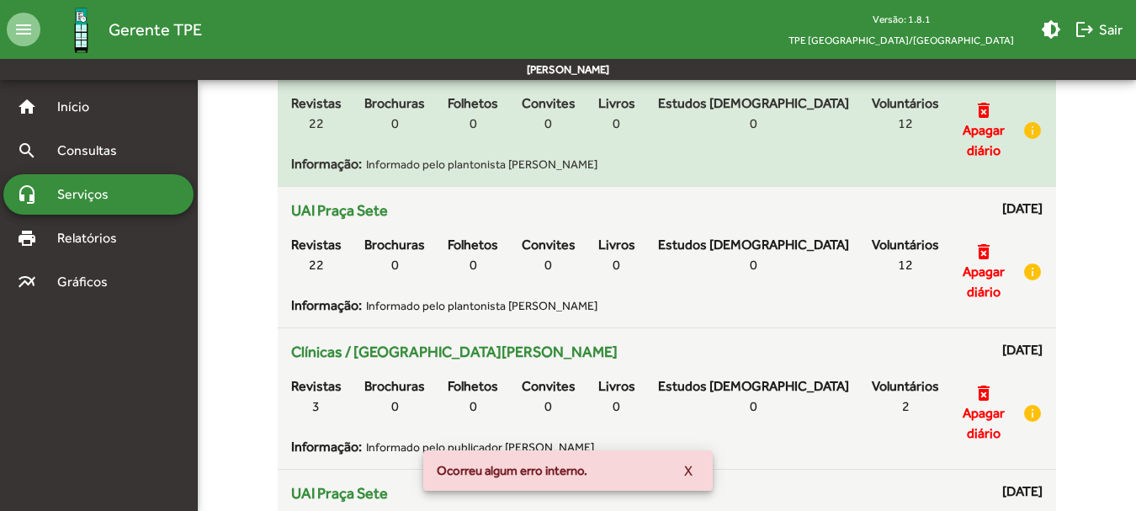
scroll to position [280, 0]
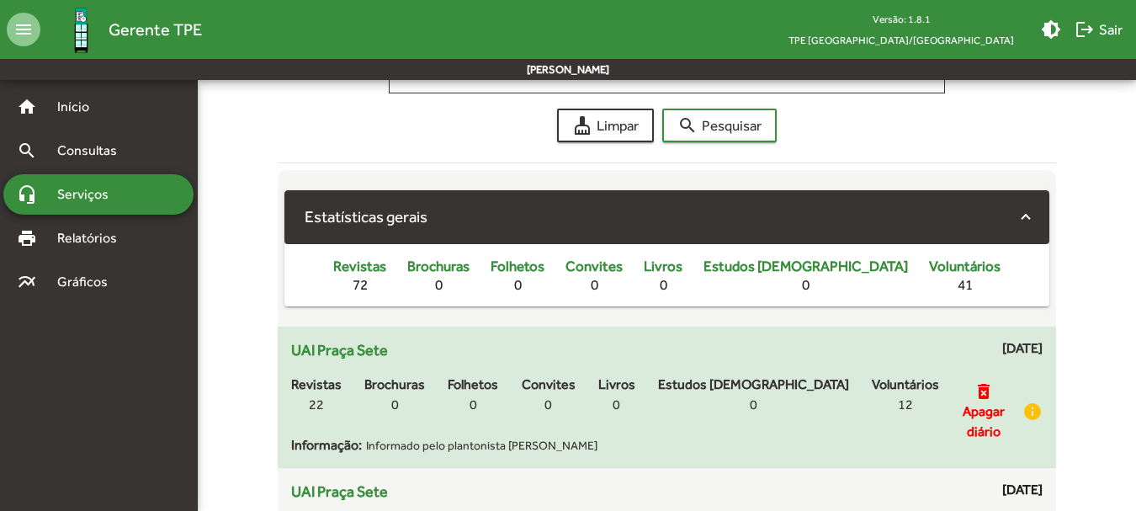
click at [484, 363] on div "UAI Praça Sete [DATE]" at bounding box center [666, 352] width 751 height 29
click at [454, 368] on div "UAI Praça Sete [DATE] Revistas 22 Brochuras 0 Folhetos 0 Convites 0 Livros 0 Es…" at bounding box center [666, 396] width 751 height 117
click at [454, 368] on div "Revistas 22 Brochuras 0 Folhetos 0 Convites 0 Livros 0 Estudos [DEMOGRAPHIC_DAT…" at bounding box center [615, 401] width 648 height 67
drag, startPoint x: 213, startPoint y: 339, endPoint x: 286, endPoint y: 344, distance: 73.4
click at [279, 342] on div "**********" at bounding box center [667, 361] width 958 height 1059
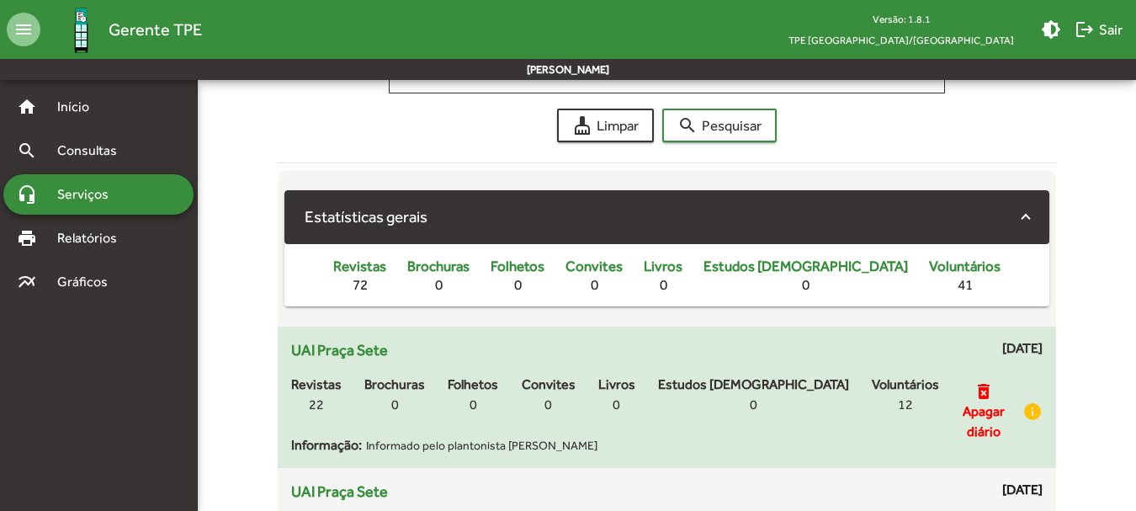
scroll to position [421, 0]
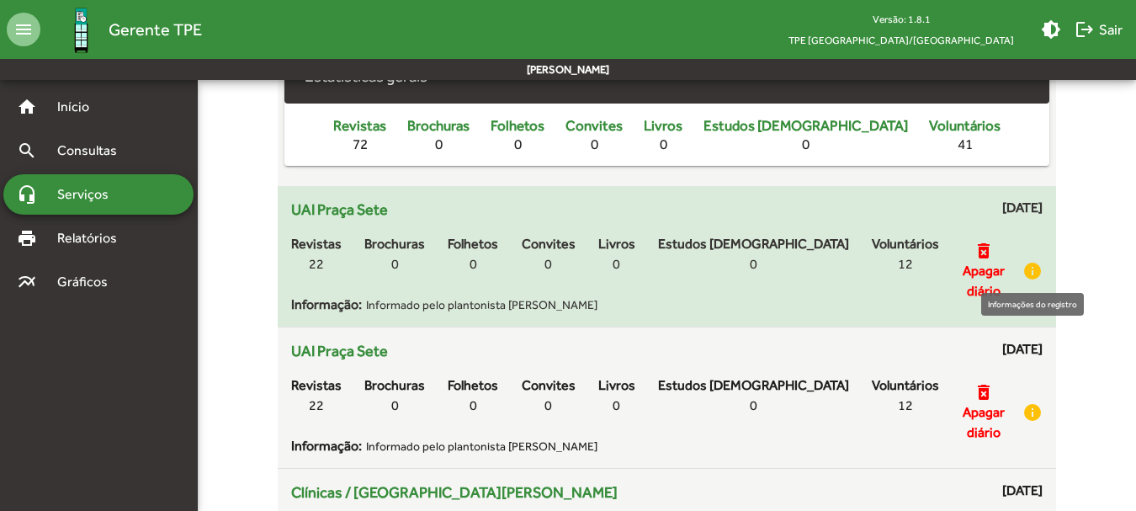
click at [1027, 271] on mat-icon "info" at bounding box center [1032, 271] width 20 height 20
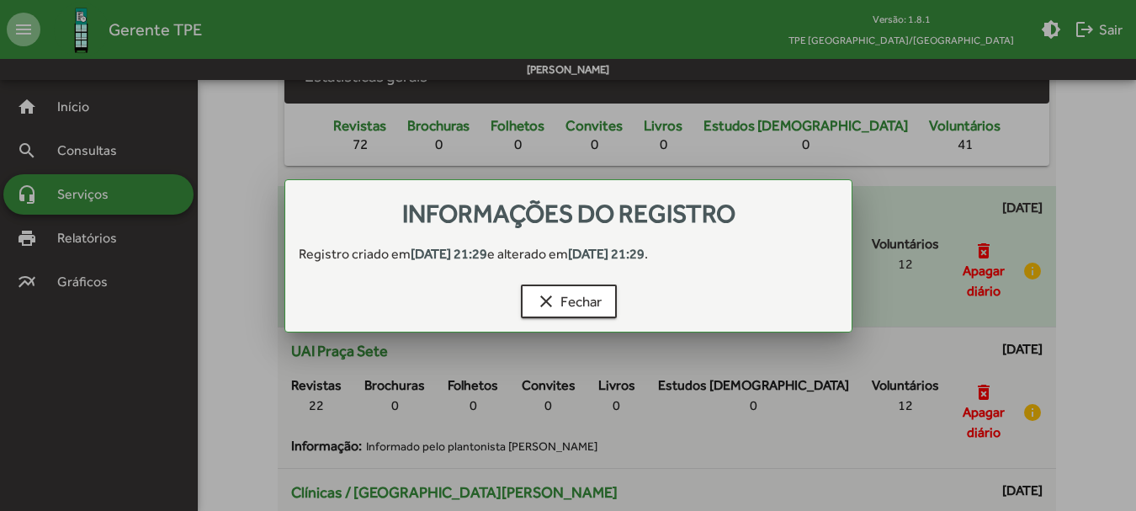
scroll to position [0, 0]
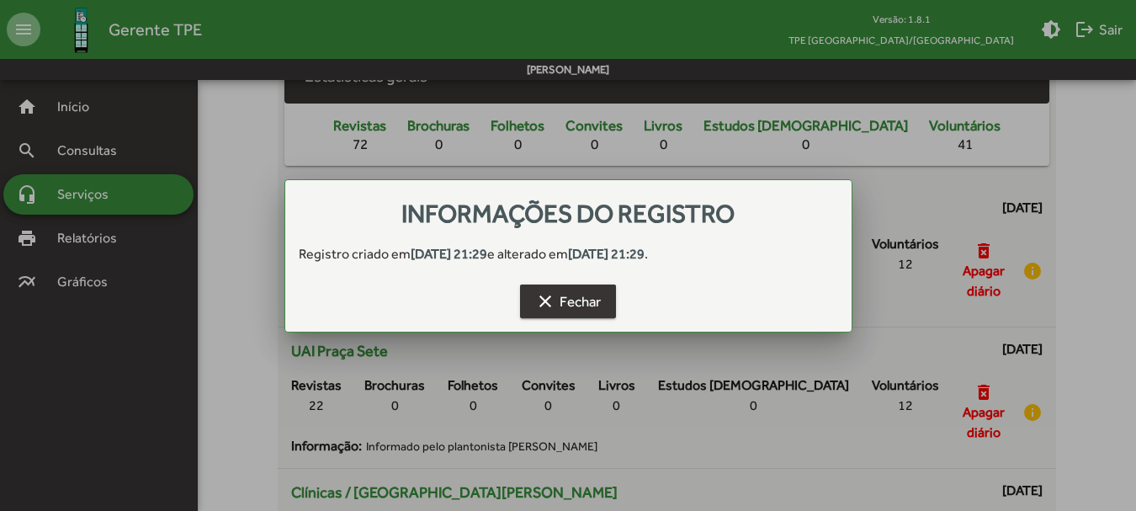
click at [548, 303] on mat-icon "clear" at bounding box center [545, 301] width 20 height 20
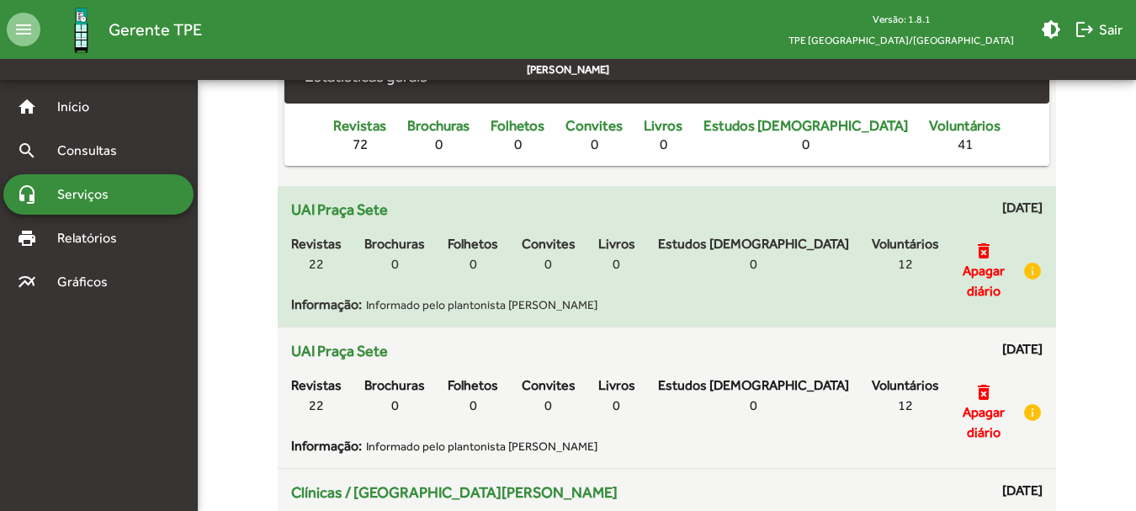
scroll to position [421, 0]
click at [1000, 274] on span "Apagar diário" at bounding box center [984, 281] width 64 height 40
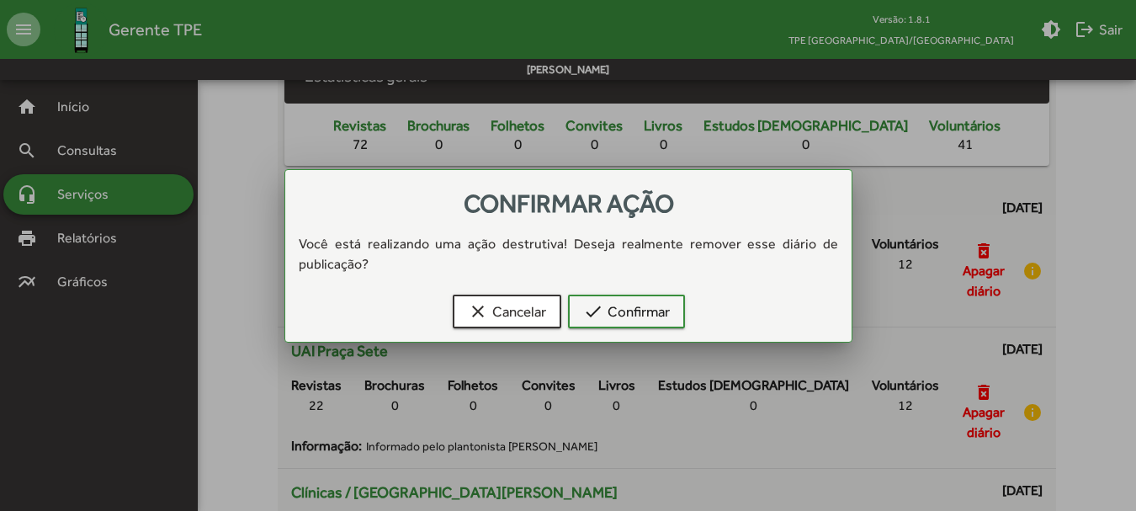
scroll to position [0, 0]
click at [638, 314] on span "check Confirmar" at bounding box center [625, 311] width 87 height 30
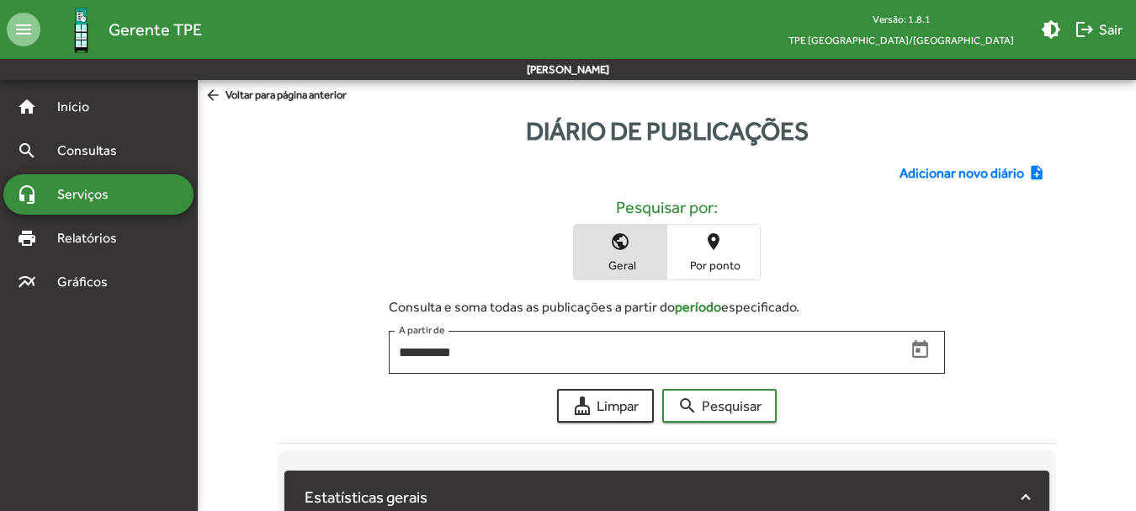
scroll to position [421, 0]
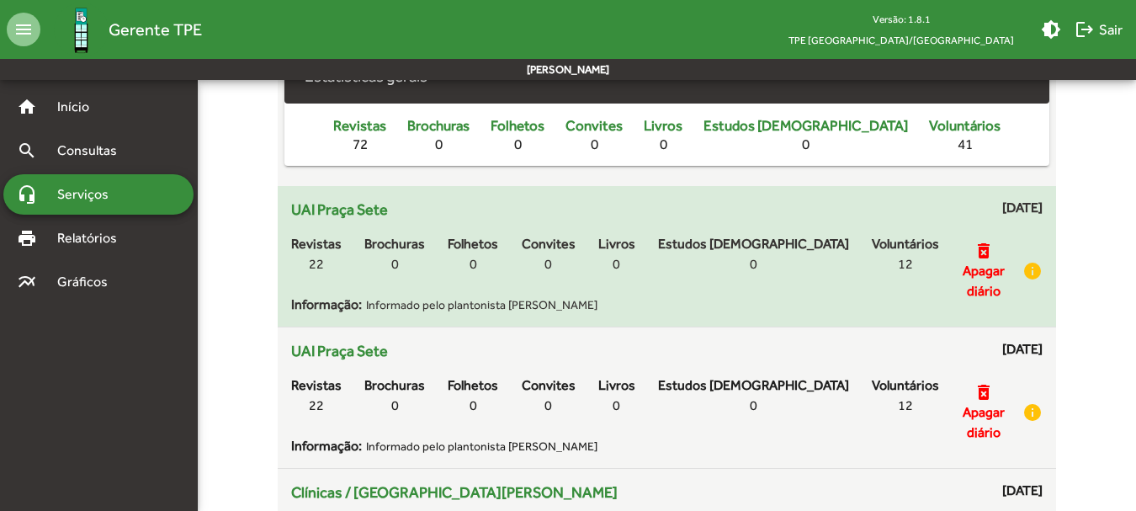
click at [715, 291] on div "Revistas 22 Brochuras 0 Folhetos 0 Convites 0 Livros 0 Estudos [DEMOGRAPHIC_DAT…" at bounding box center [615, 260] width 648 height 67
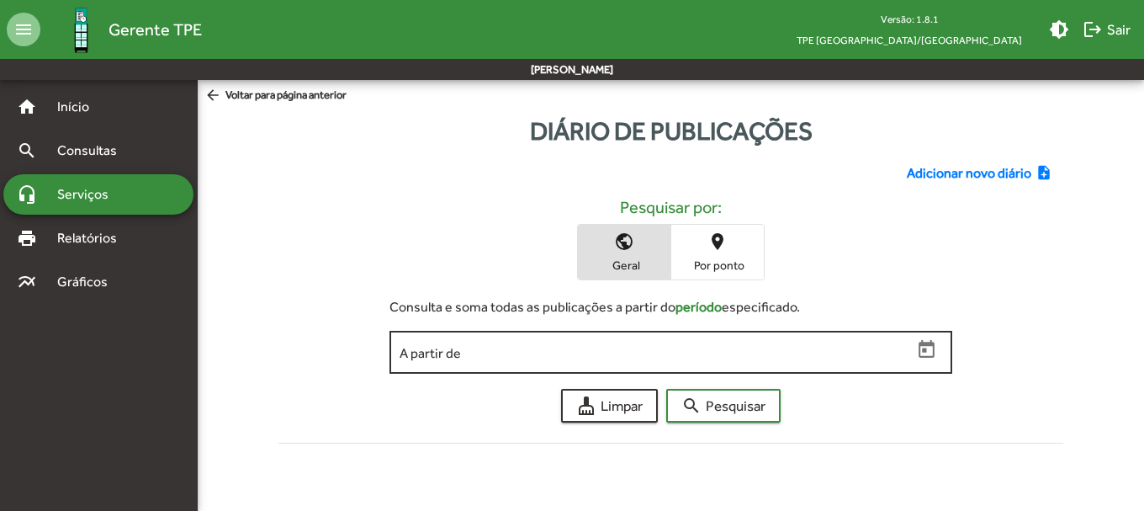
click at [621, 365] on div "A partir de" at bounding box center [656, 350] width 512 height 46
click at [931, 353] on icon "Open calendar" at bounding box center [927, 350] width 22 height 22
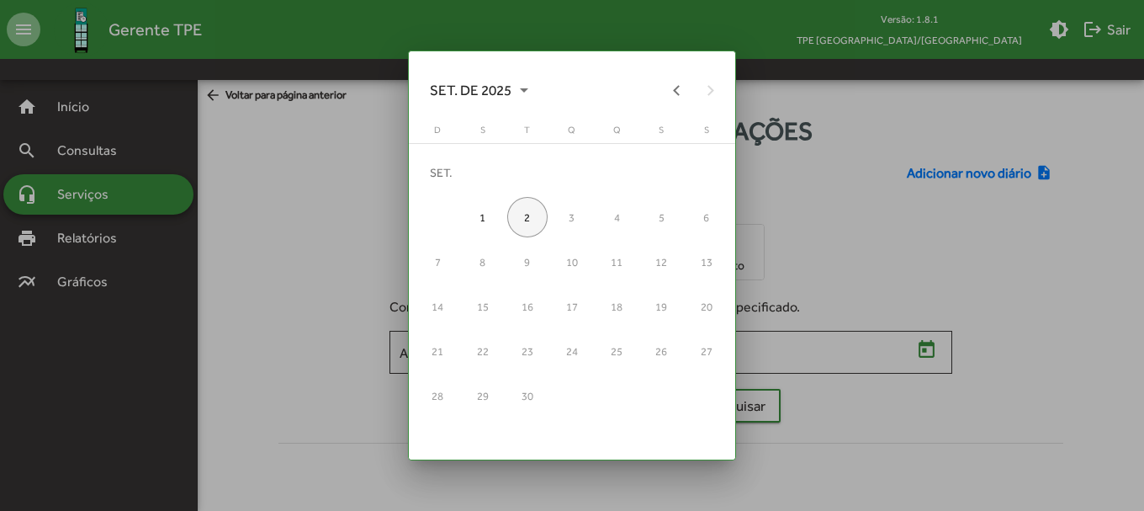
click at [531, 211] on div "2" at bounding box center [527, 217] width 40 height 40
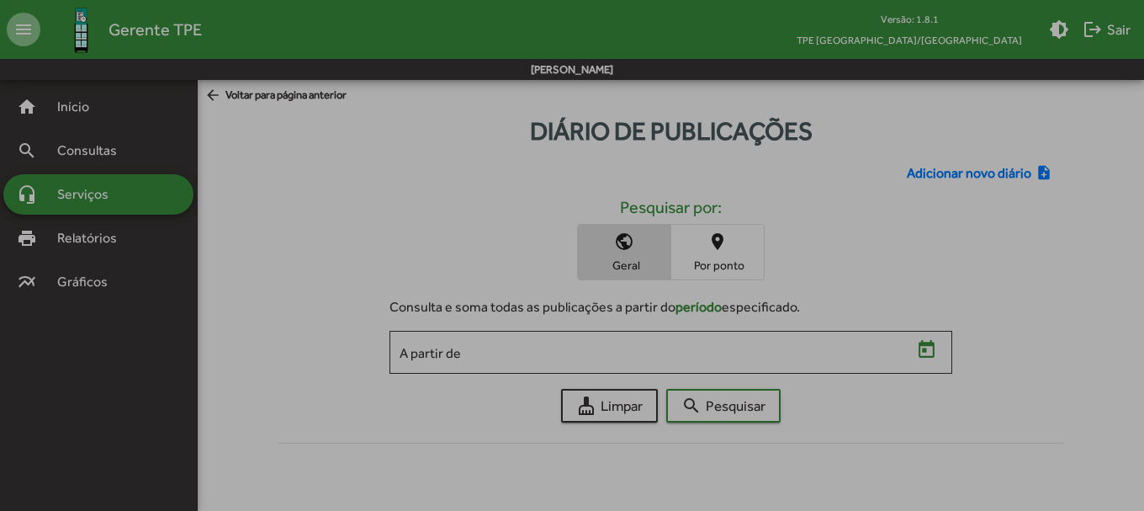
type input "**********"
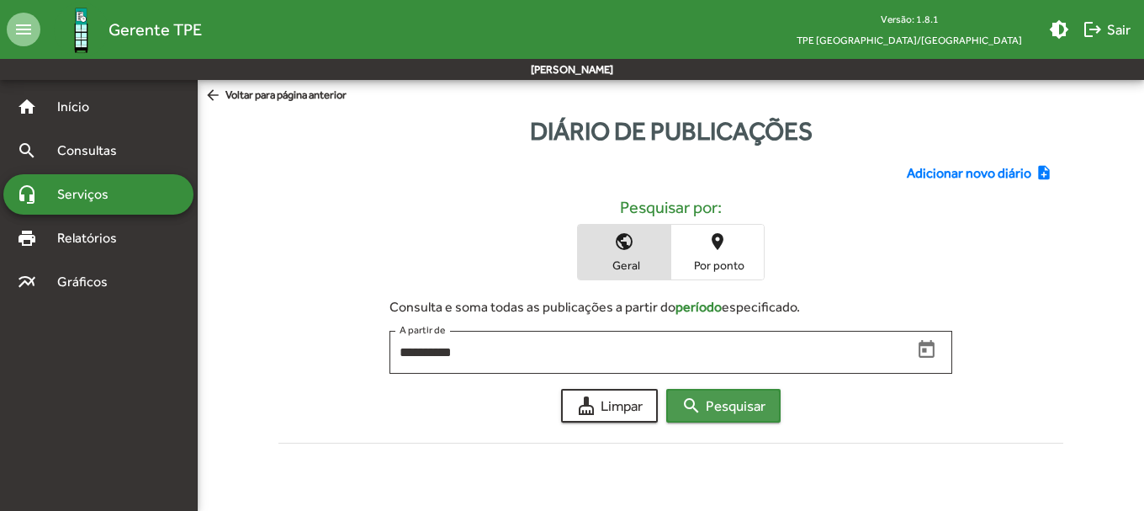
click at [745, 409] on span "search Pesquisar" at bounding box center [724, 405] width 84 height 30
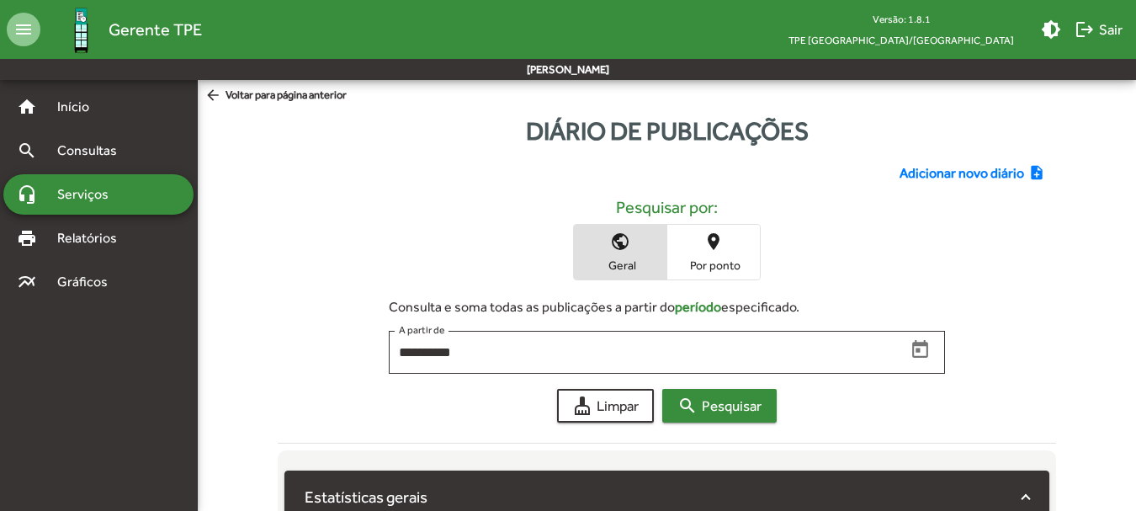
scroll to position [280, 0]
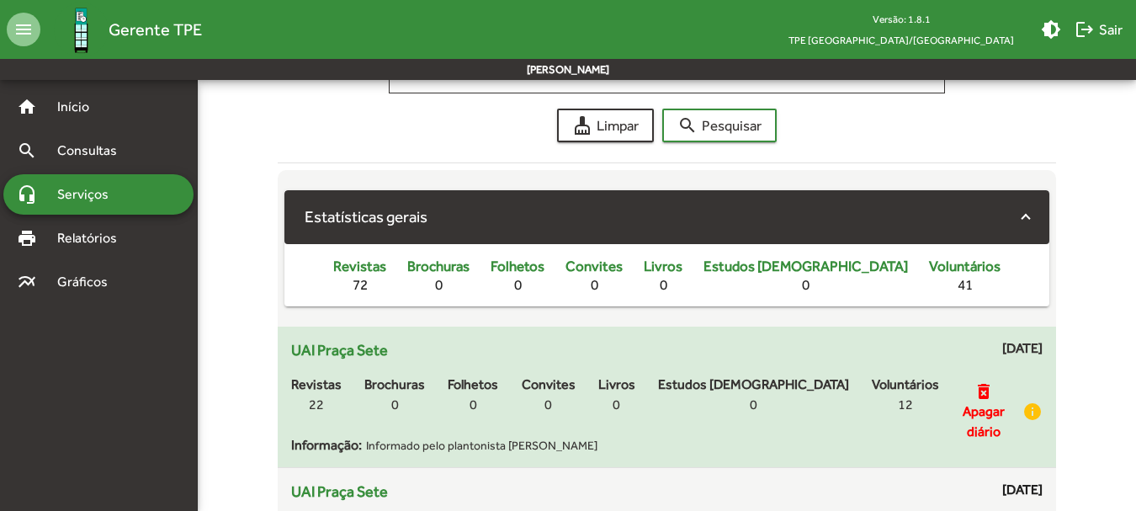
click at [983, 398] on mat-icon "delete_forever" at bounding box center [983, 391] width 20 height 20
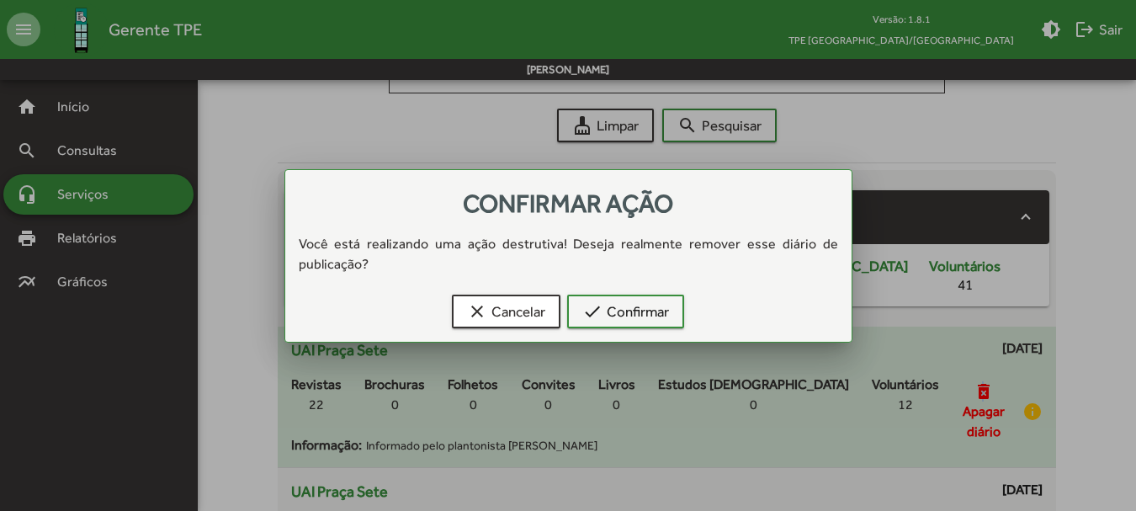
scroll to position [0, 0]
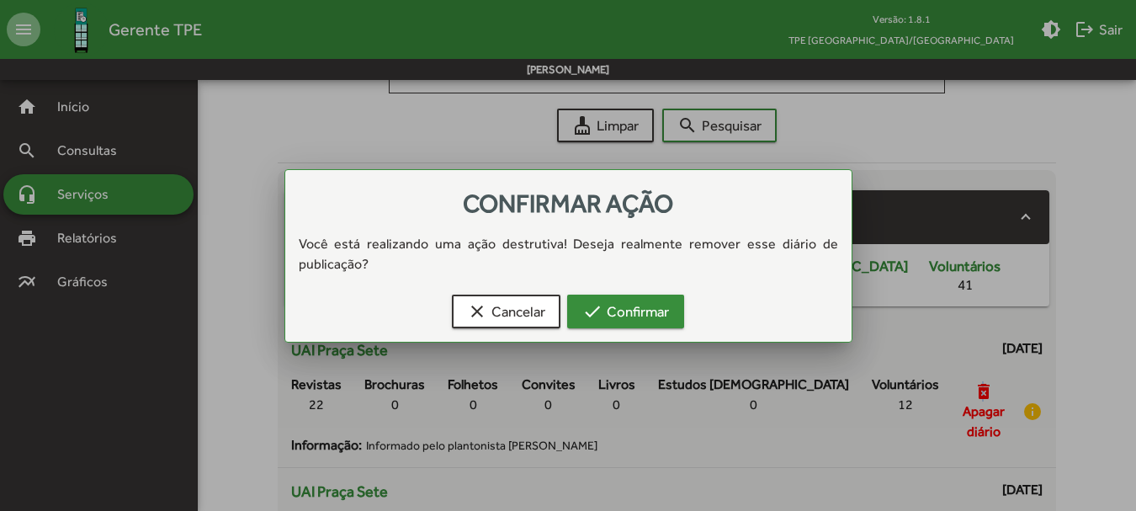
click at [636, 314] on span "check Confirmar" at bounding box center [625, 311] width 87 height 30
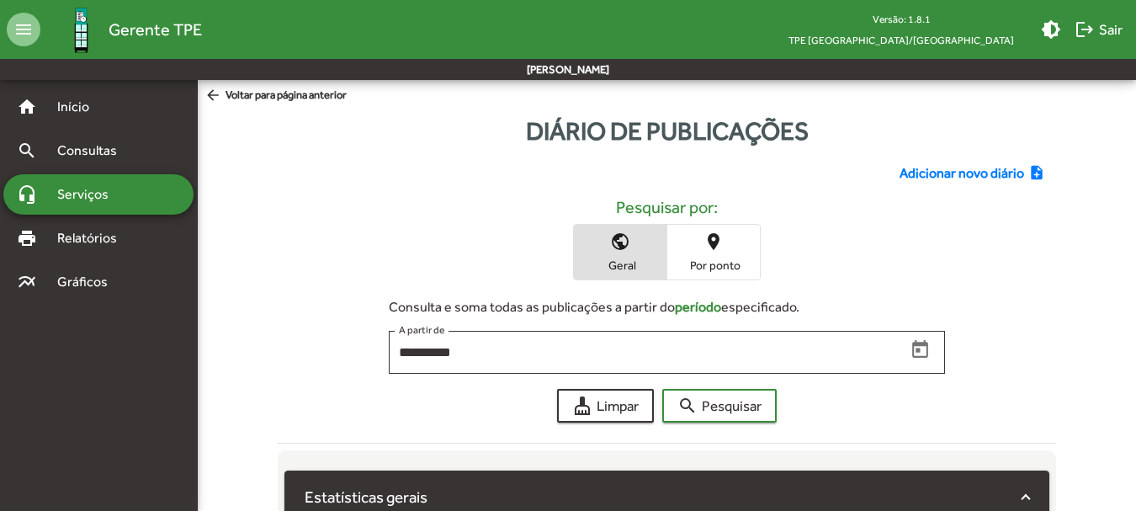
scroll to position [280, 0]
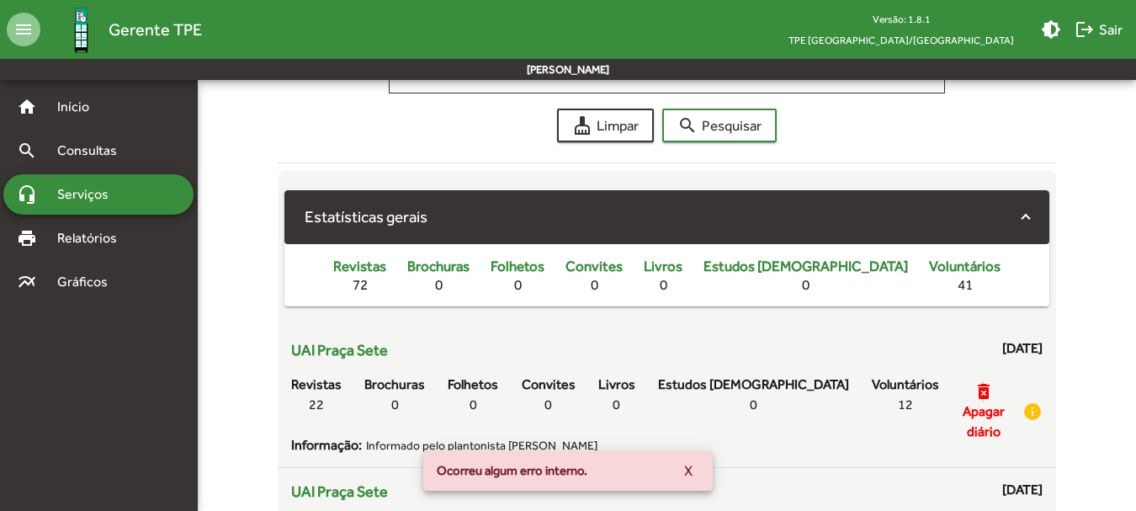
click at [679, 459] on button "X" at bounding box center [688, 470] width 35 height 30
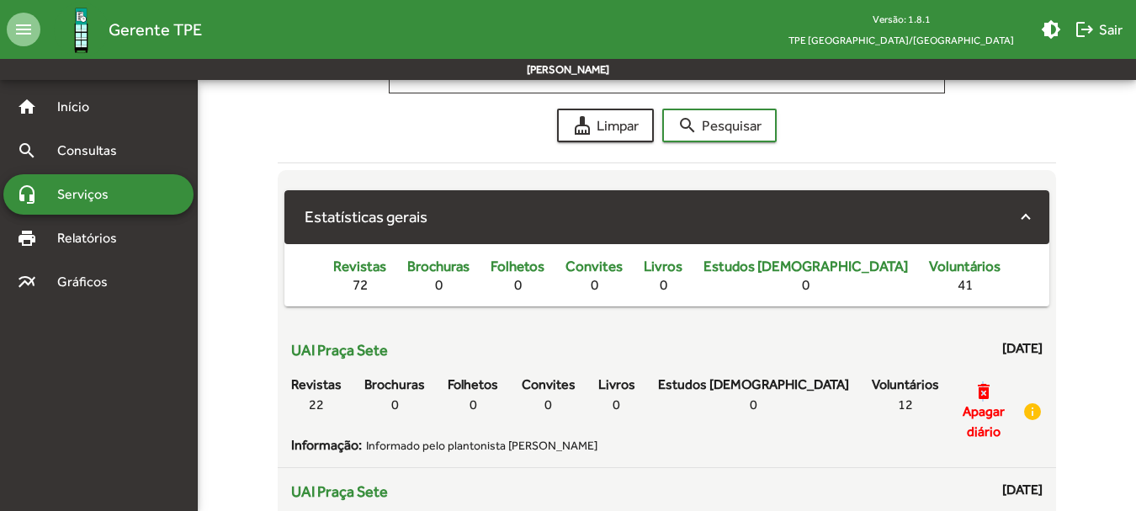
scroll to position [0, 0]
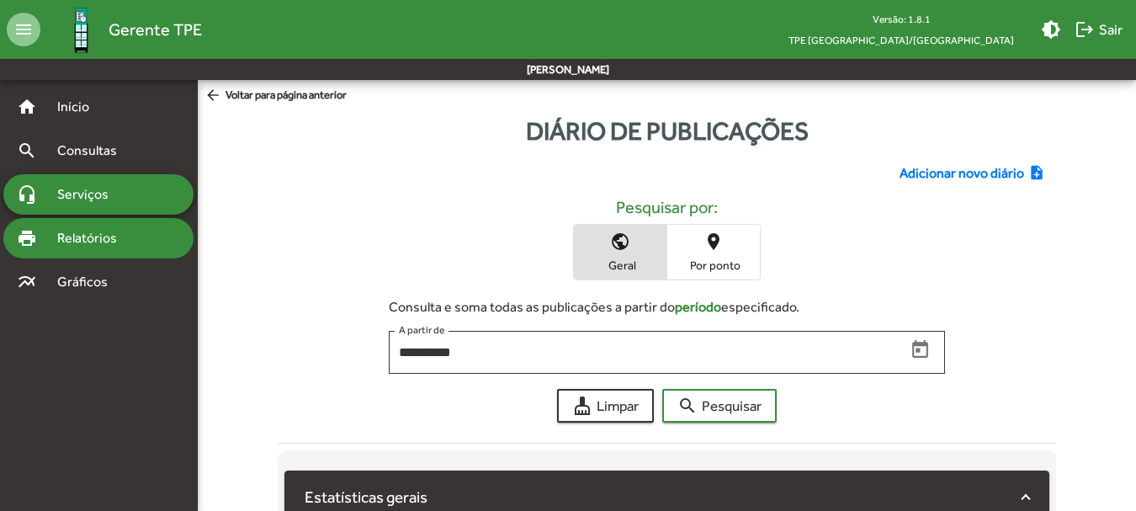
click at [58, 249] on div "print Relatórios" at bounding box center [98, 238] width 190 height 40
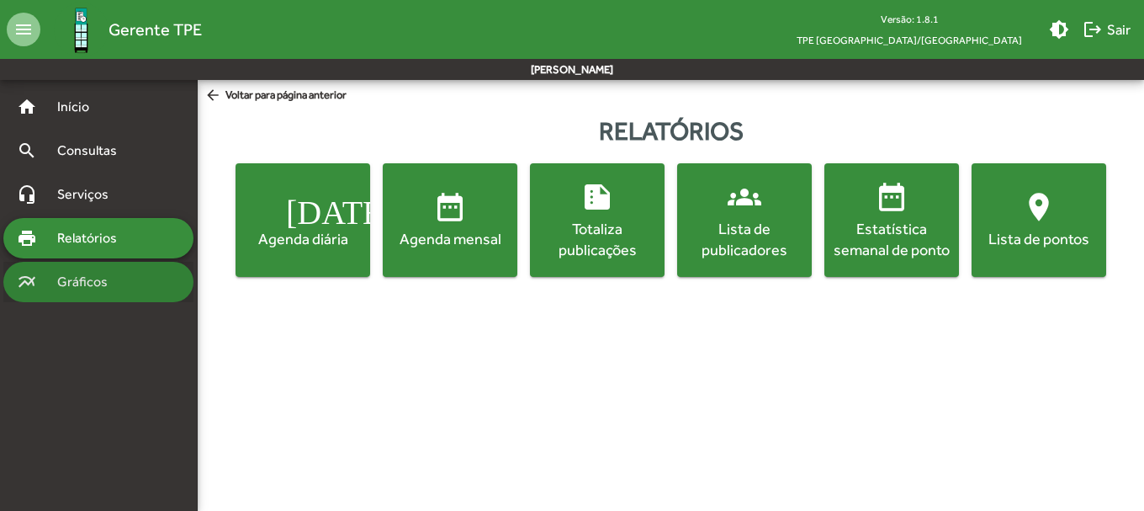
click at [71, 279] on span "Gráficos" at bounding box center [88, 282] width 83 height 20
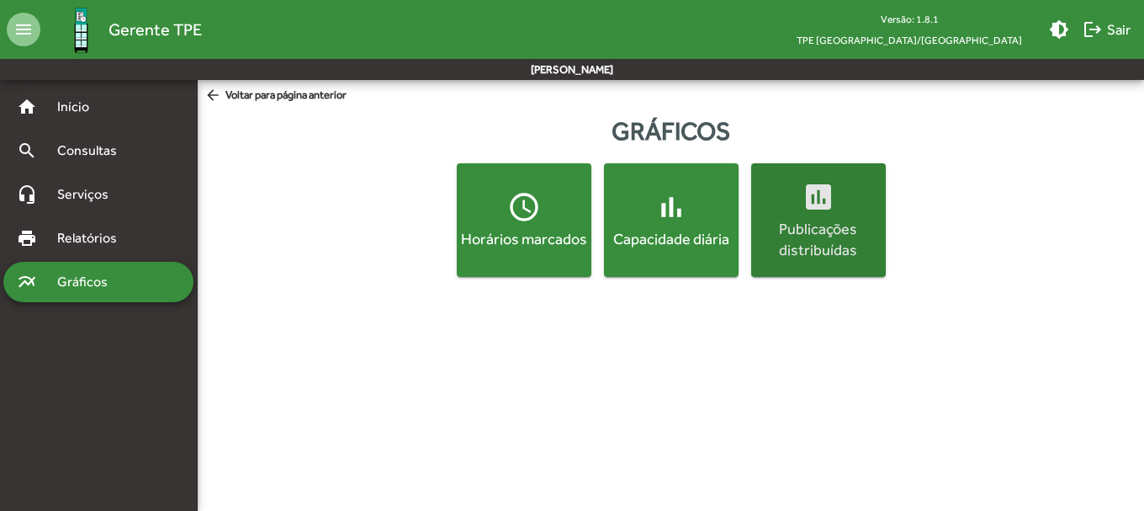
click at [820, 218] on div "Publicações distribuídas" at bounding box center [819, 239] width 128 height 42
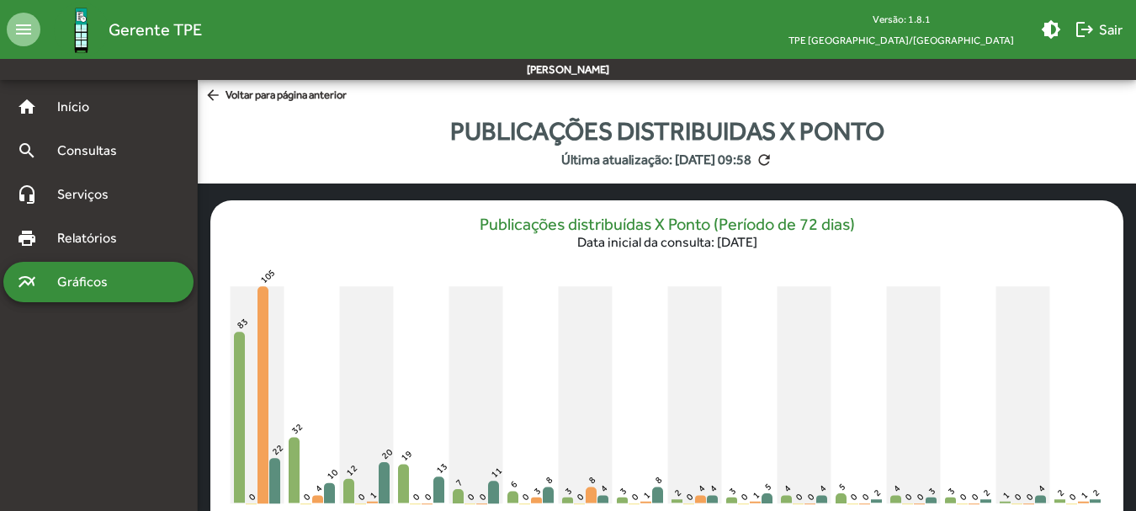
scroll to position [177, 0]
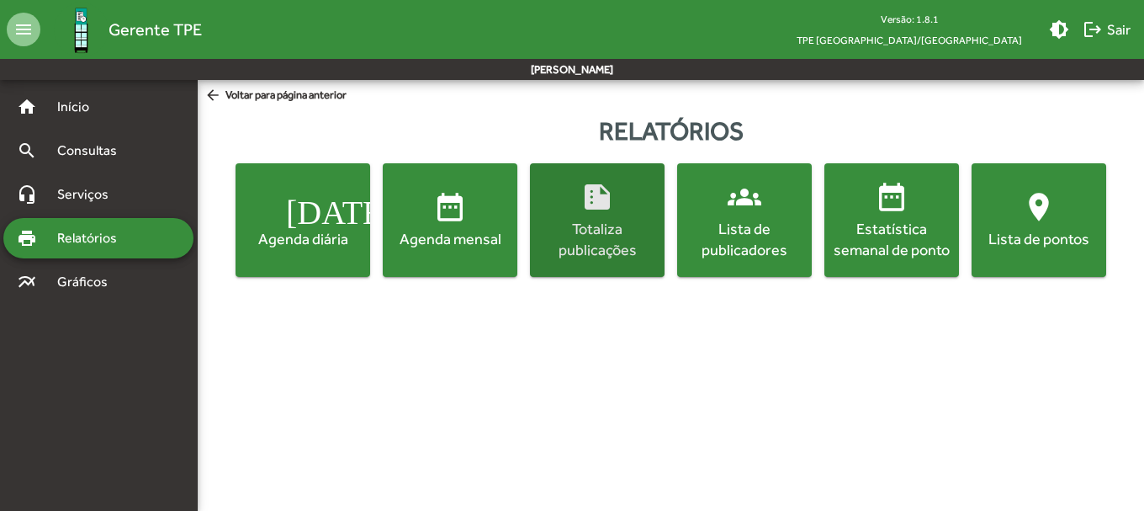
click at [577, 215] on span "summarize Totaliza publicações" at bounding box center [597, 220] width 128 height 80
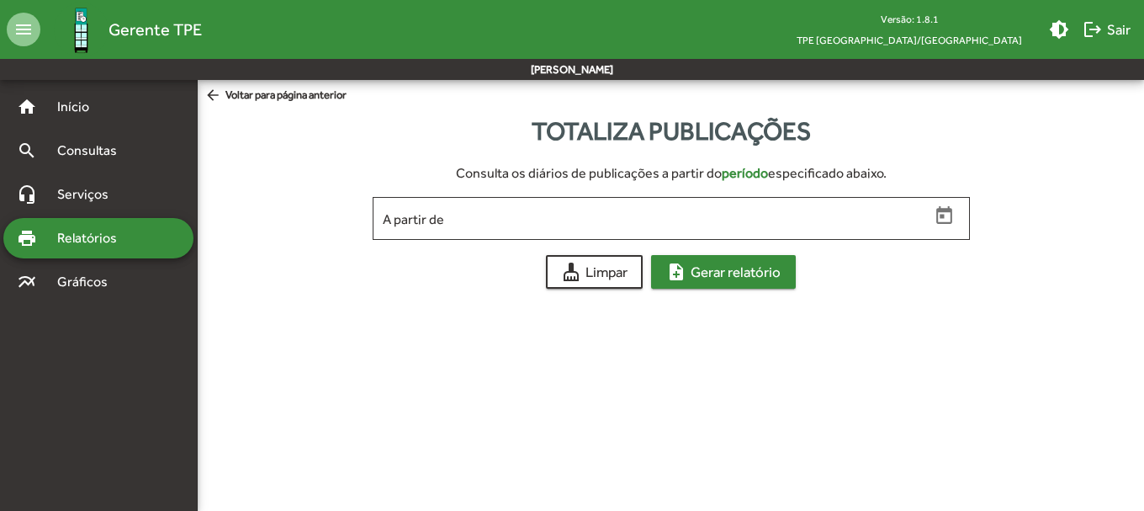
click at [674, 268] on mat-icon "note_add" at bounding box center [676, 272] width 20 height 20
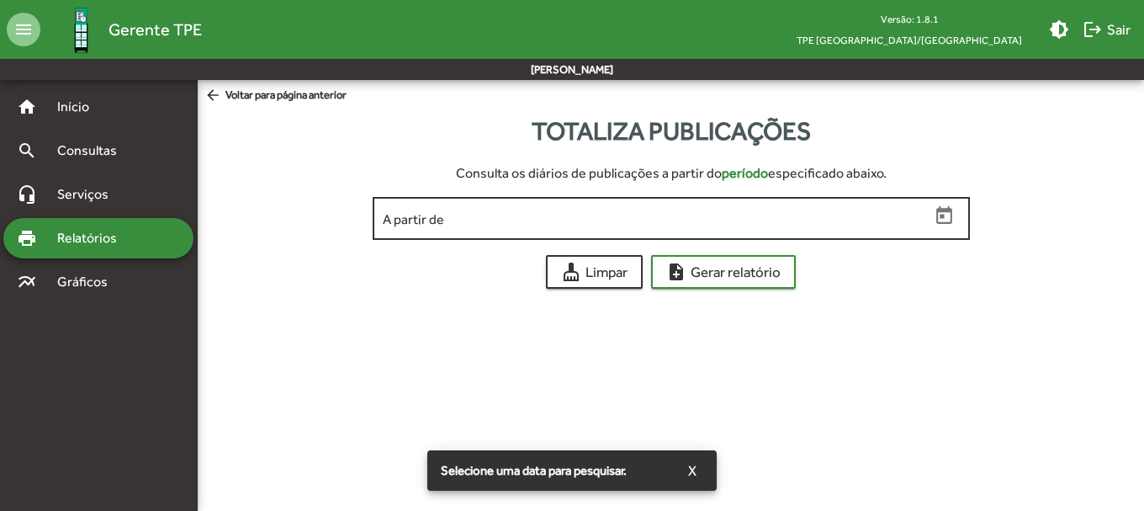
click at [562, 224] on input "A partir de" at bounding box center [657, 218] width 548 height 15
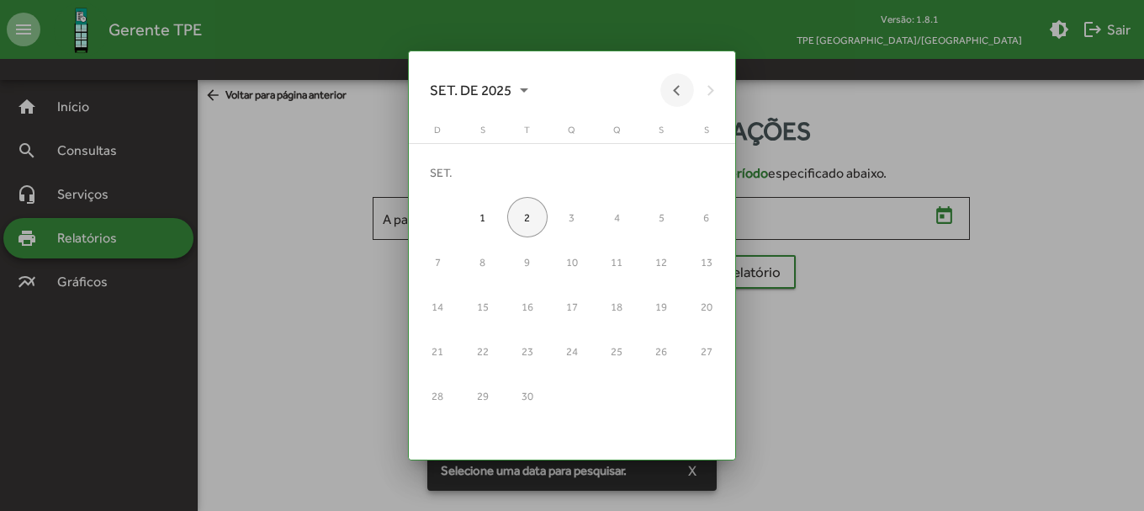
click at [668, 91] on button "Previous month" at bounding box center [677, 90] width 34 height 34
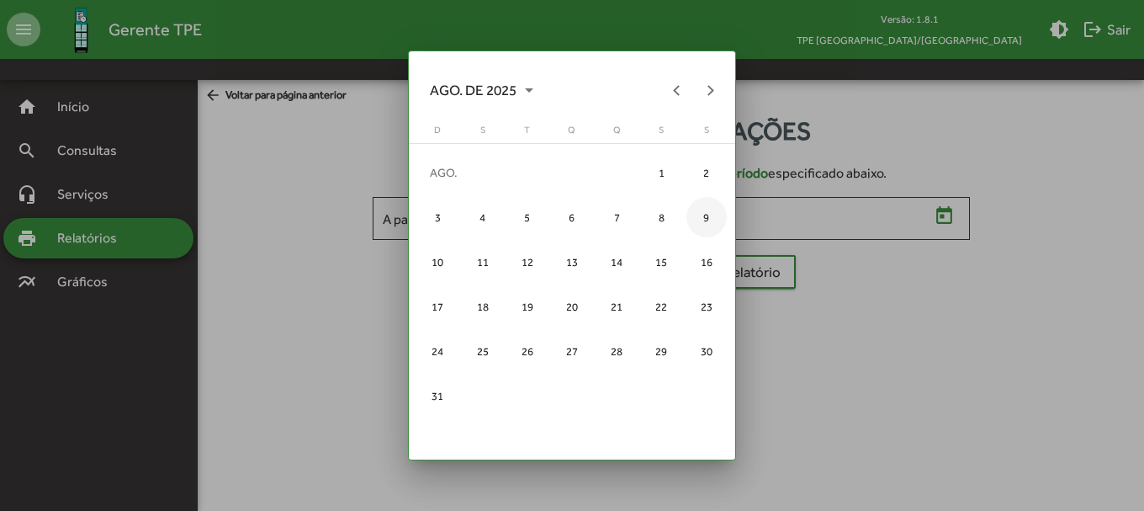
click at [710, 220] on div "9" at bounding box center [707, 217] width 40 height 40
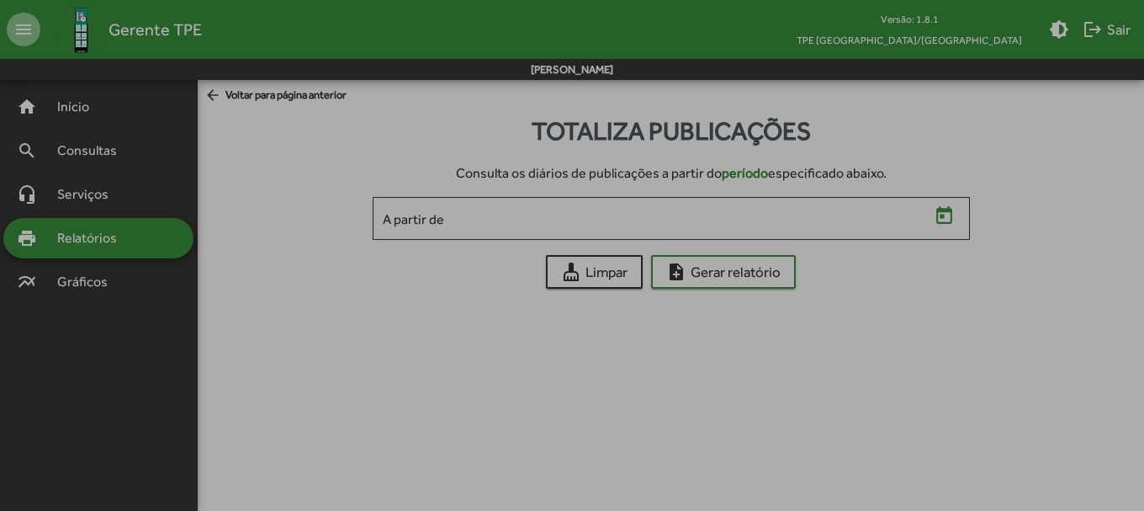
type input "**********"
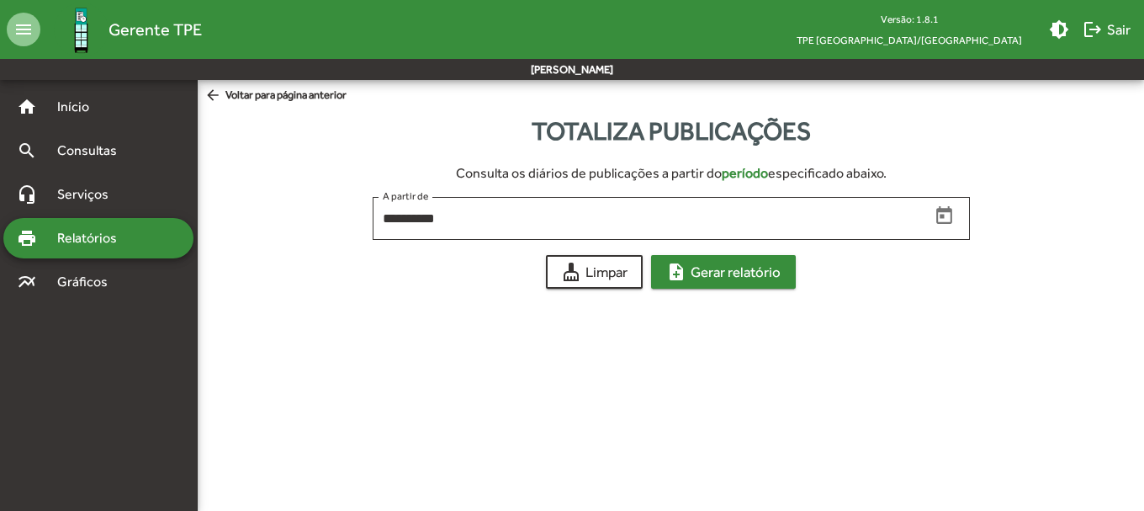
click at [725, 273] on span "note_add Gerar relatório" at bounding box center [723, 272] width 114 height 30
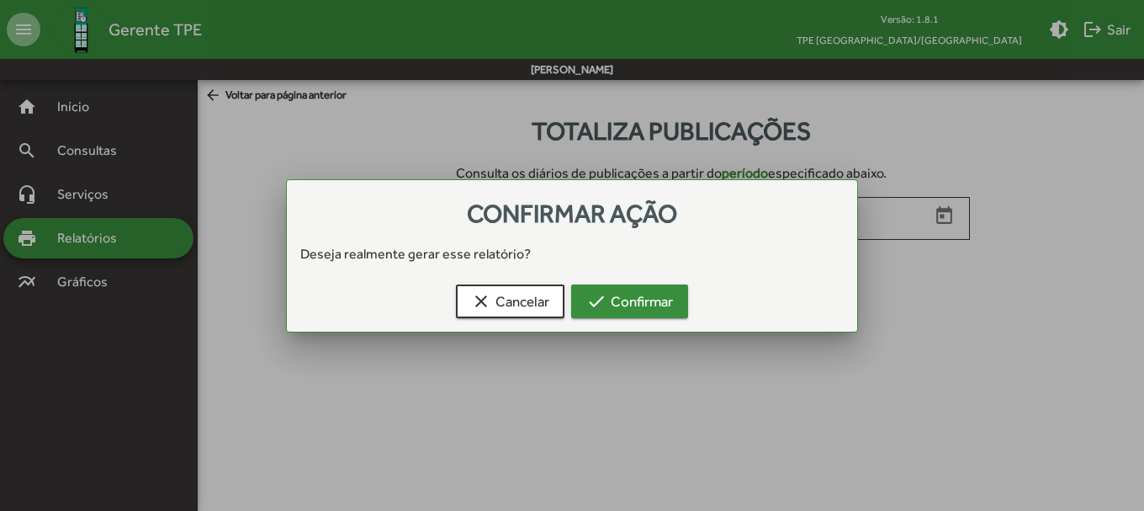
click at [593, 298] on mat-icon "check" at bounding box center [596, 301] width 20 height 20
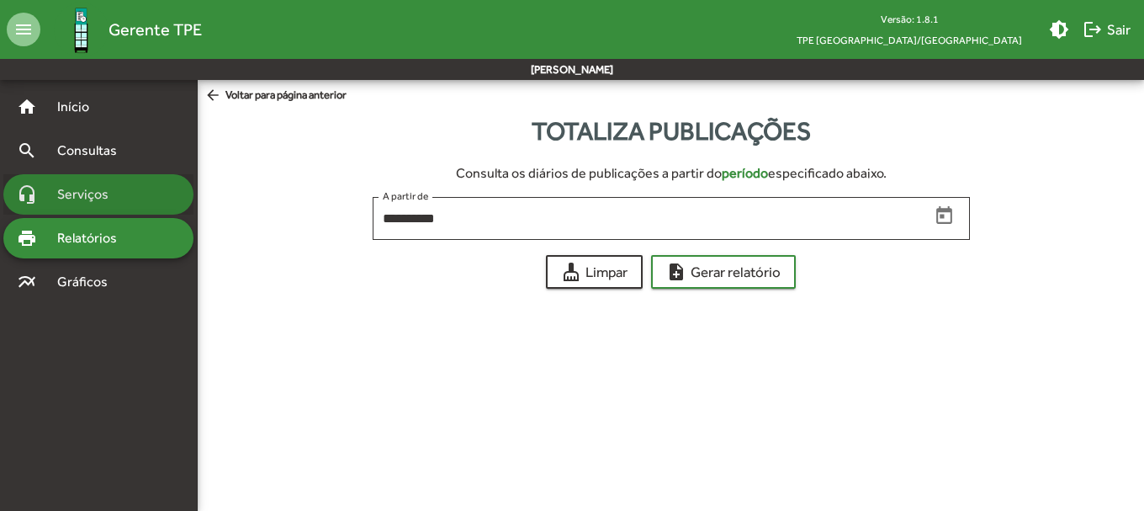
click at [80, 199] on span "Serviços" at bounding box center [89, 194] width 84 height 20
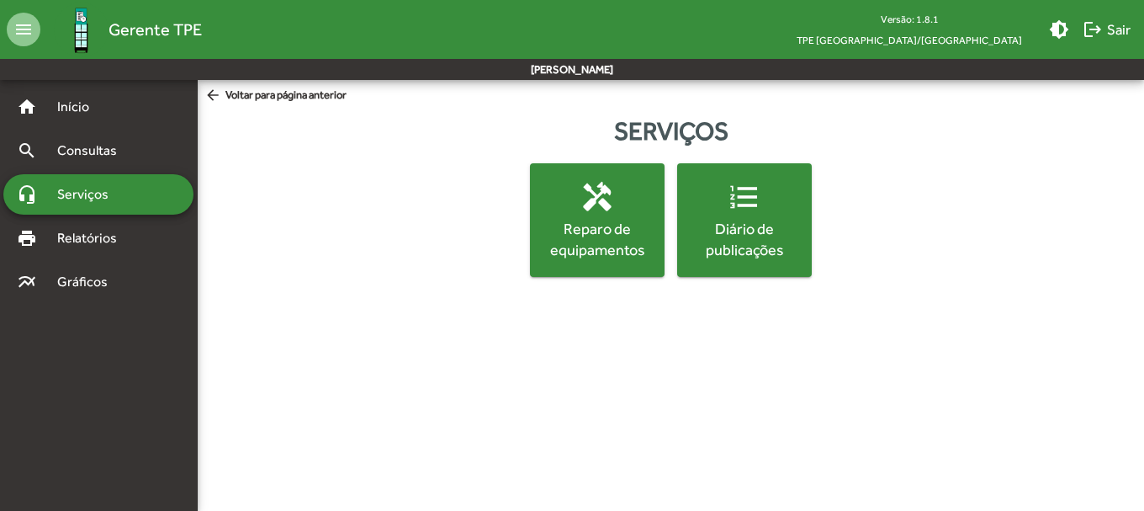
click at [724, 220] on div "Diário de publicações" at bounding box center [745, 239] width 128 height 42
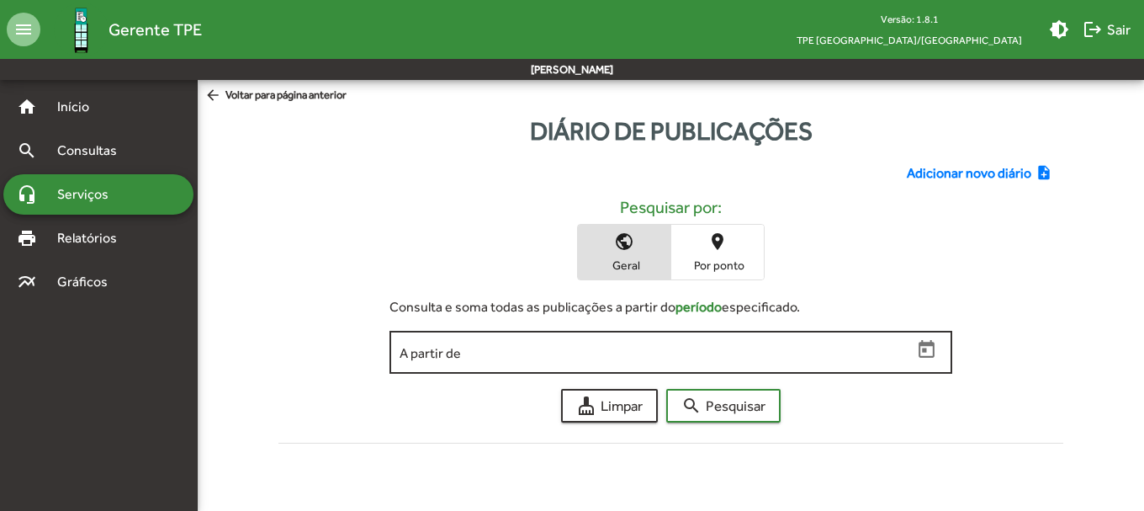
click at [655, 347] on input "A partir de" at bounding box center [656, 352] width 512 height 15
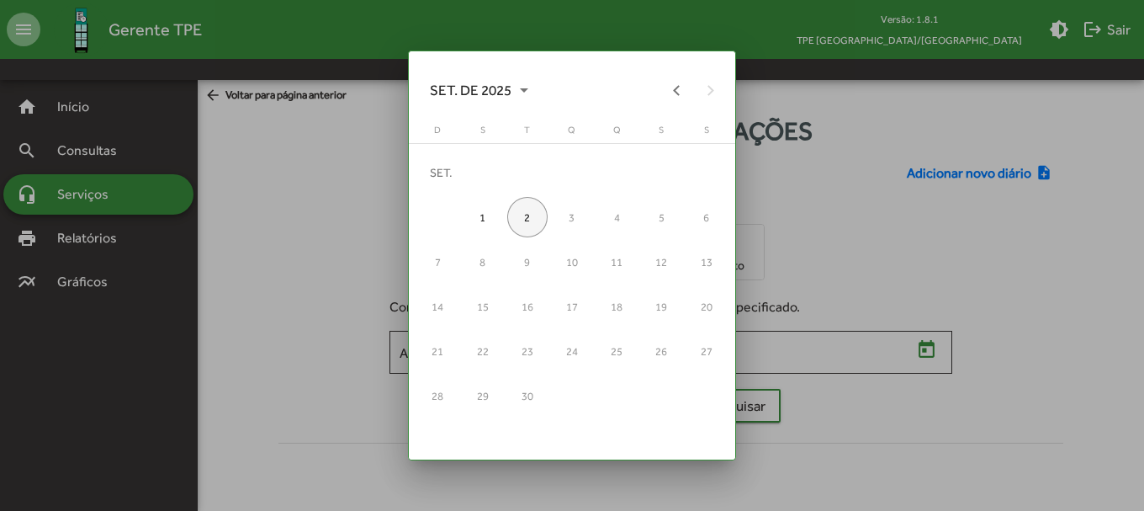
click at [531, 215] on div "2" at bounding box center [527, 217] width 40 height 40
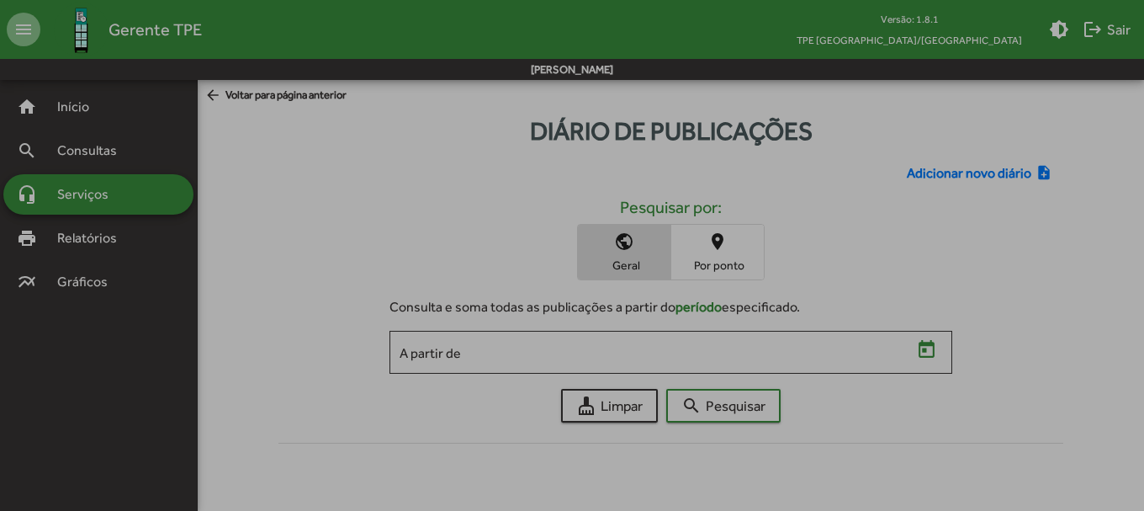
type input "**********"
